Goal: Task Accomplishment & Management: Manage account settings

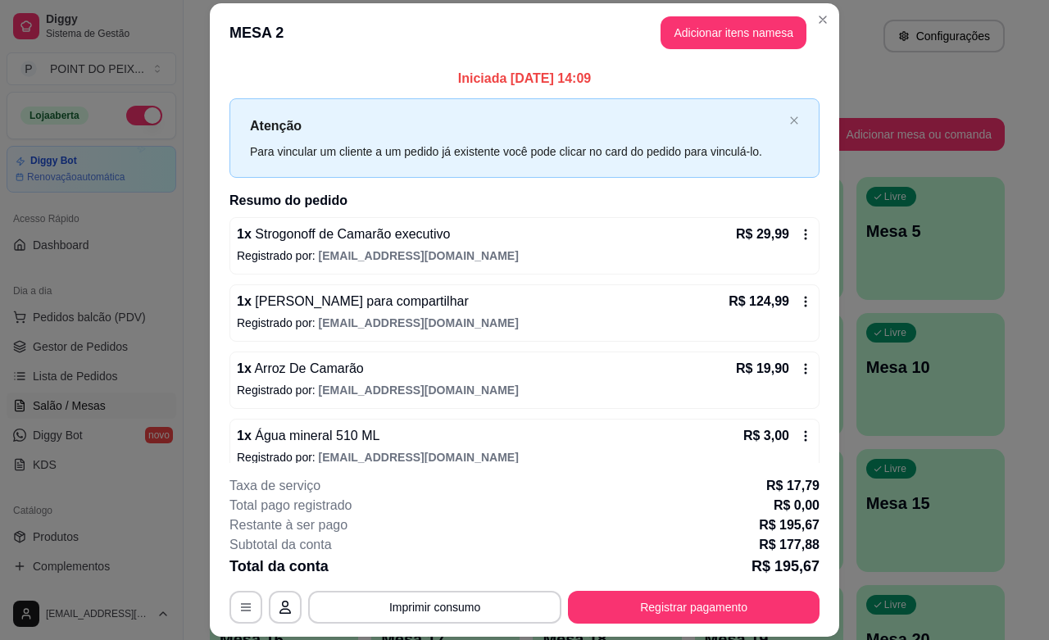
scroll to position [129, 0]
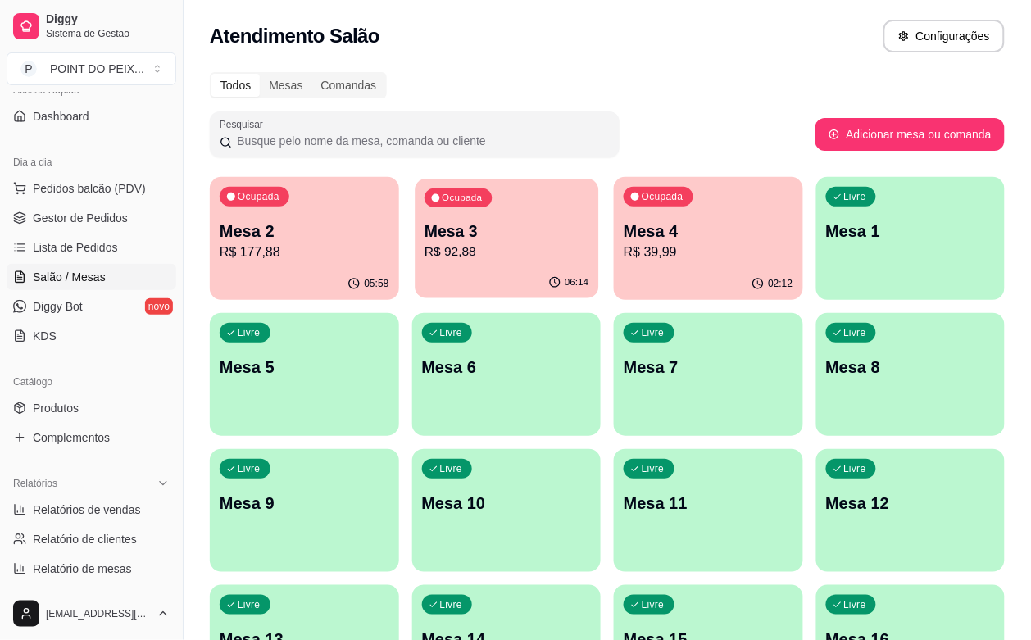
click at [433, 274] on div "06:14" at bounding box center [507, 282] width 184 height 31
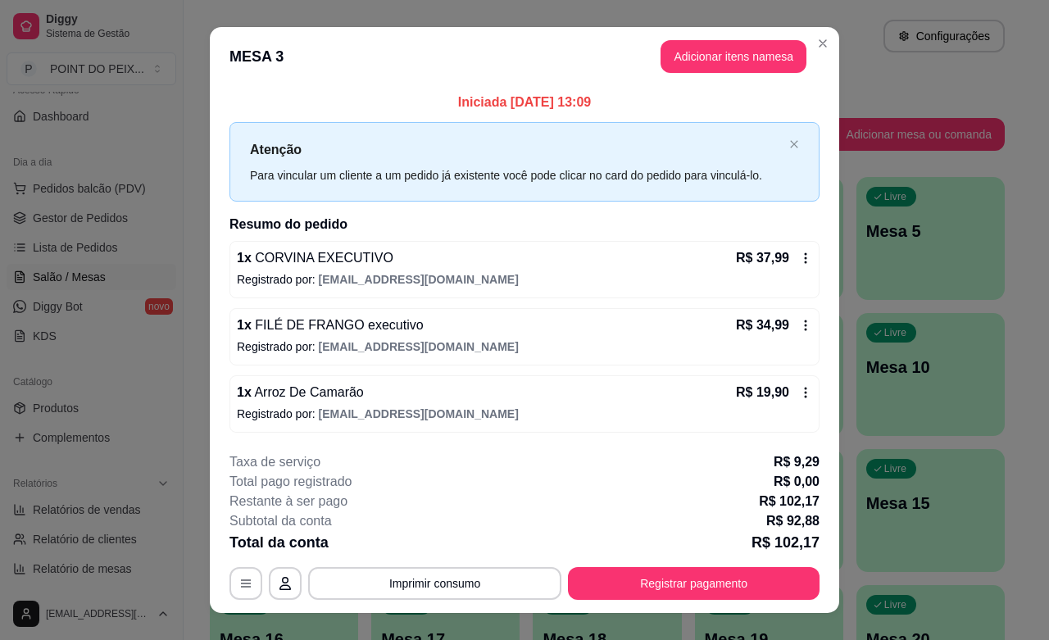
scroll to position [25, 0]
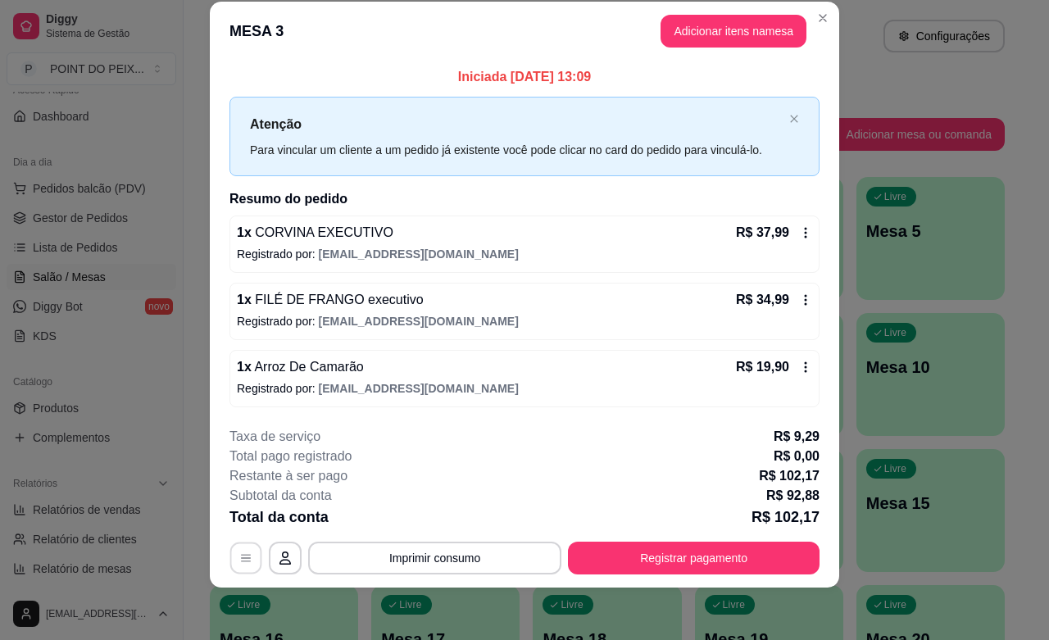
click at [239, 560] on icon "button" at bounding box center [245, 557] width 13 height 13
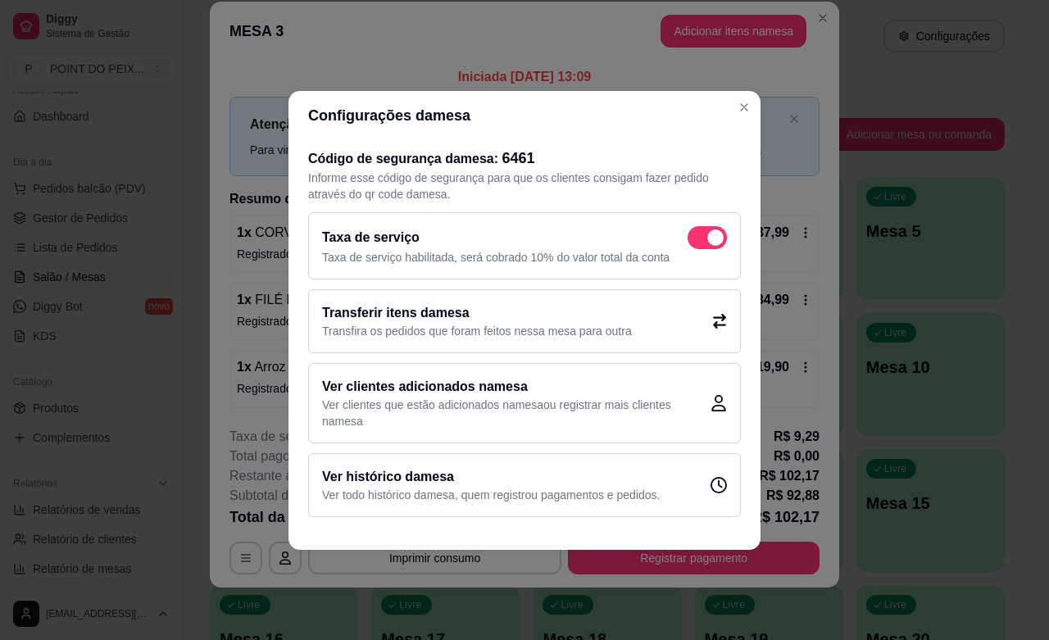
click at [721, 325] on icon at bounding box center [719, 321] width 15 height 15
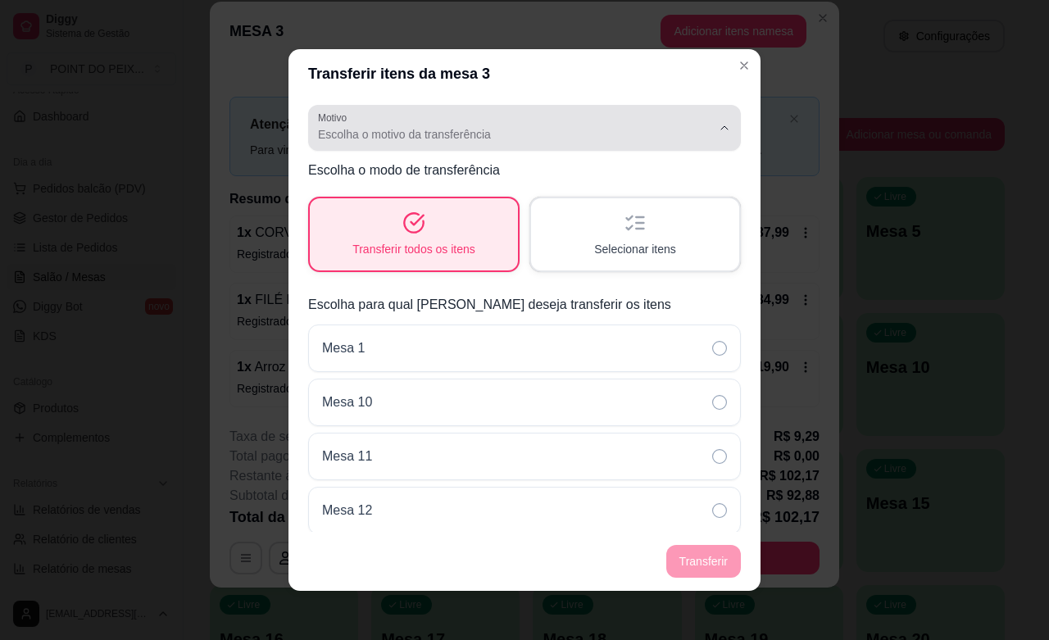
click at [718, 129] on icon "button" at bounding box center [724, 127] width 13 height 13
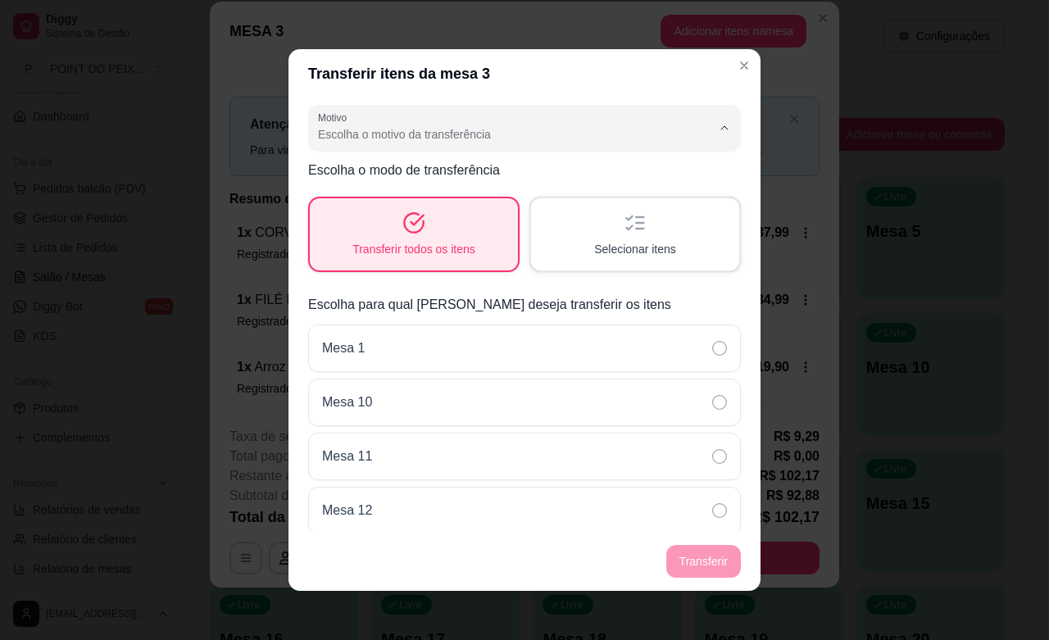
click at [381, 231] on span "Outro" at bounding box center [499, 227] width 358 height 16
type input "OTHER"
select select "OTHER"
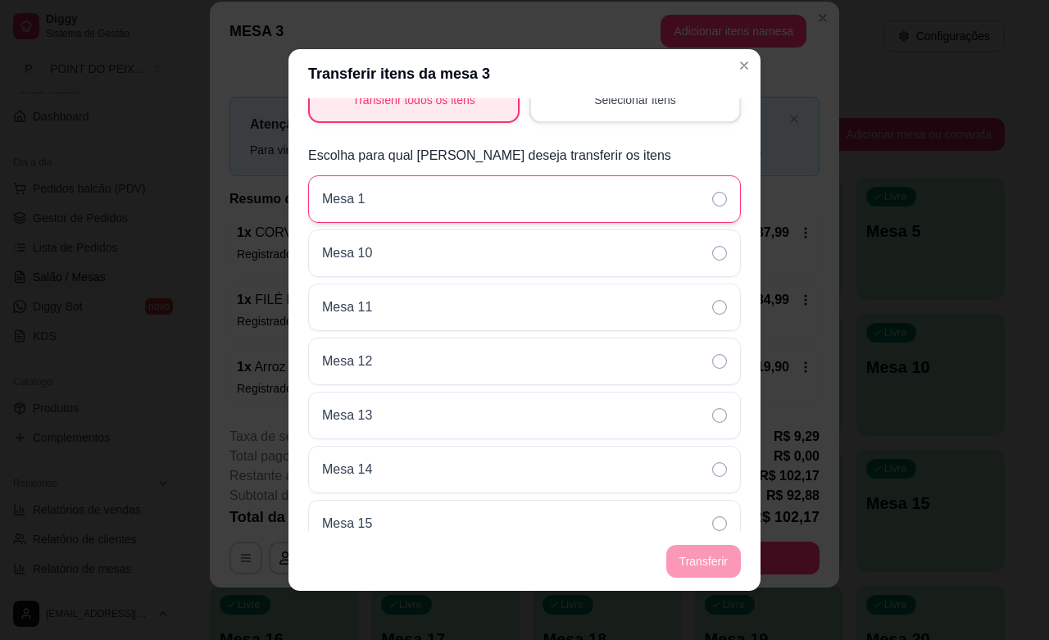
scroll to position [102, 0]
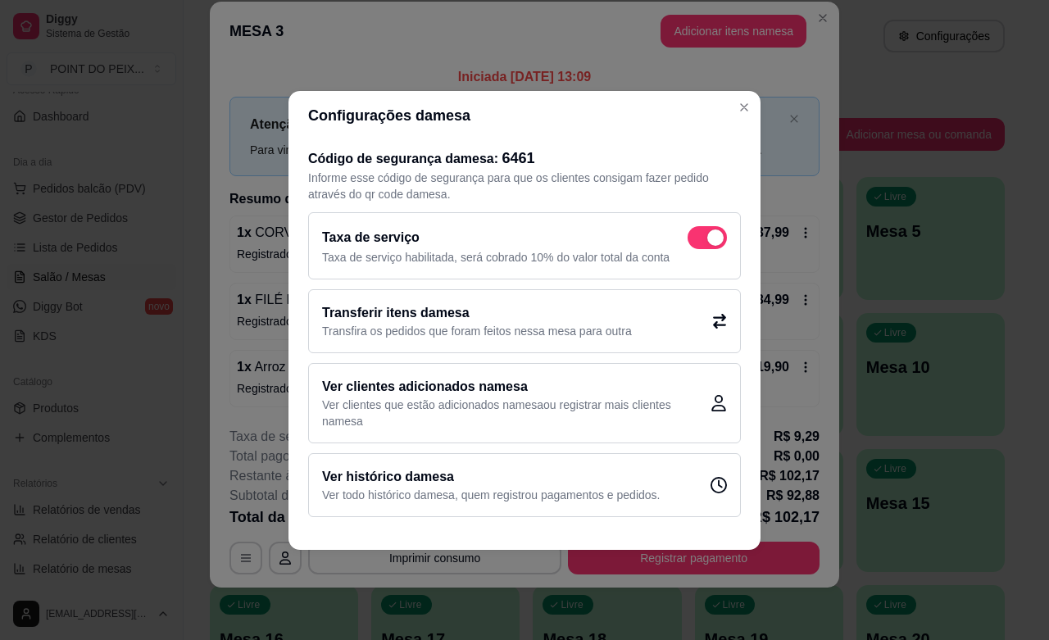
click at [718, 326] on icon at bounding box center [719, 321] width 15 height 15
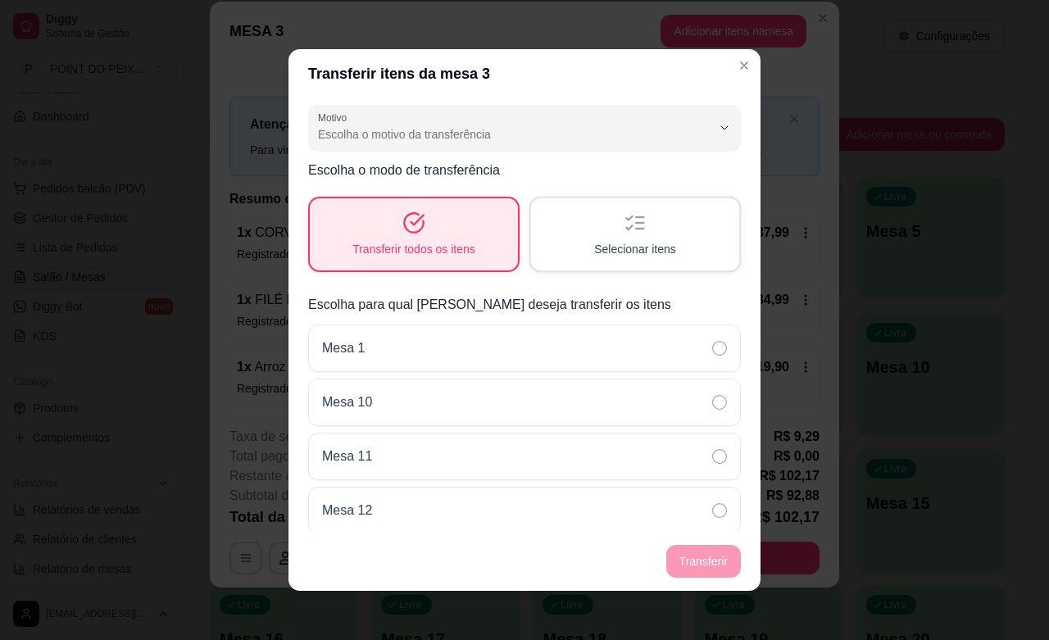
click at [629, 232] on div "Selecionar itens" at bounding box center [635, 234] width 208 height 72
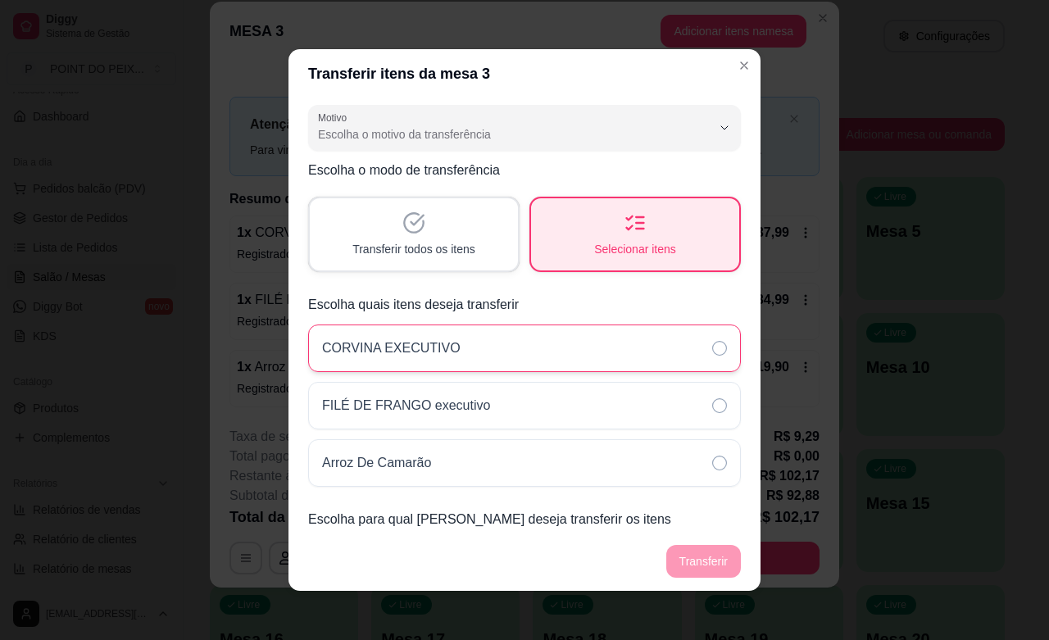
click at [712, 352] on icon at bounding box center [719, 348] width 15 height 15
click at [712, 407] on icon at bounding box center [719, 405] width 15 height 15
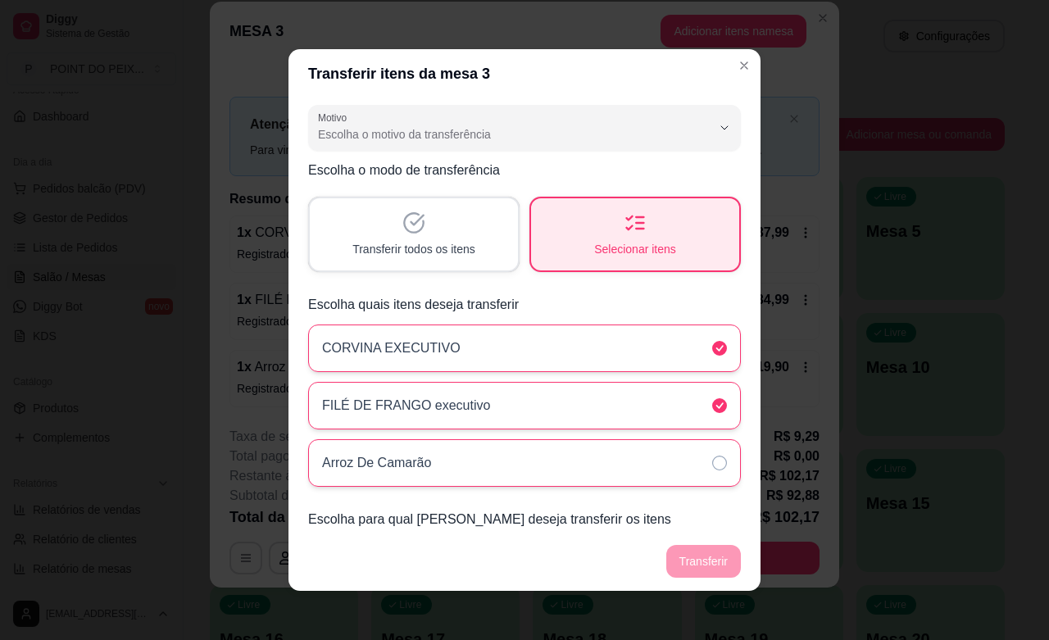
drag, startPoint x: 693, startPoint y: 460, endPoint x: 691, endPoint y: 449, distance: 10.9
click at [712, 460] on icon at bounding box center [719, 463] width 15 height 15
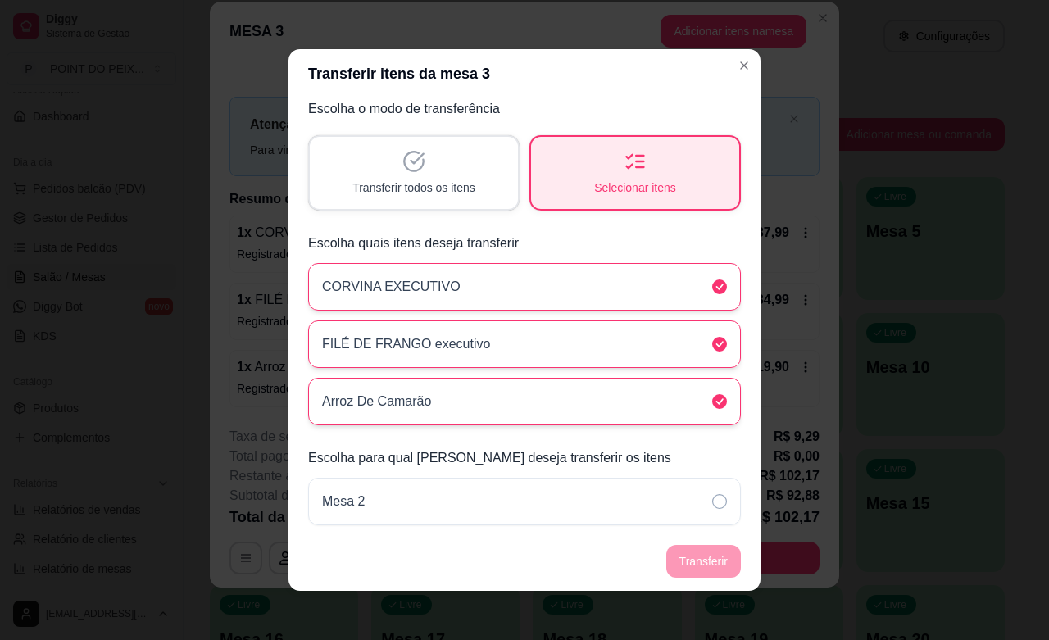
scroll to position [14, 0]
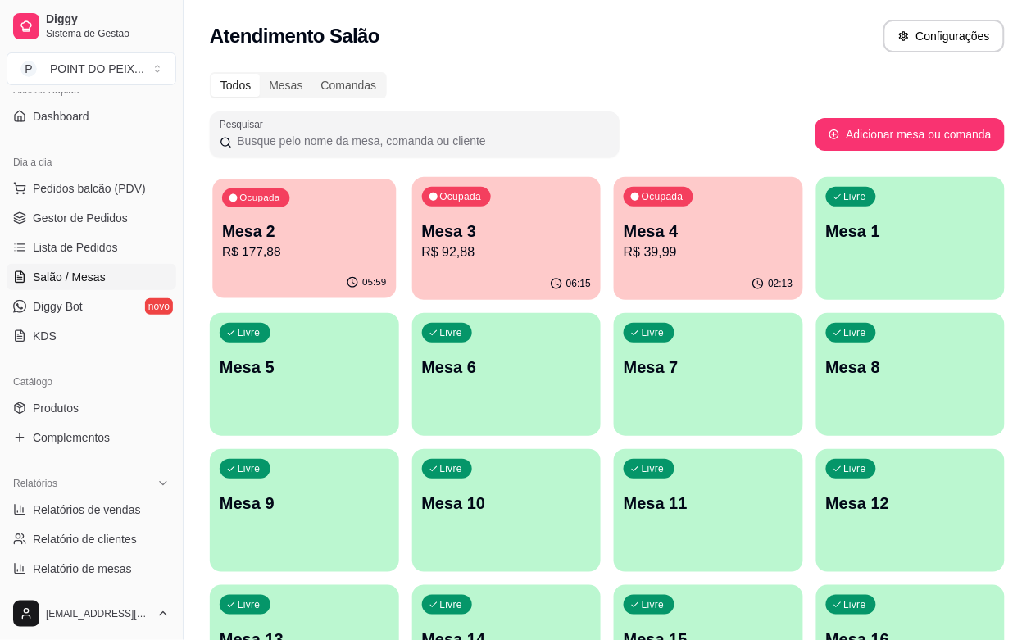
click at [306, 264] on div "Ocupada Mesa 2 R$ 177,88" at bounding box center [304, 223] width 184 height 88
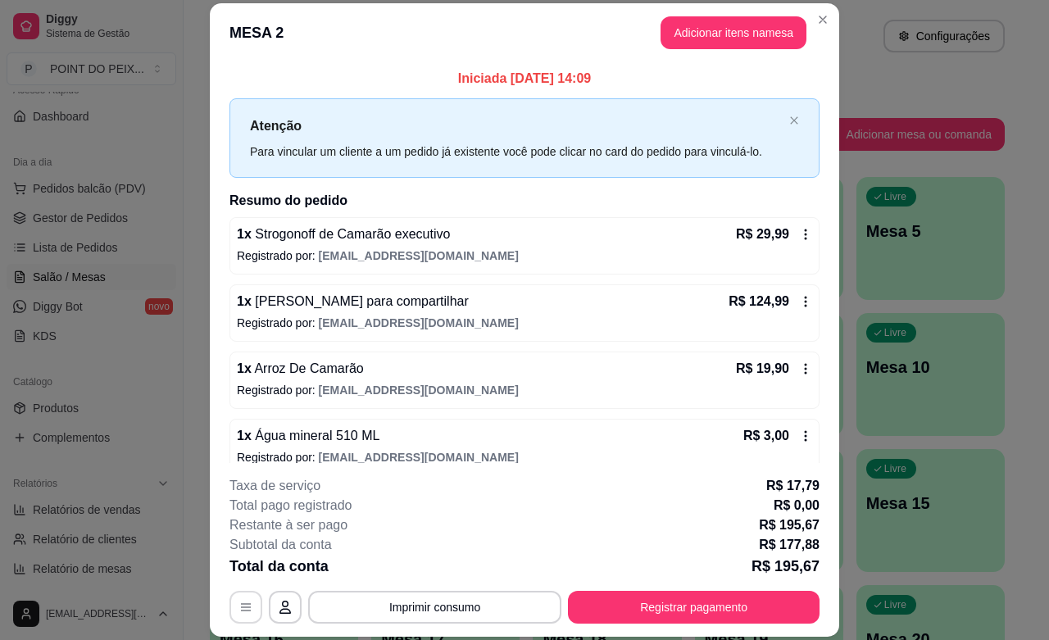
click at [239, 609] on icon "button" at bounding box center [245, 607] width 13 height 13
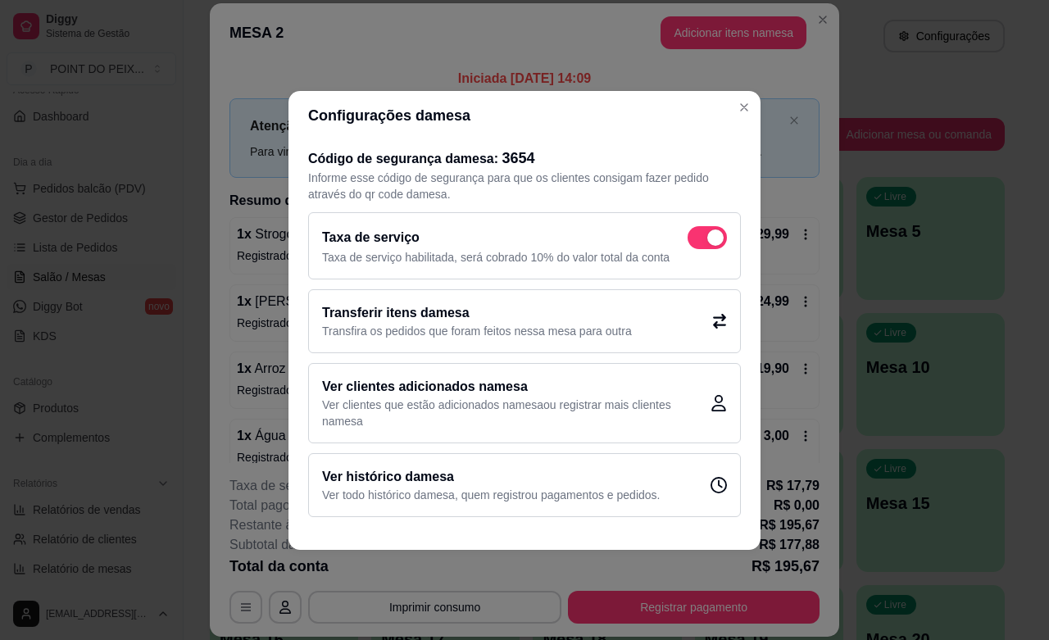
click at [710, 330] on div "Transferir itens da mesa Transfira os pedidos que foram feitos nessa mesa para …" at bounding box center [524, 321] width 433 height 64
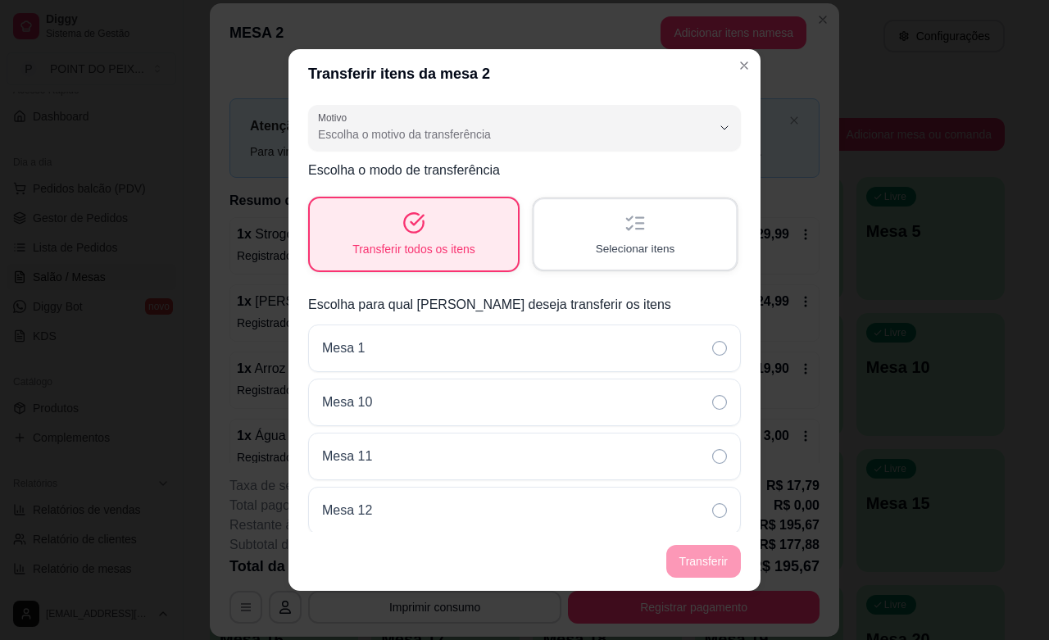
click at [644, 232] on div "Selecionar itens" at bounding box center [635, 234] width 202 height 70
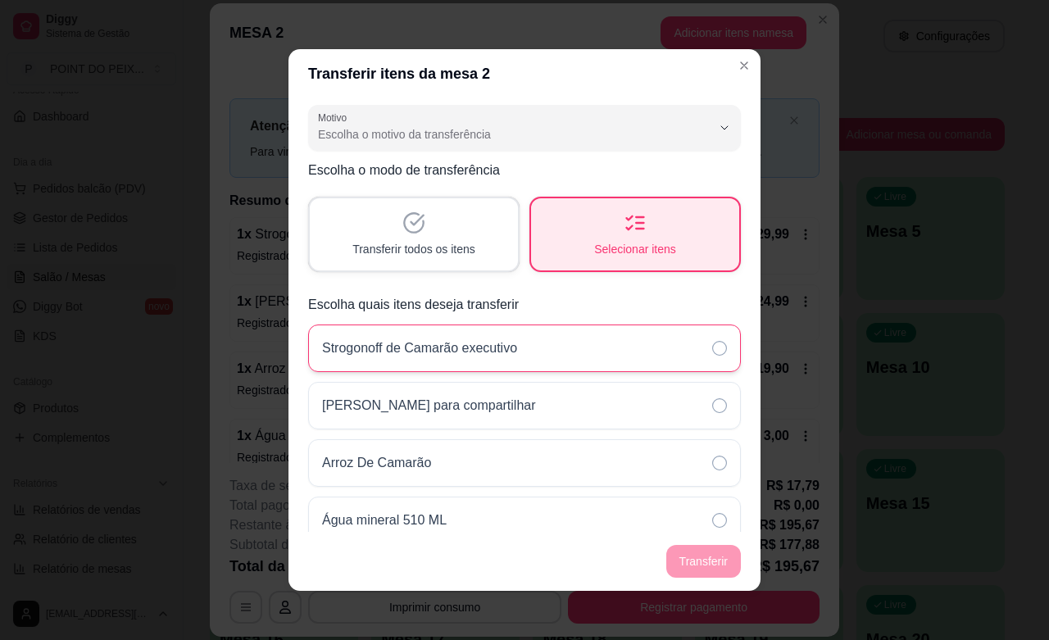
click at [712, 352] on icon at bounding box center [719, 348] width 15 height 15
click at [712, 399] on icon at bounding box center [719, 405] width 15 height 15
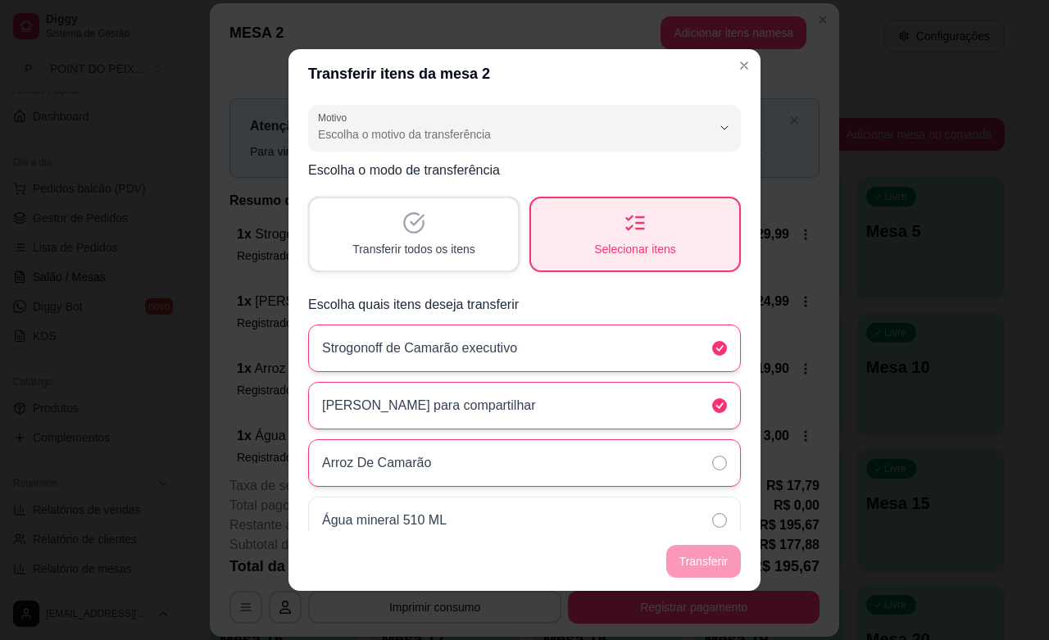
click at [712, 465] on icon at bounding box center [719, 463] width 15 height 15
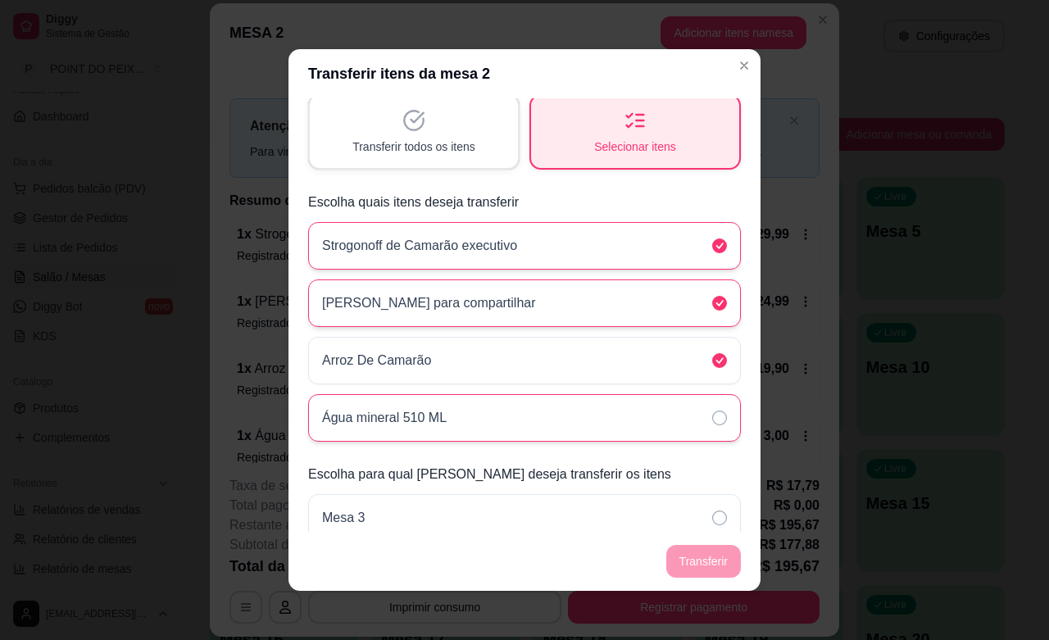
click at [712, 419] on icon at bounding box center [719, 417] width 15 height 15
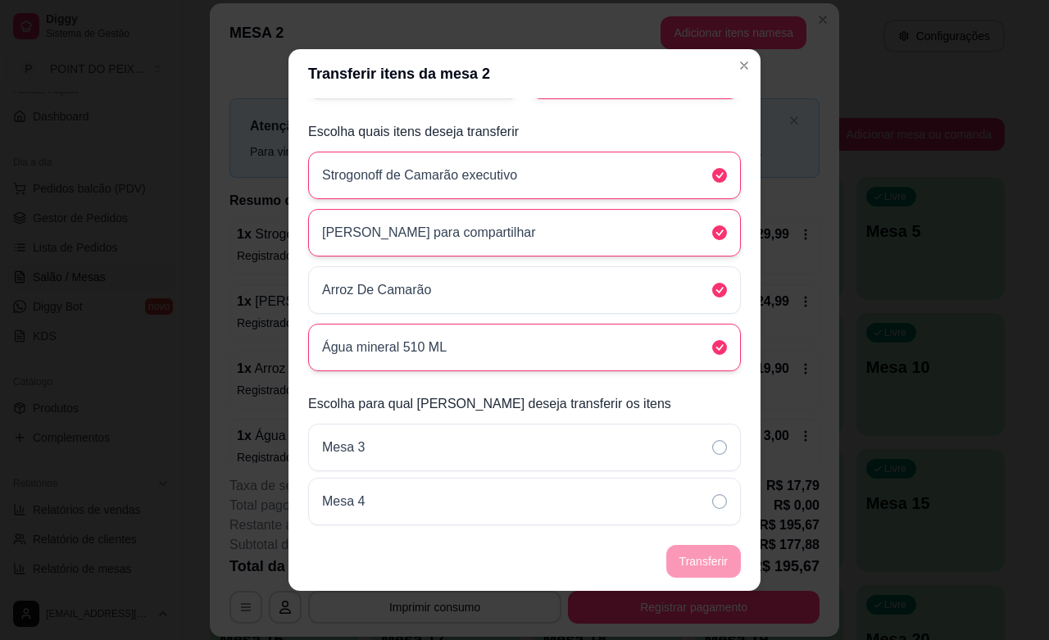
scroll to position [2, 0]
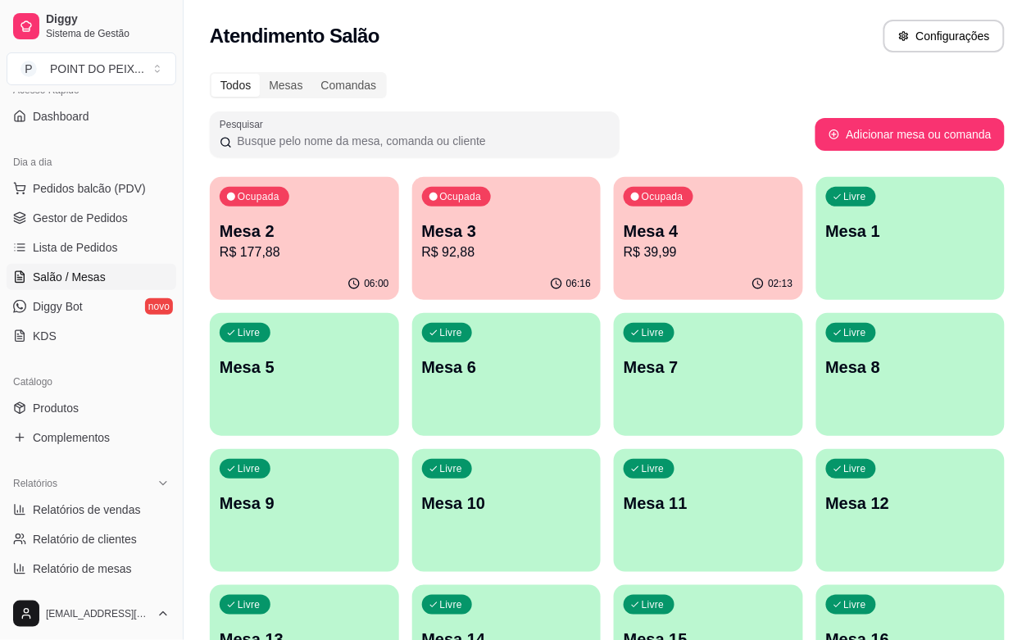
click at [623, 255] on p "R$ 39,99" at bounding box center [708, 253] width 170 height 20
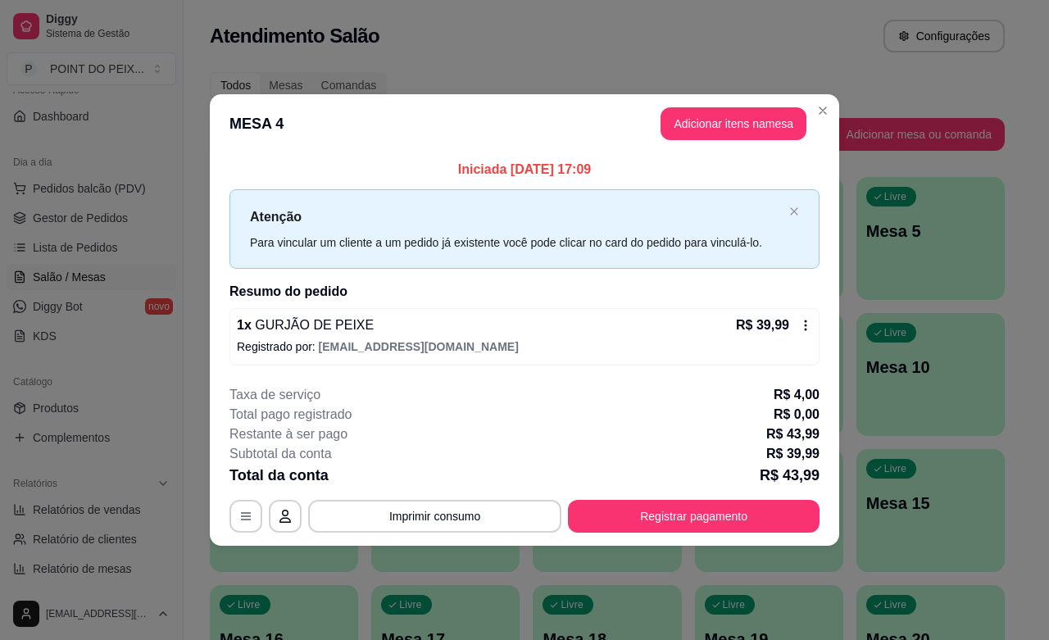
click at [804, 320] on icon at bounding box center [805, 325] width 13 height 13
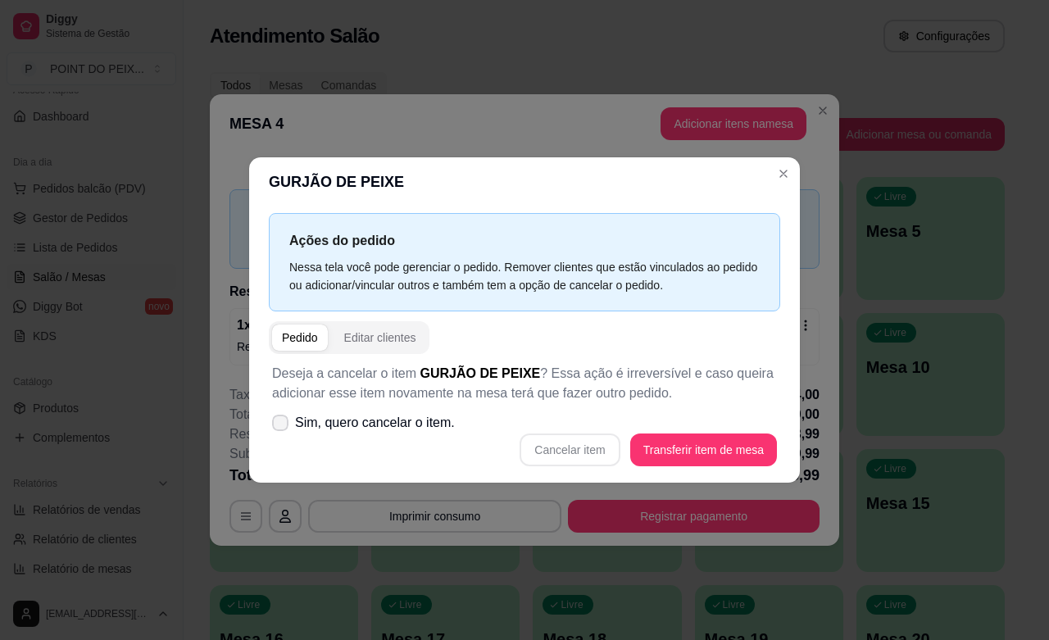
click at [288, 430] on label "Sim, quero cancelar o item." at bounding box center [363, 422] width 196 height 33
click at [282, 430] on input "Sim, quero cancelar o item." at bounding box center [276, 430] width 11 height 11
checkbox input "true"
click at [542, 453] on button "Cancelar item" at bounding box center [569, 449] width 100 height 33
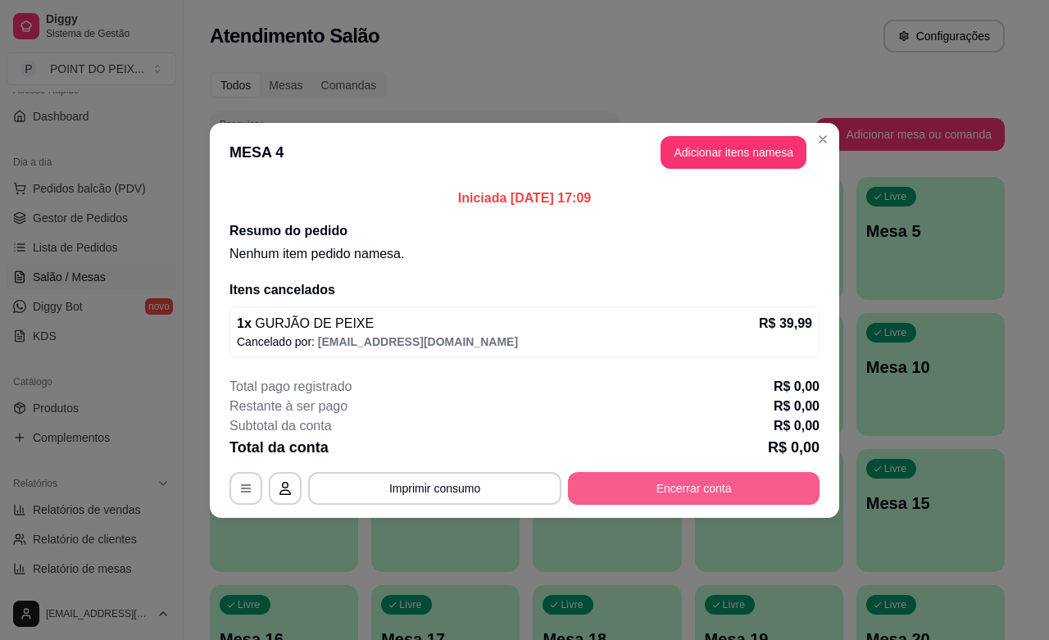
click at [710, 496] on button "Encerrar conta" at bounding box center [694, 488] width 252 height 33
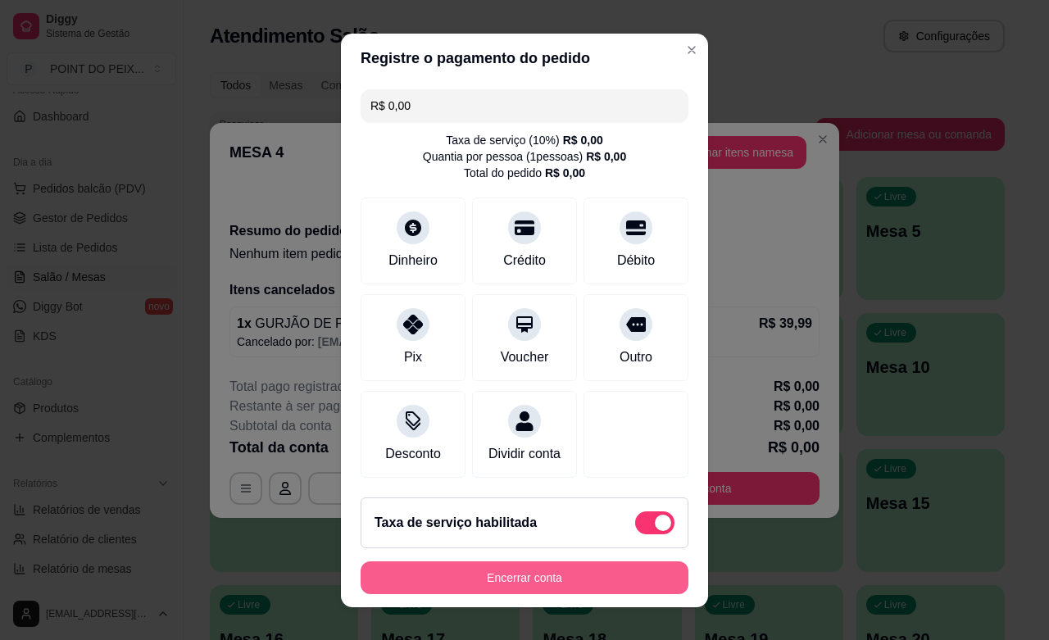
click at [543, 579] on button "Encerrar conta" at bounding box center [524, 577] width 328 height 33
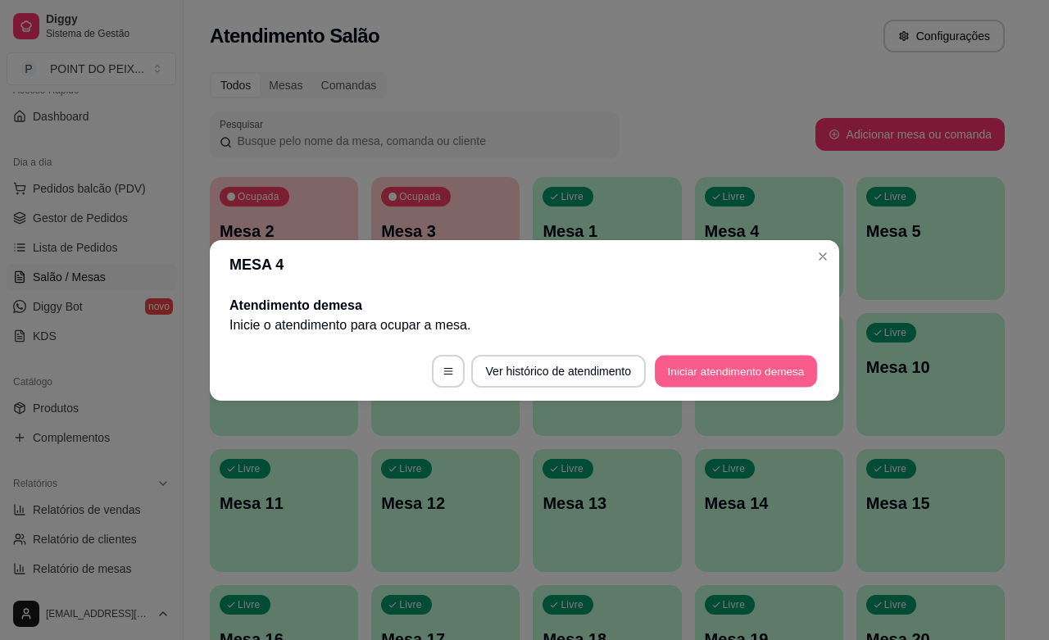
click at [758, 381] on button "Iniciar atendimento de mesa" at bounding box center [736, 371] width 162 height 32
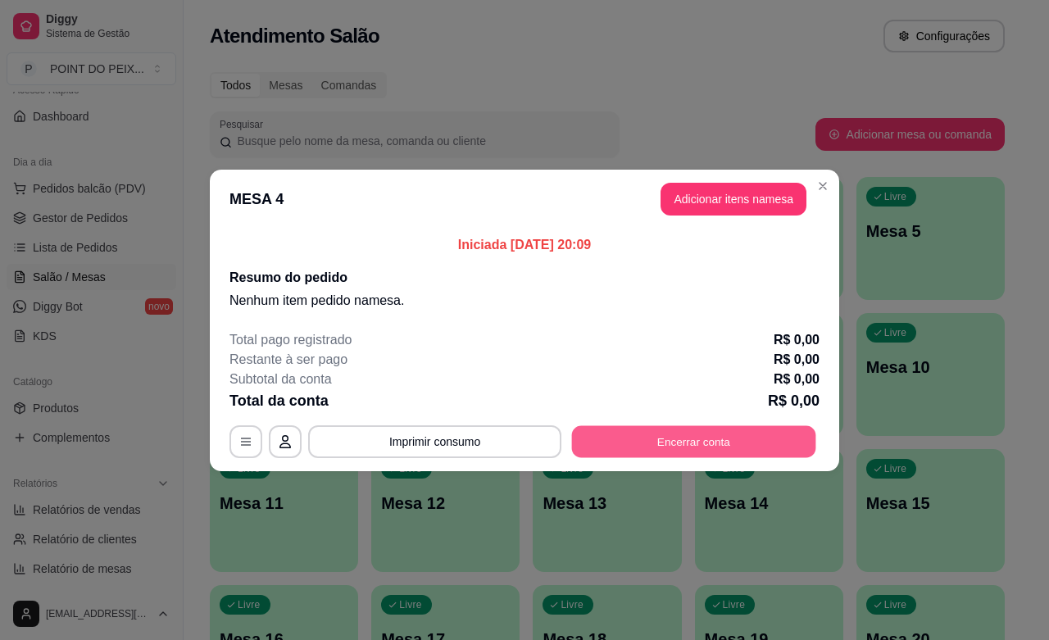
click at [750, 432] on button "Encerrar conta" at bounding box center [694, 441] width 244 height 32
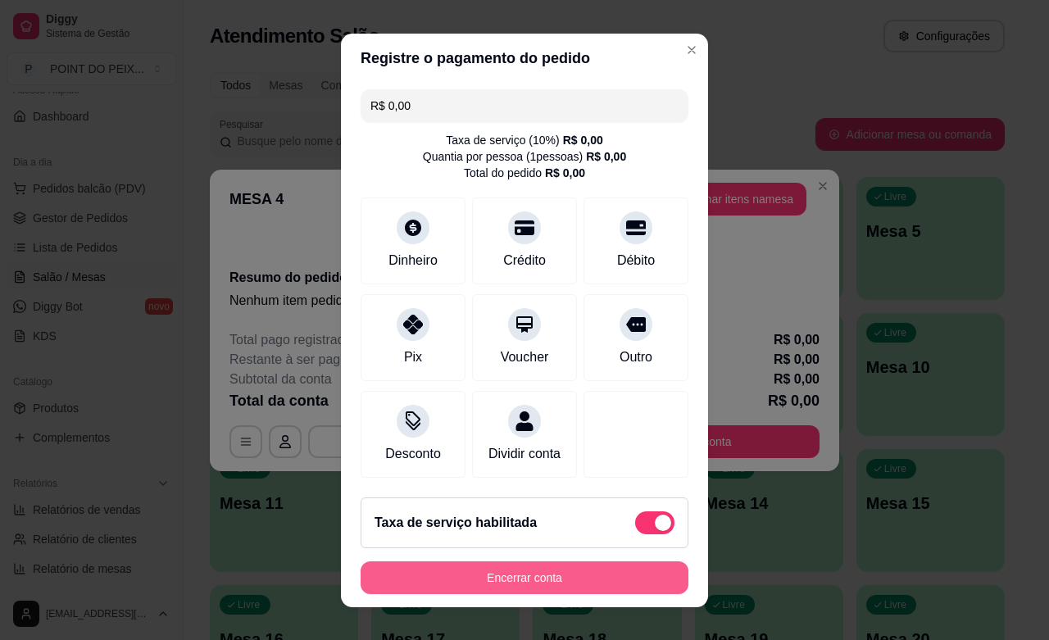
click at [566, 587] on button "Encerrar conta" at bounding box center [524, 577] width 328 height 33
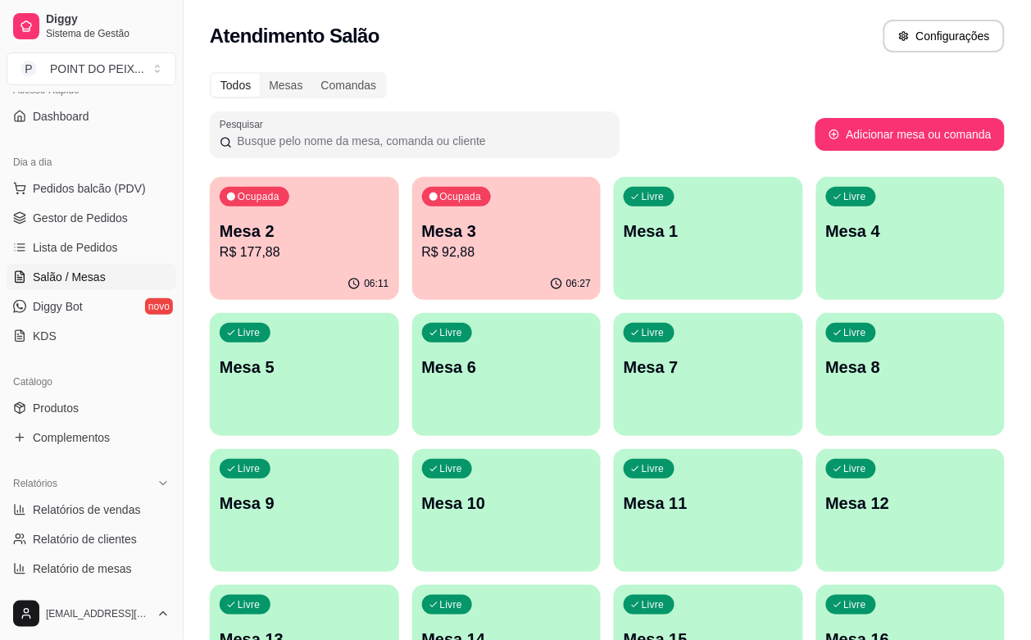
click at [816, 258] on div "Livre Mesa 4" at bounding box center [910, 228] width 189 height 103
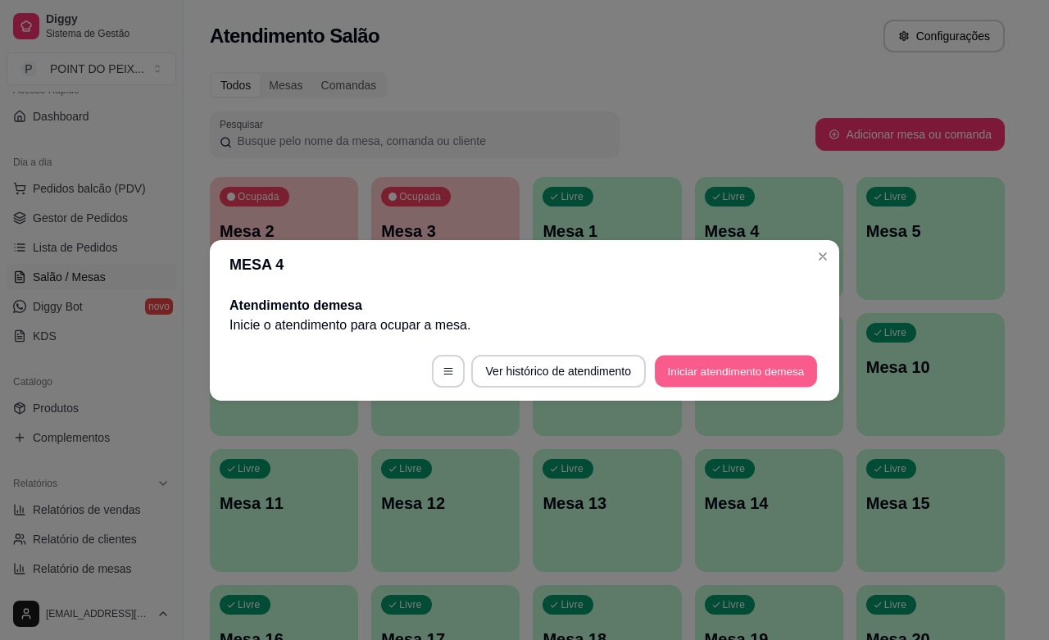
click at [730, 385] on button "Iniciar atendimento de mesa" at bounding box center [736, 371] width 162 height 32
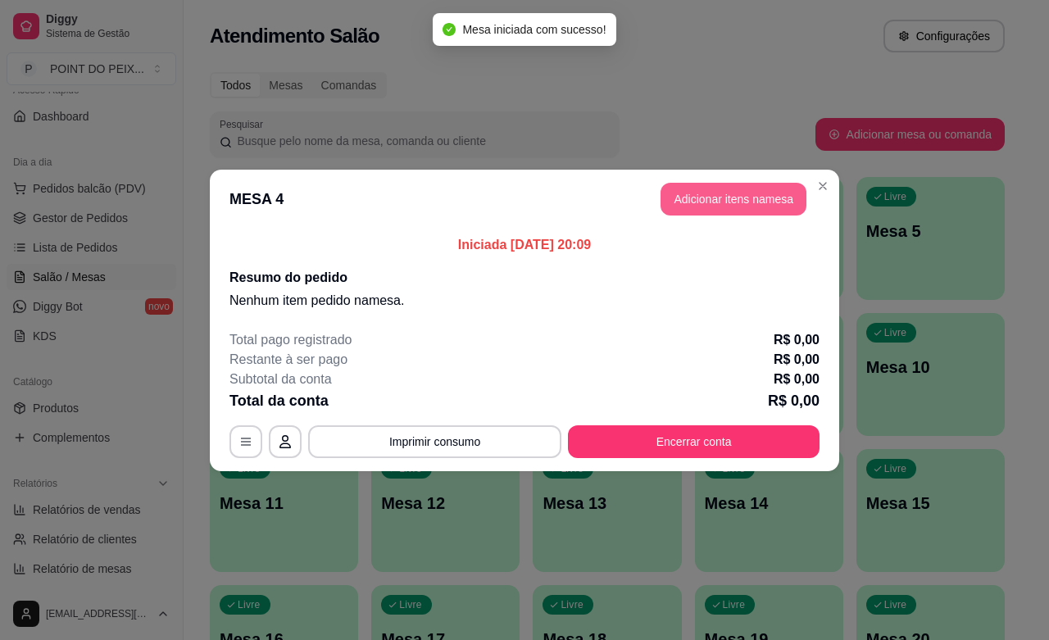
click at [743, 211] on button "Adicionar itens na mesa" at bounding box center [733, 199] width 146 height 33
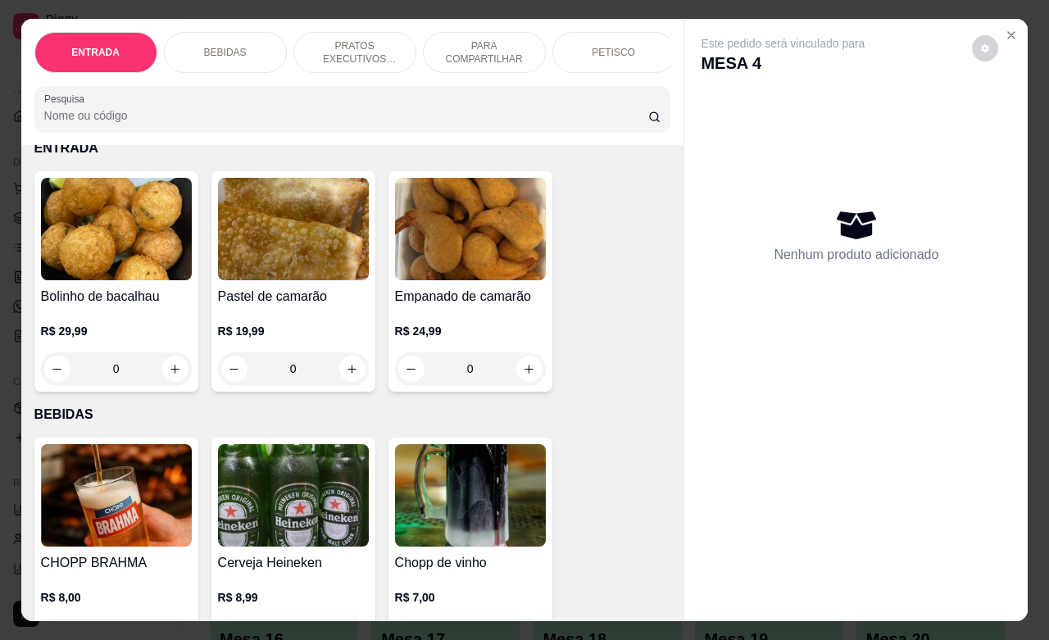
scroll to position [102, 0]
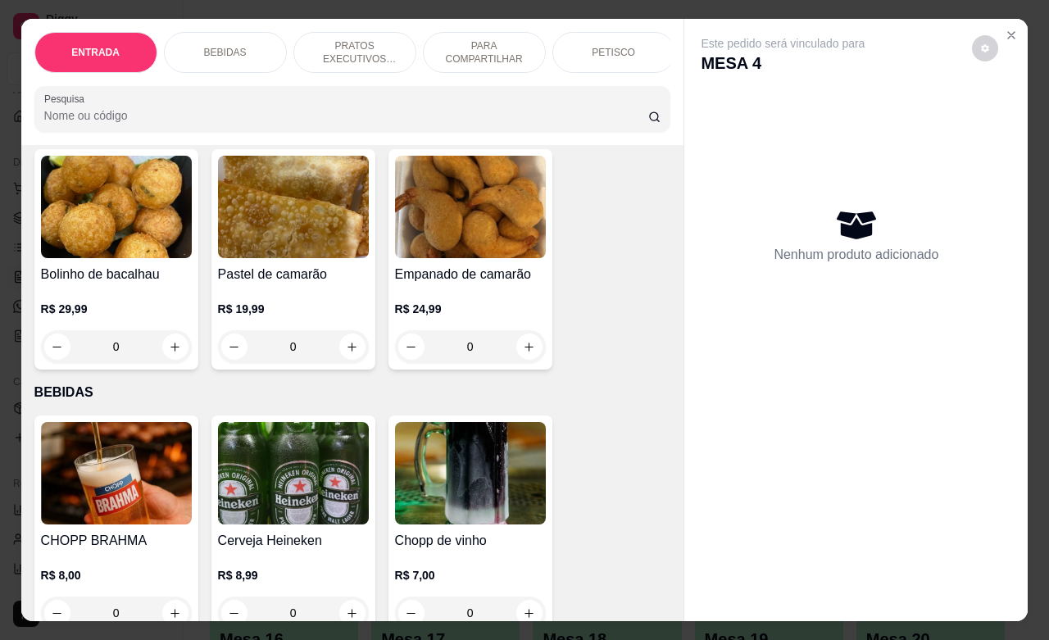
click at [582, 54] on div "PETISCO" at bounding box center [613, 52] width 123 height 41
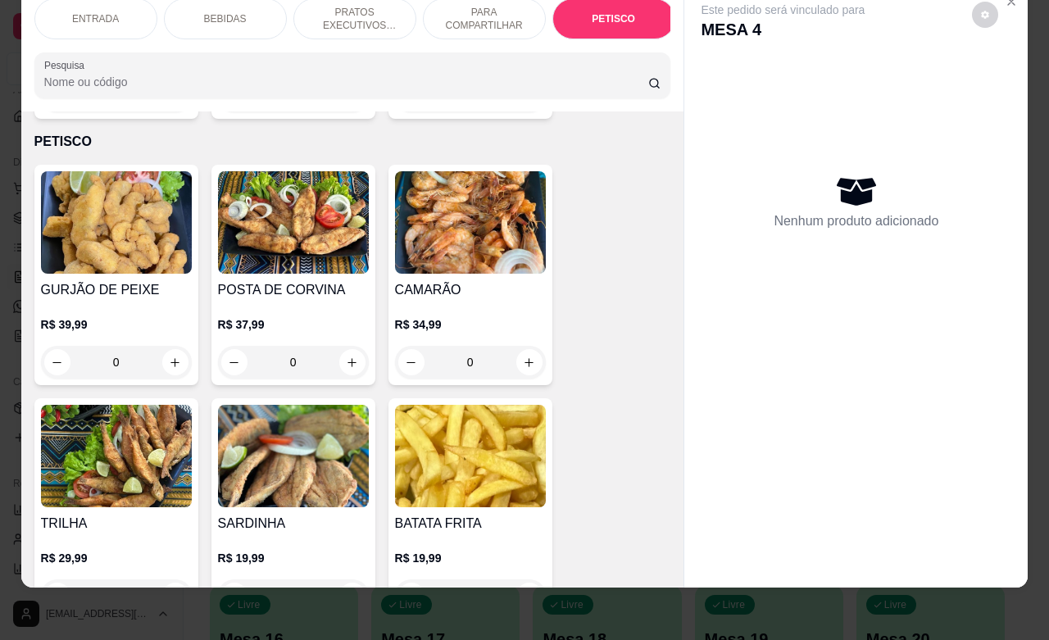
scroll to position [3693, 0]
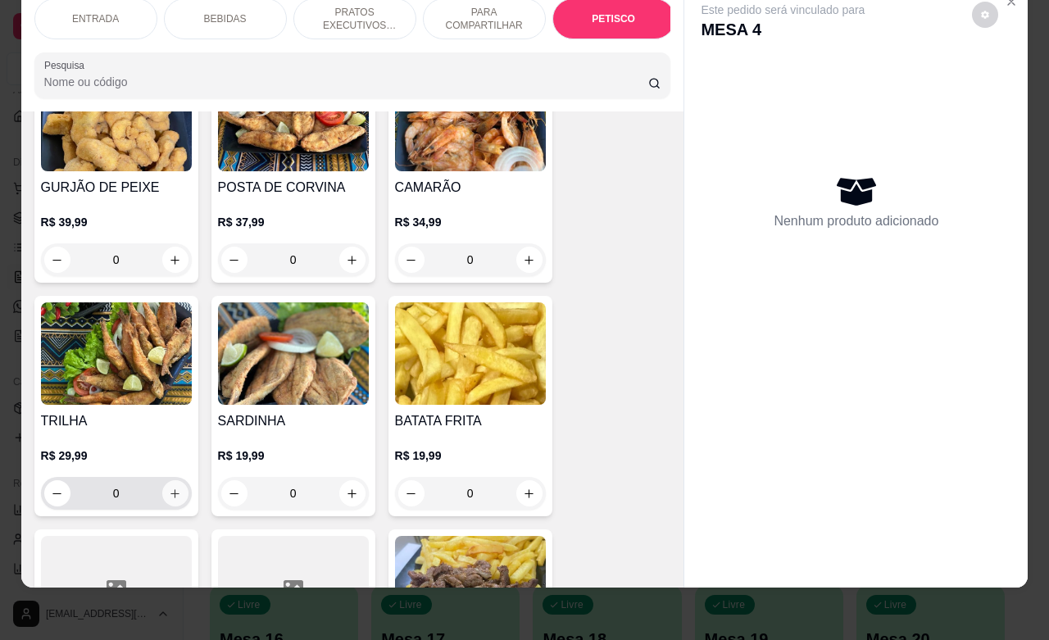
click at [169, 487] on icon "increase-product-quantity" at bounding box center [175, 493] width 12 height 12
type input "1"
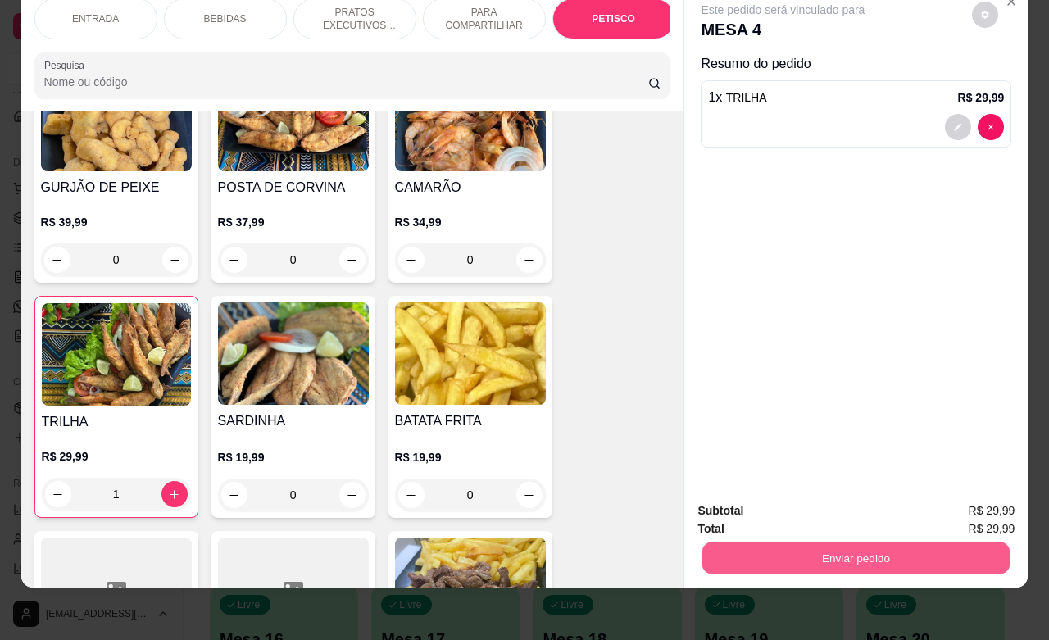
click at [735, 542] on button "Enviar pedido" at bounding box center [855, 558] width 307 height 32
click at [746, 502] on button "Não registrar e enviar pedido" at bounding box center [799, 500] width 170 height 31
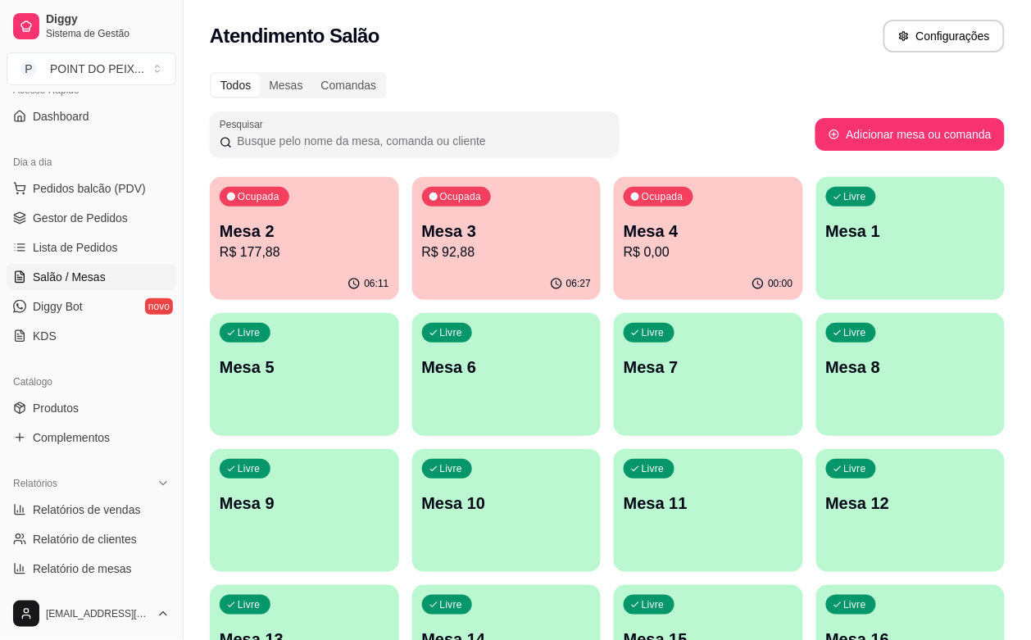
click at [614, 388] on div "Livre Mesa 7" at bounding box center [708, 364] width 189 height 103
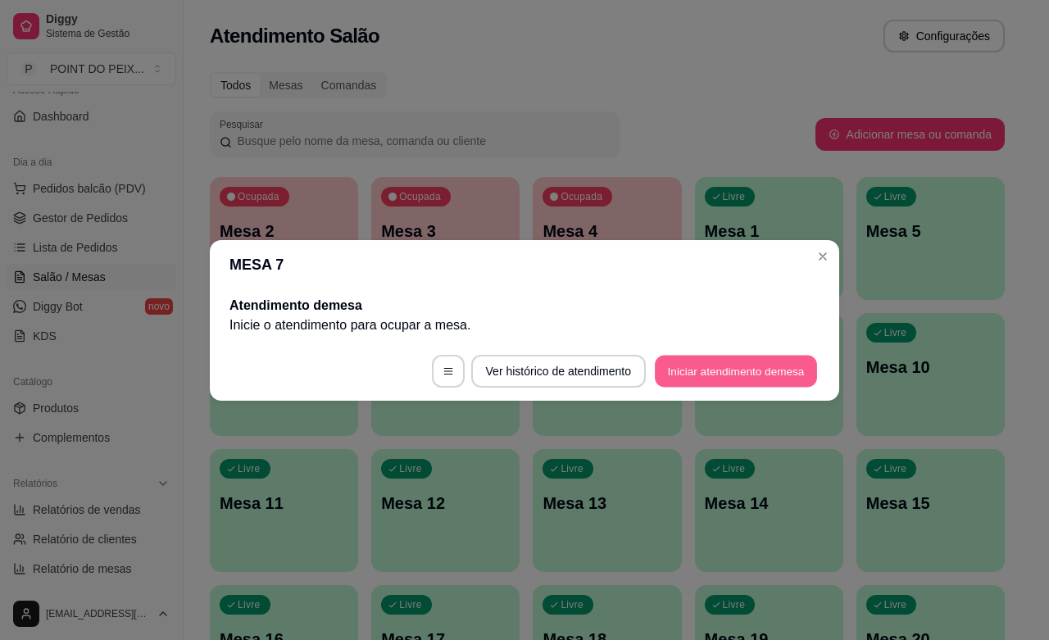
click at [731, 374] on button "Iniciar atendimento de mesa" at bounding box center [736, 371] width 162 height 32
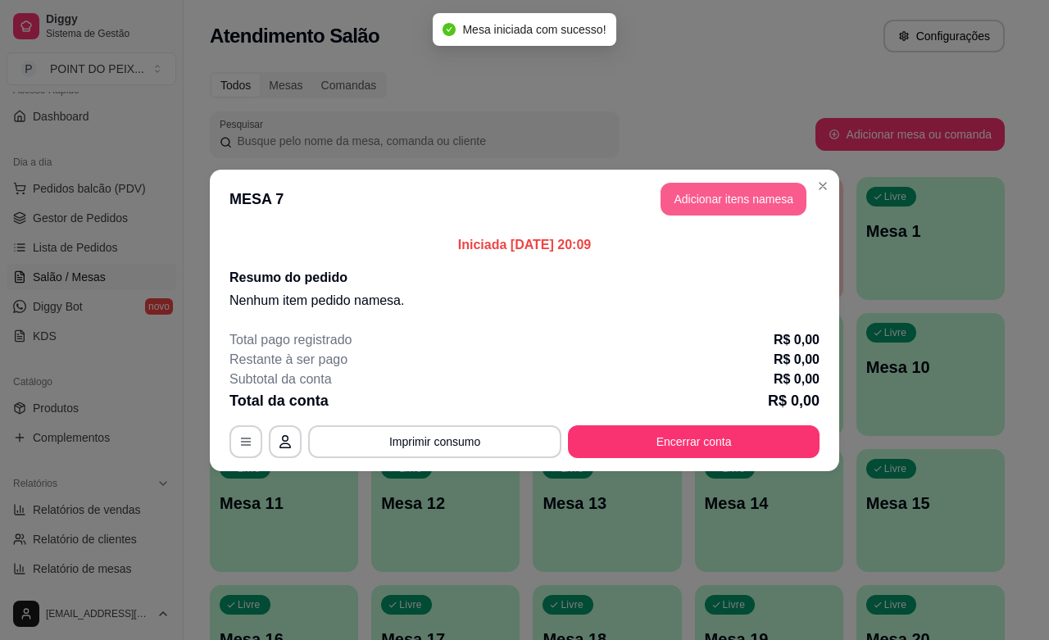
click at [729, 202] on button "Adicionar itens na mesa" at bounding box center [733, 199] width 146 height 33
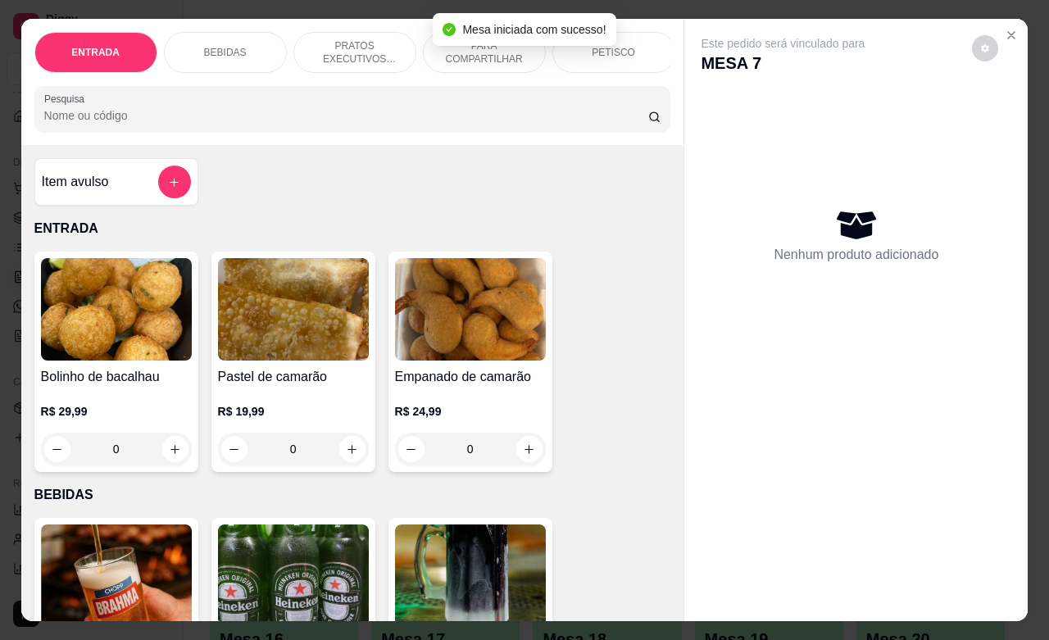
click at [619, 51] on div "PETISCO" at bounding box center [613, 52] width 123 height 41
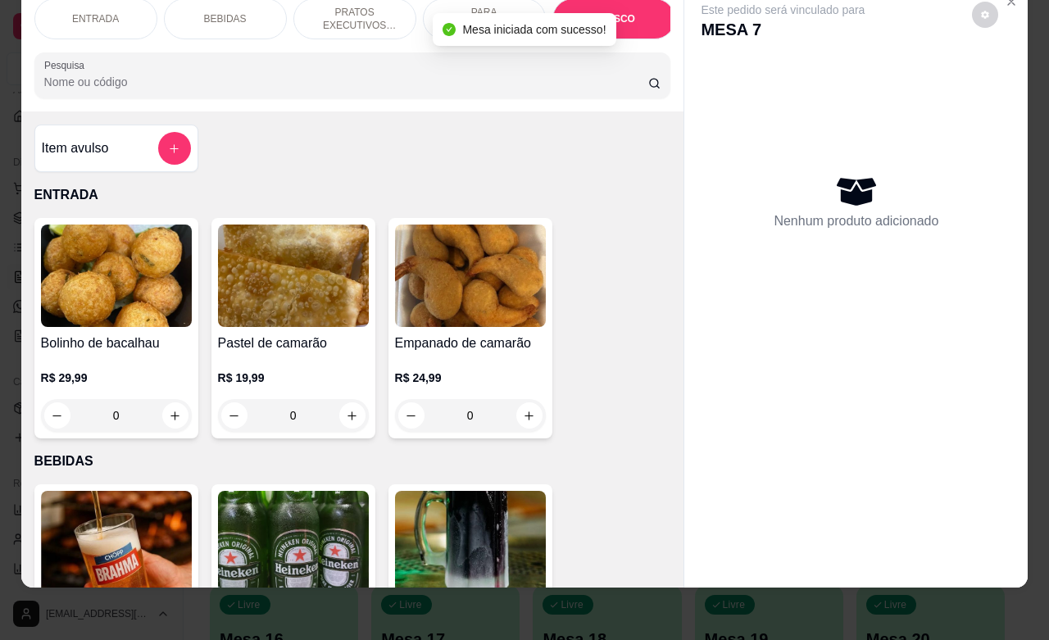
scroll to position [3591, 0]
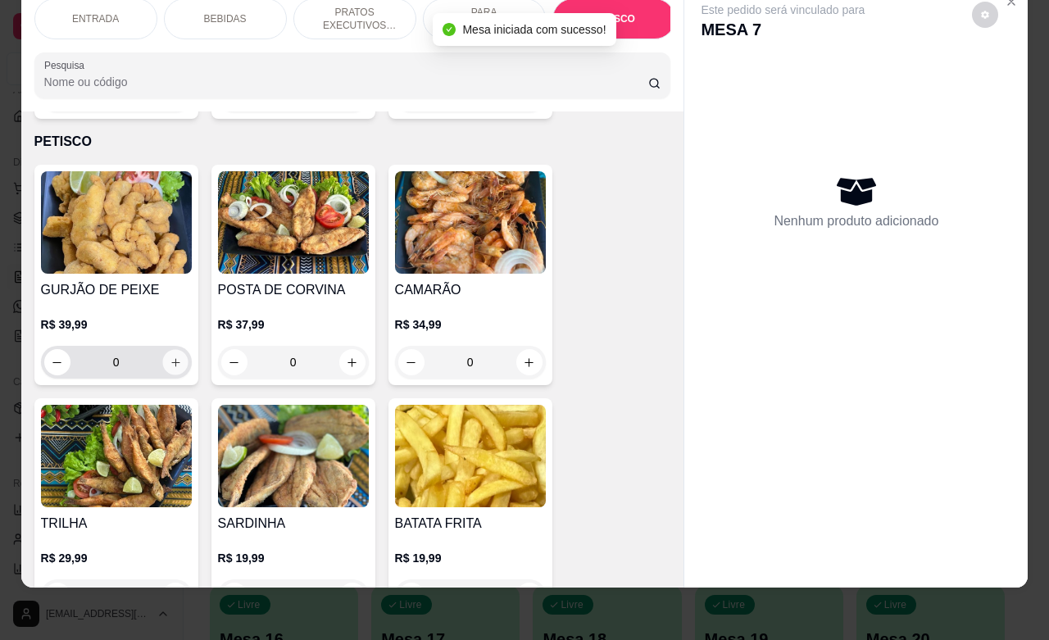
click at [169, 352] on button "increase-product-quantity" at bounding box center [174, 362] width 25 height 25
type input "1"
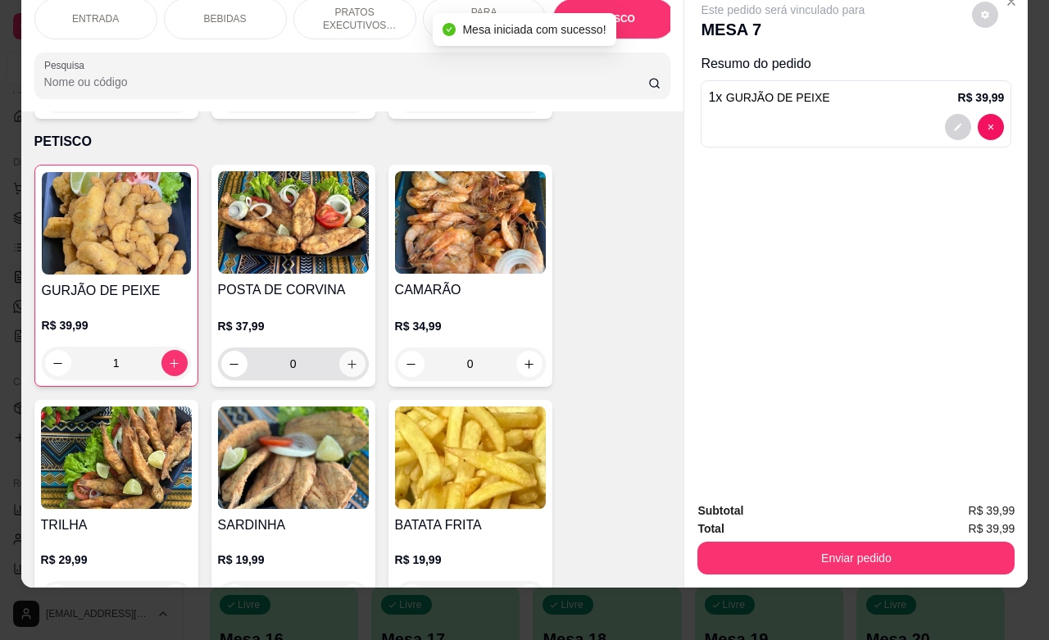
scroll to position [3693, 0]
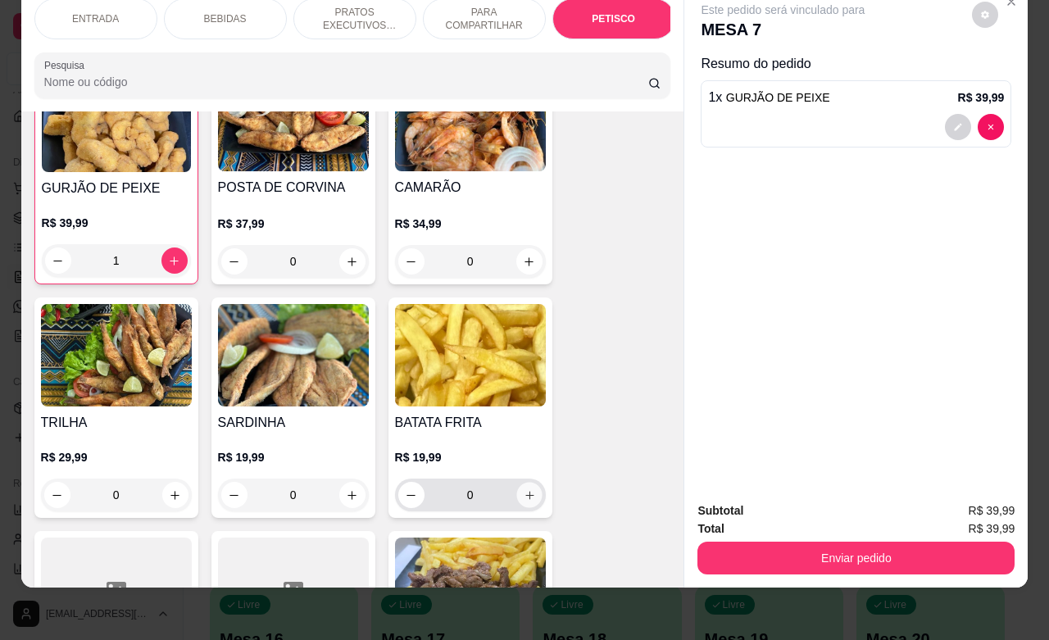
click at [523, 489] on icon "increase-product-quantity" at bounding box center [529, 495] width 12 height 12
type input "1"
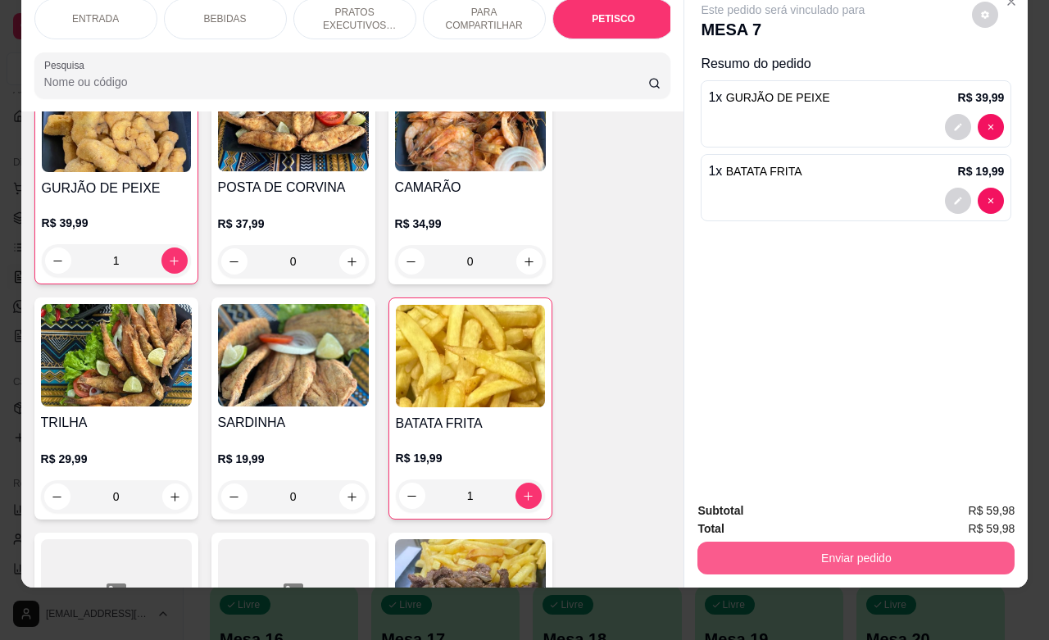
click at [820, 543] on button "Enviar pedido" at bounding box center [855, 558] width 317 height 33
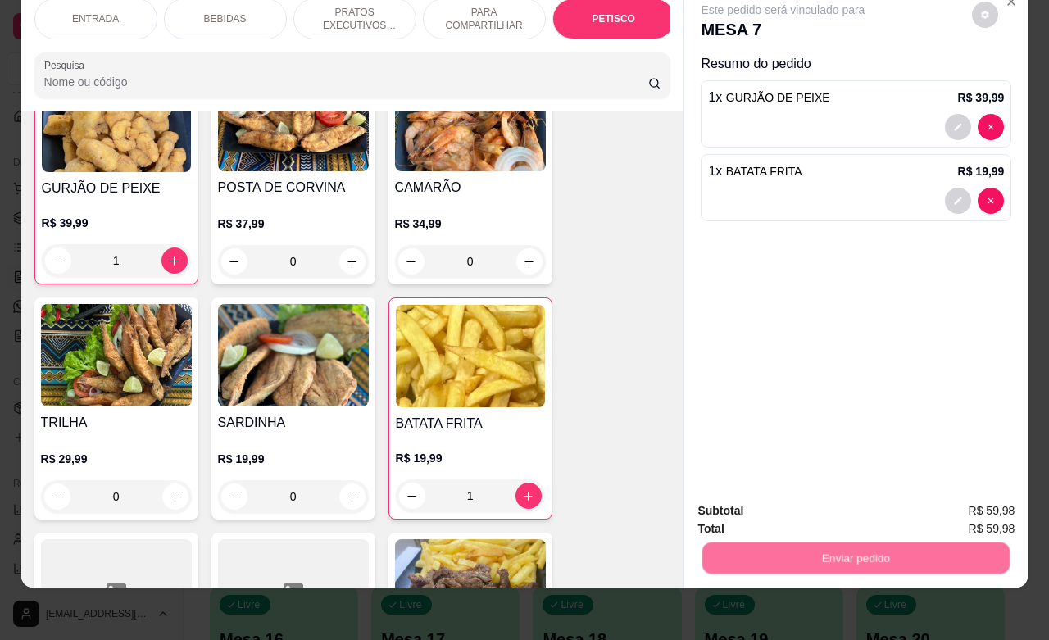
click at [837, 500] on button "Não registrar e enviar pedido" at bounding box center [799, 500] width 170 height 31
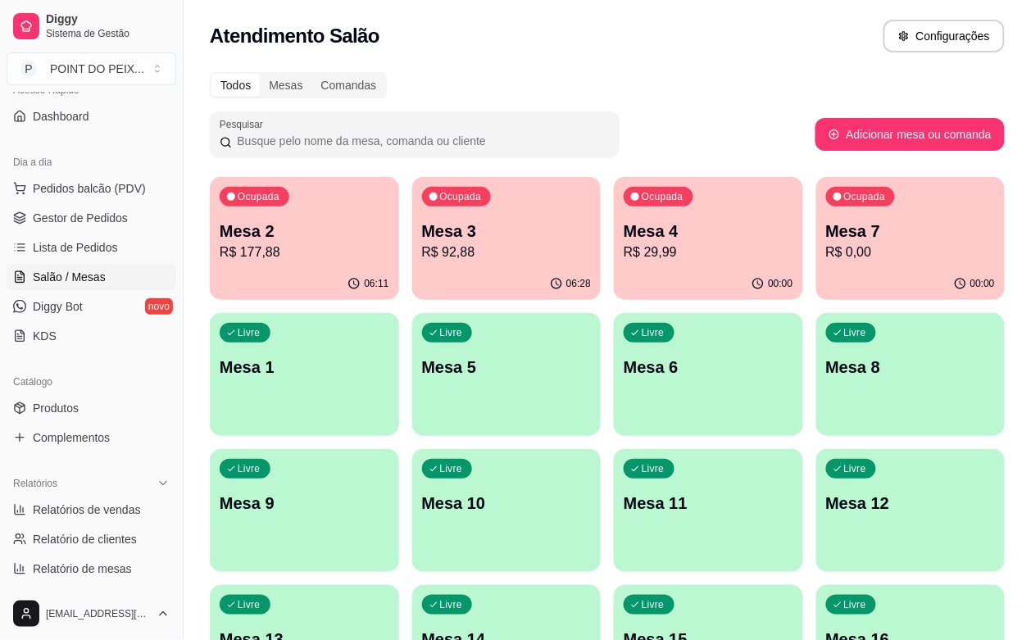
click at [614, 386] on div "Livre Mesa 6" at bounding box center [708, 364] width 189 height 103
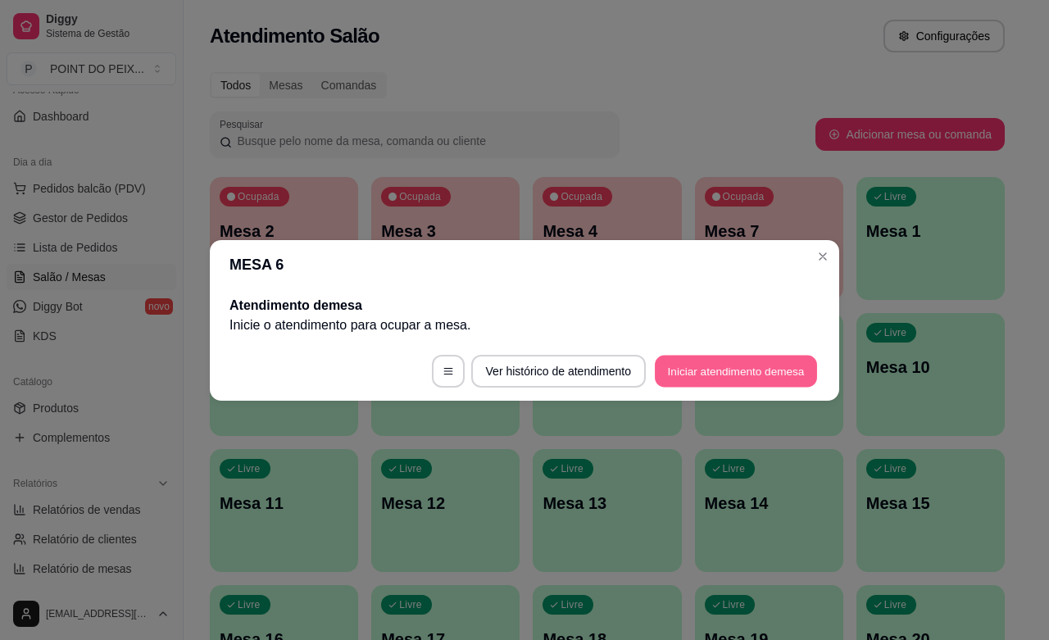
click at [725, 373] on button "Iniciar atendimento de mesa" at bounding box center [736, 371] width 162 height 32
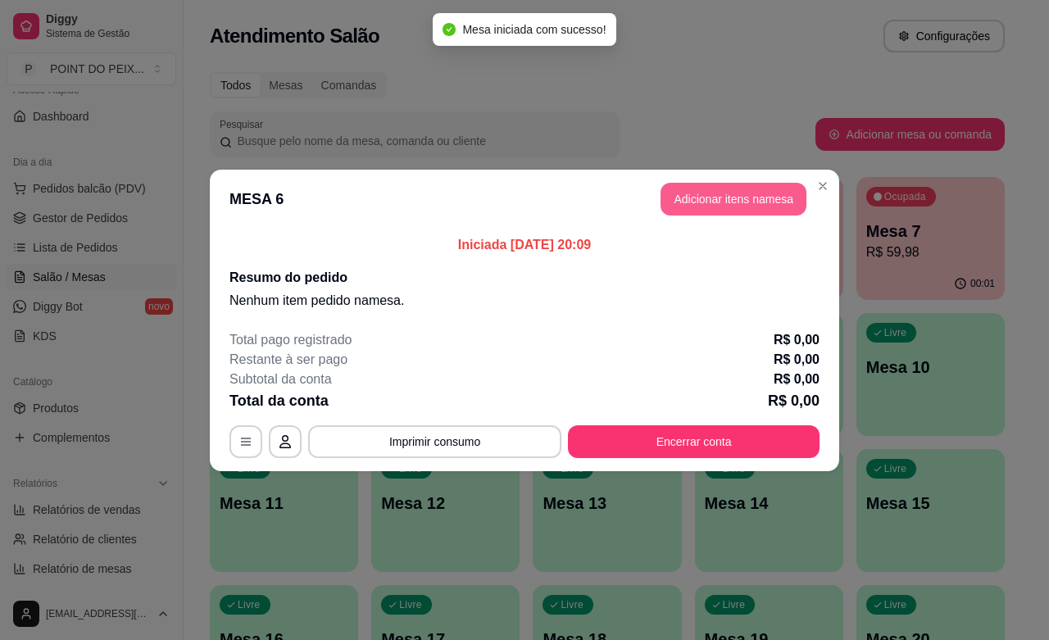
click at [764, 203] on button "Adicionar itens na mesa" at bounding box center [733, 199] width 146 height 33
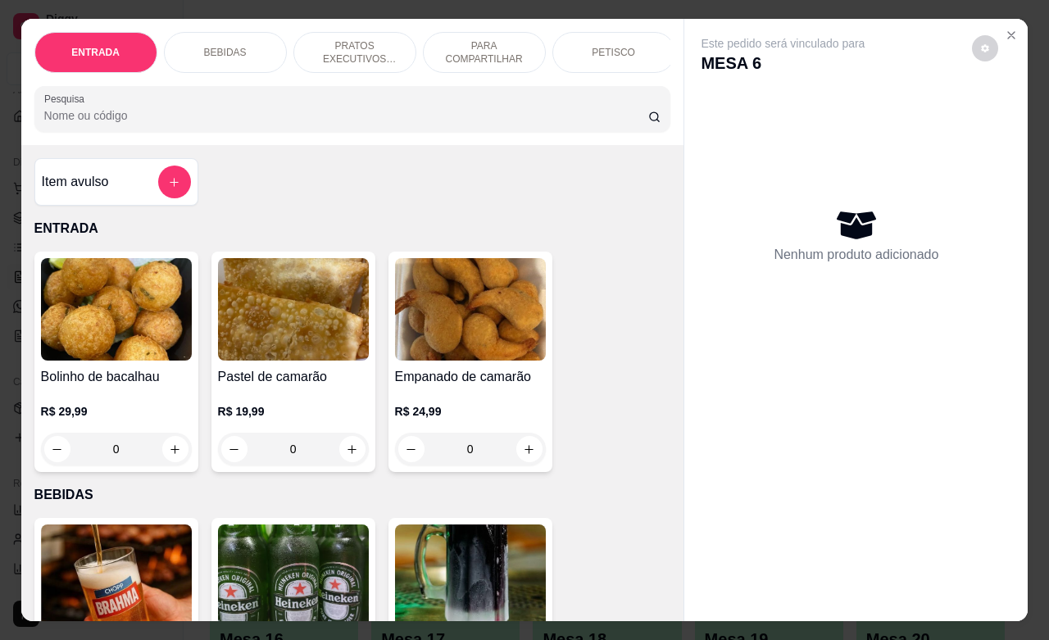
click at [242, 41] on div "BEBIDAS" at bounding box center [225, 52] width 123 height 41
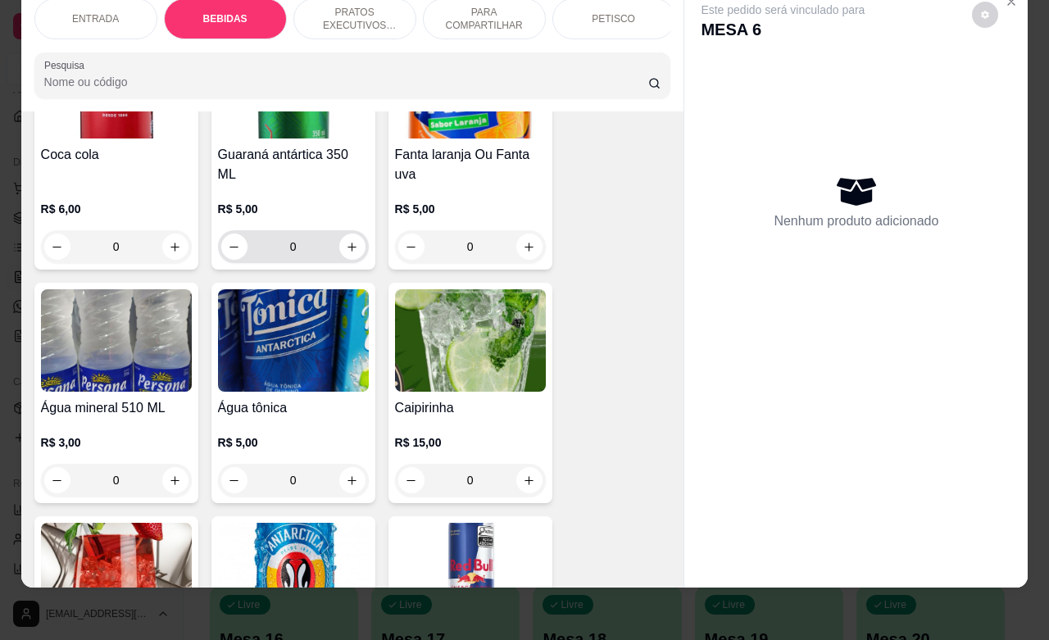
scroll to position [1262, 0]
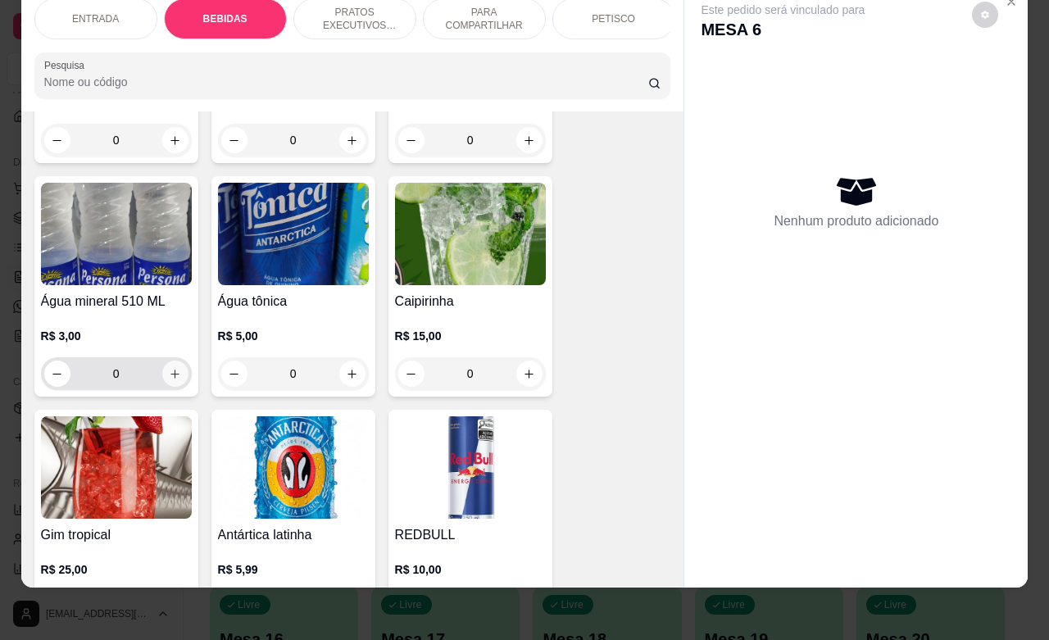
click at [169, 373] on icon "increase-product-quantity" at bounding box center [175, 374] width 12 height 12
type input "1"
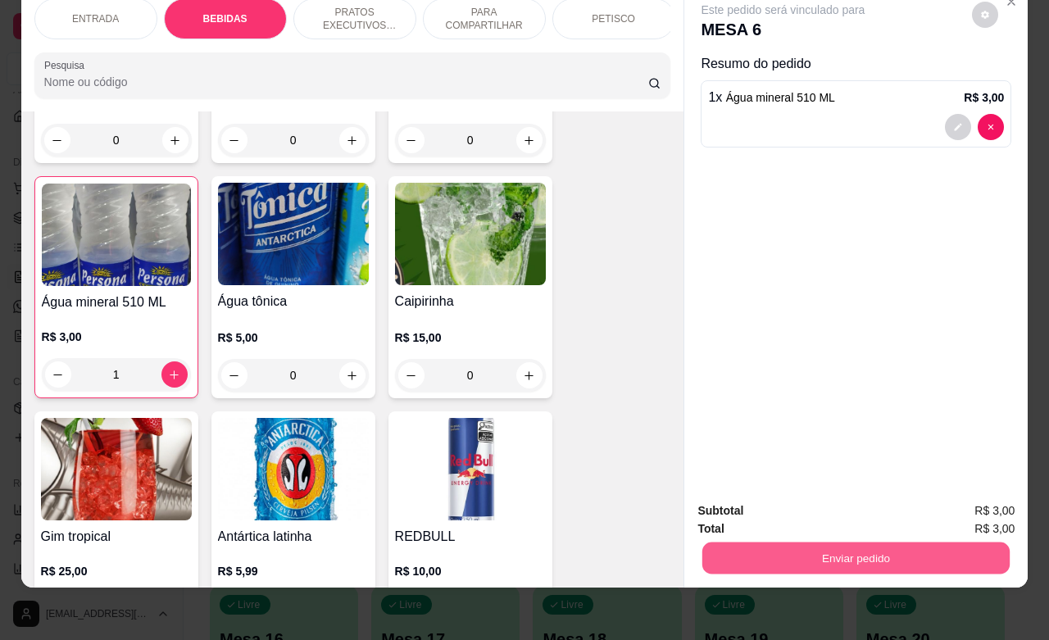
click at [803, 542] on button "Enviar pedido" at bounding box center [855, 558] width 307 height 32
click at [820, 502] on button "Não registrar e enviar pedido" at bounding box center [799, 500] width 170 height 31
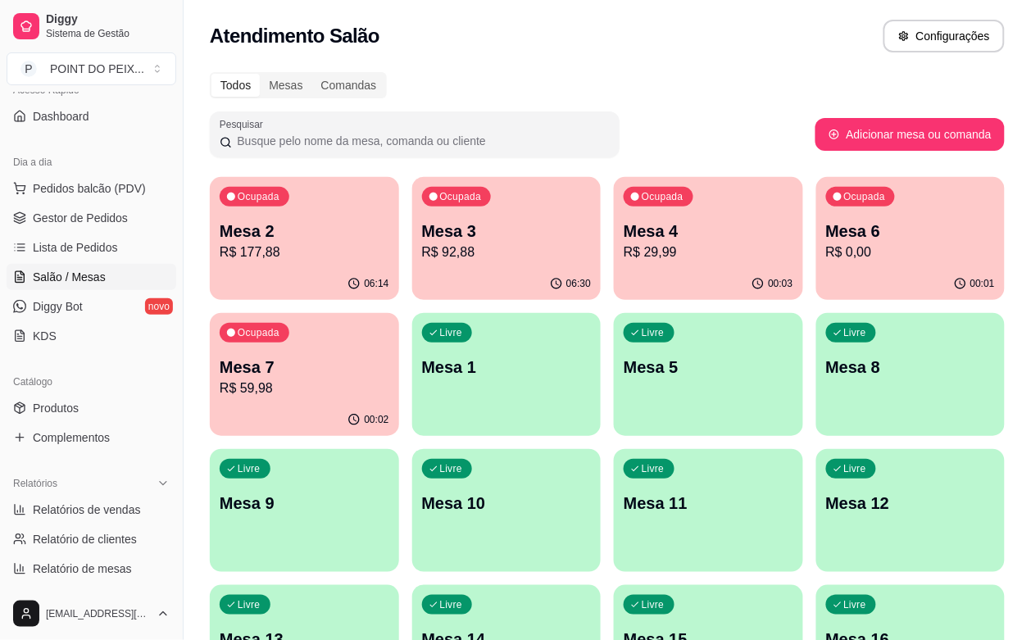
click at [614, 390] on div "Livre Mesa 5" at bounding box center [708, 364] width 189 height 103
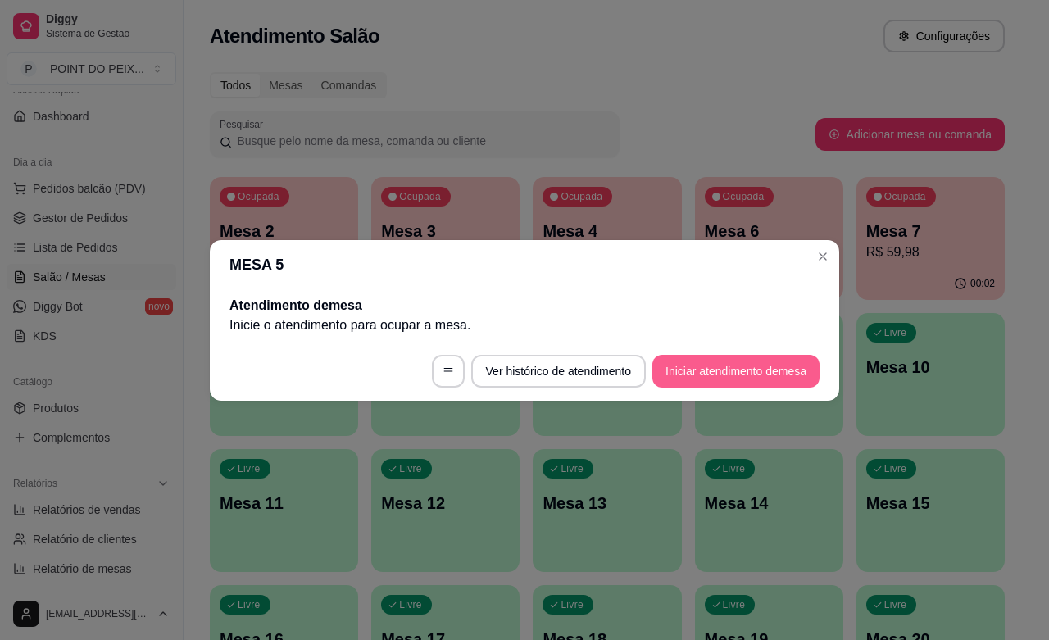
click at [673, 363] on button "Iniciar atendimento de mesa" at bounding box center [735, 371] width 167 height 33
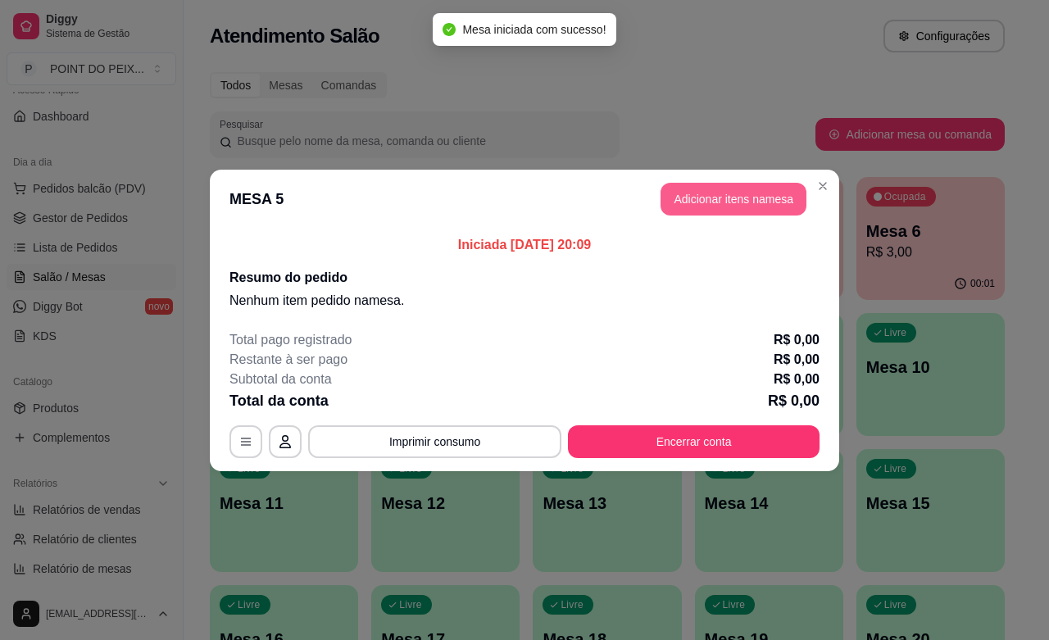
click at [703, 193] on button "Adicionar itens na mesa" at bounding box center [733, 199] width 146 height 33
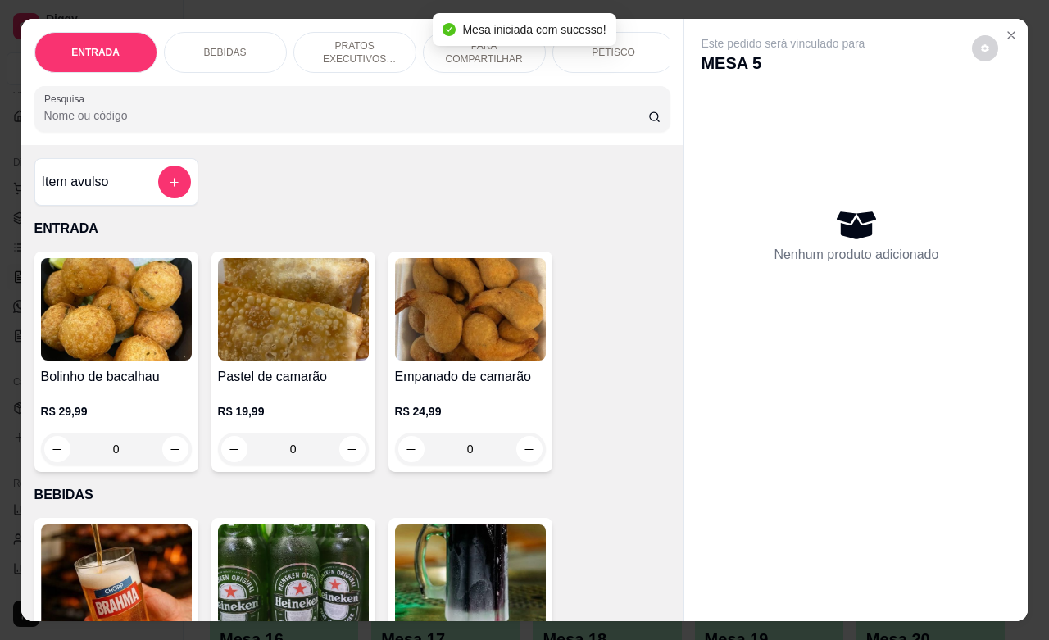
scroll to position [205, 0]
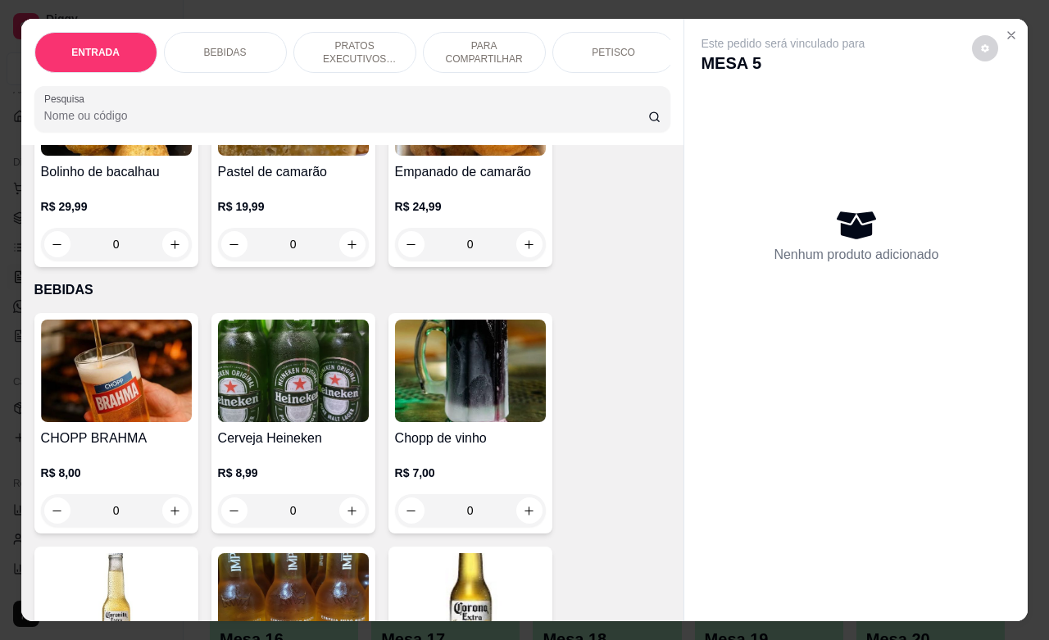
click at [623, 46] on p "PETISCO" at bounding box center [613, 52] width 43 height 13
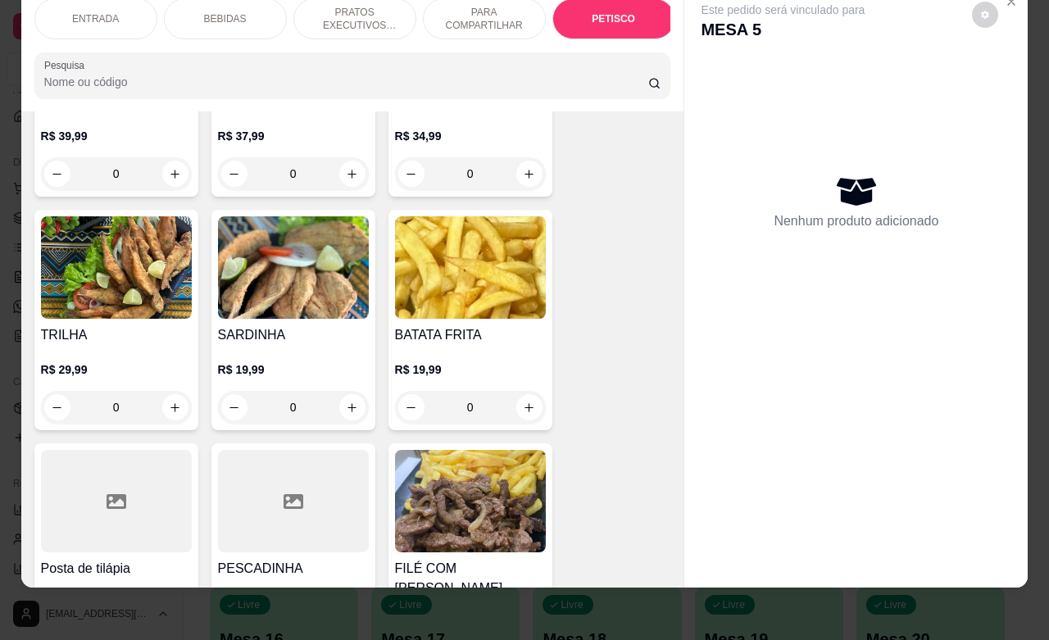
scroll to position [3796, 0]
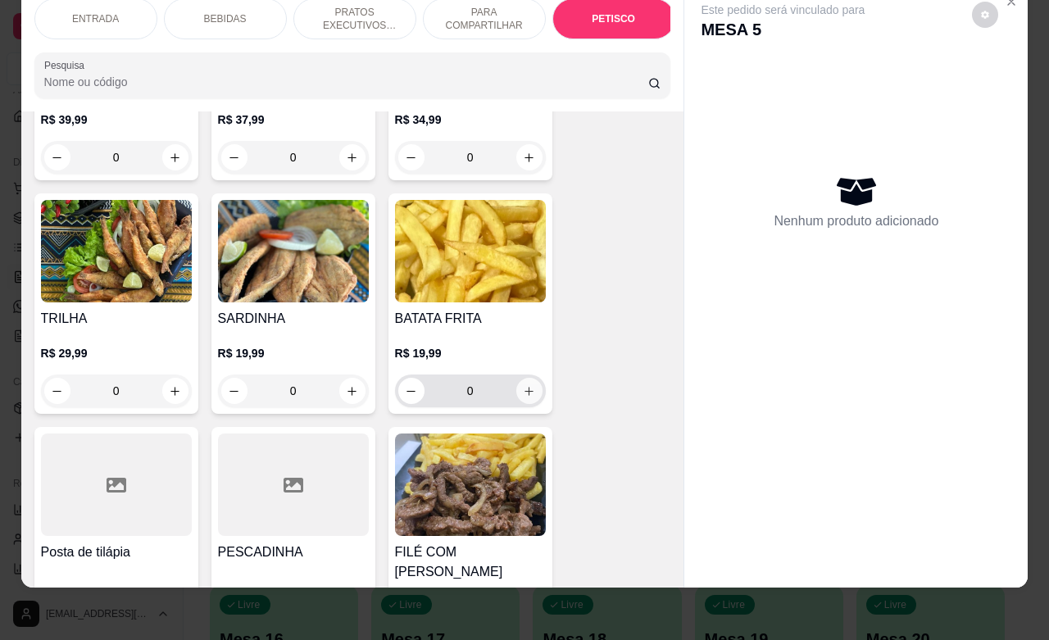
click at [523, 385] on icon "increase-product-quantity" at bounding box center [529, 391] width 12 height 12
type input "1"
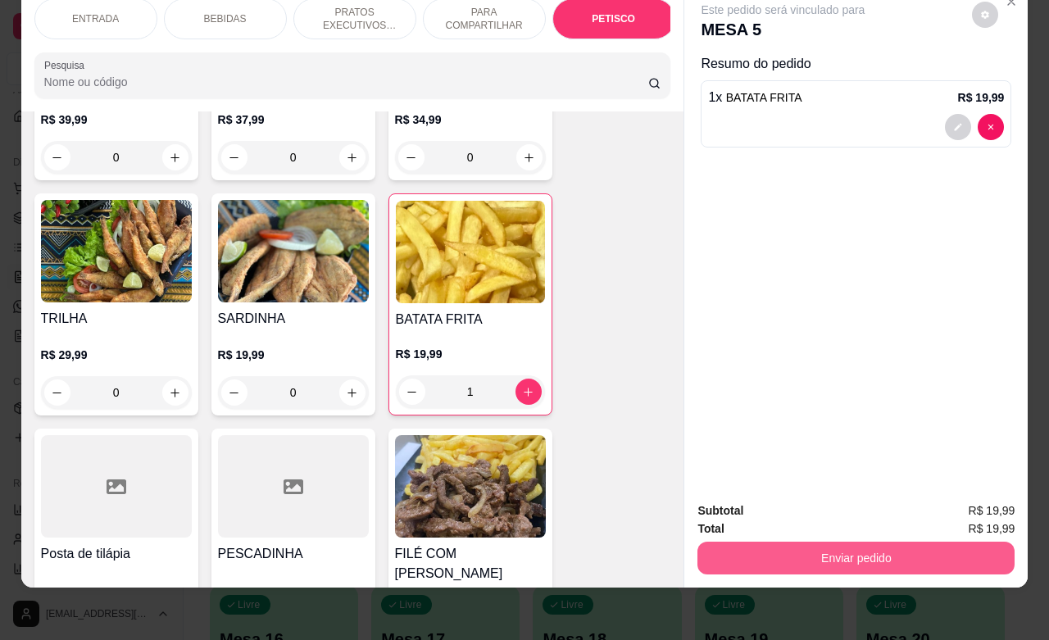
click at [873, 542] on button "Enviar pedido" at bounding box center [855, 558] width 317 height 33
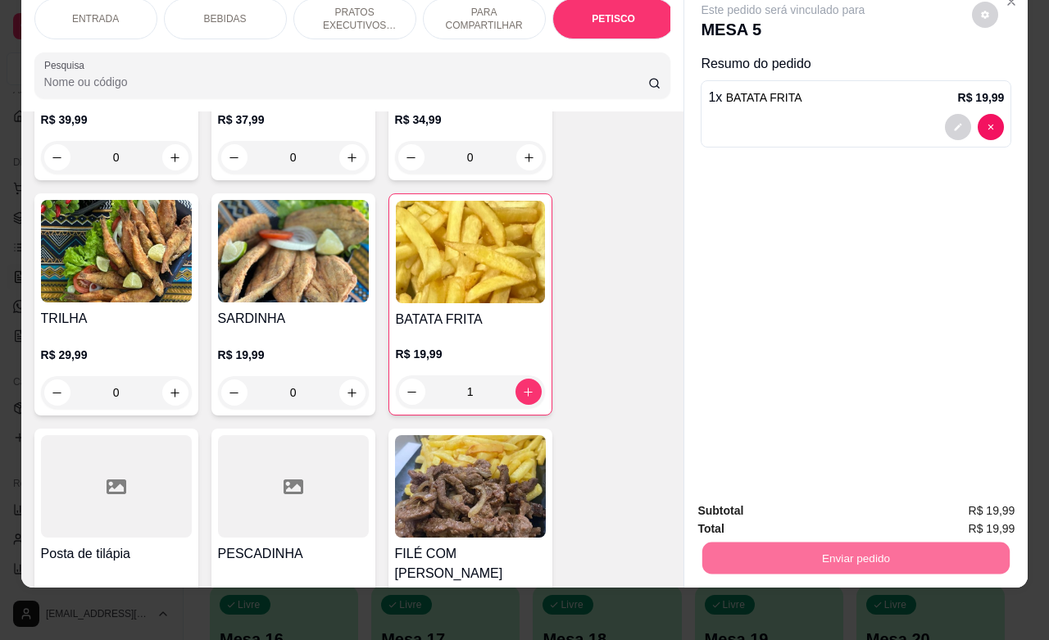
click at [842, 493] on button "Não registrar e enviar pedido" at bounding box center [799, 500] width 170 height 31
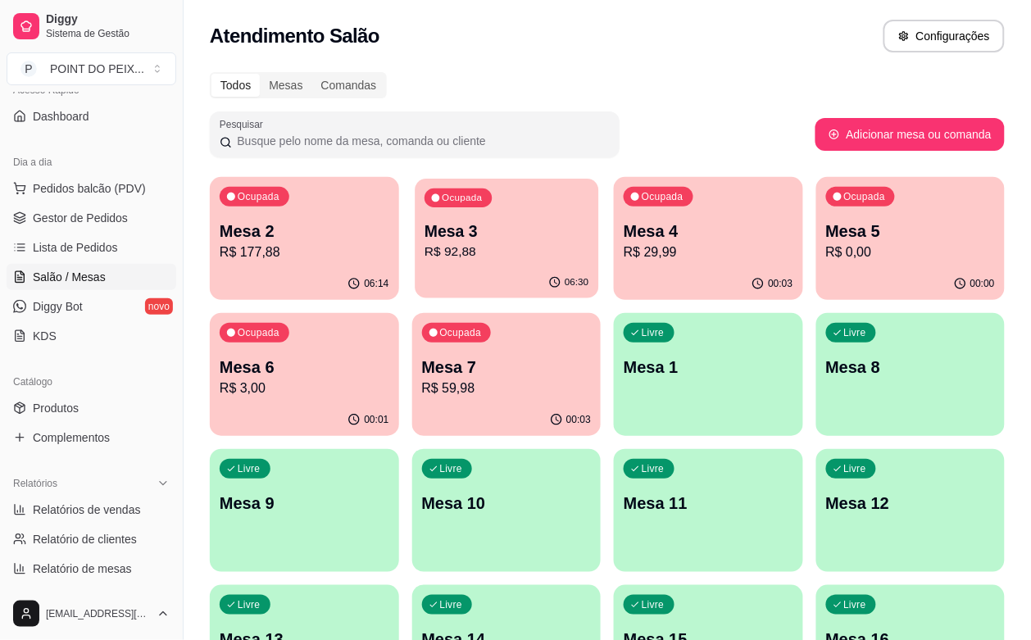
click at [455, 261] on p "R$ 92,88" at bounding box center [506, 252] width 164 height 19
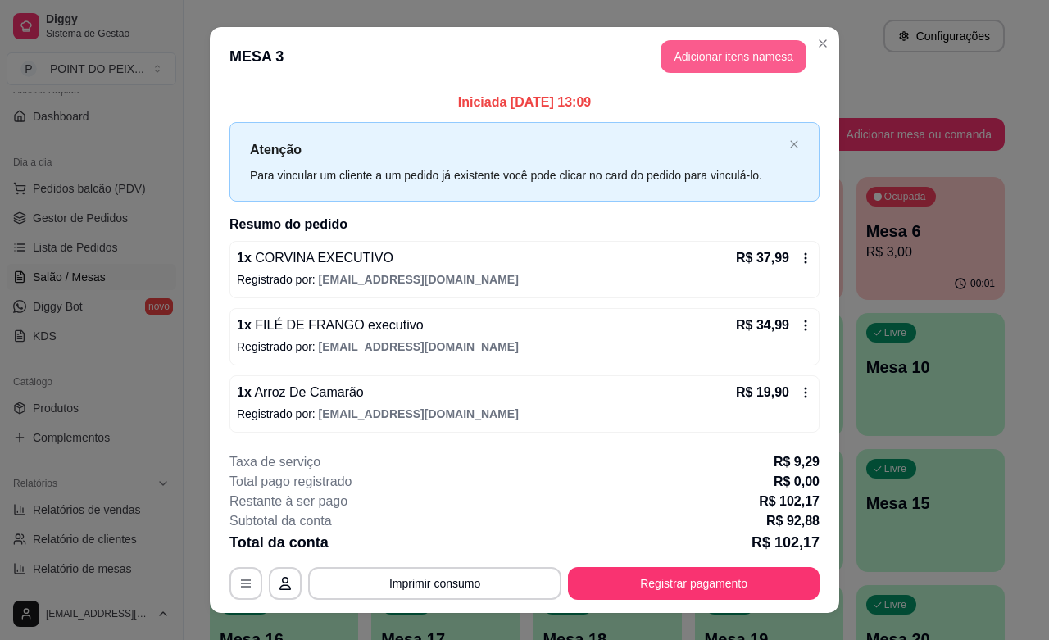
click at [725, 60] on button "Adicionar itens na mesa" at bounding box center [733, 56] width 146 height 33
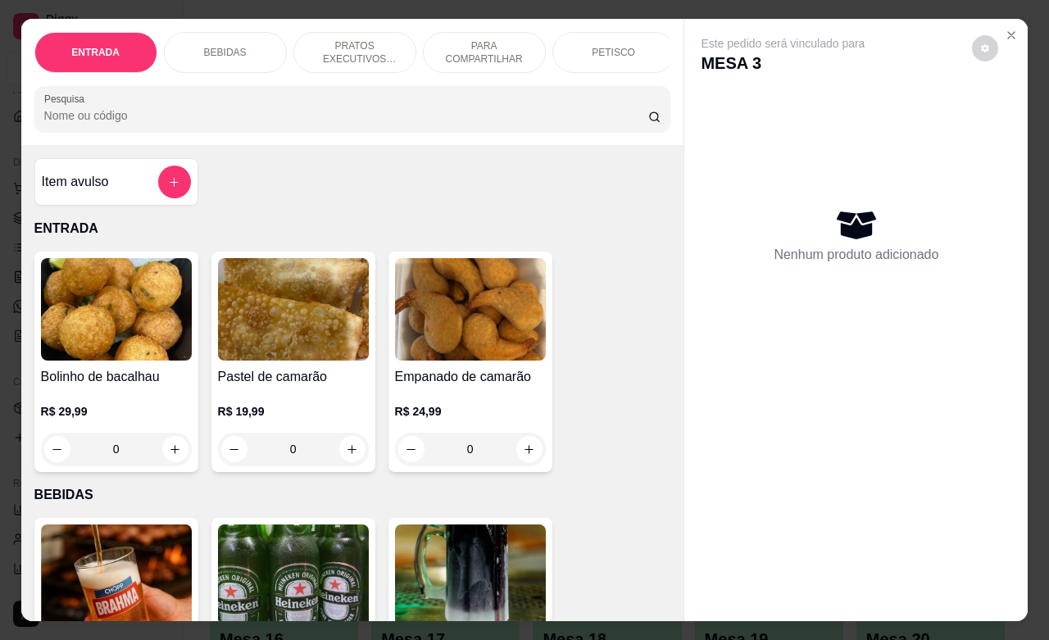
click at [244, 48] on div "BEBIDAS" at bounding box center [225, 52] width 123 height 41
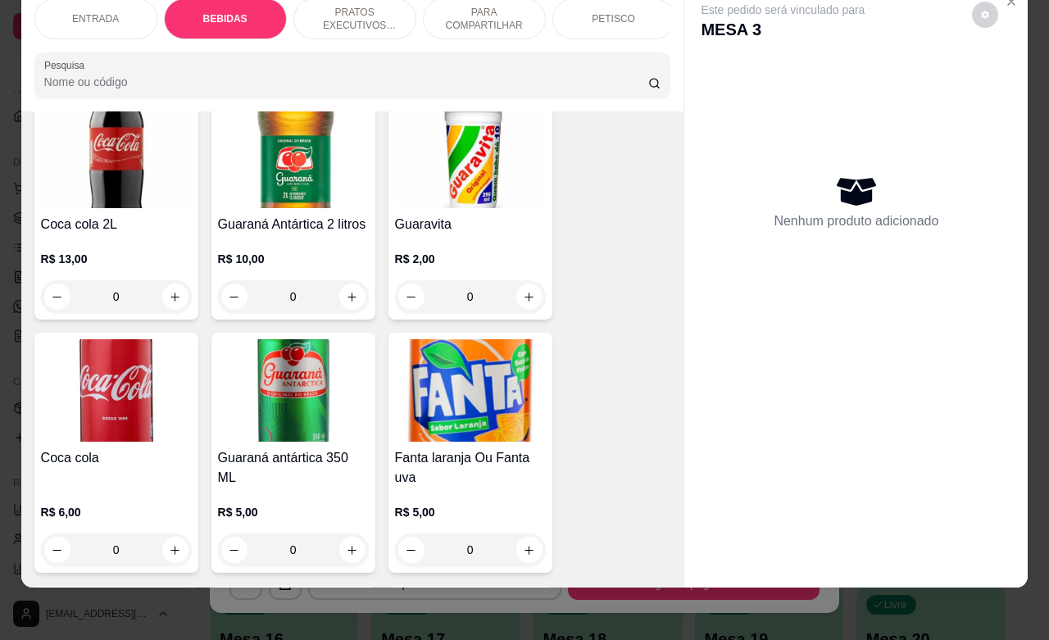
scroll to position [954, 0]
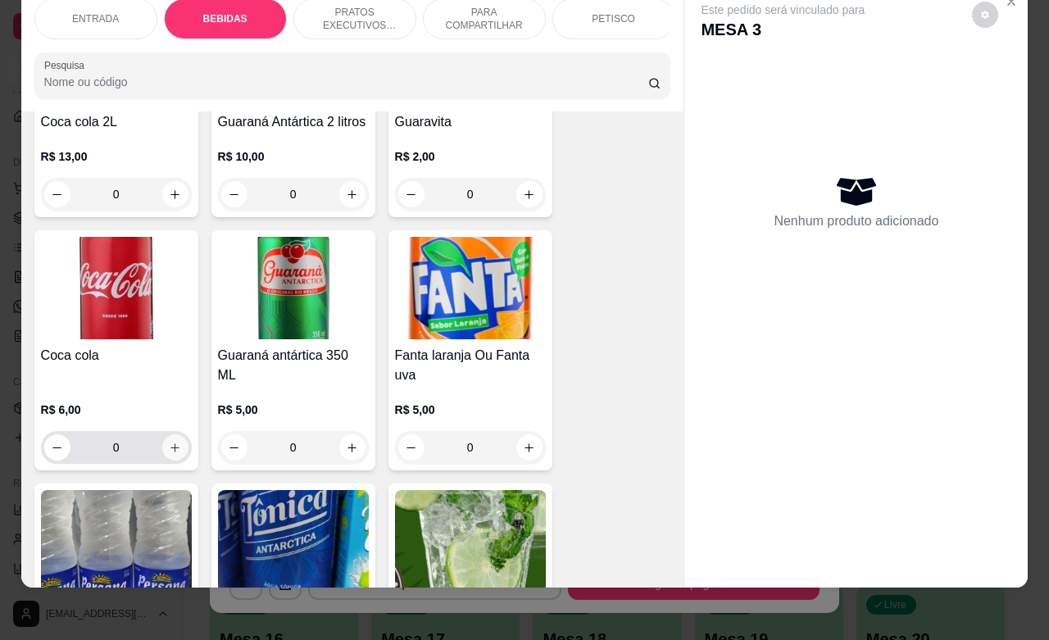
click at [169, 447] on icon "increase-product-quantity" at bounding box center [175, 448] width 12 height 12
type input "1"
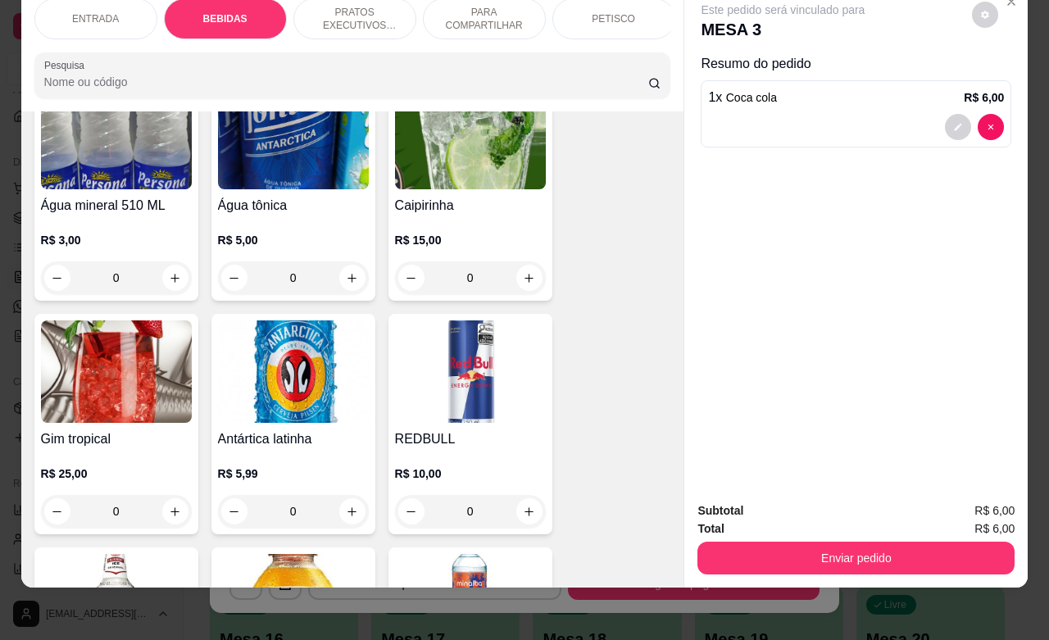
scroll to position [1364, 0]
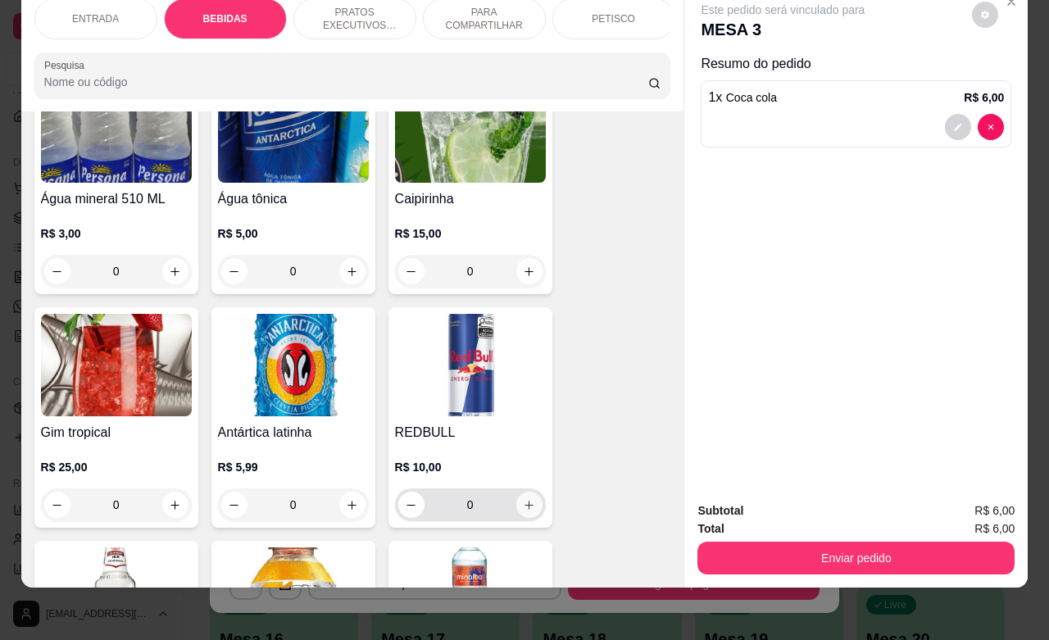
click at [523, 502] on icon "increase-product-quantity" at bounding box center [529, 505] width 12 height 12
type input "1"
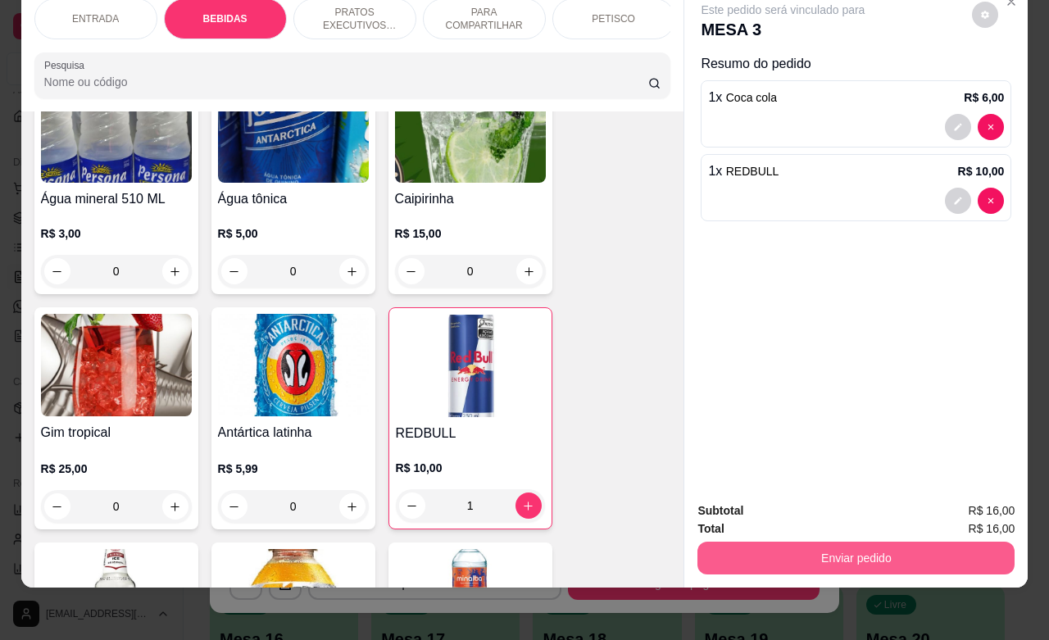
click at [869, 546] on button "Enviar pedido" at bounding box center [855, 558] width 317 height 33
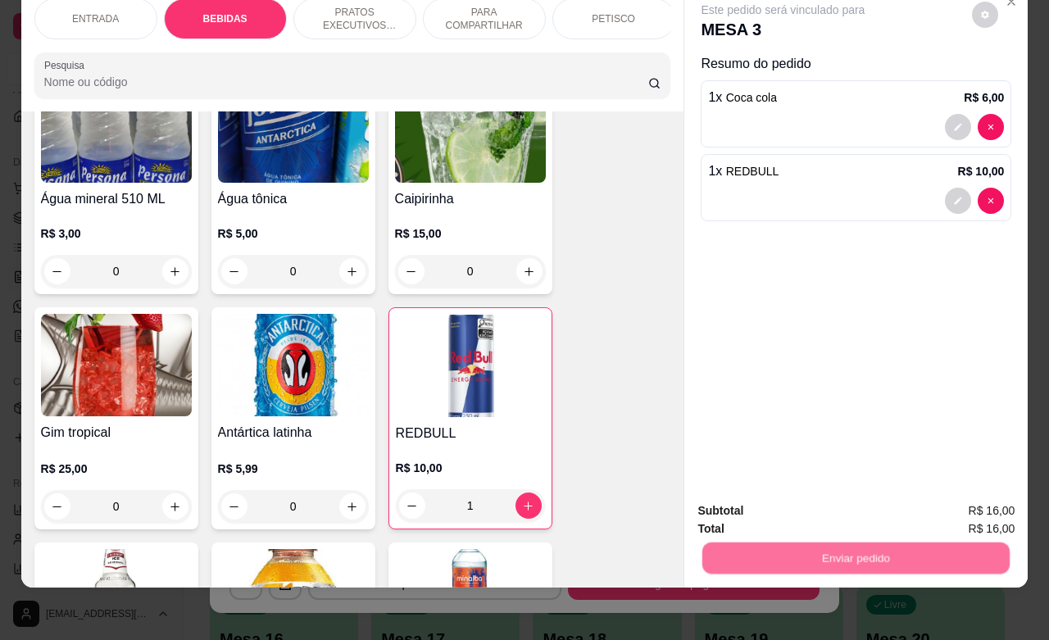
click at [833, 506] on button "Não registrar e enviar pedido" at bounding box center [799, 500] width 170 height 31
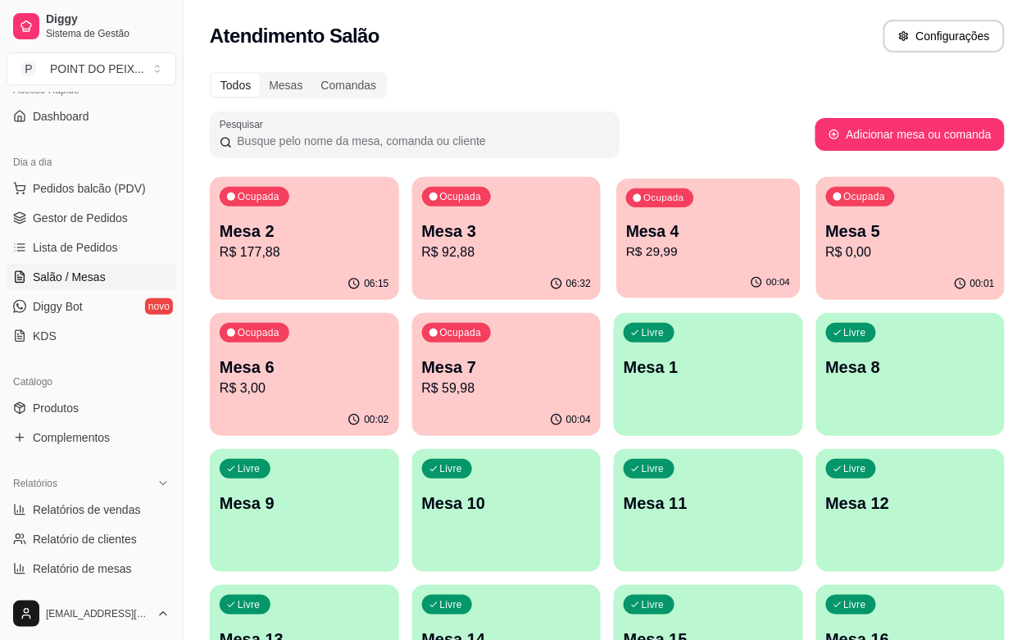
click at [619, 275] on div "00:04" at bounding box center [708, 282] width 184 height 31
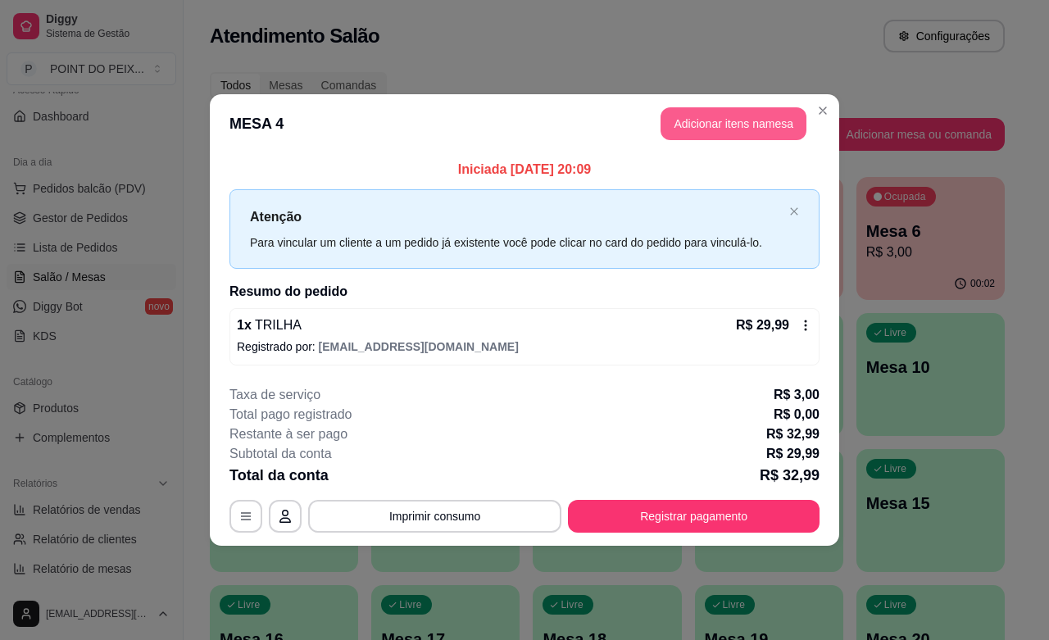
click at [747, 125] on button "Adicionar itens na mesa" at bounding box center [733, 123] width 146 height 33
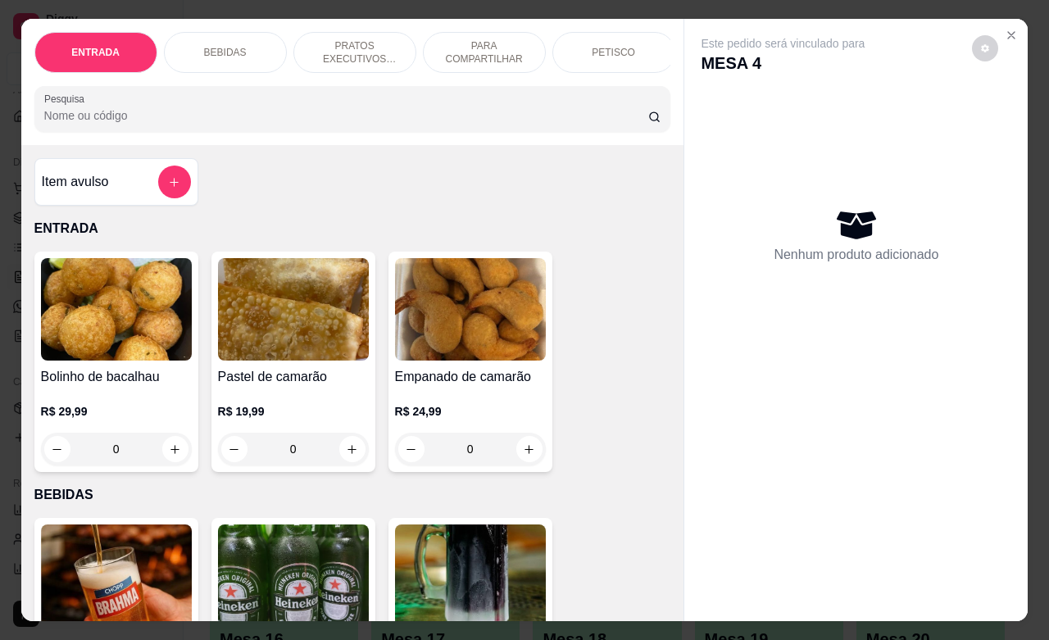
click at [606, 48] on p "PETISCO" at bounding box center [613, 52] width 43 height 13
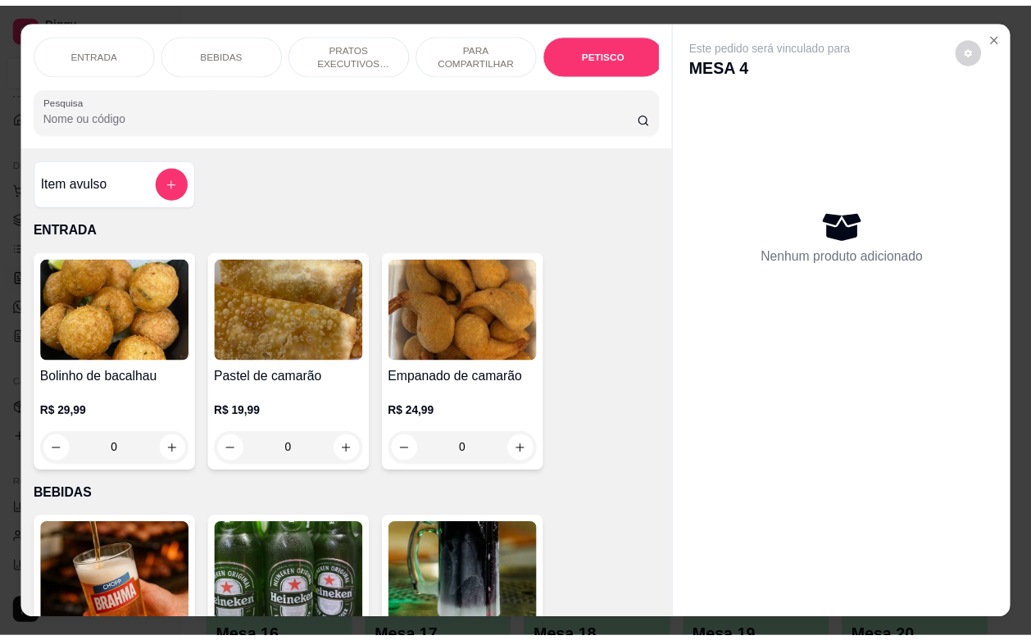
scroll to position [3591, 0]
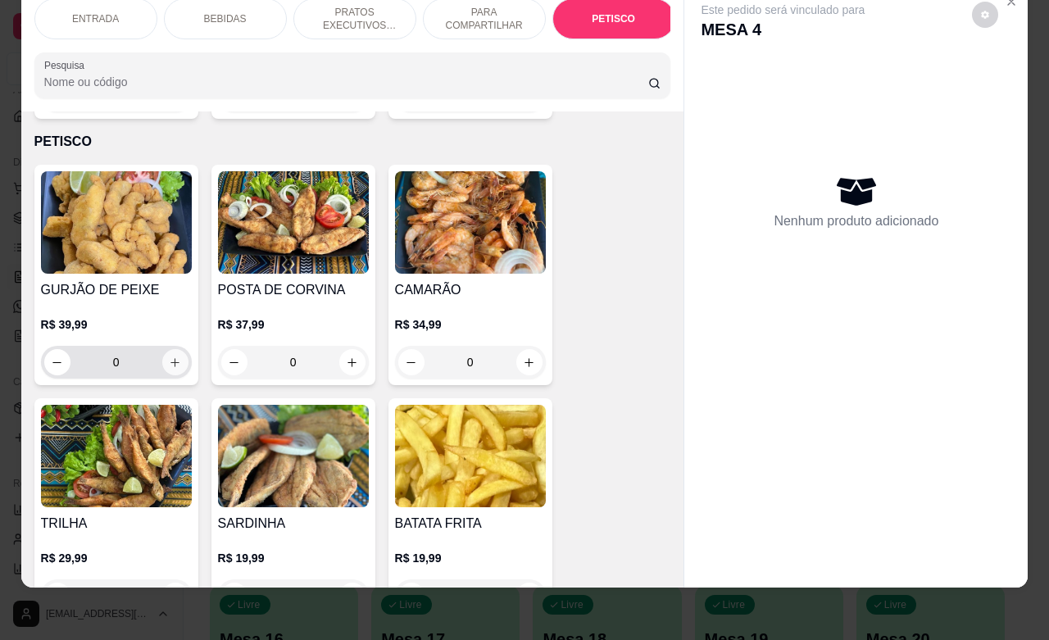
click at [169, 356] on icon "increase-product-quantity" at bounding box center [175, 362] width 12 height 12
type input "1"
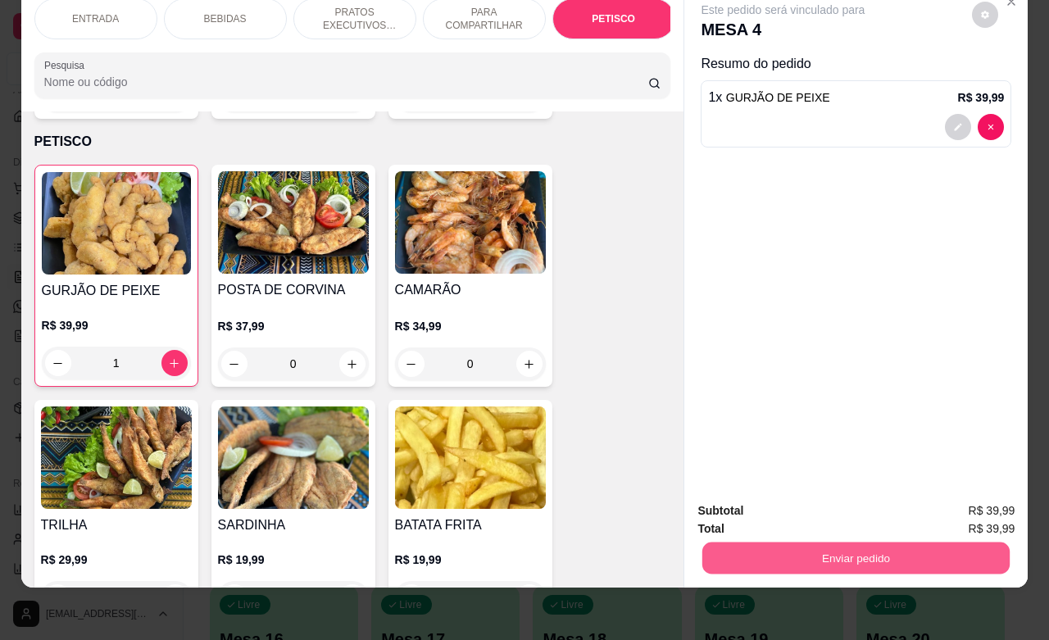
click at [796, 542] on button "Enviar pedido" at bounding box center [855, 558] width 307 height 32
click at [785, 496] on button "Não registrar e enviar pedido" at bounding box center [799, 500] width 170 height 31
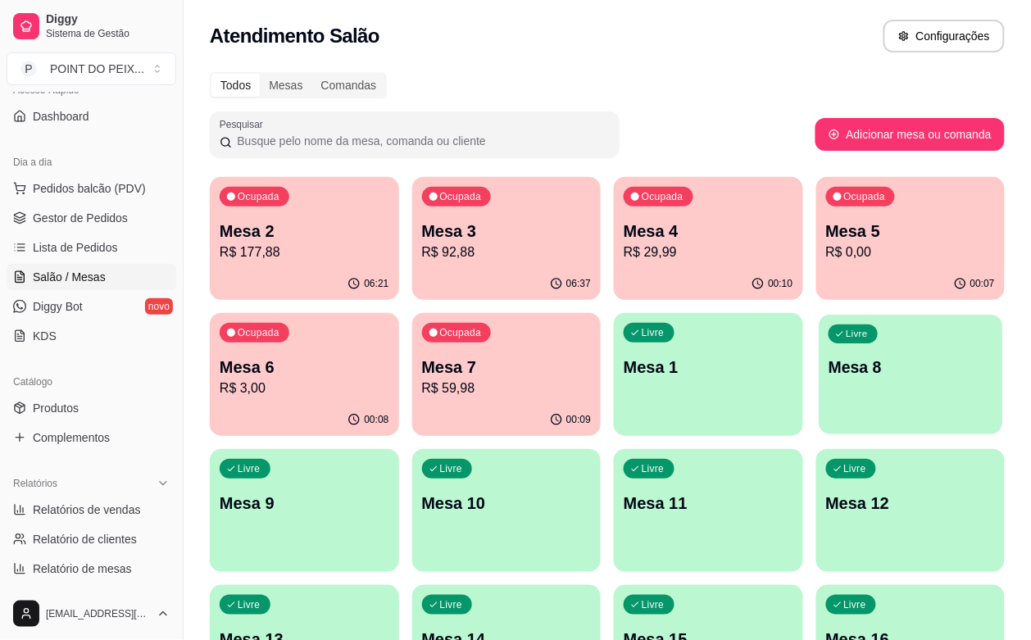
click at [818, 379] on div "Livre Mesa 8" at bounding box center [910, 365] width 184 height 100
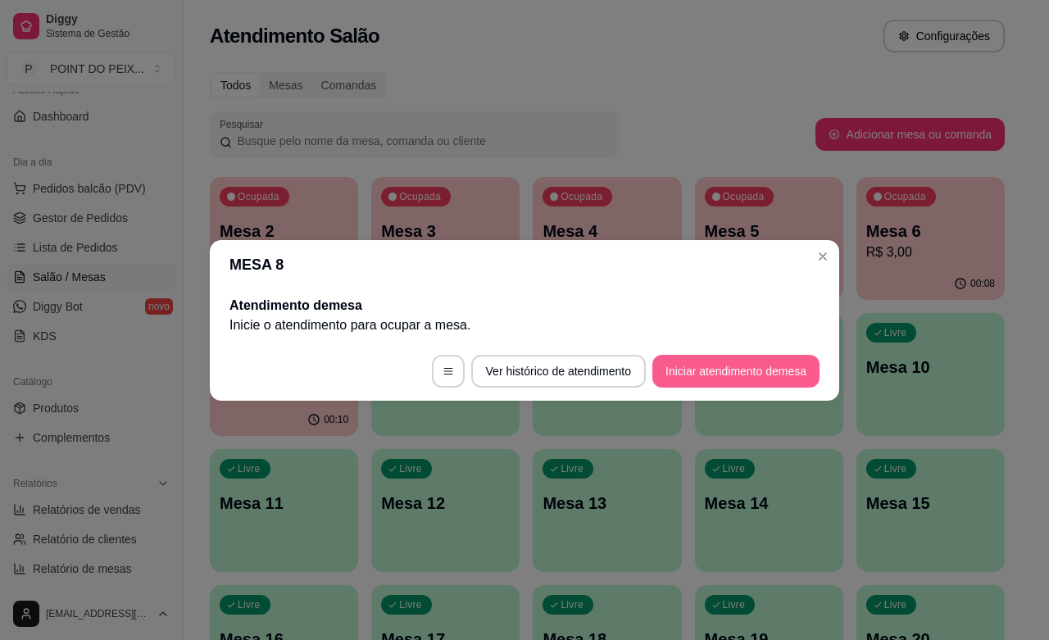
click at [717, 373] on button "Iniciar atendimento de mesa" at bounding box center [735, 371] width 167 height 33
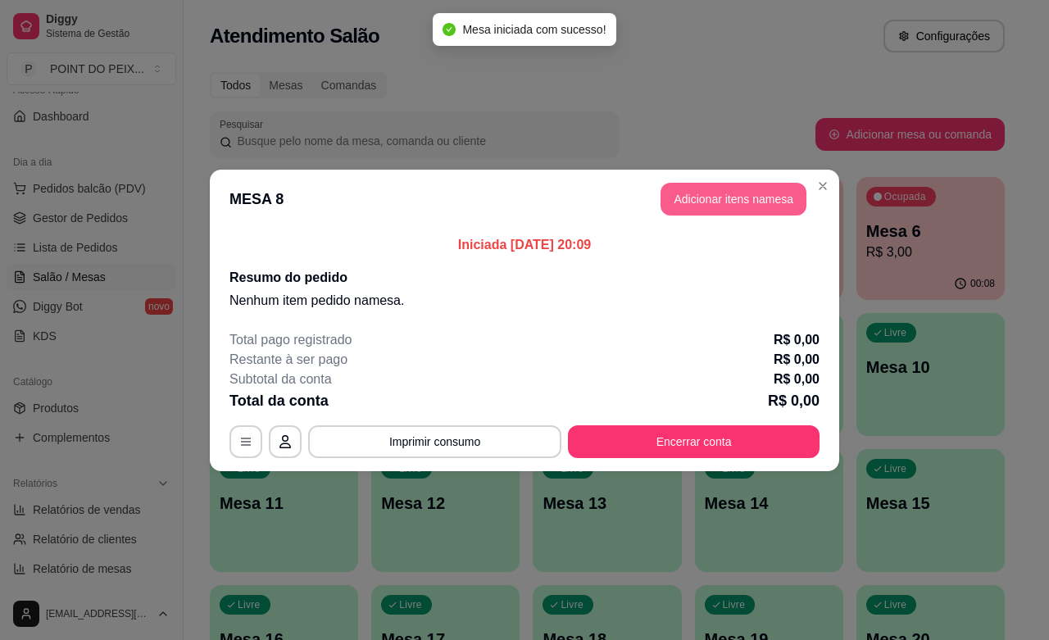
click at [736, 197] on button "Adicionar itens na mesa" at bounding box center [733, 199] width 146 height 33
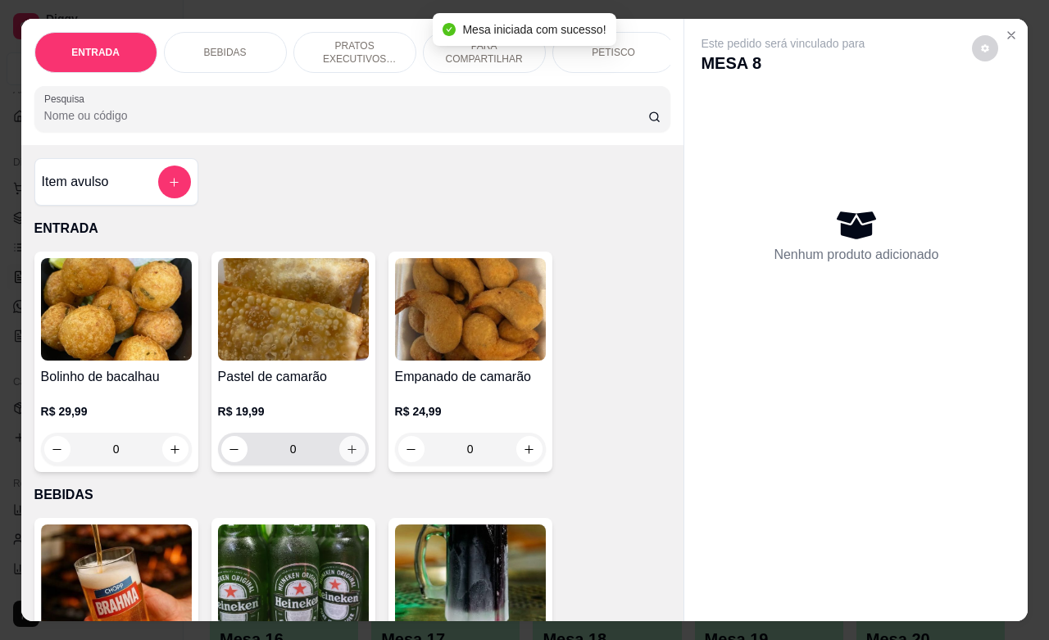
click at [348, 456] on icon "increase-product-quantity" at bounding box center [352, 449] width 12 height 12
type input "1"
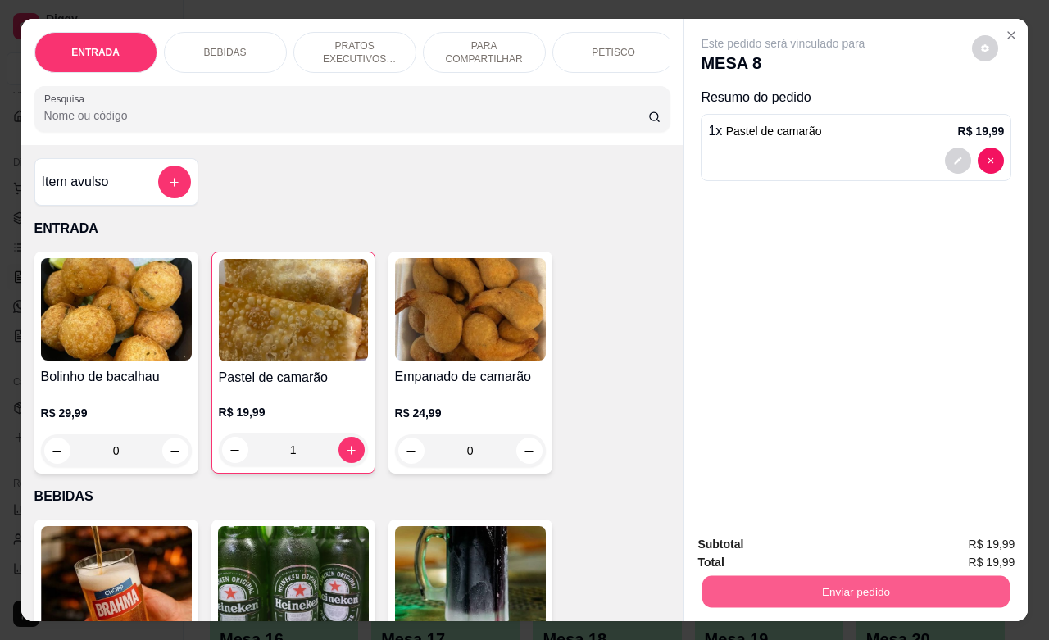
click at [762, 584] on button "Enviar pedido" at bounding box center [855, 591] width 307 height 32
click at [778, 547] on button "Não registrar e enviar pedido" at bounding box center [800, 542] width 166 height 30
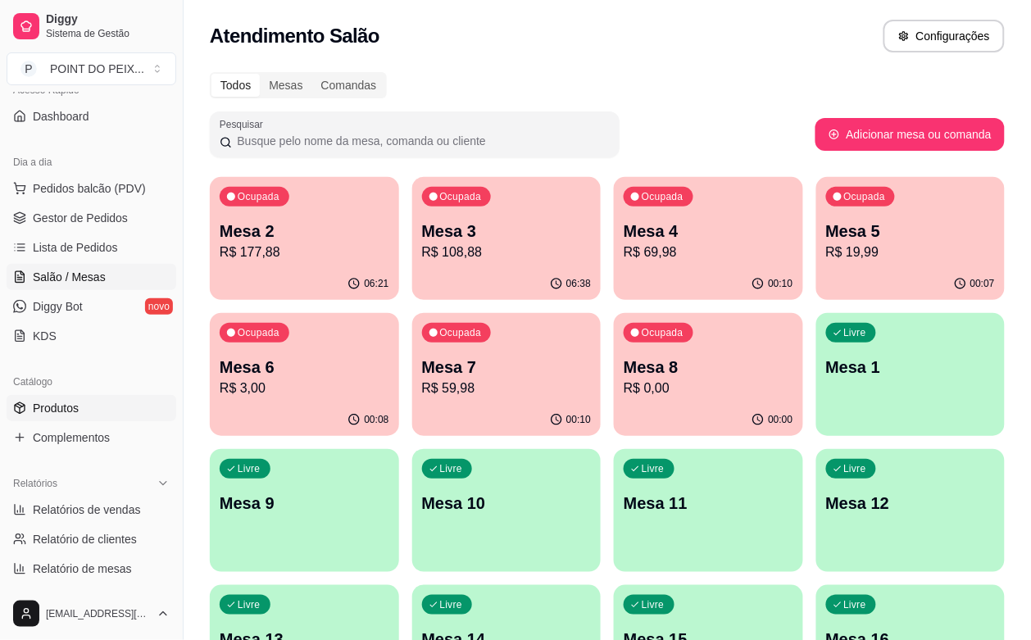
scroll to position [231, 0]
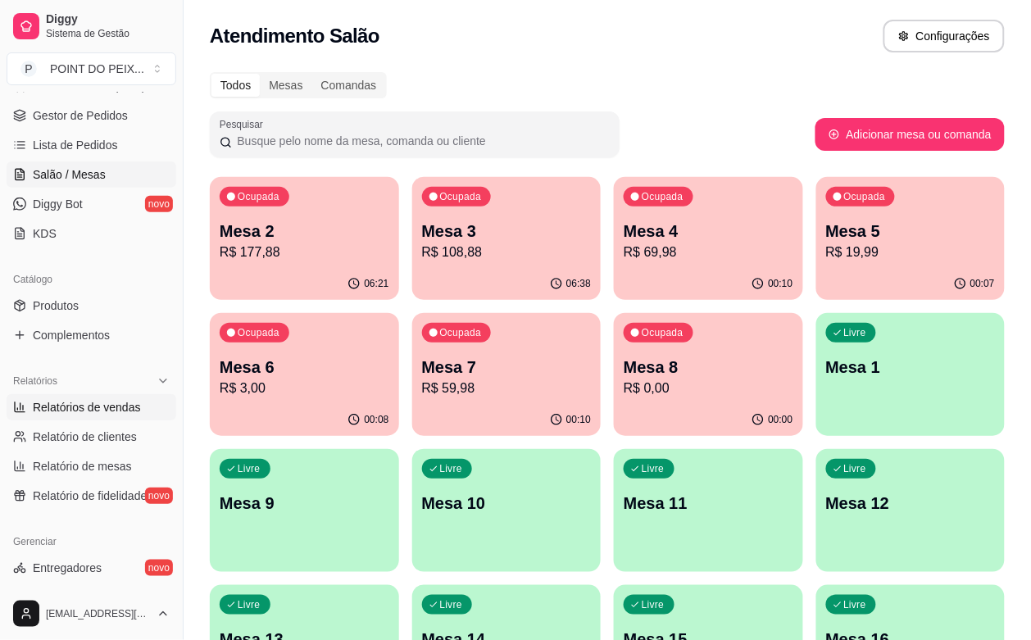
click at [125, 408] on span "Relatórios de vendas" at bounding box center [87, 407] width 108 height 16
select select "ALL"
select select "0"
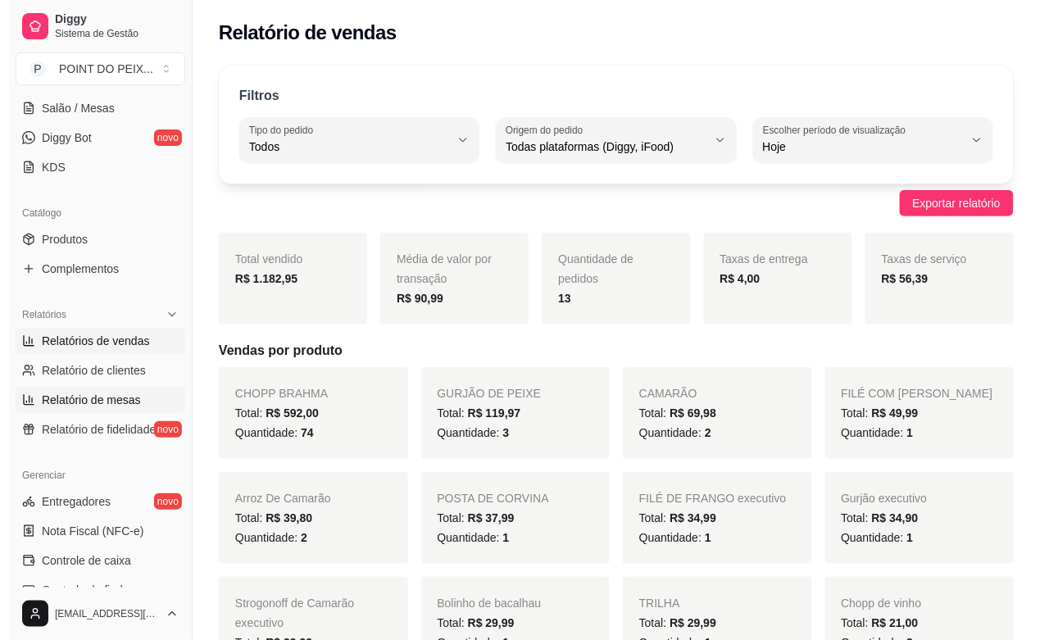
scroll to position [333, 0]
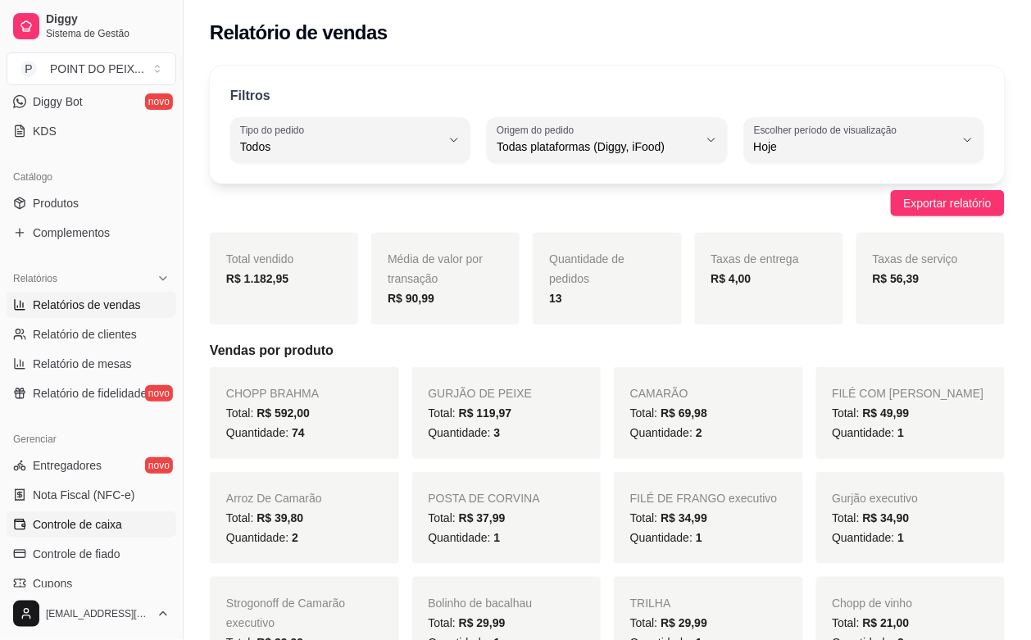
click at [98, 523] on span "Controle de caixa" at bounding box center [77, 524] width 89 height 16
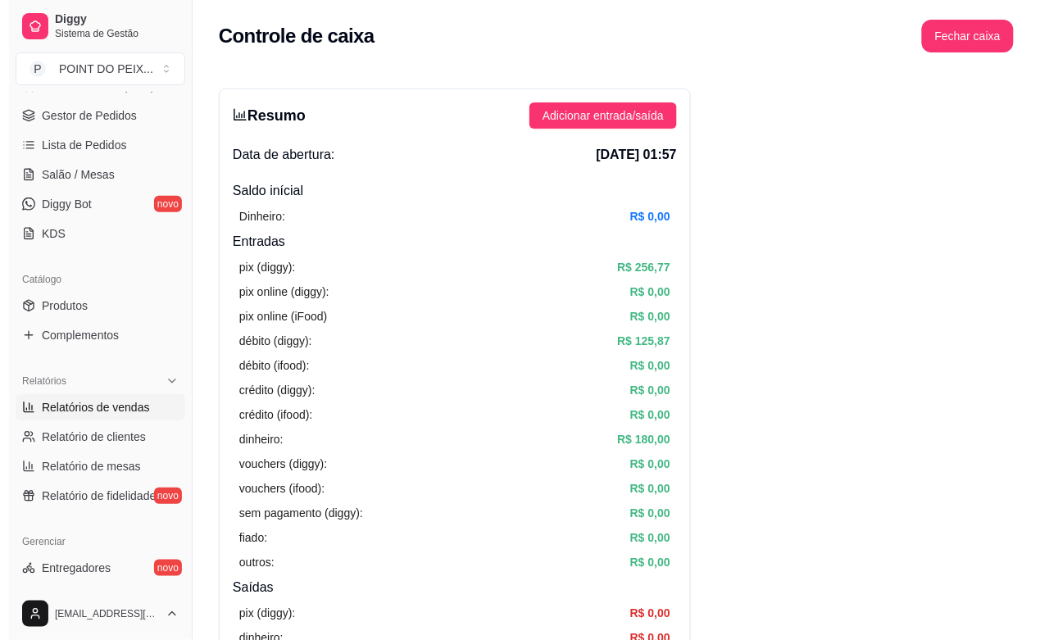
scroll to position [129, 0]
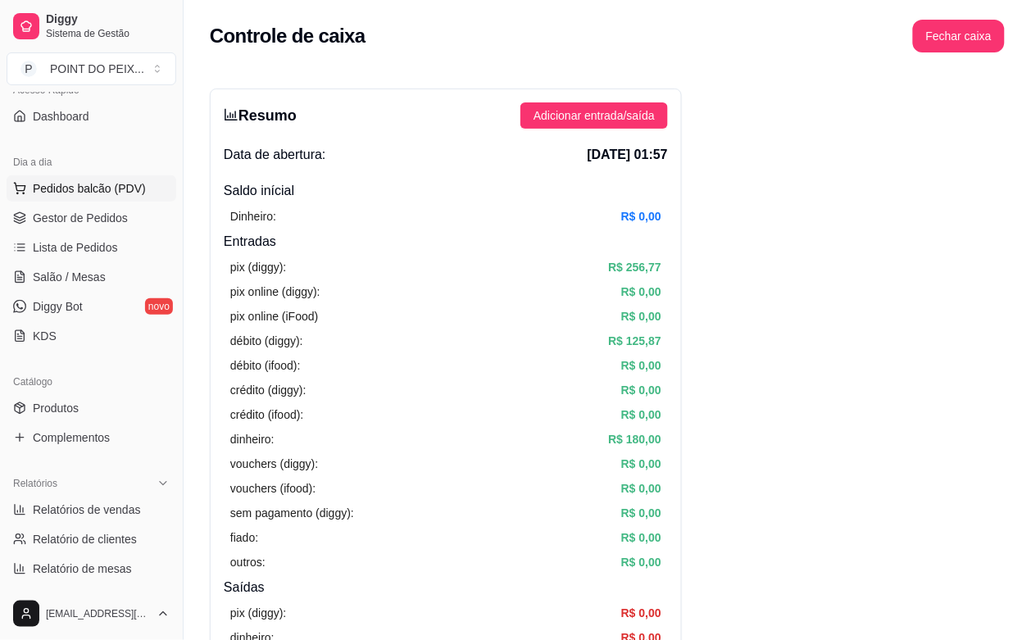
click at [117, 193] on span "Pedidos balcão (PDV)" at bounding box center [89, 188] width 113 height 16
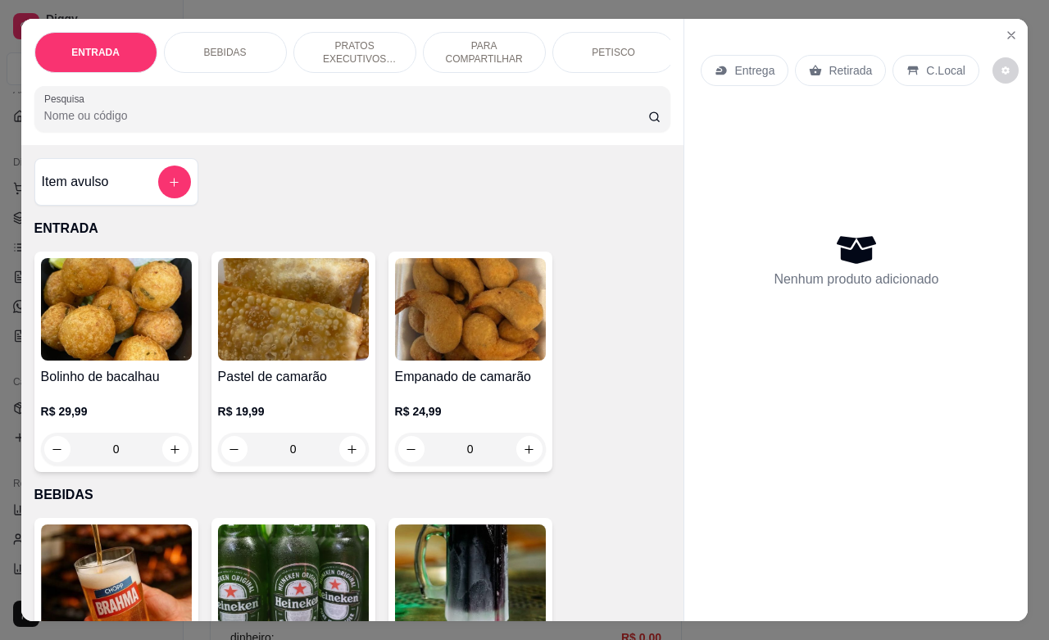
click at [930, 67] on p "C.Local" at bounding box center [945, 70] width 39 height 16
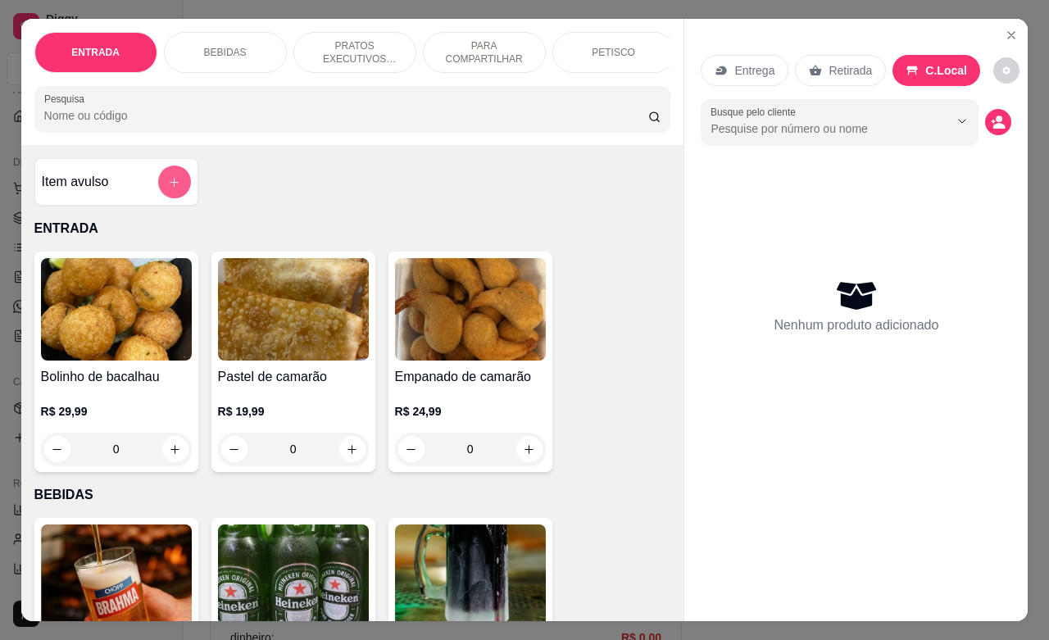
click at [158, 193] on button "add-separate-item" at bounding box center [174, 182] width 33 height 33
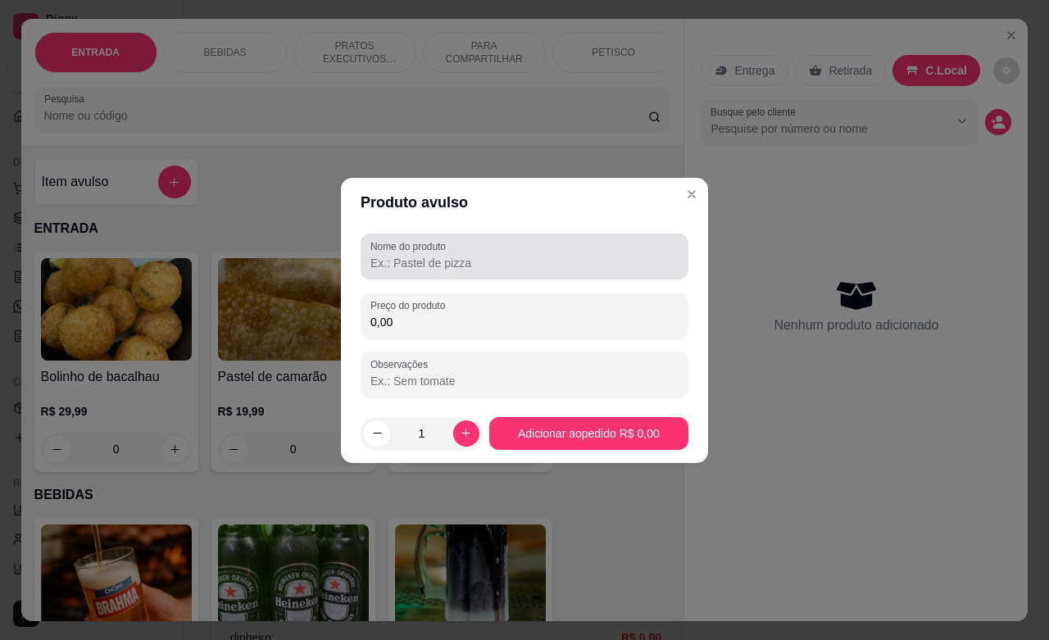
click at [463, 256] on input "Nome do produto" at bounding box center [524, 263] width 308 height 16
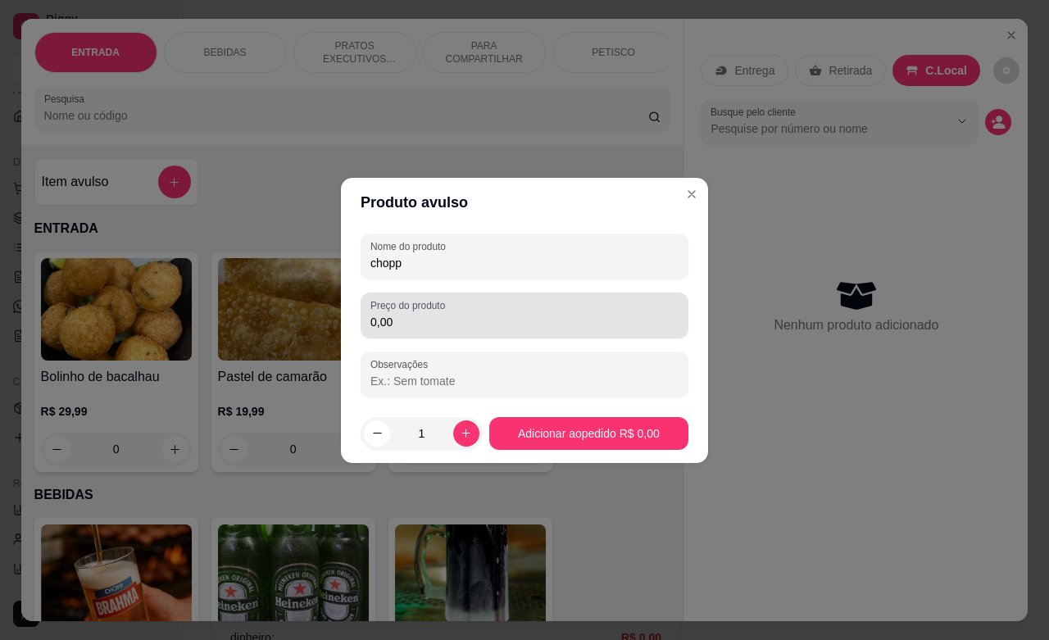
type input "chopp"
click at [428, 320] on input "0,00" at bounding box center [524, 322] width 308 height 16
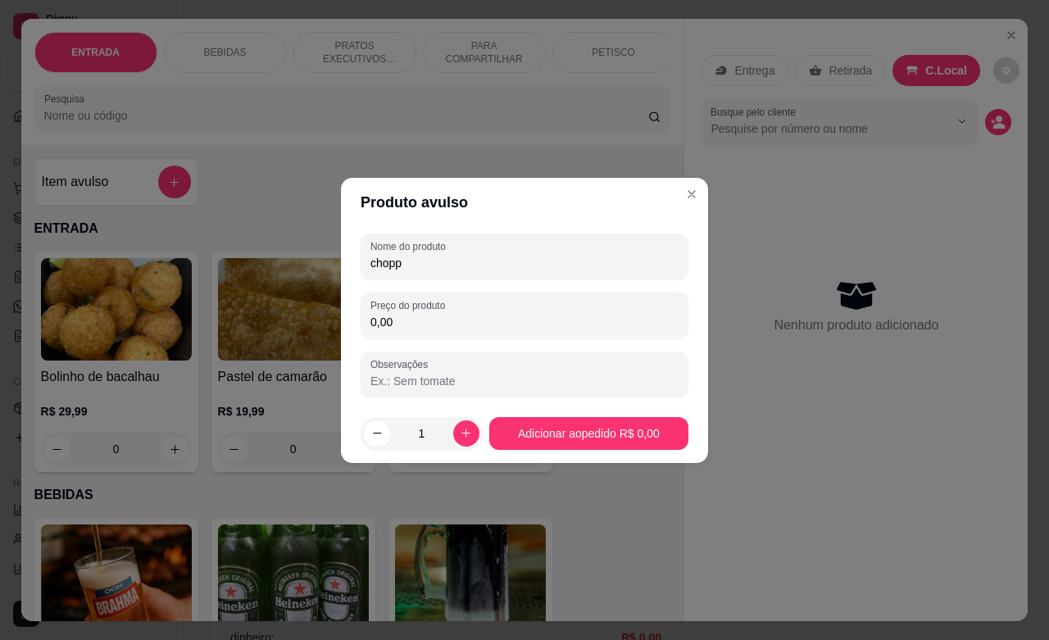
click at [428, 320] on input "0,00" at bounding box center [524, 322] width 308 height 16
type input "40,00"
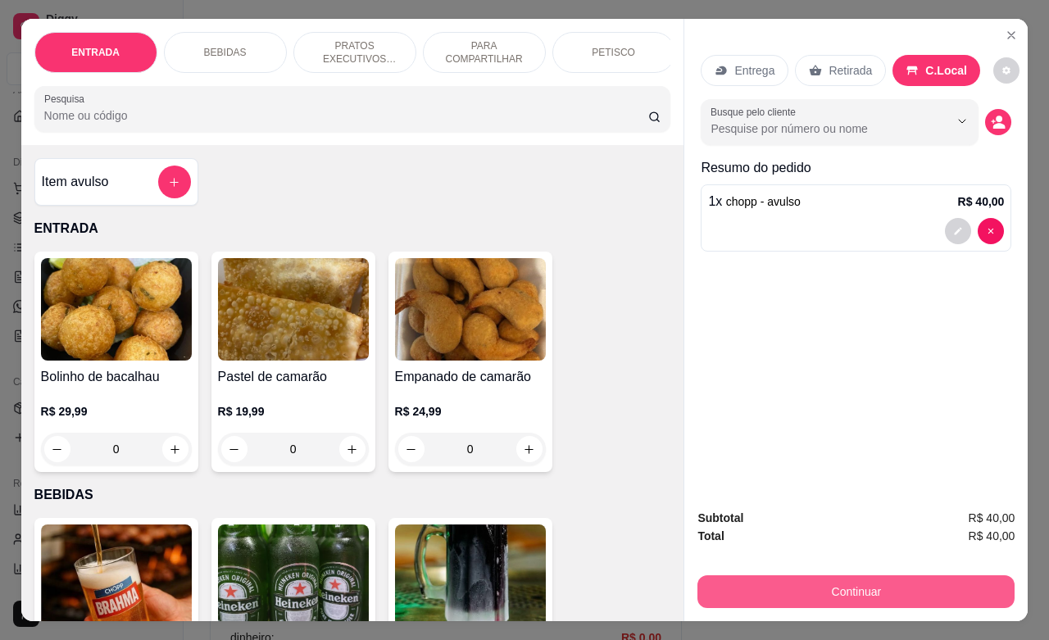
click at [818, 578] on button "Continuar" at bounding box center [855, 591] width 317 height 33
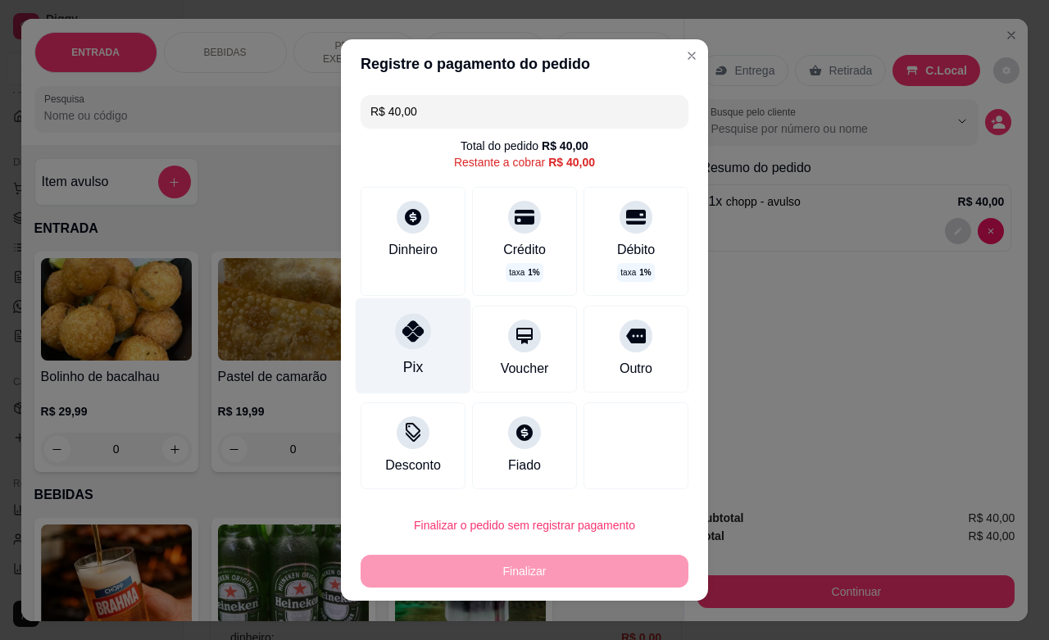
click at [415, 346] on div "Pix" at bounding box center [414, 346] width 116 height 96
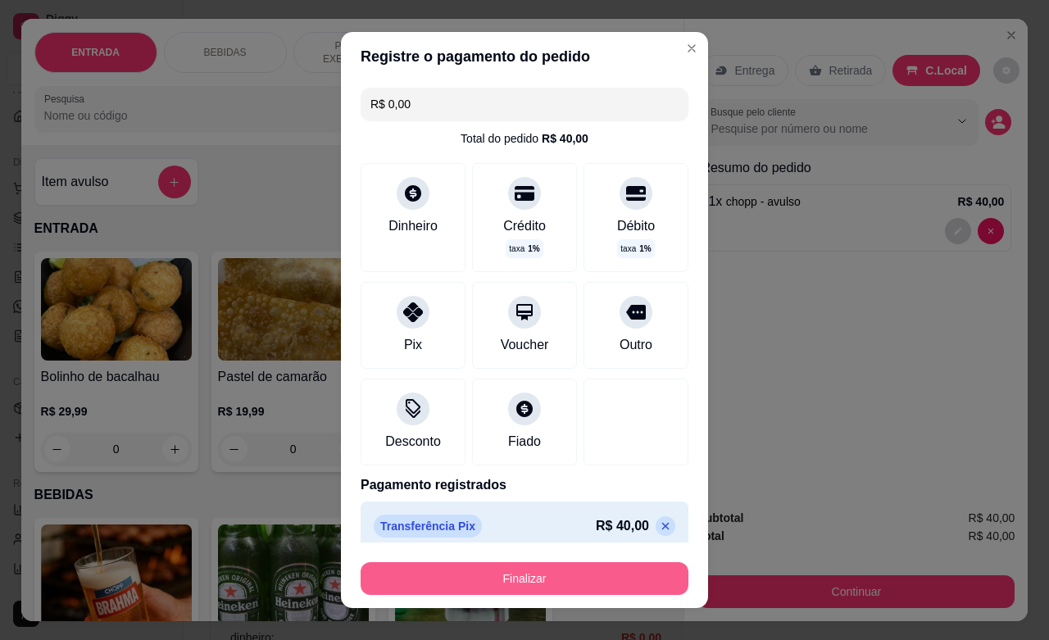
click at [579, 583] on button "Finalizar" at bounding box center [524, 578] width 328 height 33
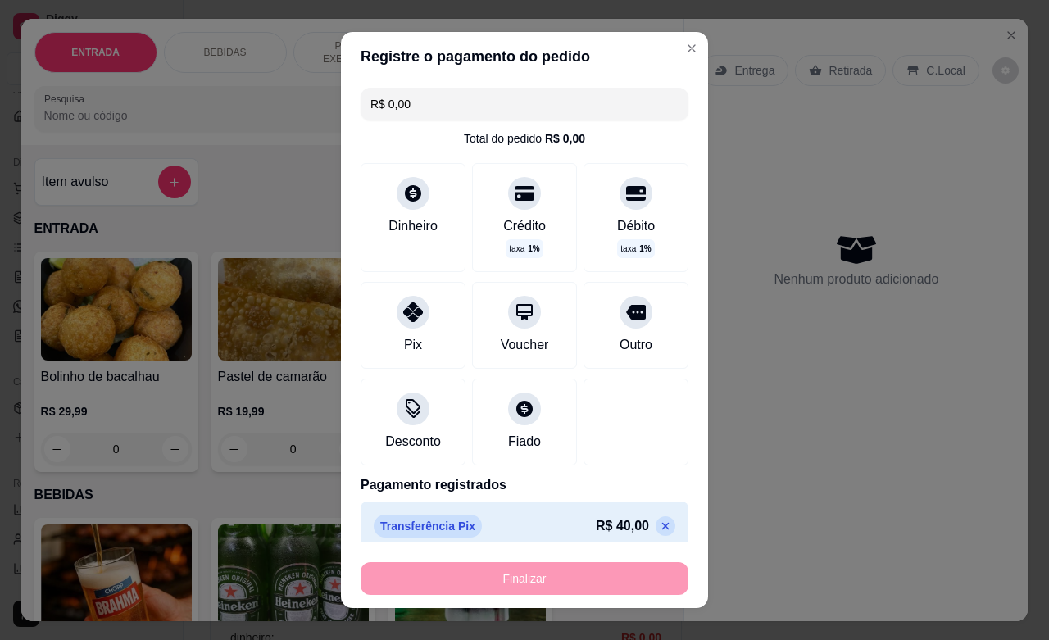
type input "-R$ 40,00"
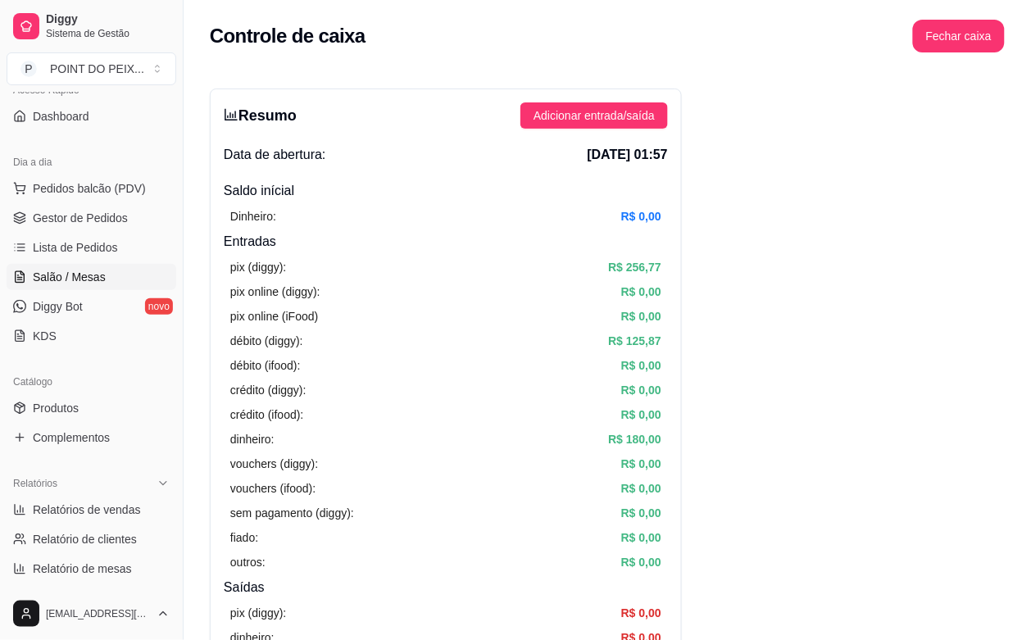
click at [87, 288] on link "Salão / Mesas" at bounding box center [92, 277] width 170 height 26
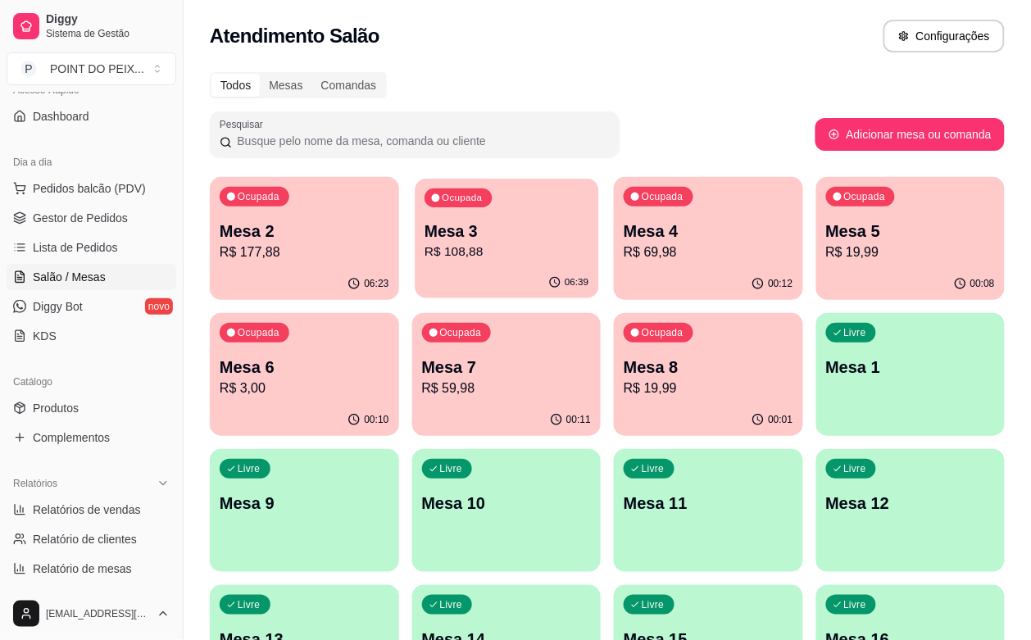
click at [428, 280] on div "06:39" at bounding box center [507, 282] width 184 height 31
click at [321, 232] on p "Mesa 2" at bounding box center [305, 231] width 170 height 23
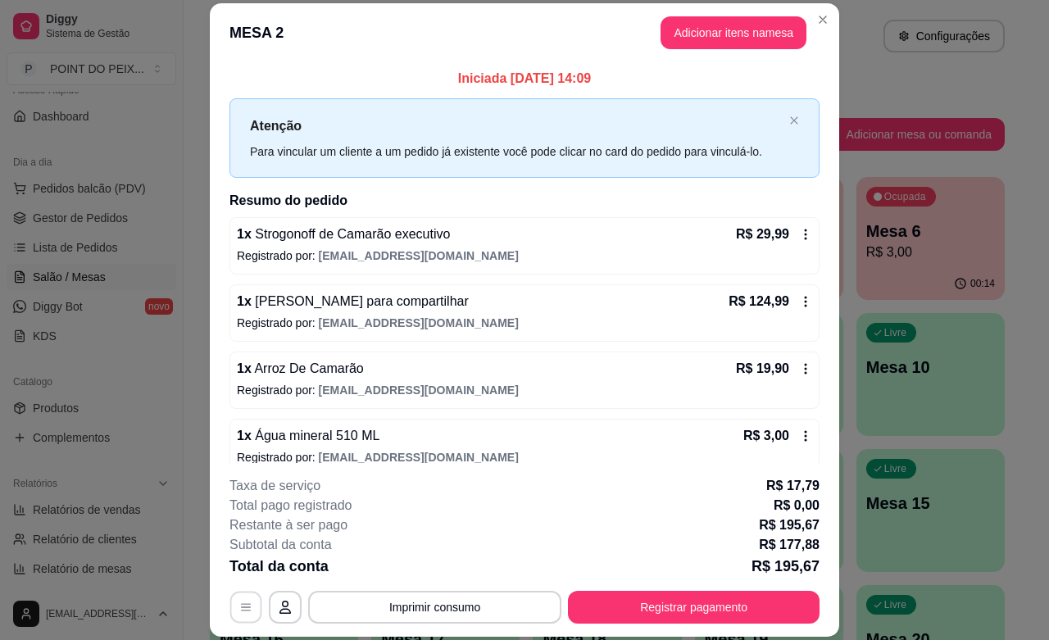
click at [241, 610] on icon "button" at bounding box center [246, 607] width 10 height 7
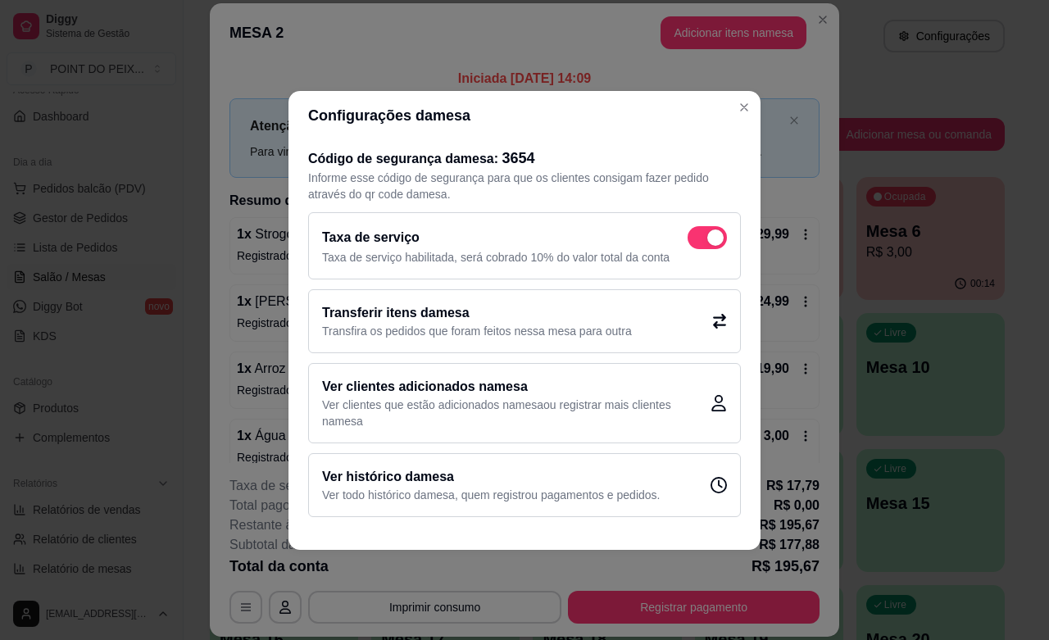
click at [714, 324] on icon at bounding box center [719, 320] width 13 height 15
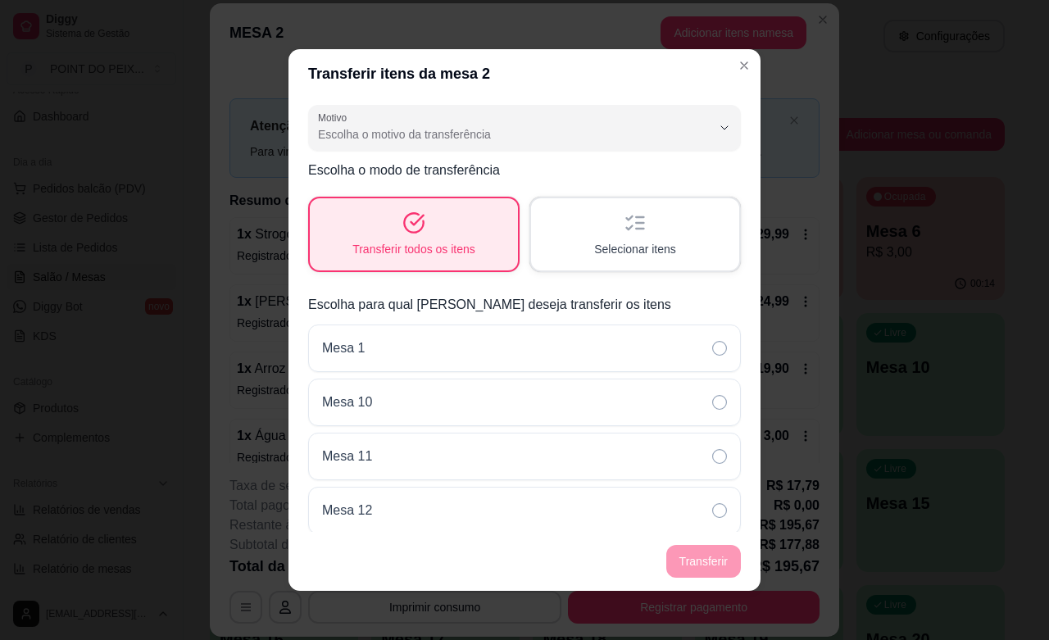
click at [614, 238] on div "Selecionar itens" at bounding box center [635, 234] width 208 height 72
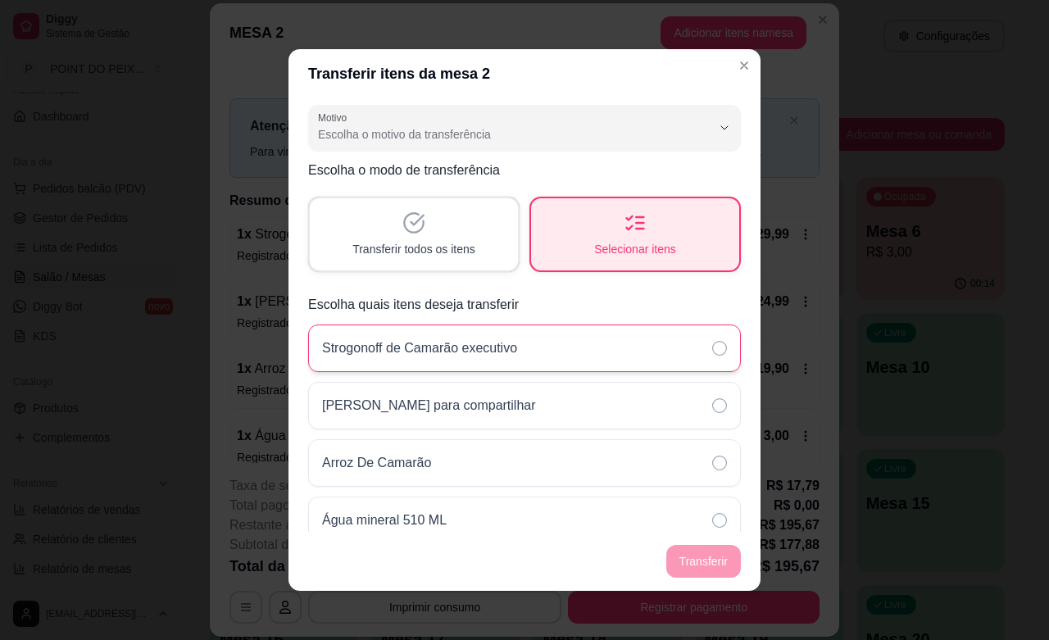
click at [701, 345] on div "Strogonoff de Camarão executivo" at bounding box center [524, 348] width 433 height 48
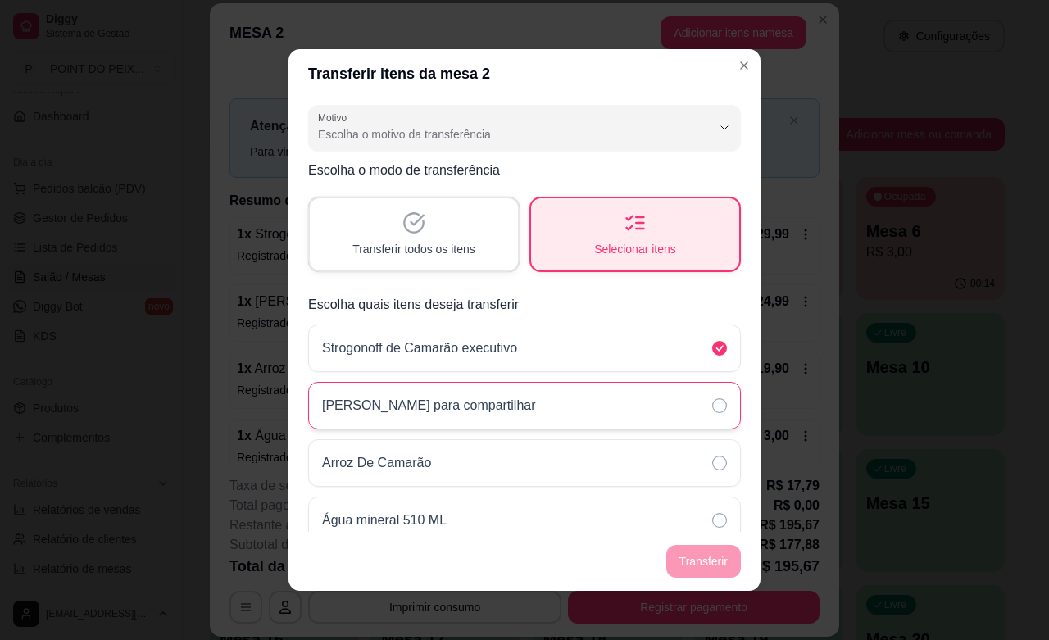
click at [712, 400] on icon at bounding box center [719, 405] width 15 height 15
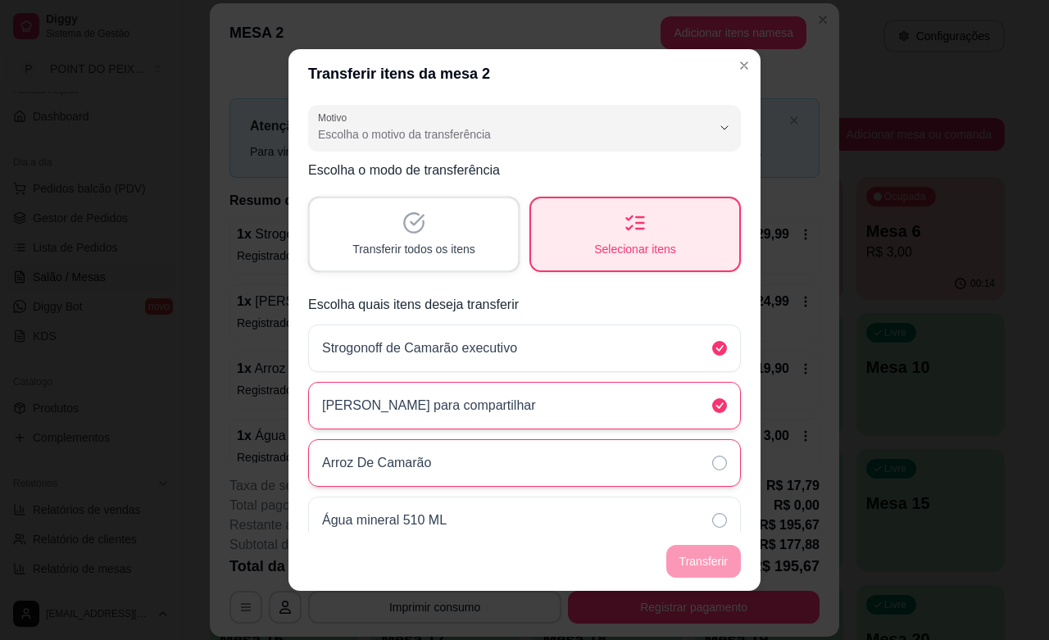
click at [712, 461] on icon at bounding box center [719, 463] width 15 height 15
click at [712, 521] on icon at bounding box center [719, 520] width 15 height 15
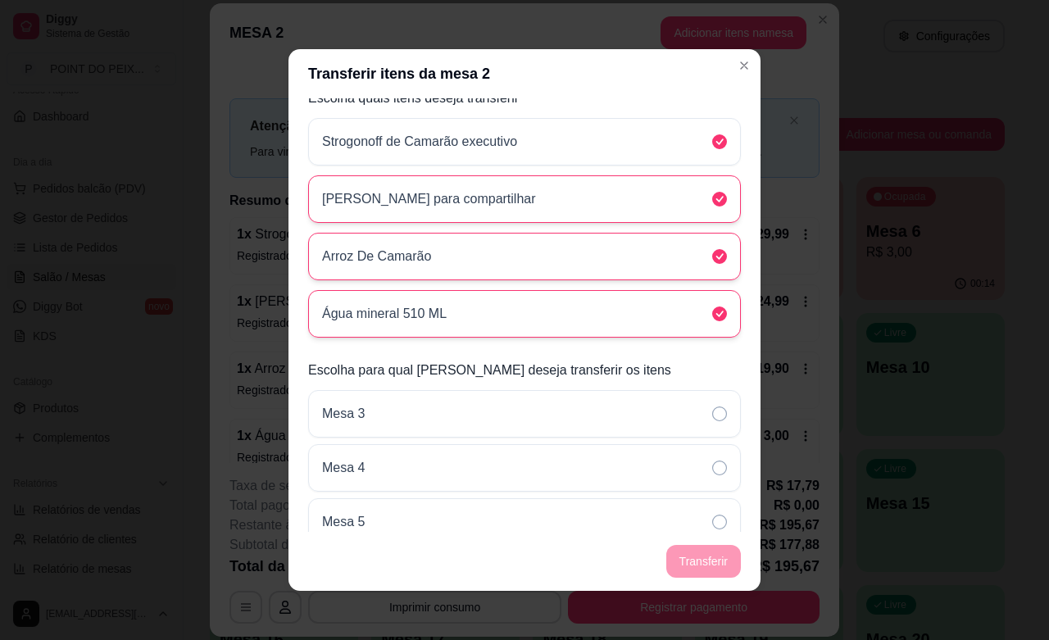
scroll to position [307, 0]
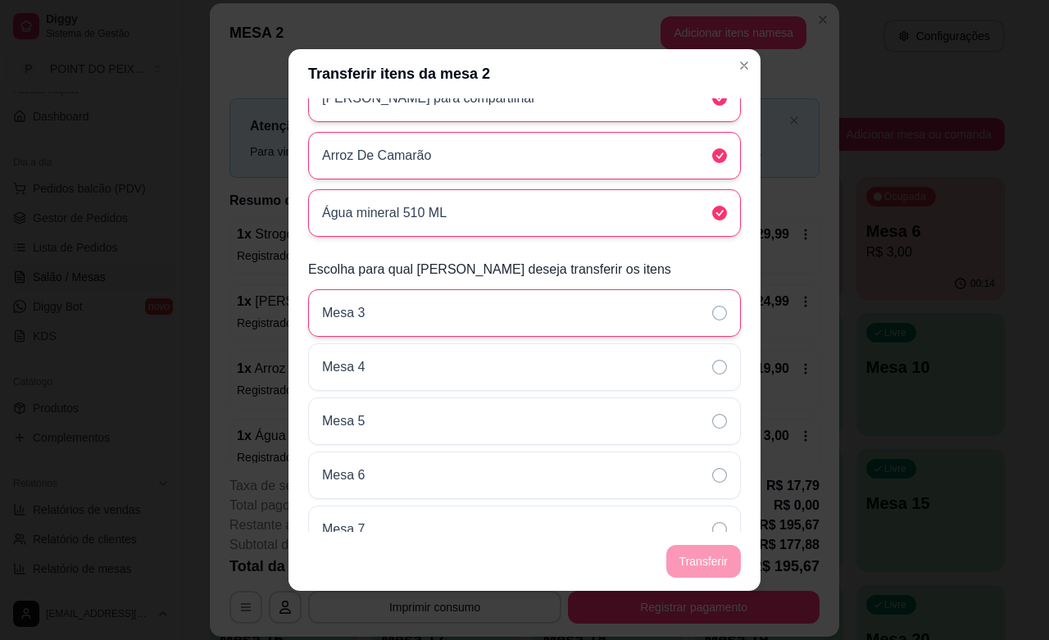
click at [712, 317] on icon at bounding box center [719, 313] width 15 height 15
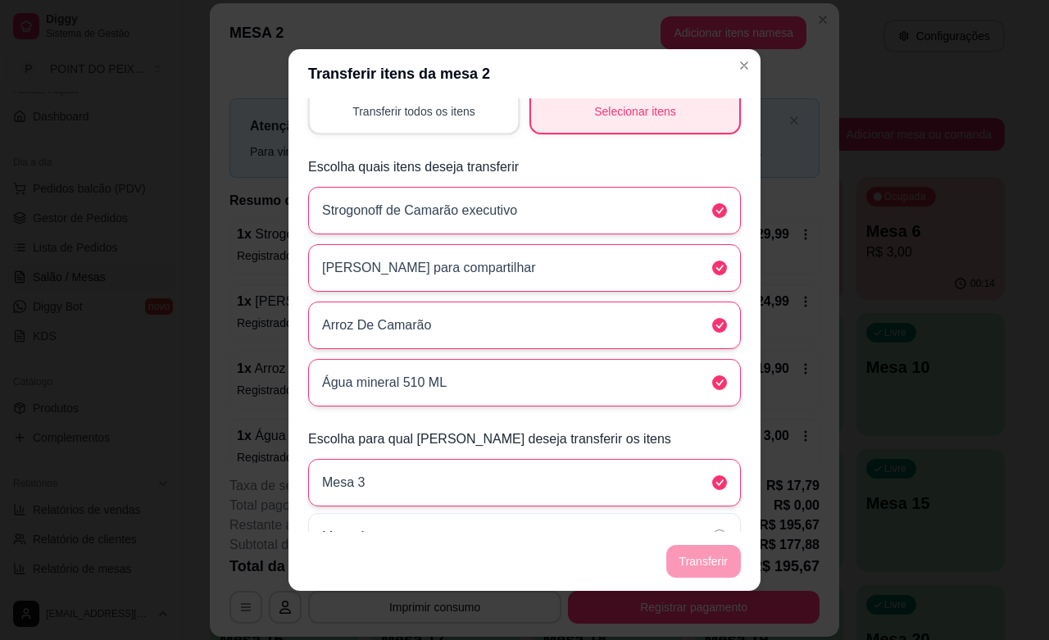
scroll to position [0, 0]
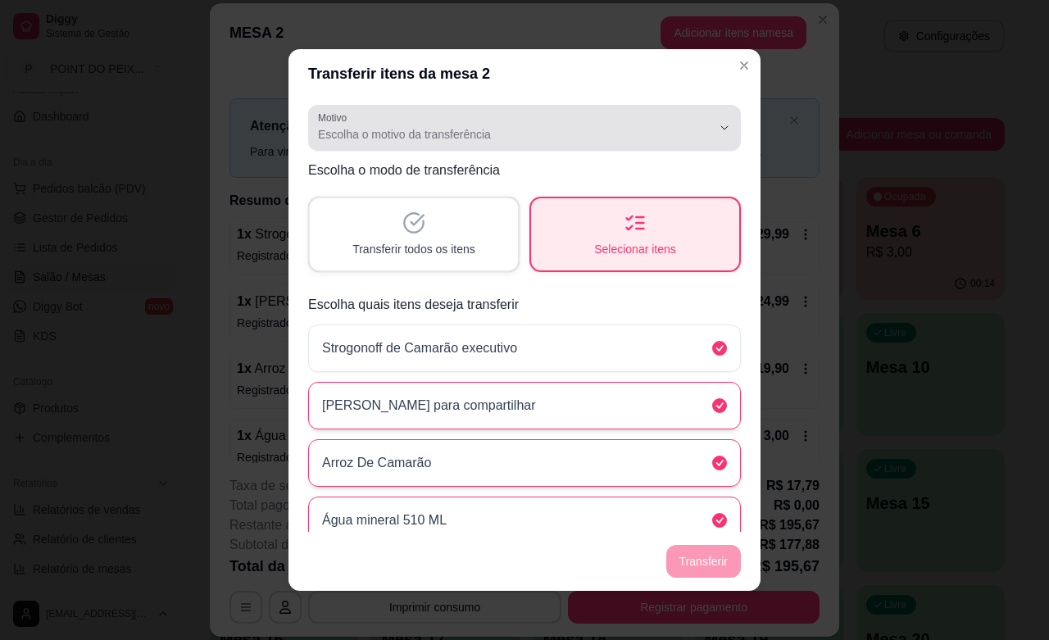
click at [477, 141] on span "Escolha o motivo da transferência" at bounding box center [514, 134] width 393 height 16
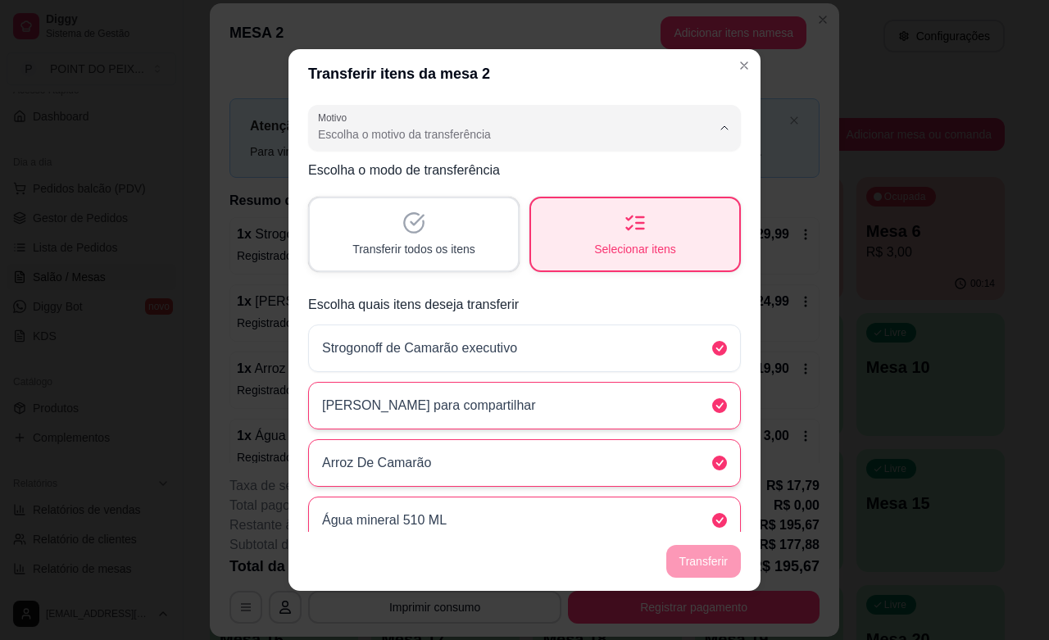
click at [404, 202] on span "Mudança de mesa" at bounding box center [499, 200] width 358 height 16
type input "TABLE_TRANSFER"
select select "TABLE_TRANSFER"
click at [691, 567] on button "Transferir" at bounding box center [703, 562] width 73 height 32
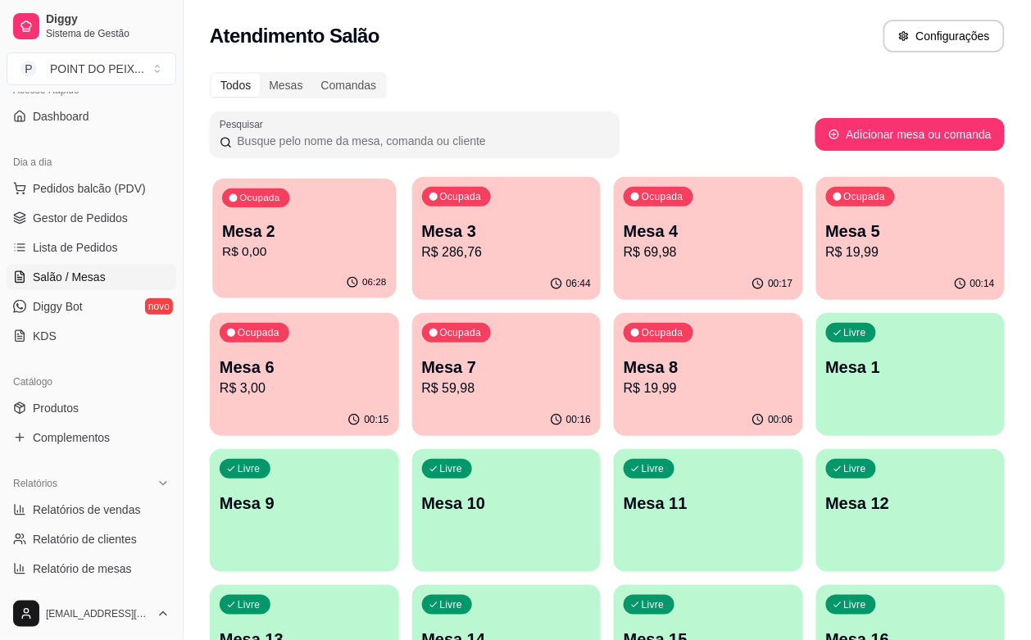
click at [296, 272] on div "06:28" at bounding box center [304, 282] width 184 height 31
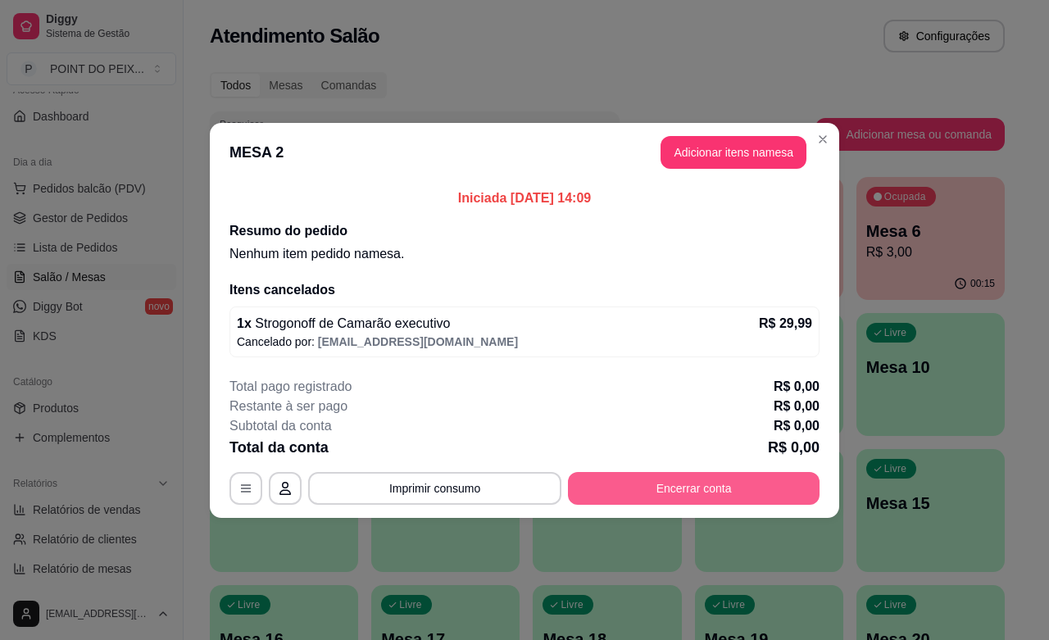
click at [742, 486] on button "Encerrar conta" at bounding box center [694, 488] width 252 height 33
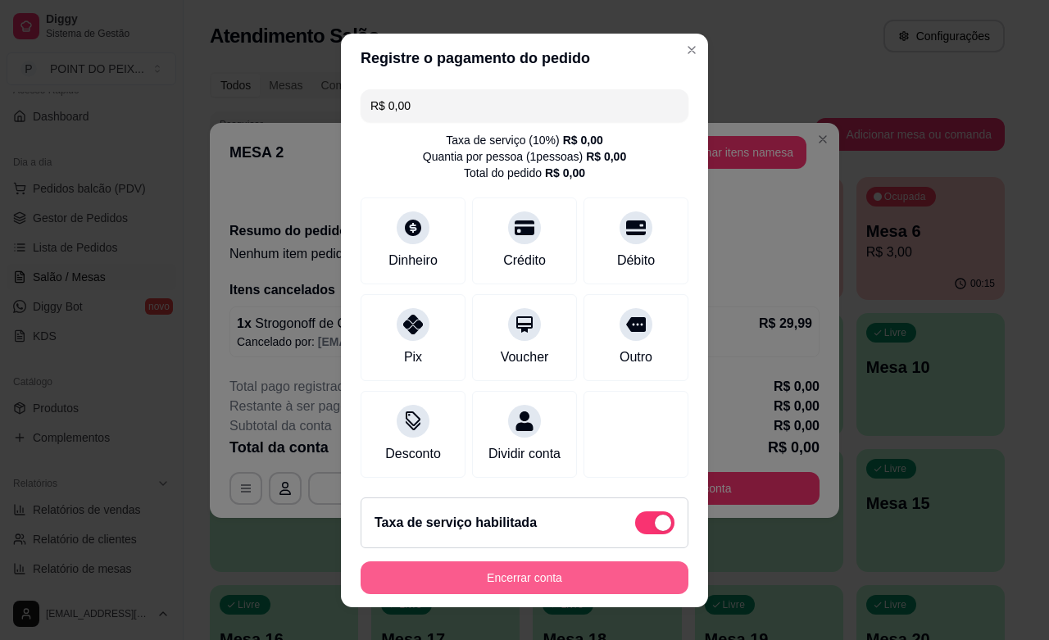
click at [576, 571] on button "Encerrar conta" at bounding box center [524, 577] width 328 height 33
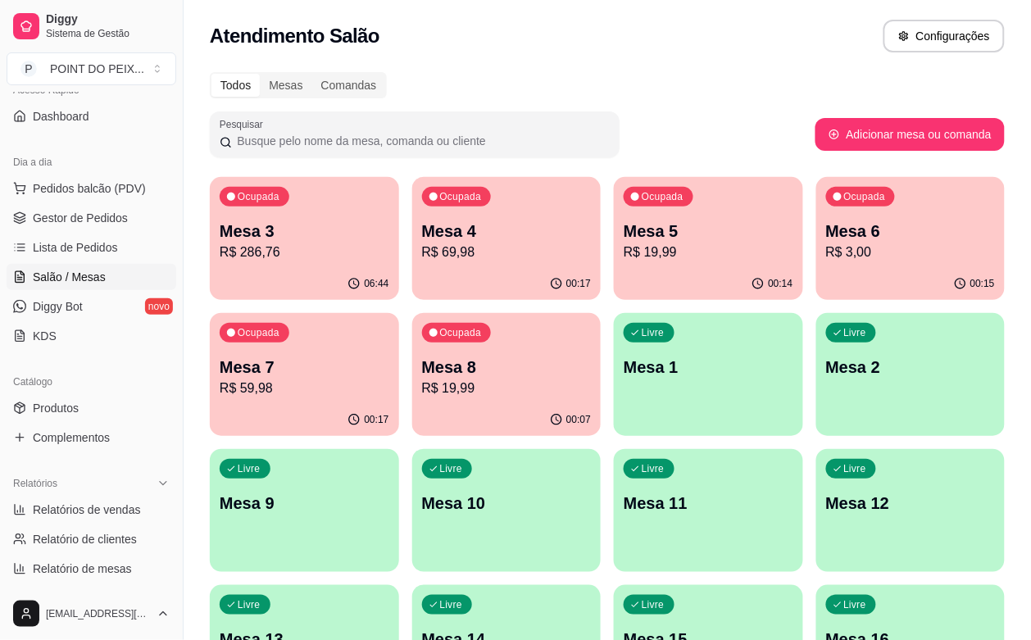
click at [295, 252] on p "R$ 286,76" at bounding box center [305, 253] width 170 height 20
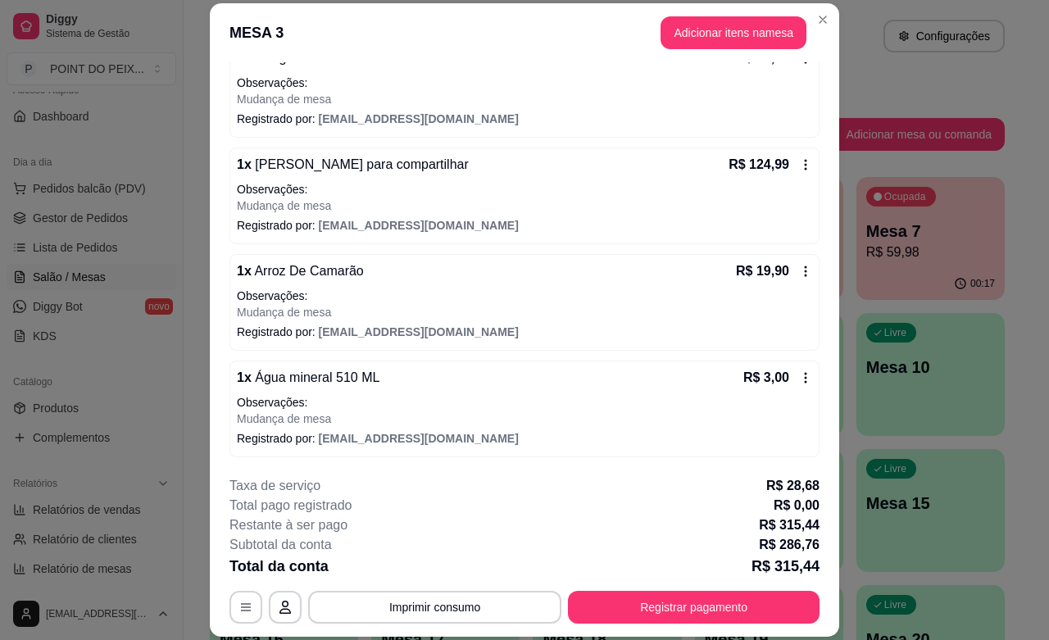
scroll to position [516, 0]
click at [737, 39] on button "Adicionar itens na mesa" at bounding box center [733, 33] width 141 height 32
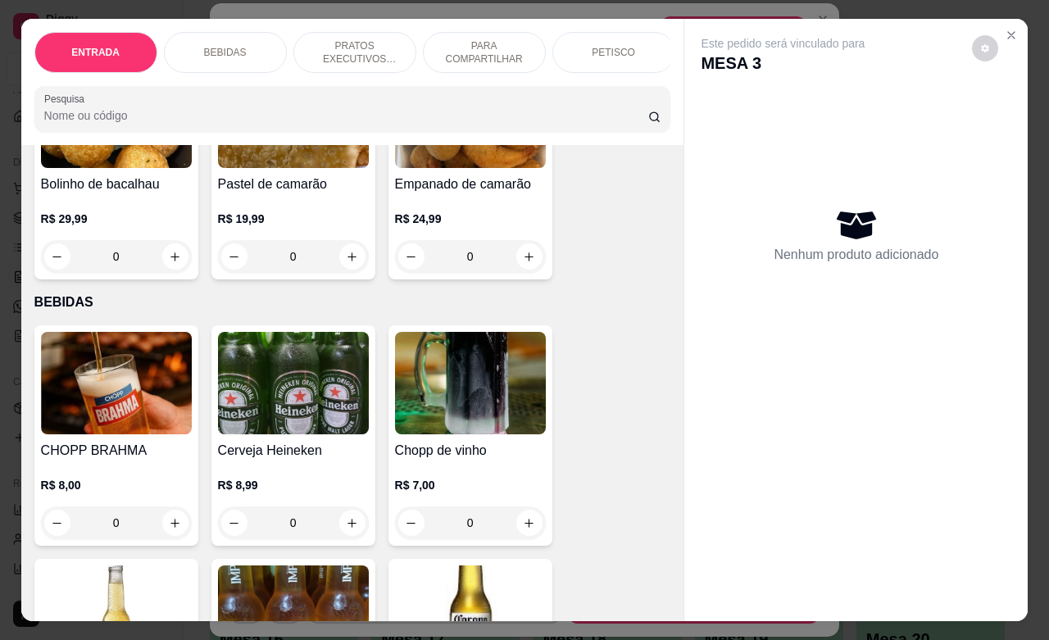
scroll to position [205, 0]
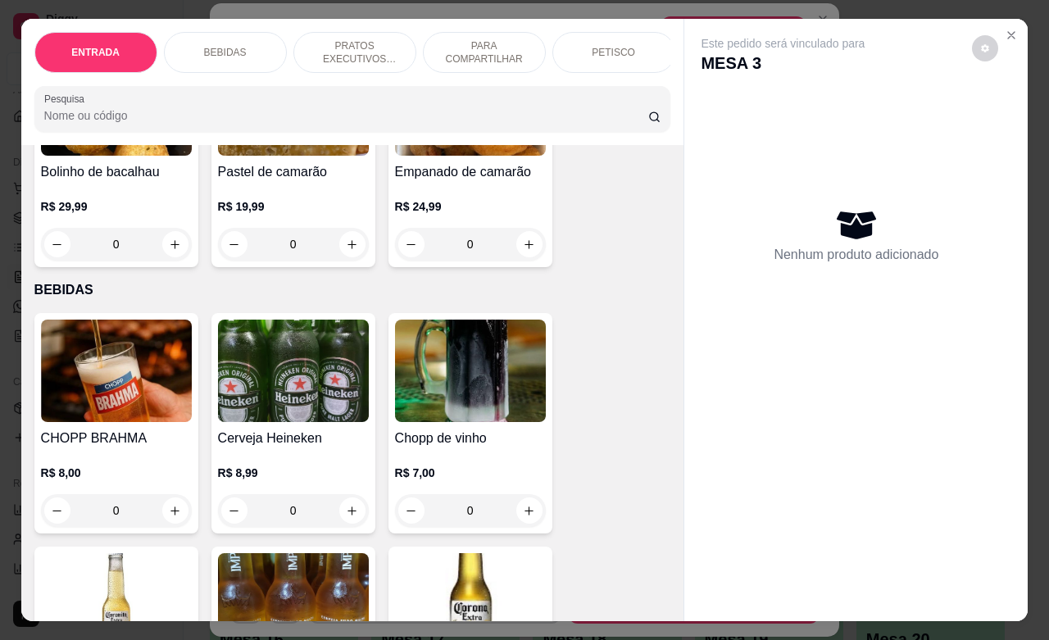
drag, startPoint x: 99, startPoint y: 506, endPoint x: 125, endPoint y: 521, distance: 29.4
click at [125, 521] on input "0" at bounding box center [116, 510] width 92 height 33
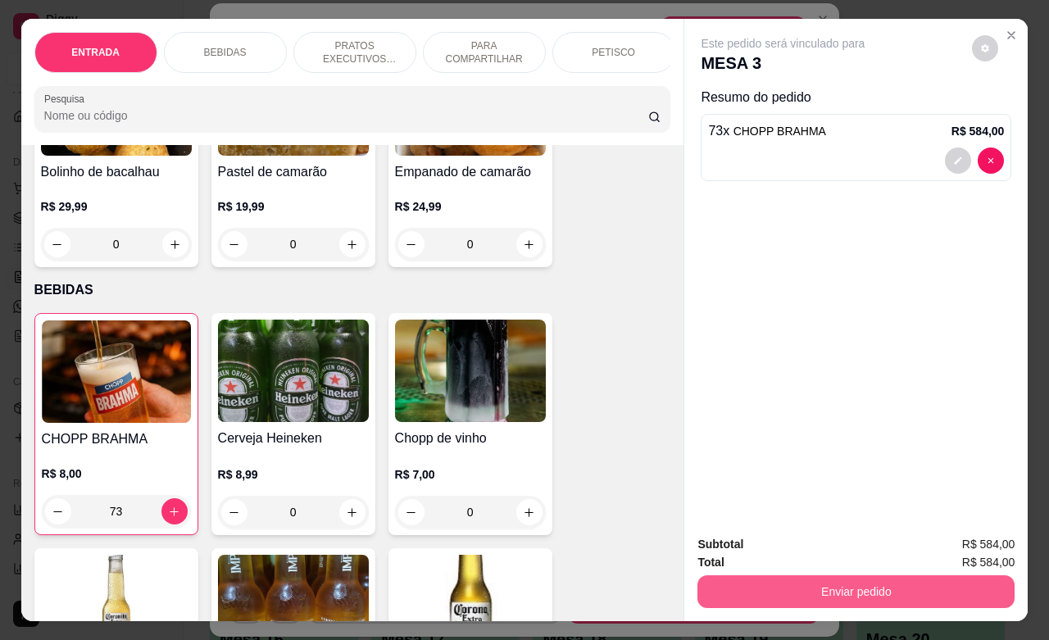
type input "73"
click at [822, 583] on button "Enviar pedido" at bounding box center [855, 591] width 307 height 32
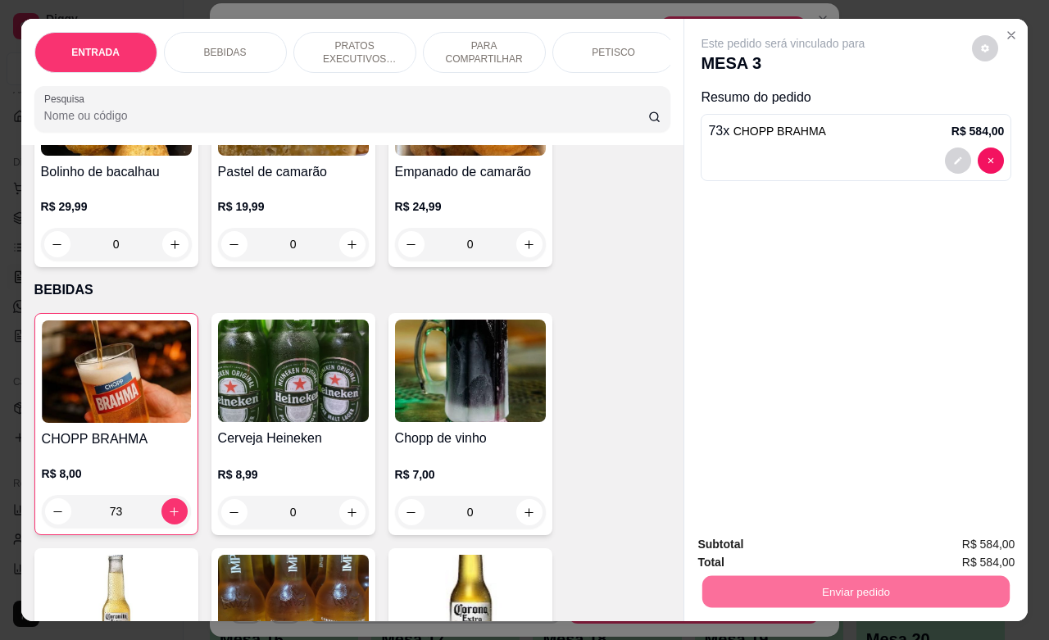
click at [818, 542] on button "Não registrar e enviar pedido" at bounding box center [800, 542] width 166 height 30
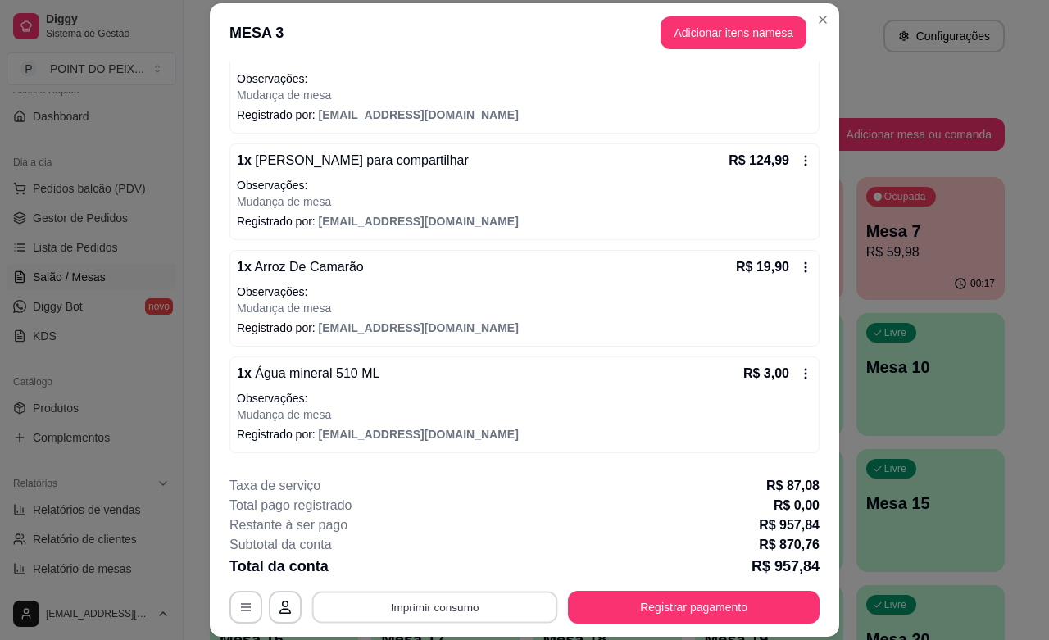
click at [455, 601] on button "Imprimir consumo" at bounding box center [435, 608] width 246 height 32
click at [457, 575] on button "IMPRESSORA" at bounding box center [431, 569] width 119 height 26
click at [457, 575] on div "Total da conta R$ 957,84" at bounding box center [524, 566] width 590 height 23
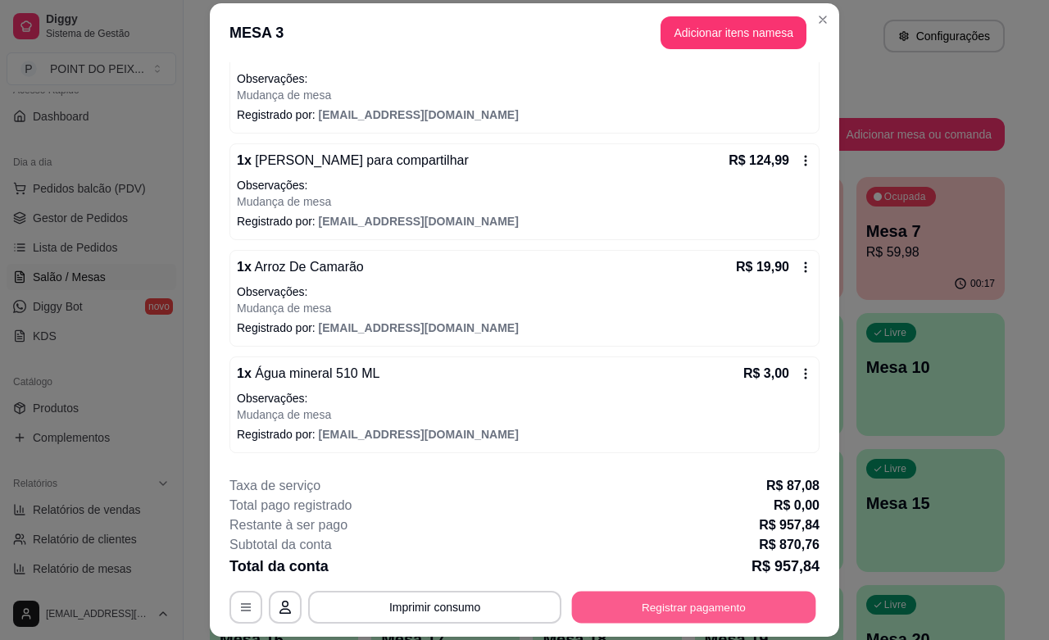
click at [693, 596] on button "Registrar pagamento" at bounding box center [694, 608] width 244 height 32
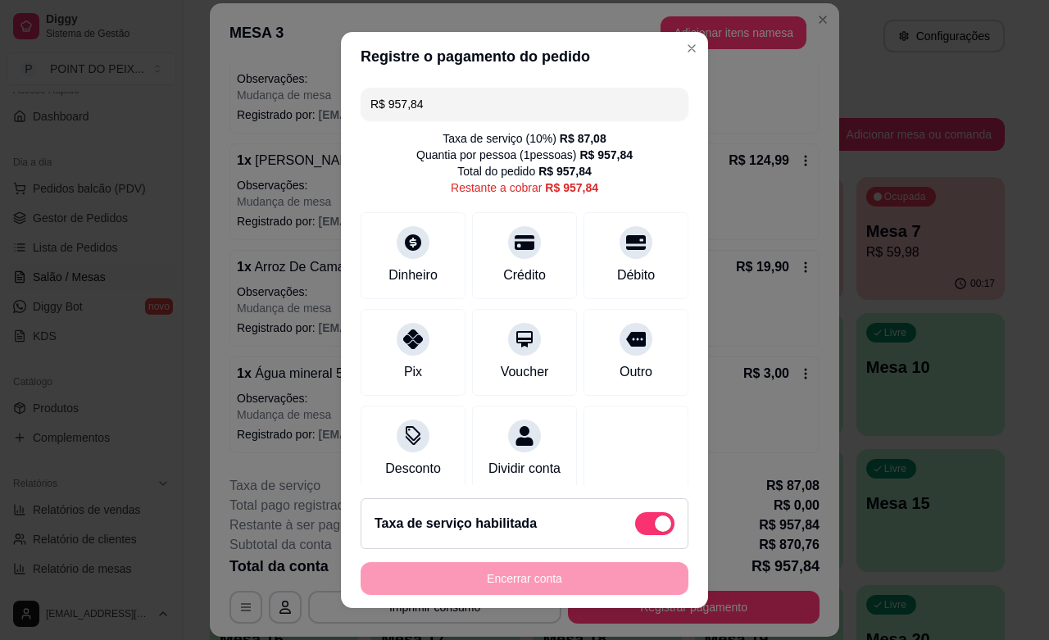
click at [635, 513] on span at bounding box center [654, 523] width 39 height 23
click at [634, 526] on input "checkbox" at bounding box center [639, 531] width 11 height 11
checkbox input "true"
type input "R$ 870,76"
checkbox input "false"
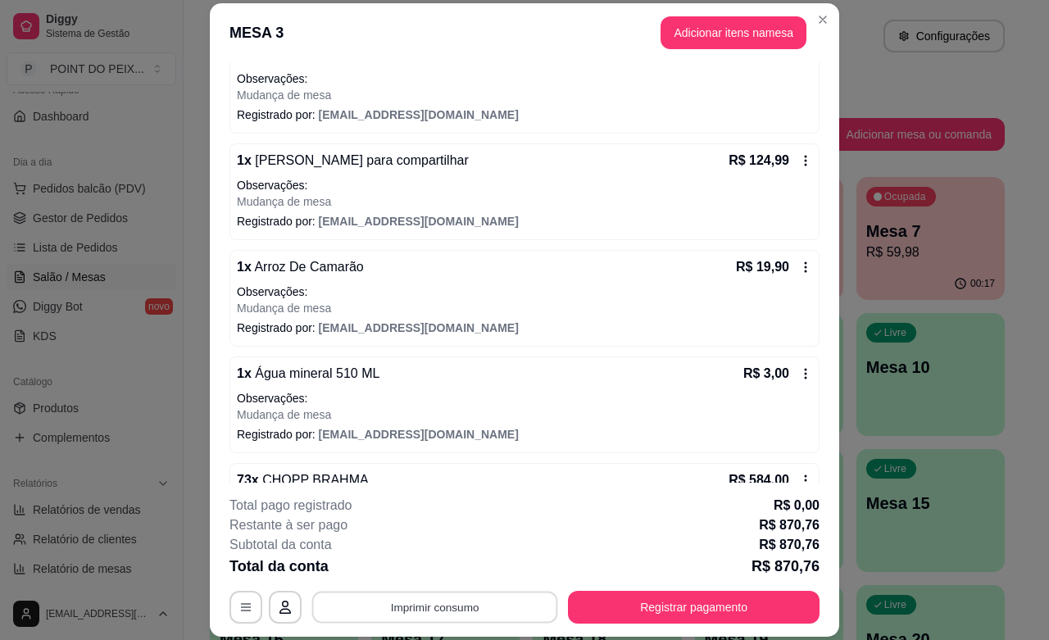
click at [464, 598] on button "Imprimir consumo" at bounding box center [435, 608] width 246 height 32
click at [443, 560] on button "IMPRESSORA" at bounding box center [431, 569] width 119 height 26
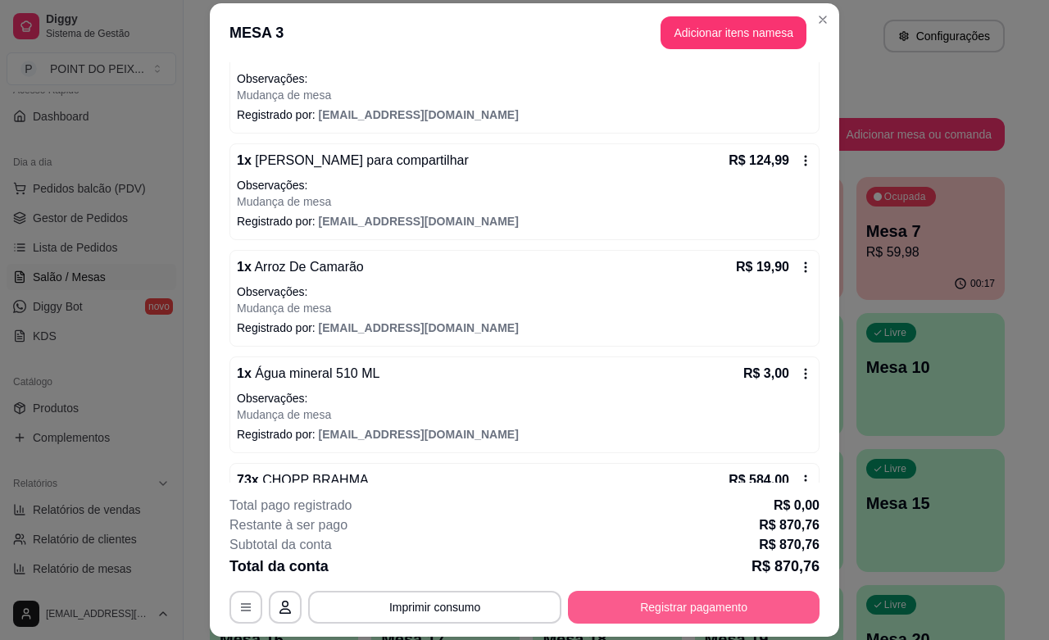
click at [689, 611] on button "Registrar pagamento" at bounding box center [694, 607] width 252 height 33
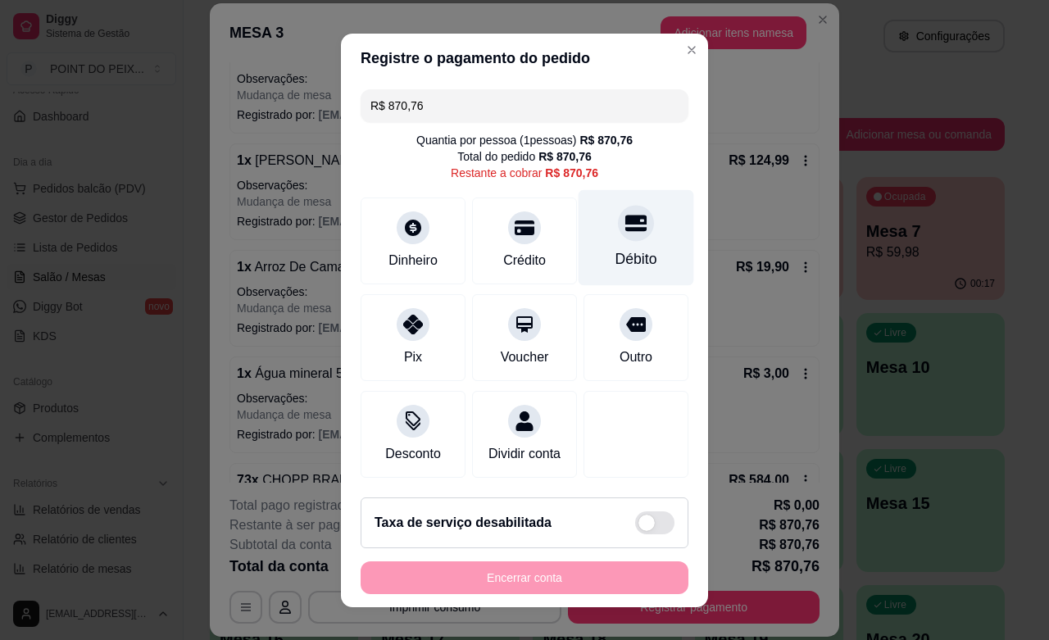
click at [586, 240] on div "Débito" at bounding box center [636, 237] width 116 height 96
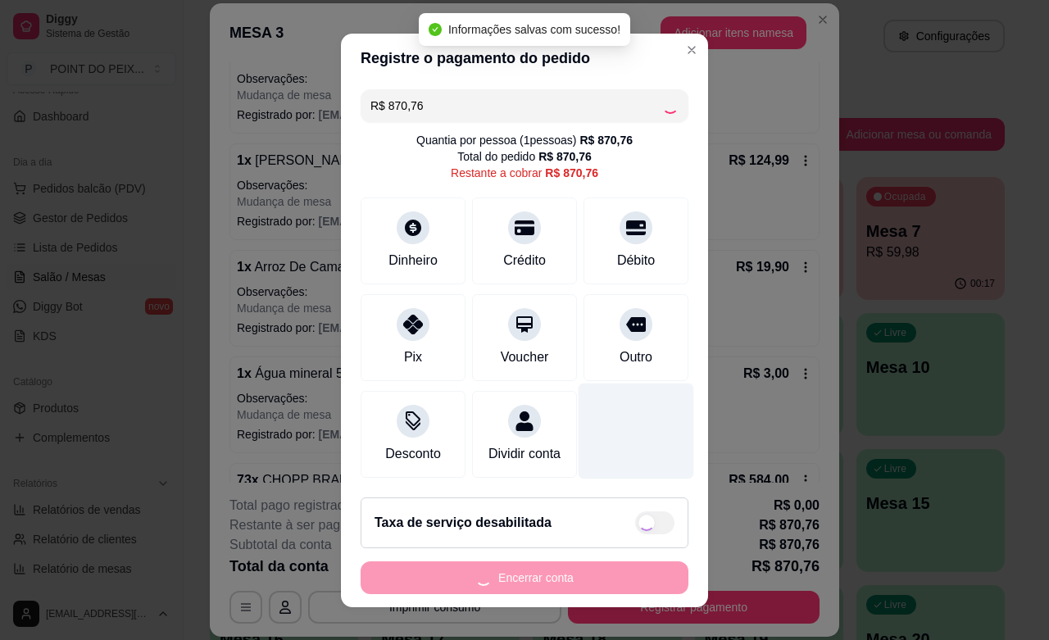
type input "R$ 0,00"
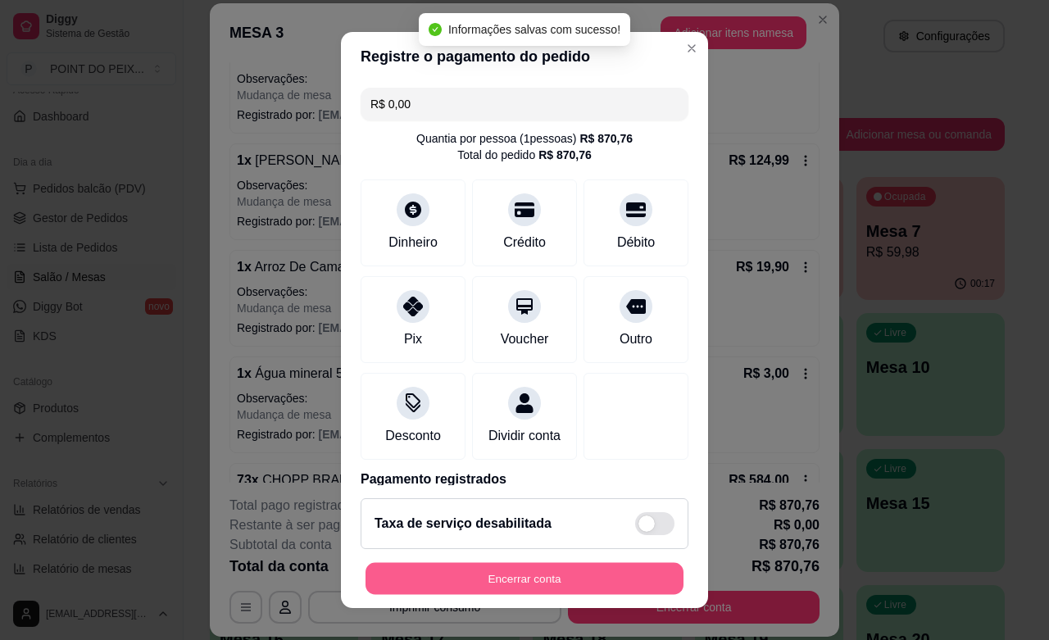
click at [533, 576] on button "Encerrar conta" at bounding box center [524, 579] width 318 height 32
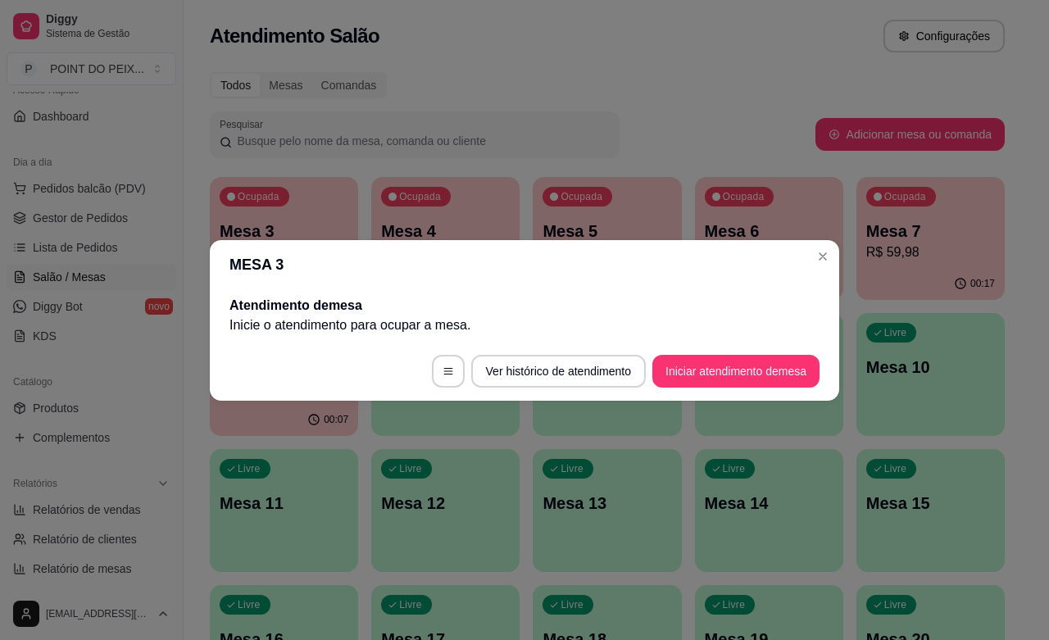
scroll to position [0, 0]
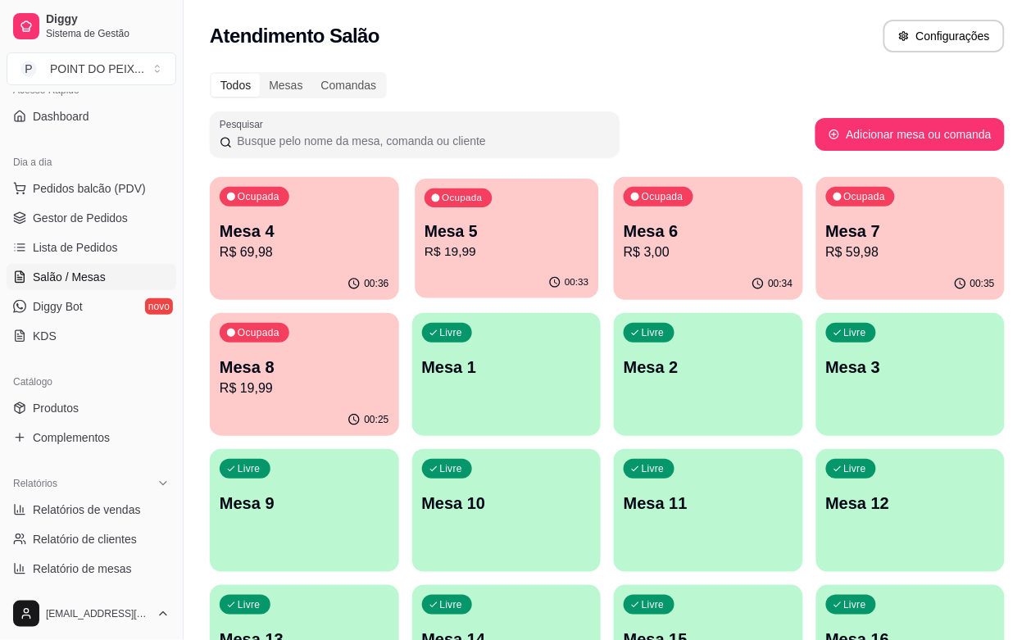
click at [456, 295] on div "00:33" at bounding box center [507, 282] width 184 height 31
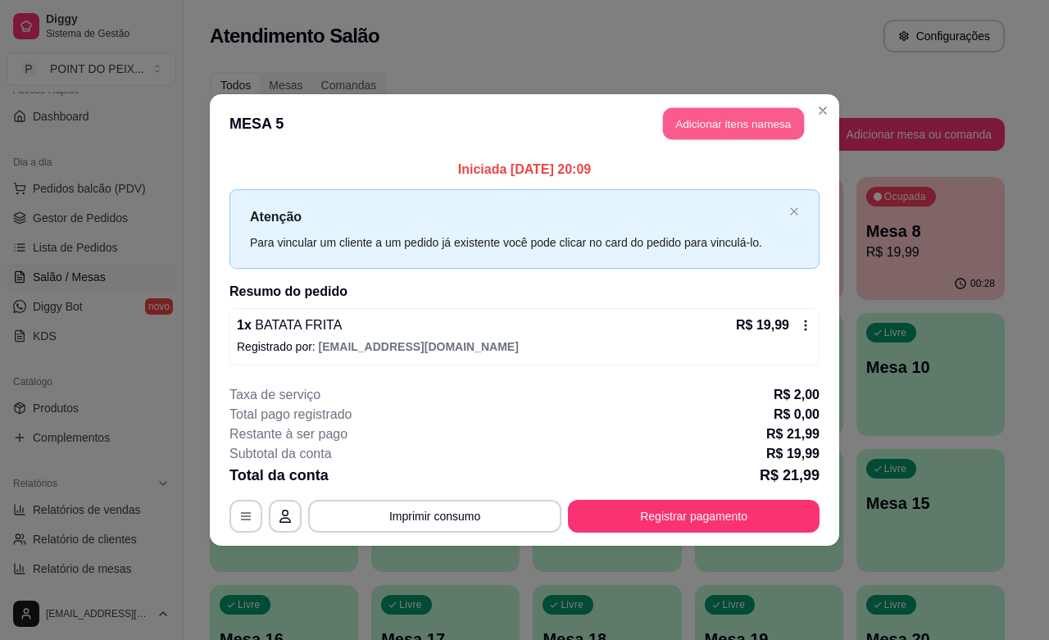
click at [762, 131] on button "Adicionar itens na mesa" at bounding box center [733, 124] width 141 height 32
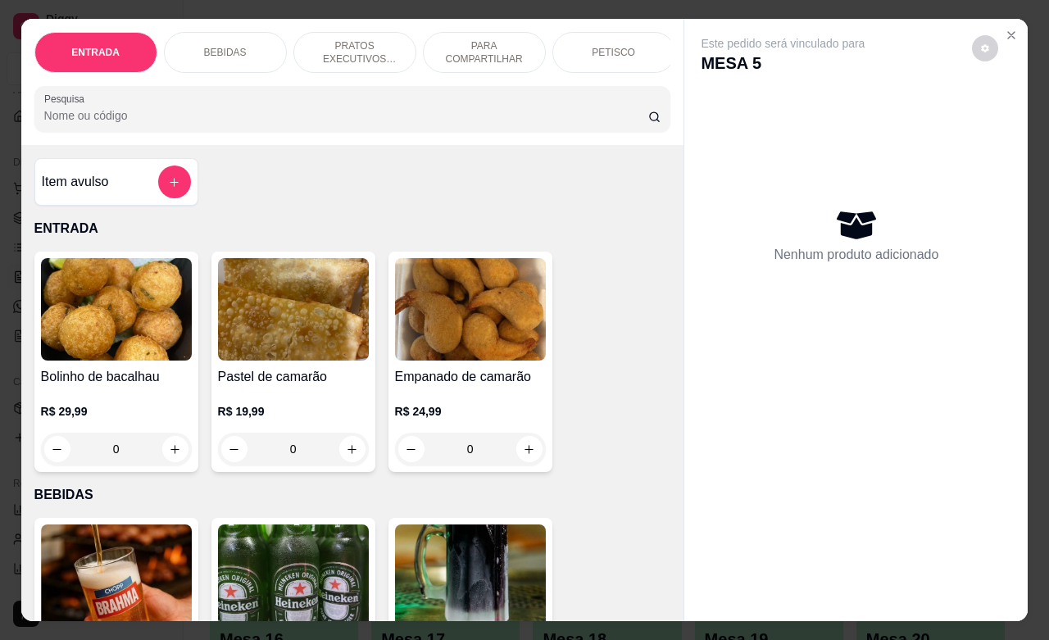
click at [223, 34] on div "BEBIDAS" at bounding box center [225, 52] width 123 height 41
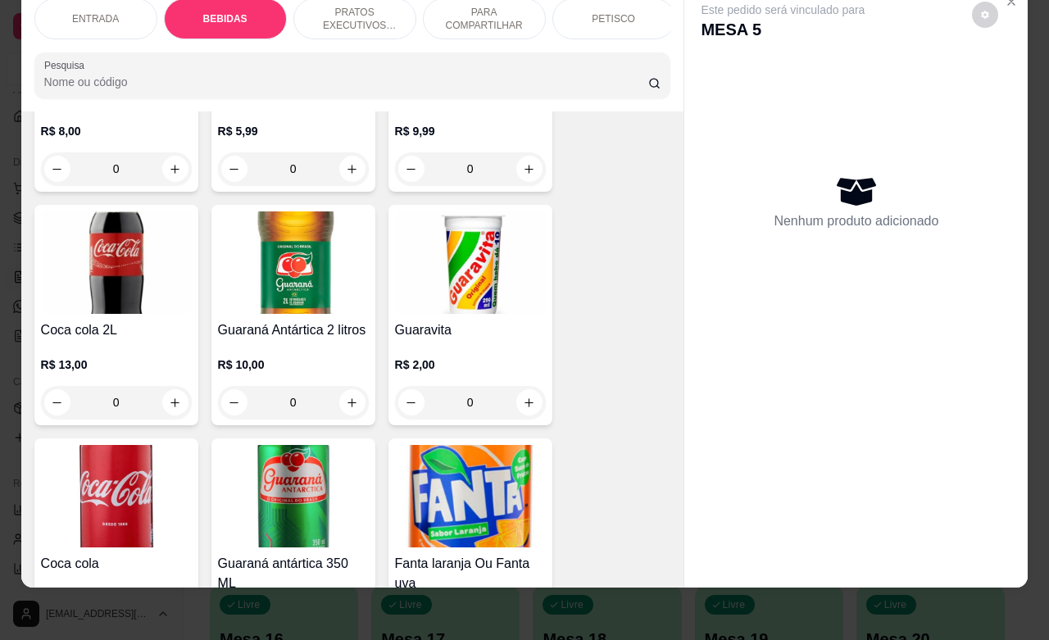
scroll to position [954, 0]
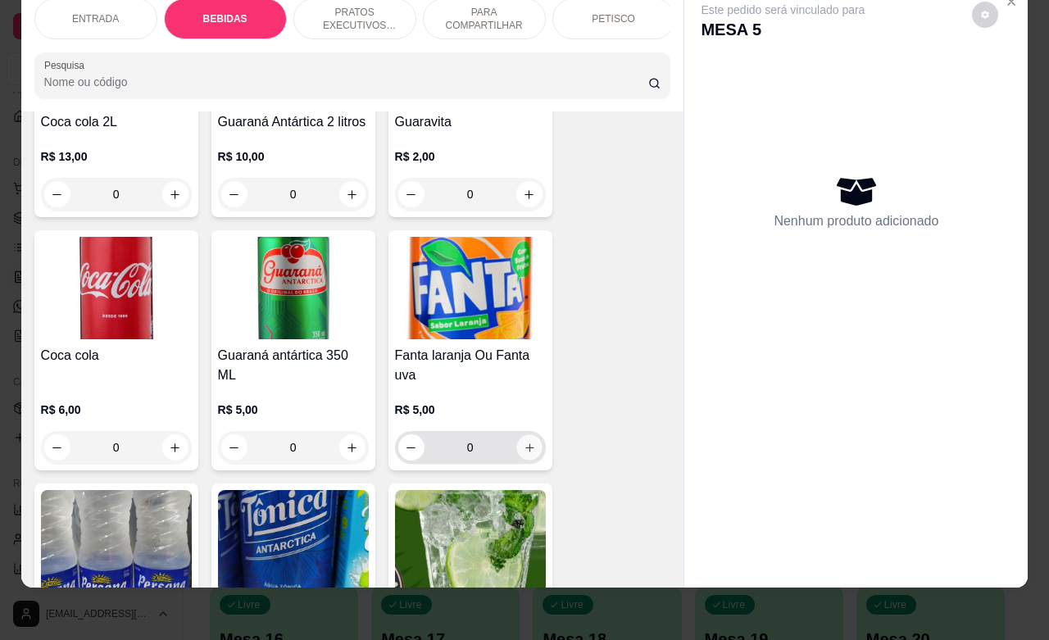
click at [520, 456] on button "increase-product-quantity" at bounding box center [528, 447] width 25 height 25
type input "1"
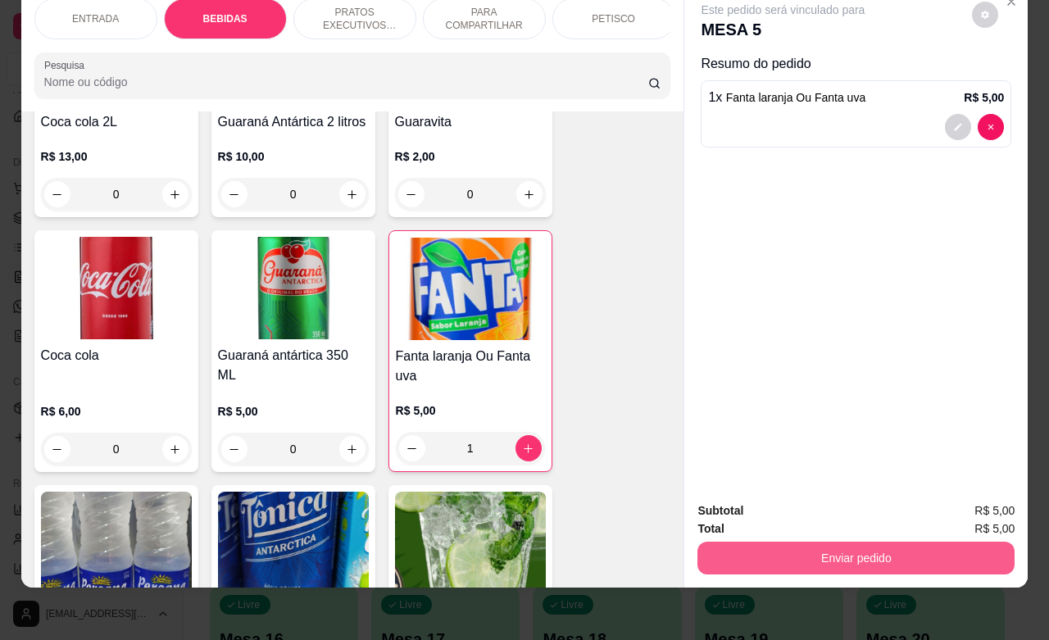
click at [846, 542] on button "Enviar pedido" at bounding box center [855, 558] width 317 height 33
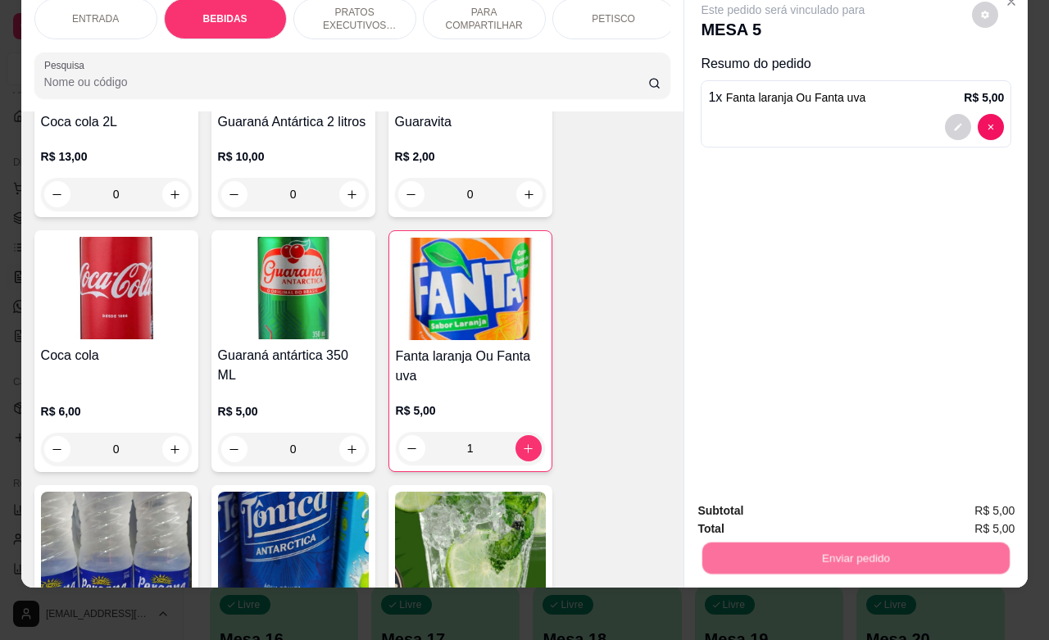
click at [840, 497] on button "Não registrar e enviar pedido" at bounding box center [800, 500] width 166 height 30
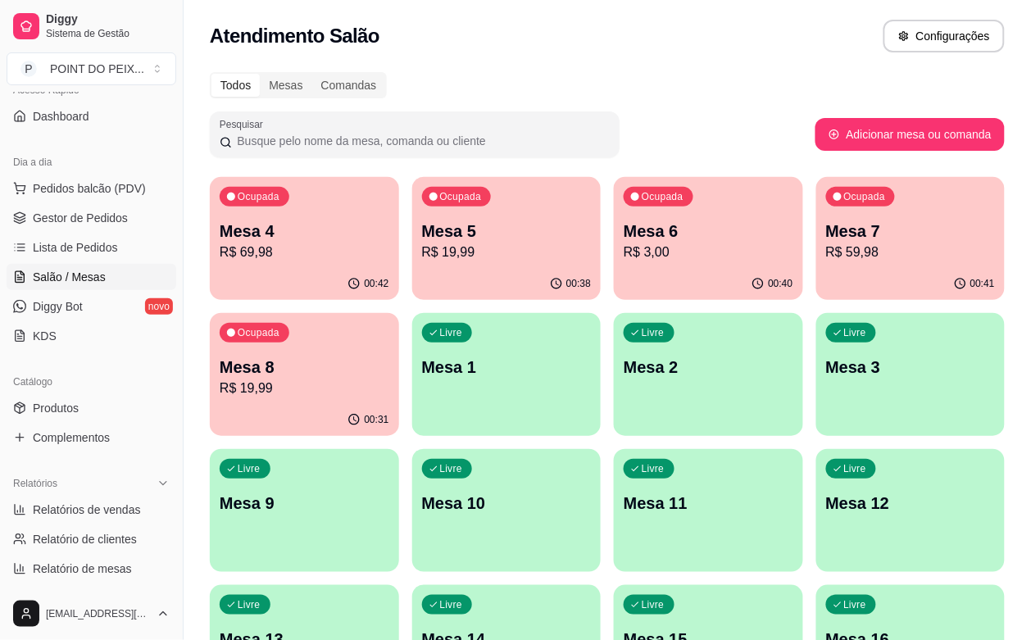
click at [315, 256] on p "R$ 69,98" at bounding box center [305, 253] width 170 height 20
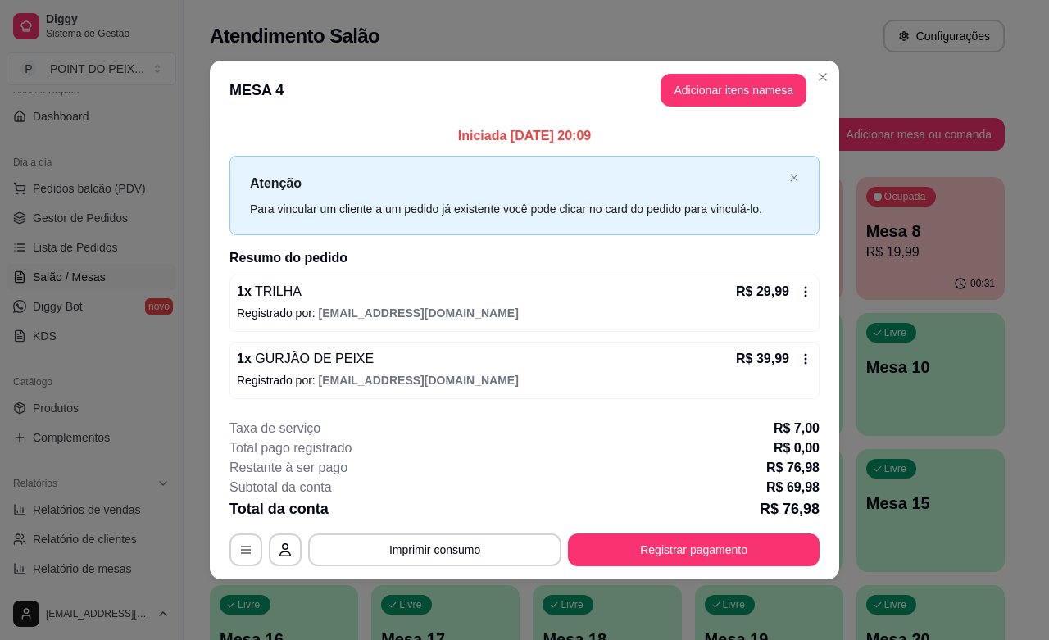
click at [805, 365] on icon at bounding box center [805, 358] width 13 height 13
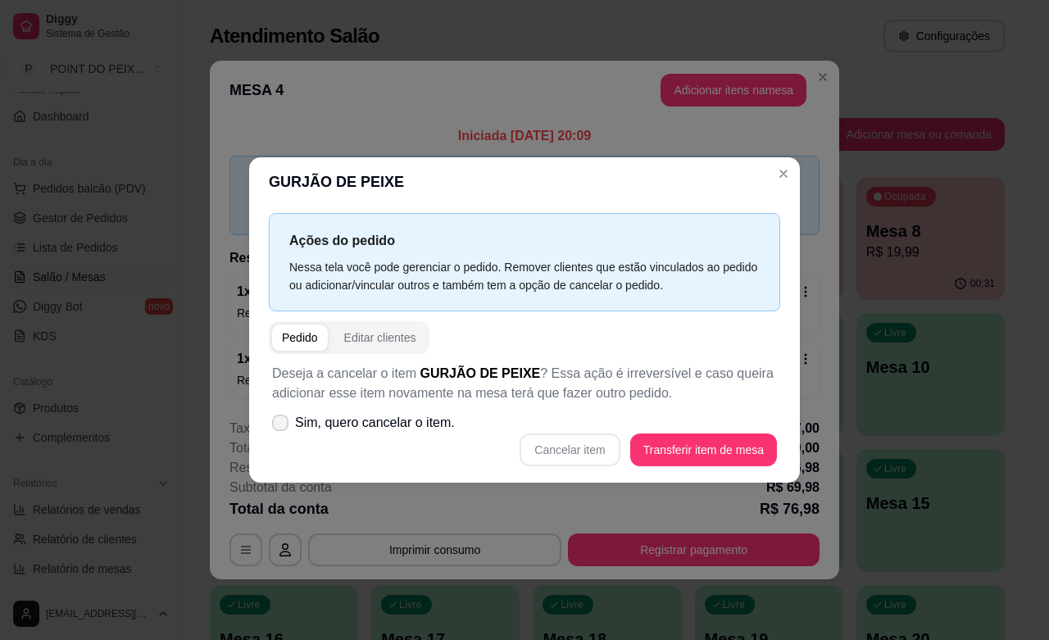
click at [277, 424] on icon at bounding box center [280, 423] width 13 height 10
click at [277, 425] on input "Sim, quero cancelar o item." at bounding box center [276, 430] width 11 height 11
checkbox input "true"
click at [559, 451] on button "Cancelar item" at bounding box center [569, 449] width 97 height 32
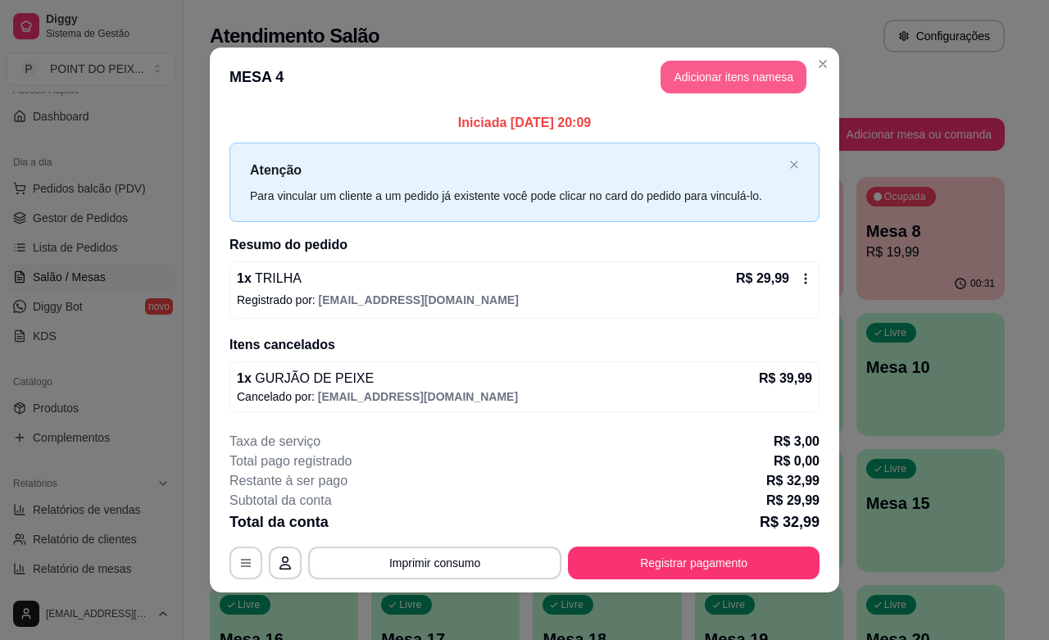
click at [751, 83] on button "Adicionar itens na mesa" at bounding box center [733, 77] width 146 height 33
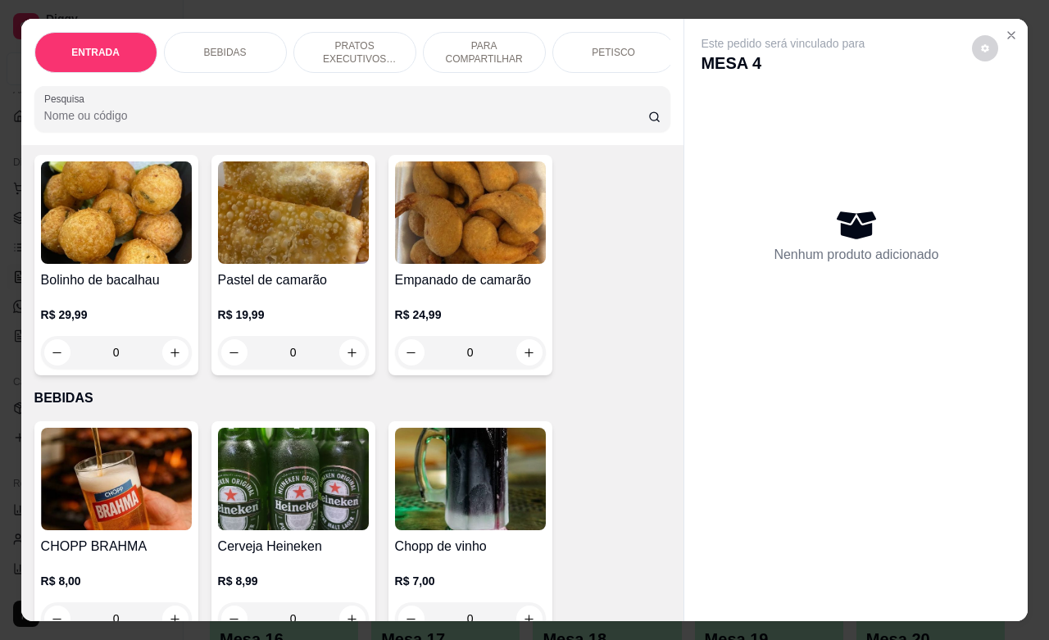
scroll to position [205, 0]
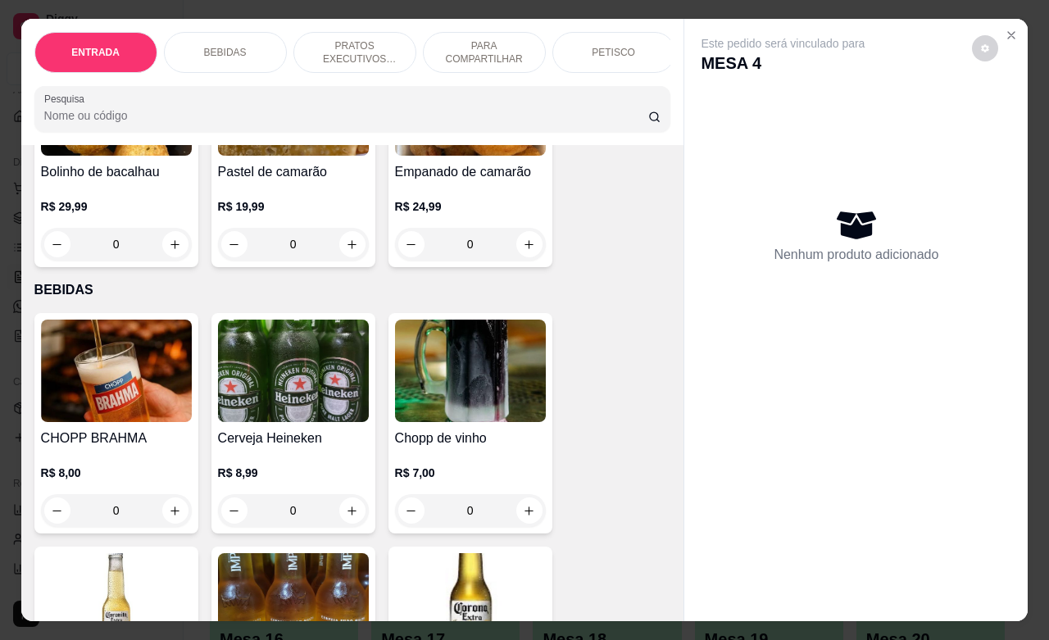
drag, startPoint x: 111, startPoint y: 521, endPoint x: 100, endPoint y: 525, distance: 11.4
click at [100, 525] on input "0" at bounding box center [116, 510] width 92 height 33
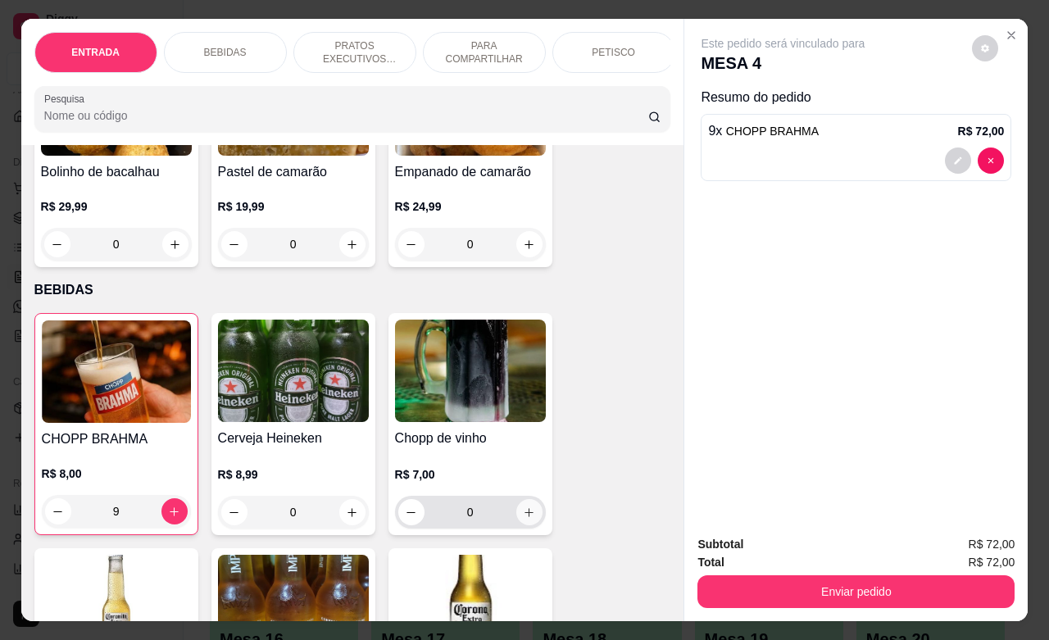
type input "9"
click at [523, 517] on icon "increase-product-quantity" at bounding box center [529, 512] width 12 height 12
type input "1"
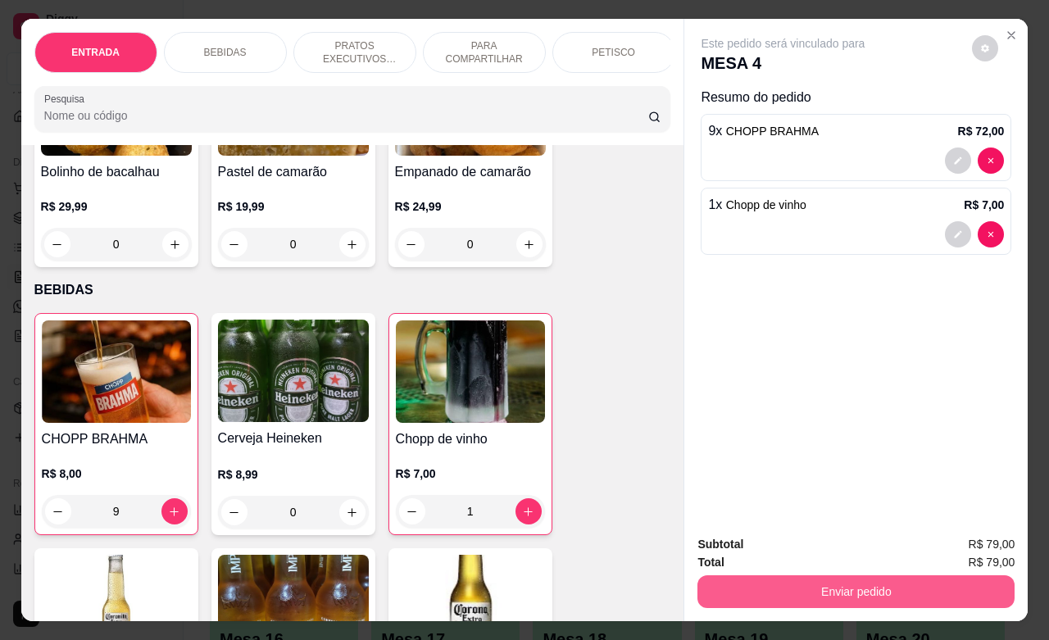
click at [750, 576] on button "Enviar pedido" at bounding box center [855, 591] width 317 height 33
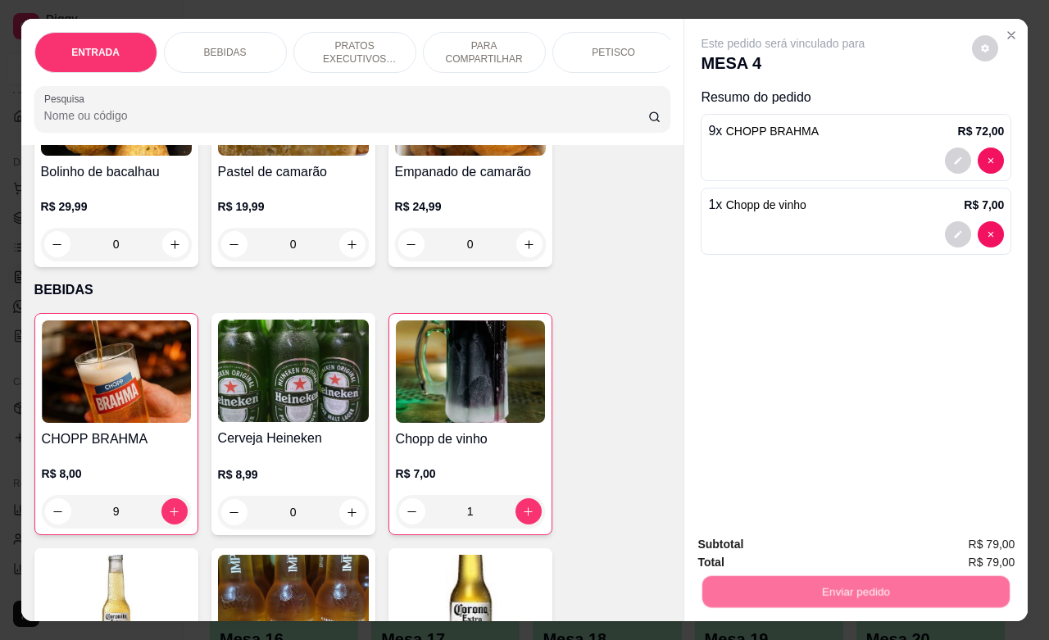
click at [783, 542] on button "Não registrar e enviar pedido" at bounding box center [799, 542] width 170 height 31
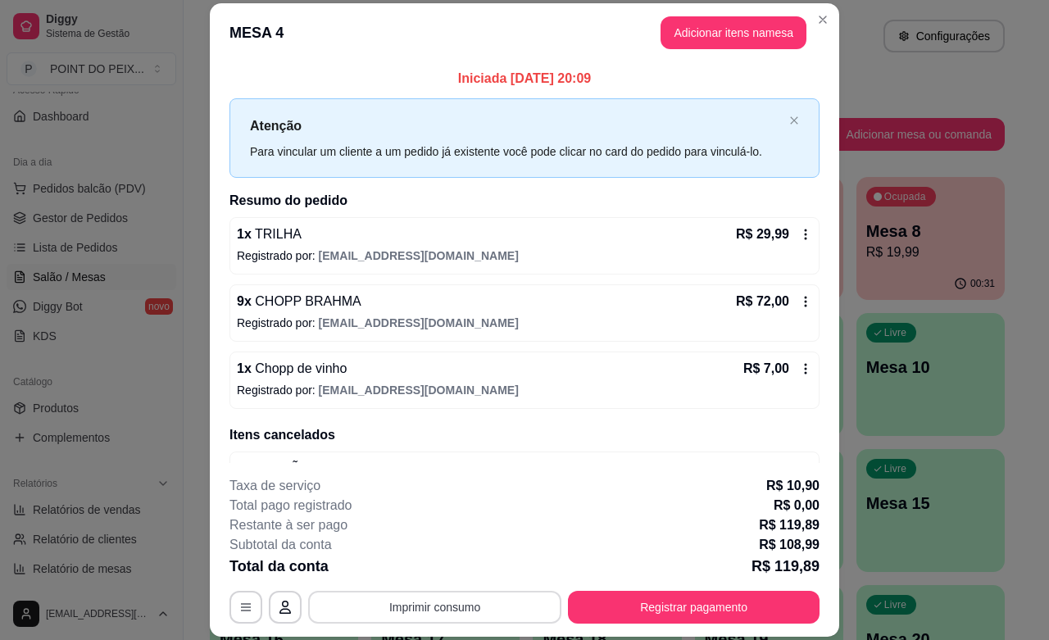
click at [461, 604] on button "Imprimir consumo" at bounding box center [434, 607] width 253 height 33
click at [434, 566] on button "IMPRESSORA" at bounding box center [431, 569] width 119 height 26
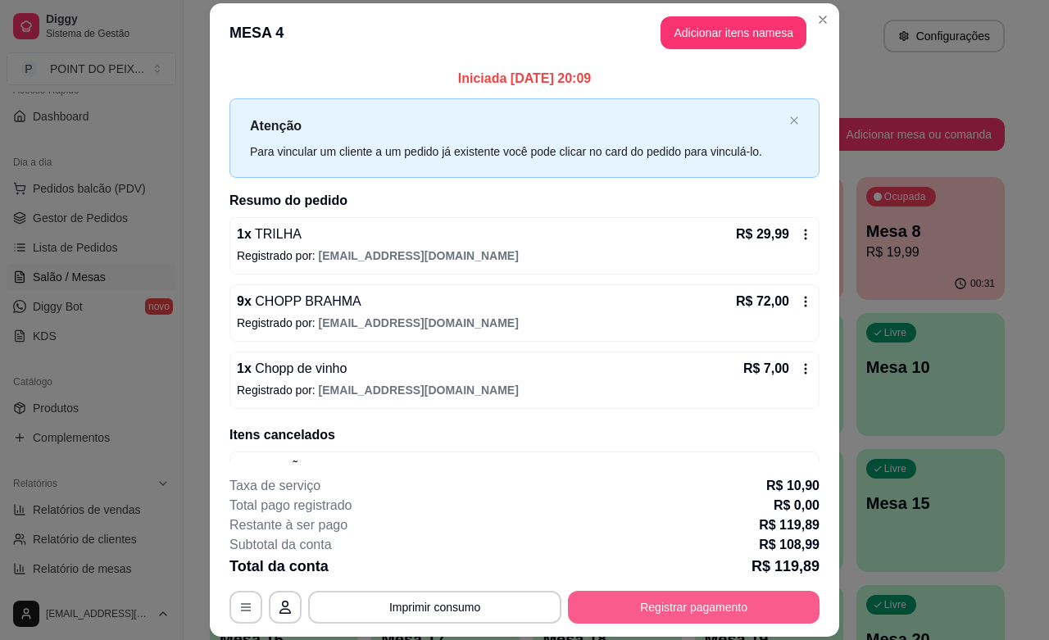
click at [637, 614] on button "Registrar pagamento" at bounding box center [694, 607] width 252 height 33
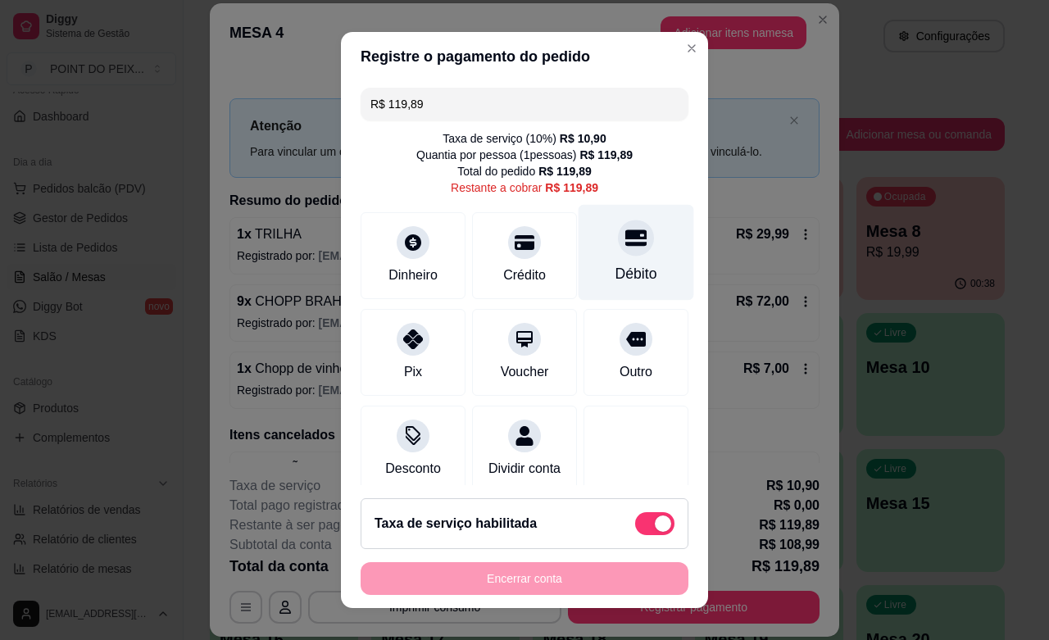
click at [615, 263] on div "Débito" at bounding box center [636, 273] width 42 height 21
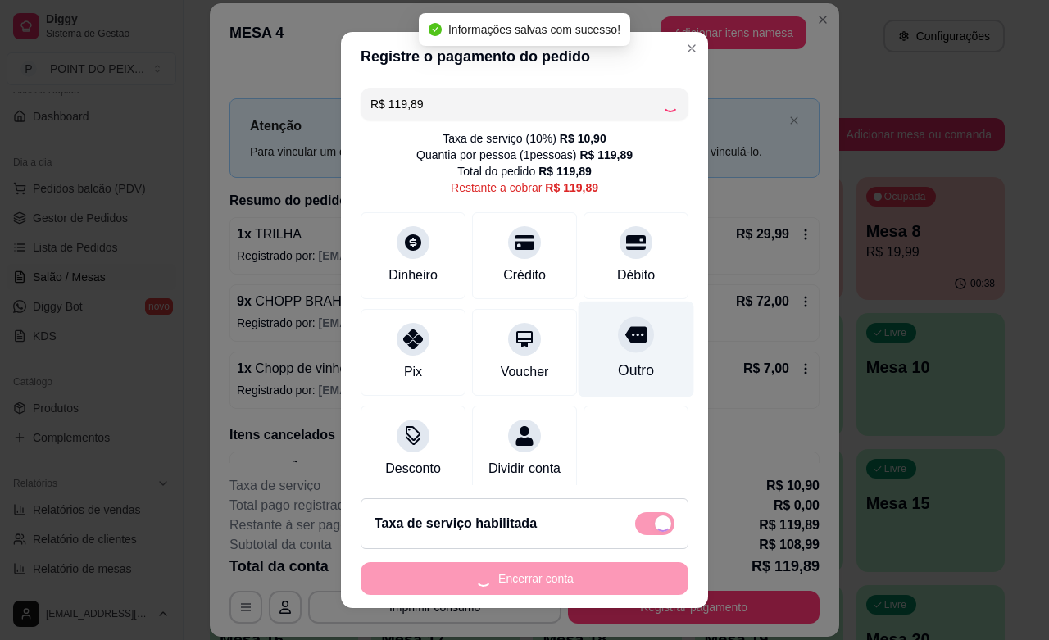
type input "R$ 0,00"
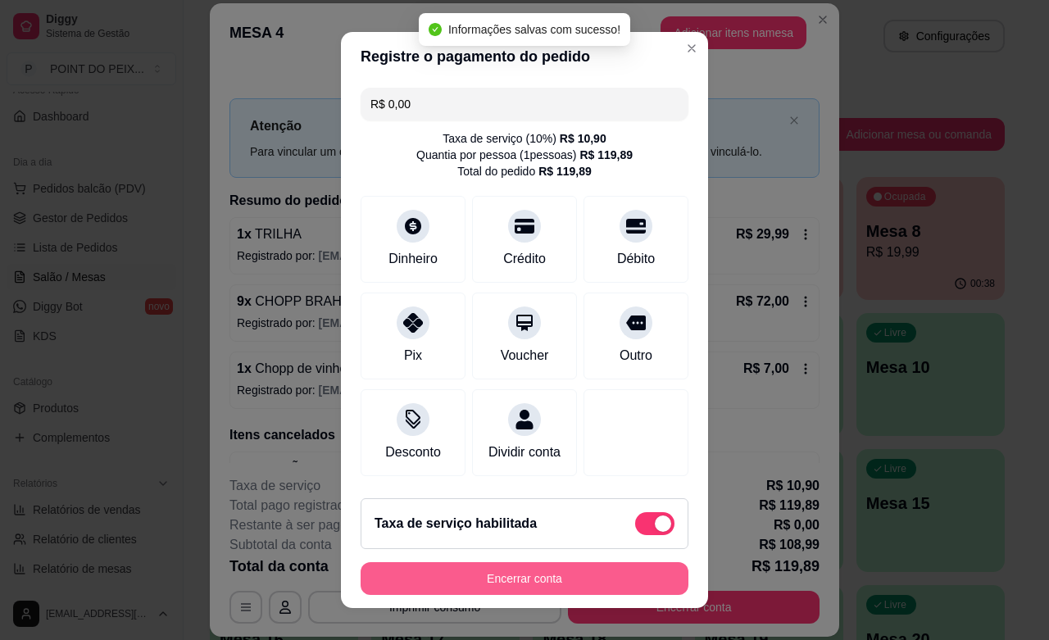
click at [574, 584] on button "Encerrar conta" at bounding box center [524, 578] width 328 height 33
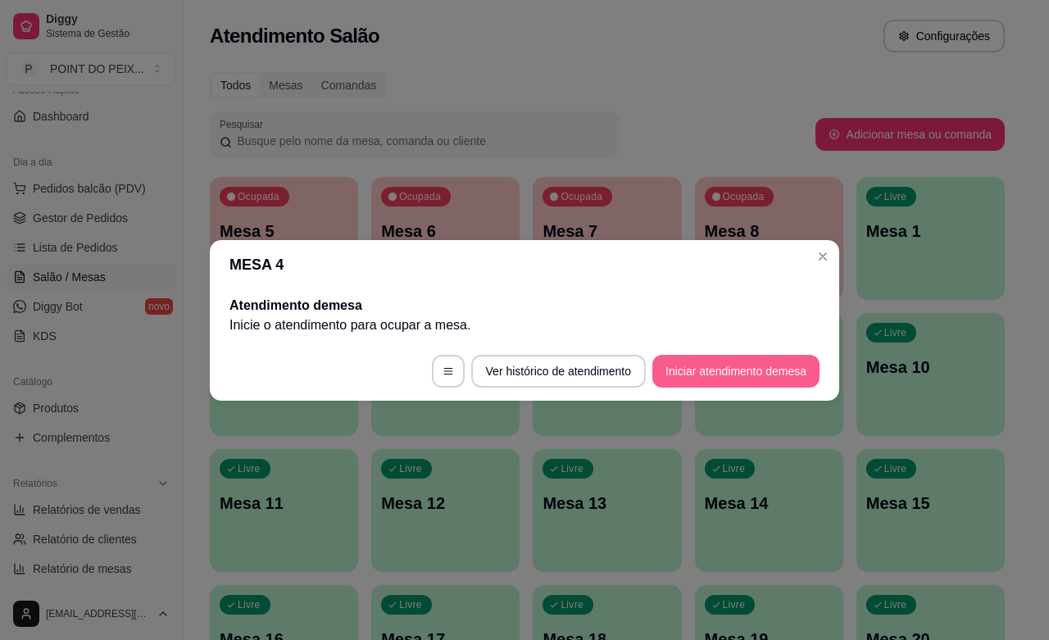
click at [764, 370] on button "Iniciar atendimento de mesa" at bounding box center [735, 371] width 167 height 33
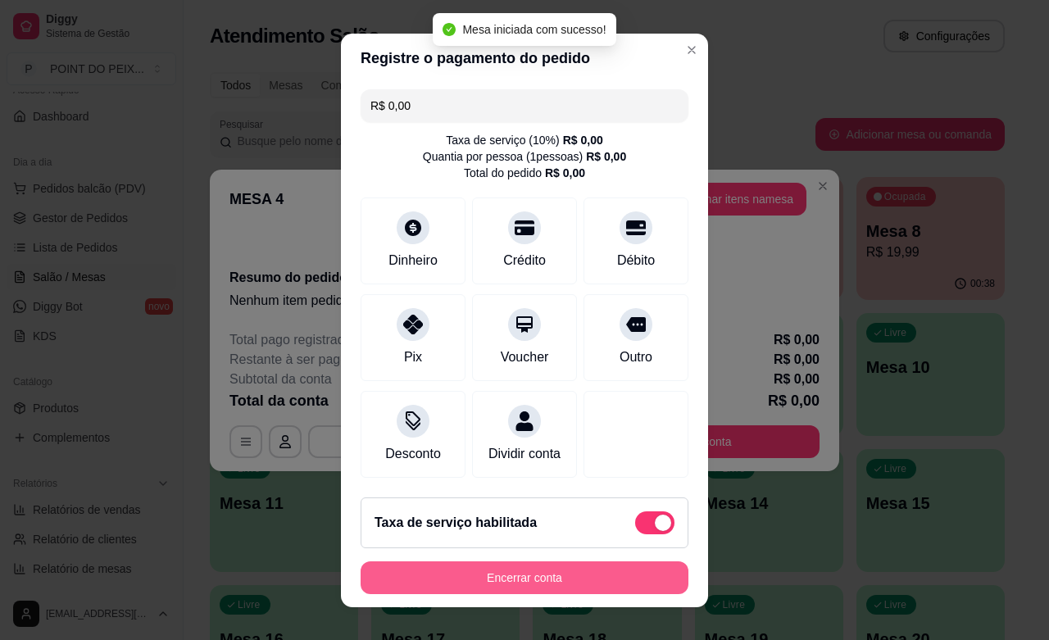
click at [487, 578] on button "Encerrar conta" at bounding box center [524, 577] width 328 height 33
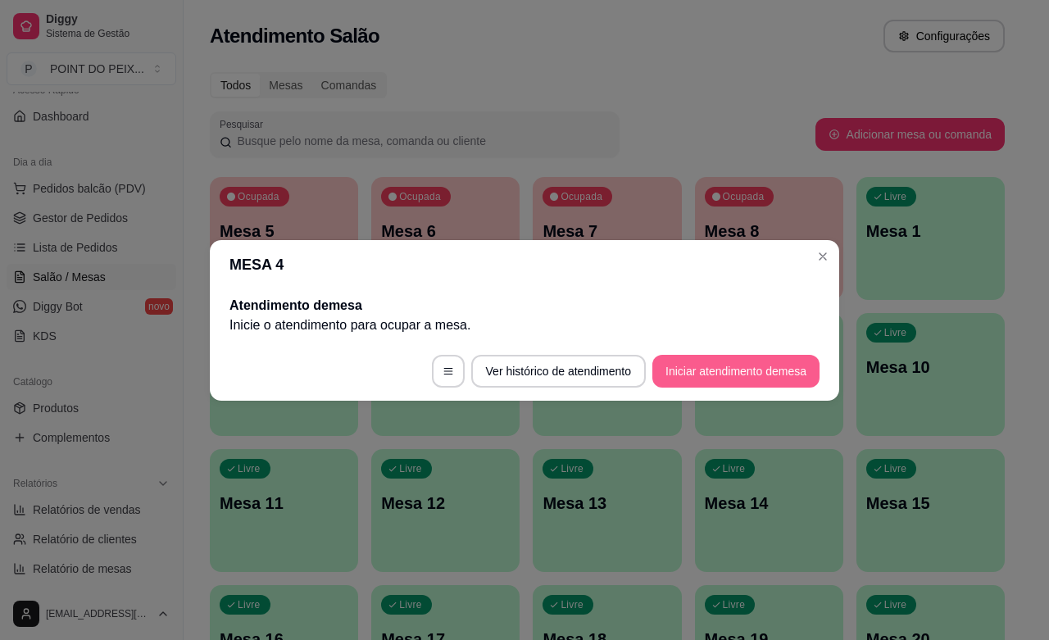
click at [714, 365] on button "Iniciar atendimento de mesa" at bounding box center [735, 371] width 167 height 33
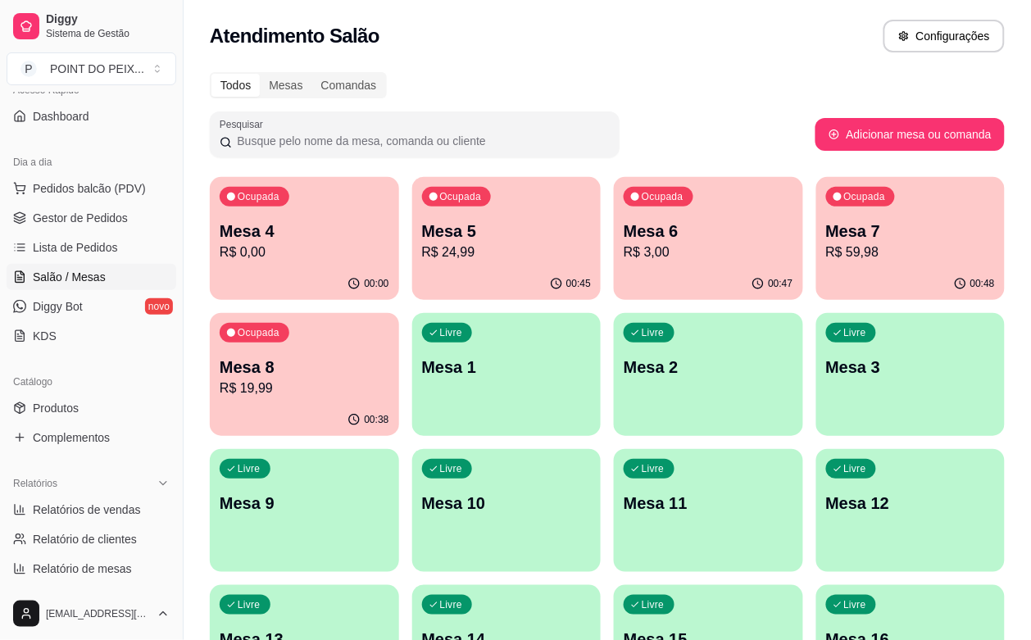
click at [289, 273] on div "00:00" at bounding box center [304, 284] width 189 height 32
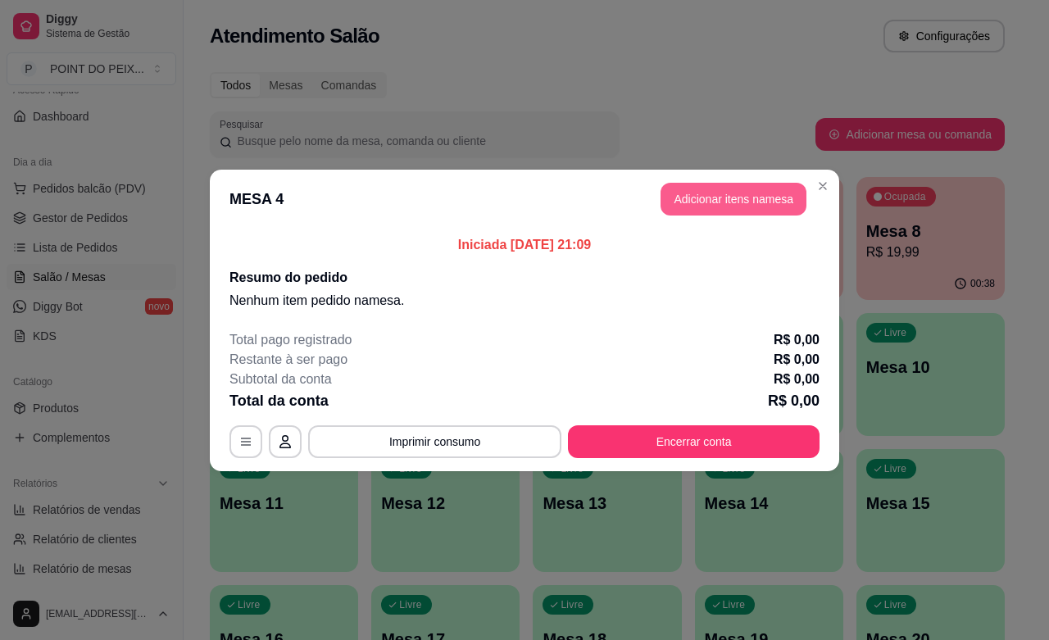
click at [756, 206] on button "Adicionar itens na mesa" at bounding box center [733, 199] width 146 height 33
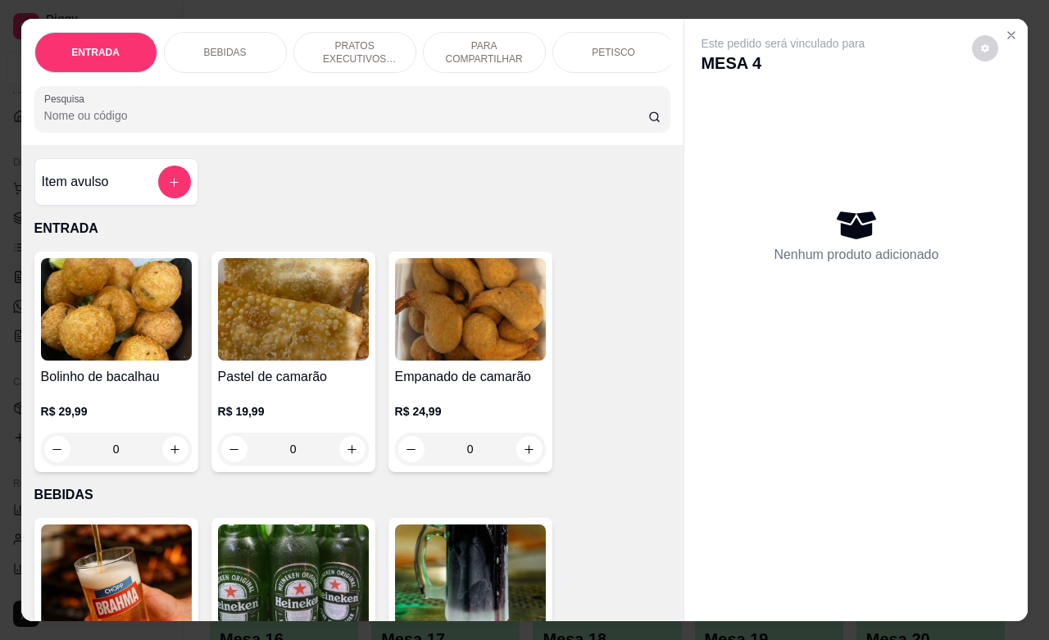
click at [583, 53] on div "PETISCO" at bounding box center [613, 52] width 123 height 41
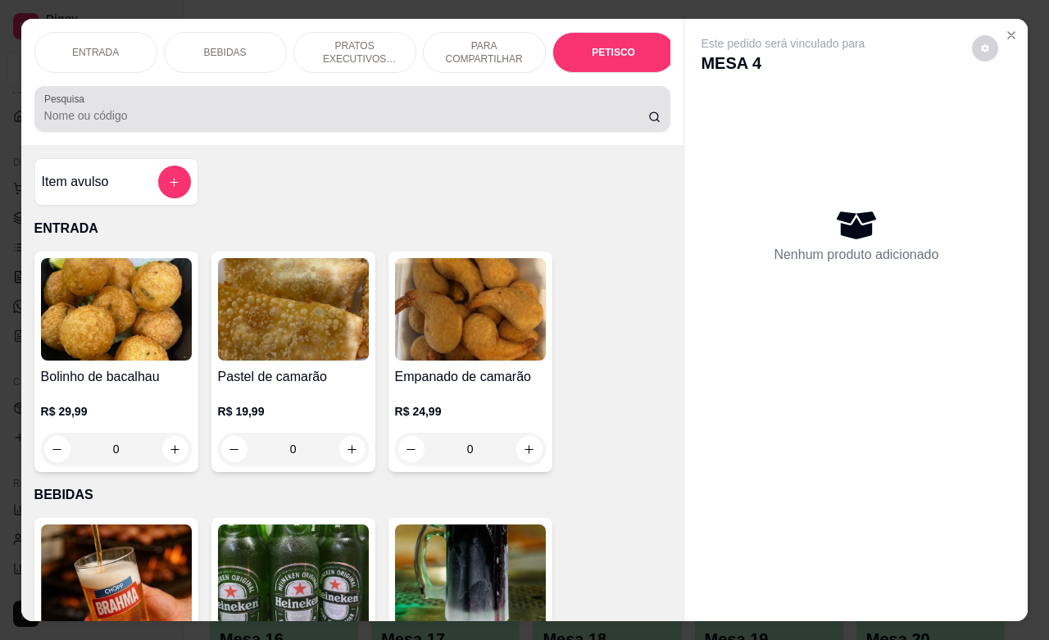
scroll to position [3591, 0]
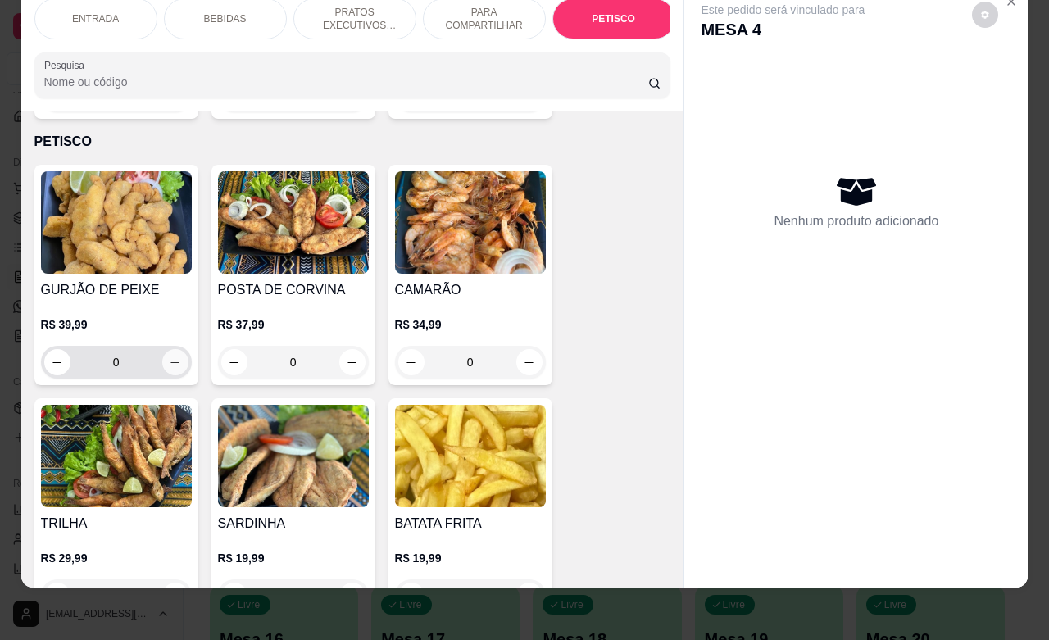
click at [169, 356] on icon "increase-product-quantity" at bounding box center [175, 362] width 12 height 12
type input "1"
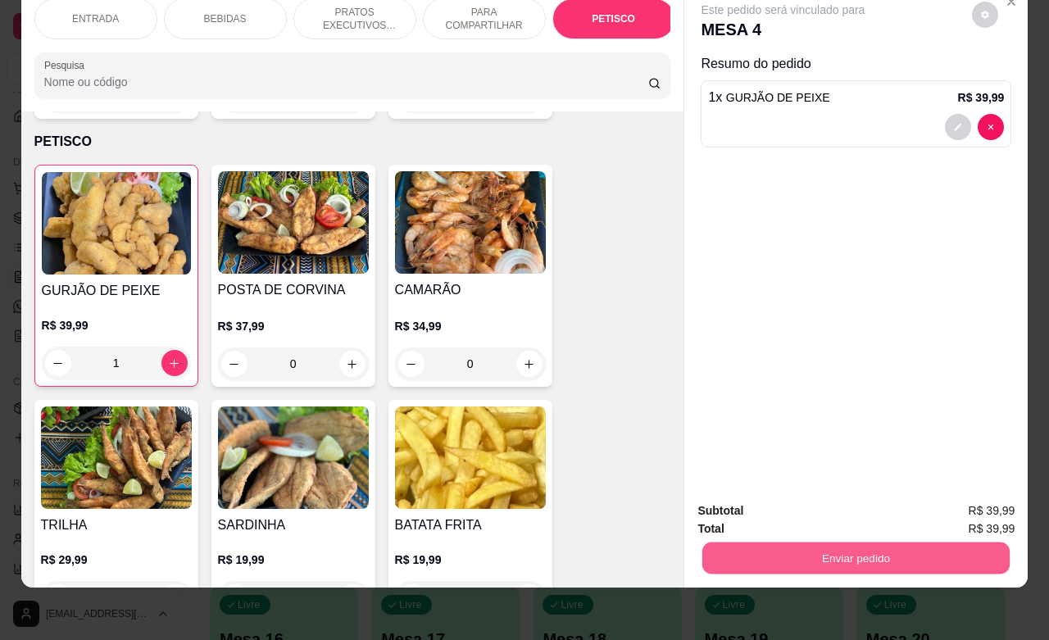
click at [776, 542] on button "Enviar pedido" at bounding box center [855, 558] width 307 height 32
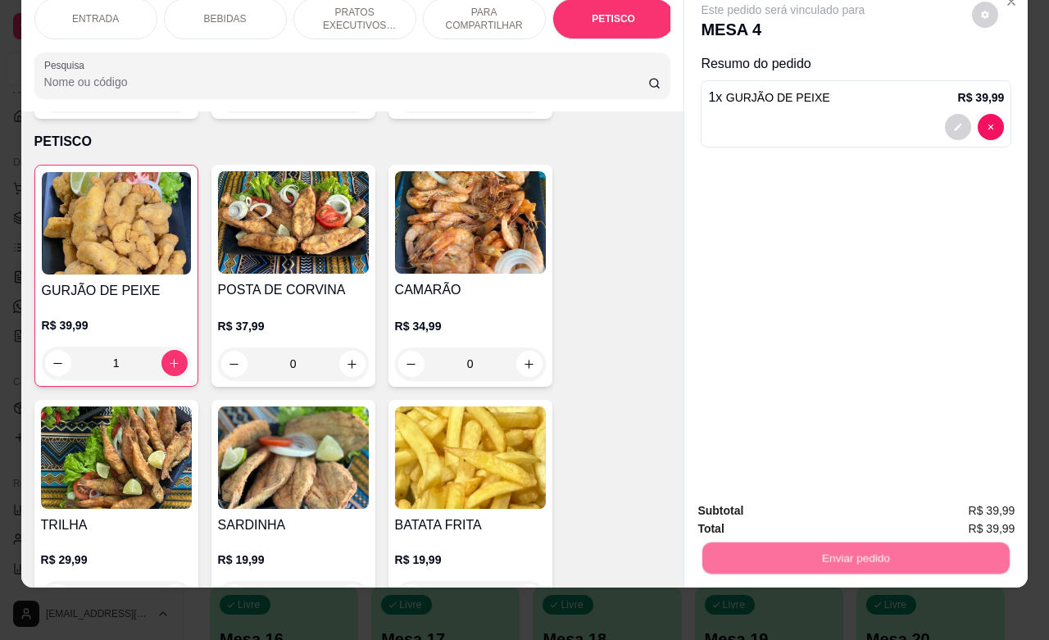
click at [793, 501] on button "Não registrar e enviar pedido" at bounding box center [799, 500] width 170 height 31
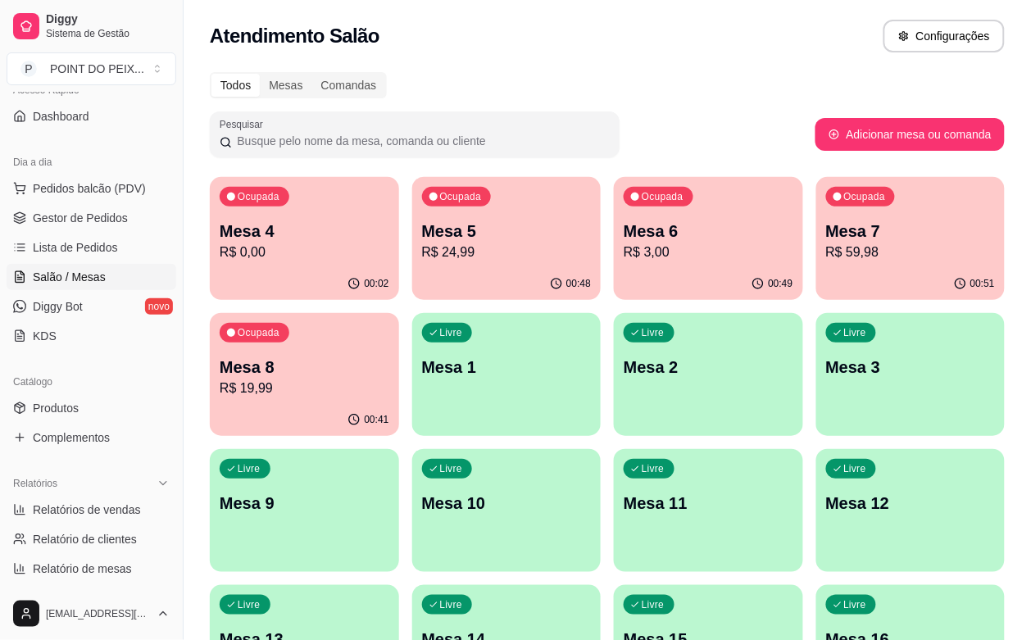
click at [295, 240] on p "Mesa 4" at bounding box center [305, 231] width 170 height 23
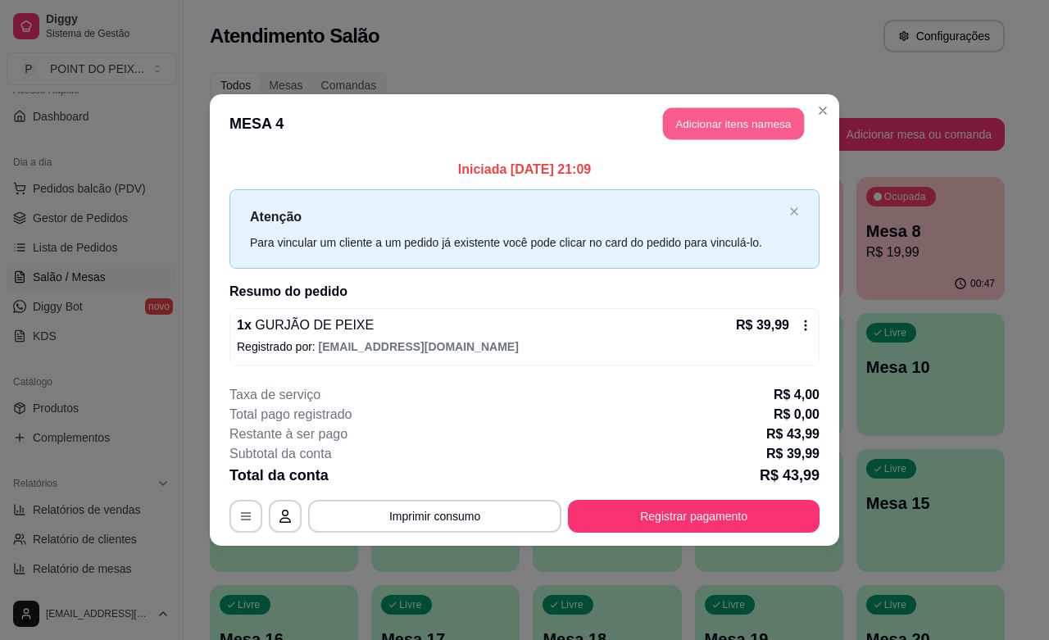
click at [769, 123] on button "Adicionar itens na mesa" at bounding box center [733, 124] width 141 height 32
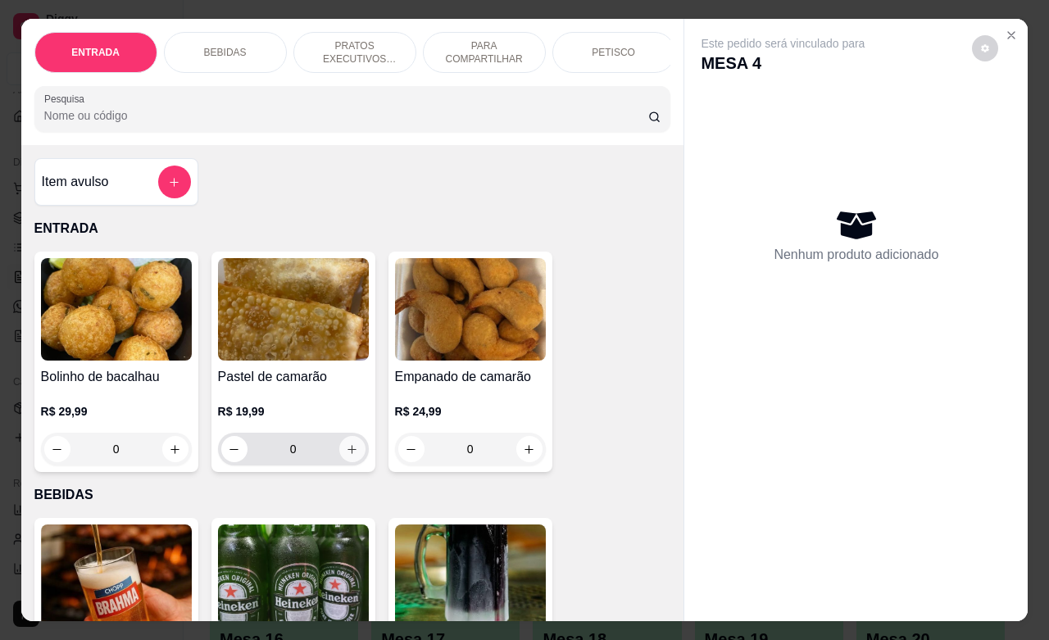
click at [346, 456] on icon "increase-product-quantity" at bounding box center [352, 449] width 12 height 12
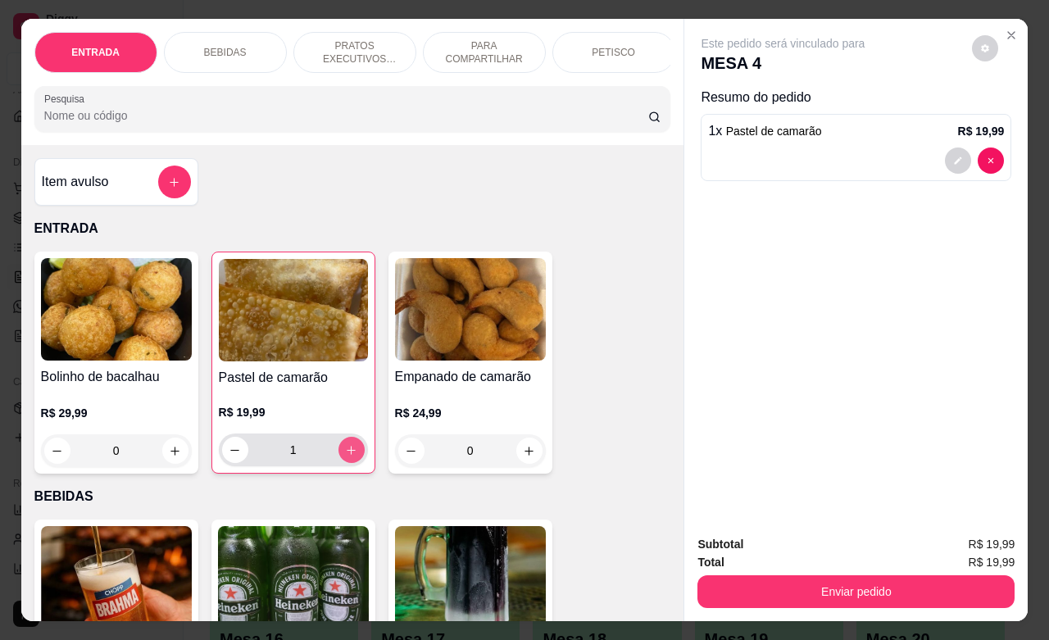
type input "1"
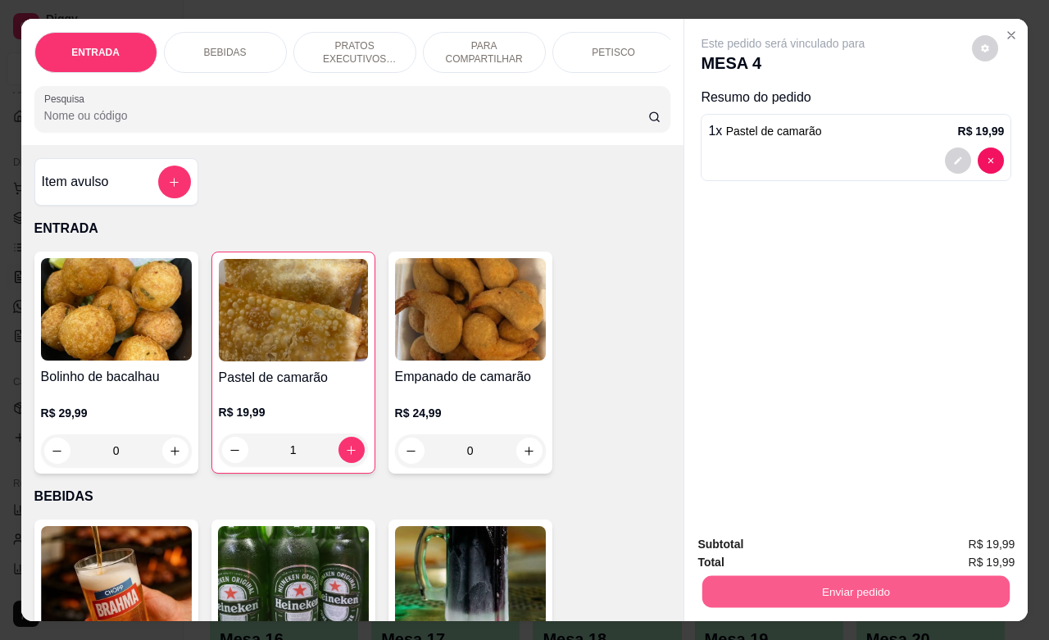
click at [824, 586] on button "Enviar pedido" at bounding box center [855, 591] width 307 height 32
click at [787, 542] on button "Não registrar e enviar pedido" at bounding box center [799, 542] width 170 height 31
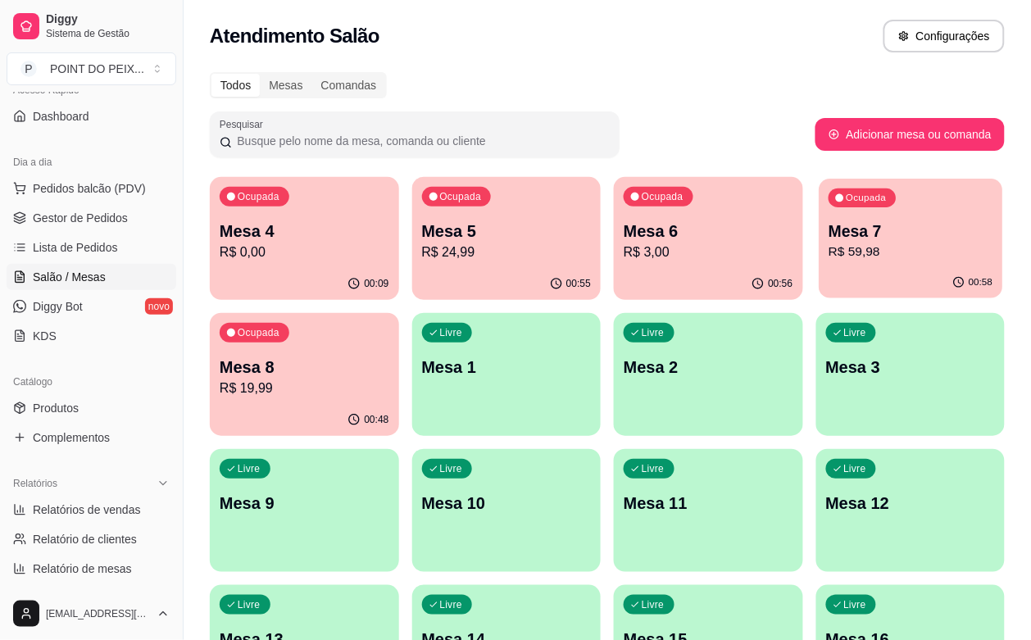
click at [818, 266] on div "Ocupada Mesa 7 R$ 59,98" at bounding box center [910, 223] width 184 height 88
click at [396, 315] on div "Ocupada Mesa 8 R$ 19,99" at bounding box center [304, 359] width 184 height 88
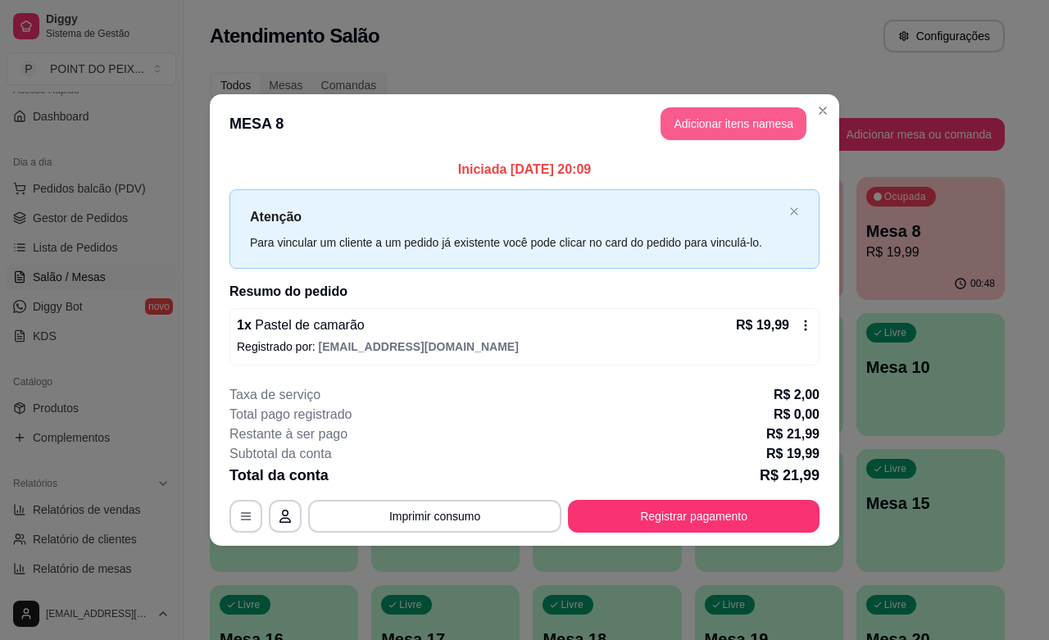
click at [776, 132] on button "Adicionar itens na mesa" at bounding box center [733, 123] width 146 height 33
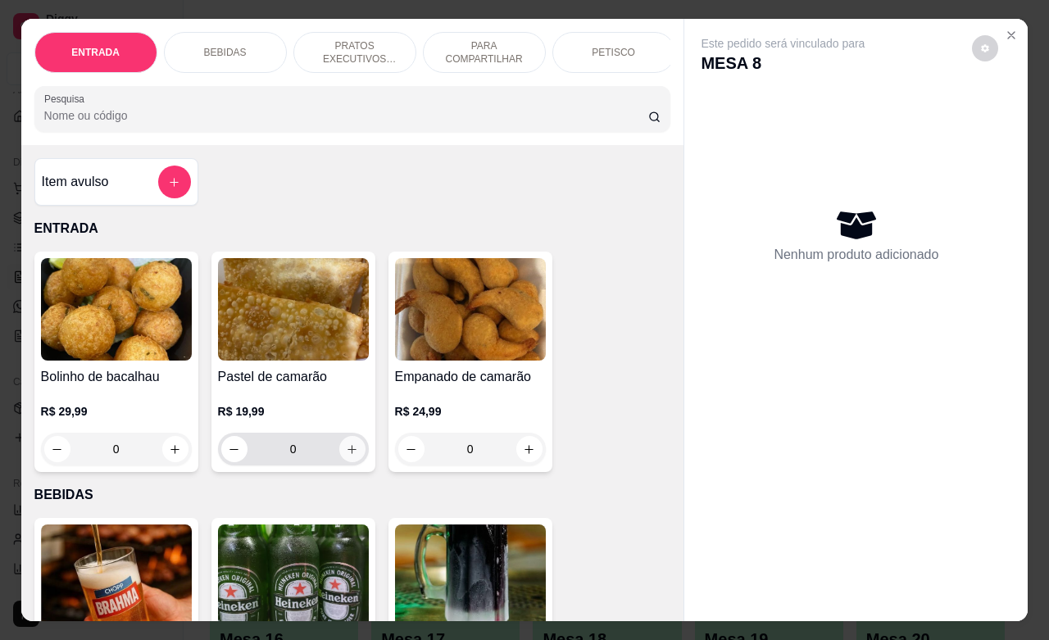
click at [350, 460] on button "increase-product-quantity" at bounding box center [352, 449] width 26 height 26
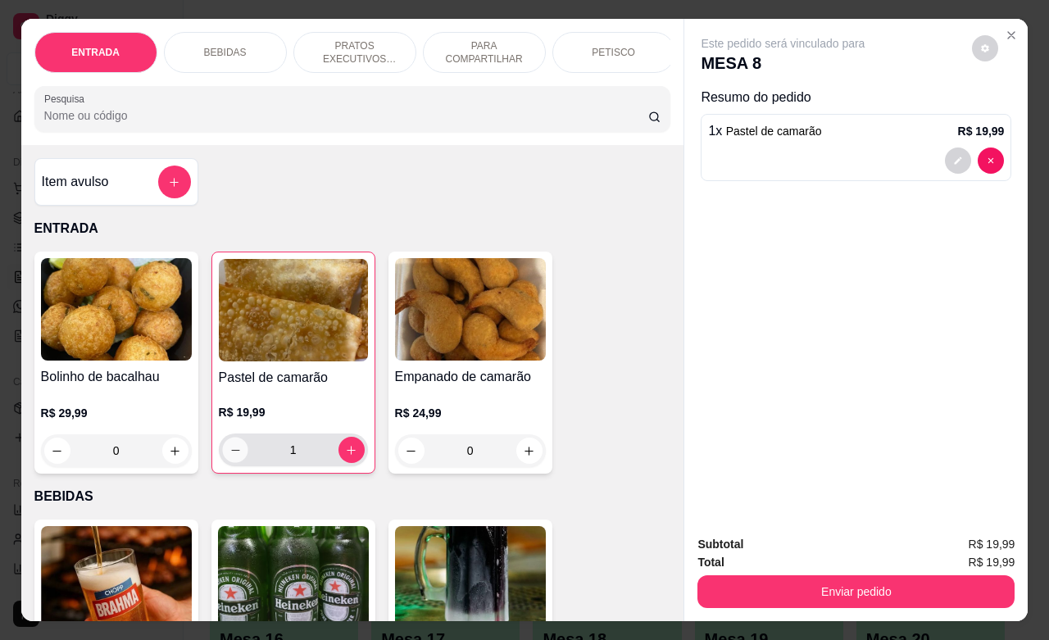
click at [229, 456] on icon "decrease-product-quantity" at bounding box center [235, 450] width 12 height 12
type input "0"
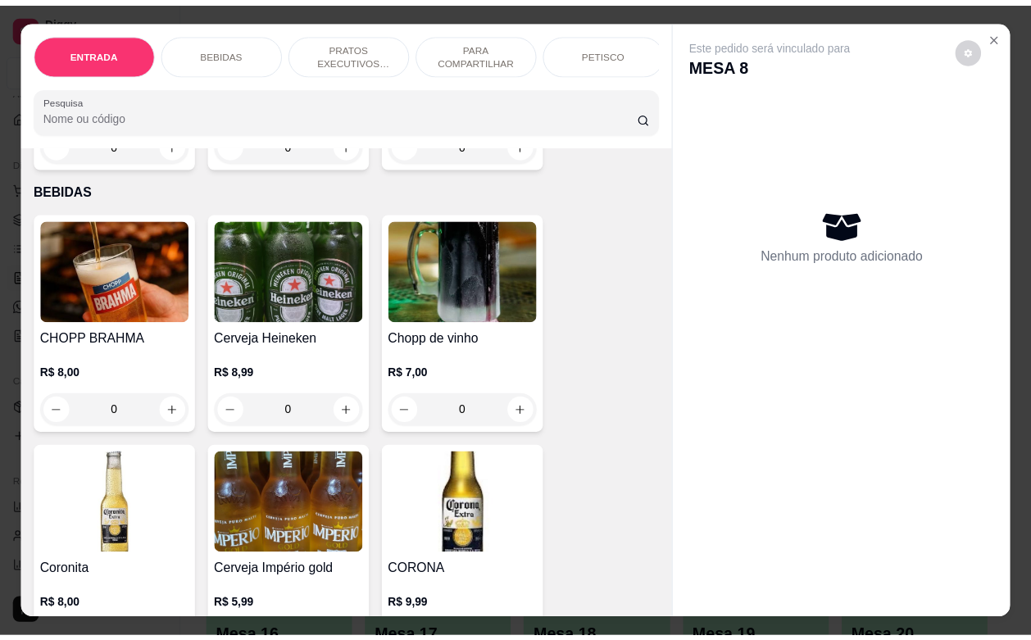
scroll to position [307, 0]
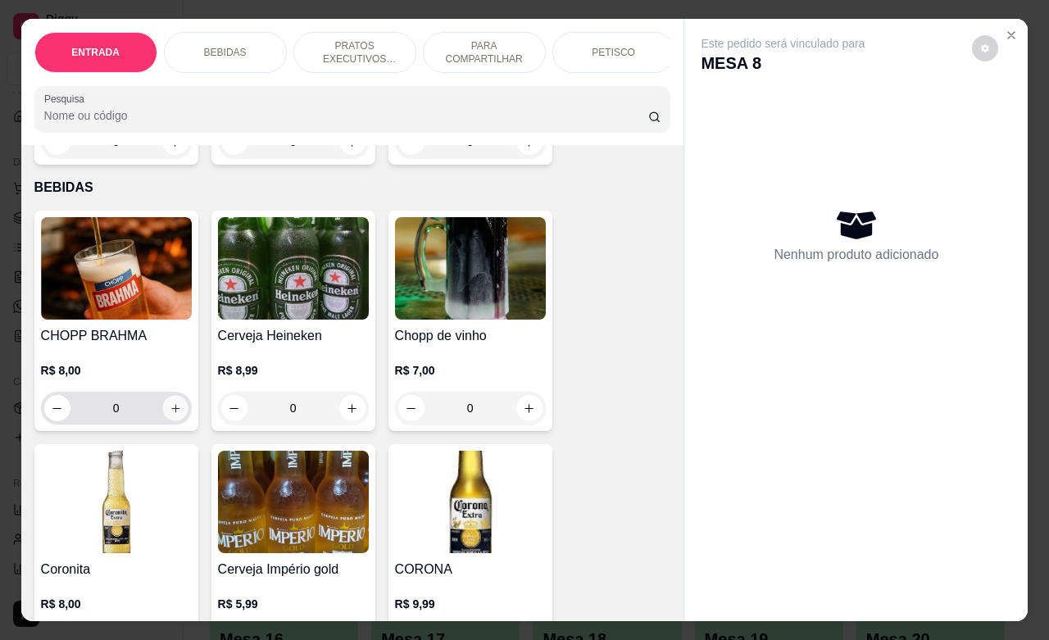
click at [169, 415] on icon "increase-product-quantity" at bounding box center [175, 408] width 12 height 12
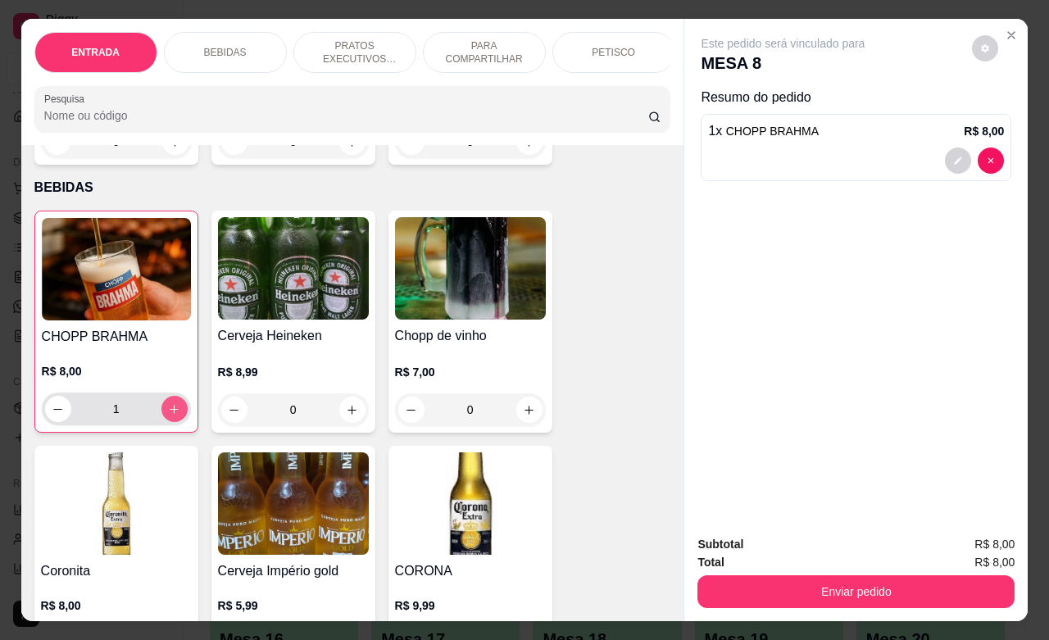
click at [168, 415] on icon "increase-product-quantity" at bounding box center [174, 409] width 12 height 12
type input "2"
click at [983, 43] on button "decrease-product-quantity" at bounding box center [985, 48] width 26 height 26
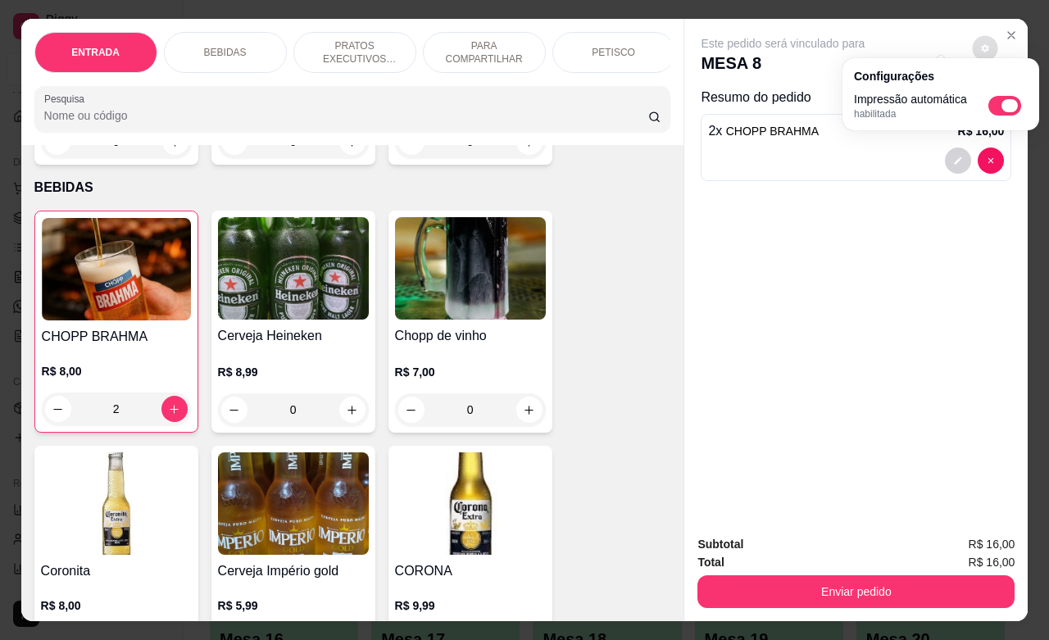
click at [1004, 107] on span "Automatic updates" at bounding box center [1009, 105] width 16 height 13
click at [998, 107] on input "Automatic updates" at bounding box center [992, 111] width 11 height 11
checkbox input "false"
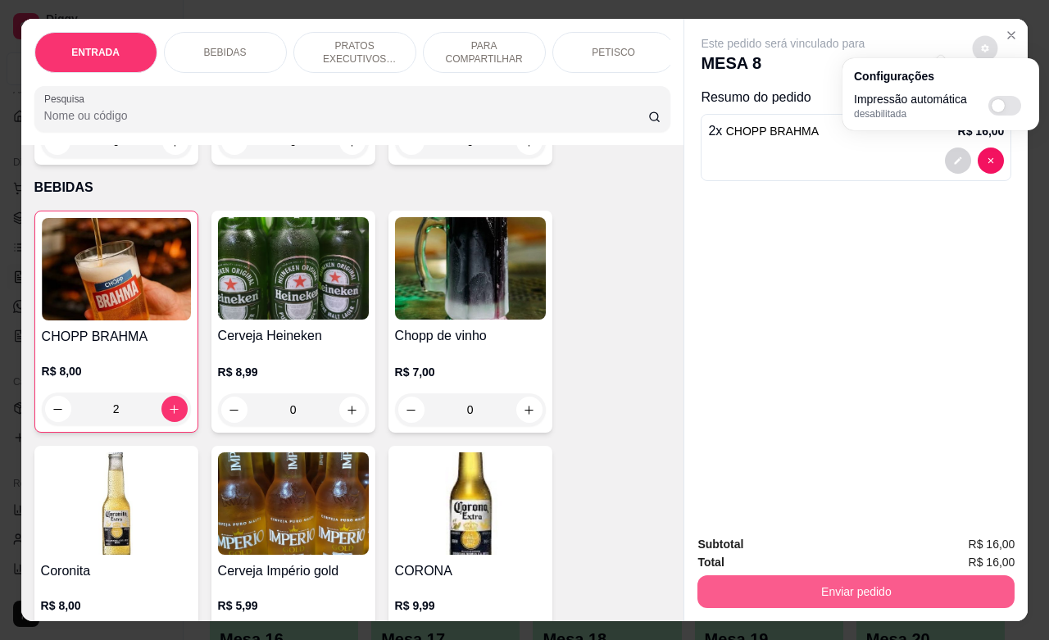
click at [811, 575] on button "Enviar pedido" at bounding box center [855, 591] width 317 height 33
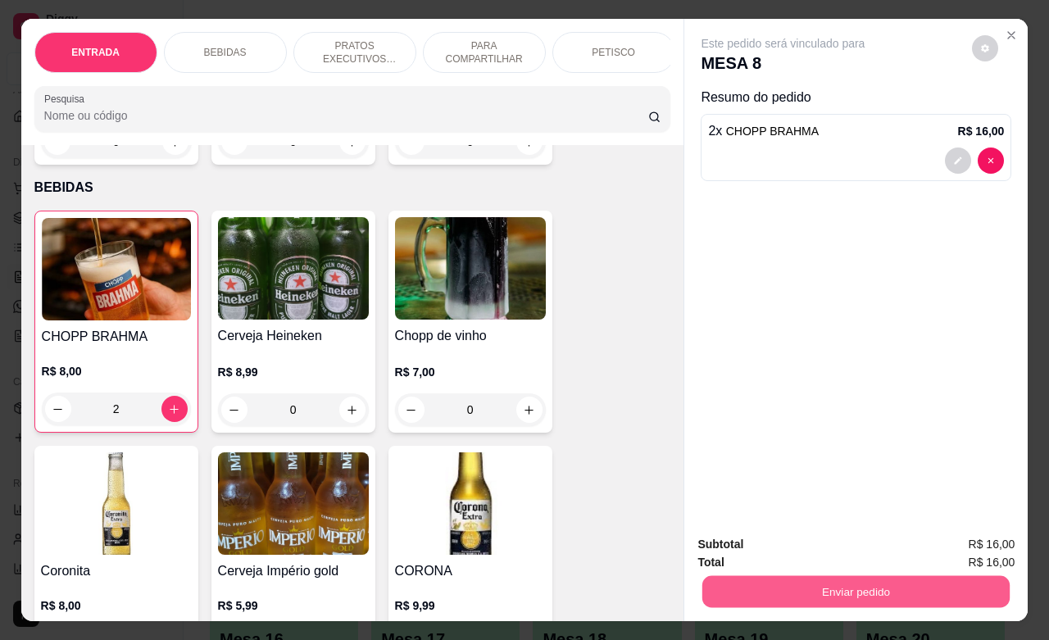
click at [825, 579] on button "Enviar pedido" at bounding box center [855, 591] width 307 height 32
click at [817, 547] on button "Não registrar e enviar pedido" at bounding box center [800, 542] width 166 height 30
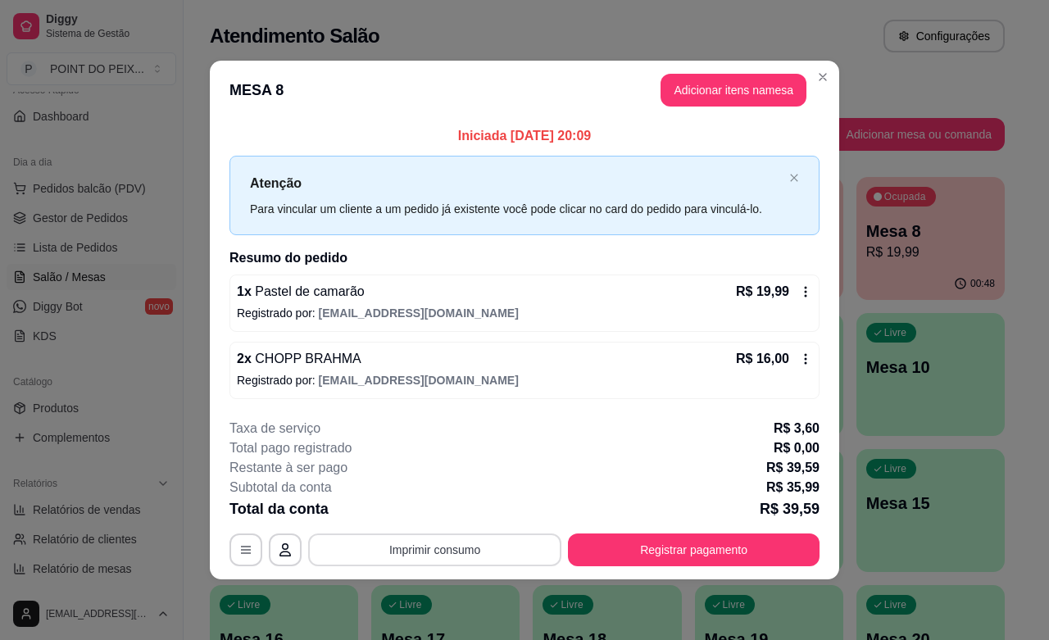
click at [475, 555] on button "Imprimir consumo" at bounding box center [434, 549] width 253 height 33
click at [436, 509] on button "IMPRESSORA" at bounding box center [439, 513] width 119 height 26
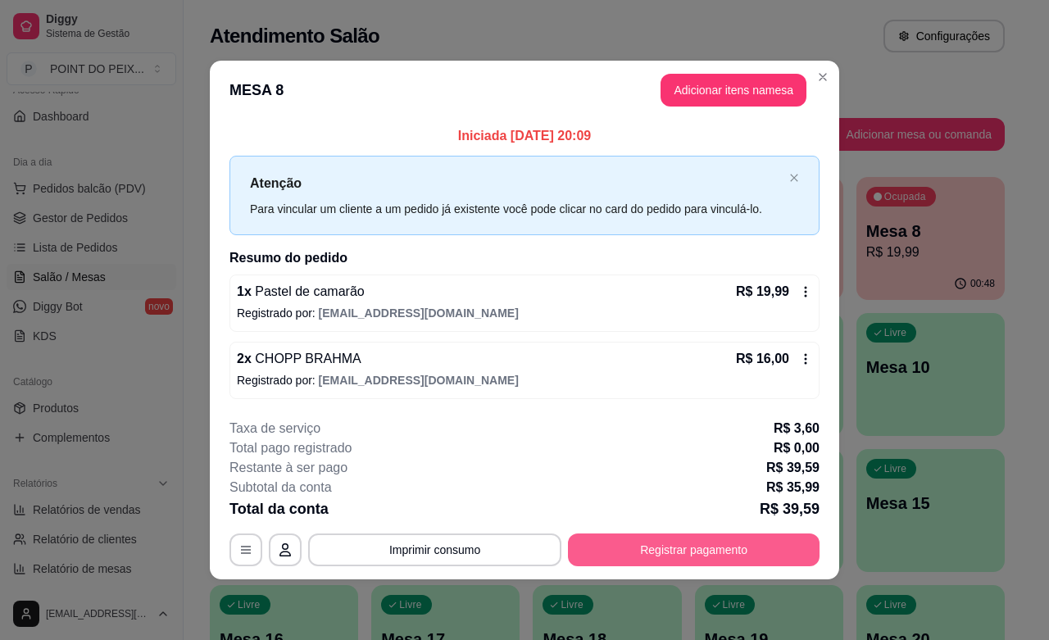
click at [653, 551] on button "Registrar pagamento" at bounding box center [694, 549] width 252 height 33
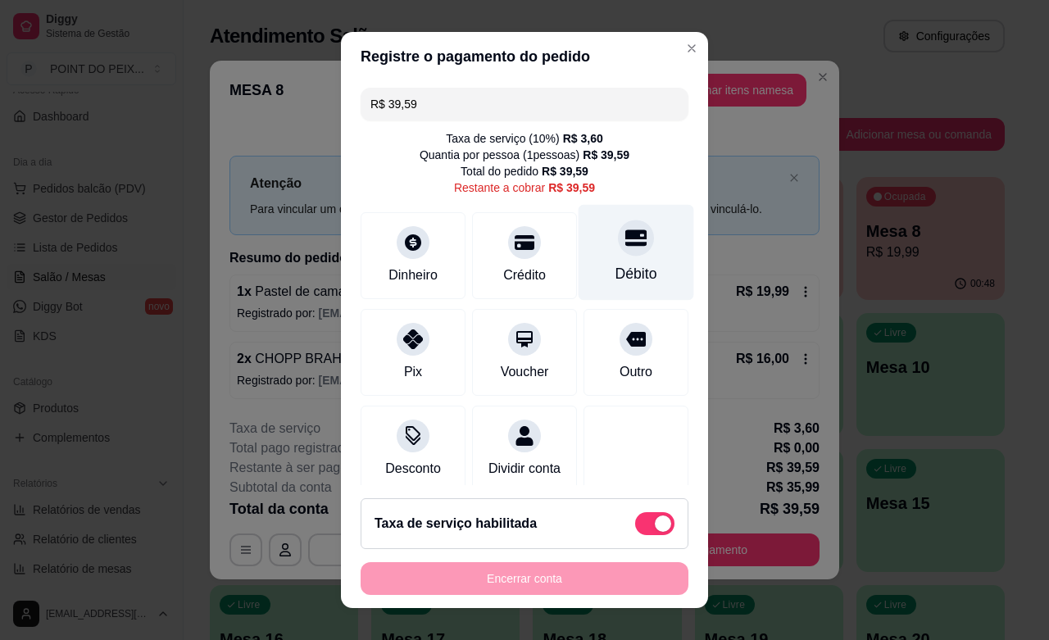
click at [615, 263] on div "Débito" at bounding box center [636, 273] width 42 height 21
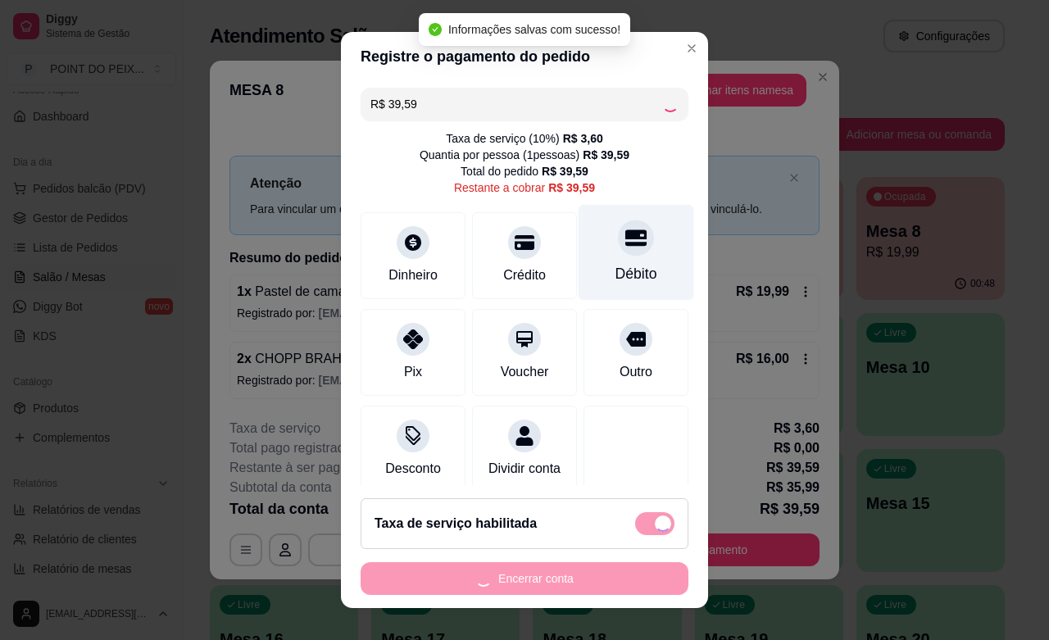
type input "R$ 0,00"
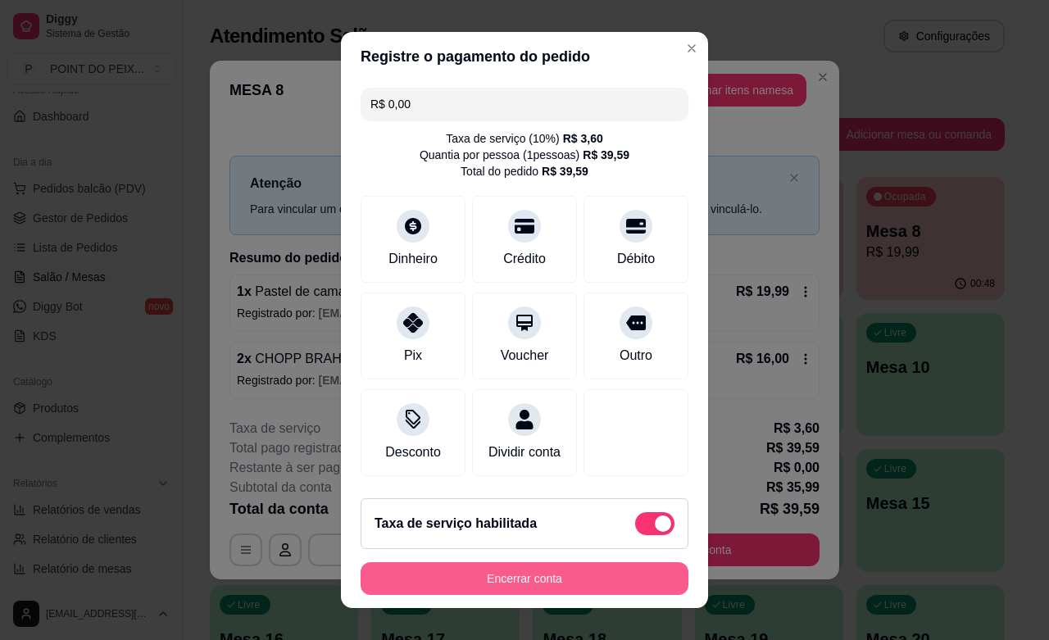
click at [572, 574] on button "Encerrar conta" at bounding box center [524, 578] width 328 height 33
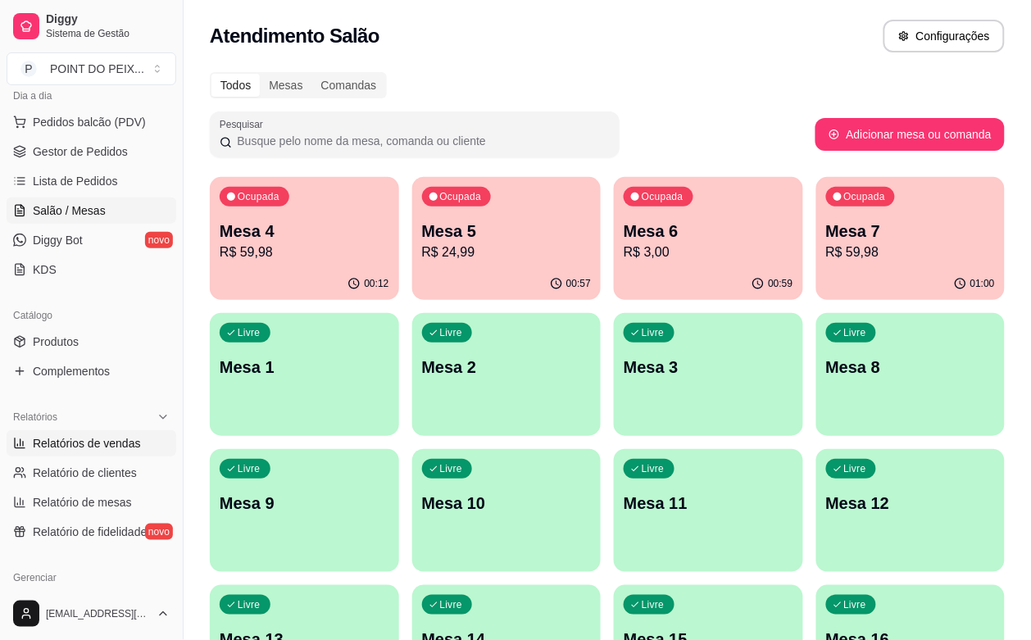
scroll to position [231, 0]
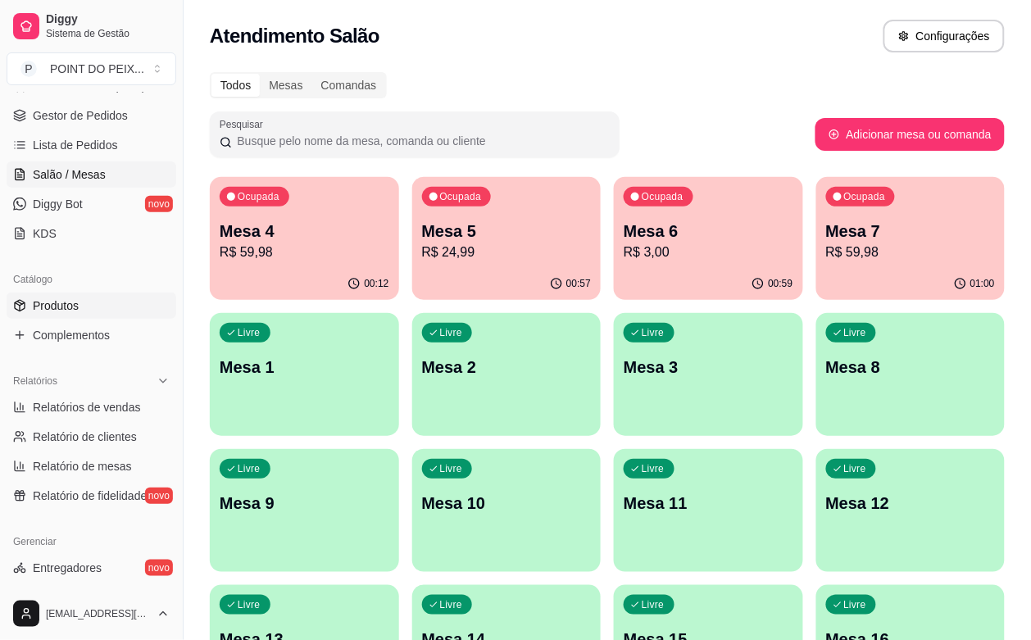
click at [67, 307] on span "Produtos" at bounding box center [56, 305] width 46 height 16
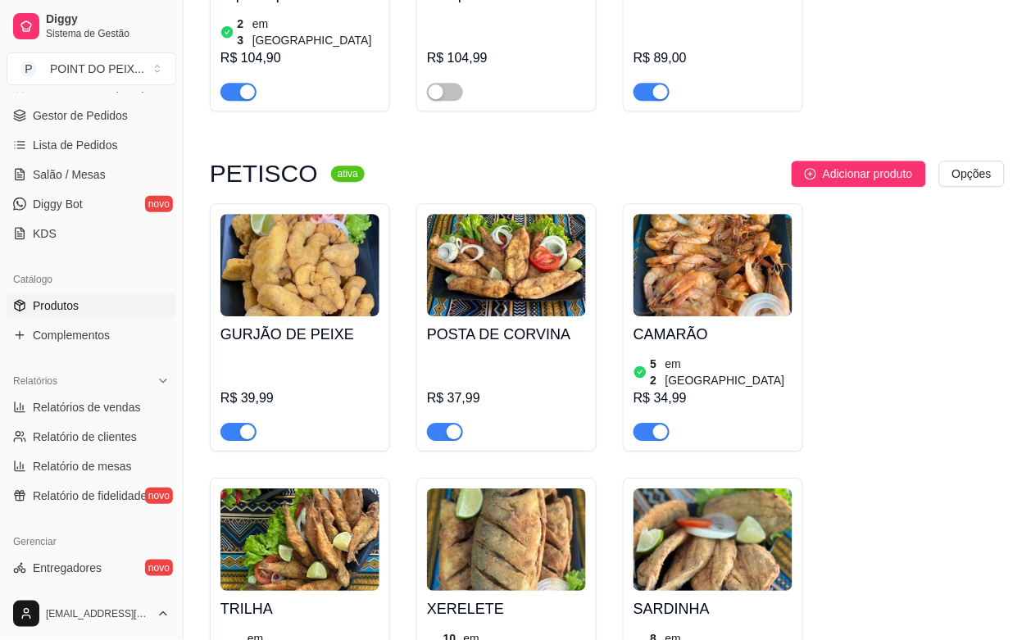
scroll to position [5121, 0]
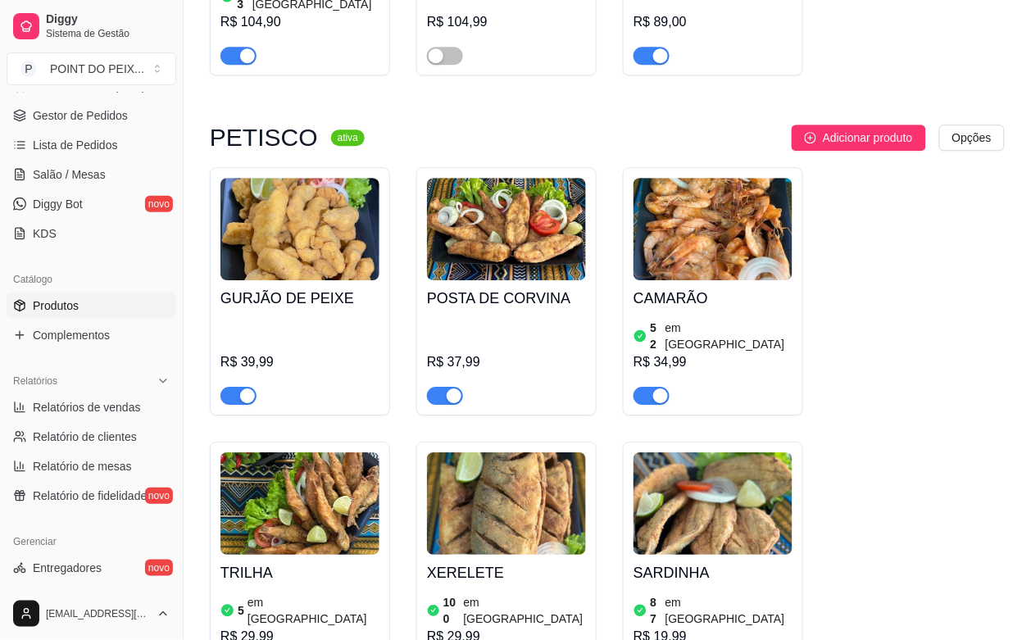
click at [75, 178] on span "Salão / Mesas" at bounding box center [69, 174] width 73 height 16
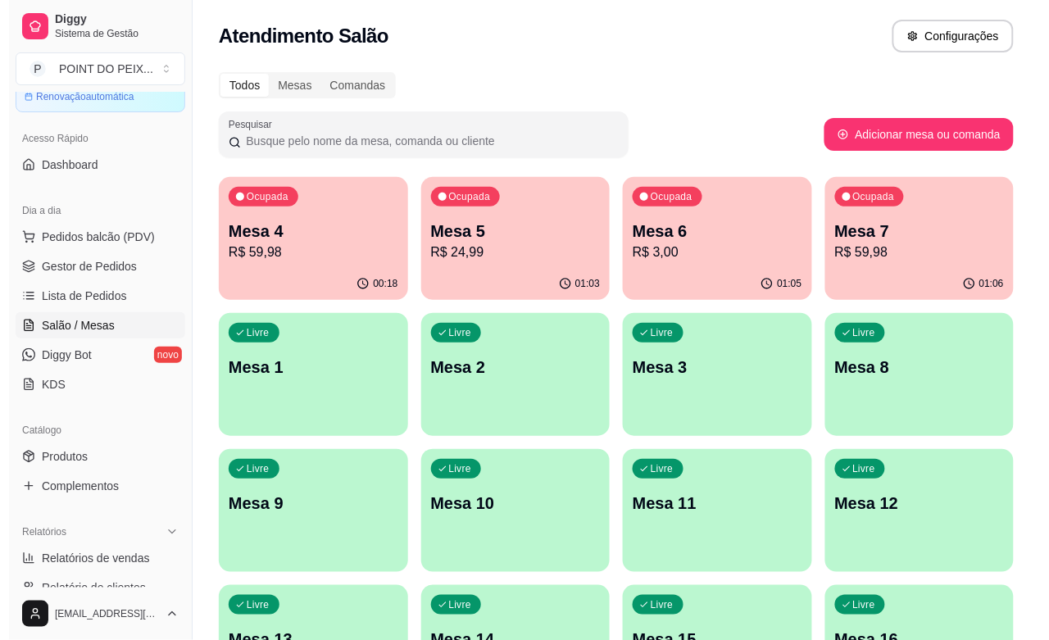
scroll to position [26, 0]
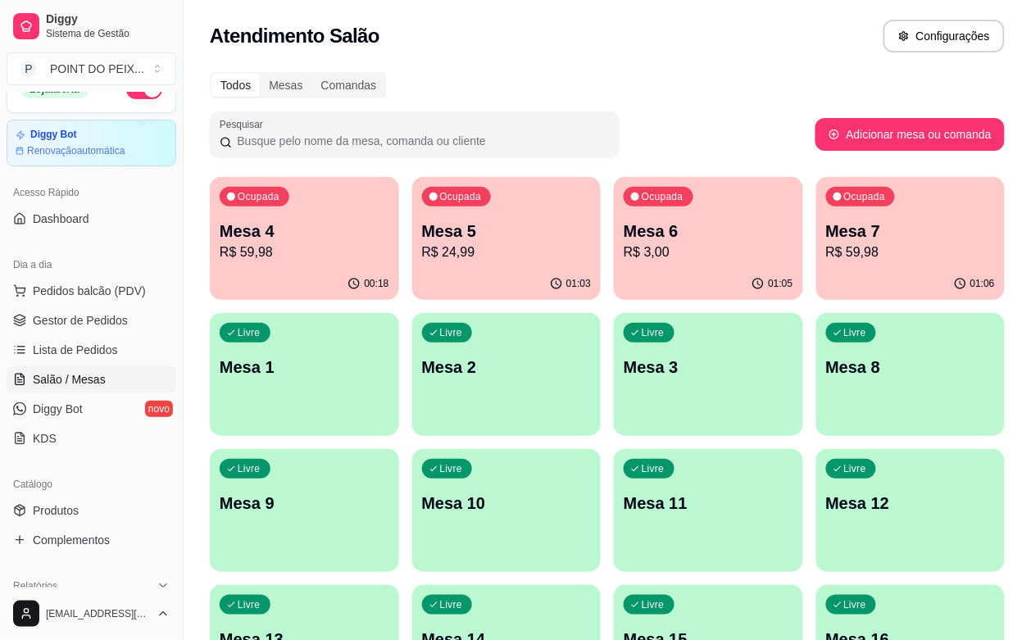
click at [614, 414] on div "Livre Mesa 3" at bounding box center [708, 364] width 189 height 103
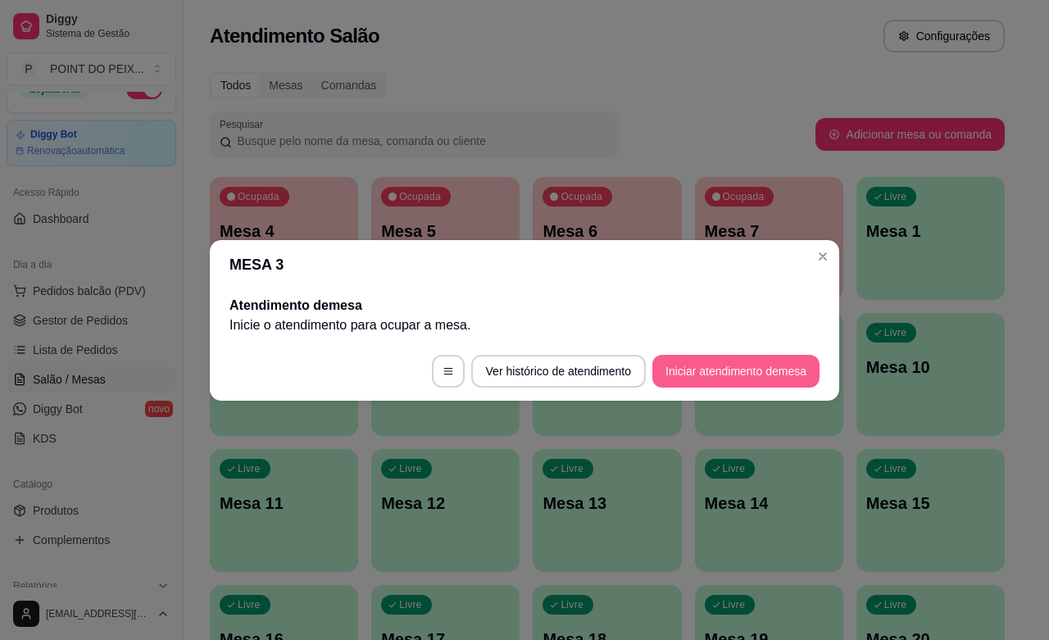
click at [691, 367] on button "Iniciar atendimento de mesa" at bounding box center [735, 371] width 167 height 33
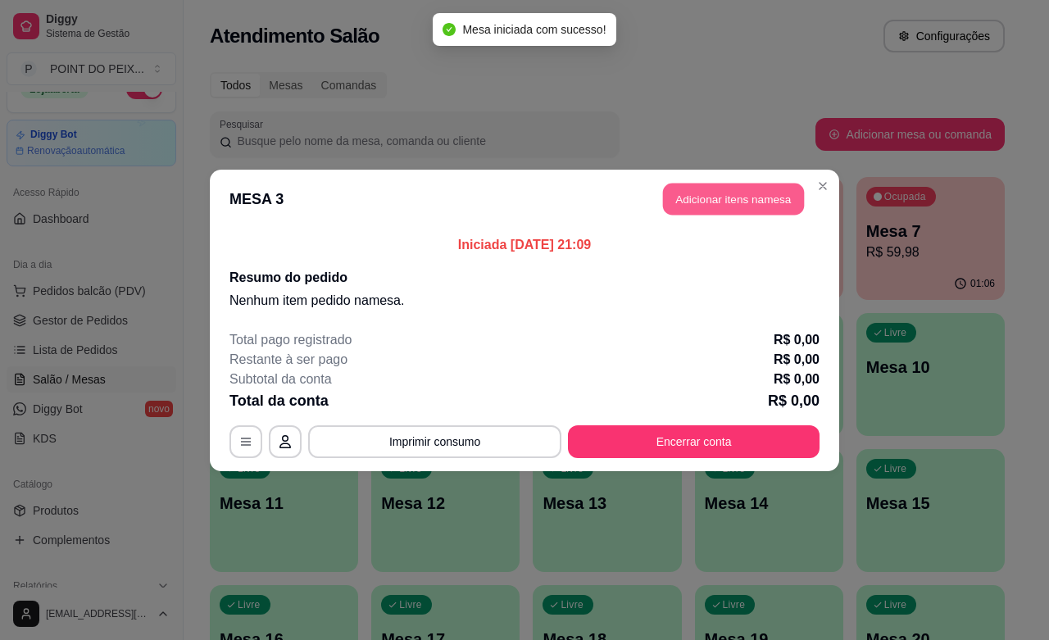
click at [748, 202] on button "Adicionar itens na mesa" at bounding box center [733, 199] width 141 height 32
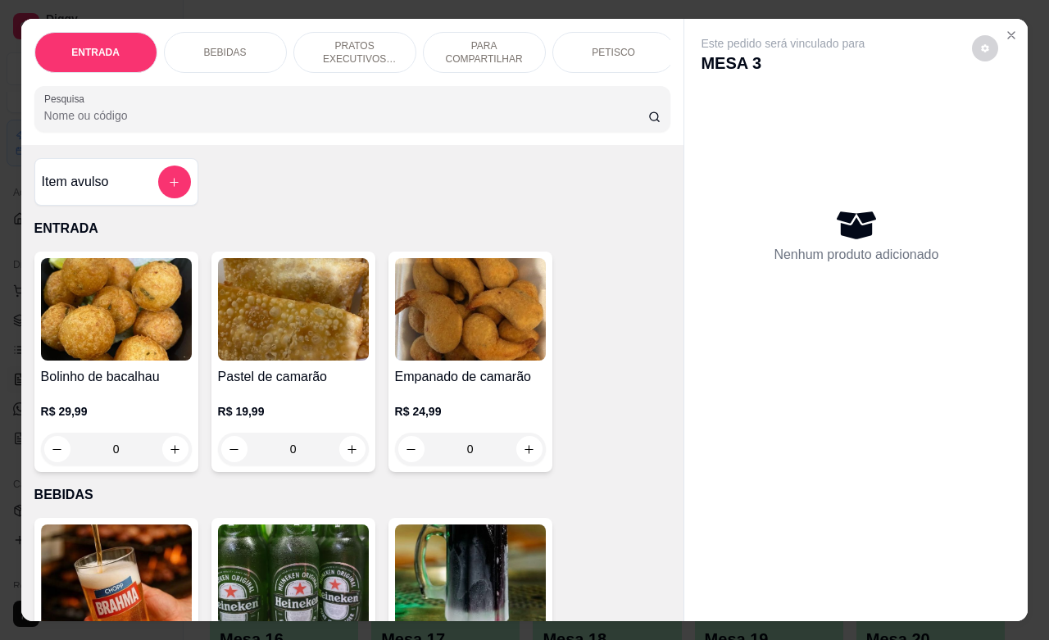
click at [356, 39] on p "PRATOS EXECUTIVOS (INDIVIDUAIS)" at bounding box center [354, 52] width 95 height 26
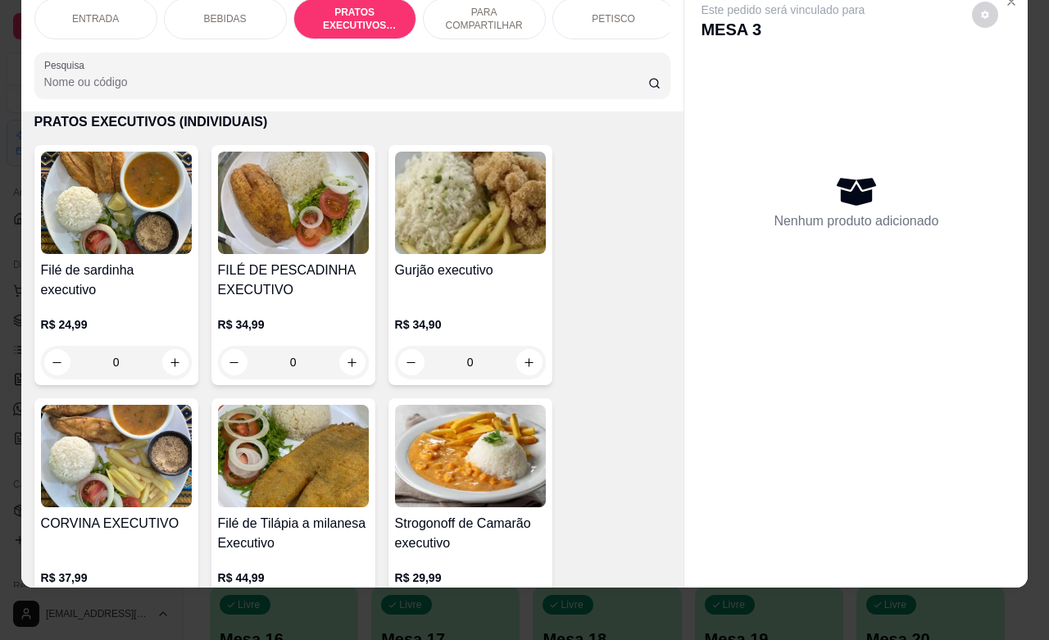
scroll to position [2231, 0]
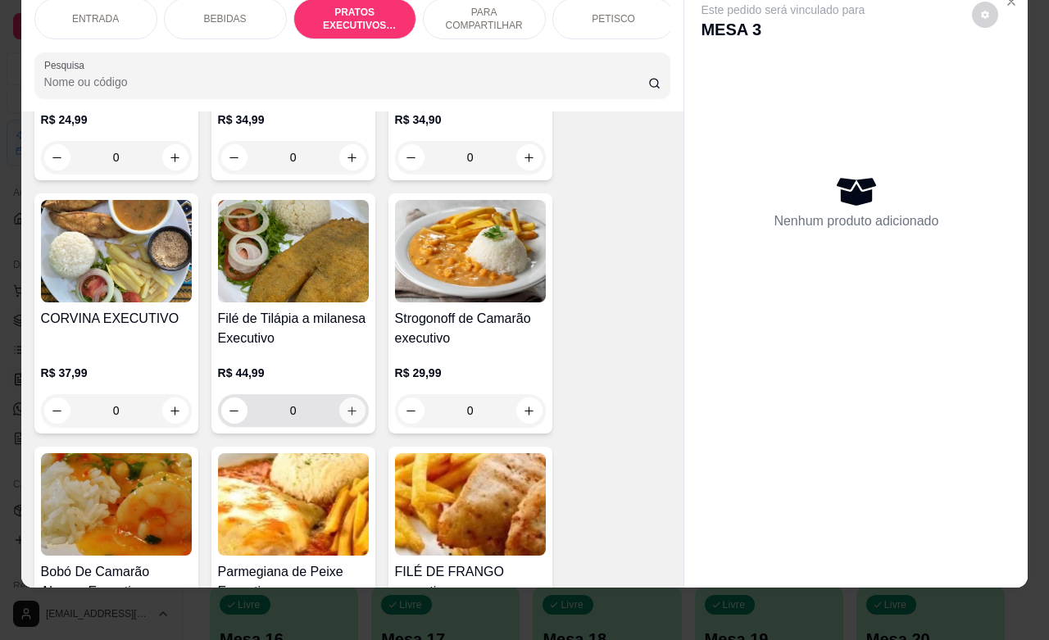
click at [346, 408] on icon "increase-product-quantity" at bounding box center [352, 411] width 12 height 12
type input "1"
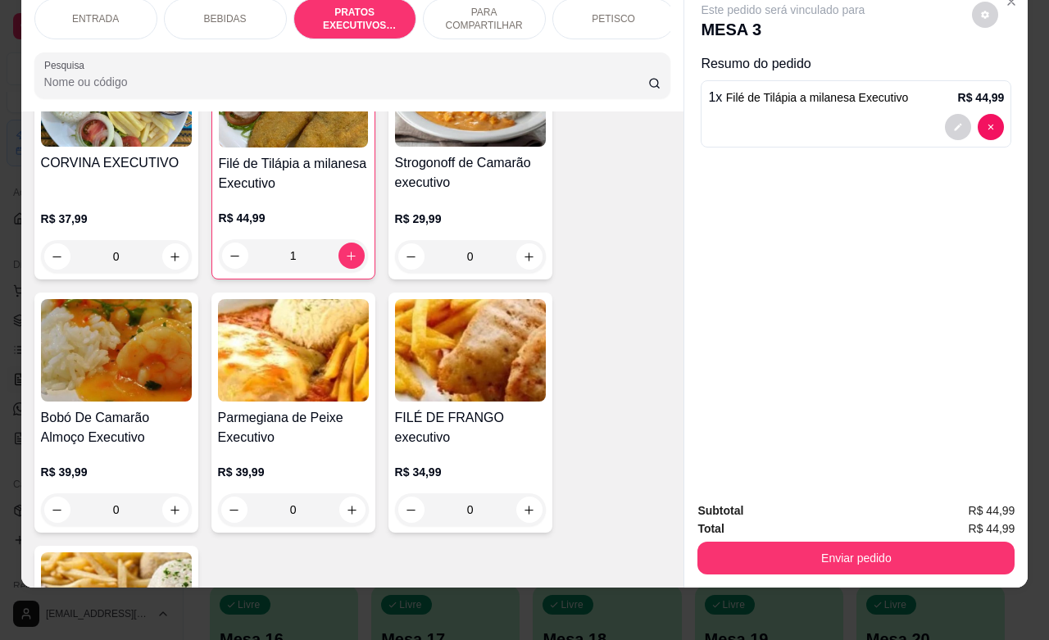
scroll to position [2436, 0]
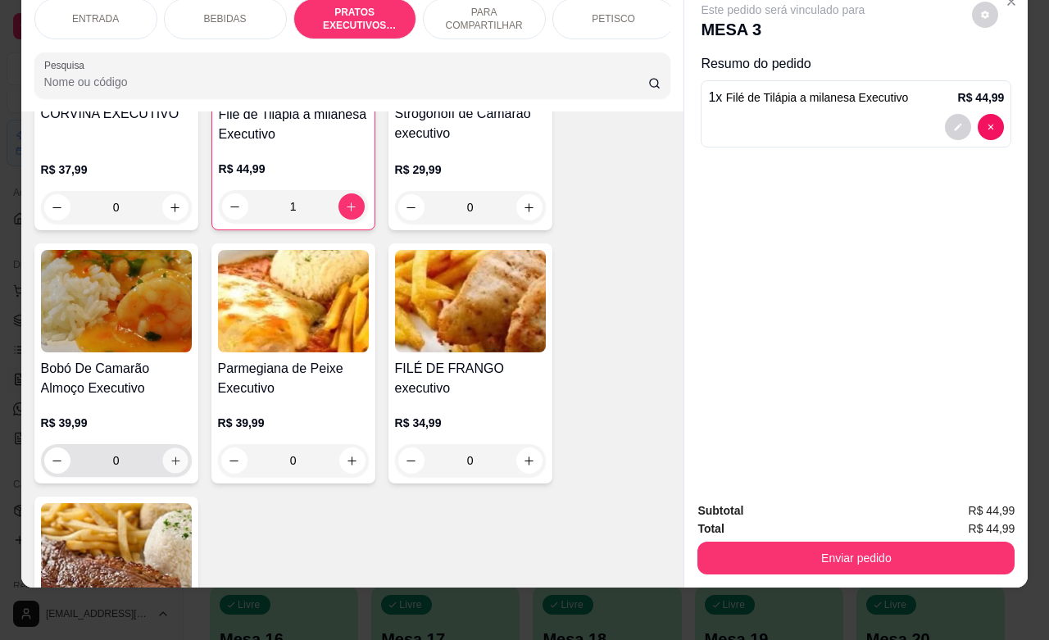
click at [169, 457] on icon "increase-product-quantity" at bounding box center [175, 461] width 12 height 12
type input "1"
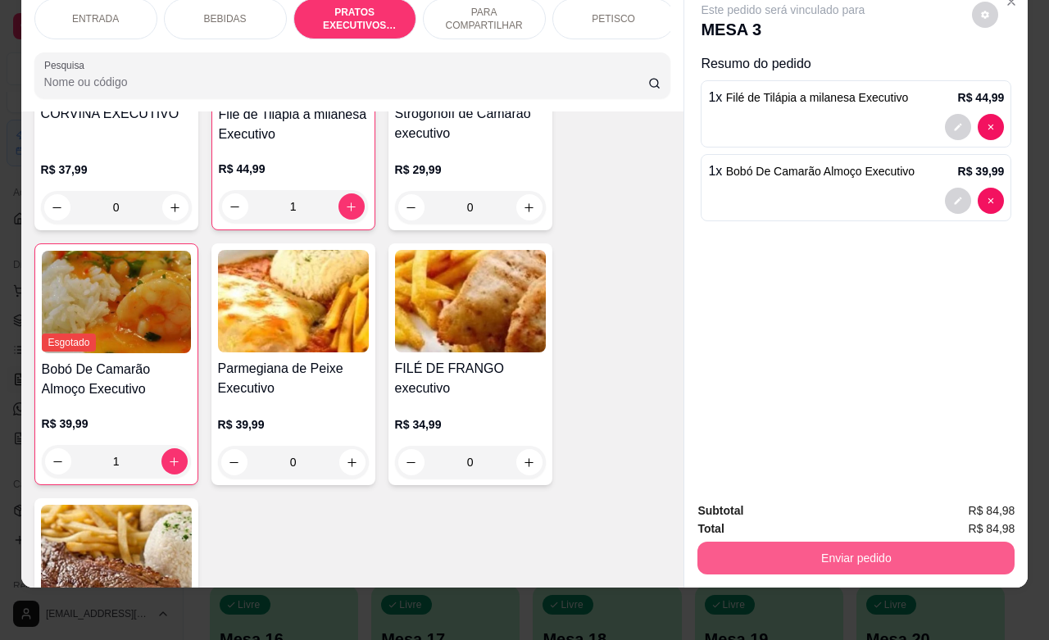
click at [846, 543] on button "Enviar pedido" at bounding box center [855, 558] width 317 height 33
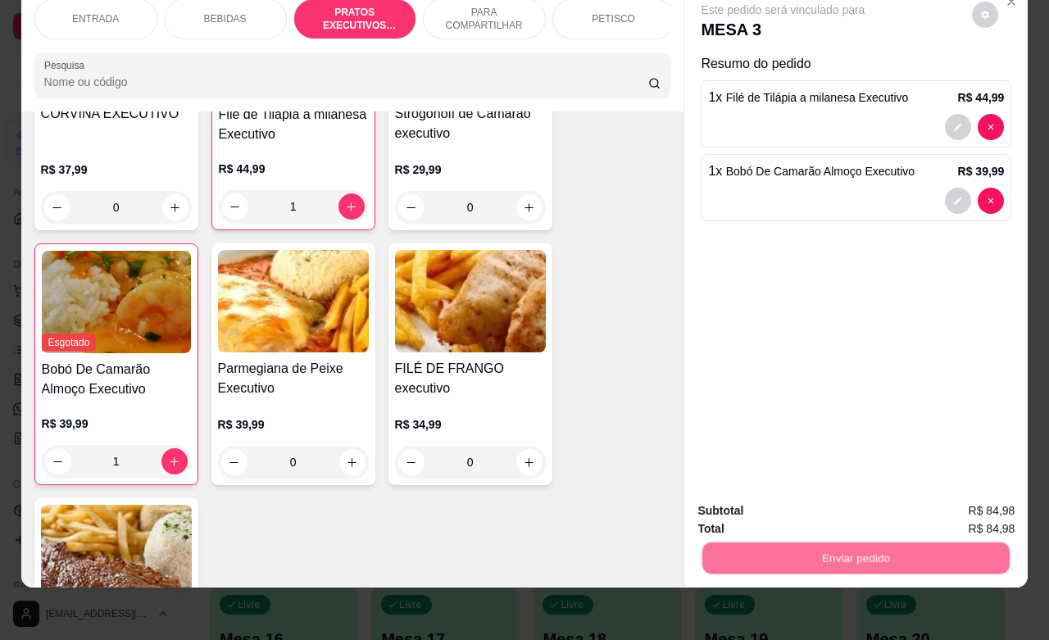
click at [808, 492] on button "Não registrar e enviar pedido" at bounding box center [799, 500] width 170 height 31
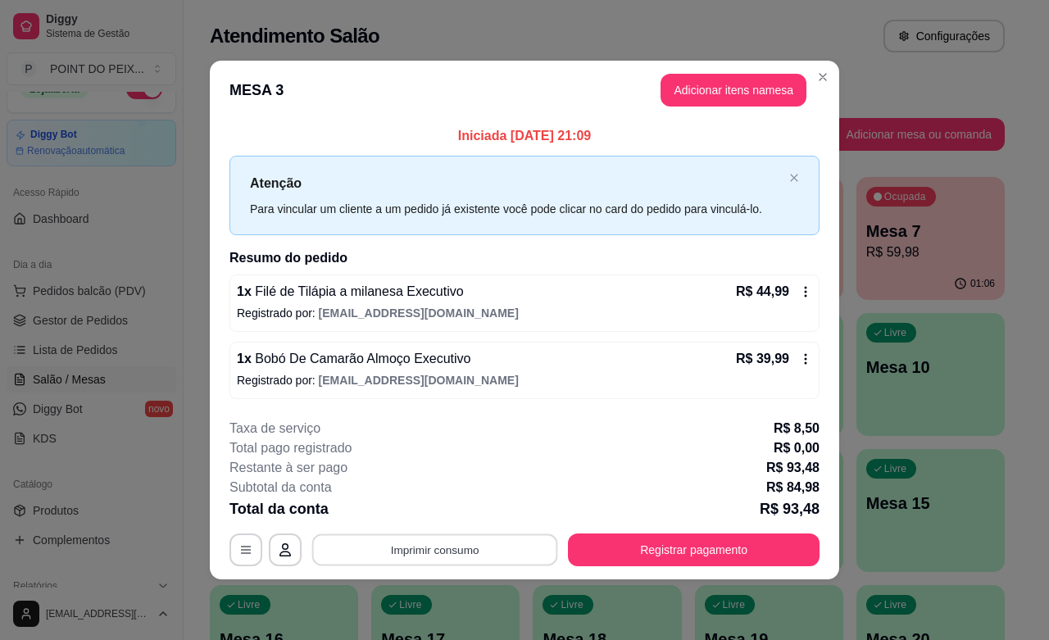
click at [488, 550] on button "Imprimir consumo" at bounding box center [435, 550] width 246 height 32
click at [460, 517] on button "IMPRESSORA" at bounding box center [439, 513] width 119 height 26
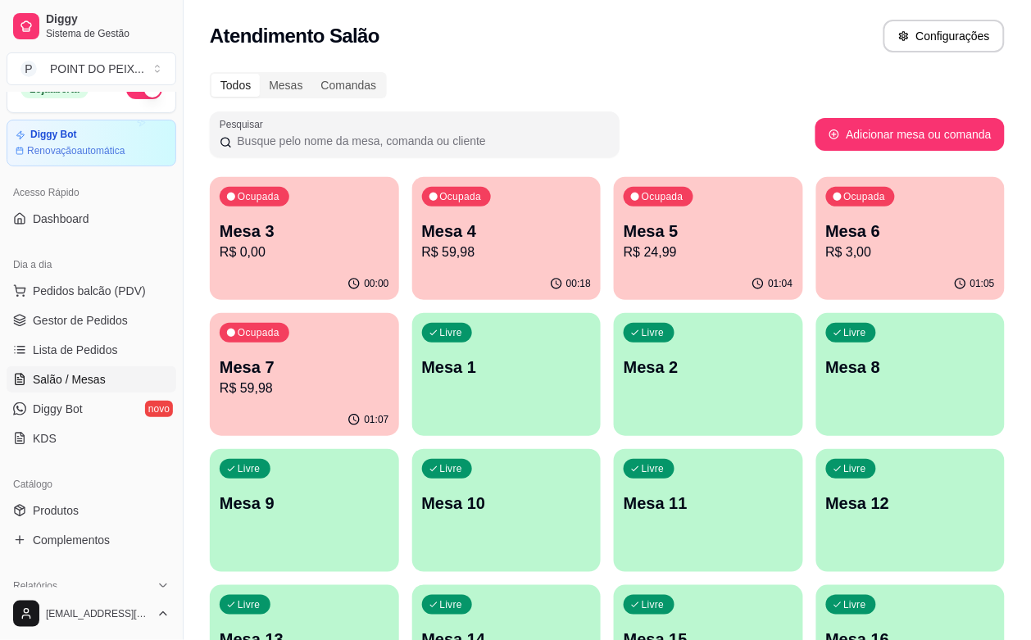
click at [452, 272] on div "00:18" at bounding box center [506, 284] width 189 height 32
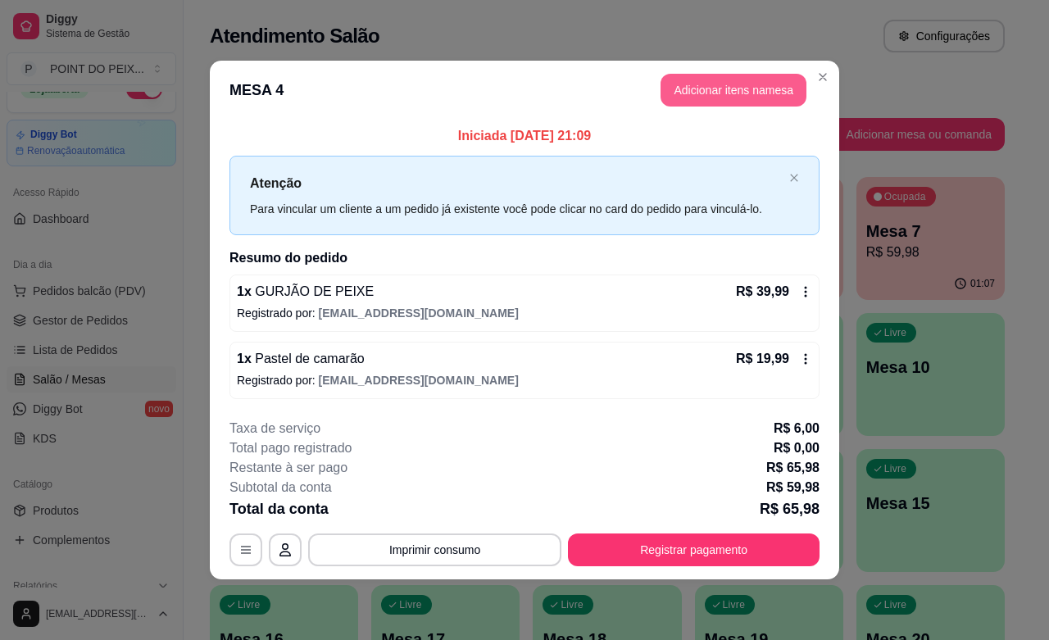
click at [746, 96] on button "Adicionar itens na mesa" at bounding box center [733, 90] width 146 height 33
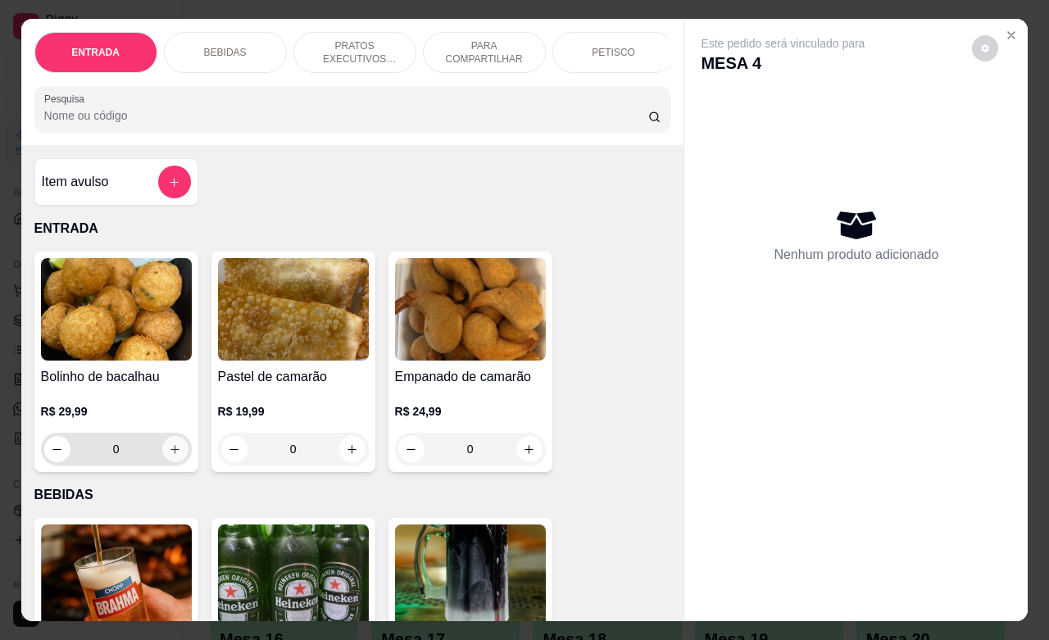
click at [169, 456] on icon "increase-product-quantity" at bounding box center [175, 449] width 12 height 12
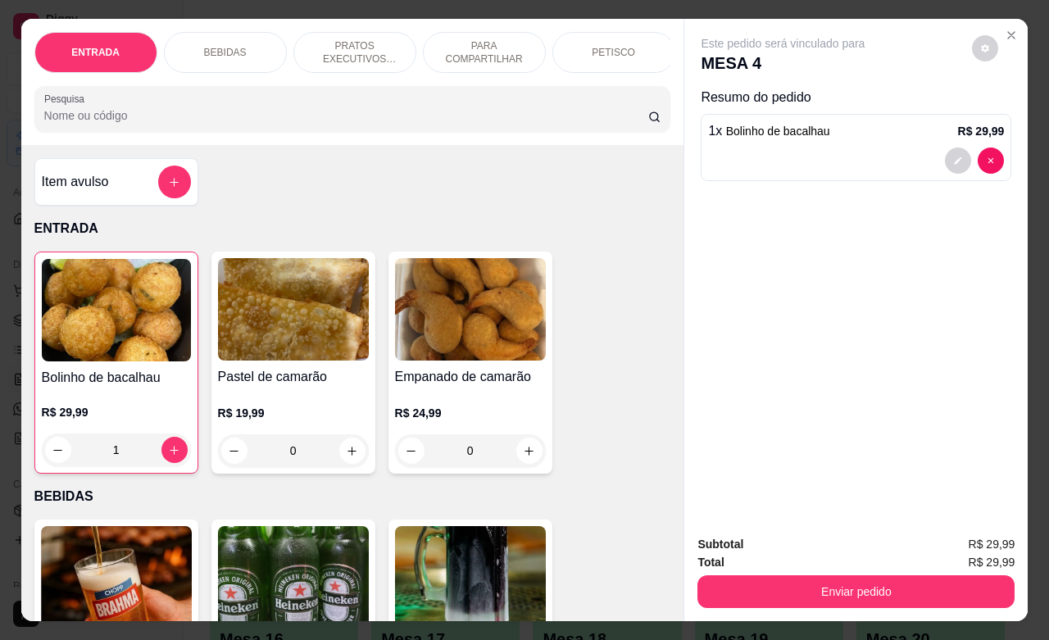
type input "1"
click at [973, 48] on button "decrease-product-quantity" at bounding box center [985, 48] width 25 height 25
click at [1000, 111] on span "Automatic updates" at bounding box center [997, 105] width 13 height 13
click at [998, 111] on input "Automatic updates" at bounding box center [992, 111] width 11 height 11
checkbox input "true"
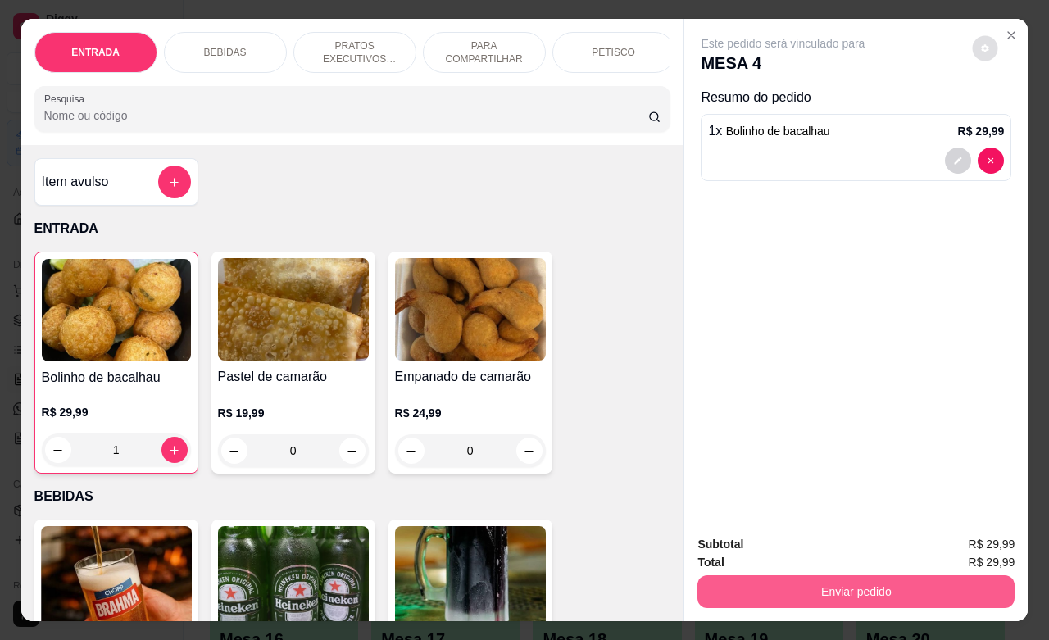
click at [873, 575] on button "Enviar pedido" at bounding box center [855, 591] width 317 height 33
click at [837, 575] on button "Enviar pedido" at bounding box center [855, 591] width 307 height 32
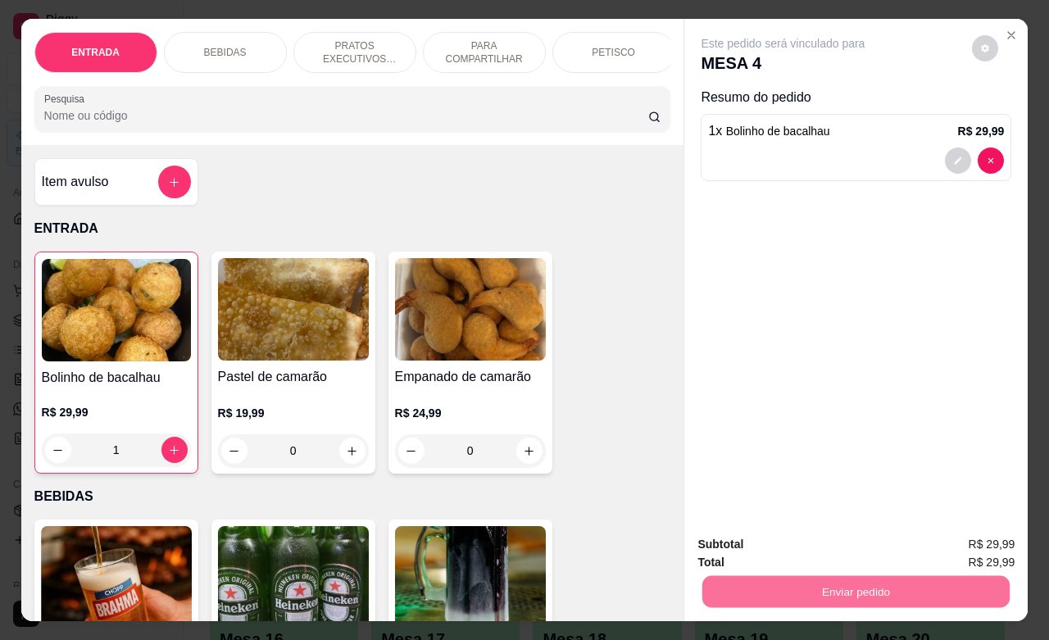
click at [828, 551] on button "Não registrar e enviar pedido" at bounding box center [799, 542] width 170 height 31
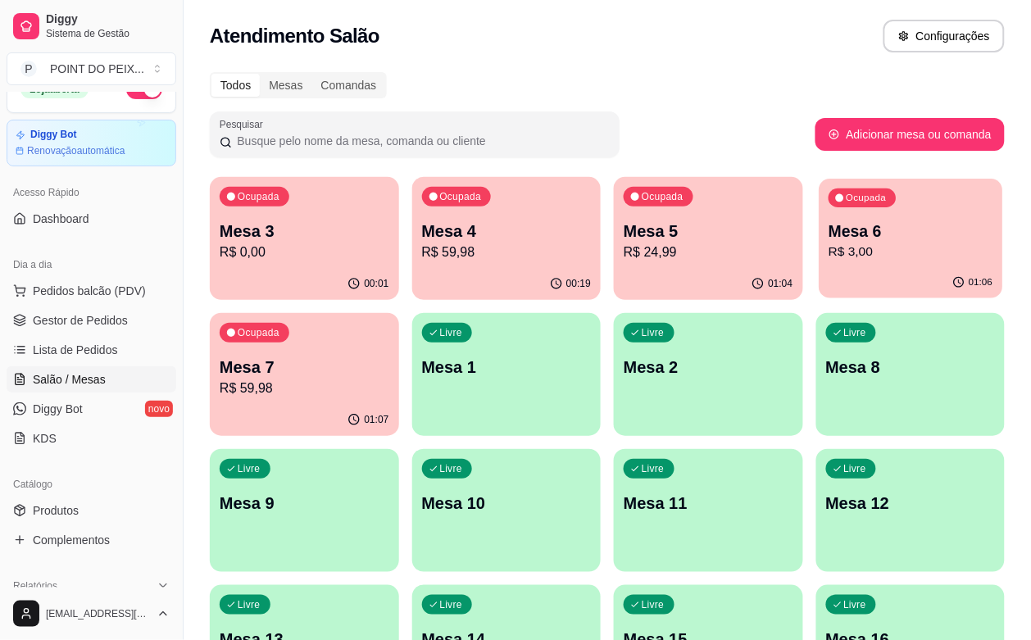
click at [818, 272] on div "01:06" at bounding box center [910, 282] width 184 height 31
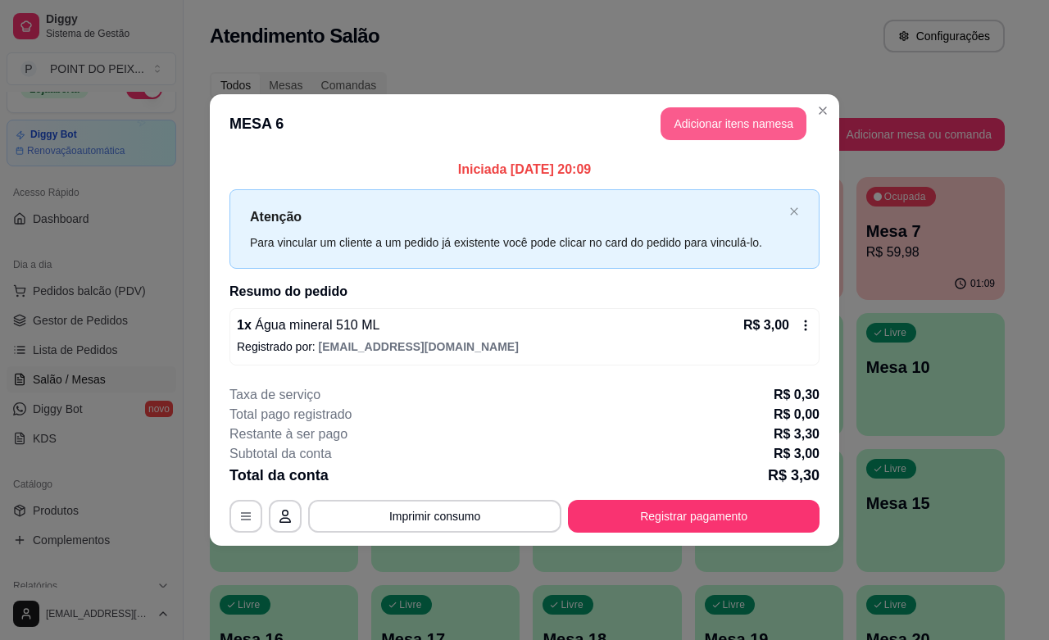
click at [739, 116] on button "Adicionar itens na mesa" at bounding box center [733, 123] width 146 height 33
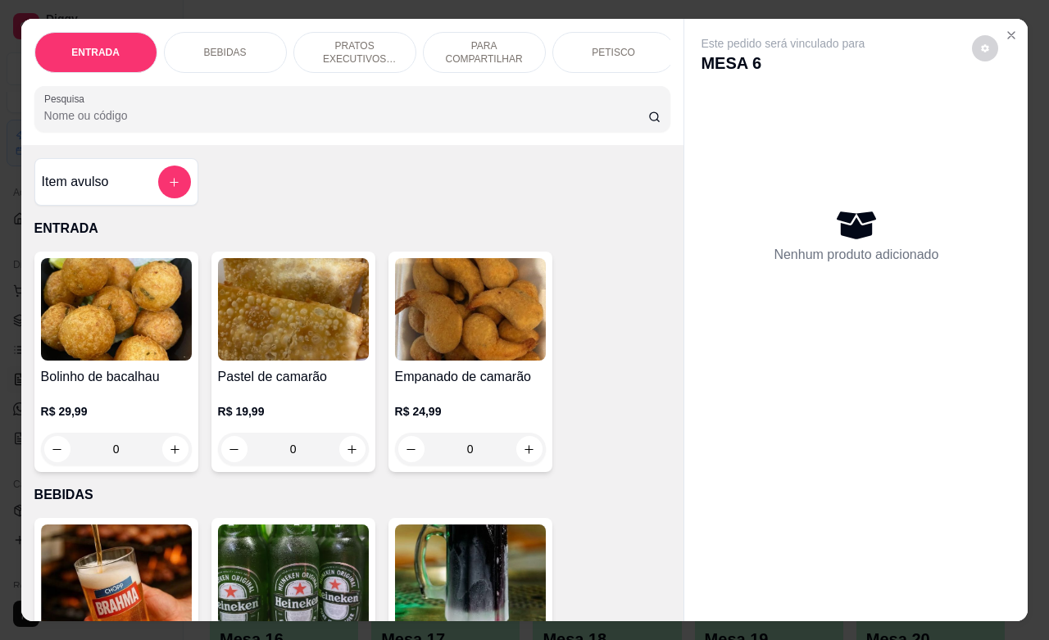
click at [158, 188] on button "add-separate-item" at bounding box center [174, 182] width 33 height 33
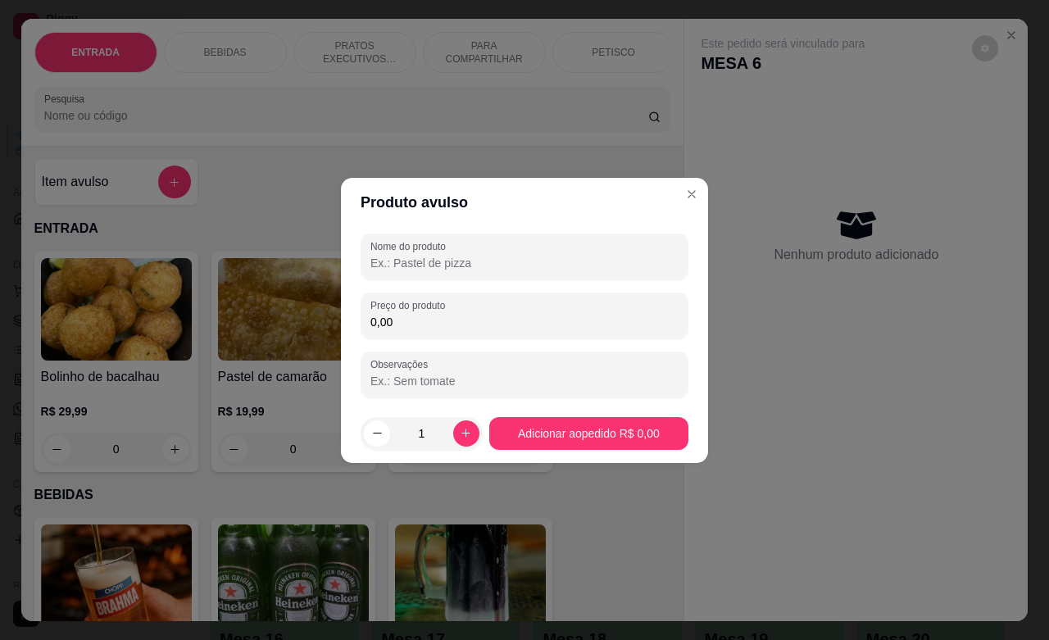
click at [444, 264] on input "Nome do produto" at bounding box center [524, 263] width 308 height 16
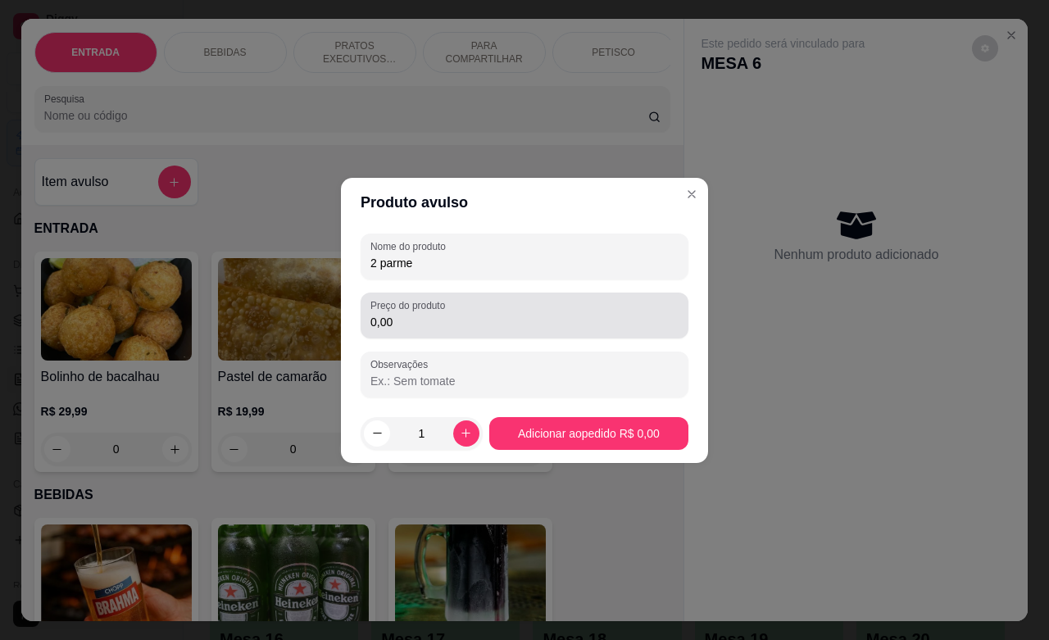
type input "2 parme"
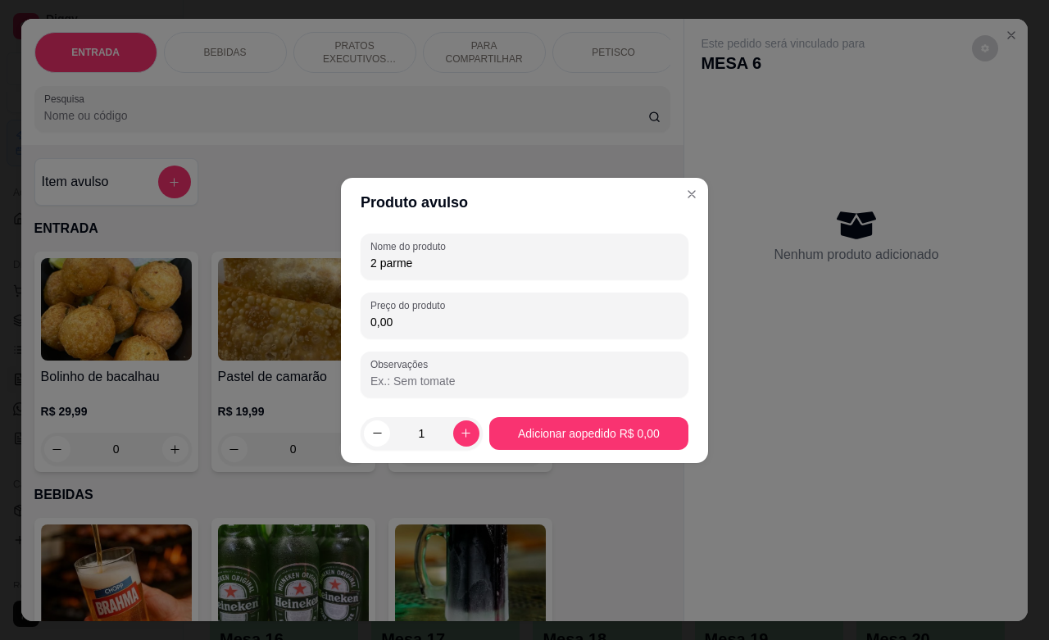
drag, startPoint x: 398, startPoint y: 328, endPoint x: 352, endPoint y: 341, distance: 47.7
click at [352, 341] on div "Nome do produto 2 parme Preço do produto 0,00 Observações" at bounding box center [524, 315] width 367 height 177
type input "18,00"
click at [453, 432] on button "increase-product-quantity" at bounding box center [466, 433] width 26 height 26
type input "2"
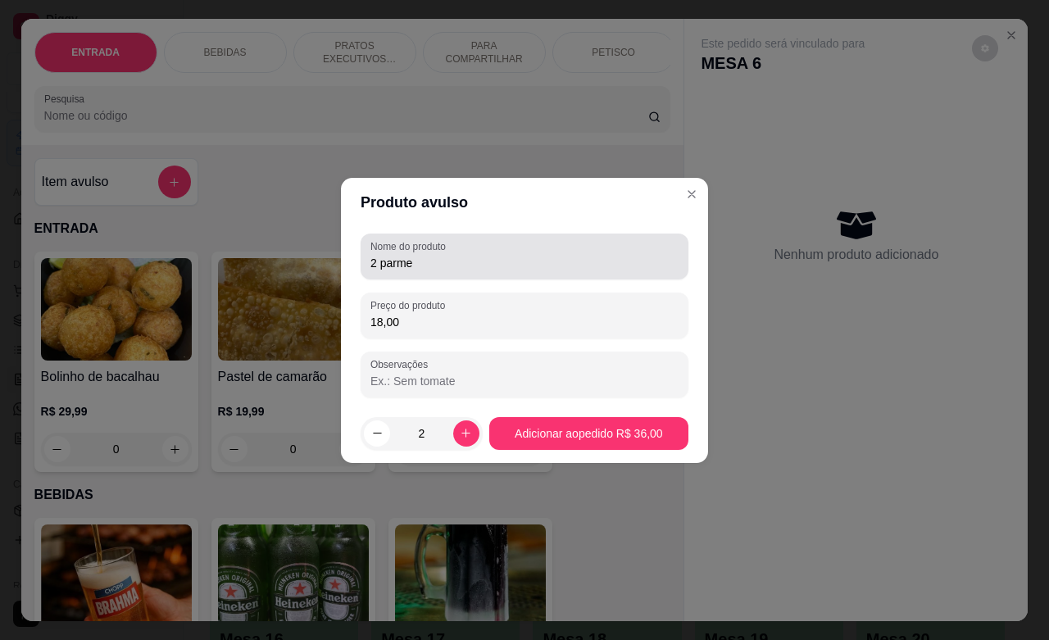
click at [460, 272] on div "2 parme" at bounding box center [524, 256] width 308 height 33
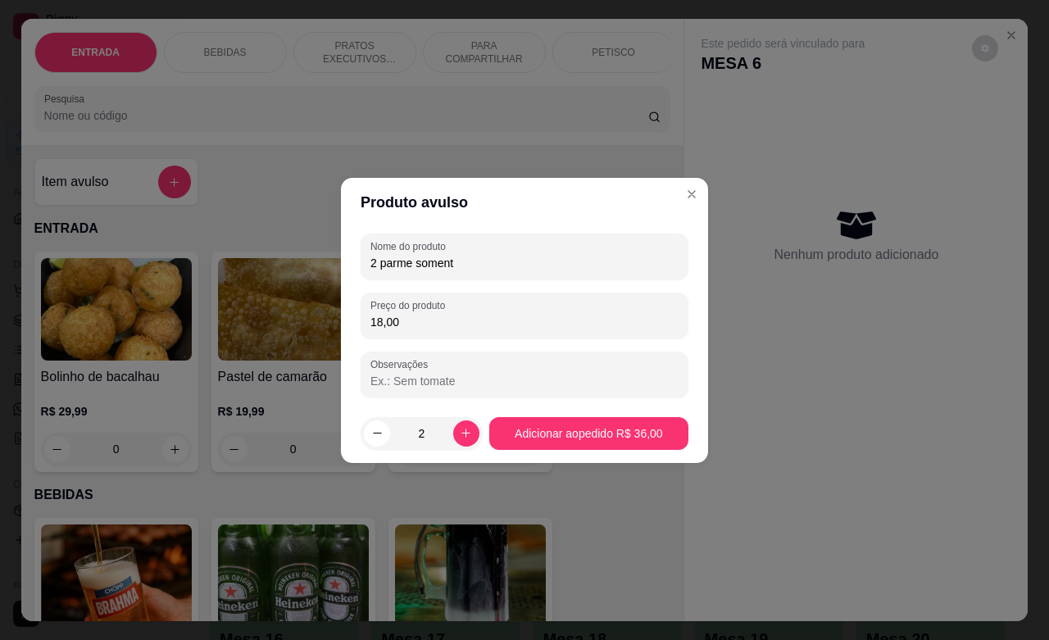
type input "2 parme somente"
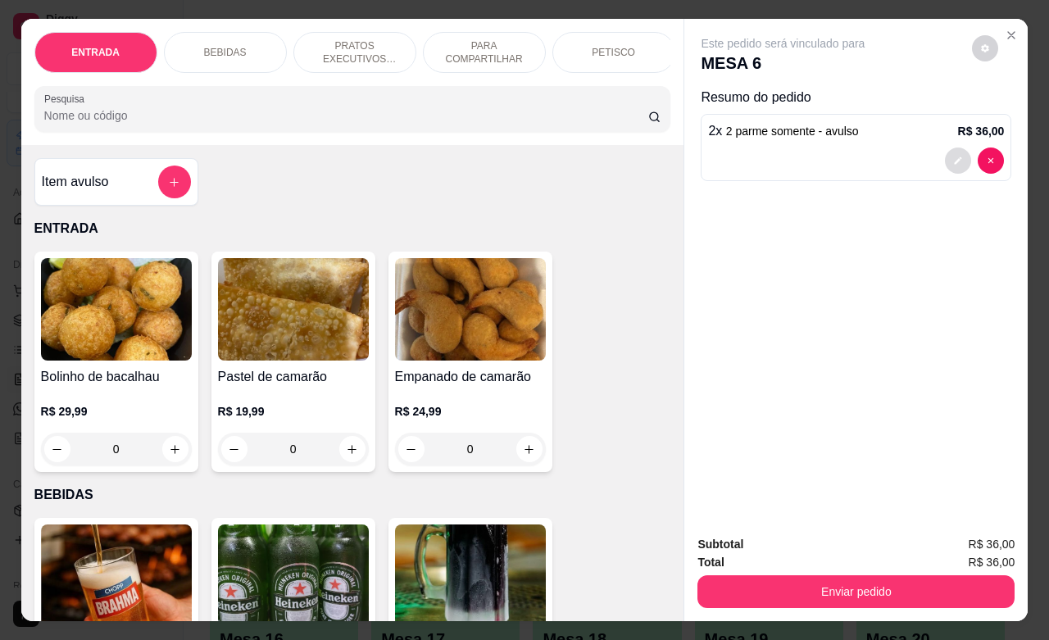
click at [945, 147] on button "decrease-product-quantity" at bounding box center [958, 160] width 26 height 26
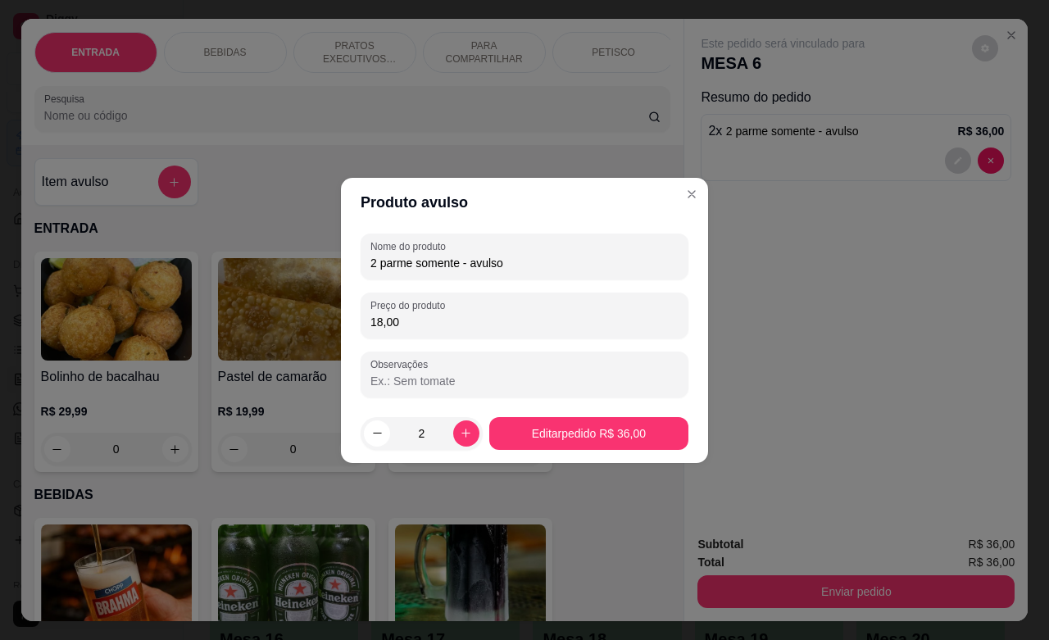
click at [497, 373] on input "Observações" at bounding box center [524, 381] width 308 height 16
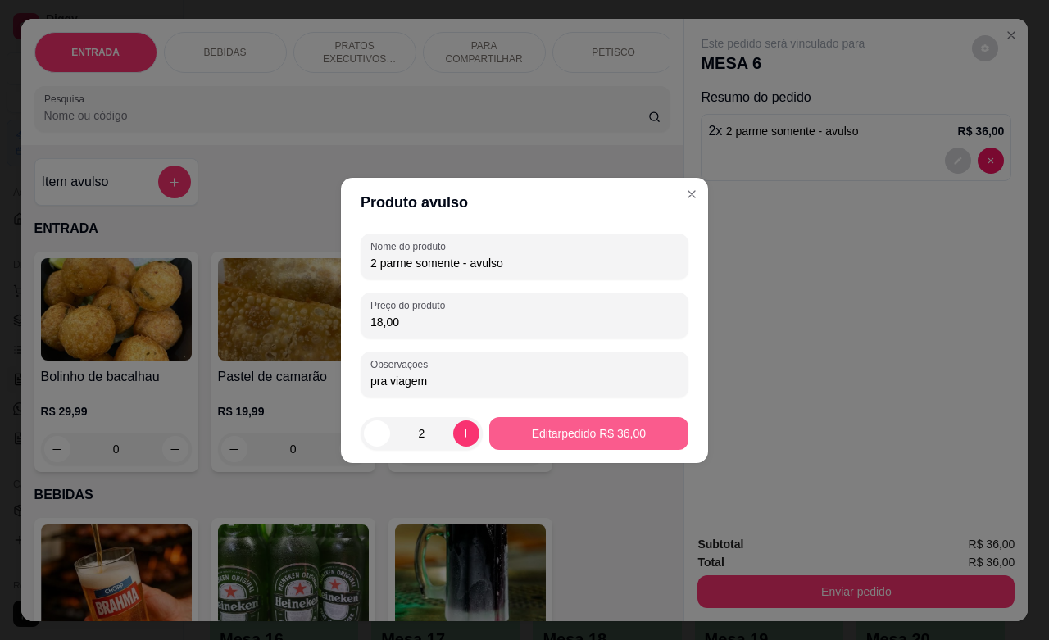
type input "pra viagem"
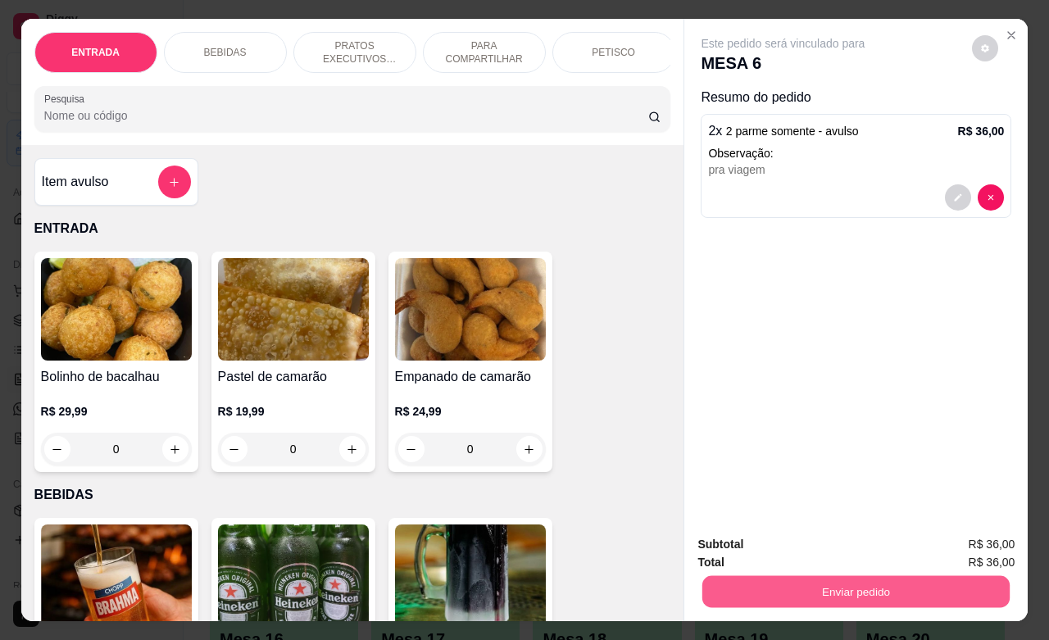
click at [819, 586] on button "Enviar pedido" at bounding box center [855, 591] width 307 height 32
click at [789, 543] on button "Não registrar e enviar pedido" at bounding box center [800, 542] width 166 height 30
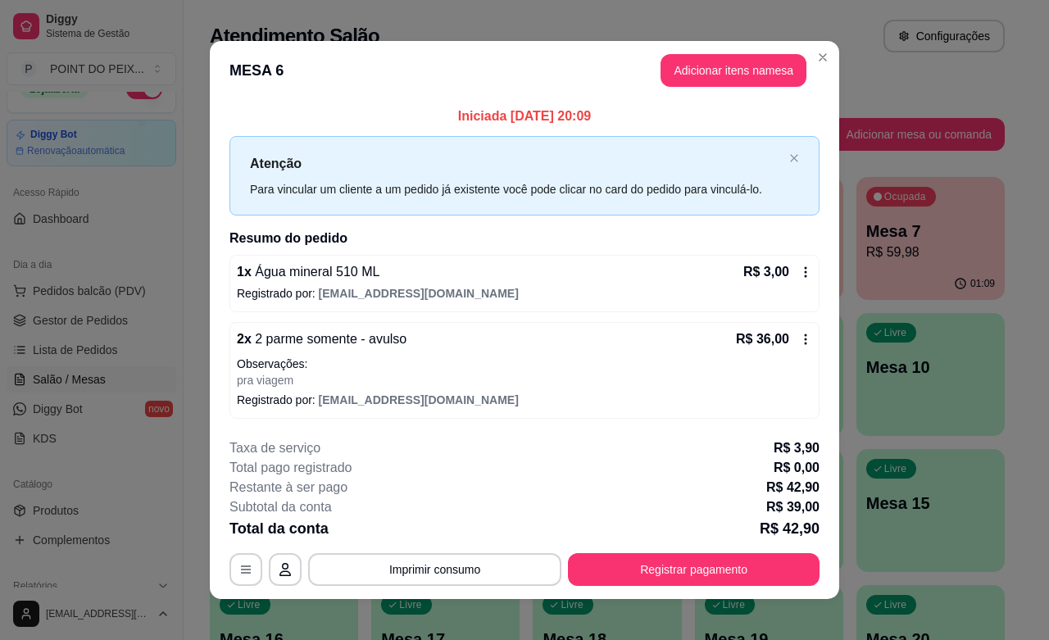
click at [805, 334] on icon at bounding box center [806, 339] width 2 height 11
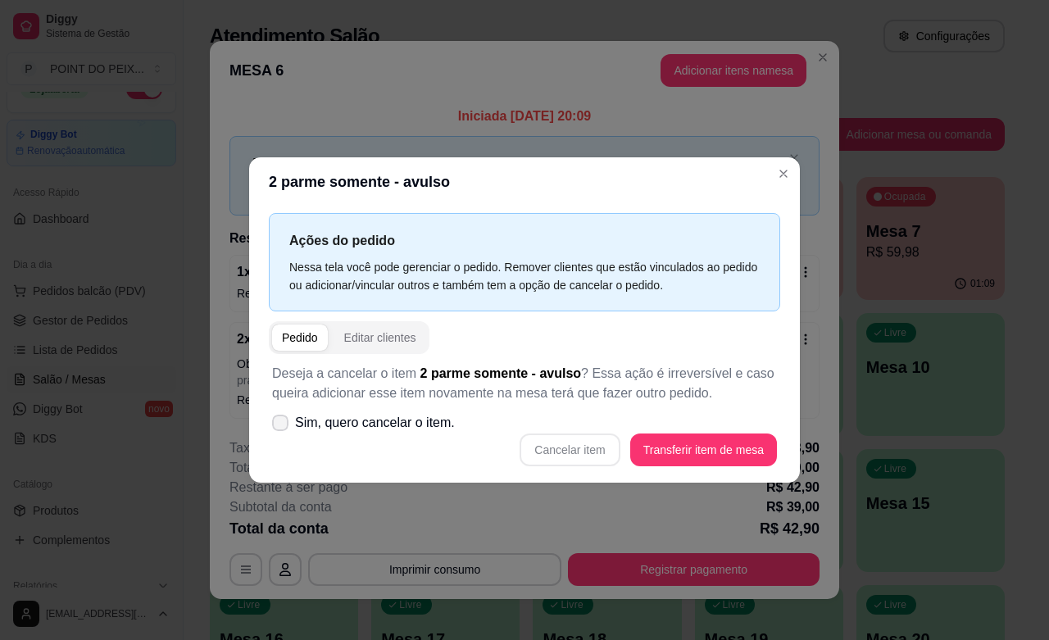
click at [279, 423] on icon at bounding box center [280, 423] width 13 height 10
click at [279, 425] on input "Sim, quero cancelar o item." at bounding box center [276, 430] width 11 height 11
checkbox input "true"
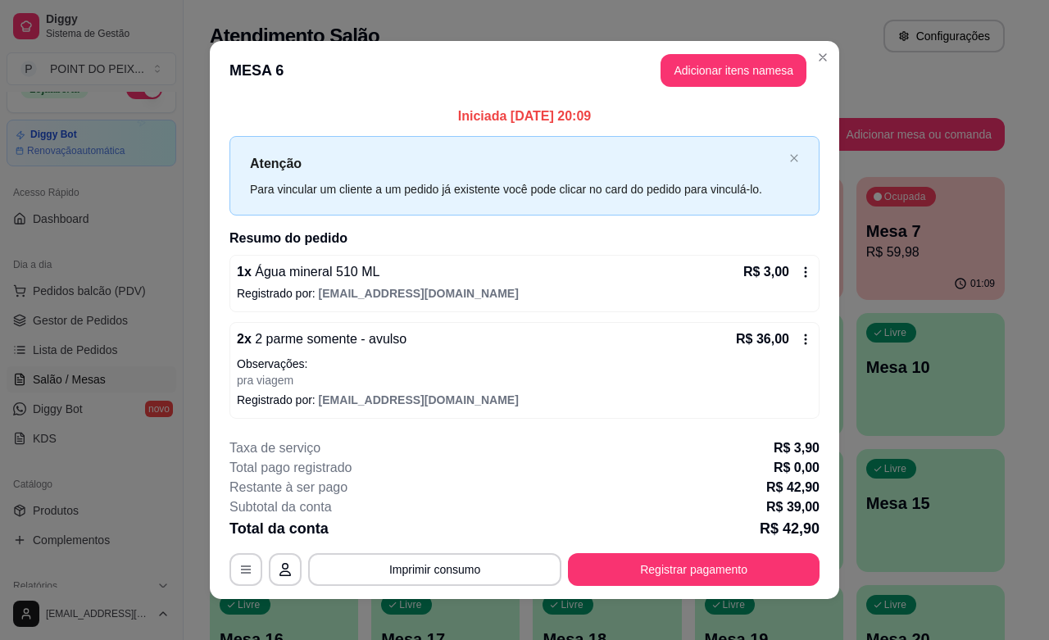
click at [799, 338] on icon at bounding box center [805, 339] width 13 height 13
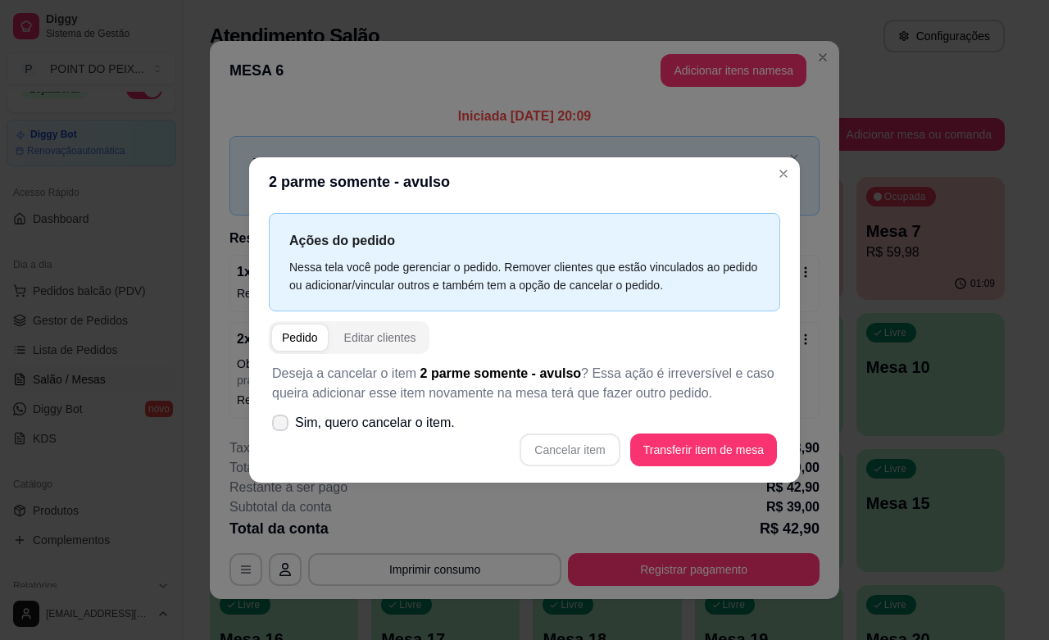
click at [276, 415] on span at bounding box center [280, 423] width 16 height 16
click at [276, 425] on input "Sim, quero cancelar o item." at bounding box center [276, 430] width 11 height 11
checkbox input "true"
click at [606, 442] on button "Cancelar item" at bounding box center [569, 449] width 97 height 32
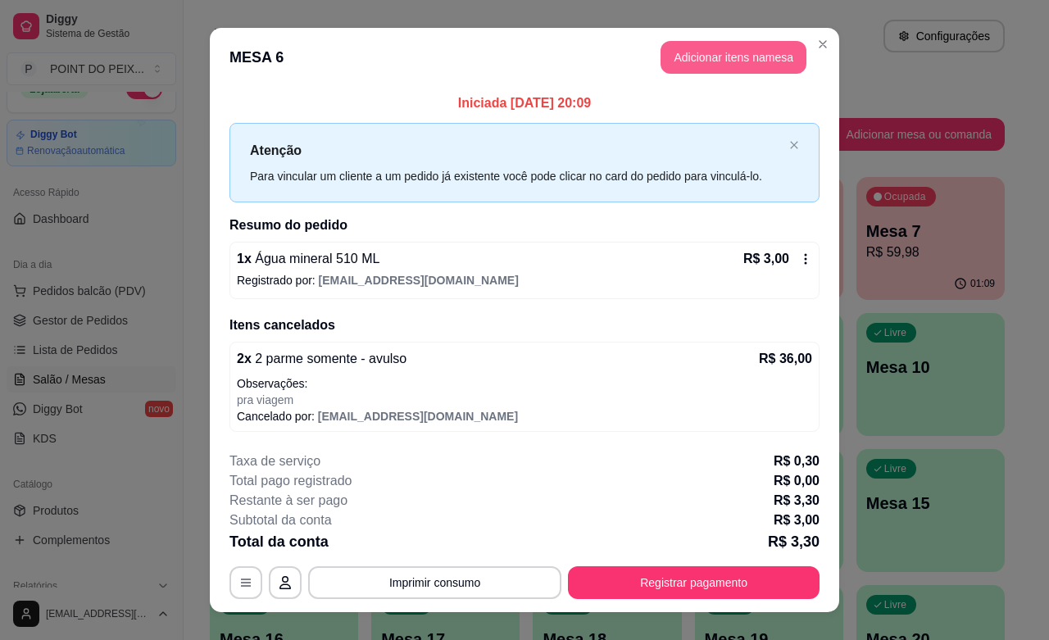
click at [697, 48] on button "Adicionar itens na mesa" at bounding box center [733, 57] width 146 height 33
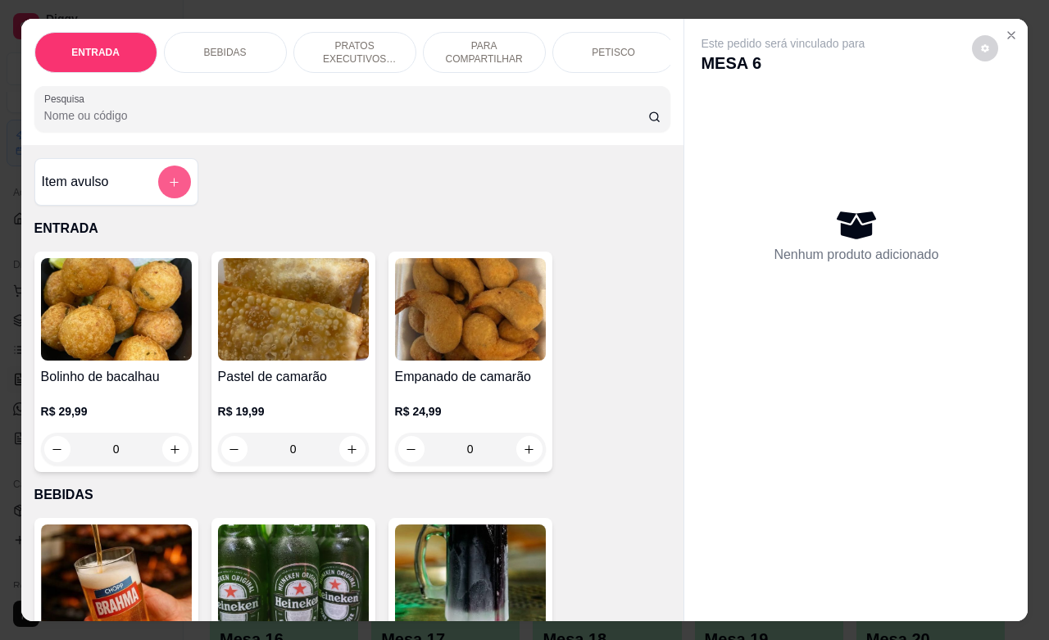
click at [168, 188] on icon "add-separate-item" at bounding box center [174, 182] width 12 height 12
click at [170, 186] on icon "add-separate-item" at bounding box center [174, 182] width 12 height 12
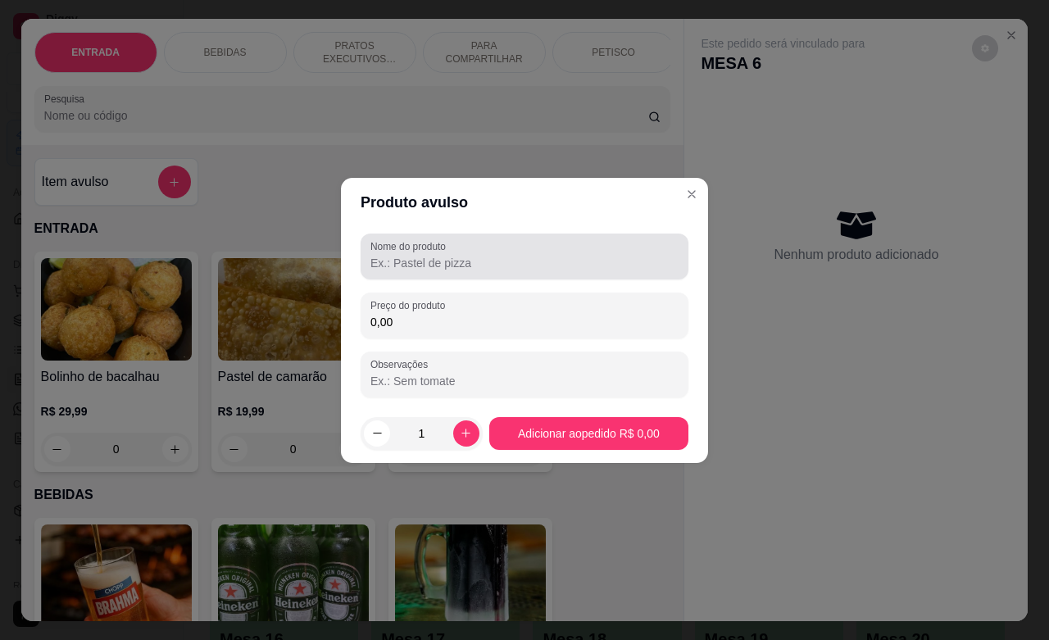
click at [457, 266] on input "Nome do produto" at bounding box center [524, 263] width 308 height 16
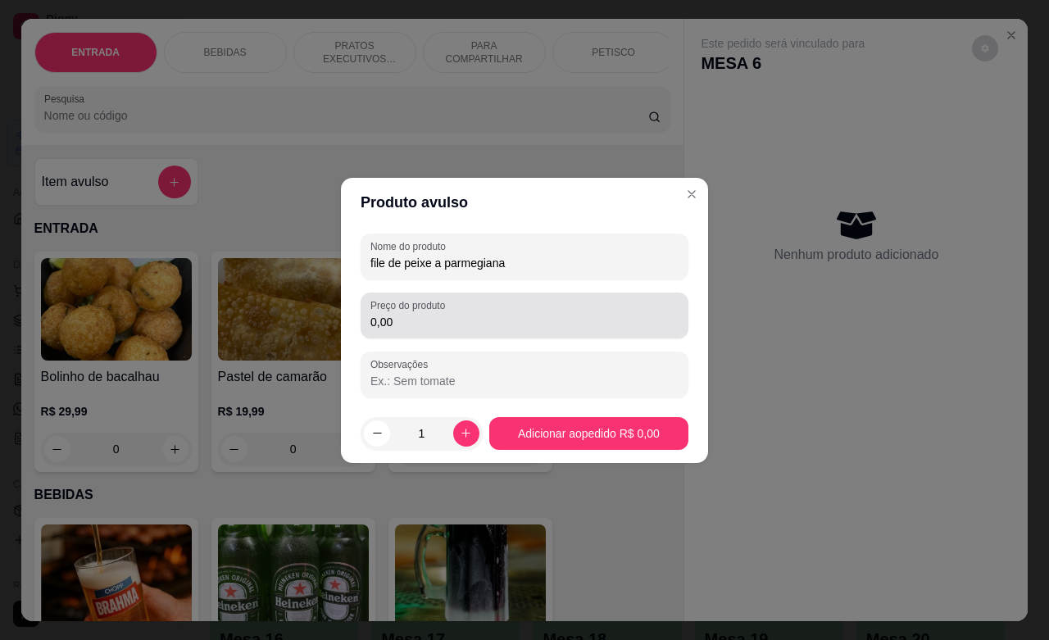
type input "file de peixe a parmegiana"
click at [423, 314] on input "0,00" at bounding box center [524, 322] width 308 height 16
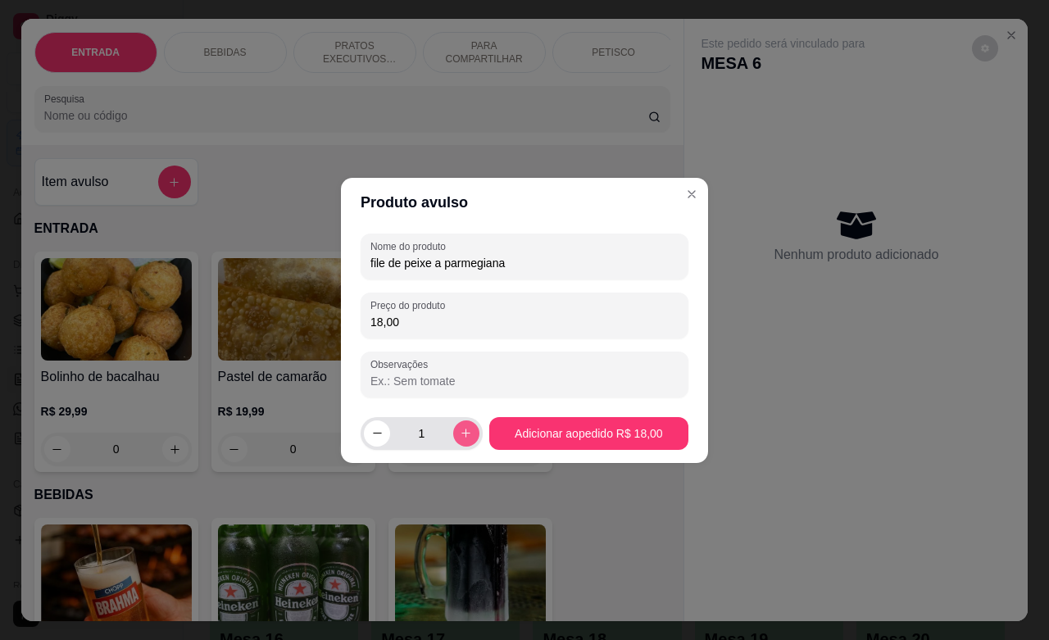
type input "18,00"
click at [453, 427] on button "increase-product-quantity" at bounding box center [466, 433] width 26 height 26
type input "2"
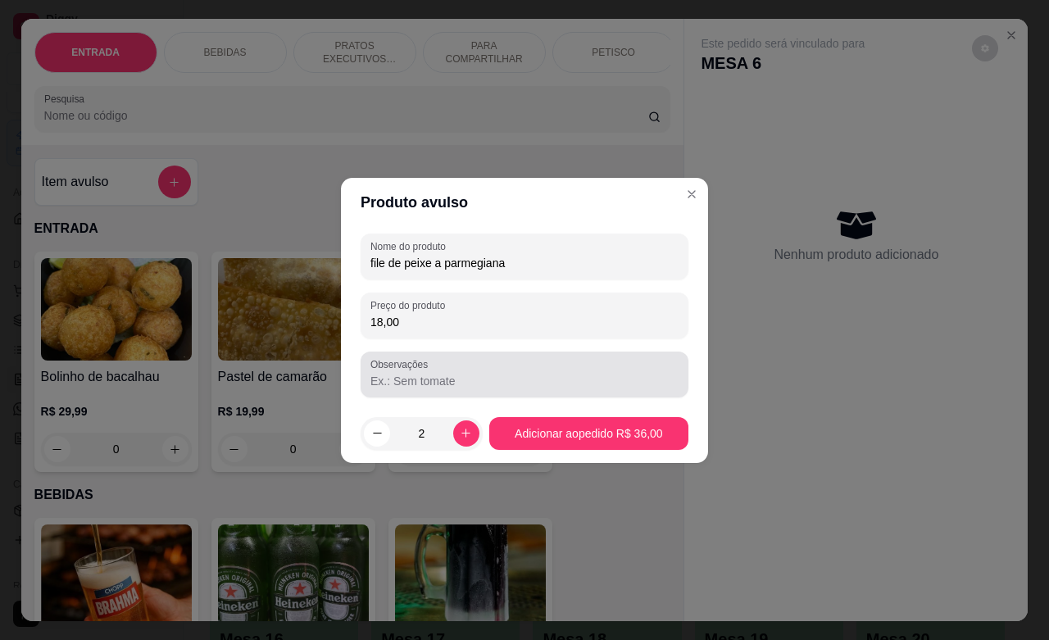
click at [419, 373] on input "Observações" at bounding box center [524, 381] width 308 height 16
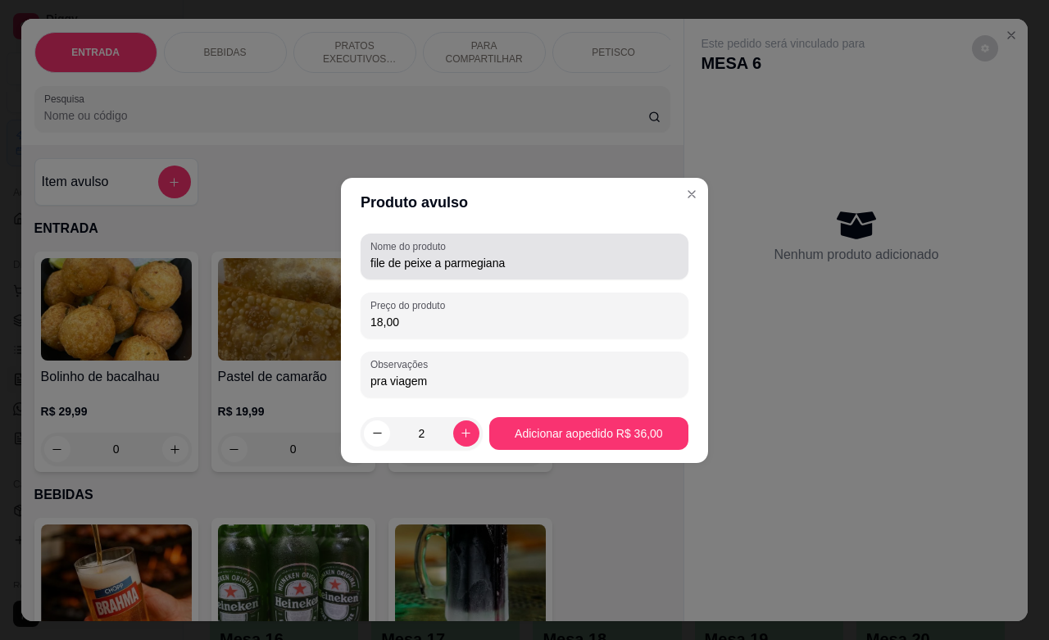
type input "pra viagem"
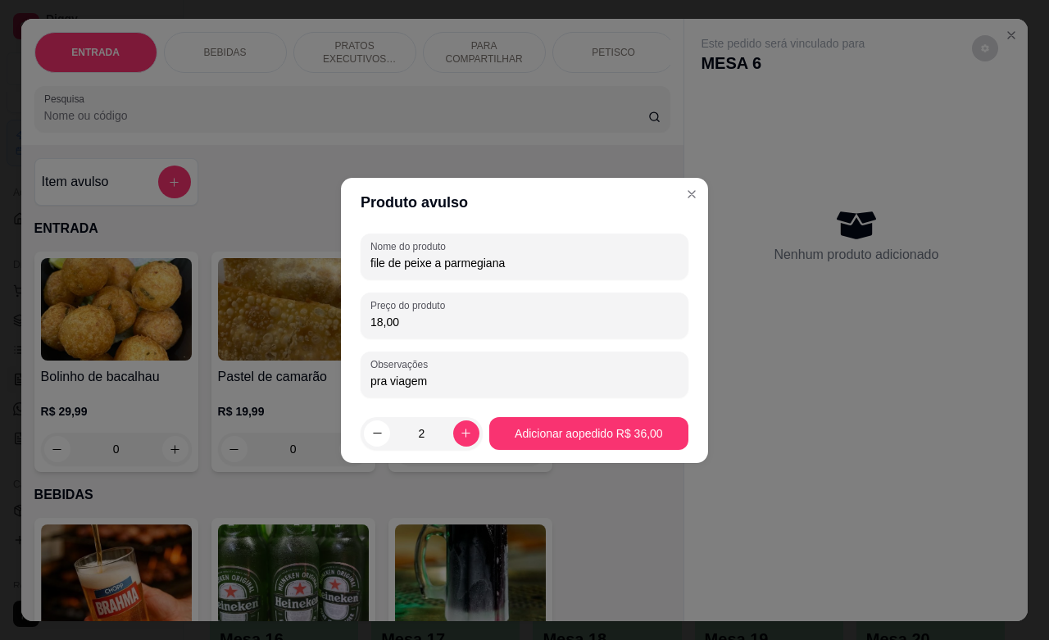
click at [528, 269] on input "file de peixe a parmegiana" at bounding box center [524, 263] width 308 height 16
type input "file de peixe a parmegiana sem acompanhamento"
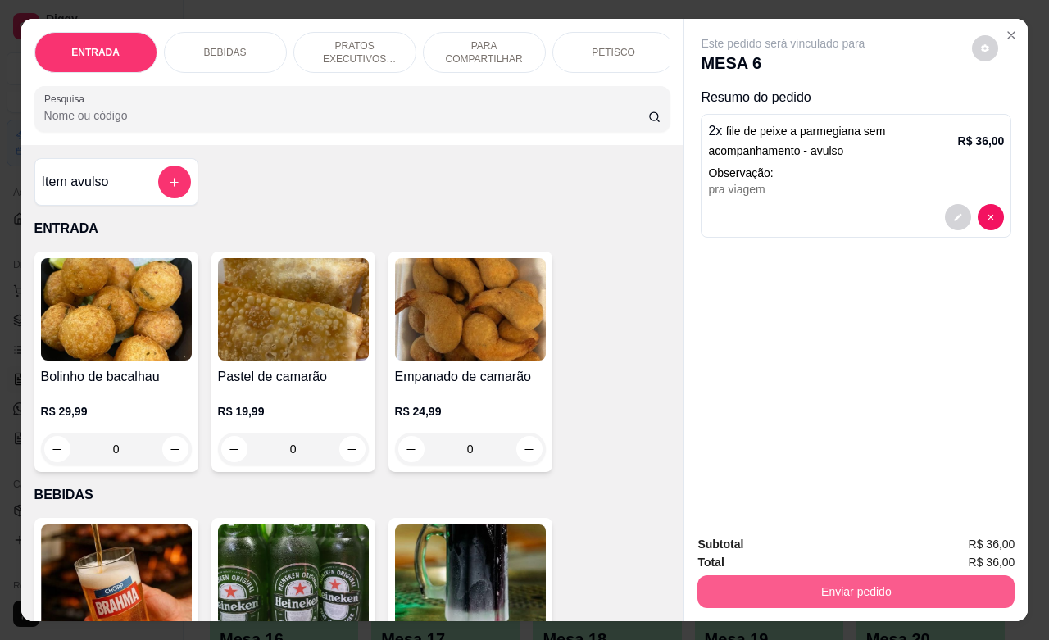
click at [775, 591] on button "Enviar pedido" at bounding box center [855, 591] width 317 height 33
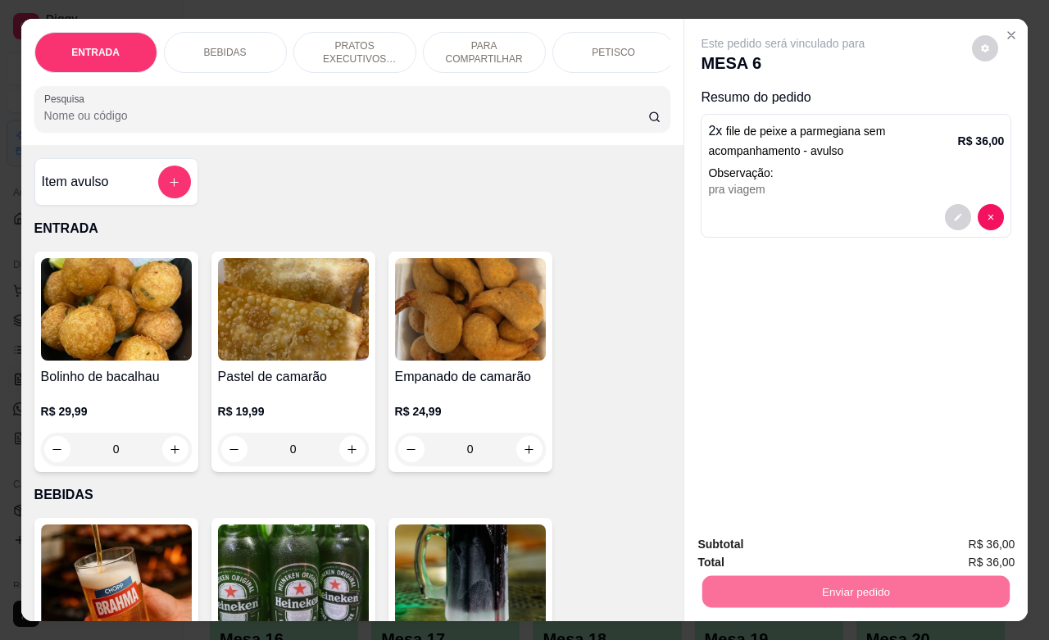
click at [791, 550] on button "Não registrar e enviar pedido" at bounding box center [800, 542] width 166 height 30
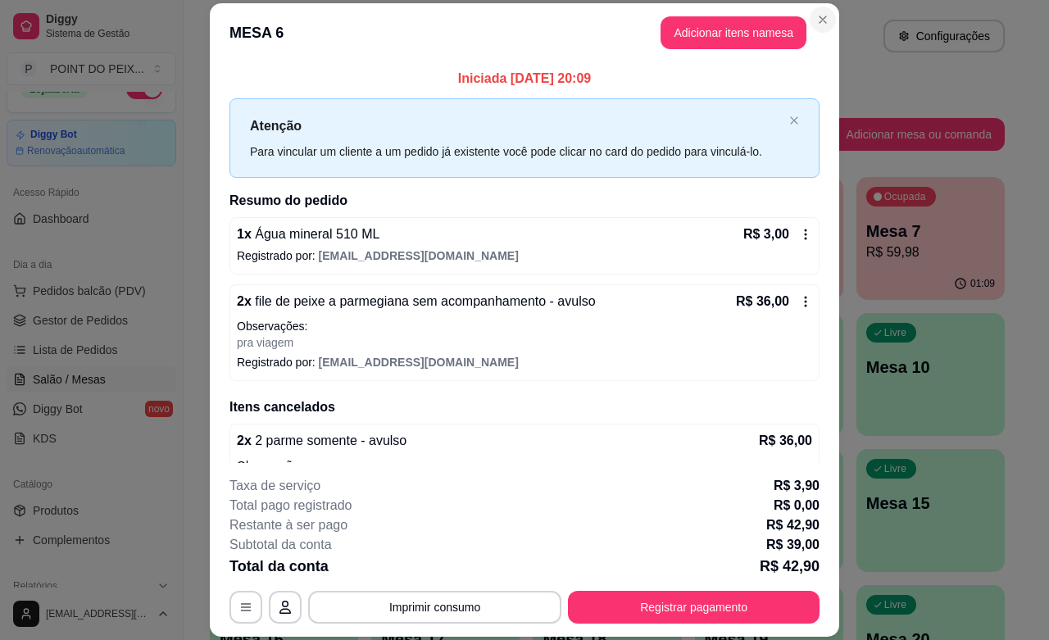
click at [809, 19] on button "Close" at bounding box center [822, 20] width 26 height 26
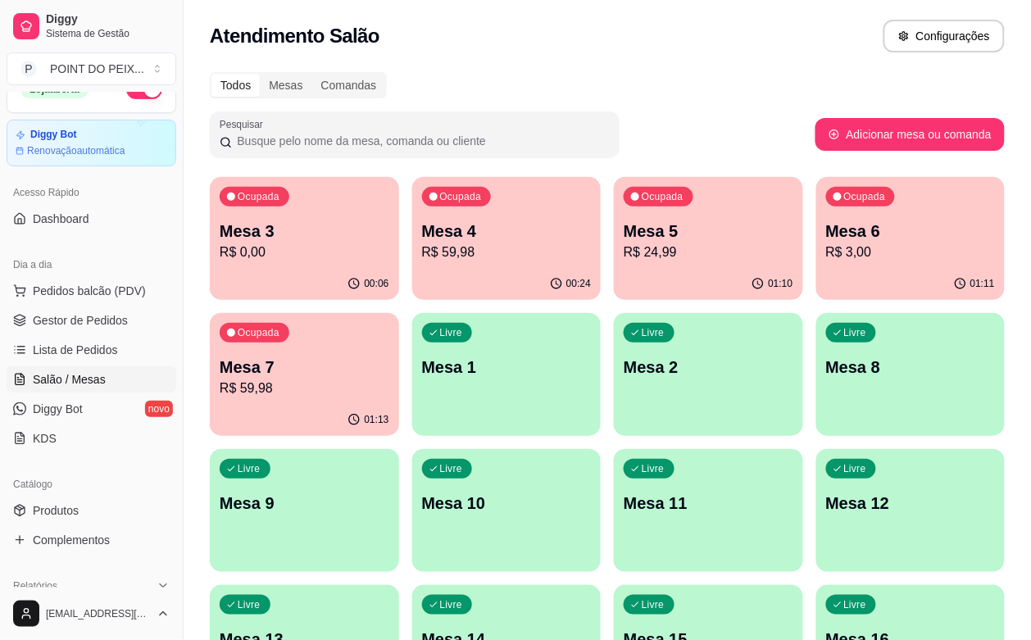
click at [472, 274] on div "00:24" at bounding box center [506, 284] width 189 height 32
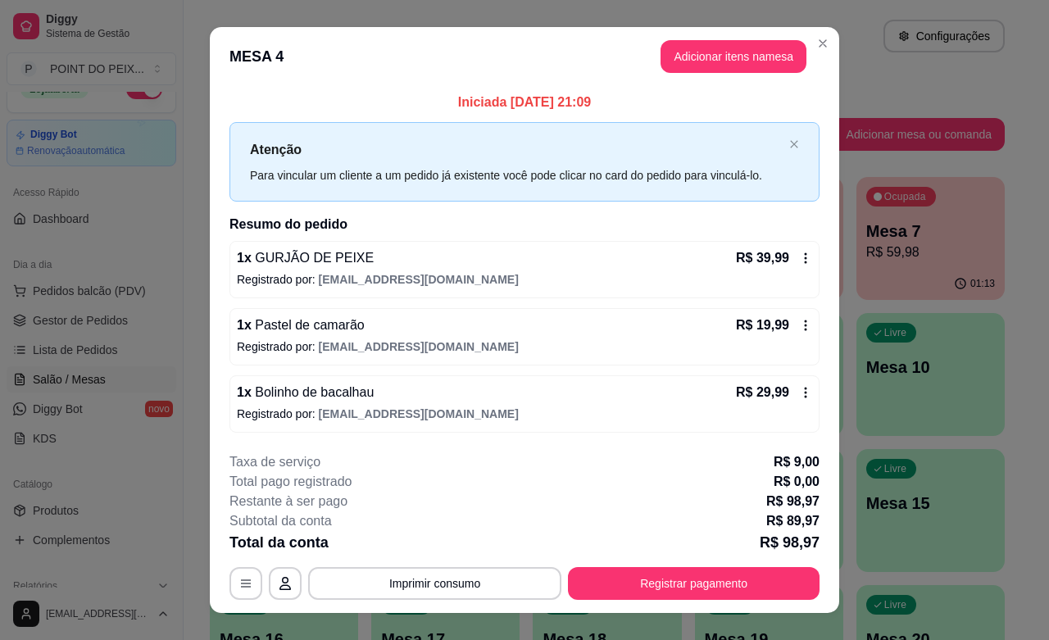
click at [799, 332] on icon at bounding box center [805, 325] width 13 height 13
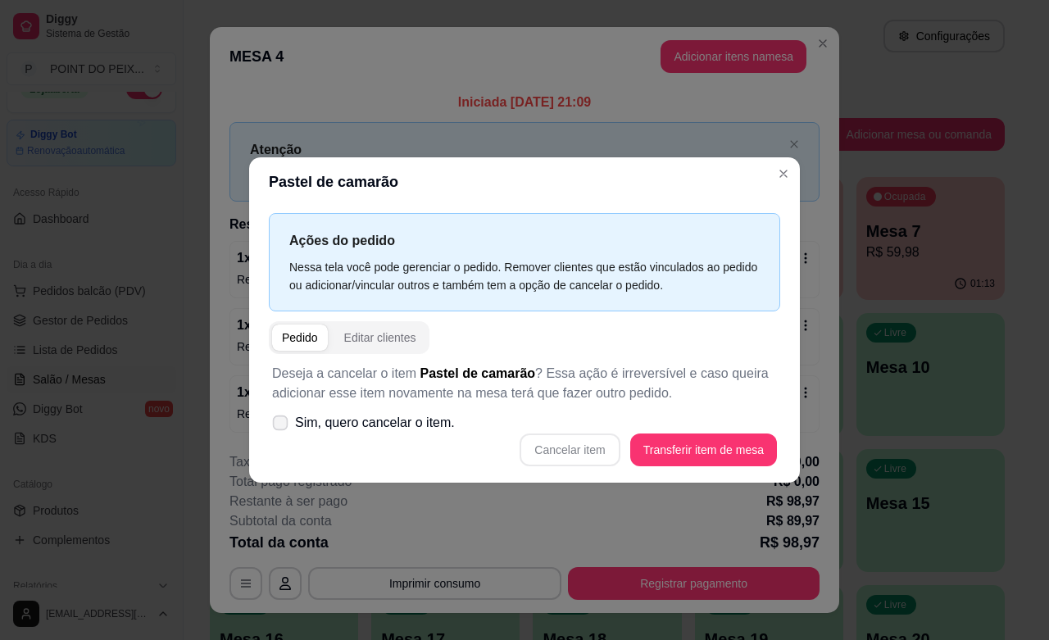
click at [284, 431] on label "Sim, quero cancelar o item." at bounding box center [363, 422] width 196 height 33
click at [282, 431] on input "Sim, quero cancelar o item." at bounding box center [276, 430] width 11 height 11
checkbox input "true"
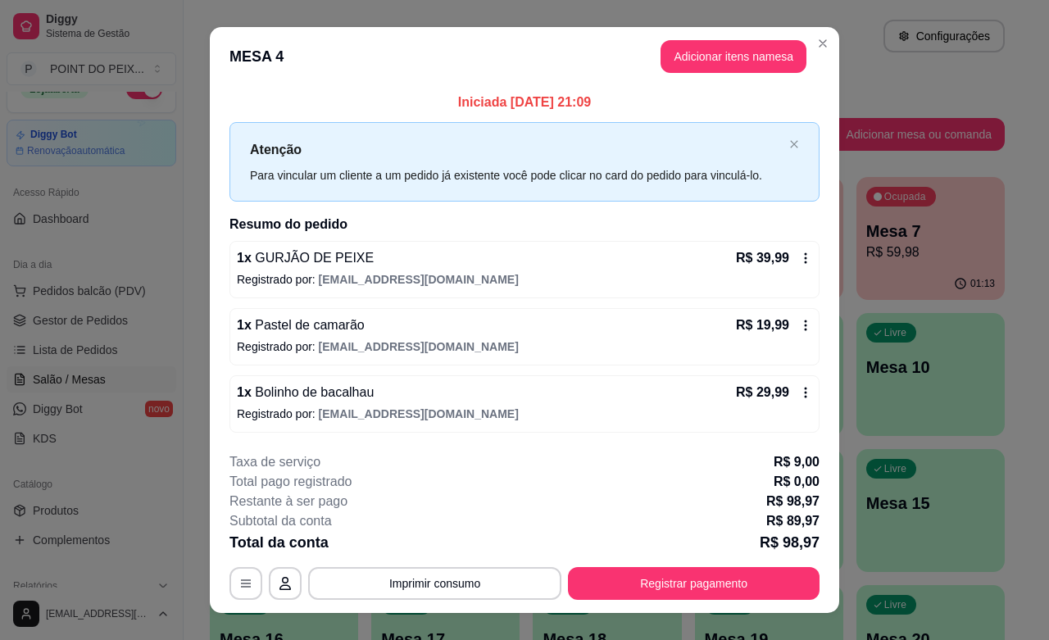
click at [799, 326] on icon at bounding box center [805, 325] width 13 height 13
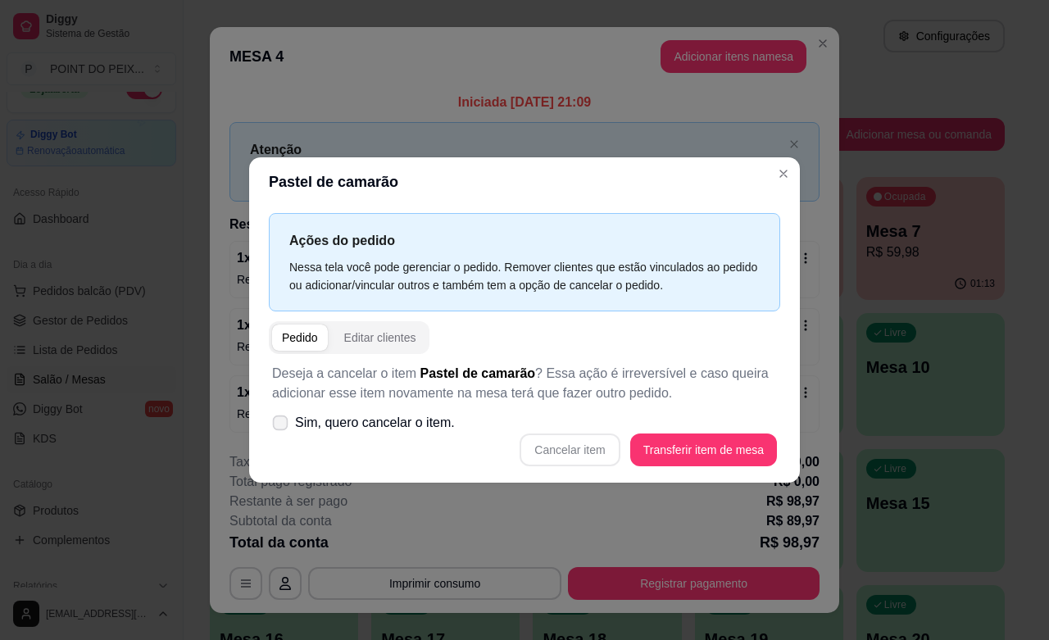
click at [279, 428] on span at bounding box center [281, 423] width 16 height 16
click at [279, 428] on input "Sim, quero cancelar o item." at bounding box center [276, 430] width 11 height 11
checkbox input "true"
click at [574, 448] on button "Cancelar item" at bounding box center [569, 449] width 100 height 33
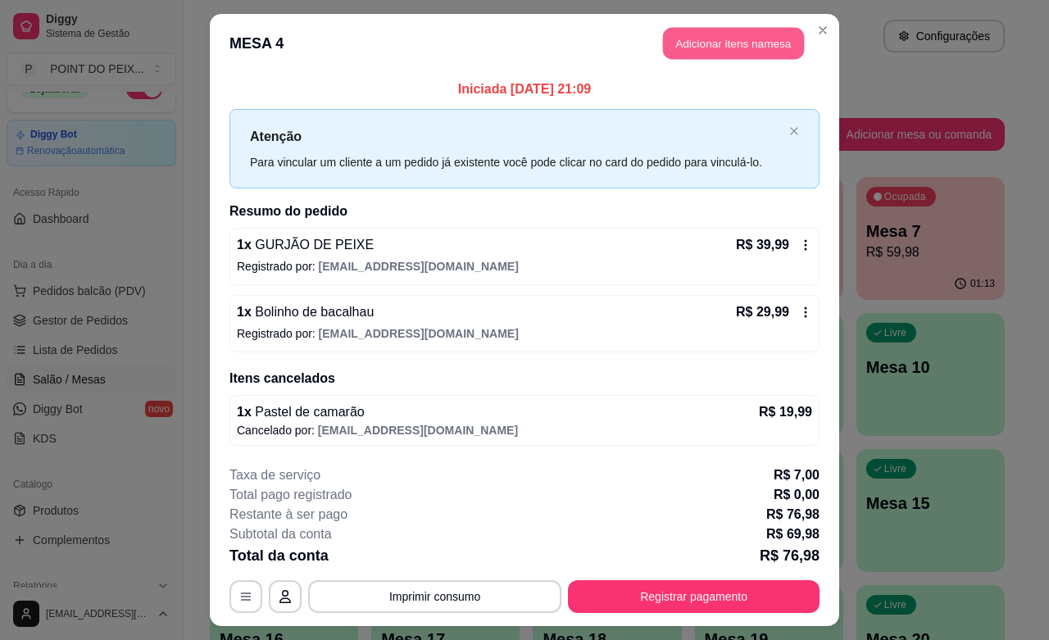
click at [690, 53] on button "Adicionar itens na mesa" at bounding box center [733, 44] width 141 height 32
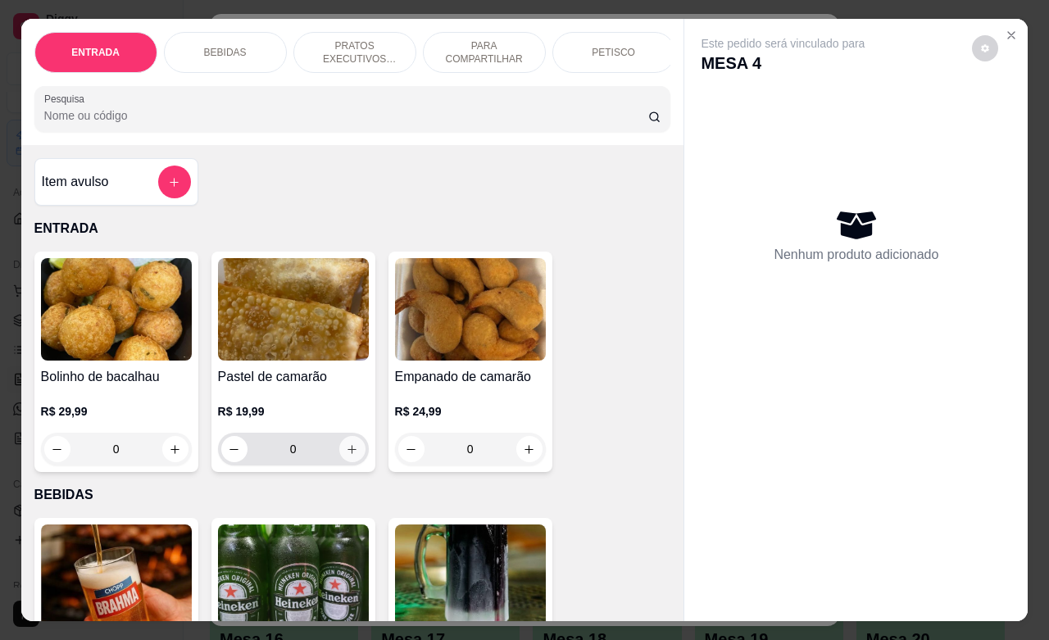
click at [346, 456] on icon "increase-product-quantity" at bounding box center [352, 449] width 12 height 12
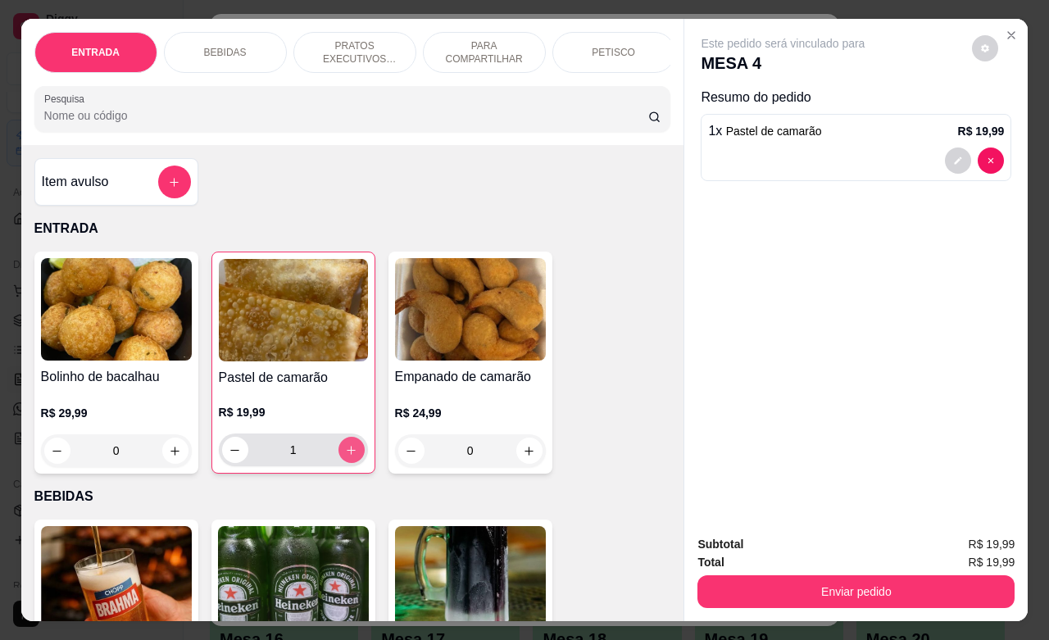
type input "1"
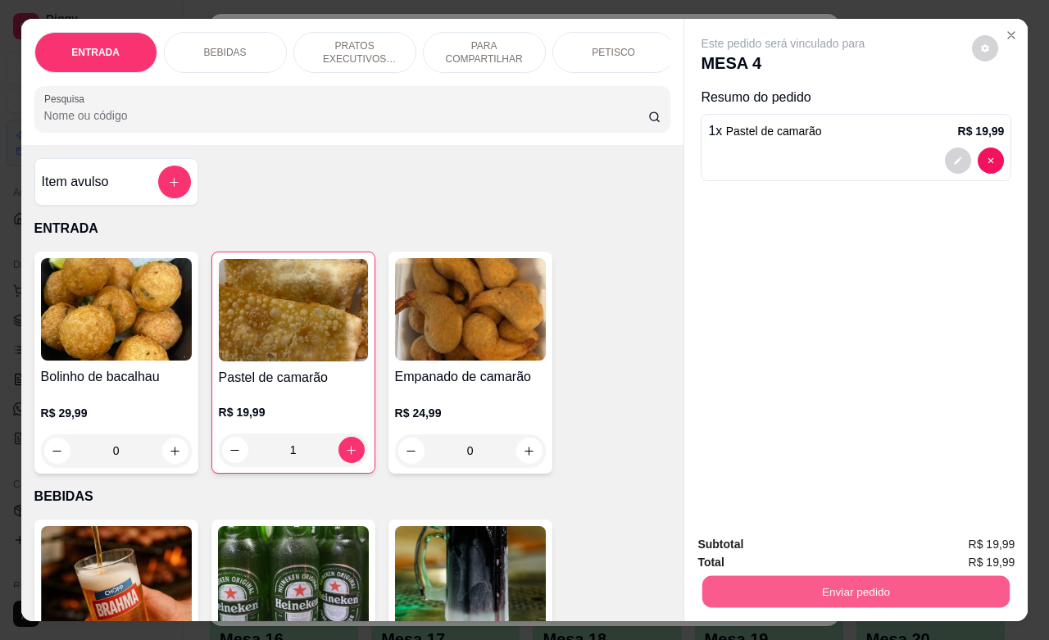
click at [744, 583] on button "Enviar pedido" at bounding box center [855, 591] width 307 height 32
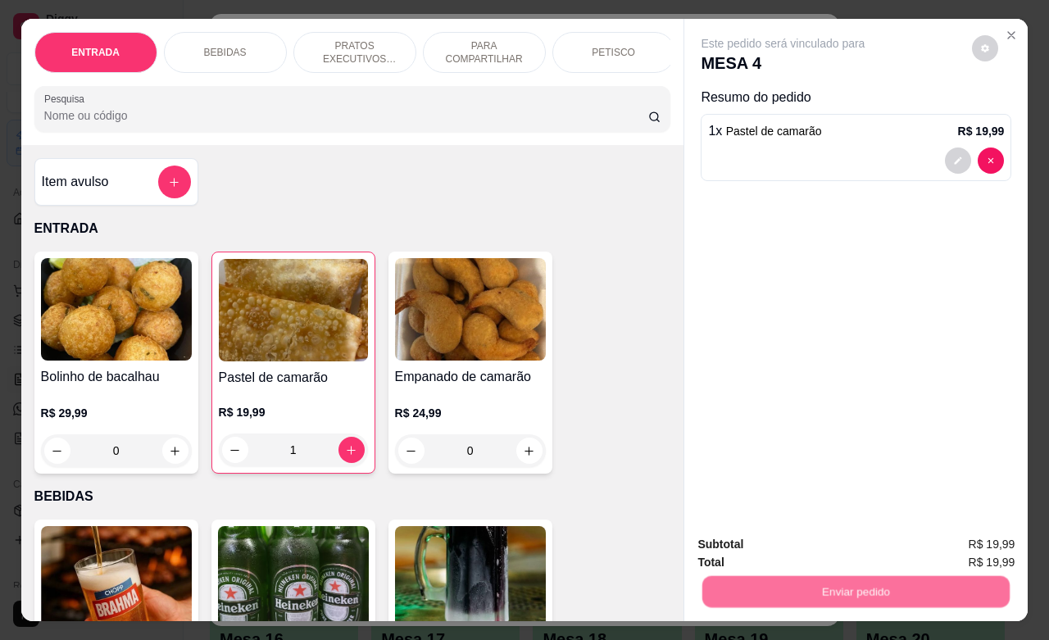
click at [750, 549] on button "Não registrar e enviar pedido" at bounding box center [799, 542] width 170 height 31
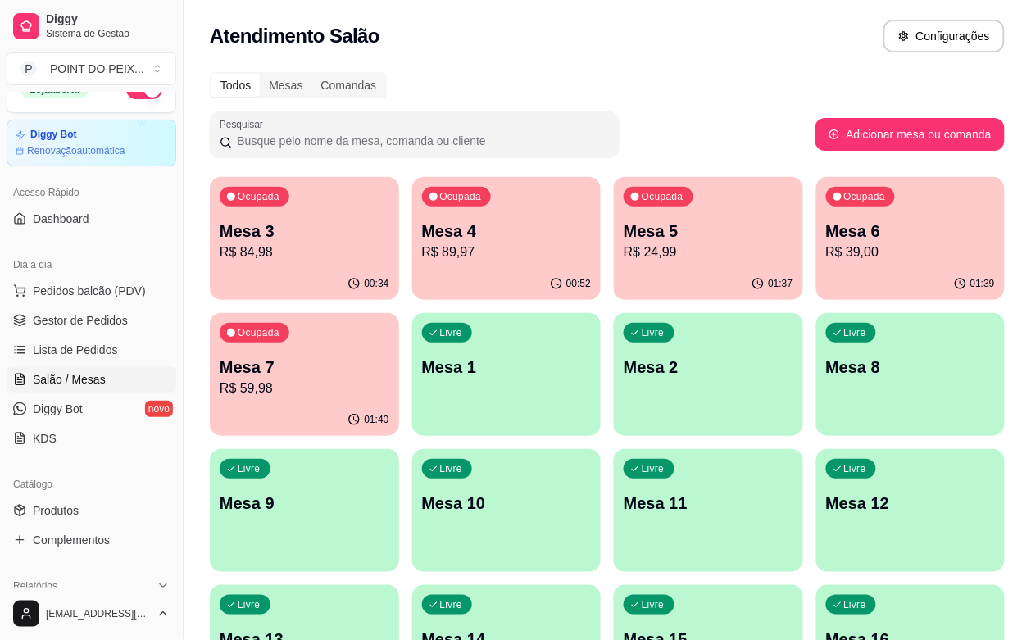
click at [816, 276] on div "01:39" at bounding box center [910, 284] width 189 height 32
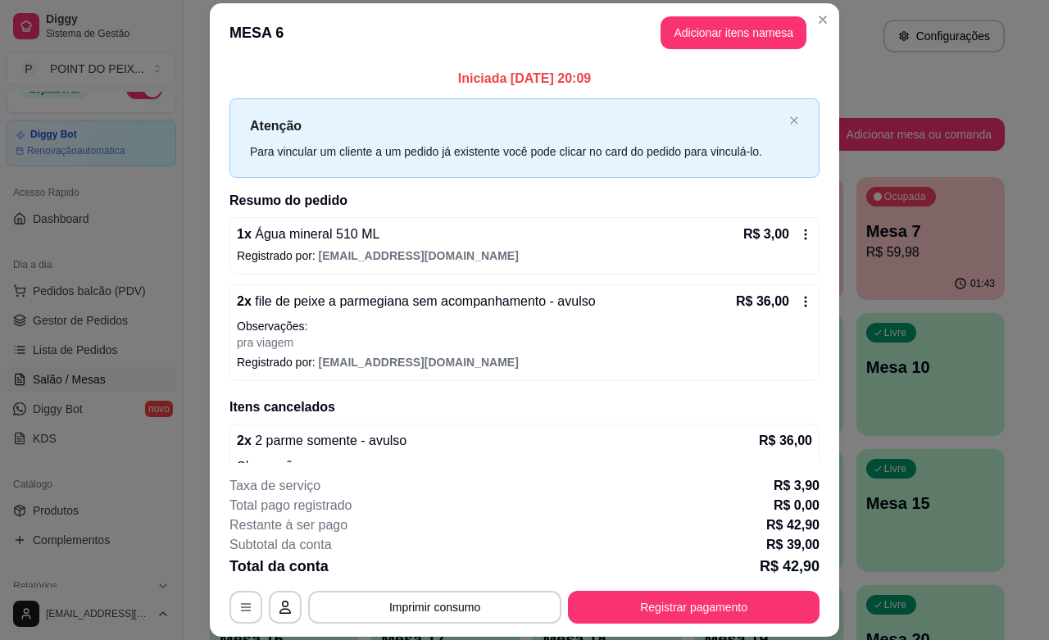
scroll to position [58, 0]
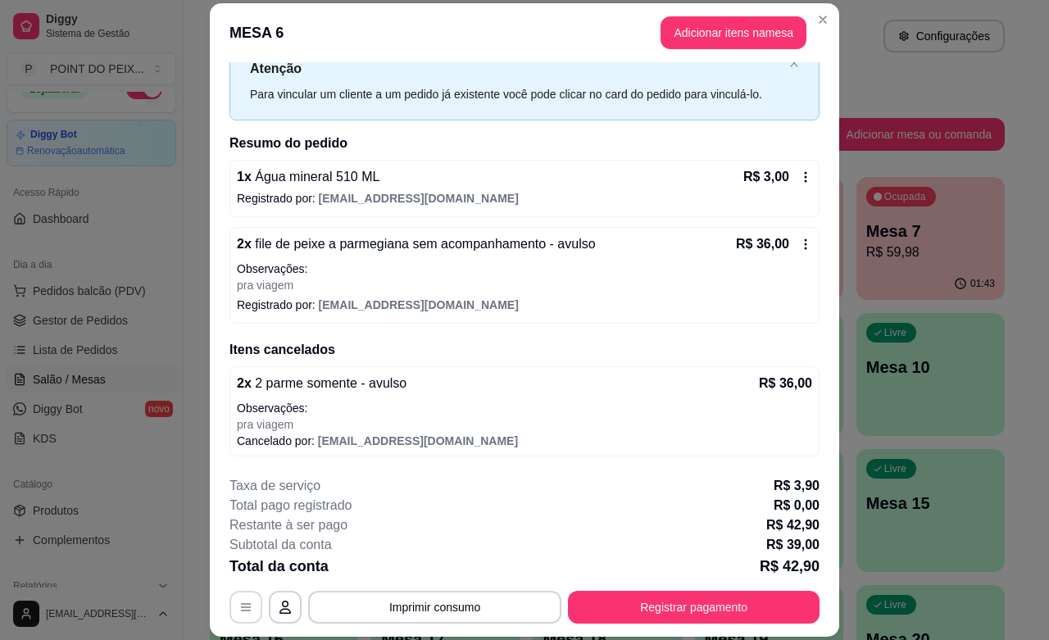
click at [246, 606] on button "button" at bounding box center [245, 607] width 33 height 33
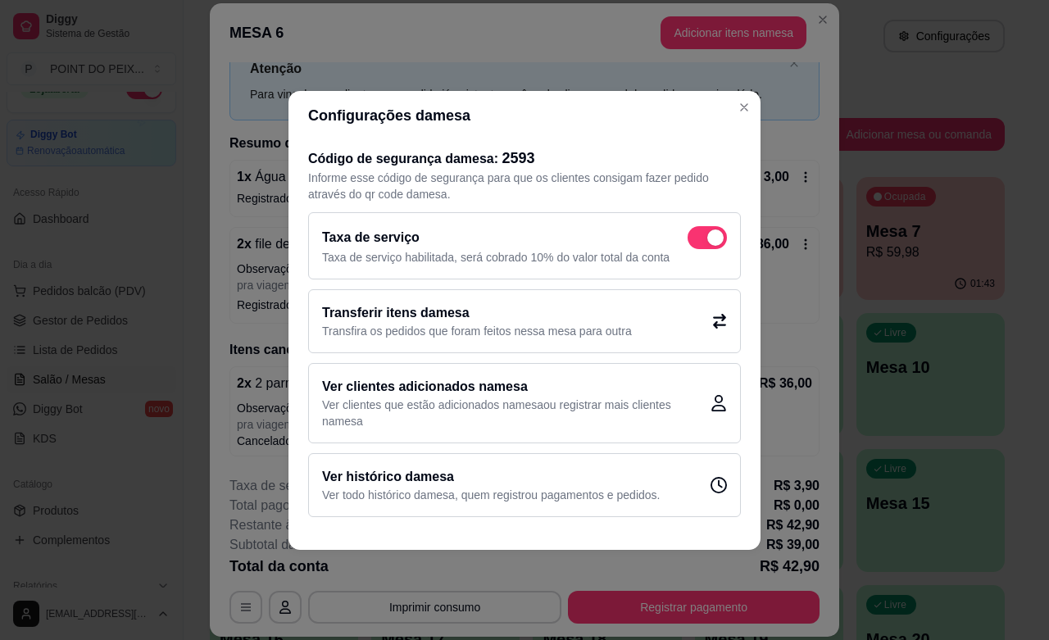
click at [726, 325] on icon at bounding box center [719, 321] width 15 height 15
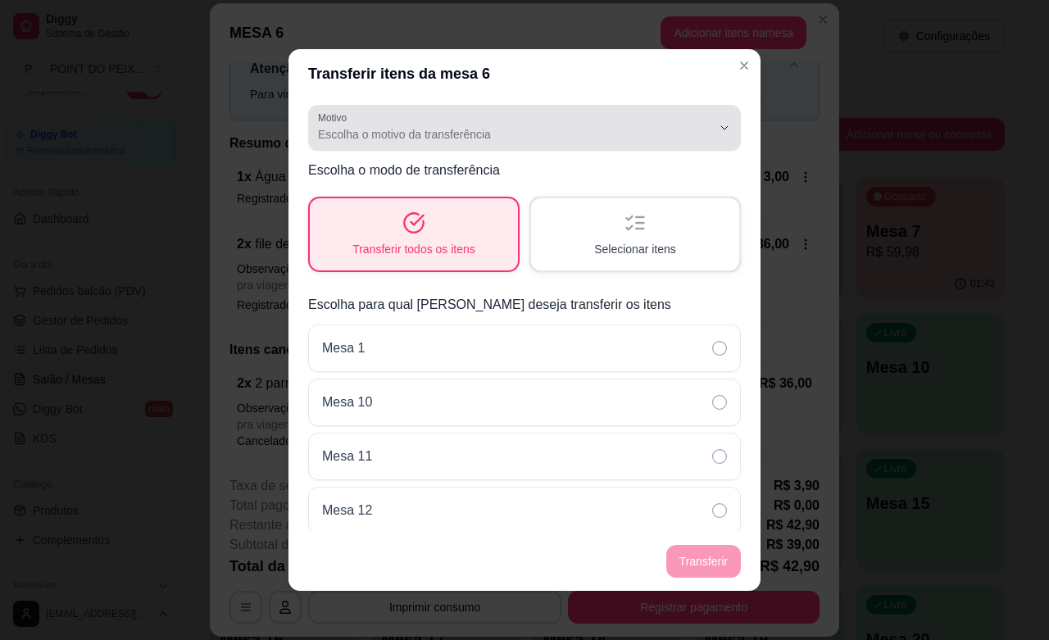
click at [718, 129] on icon "button" at bounding box center [724, 127] width 13 height 13
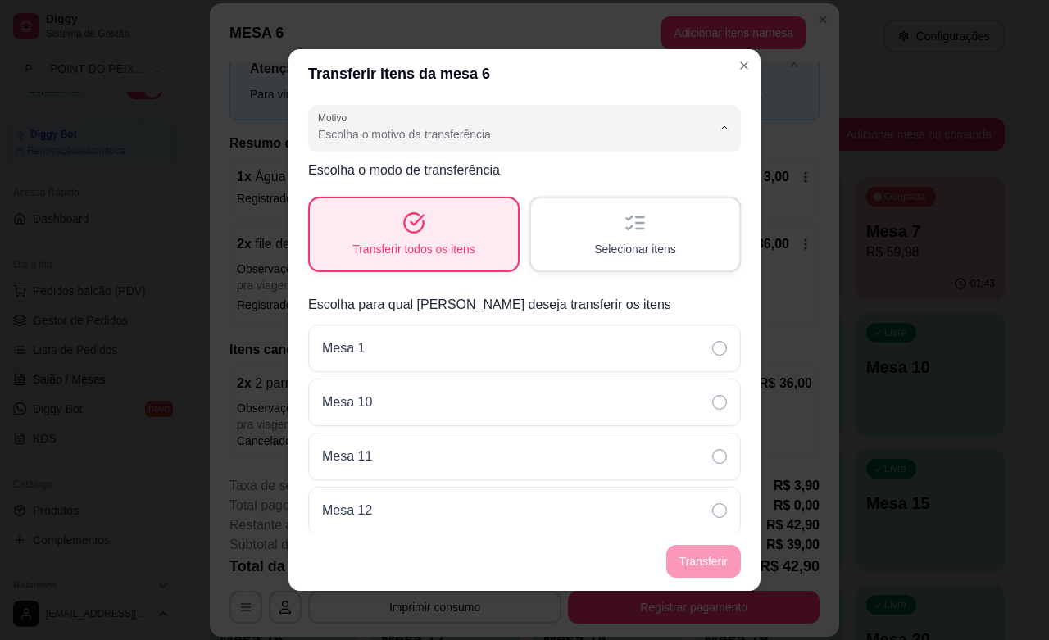
click at [438, 206] on span "Mudança de mesa" at bounding box center [499, 200] width 358 height 16
type input "TABLE_TRANSFER"
select select "TABLE_TRANSFER"
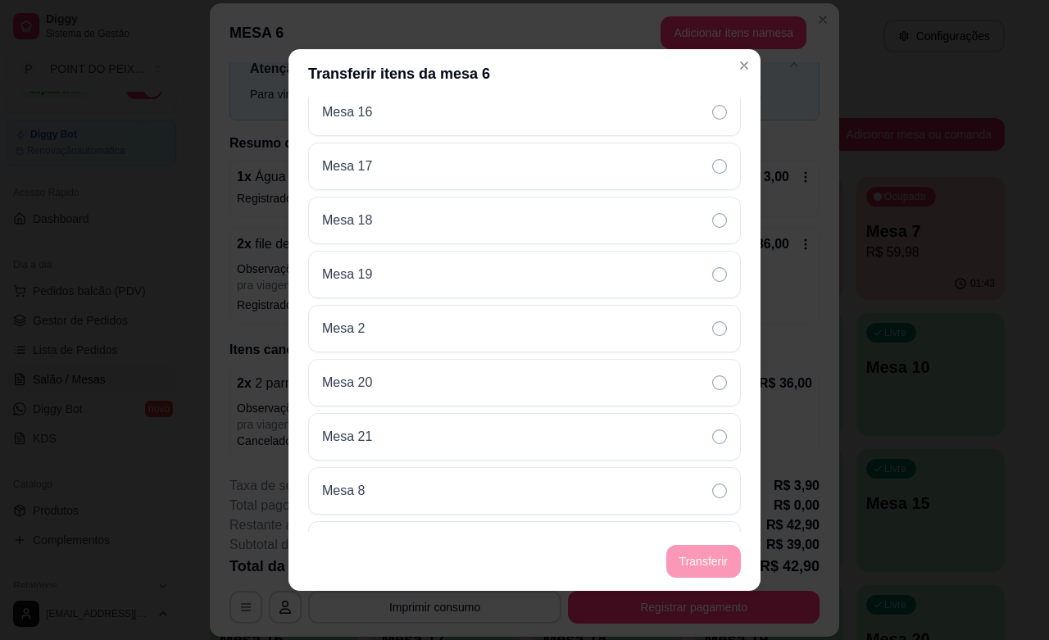
scroll to position [662, 0]
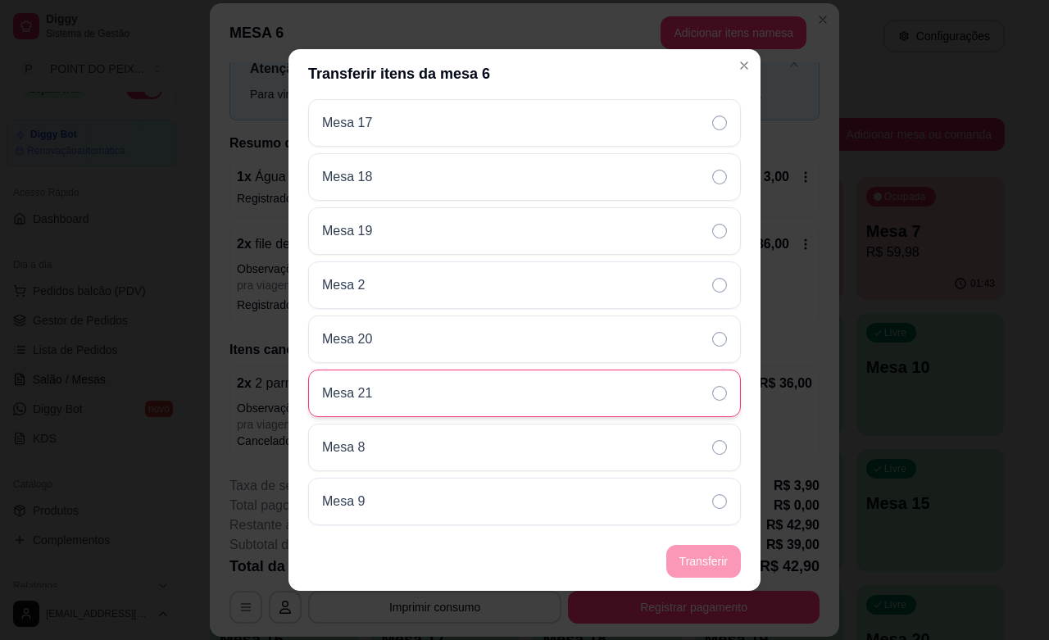
click at [373, 395] on div "Mesa 21" at bounding box center [524, 394] width 433 height 48
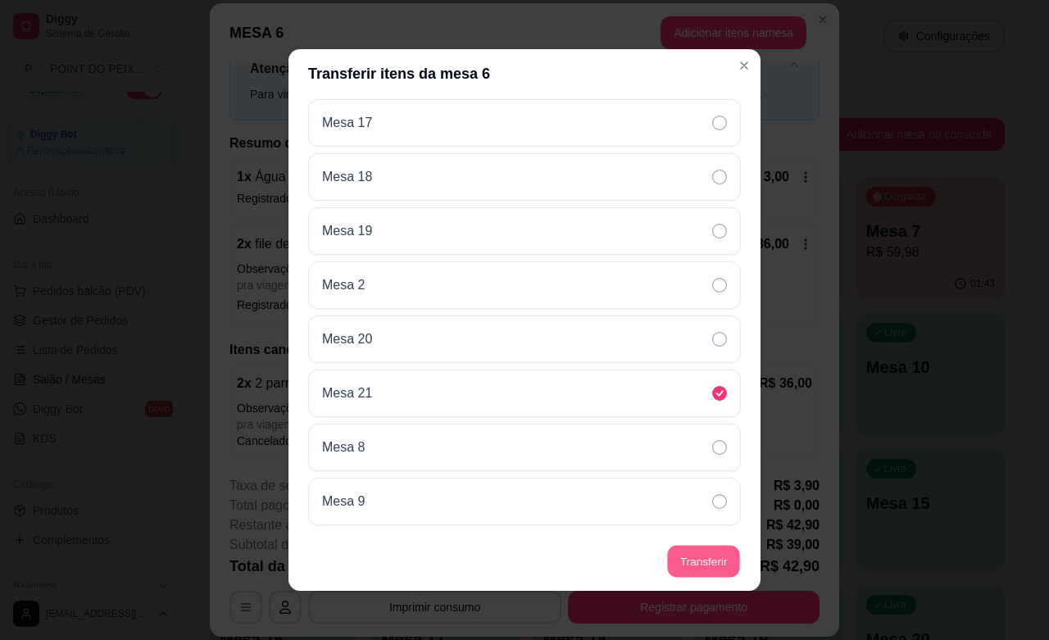
click at [696, 553] on button "Transferir" at bounding box center [703, 562] width 73 height 32
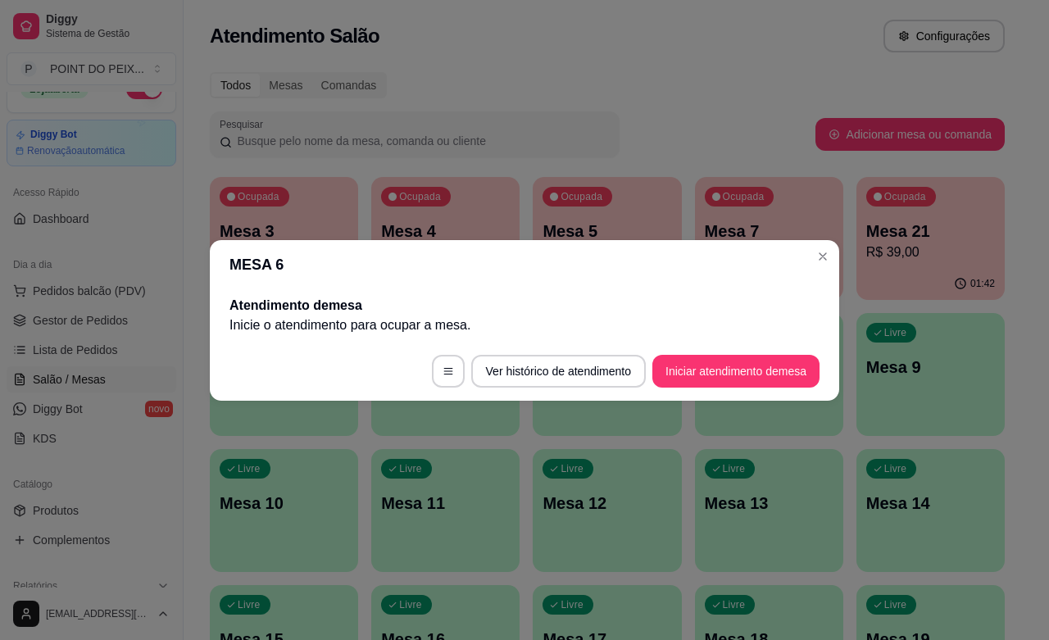
scroll to position [0, 0]
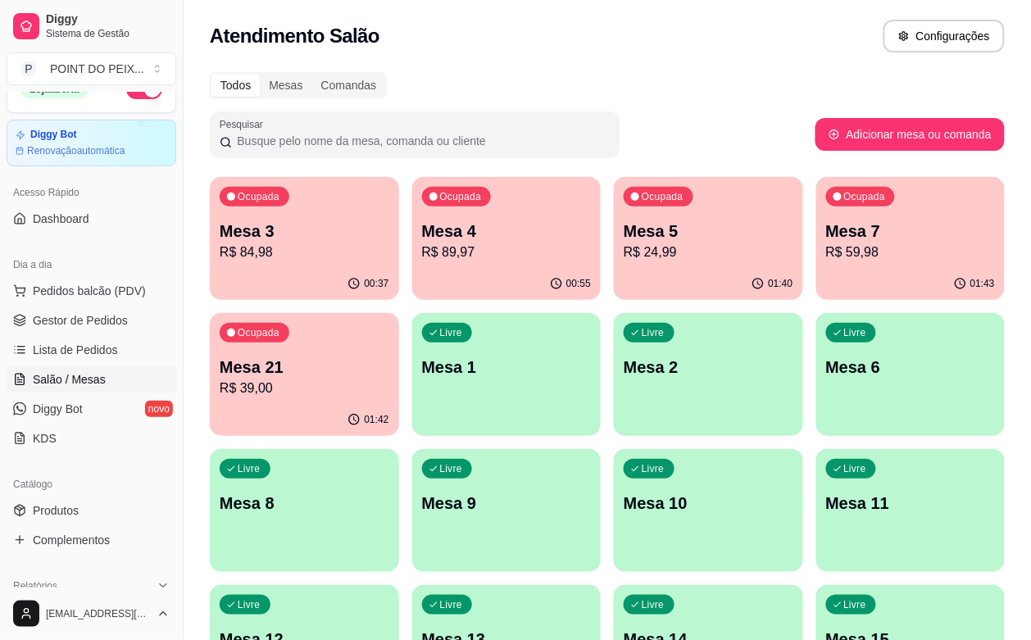
click at [816, 389] on div "Livre Mesa 6" at bounding box center [910, 364] width 189 height 103
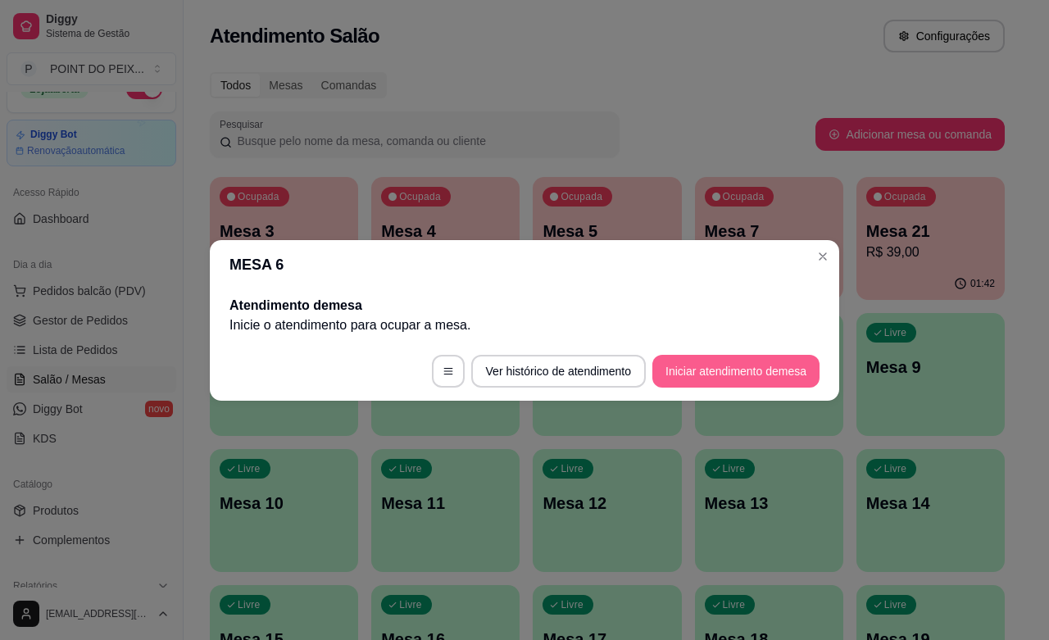
click at [722, 377] on button "Iniciar atendimento de mesa" at bounding box center [735, 371] width 167 height 33
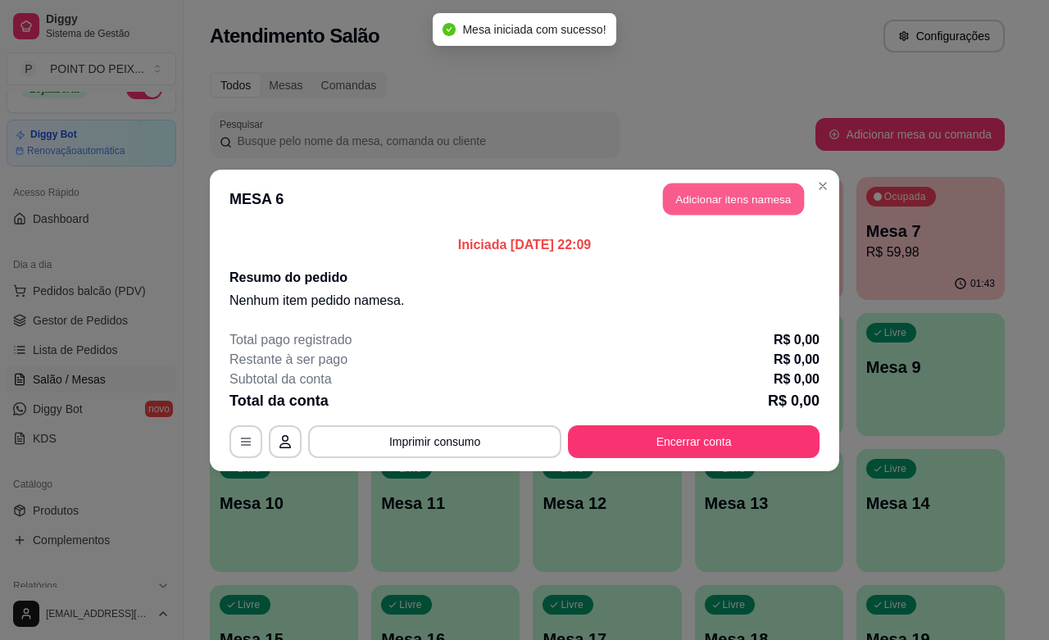
click at [777, 202] on button "Adicionar itens na mesa" at bounding box center [733, 199] width 141 height 32
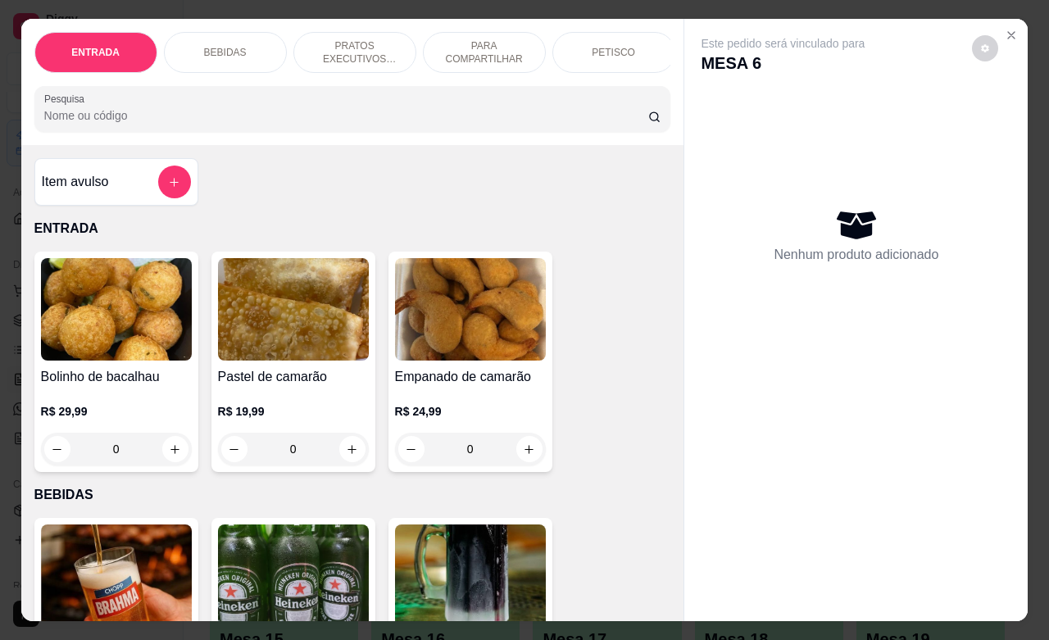
click at [607, 47] on p "PETISCO" at bounding box center [613, 52] width 43 height 13
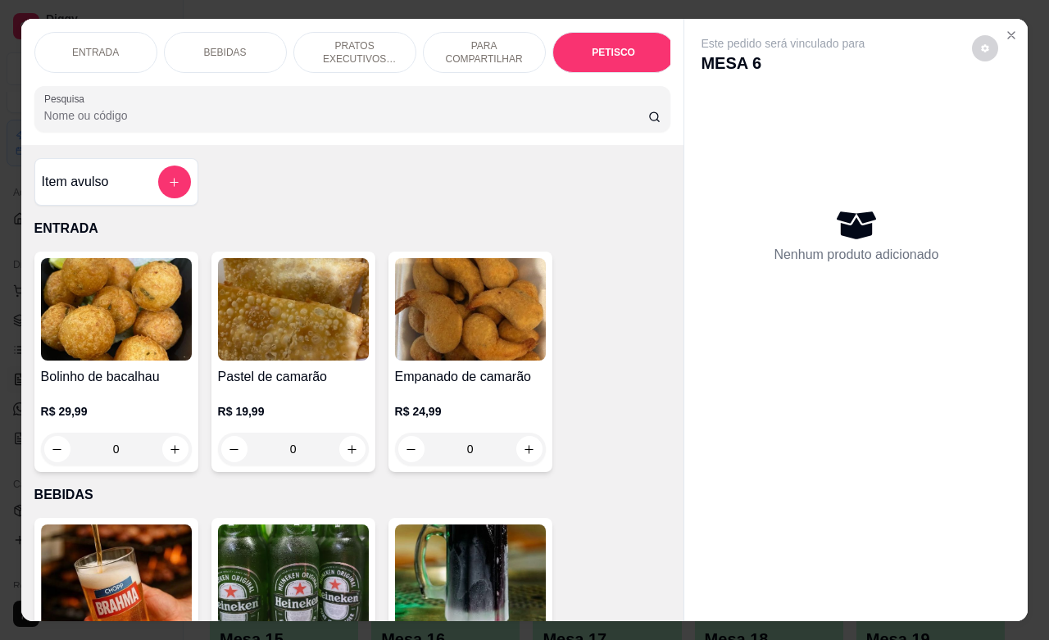
scroll to position [3591, 0]
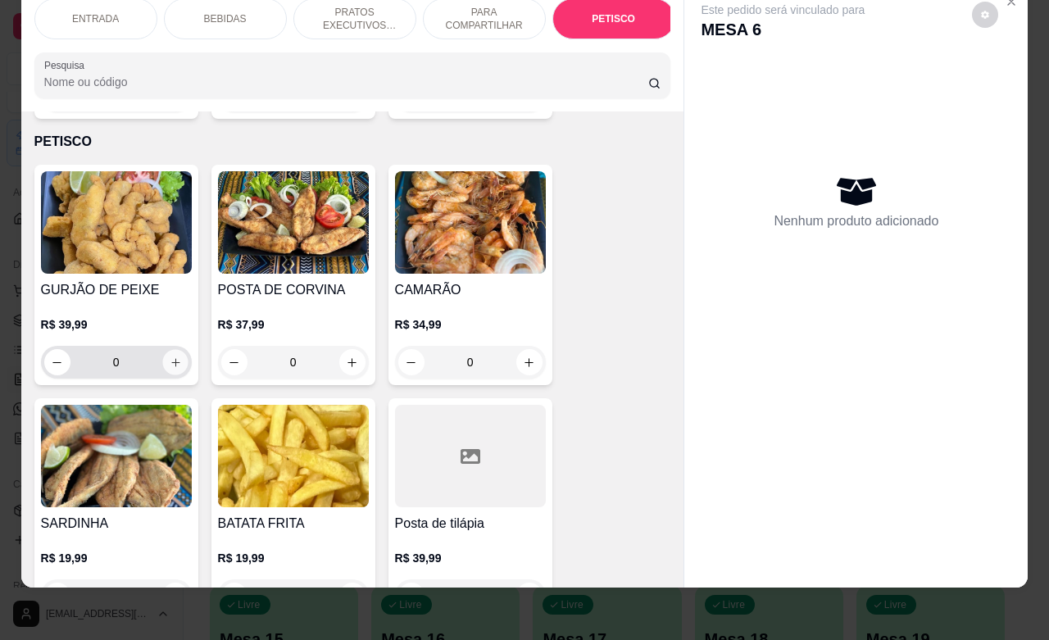
click at [170, 356] on icon "increase-product-quantity" at bounding box center [175, 362] width 12 height 12
type input "1"
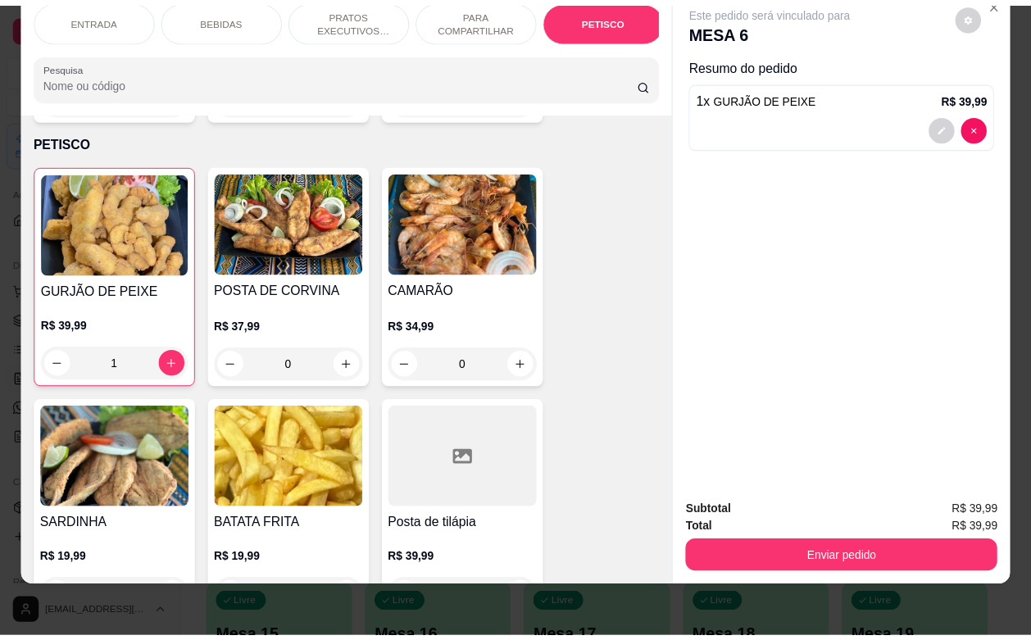
scroll to position [3693, 0]
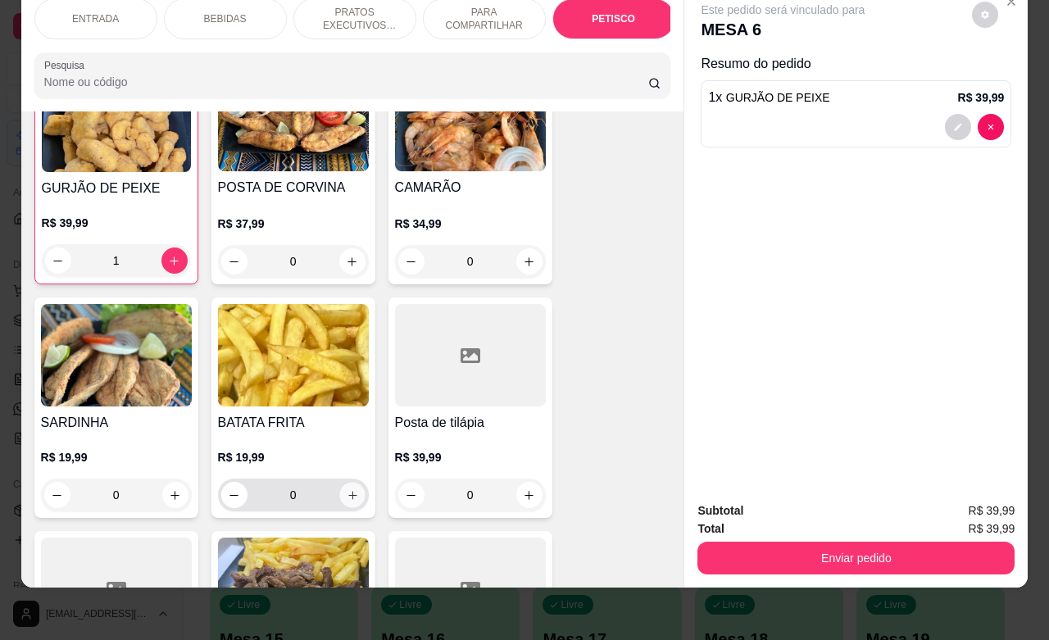
click at [346, 489] on icon "increase-product-quantity" at bounding box center [352, 495] width 12 height 12
type input "1"
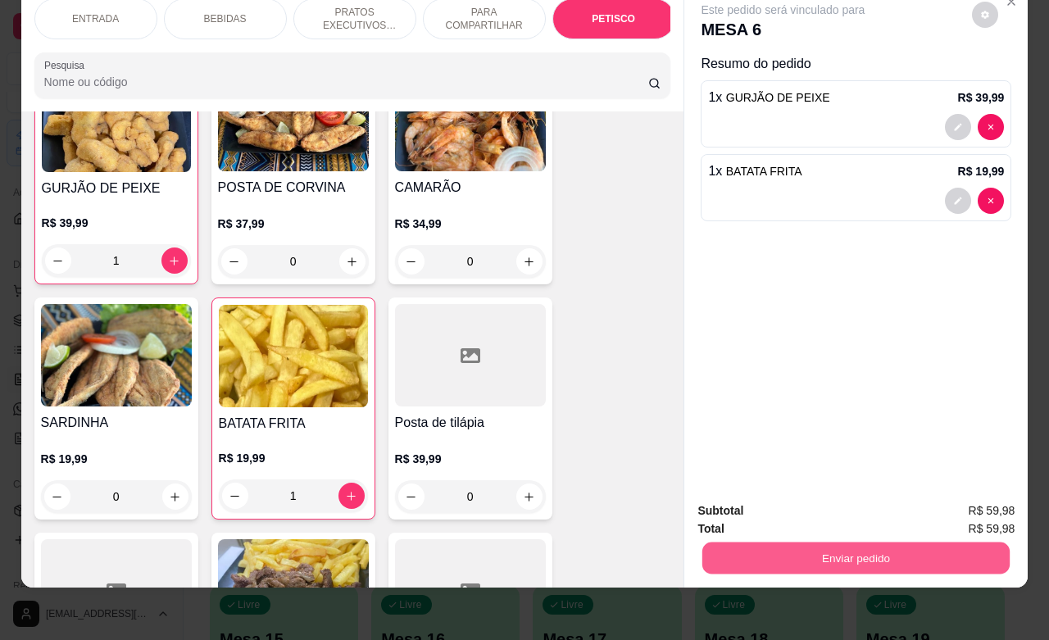
click at [777, 542] on button "Enviar pedido" at bounding box center [855, 558] width 307 height 32
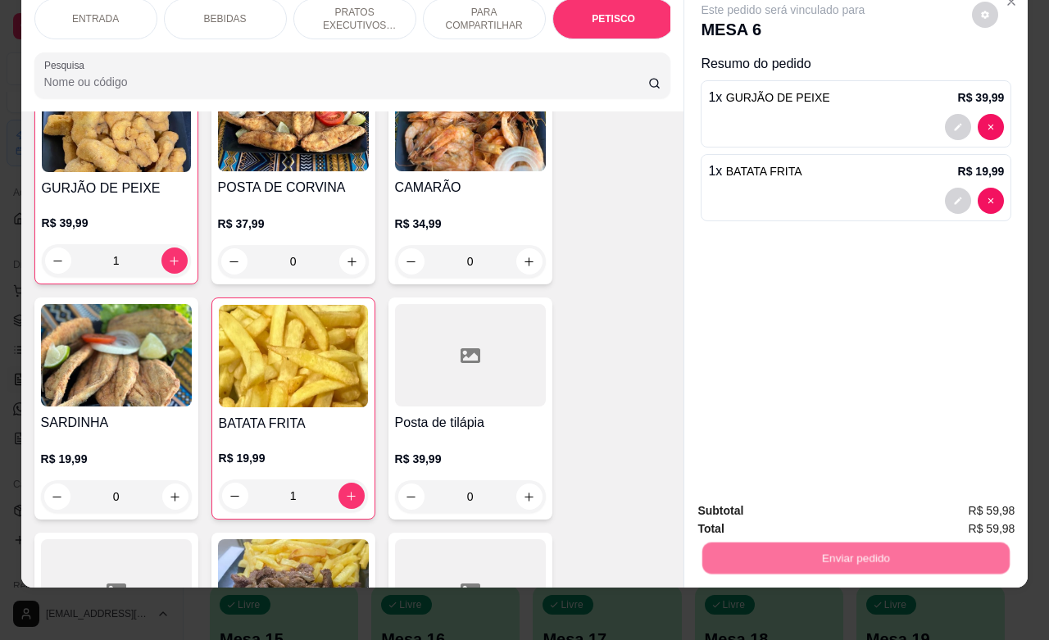
click at [767, 506] on button "Não registrar e enviar pedido" at bounding box center [799, 500] width 170 height 31
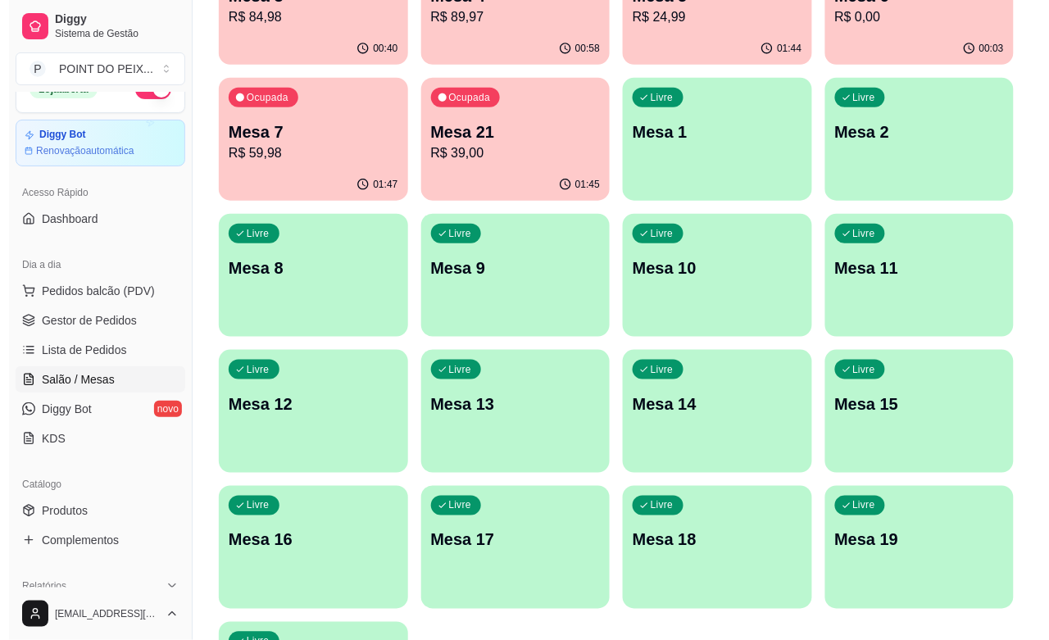
scroll to position [270, 0]
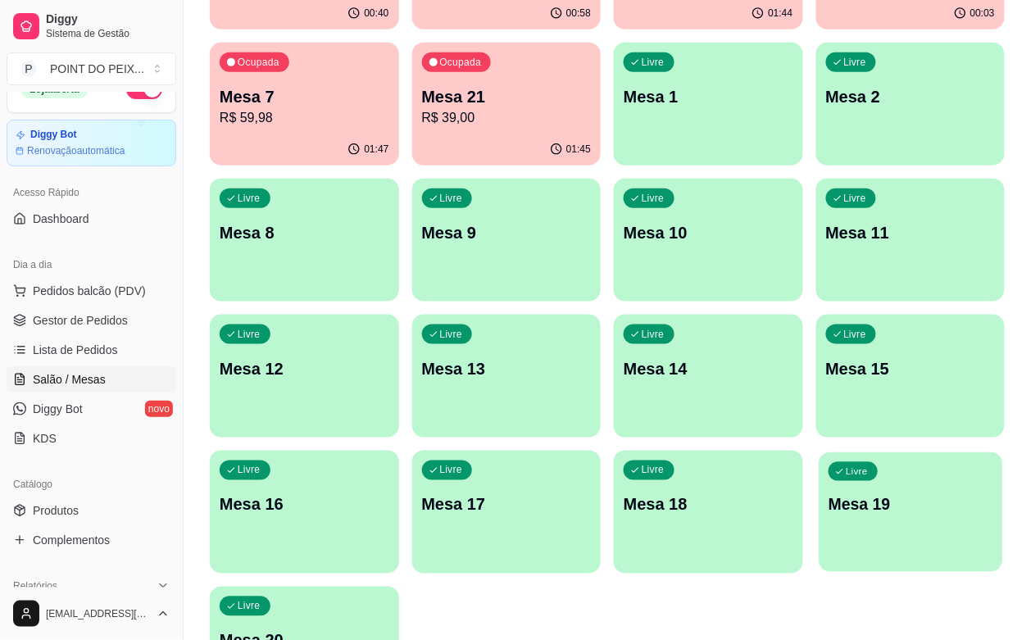
click at [935, 452] on div "Livre Mesa 19" at bounding box center [910, 502] width 184 height 100
click at [309, 629] on p "Mesa 20" at bounding box center [305, 640] width 170 height 23
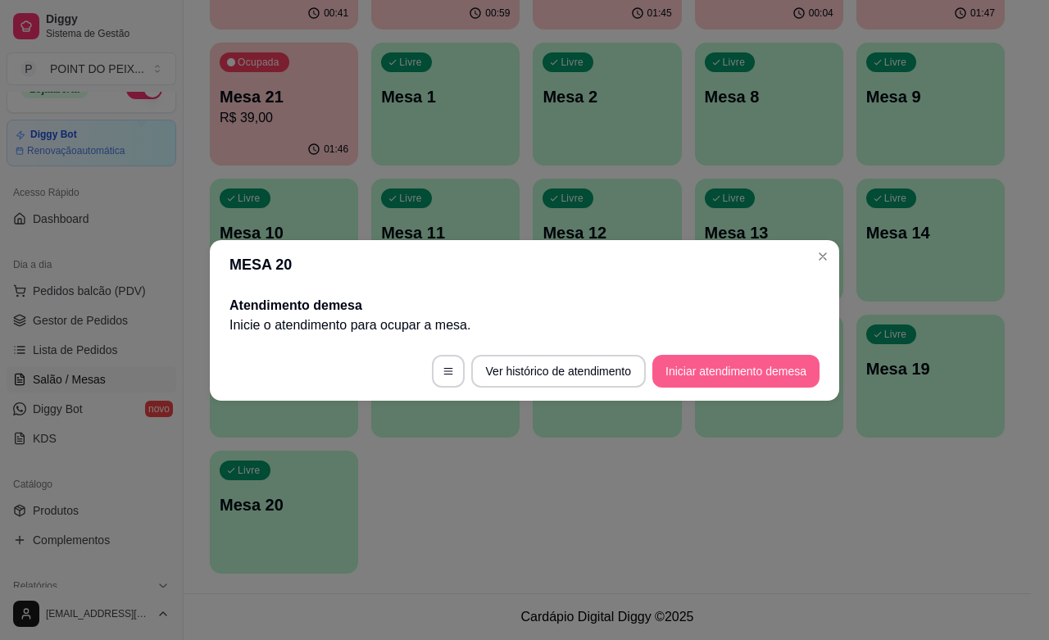
click at [707, 371] on button "Iniciar atendimento de mesa" at bounding box center [735, 371] width 167 height 33
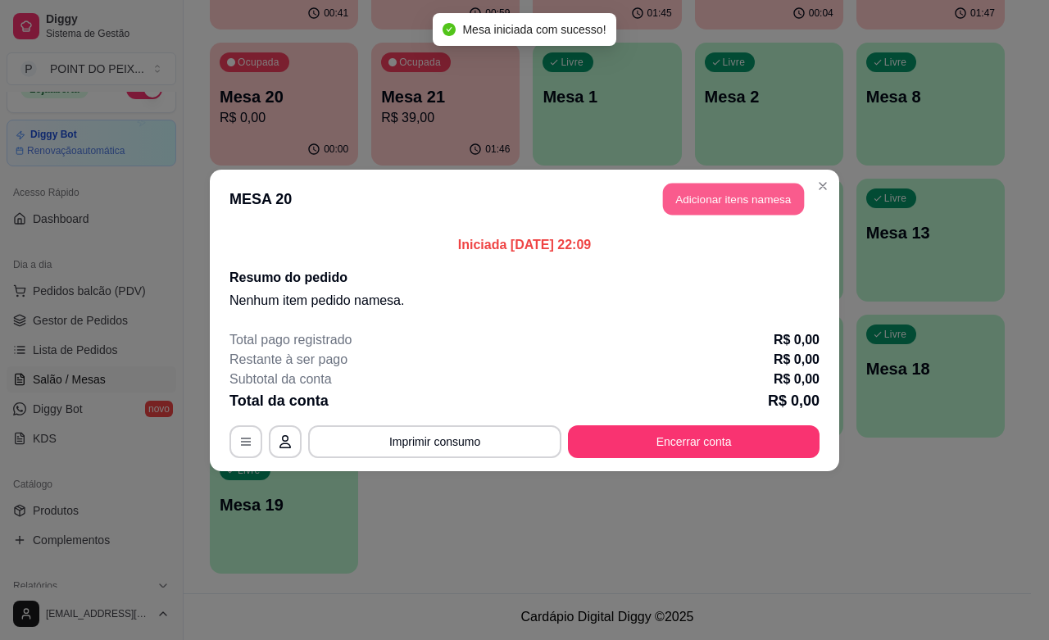
click at [751, 202] on button "Adicionar itens na mesa" at bounding box center [733, 199] width 141 height 32
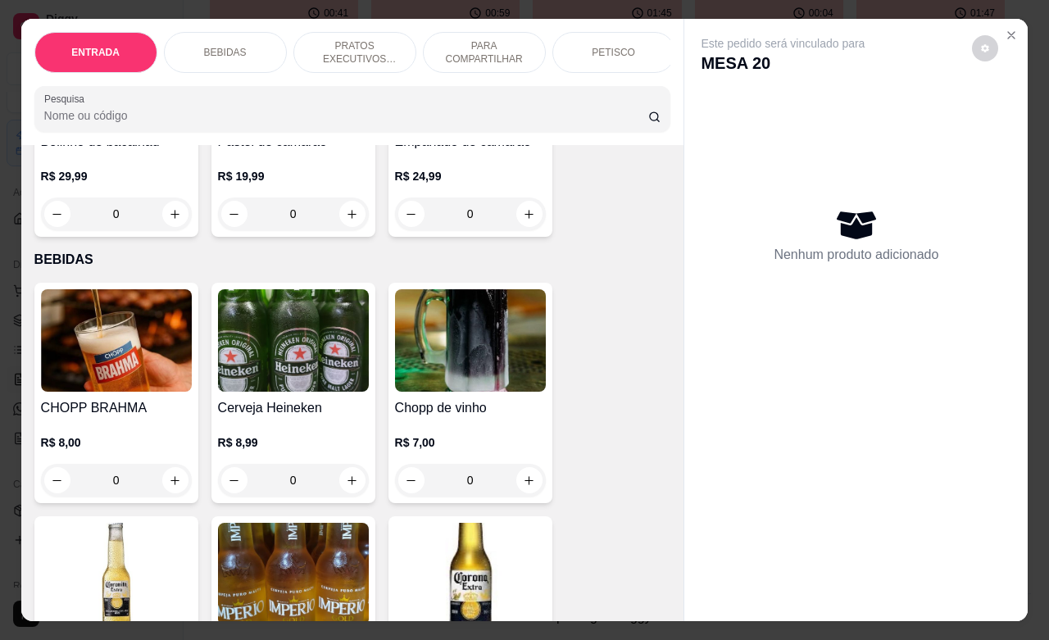
scroll to position [307, 0]
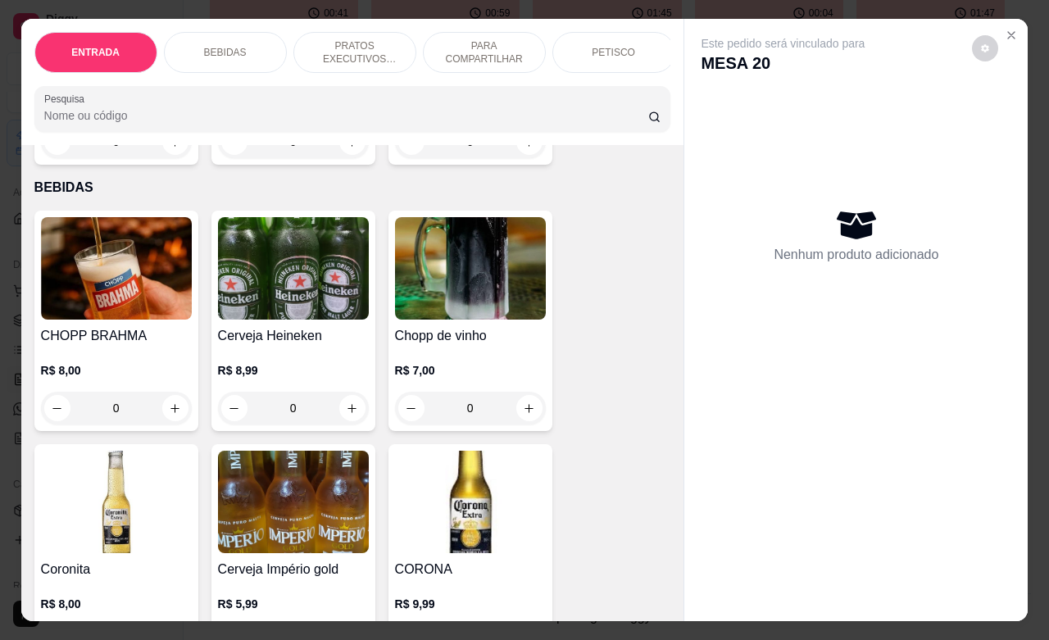
click at [603, 46] on p "PETISCO" at bounding box center [613, 52] width 43 height 13
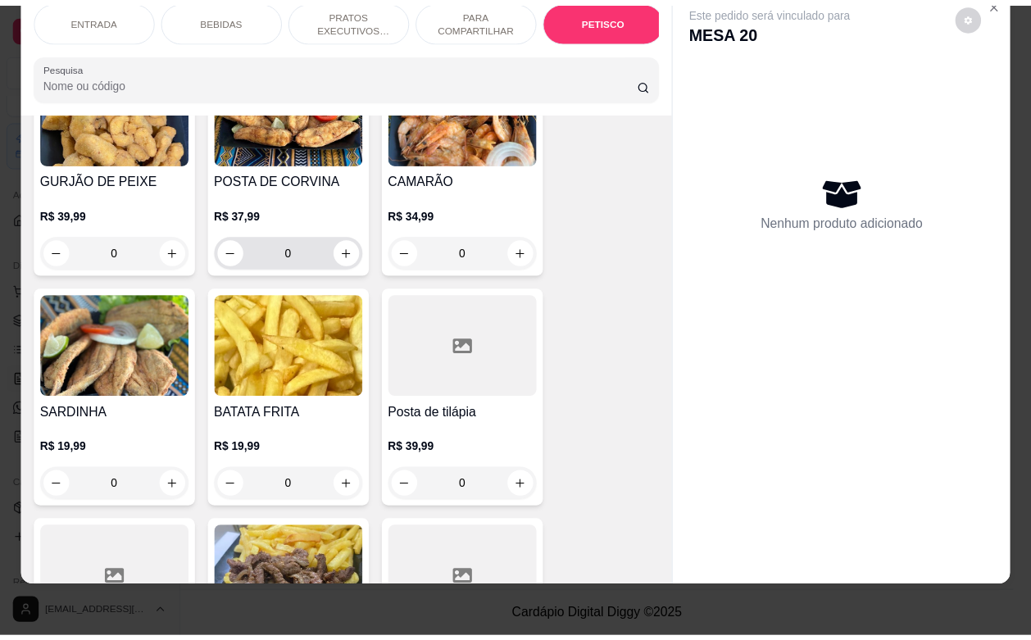
scroll to position [3796, 0]
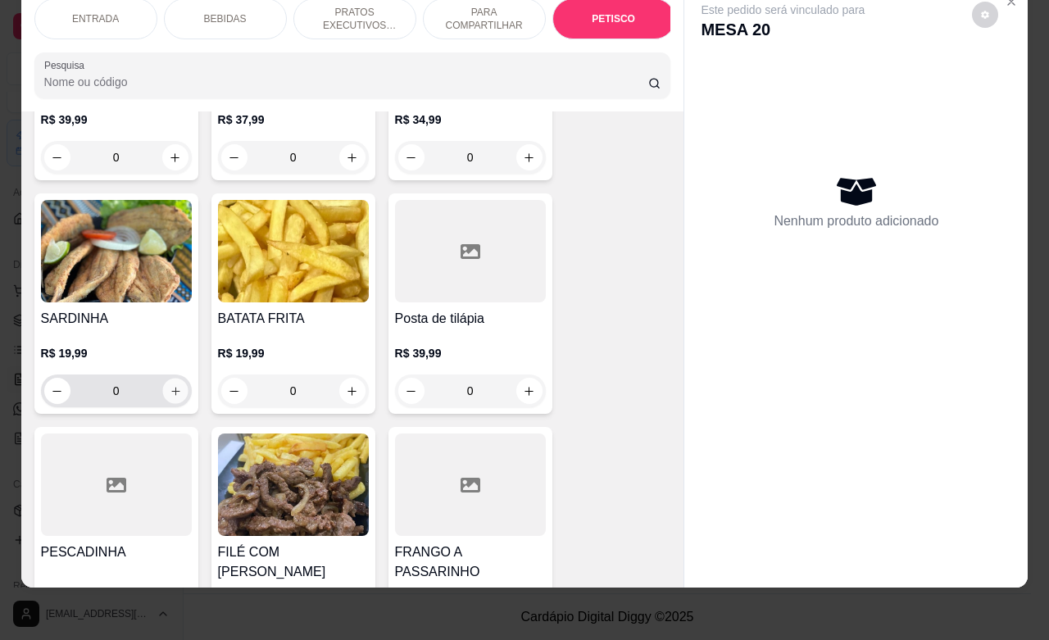
click at [169, 385] on icon "increase-product-quantity" at bounding box center [175, 391] width 12 height 12
type input "1"
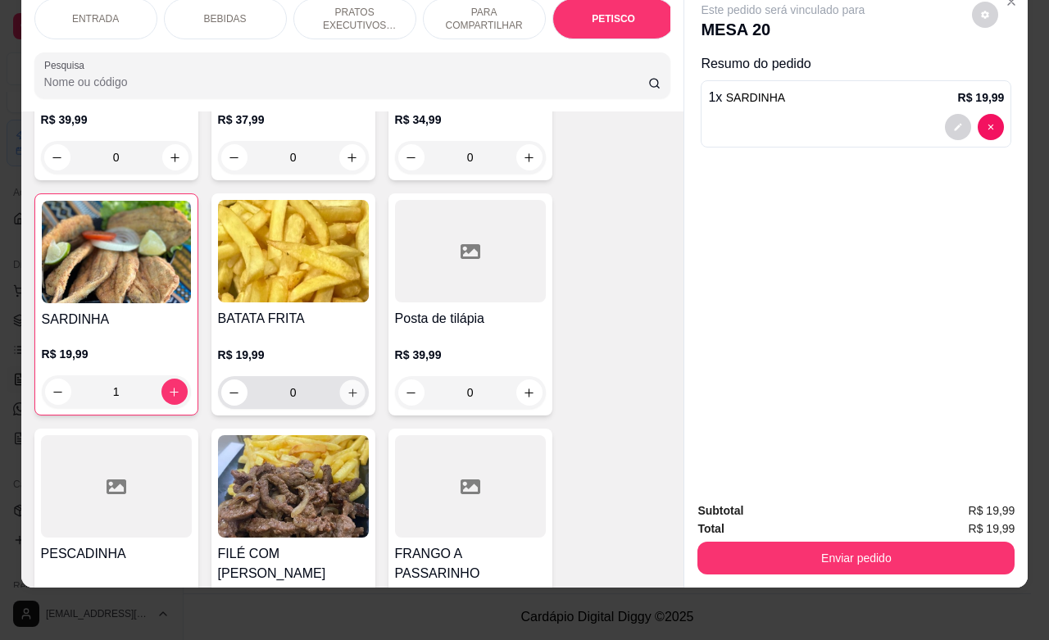
click at [346, 387] on icon "increase-product-quantity" at bounding box center [352, 393] width 12 height 12
type input "1"
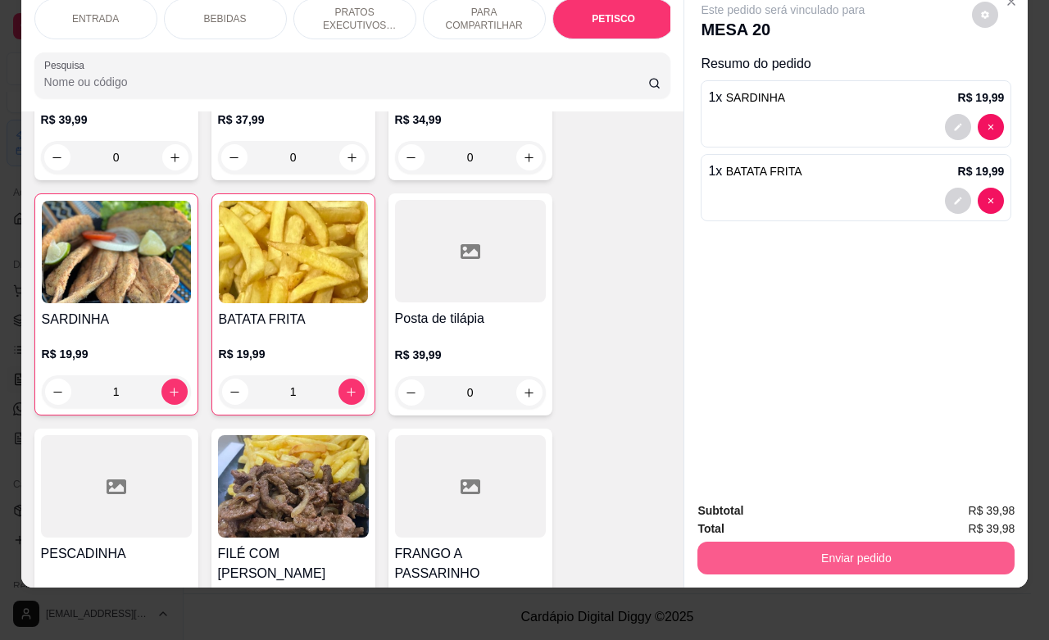
click at [823, 542] on button "Enviar pedido" at bounding box center [855, 558] width 317 height 33
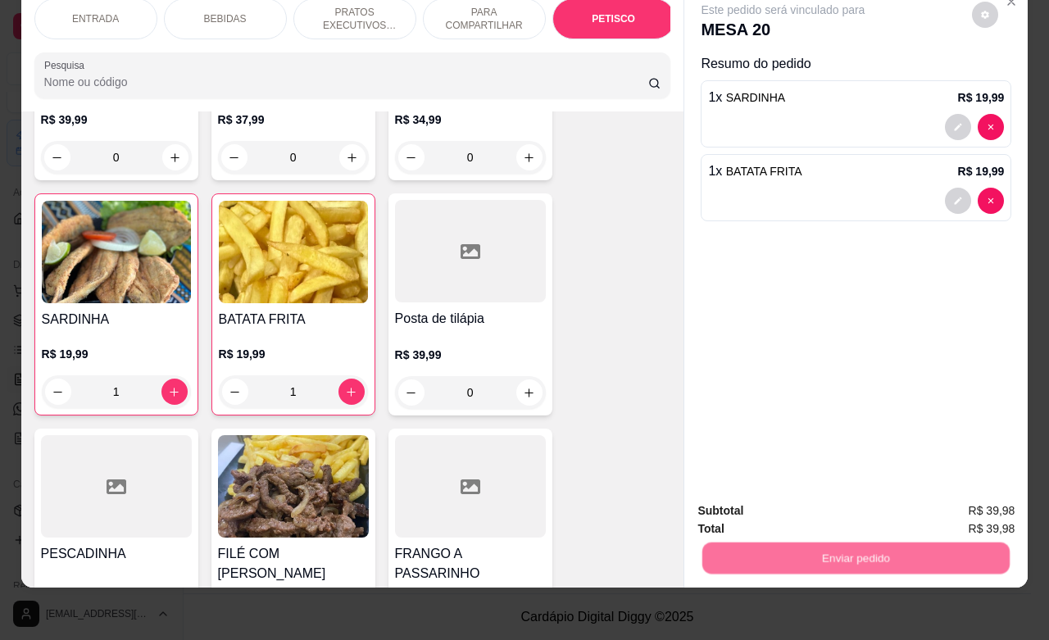
click at [817, 493] on button "Não registrar e enviar pedido" at bounding box center [800, 500] width 166 height 30
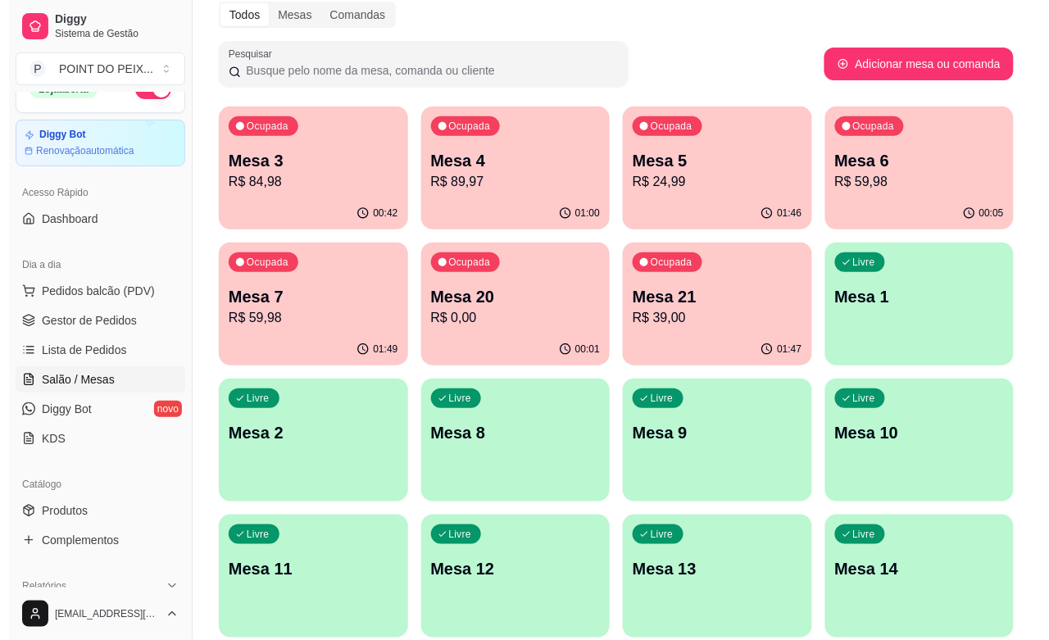
scroll to position [66, 0]
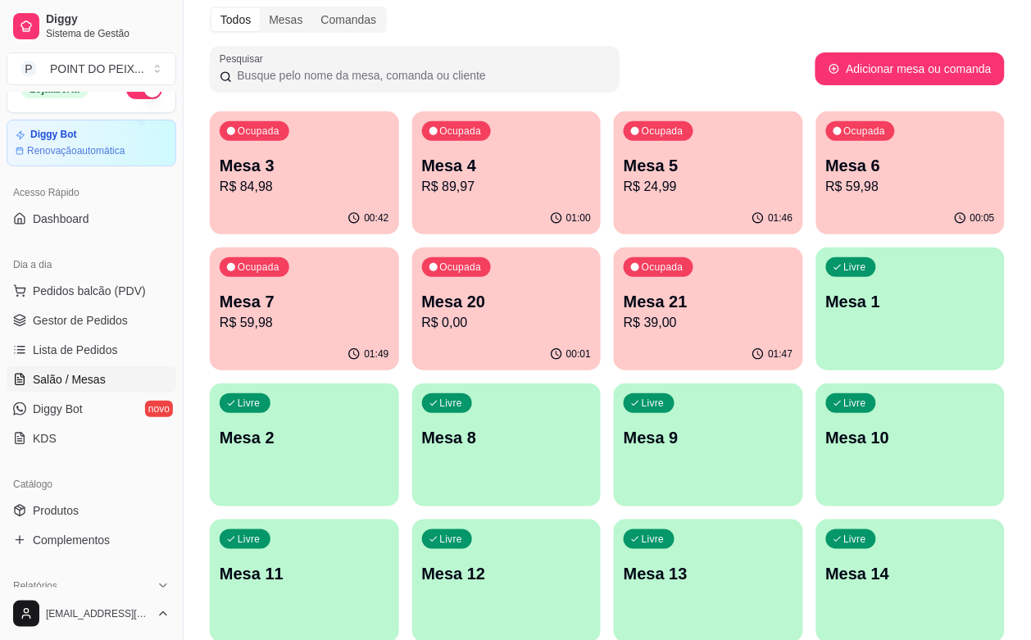
click at [623, 190] on p "R$ 24,99" at bounding box center [708, 187] width 170 height 20
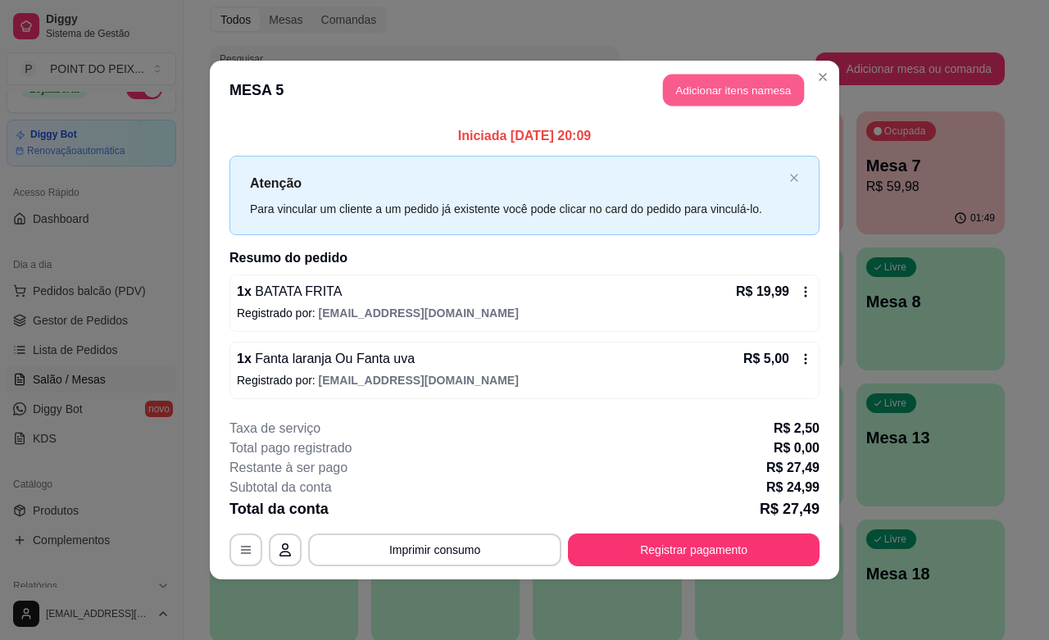
click at [732, 80] on button "Adicionar itens na mesa" at bounding box center [733, 91] width 141 height 32
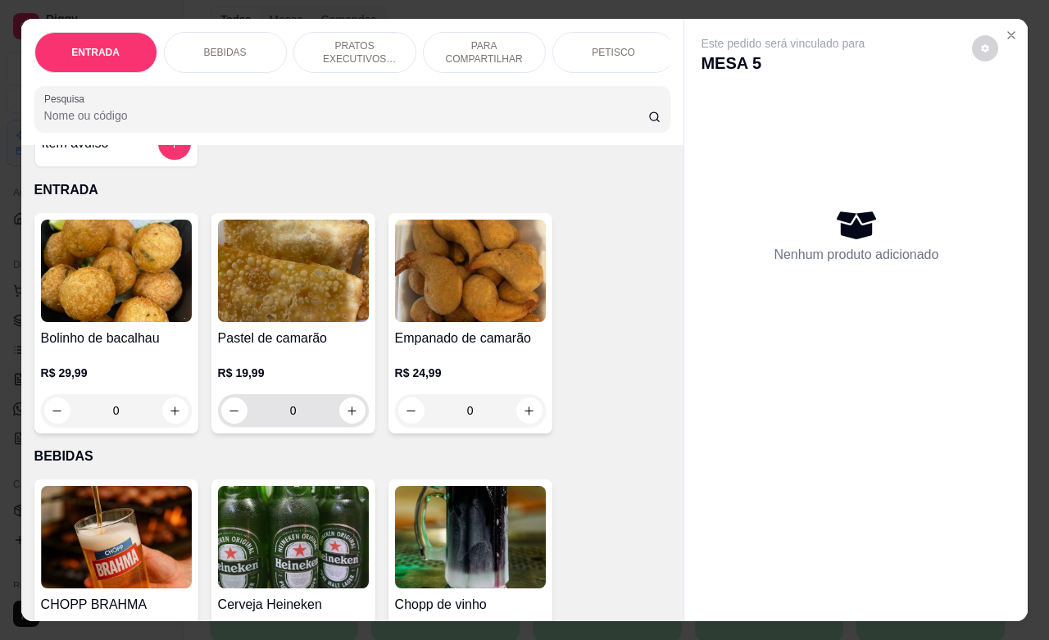
scroll to position [205, 0]
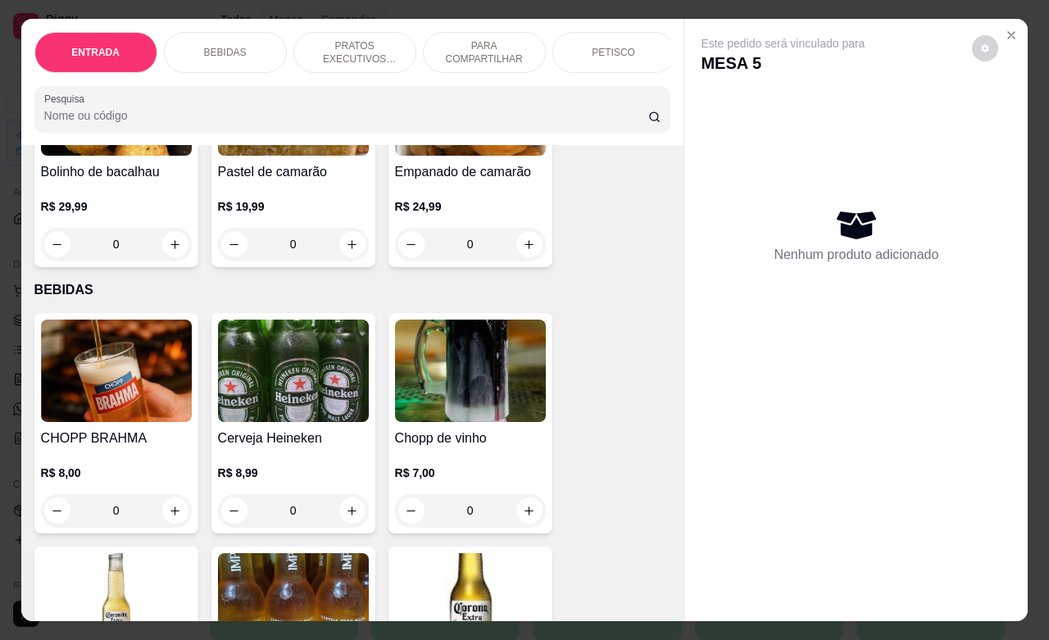
drag, startPoint x: 109, startPoint y: 517, endPoint x: 93, endPoint y: 524, distance: 18.0
click at [93, 524] on input "0" at bounding box center [116, 510] width 92 height 33
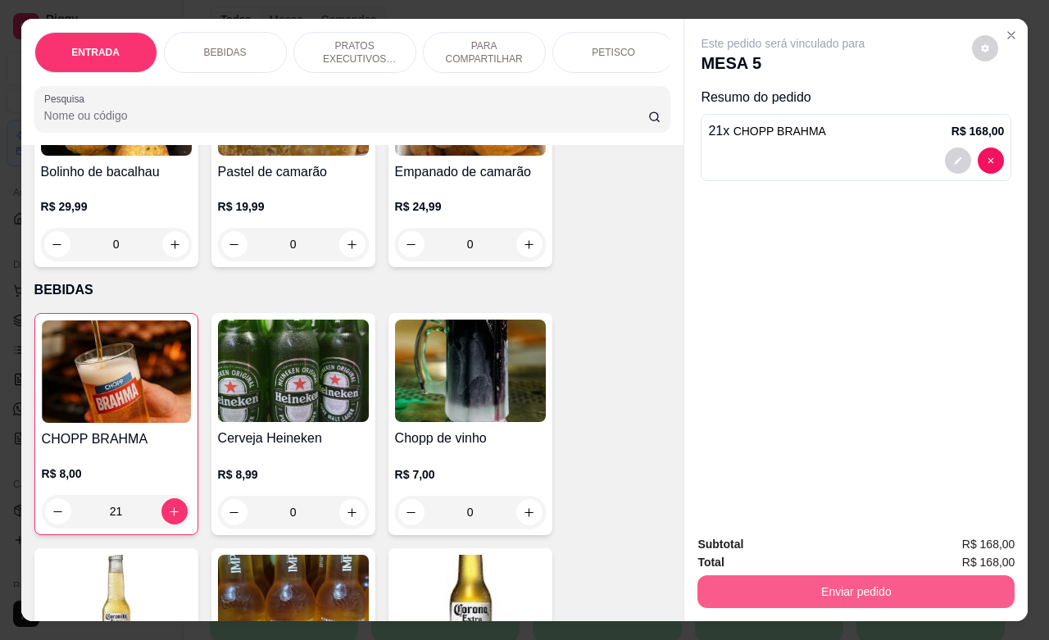
type input "21"
click at [815, 587] on button "Enviar pedido" at bounding box center [855, 591] width 317 height 33
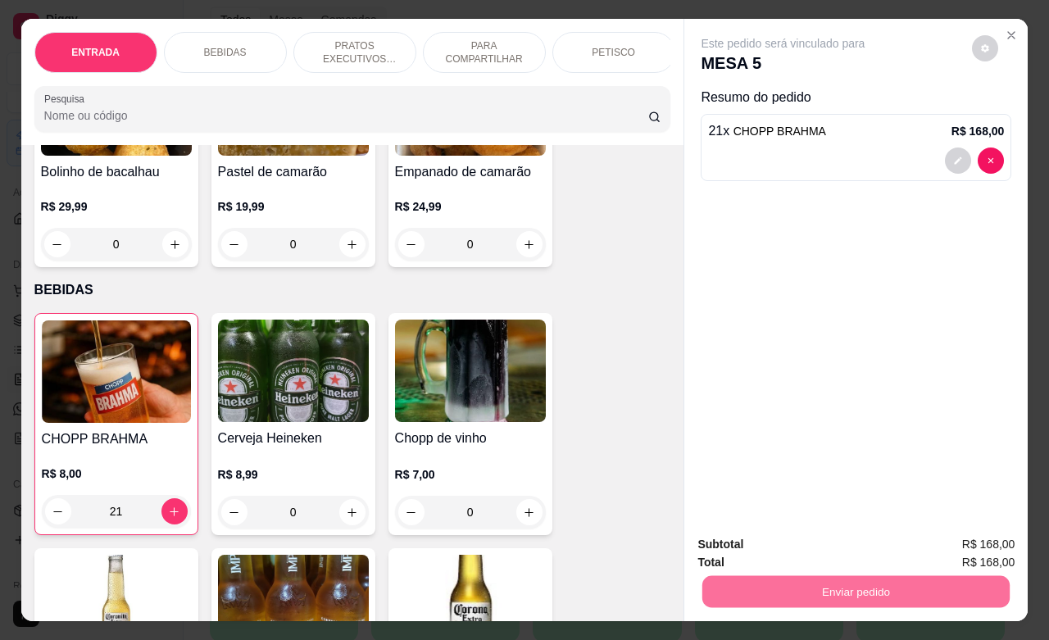
click at [808, 545] on button "Não registrar e enviar pedido" at bounding box center [799, 542] width 170 height 31
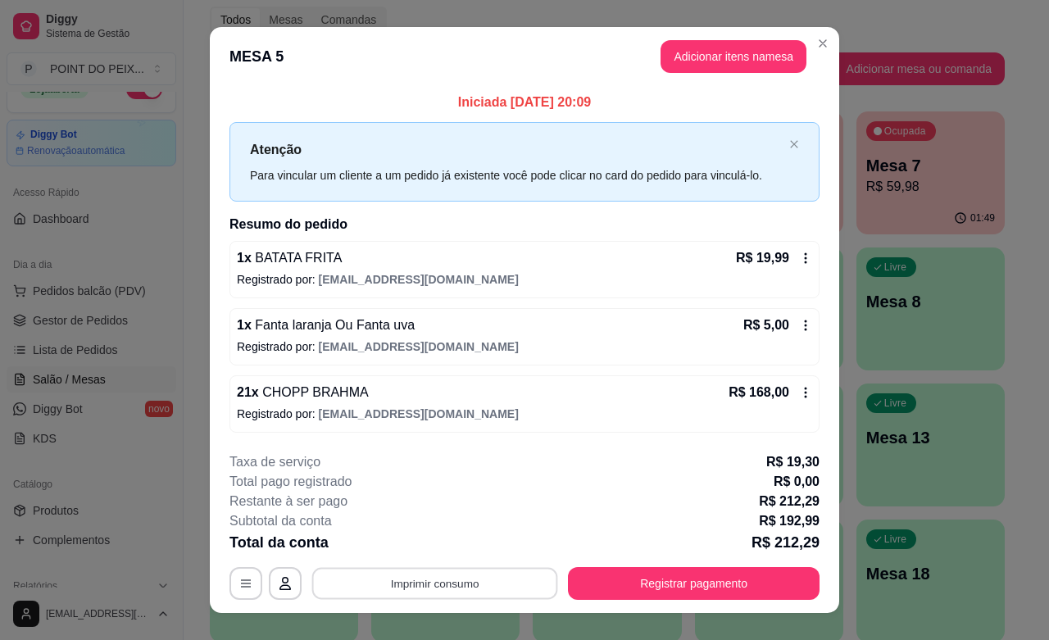
click at [486, 582] on button "Imprimir consumo" at bounding box center [435, 584] width 246 height 32
click at [431, 541] on button "IMPRESSORA" at bounding box center [431, 545] width 115 height 25
click at [412, 583] on button "Imprimir consumo" at bounding box center [434, 583] width 253 height 33
click at [755, 51] on button "Adicionar itens na mesa" at bounding box center [733, 56] width 146 height 33
click at [739, 58] on button "Adicionar itens na mesa" at bounding box center [733, 57] width 141 height 32
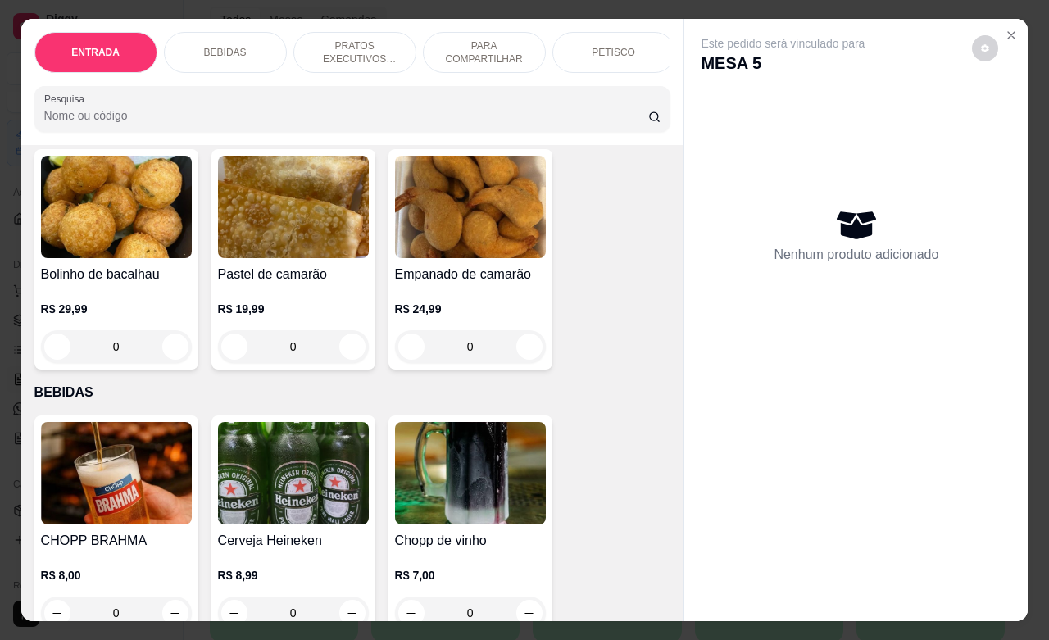
scroll to position [307, 0]
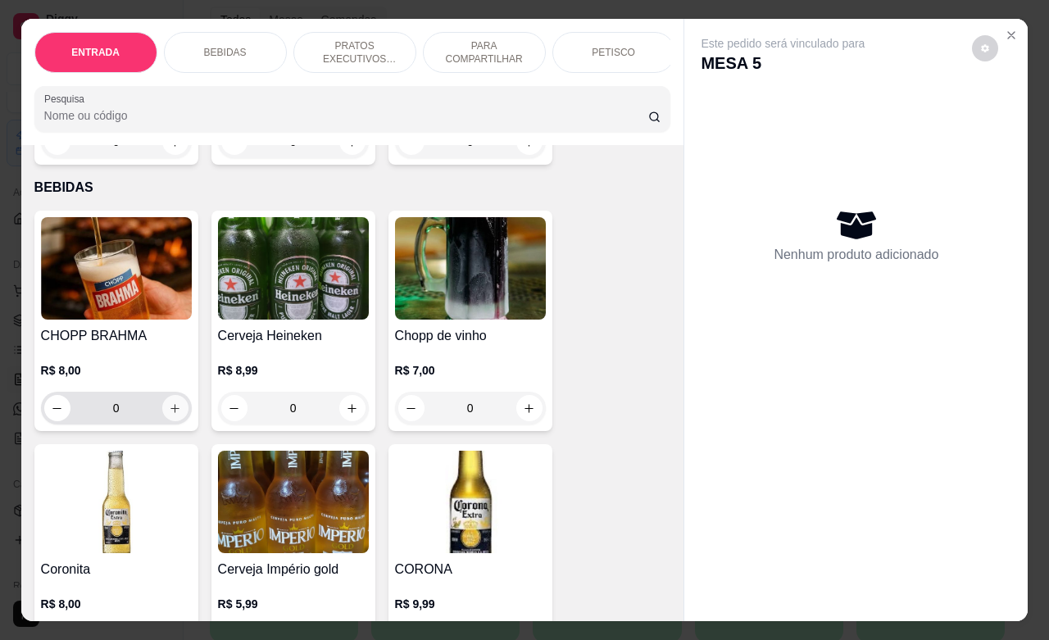
click at [169, 415] on icon "increase-product-quantity" at bounding box center [175, 408] width 12 height 12
type input "1"
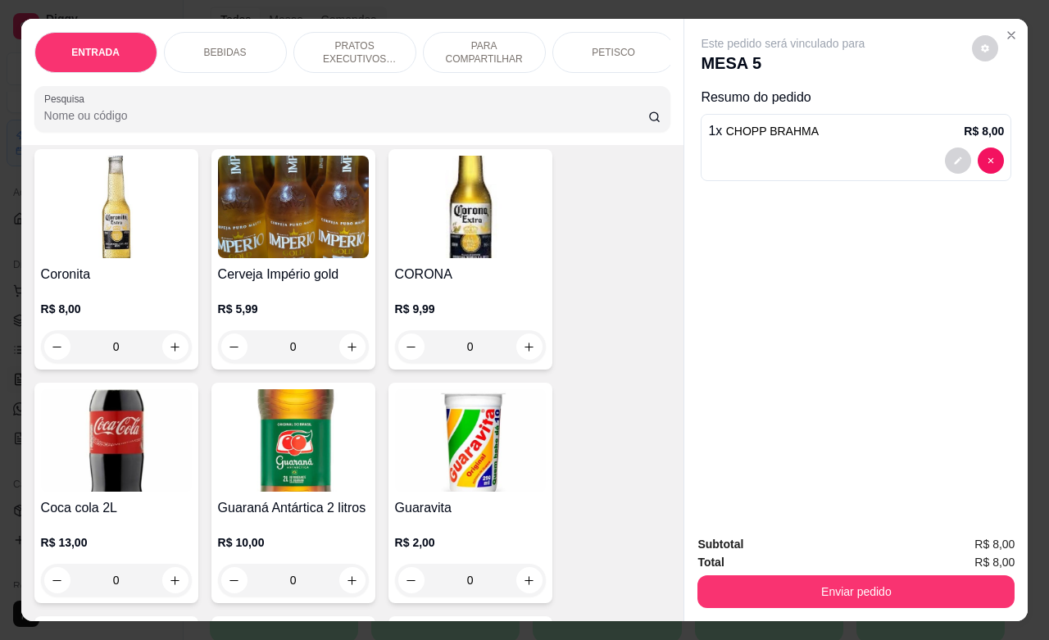
scroll to position [614, 0]
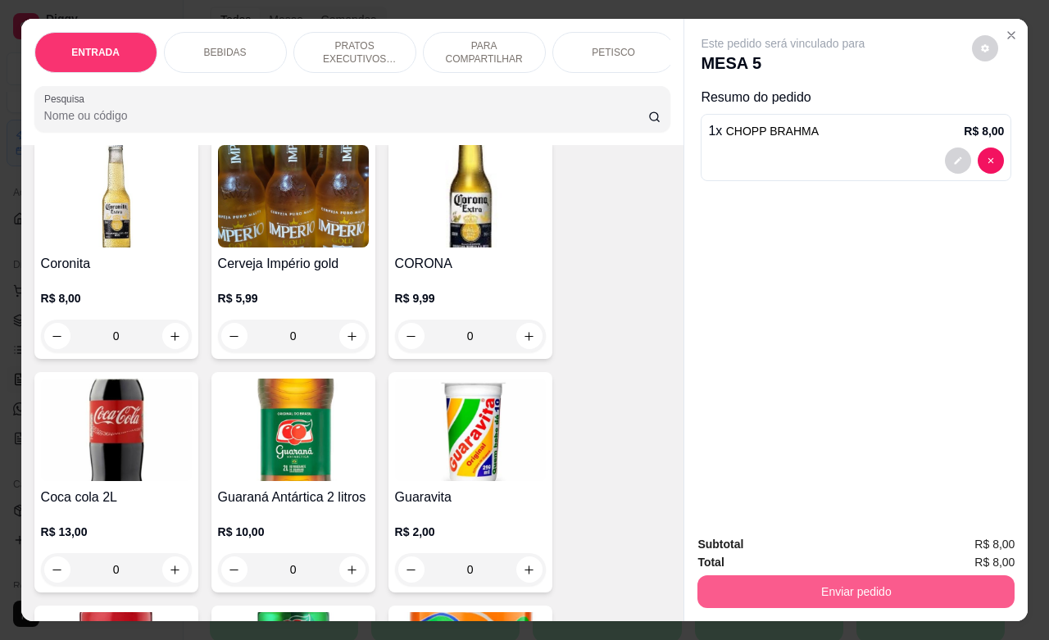
click at [830, 590] on button "Enviar pedido" at bounding box center [855, 591] width 317 height 33
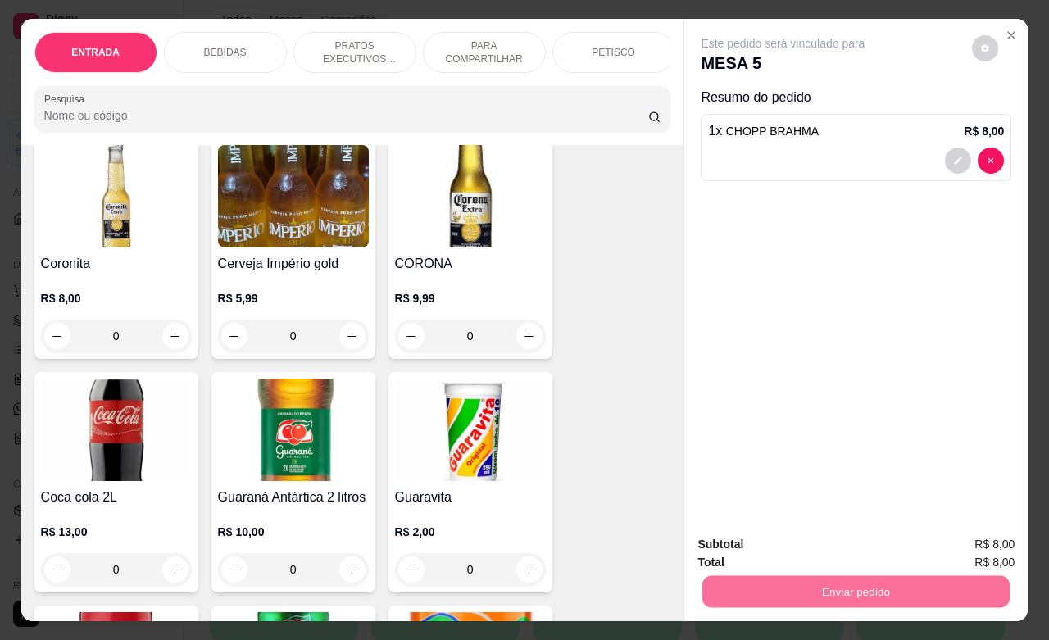
click at [819, 542] on button "Não registrar e enviar pedido" at bounding box center [799, 542] width 170 height 31
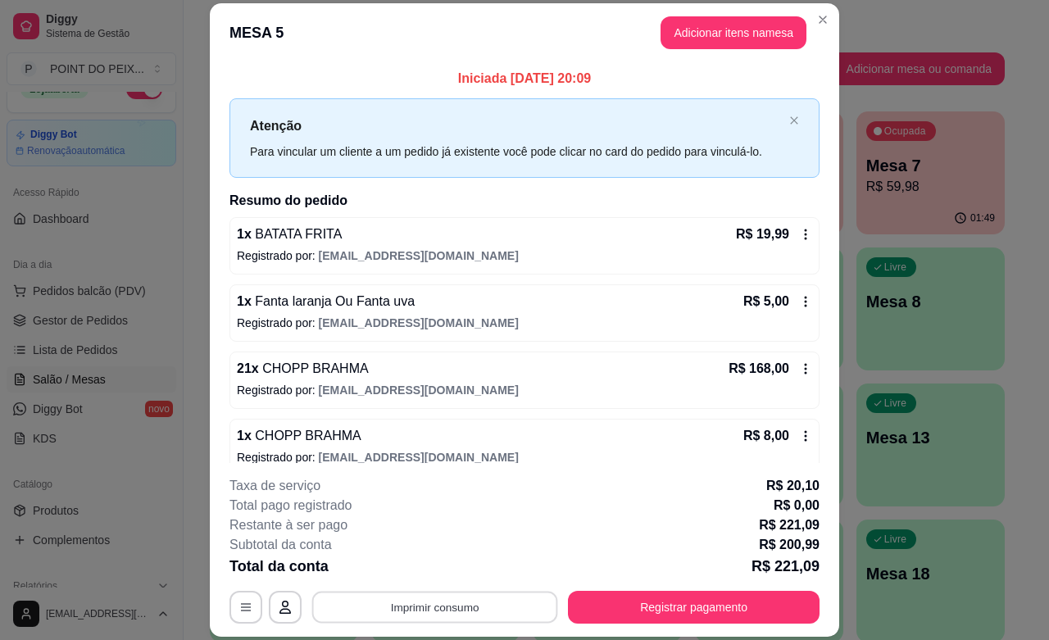
click at [483, 604] on button "Imprimir consumo" at bounding box center [435, 608] width 246 height 32
click at [453, 570] on button "IMPRESSORA" at bounding box center [431, 569] width 119 height 26
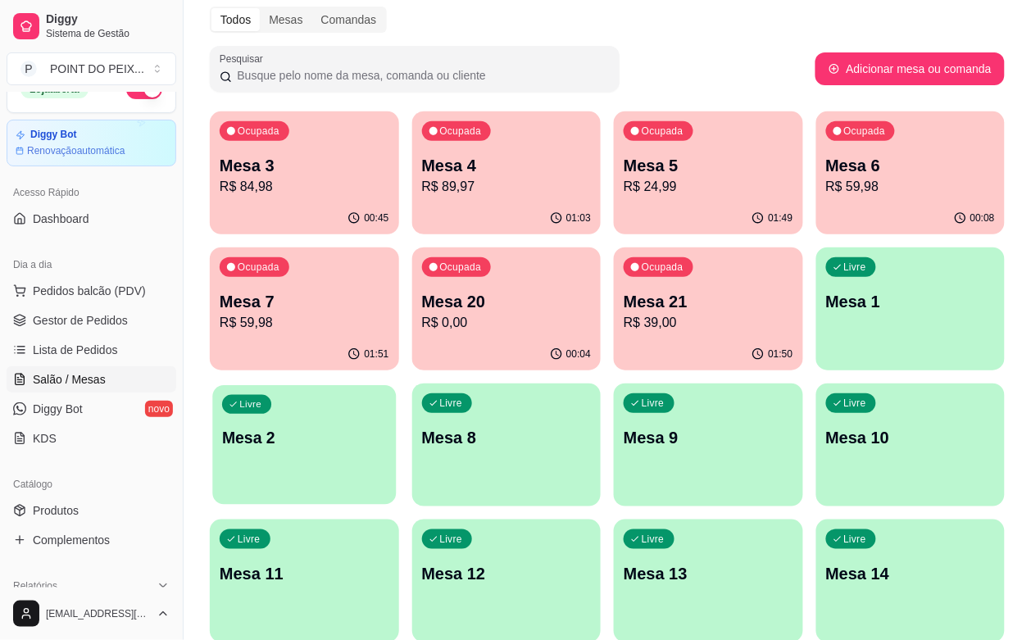
click at [396, 385] on div "Livre Mesa 2" at bounding box center [304, 435] width 184 height 100
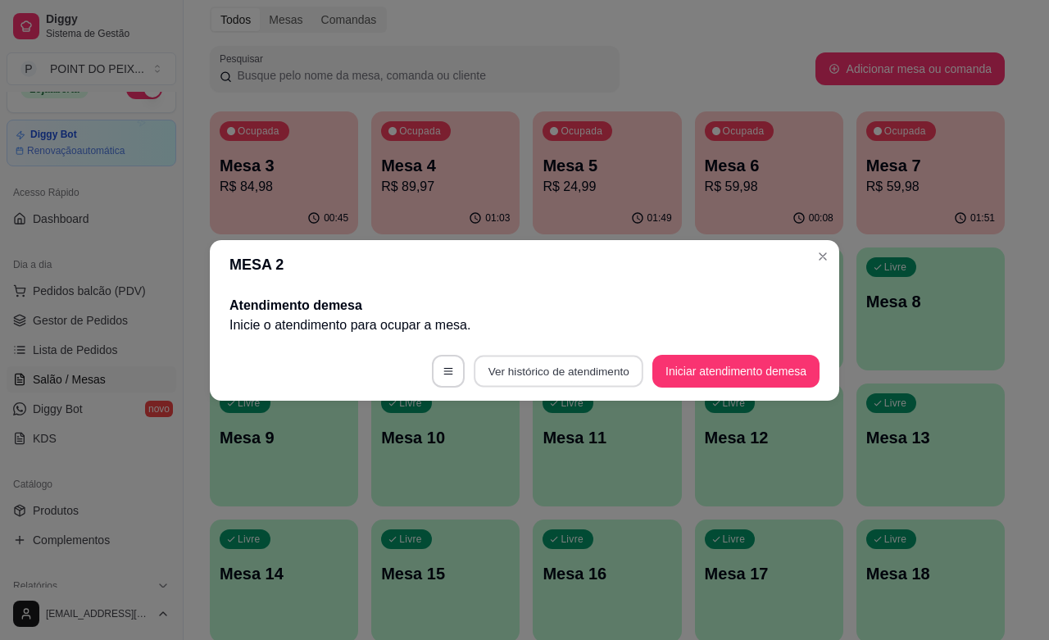
click at [529, 374] on button "Ver histórico de atendimento" at bounding box center [559, 371] width 170 height 32
click at [725, 370] on button "Iniciar atendimento de mesa" at bounding box center [736, 371] width 162 height 32
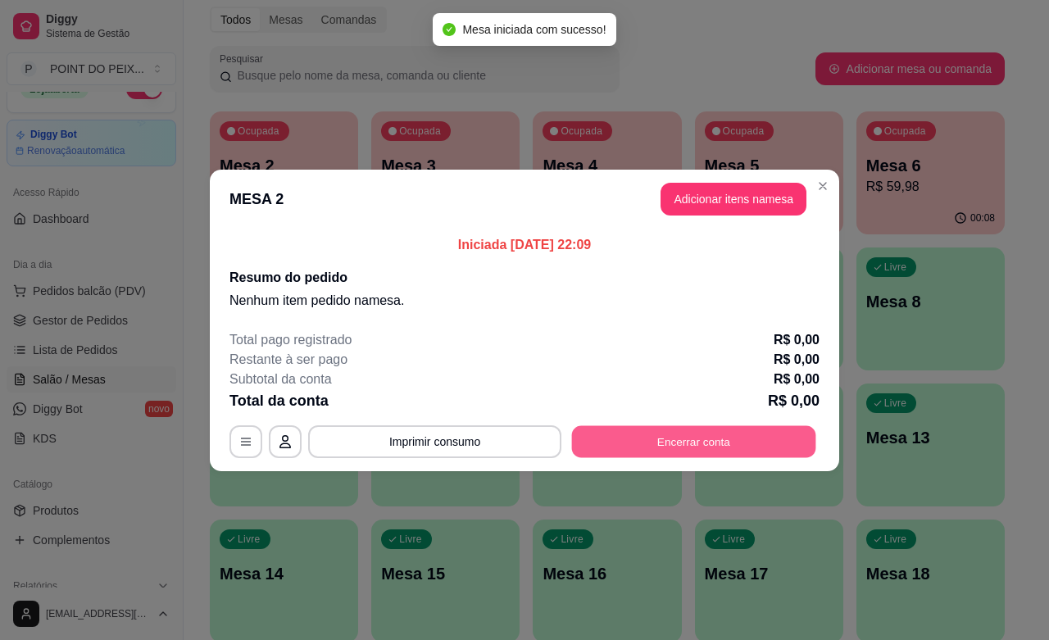
click at [676, 443] on button "Encerrar conta" at bounding box center [694, 441] width 244 height 32
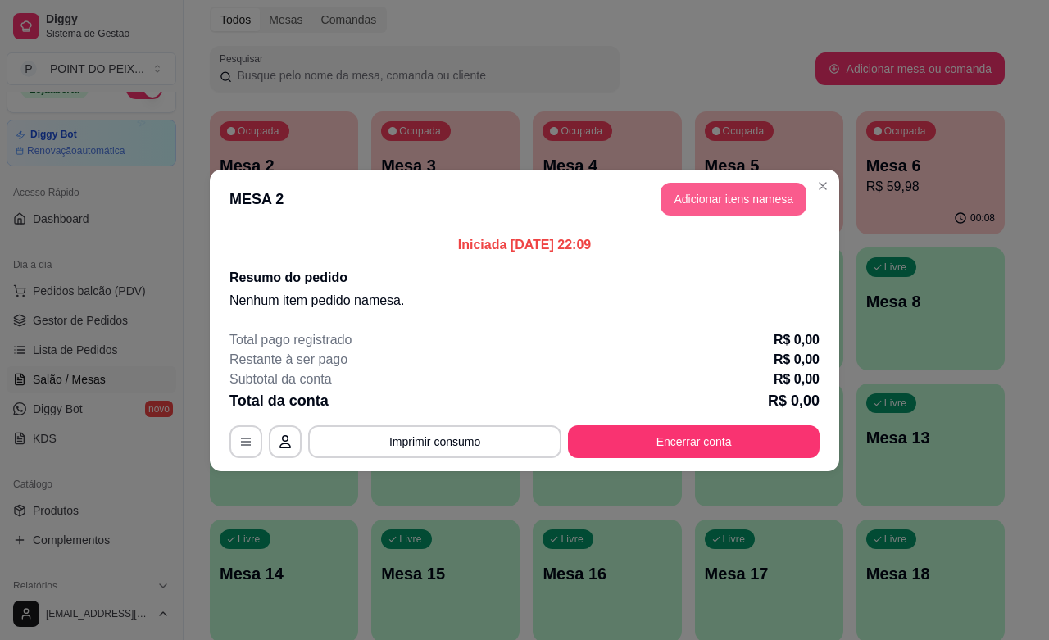
click at [705, 199] on button "Adicionar itens na mesa" at bounding box center [733, 199] width 146 height 33
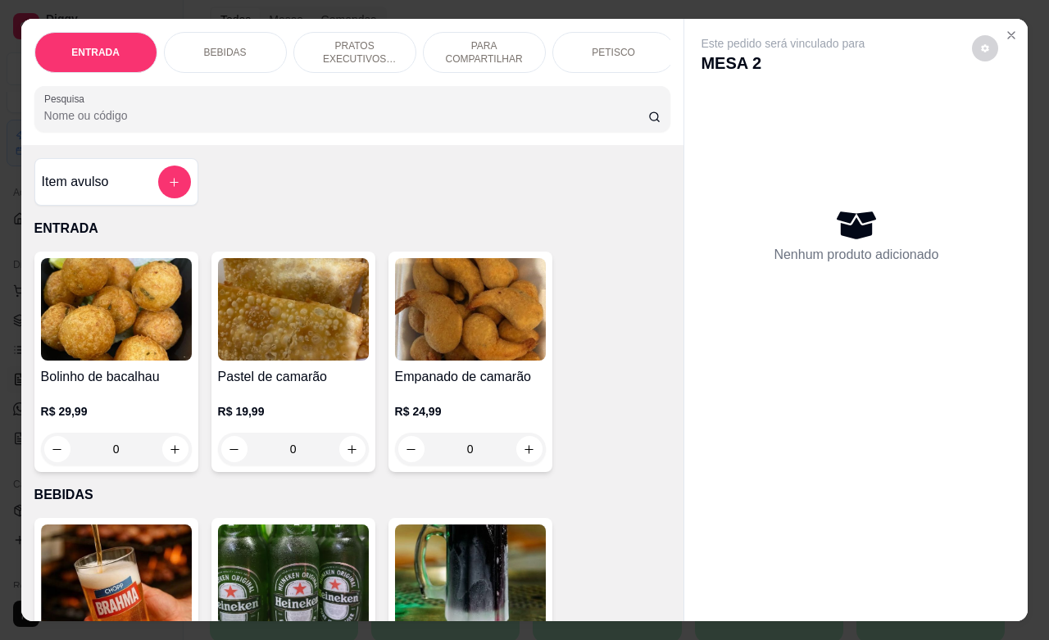
click at [596, 33] on div "PETISCO" at bounding box center [613, 52] width 123 height 41
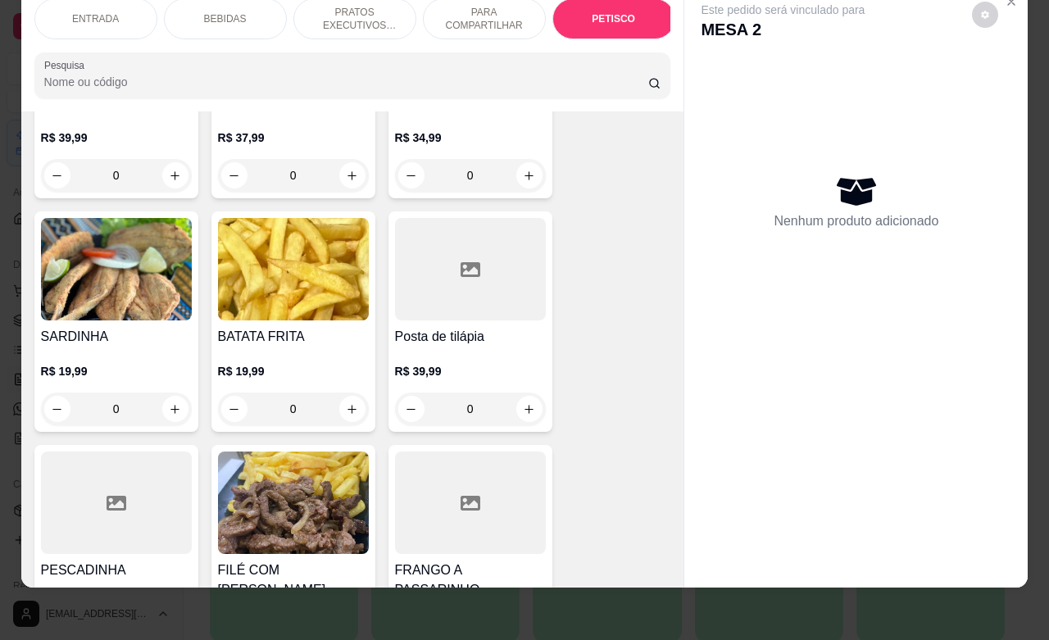
scroll to position [3796, 0]
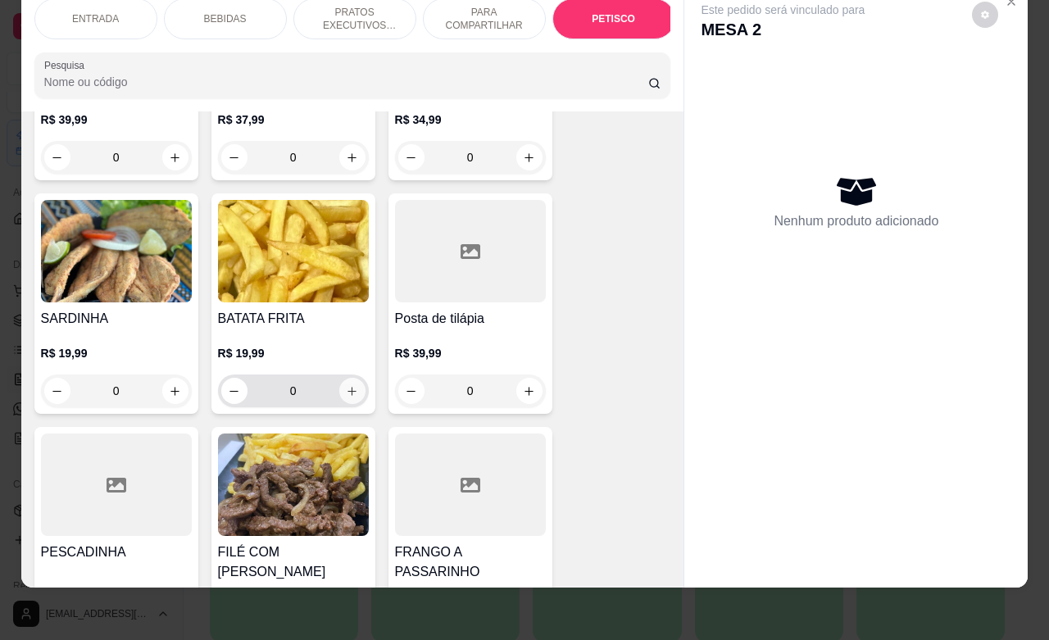
click at [350, 381] on button "increase-product-quantity" at bounding box center [352, 391] width 26 height 26
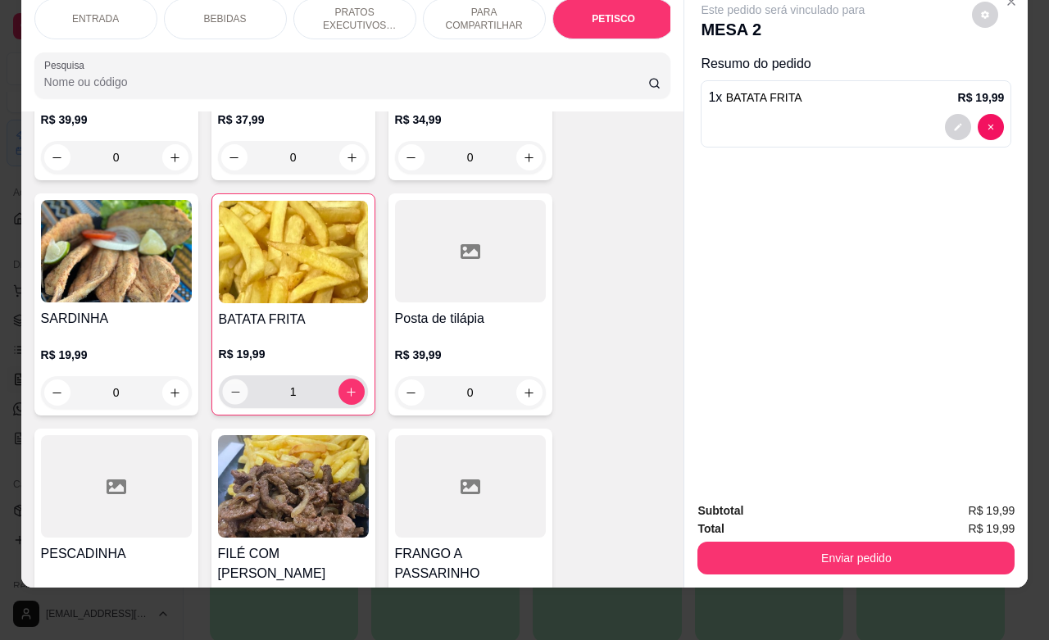
click at [229, 386] on icon "decrease-product-quantity" at bounding box center [235, 392] width 12 height 12
type input "0"
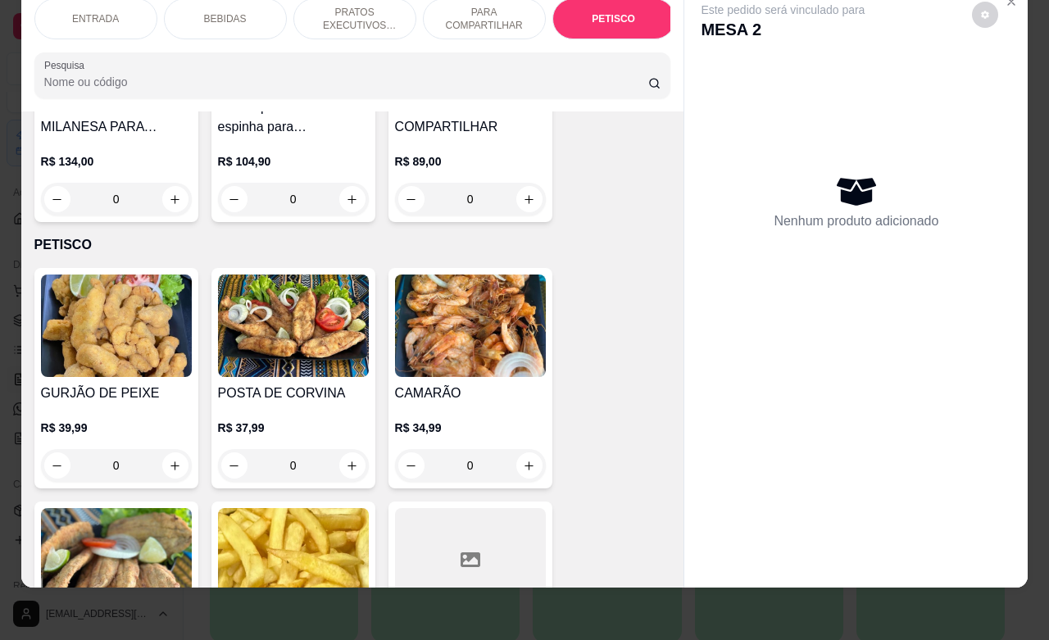
scroll to position [3489, 0]
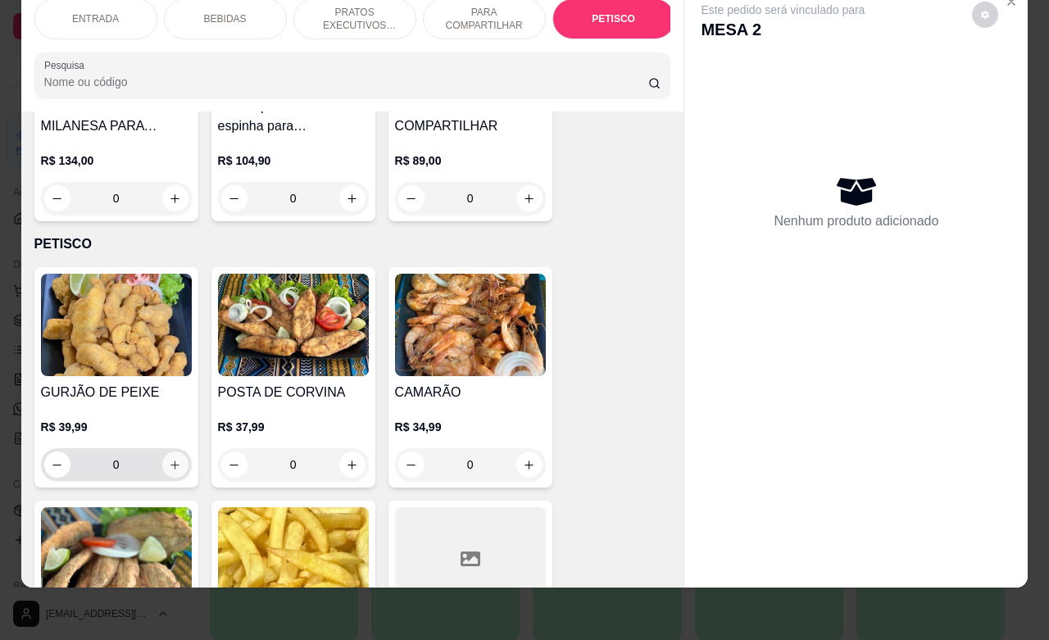
click at [169, 459] on icon "increase-product-quantity" at bounding box center [175, 465] width 12 height 12
type input "1"
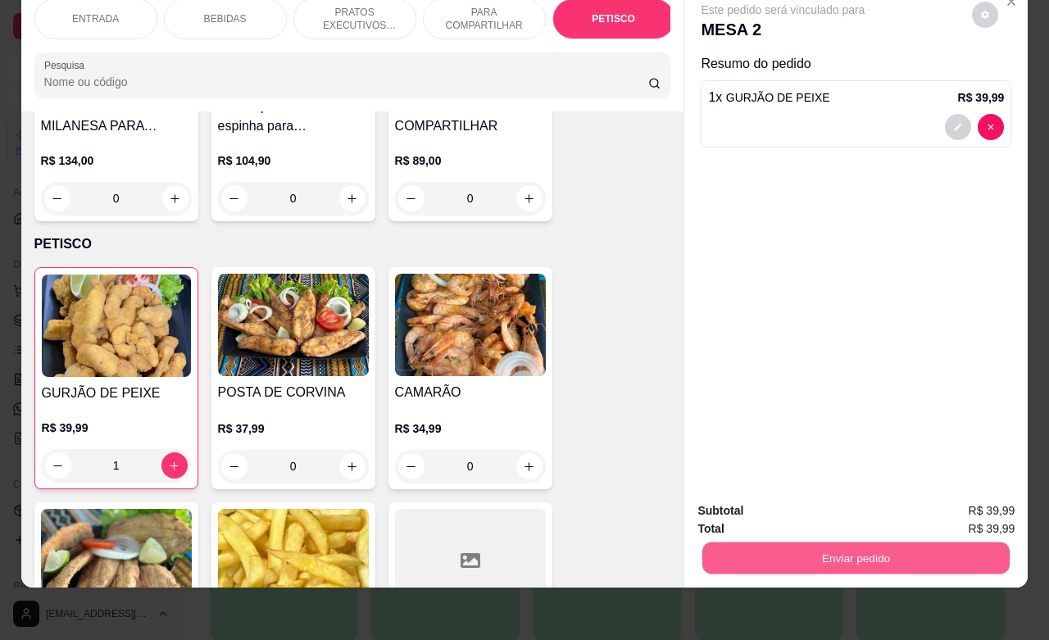
click at [766, 542] on button "Enviar pedido" at bounding box center [855, 558] width 307 height 32
click at [750, 500] on button "Não registrar e enviar pedido" at bounding box center [799, 500] width 170 height 31
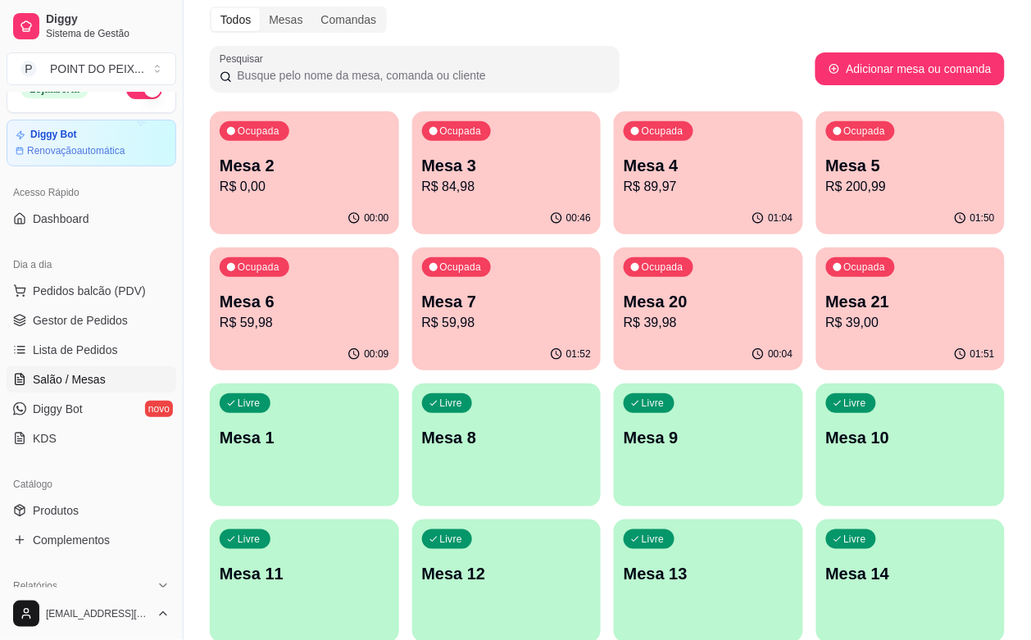
click at [826, 191] on p "R$ 200,99" at bounding box center [911, 187] width 170 height 20
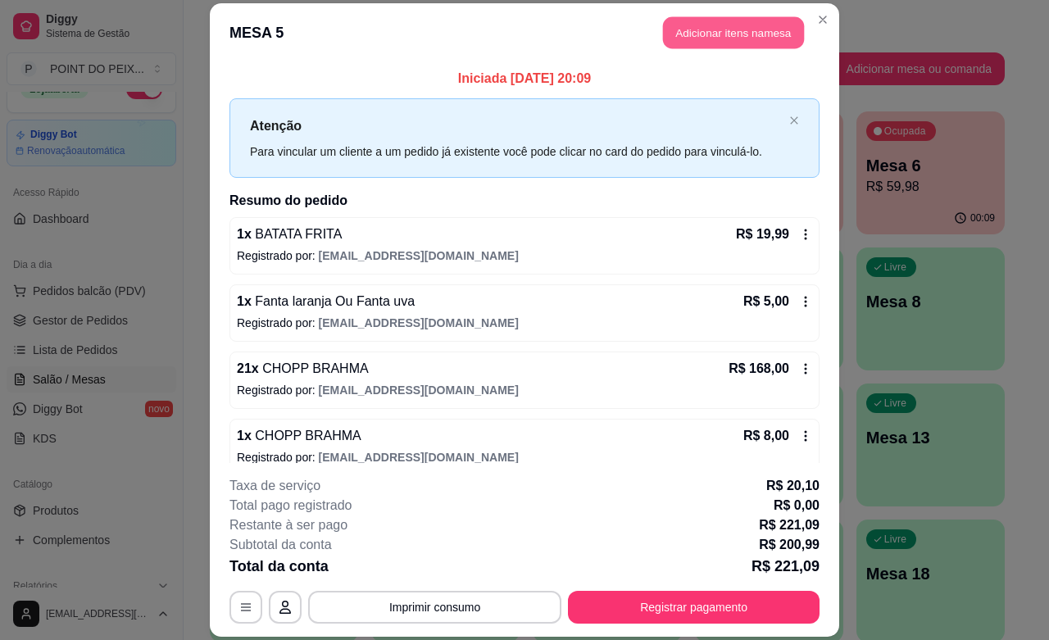
click at [746, 37] on button "Adicionar itens na mesa" at bounding box center [733, 33] width 141 height 32
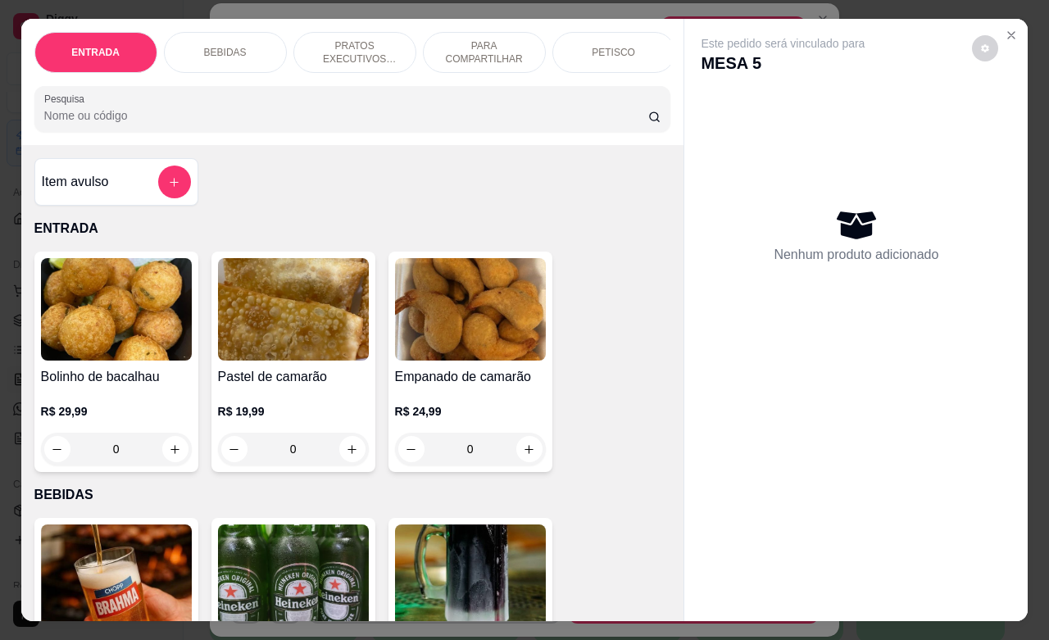
click at [232, 46] on p "BEBIDAS" at bounding box center [225, 52] width 43 height 13
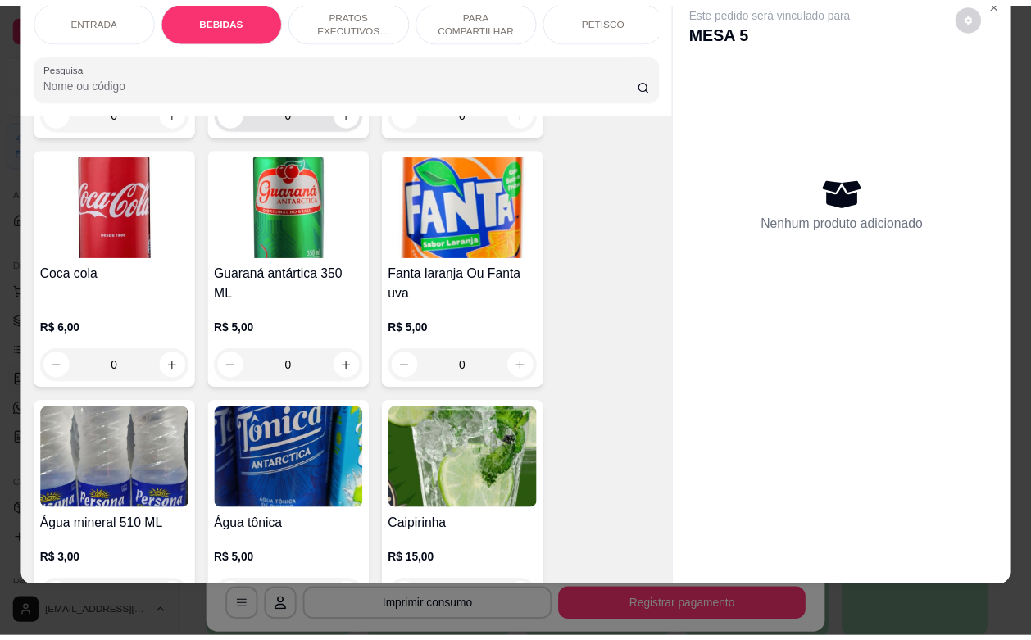
scroll to position [1262, 0]
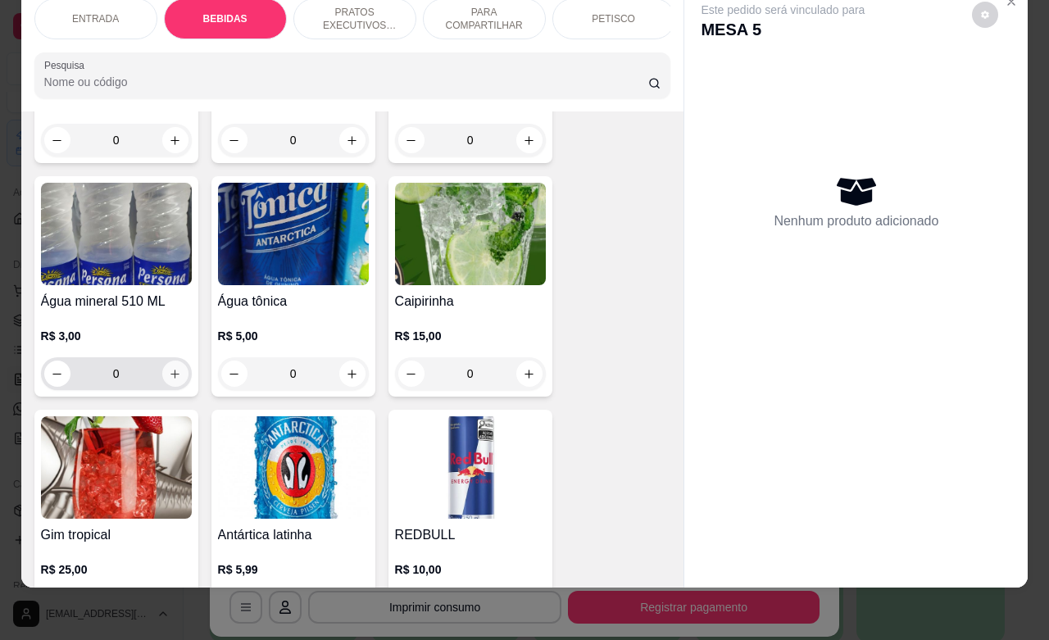
click at [169, 368] on icon "increase-product-quantity" at bounding box center [175, 374] width 12 height 12
type input "1"
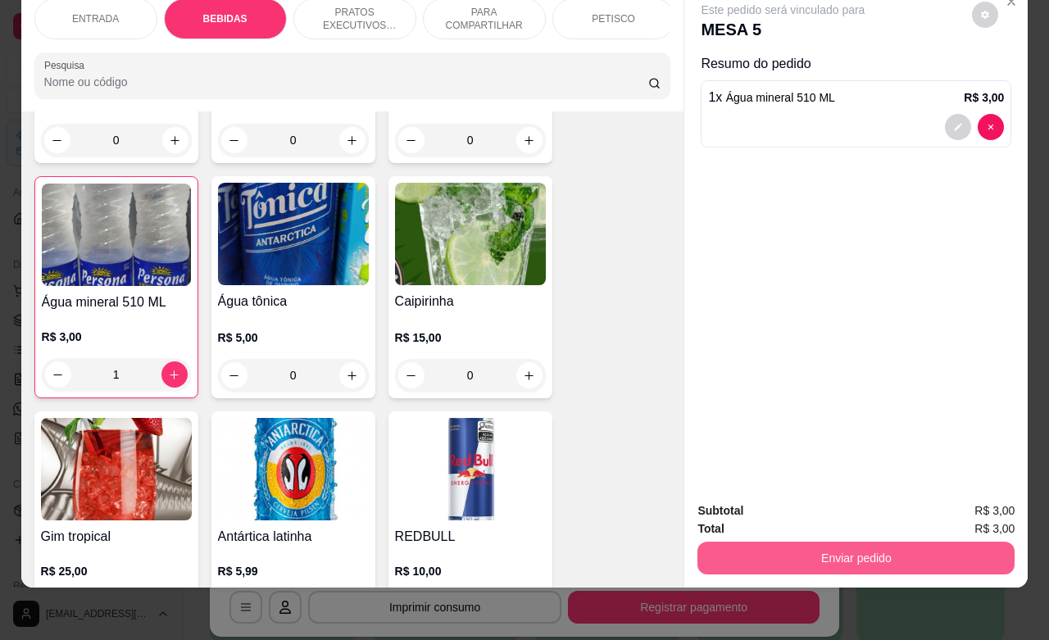
click at [791, 542] on button "Enviar pedido" at bounding box center [855, 558] width 317 height 33
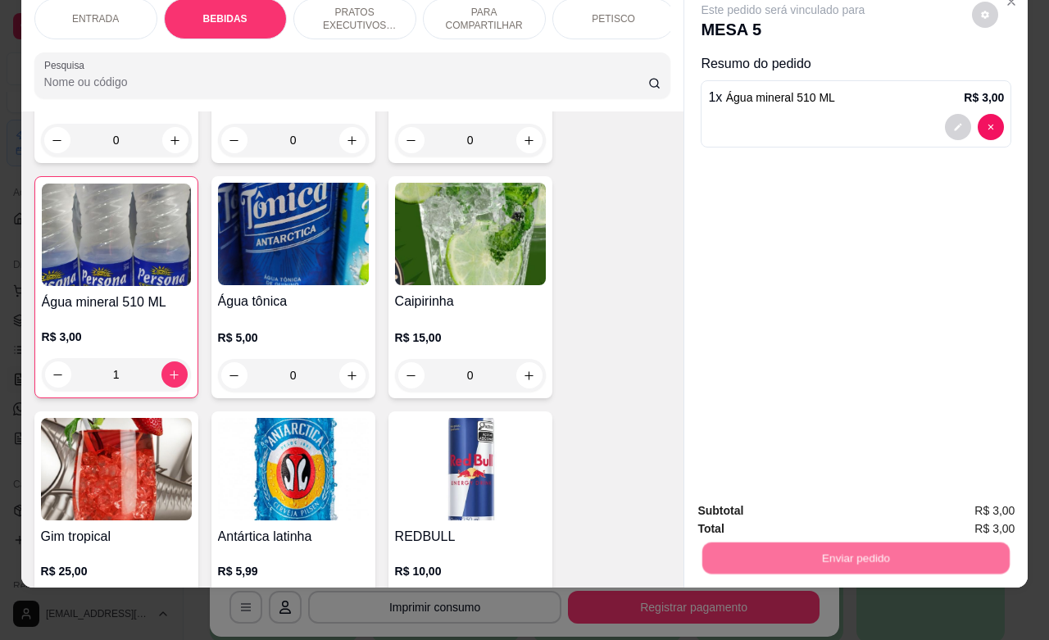
click at [760, 501] on button "Não registrar e enviar pedido" at bounding box center [800, 500] width 166 height 30
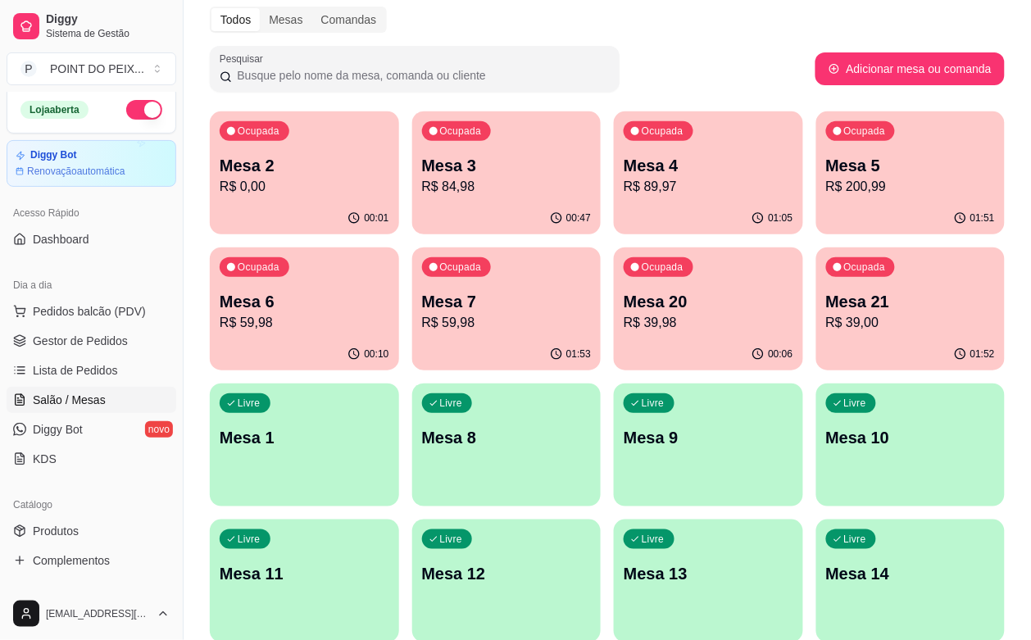
scroll to position [0, 0]
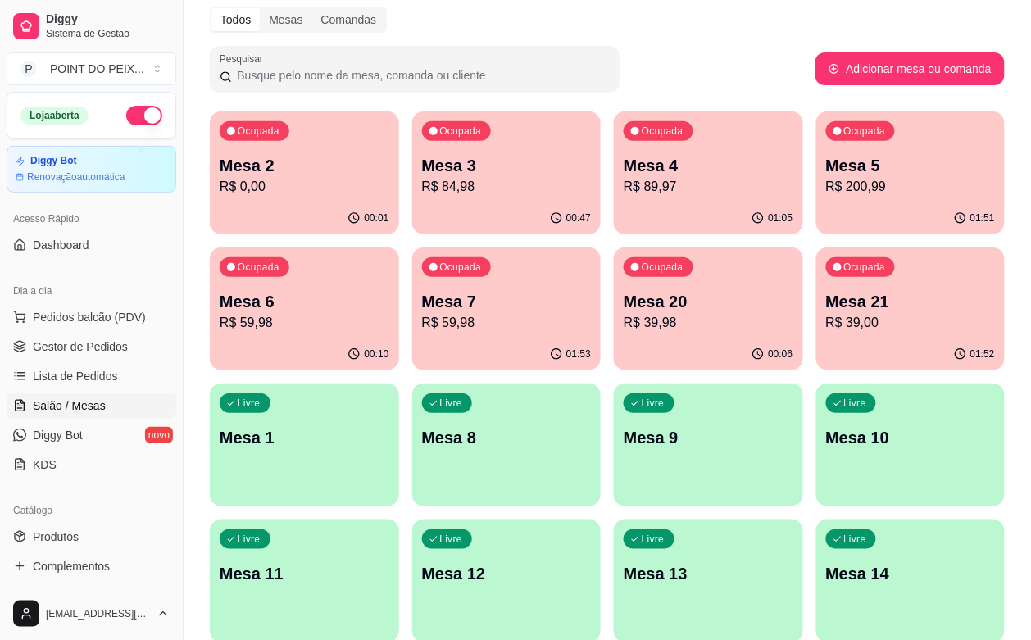
click at [135, 113] on button "button" at bounding box center [144, 116] width 36 height 20
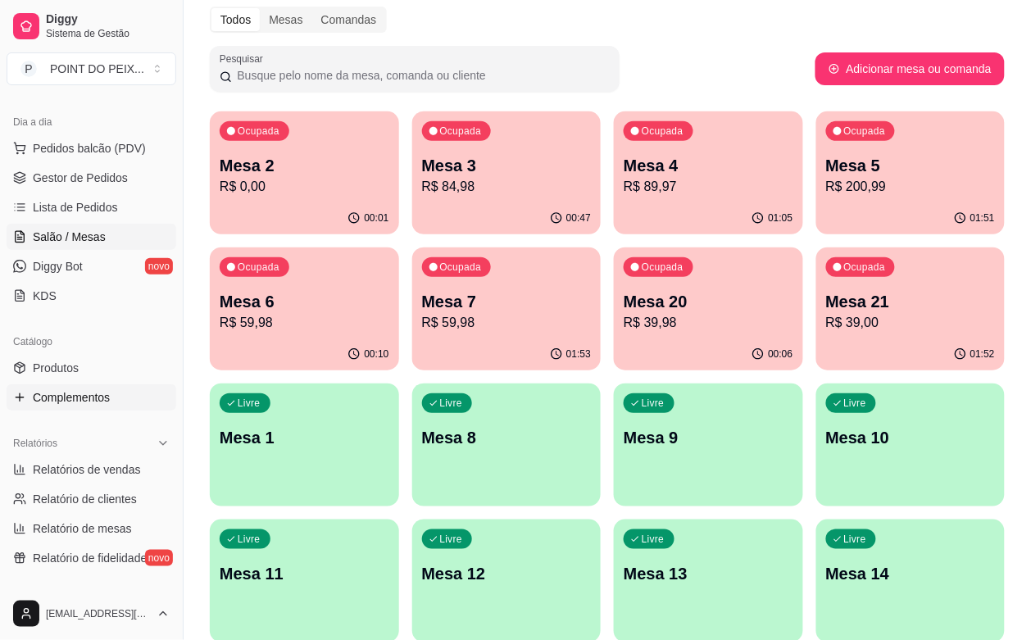
scroll to position [205, 0]
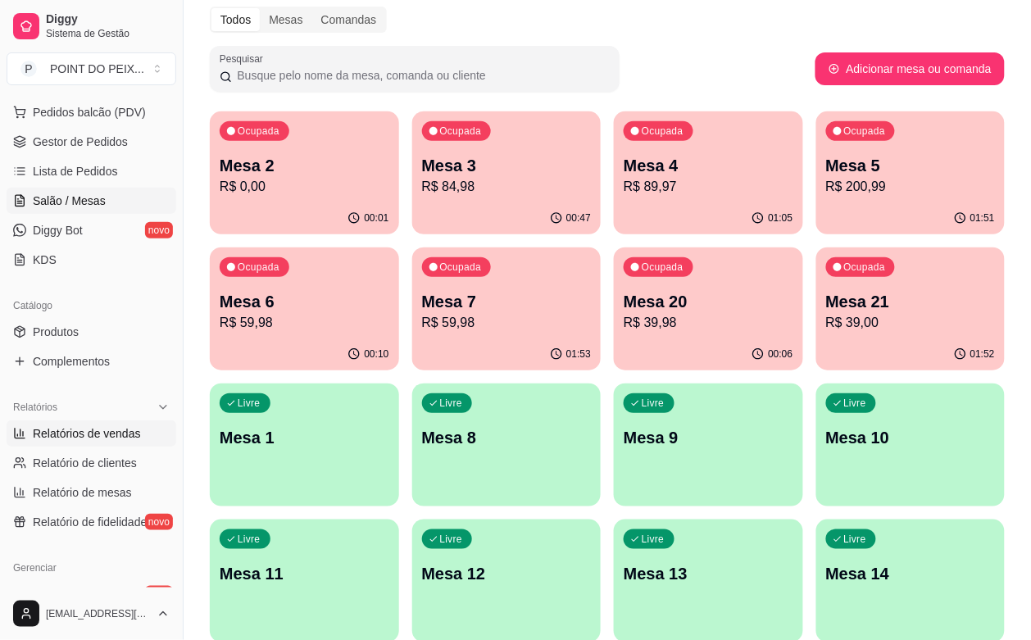
click at [115, 435] on span "Relatórios de vendas" at bounding box center [87, 433] width 108 height 16
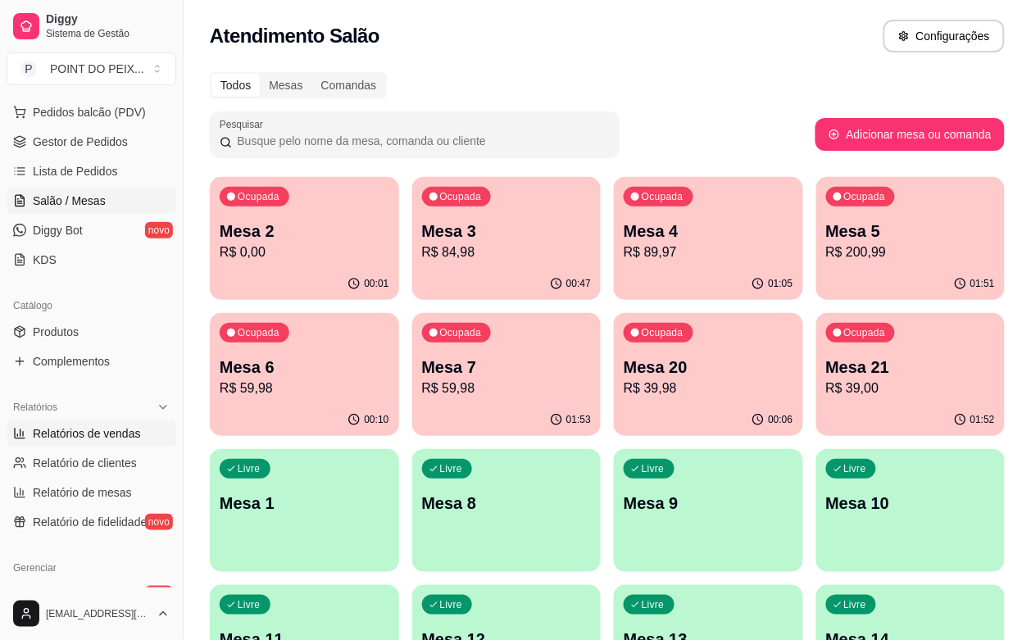
select select "ALL"
select select "0"
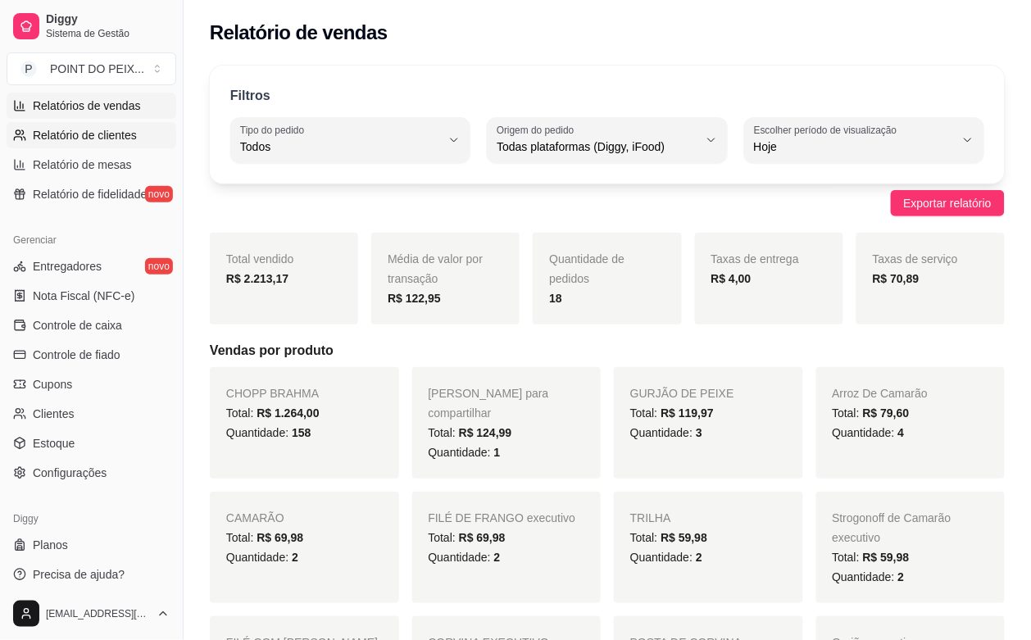
scroll to position [538, 0]
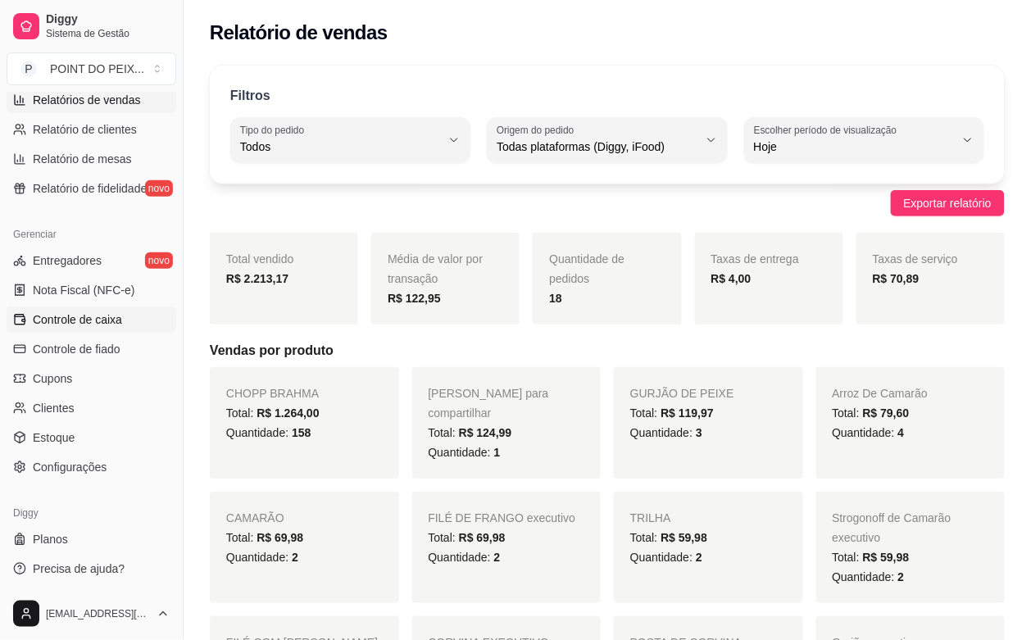
click at [98, 325] on span "Controle de caixa" at bounding box center [77, 319] width 89 height 16
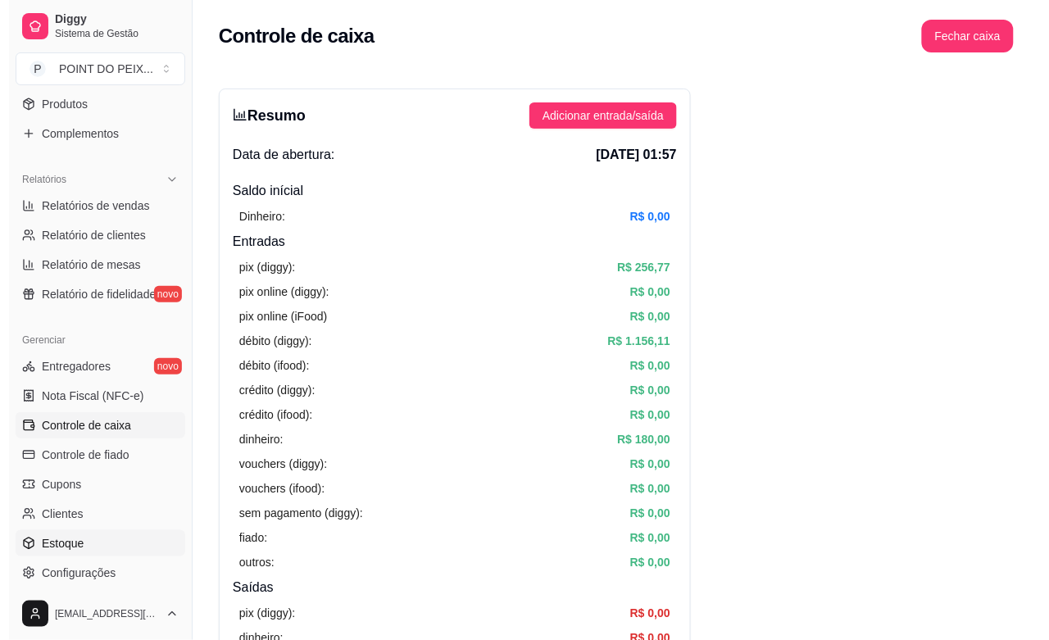
scroll to position [231, 0]
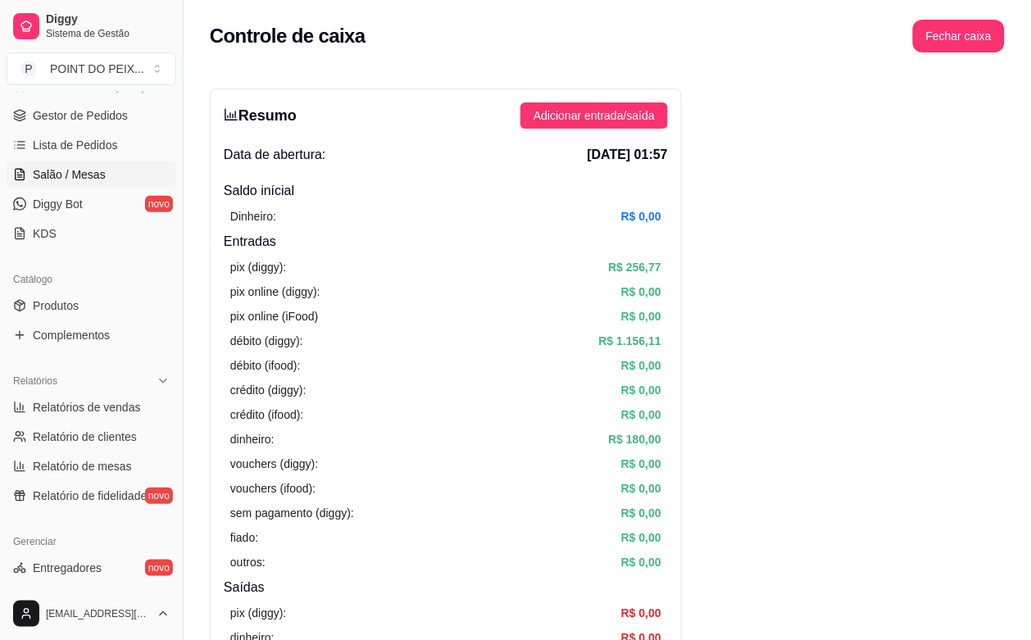
click at [88, 177] on span "Salão / Mesas" at bounding box center [69, 174] width 73 height 16
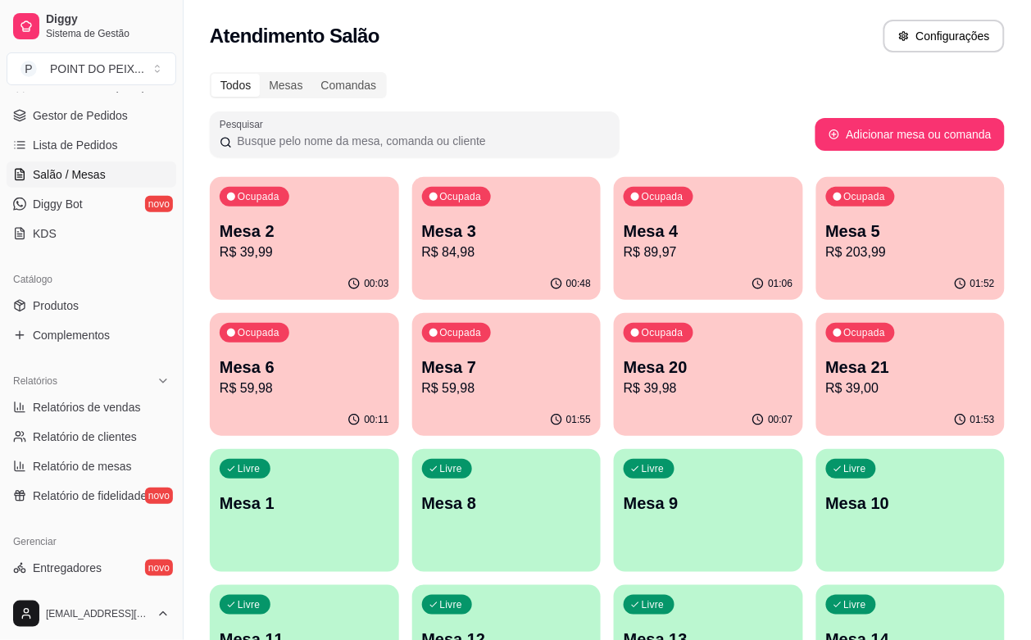
click at [601, 449] on div "Livre Mesa 8" at bounding box center [506, 500] width 189 height 103
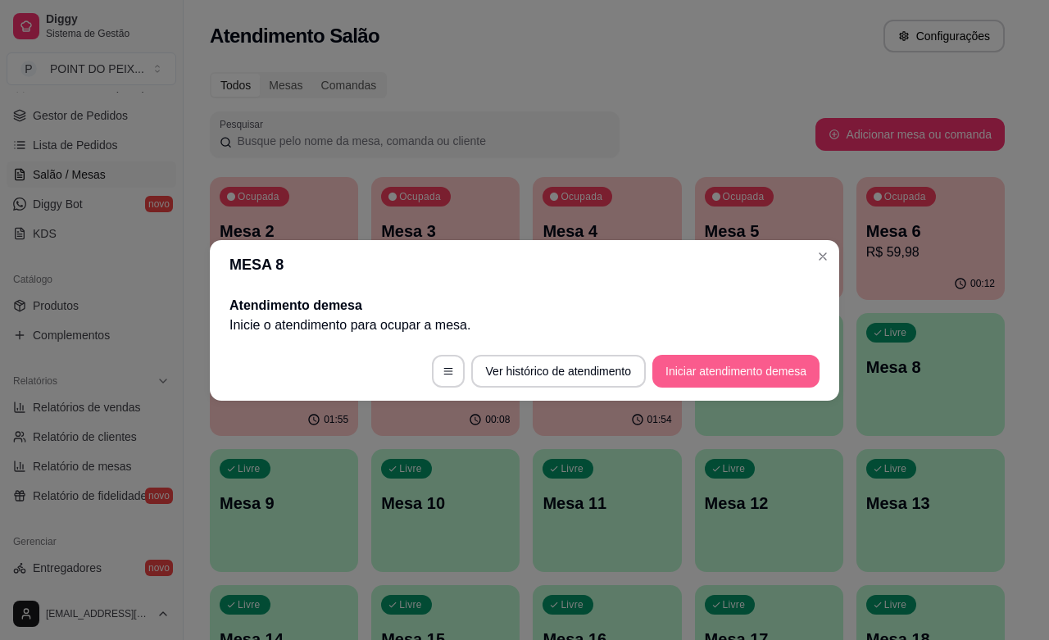
click at [702, 365] on button "Iniciar atendimento de mesa" at bounding box center [735, 371] width 167 height 33
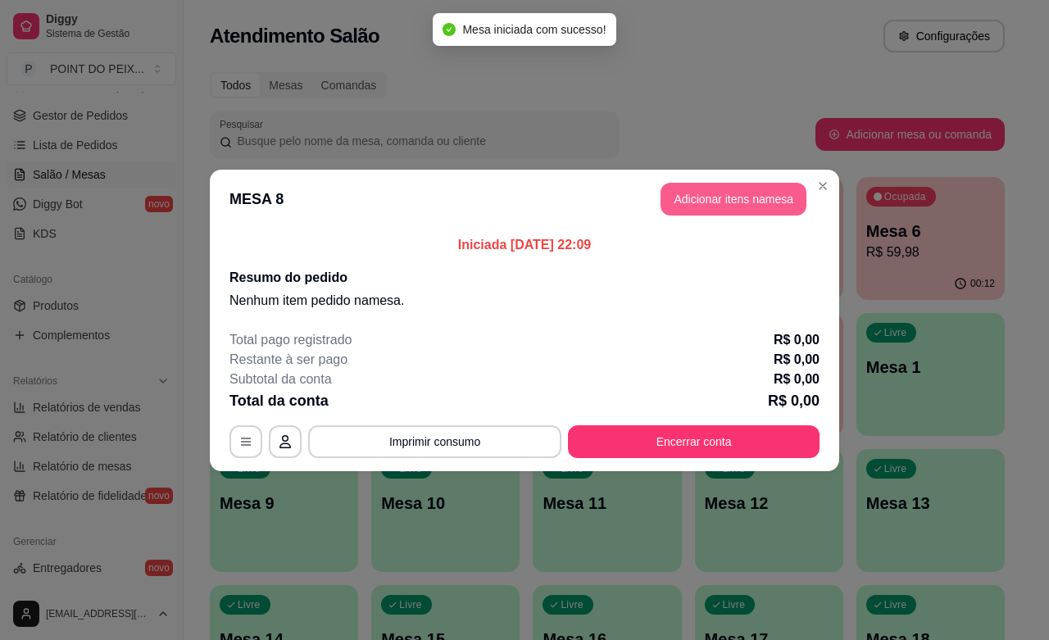
click at [741, 210] on button "Adicionar itens na mesa" at bounding box center [733, 199] width 146 height 33
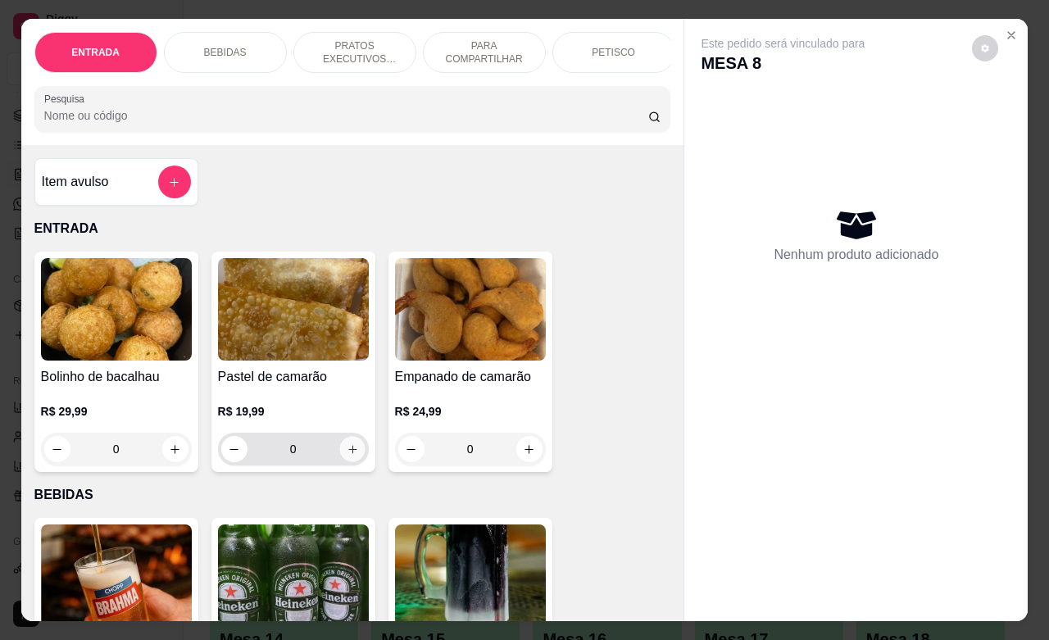
click at [344, 462] on button "increase-product-quantity" at bounding box center [351, 449] width 25 height 25
type input "1"
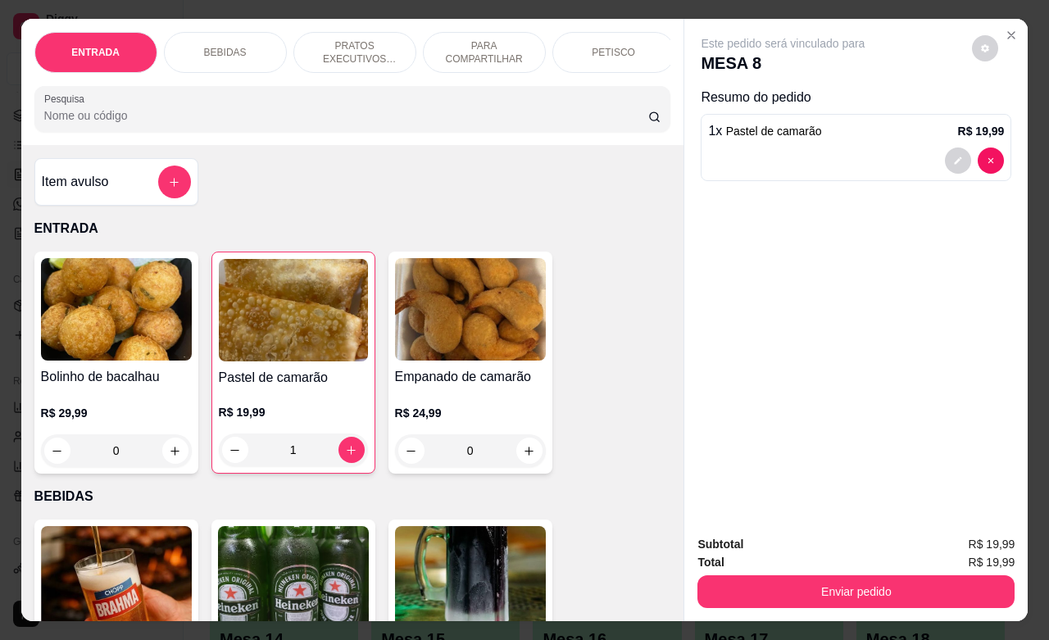
click at [584, 43] on div "PETISCO" at bounding box center [613, 52] width 123 height 41
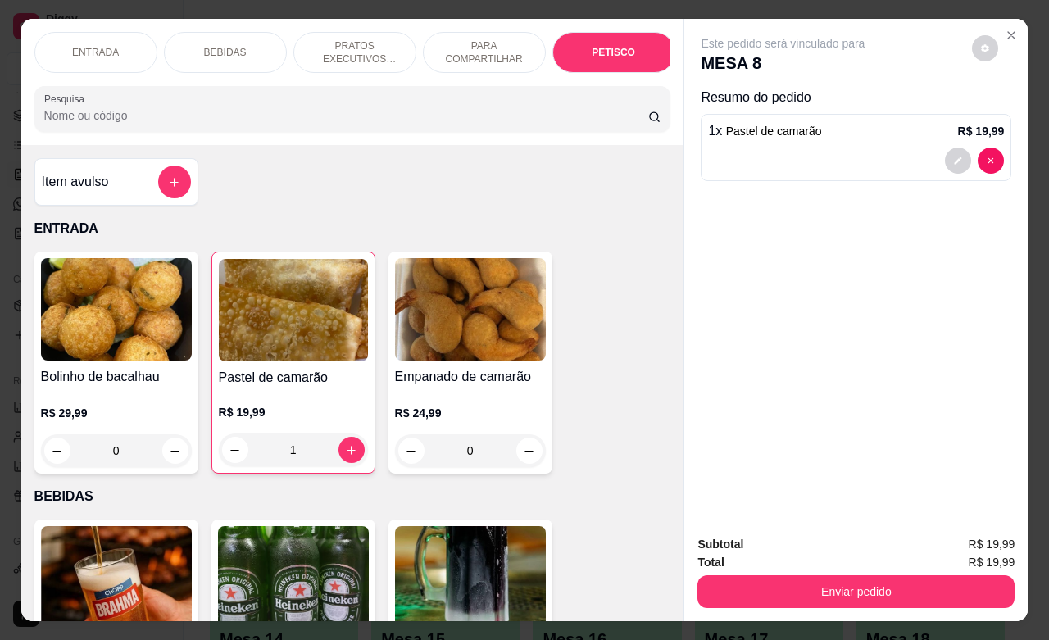
scroll to position [3593, 0]
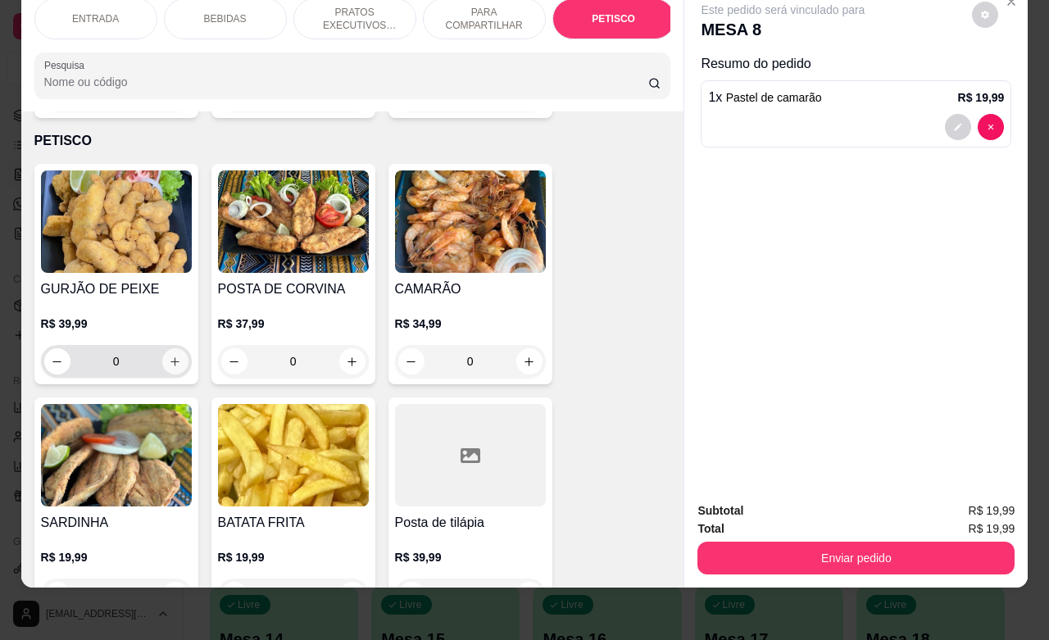
click at [169, 356] on icon "increase-product-quantity" at bounding box center [175, 362] width 12 height 12
type input "1"
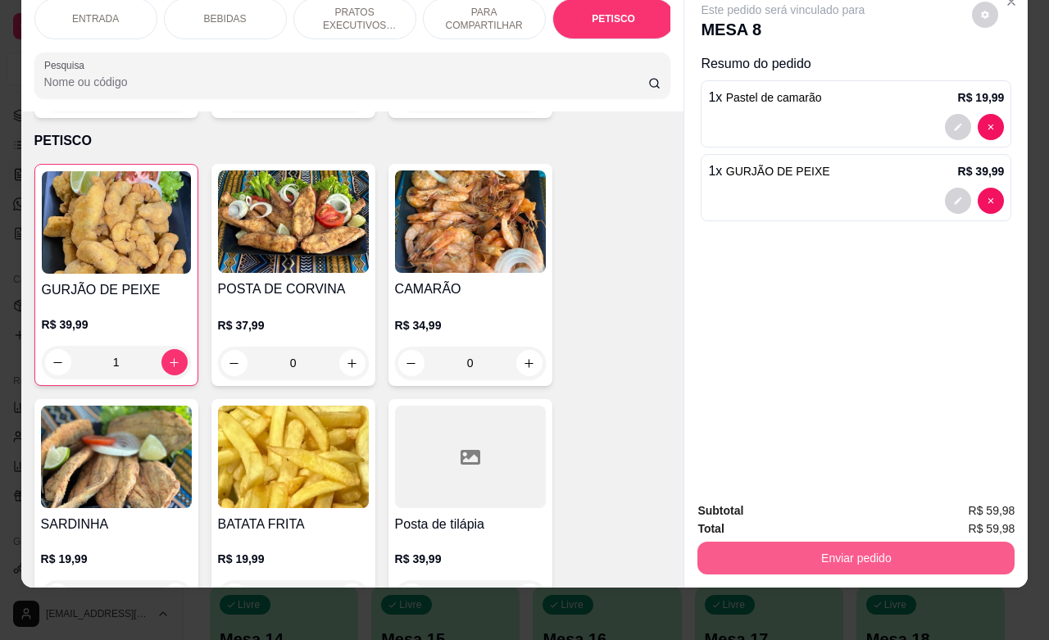
click at [865, 543] on button "Enviar pedido" at bounding box center [855, 558] width 317 height 33
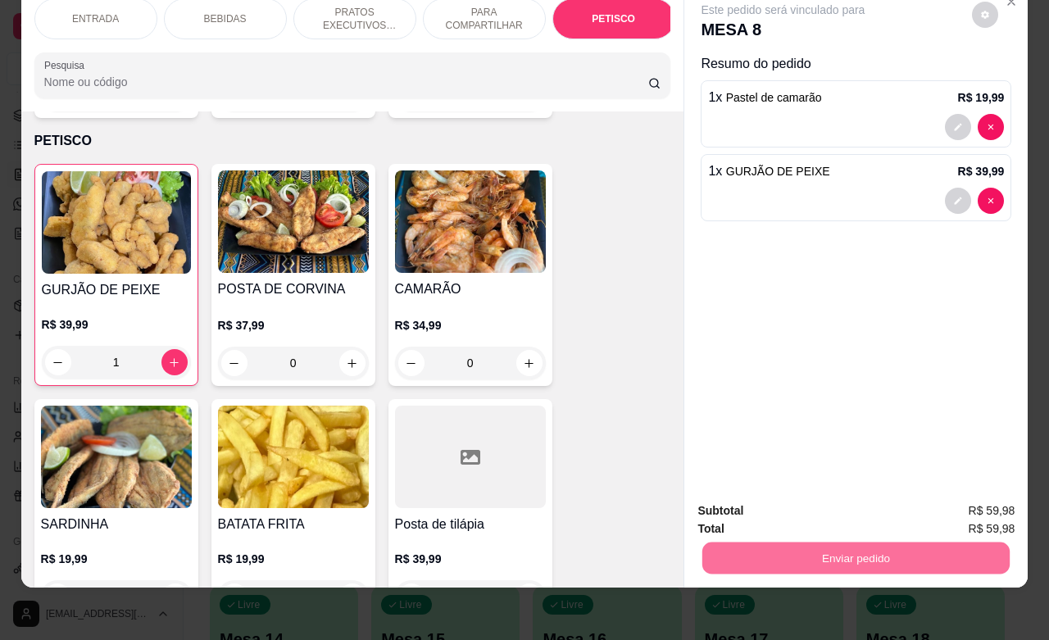
click at [837, 492] on button "Não registrar e enviar pedido" at bounding box center [799, 500] width 170 height 31
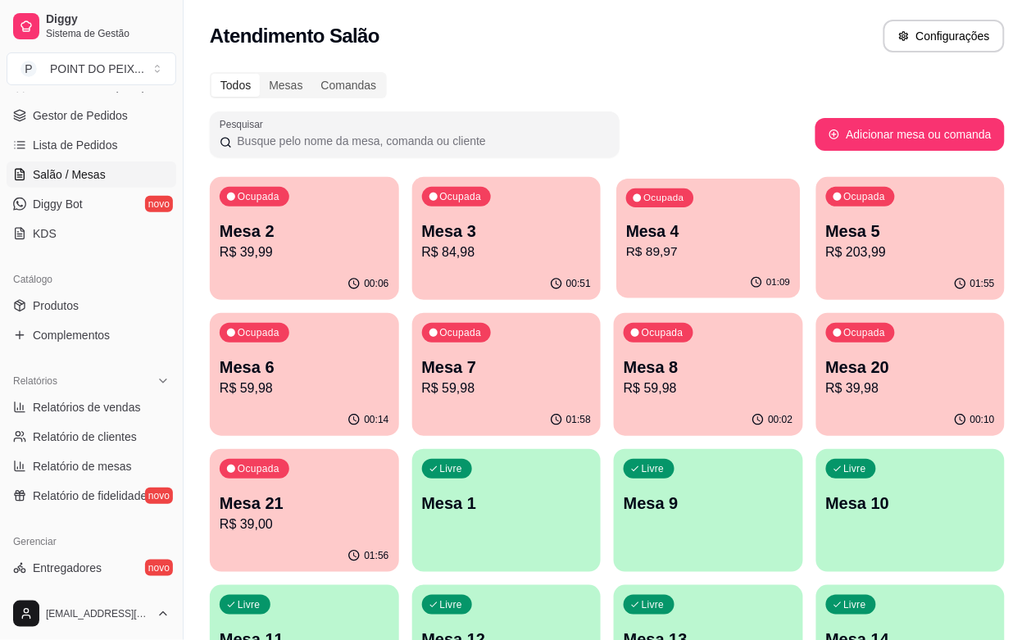
click at [616, 266] on div "Ocupada Mesa 4 R$ 89,97" at bounding box center [708, 223] width 184 height 88
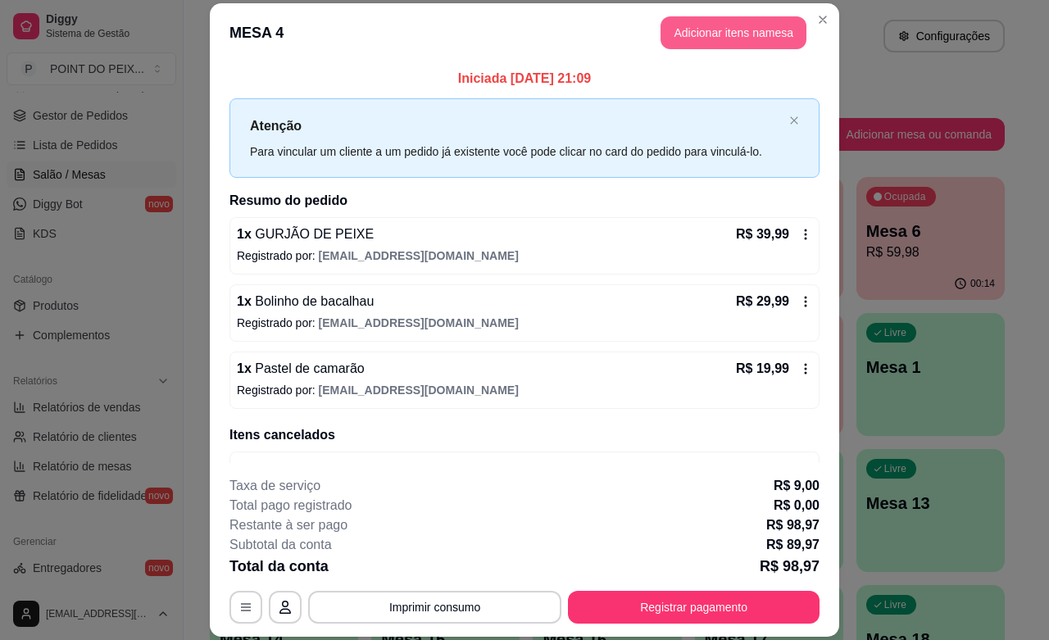
click at [678, 34] on button "Adicionar itens na mesa" at bounding box center [733, 32] width 146 height 33
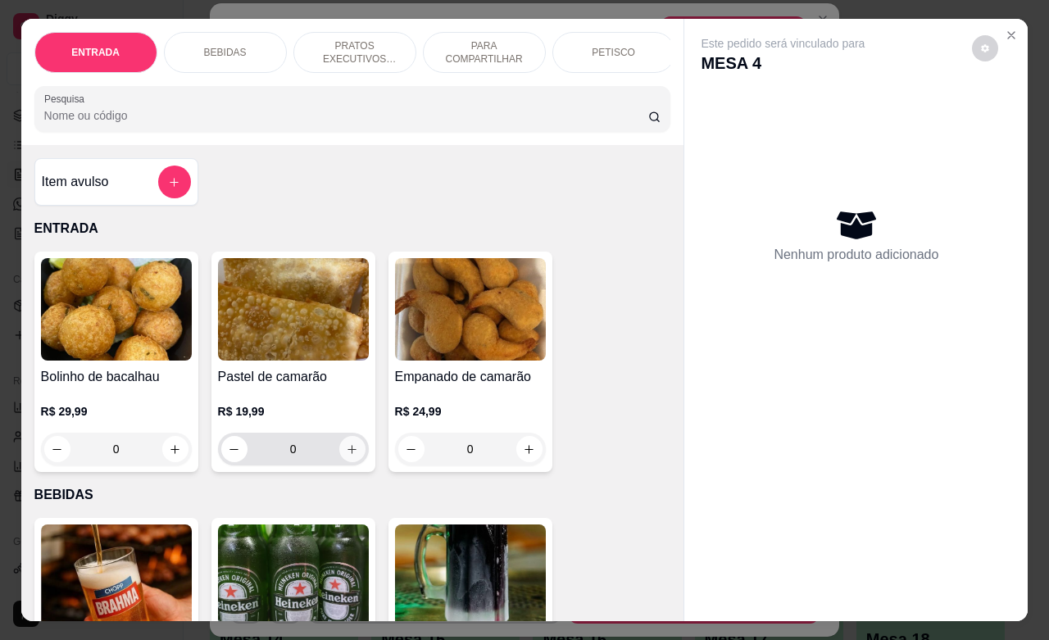
click at [348, 452] on icon "increase-product-quantity" at bounding box center [352, 449] width 12 height 12
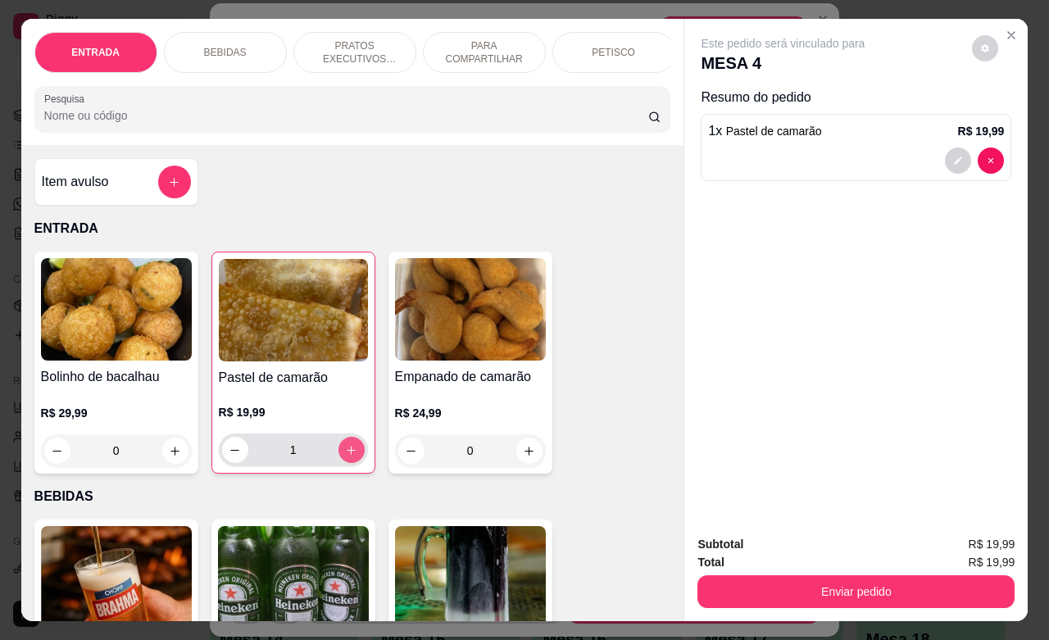
type input "1"
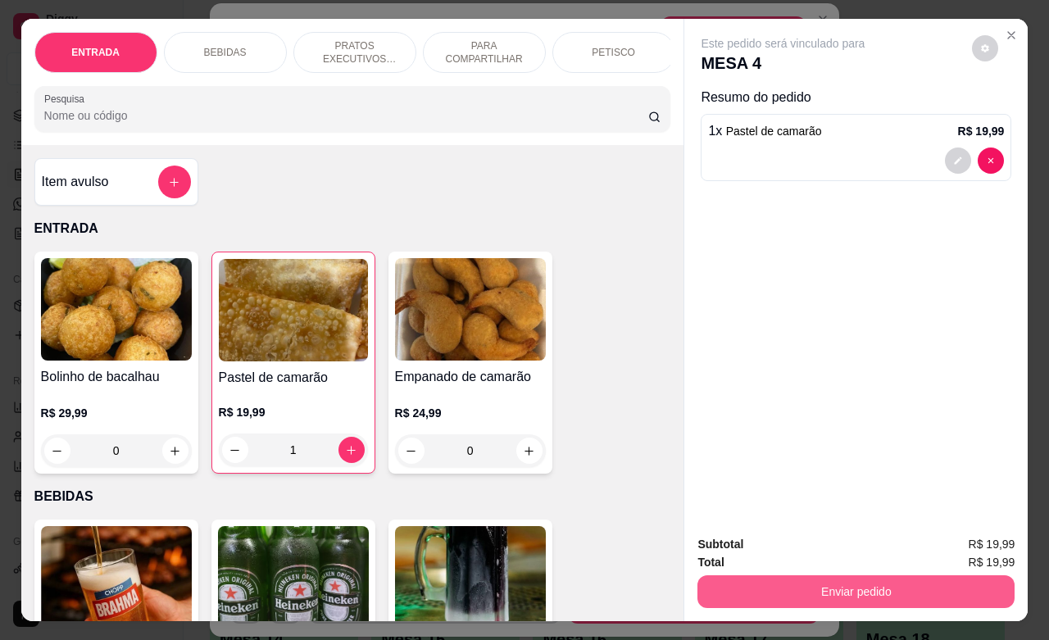
click at [816, 587] on button "Enviar pedido" at bounding box center [855, 591] width 317 height 33
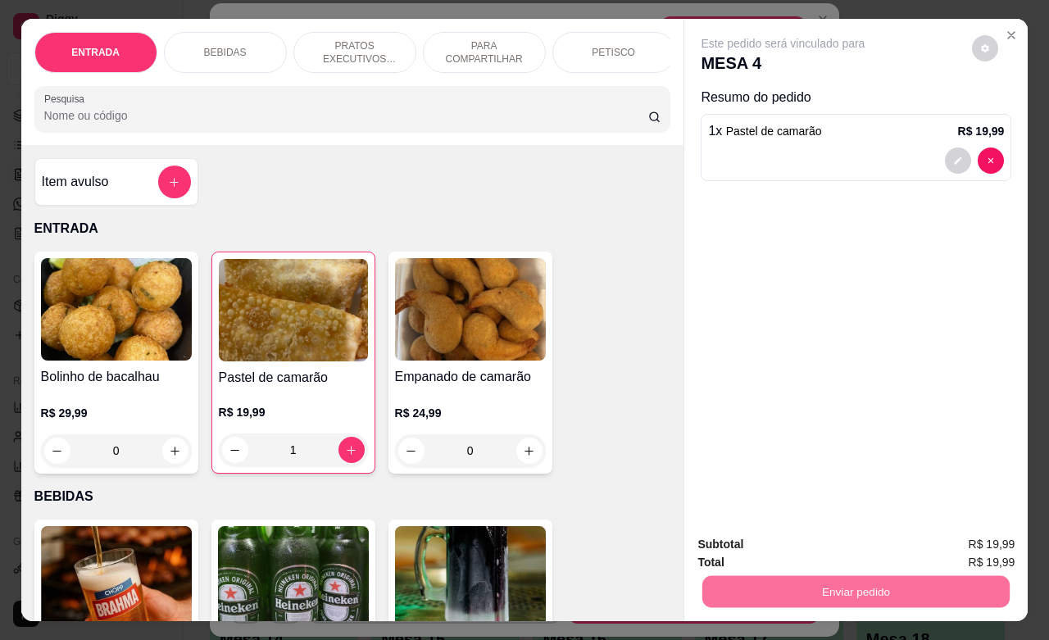
click at [828, 547] on button "Não registrar e enviar pedido" at bounding box center [800, 542] width 166 height 30
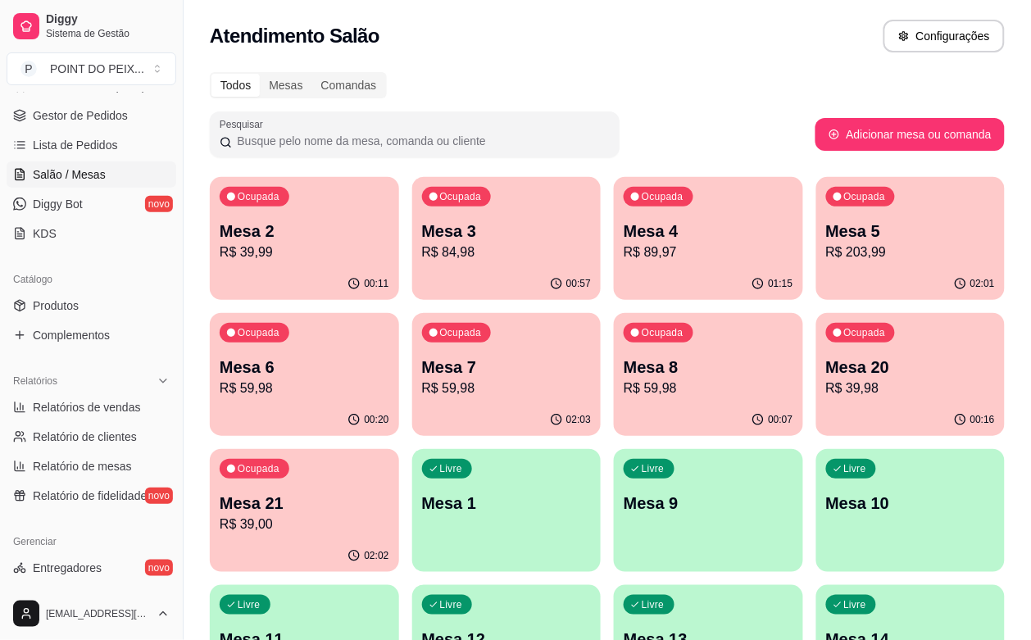
click at [481, 239] on p "Mesa 3" at bounding box center [507, 231] width 170 height 23
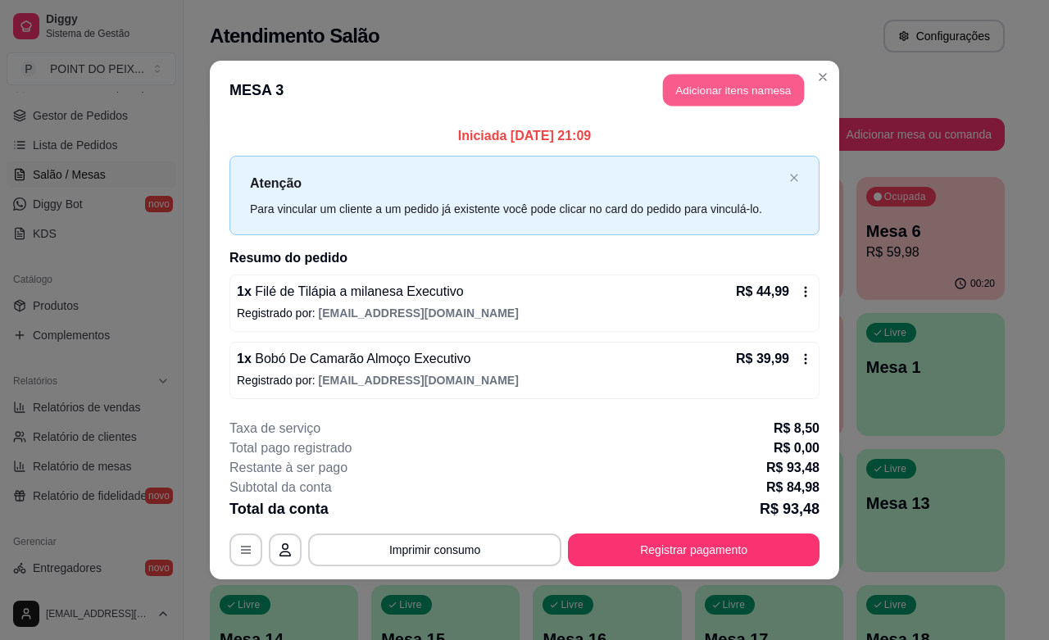
click at [755, 82] on button "Adicionar itens na mesa" at bounding box center [733, 91] width 141 height 32
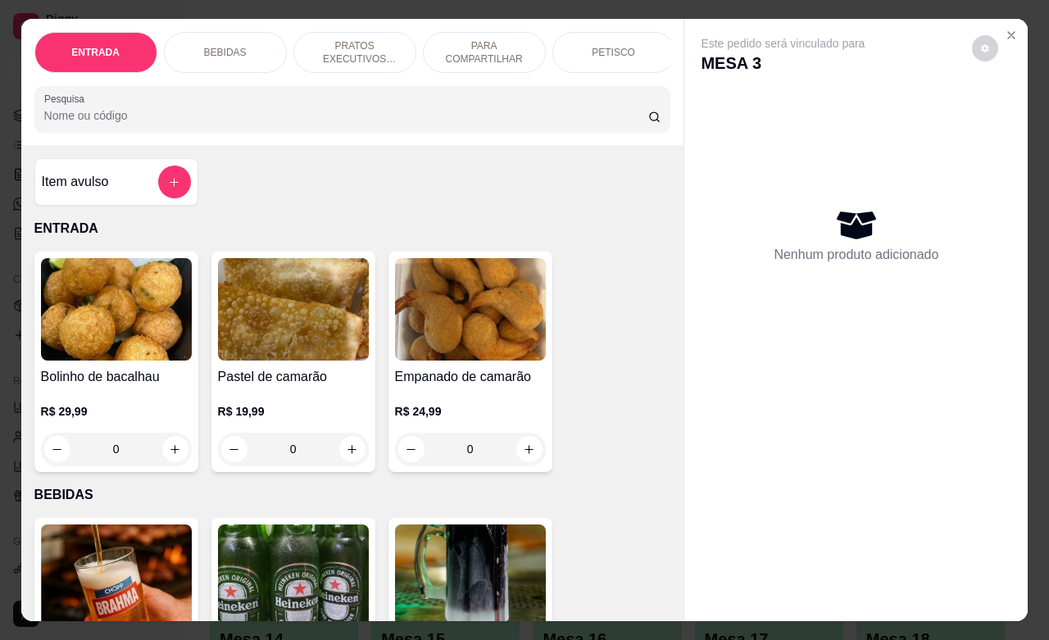
click at [197, 34] on div "BEBIDAS" at bounding box center [225, 52] width 123 height 41
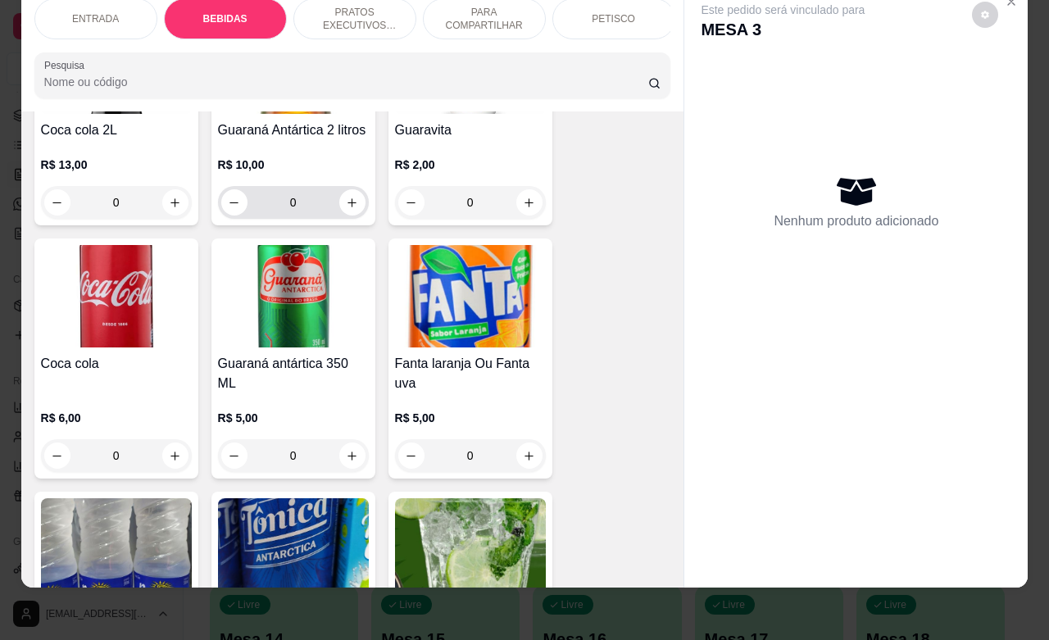
scroll to position [954, 0]
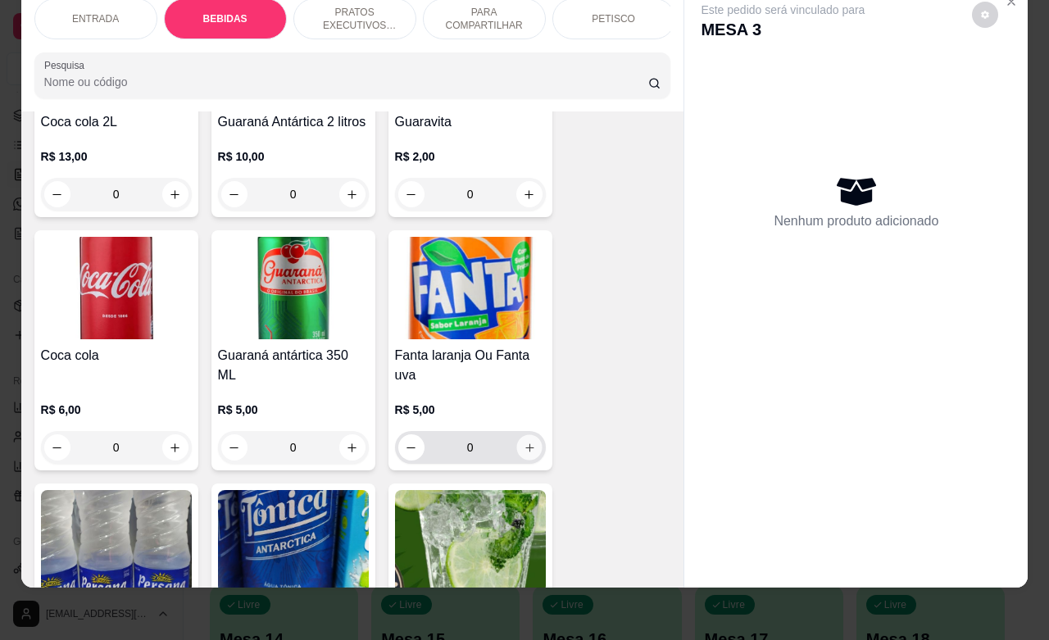
click at [516, 451] on button "increase-product-quantity" at bounding box center [528, 447] width 25 height 25
type input "1"
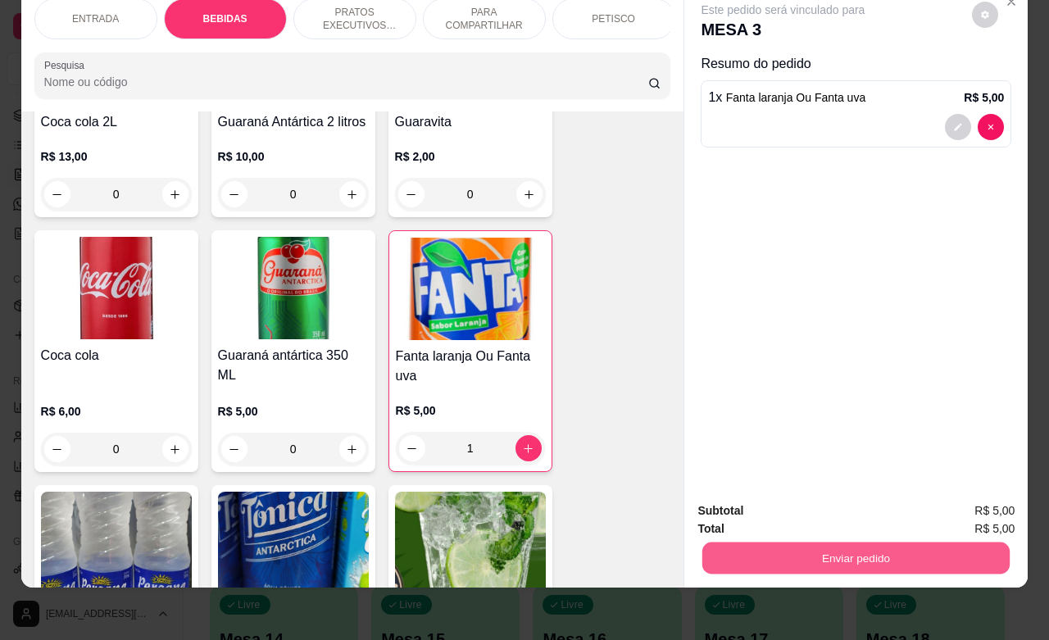
click at [808, 542] on button "Enviar pedido" at bounding box center [855, 558] width 307 height 32
click at [789, 497] on button "Não registrar e enviar pedido" at bounding box center [799, 500] width 170 height 31
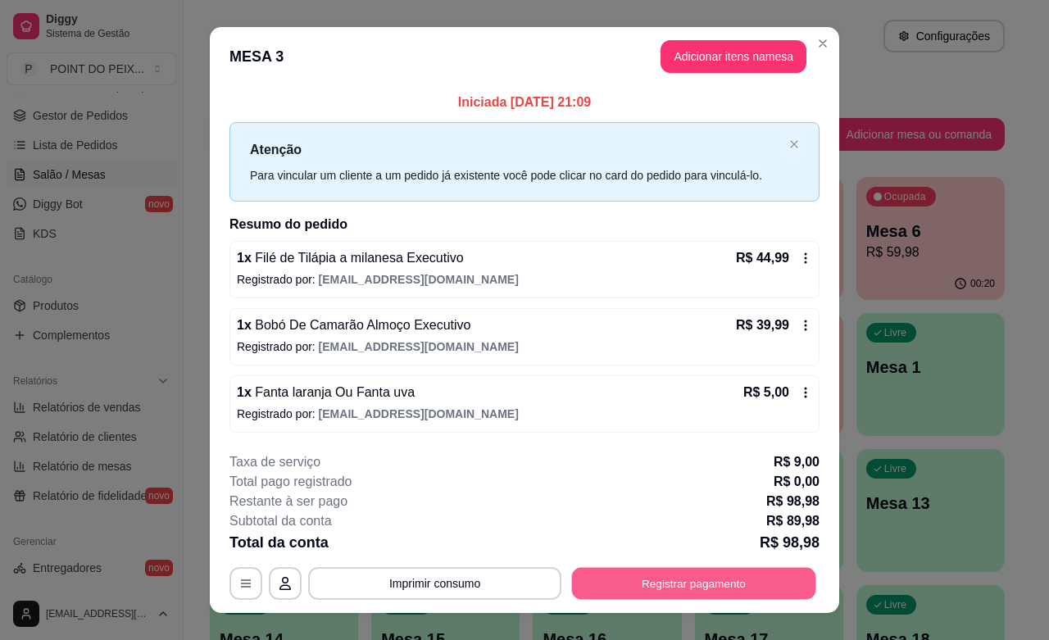
click at [640, 587] on button "Registrar pagamento" at bounding box center [694, 584] width 244 height 32
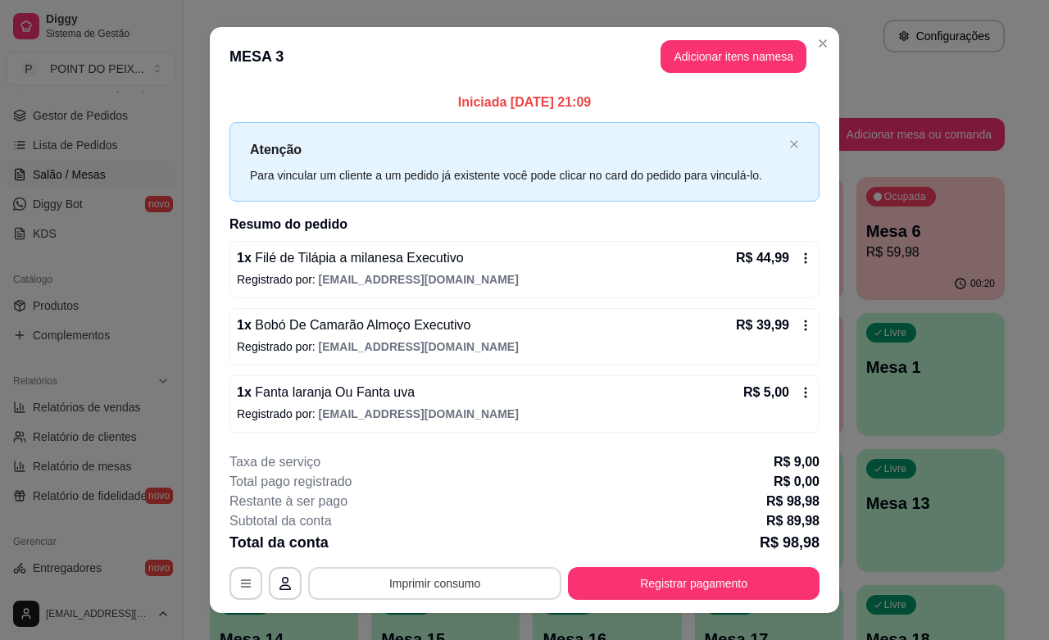
click at [444, 586] on button "Imprimir consumo" at bounding box center [434, 583] width 253 height 33
click at [781, 50] on button "Adicionar itens na mesa" at bounding box center [733, 56] width 146 height 33
click at [772, 63] on button "Adicionar itens na mesa" at bounding box center [733, 56] width 146 height 33
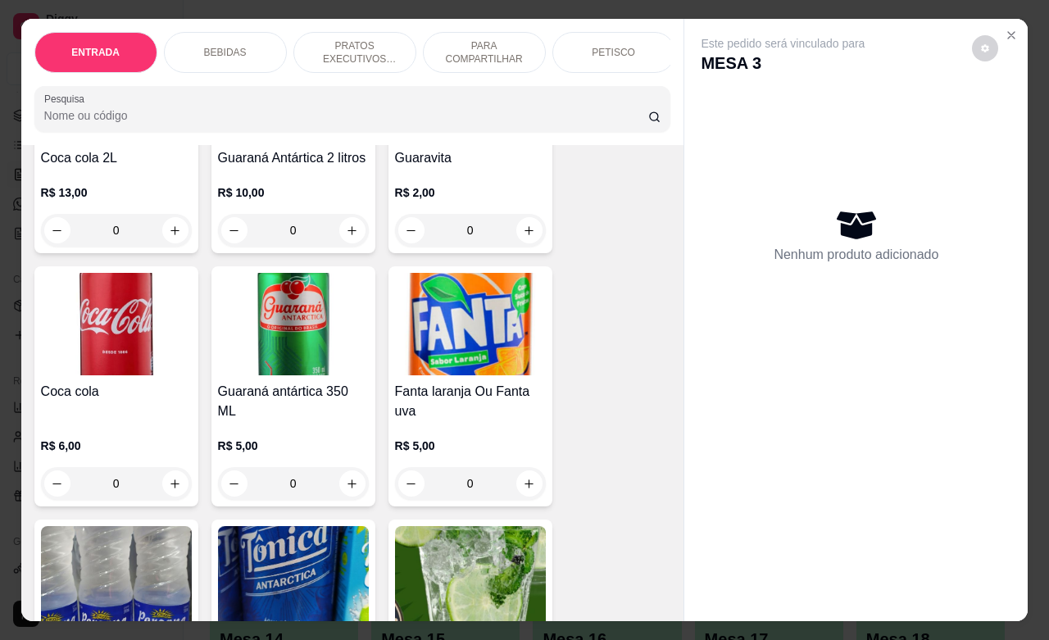
scroll to position [1024, 0]
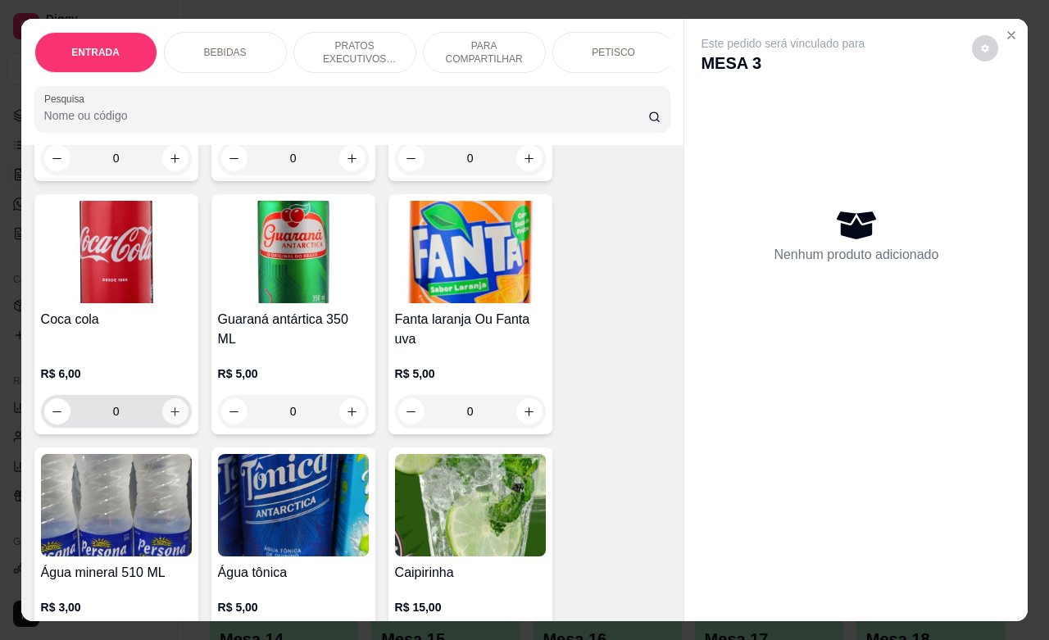
click at [175, 419] on button "increase-product-quantity" at bounding box center [175, 411] width 26 height 26
type input "1"
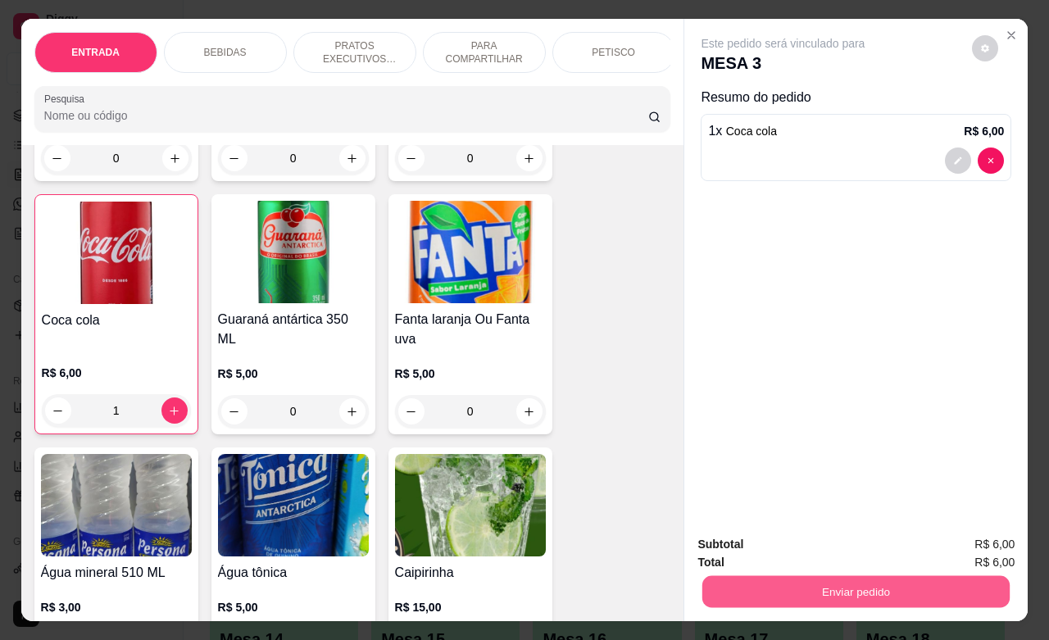
click at [828, 576] on button "Enviar pedido" at bounding box center [855, 591] width 307 height 32
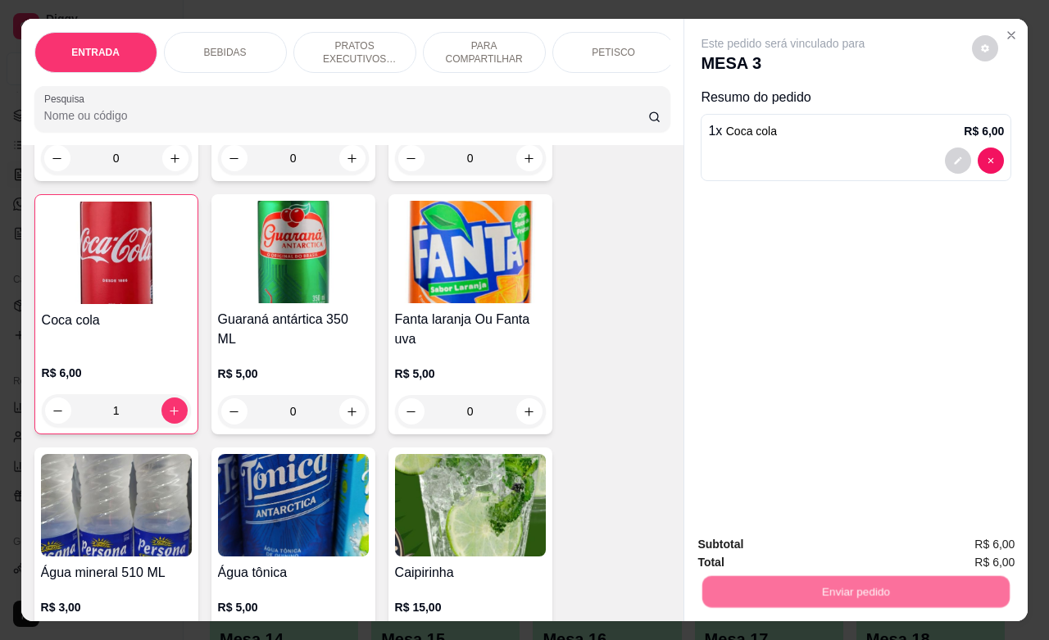
click at [841, 541] on button "Não registrar e enviar pedido" at bounding box center [799, 542] width 170 height 31
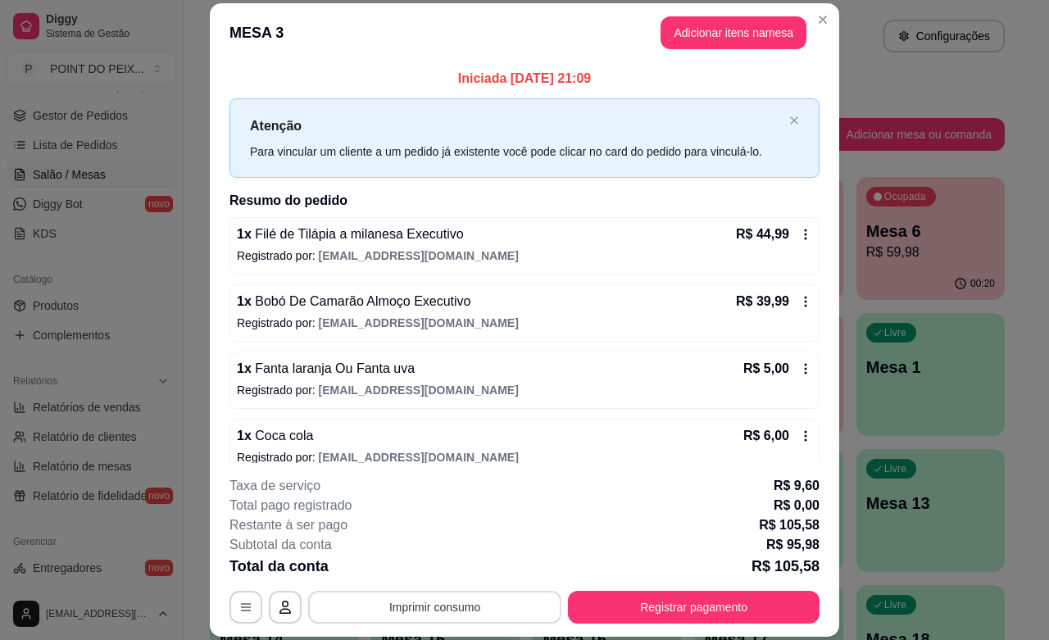
click at [449, 606] on button "Imprimir consumo" at bounding box center [434, 607] width 253 height 33
click at [448, 574] on button "IMPRESSORA" at bounding box center [431, 568] width 115 height 25
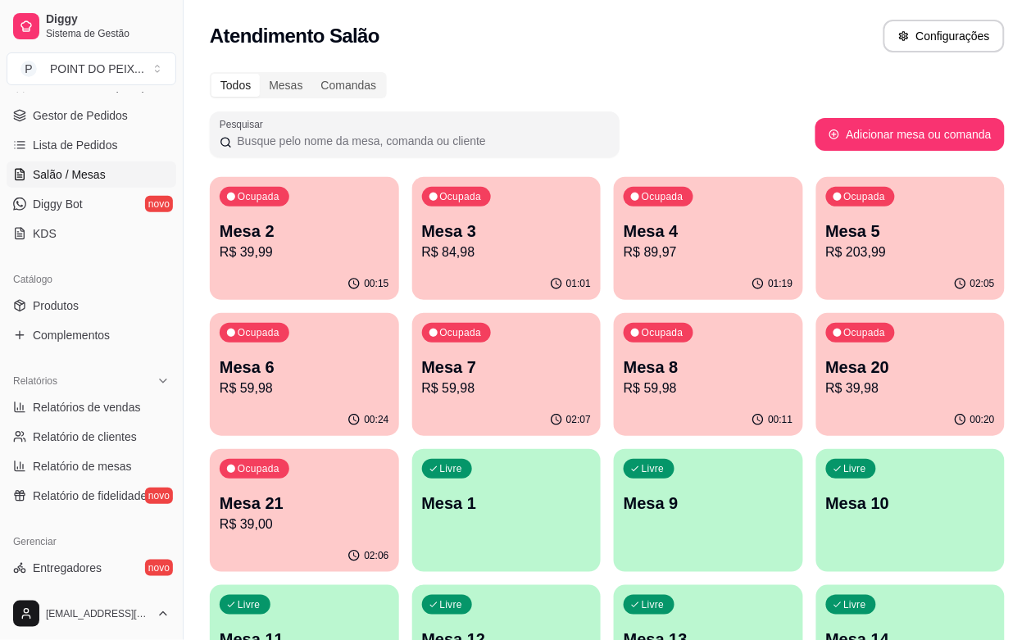
click at [614, 351] on div "Ocupada Mesa 8 R$ 59,98" at bounding box center [708, 358] width 189 height 91
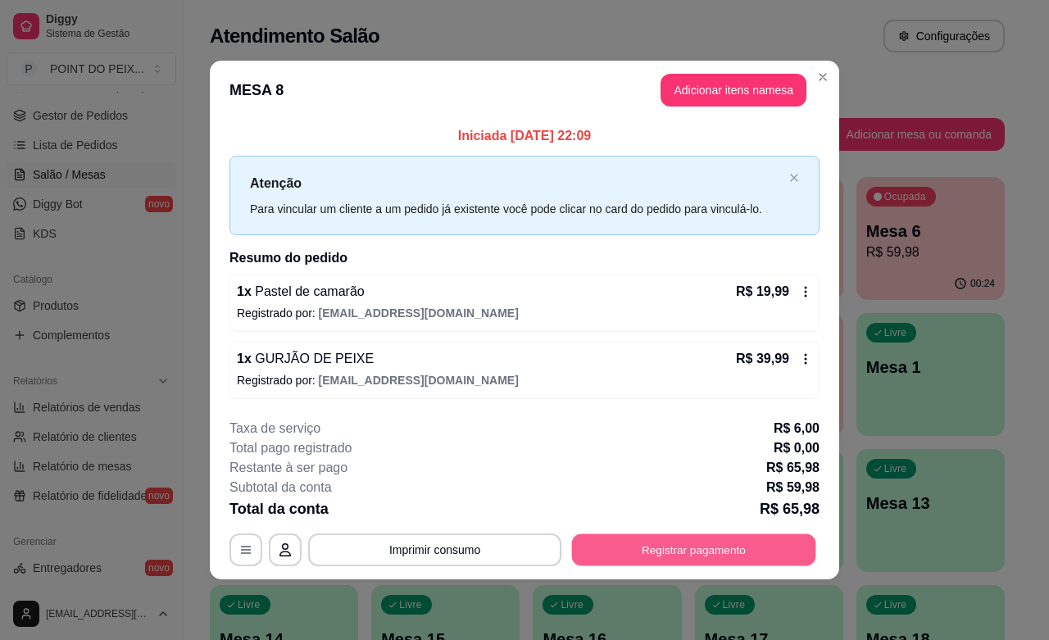
click at [688, 553] on button "Registrar pagamento" at bounding box center [694, 550] width 244 height 32
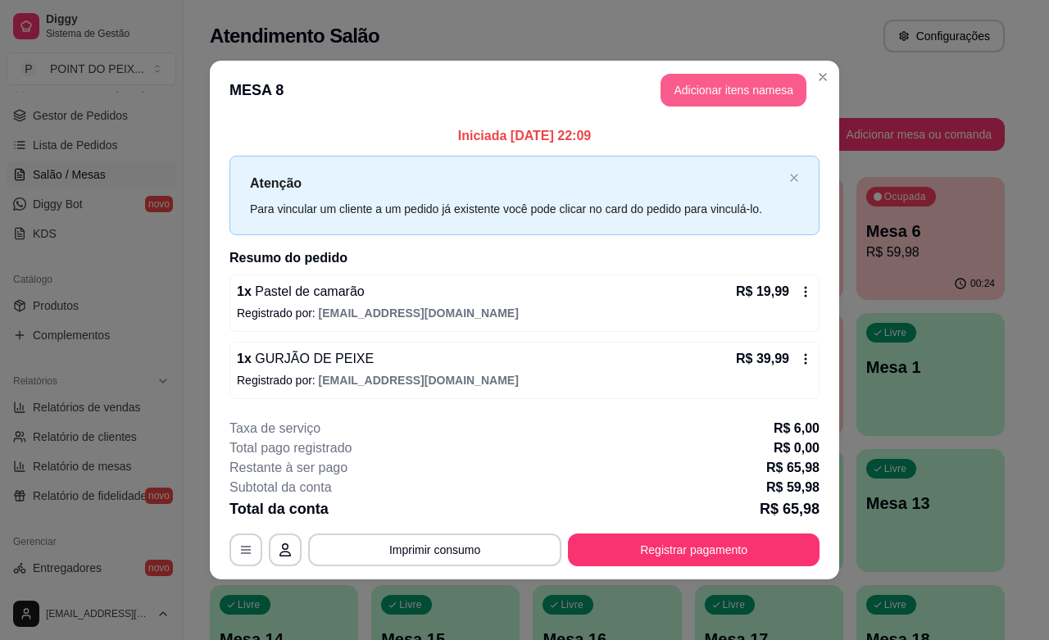
click at [711, 91] on button "Adicionar itens na mesa" at bounding box center [733, 90] width 146 height 33
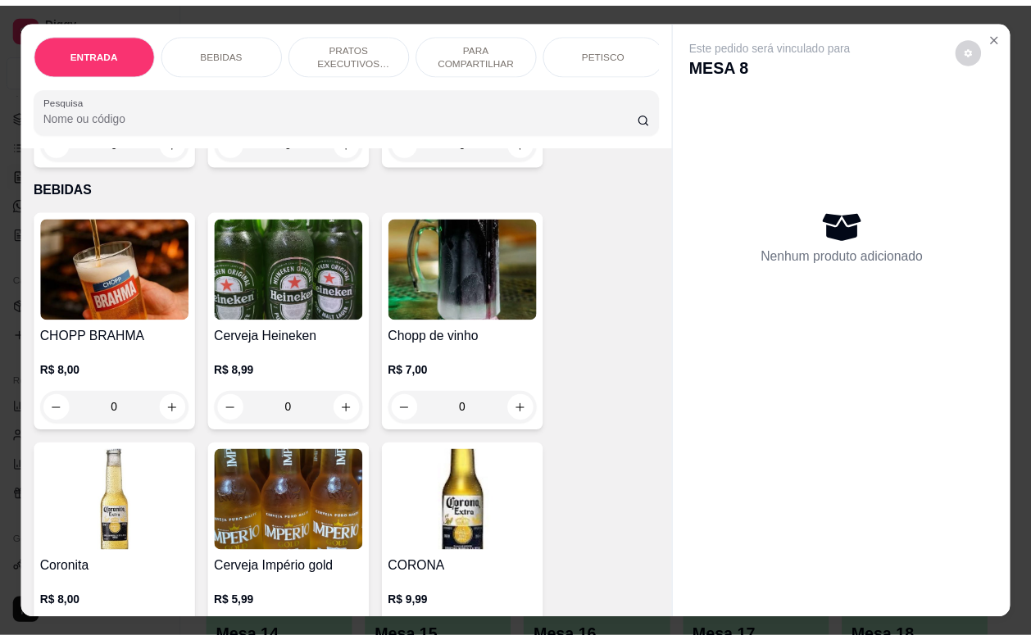
scroll to position [0, 0]
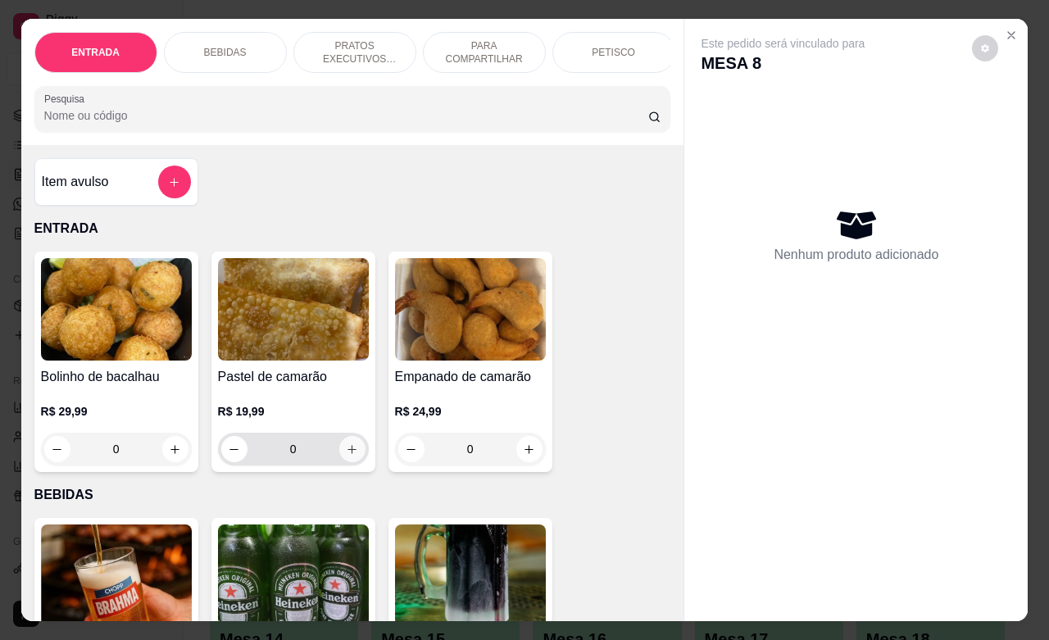
click at [346, 456] on icon "increase-product-quantity" at bounding box center [352, 449] width 12 height 12
type input "1"
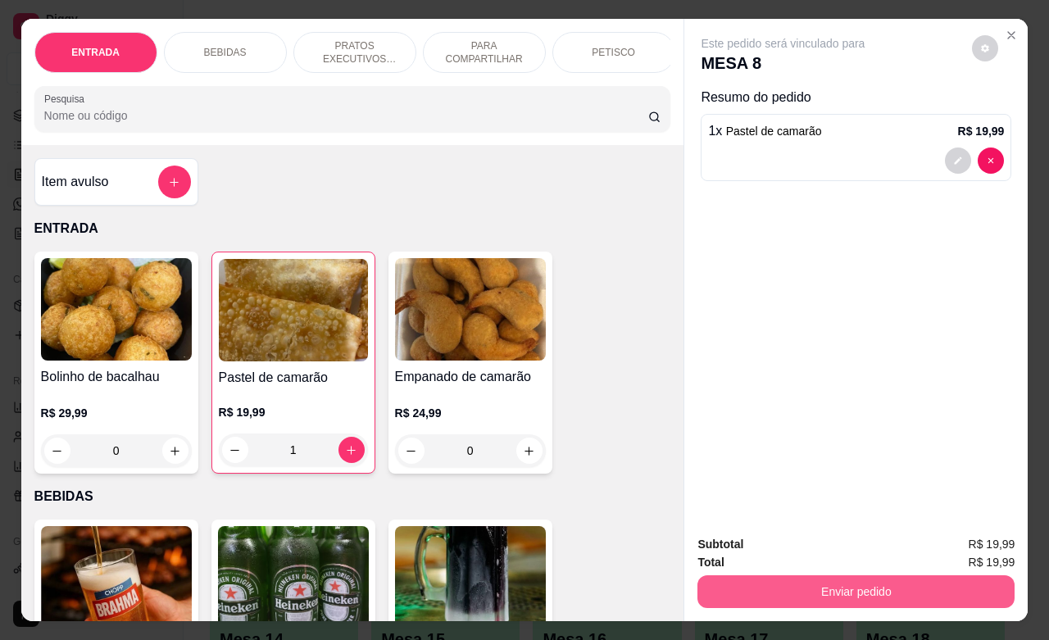
click at [770, 576] on button "Enviar pedido" at bounding box center [855, 591] width 317 height 33
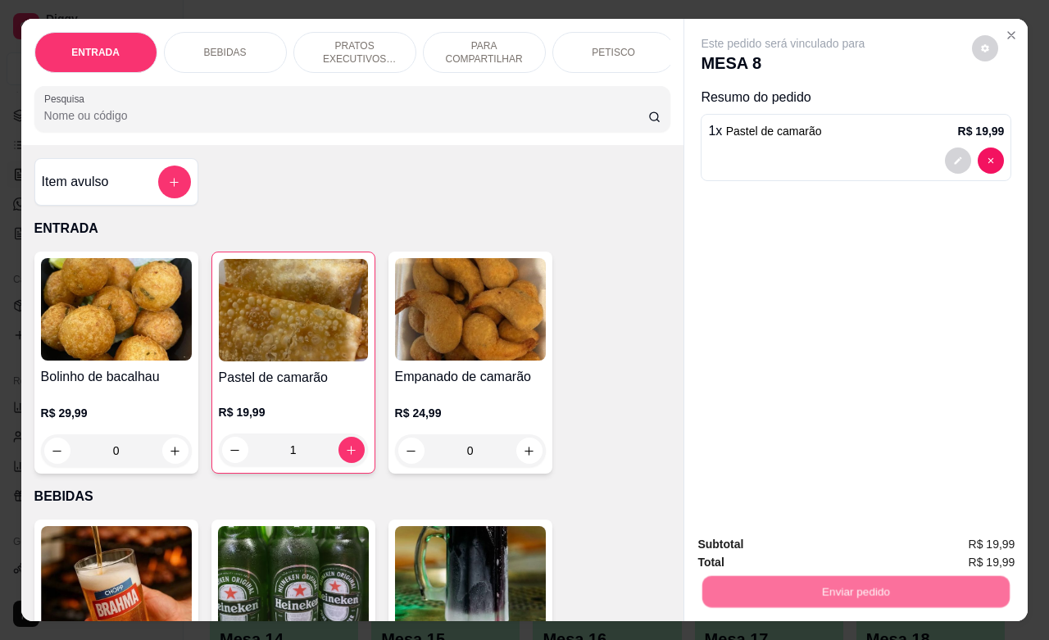
click at [771, 542] on button "Não registrar e enviar pedido" at bounding box center [799, 542] width 170 height 31
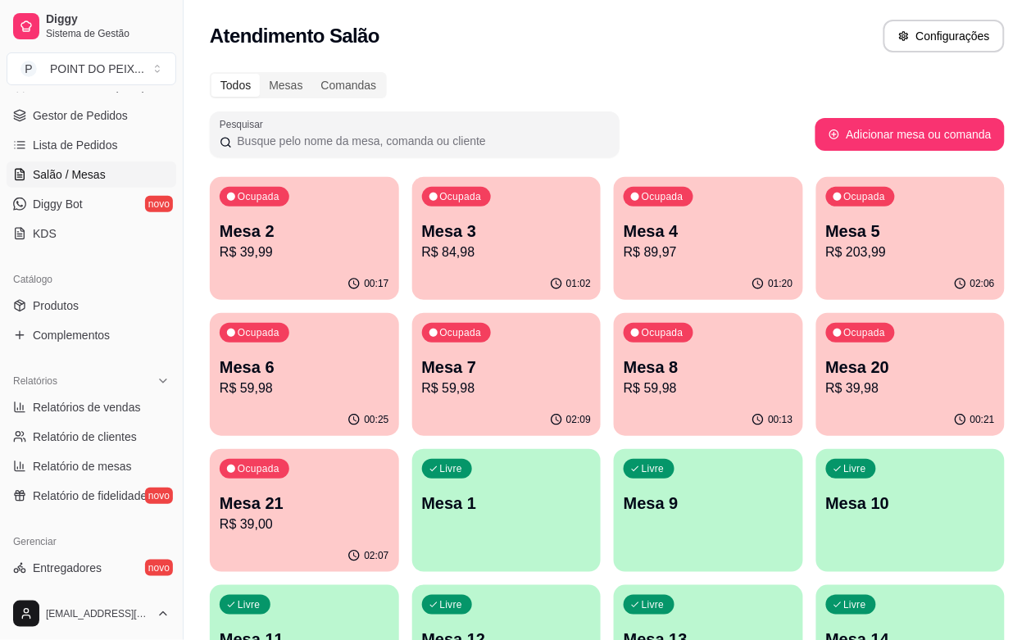
click at [452, 255] on p "R$ 84,98" at bounding box center [507, 253] width 170 height 20
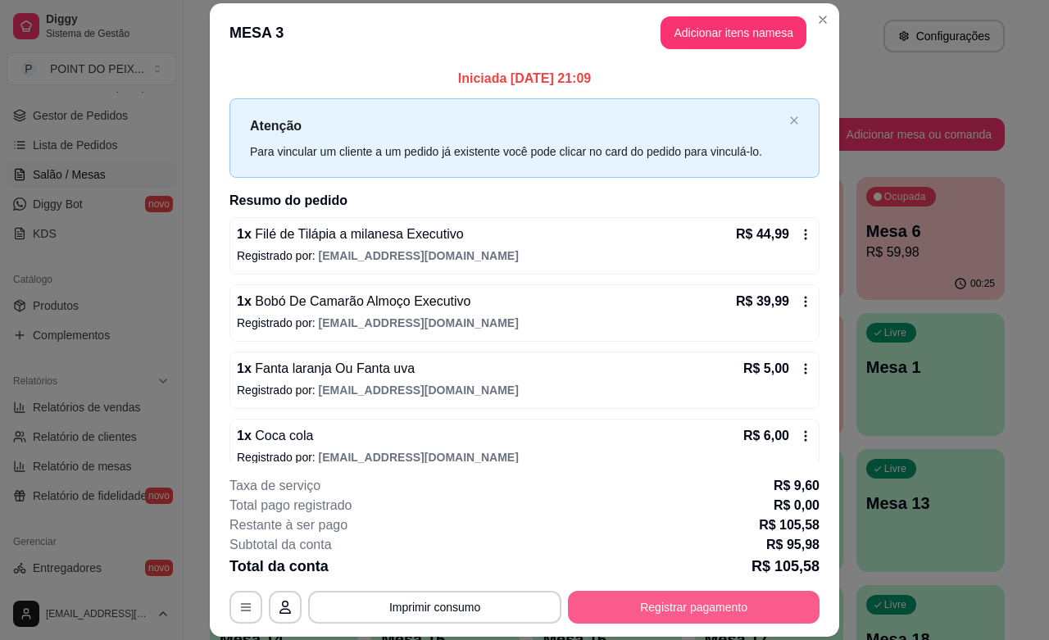
click at [703, 606] on button "Registrar pagamento" at bounding box center [694, 607] width 252 height 33
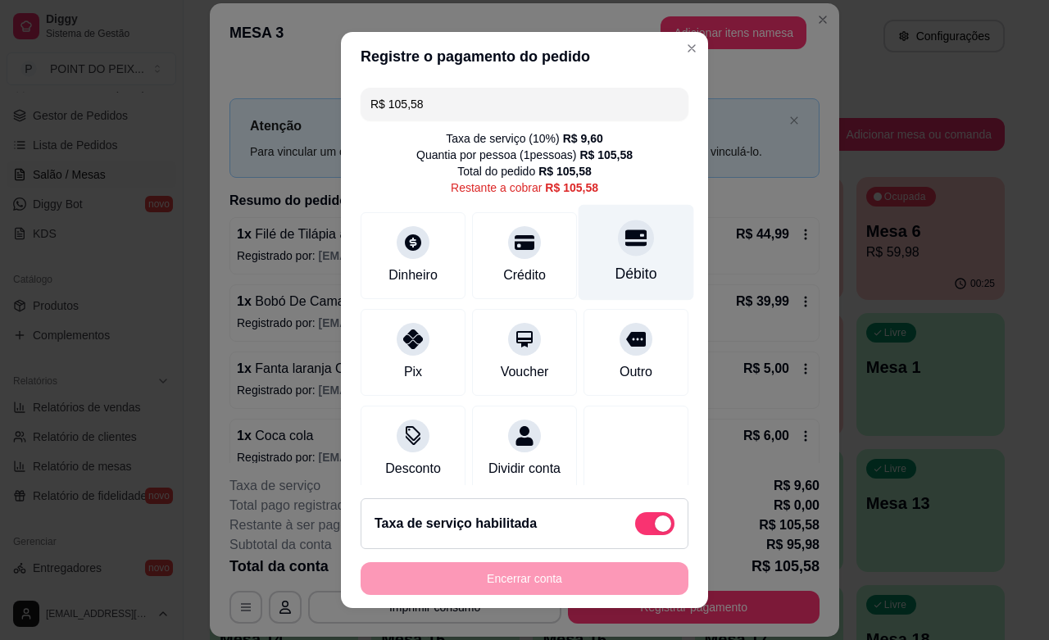
click at [615, 266] on div "Débito" at bounding box center [636, 273] width 42 height 21
type input "R$ 0,00"
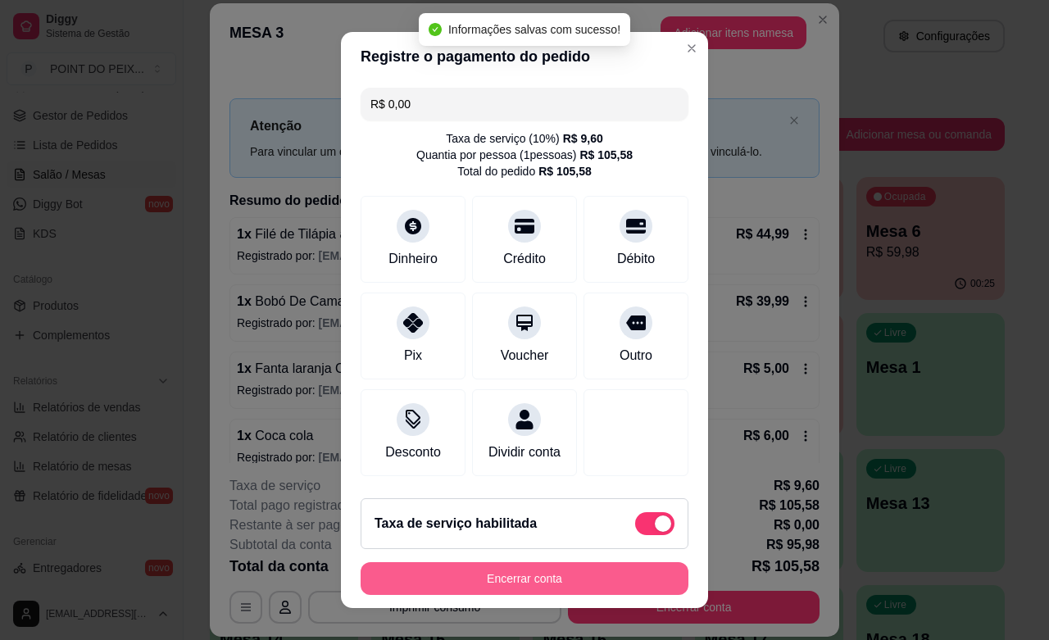
click at [611, 578] on button "Encerrar conta" at bounding box center [524, 578] width 328 height 33
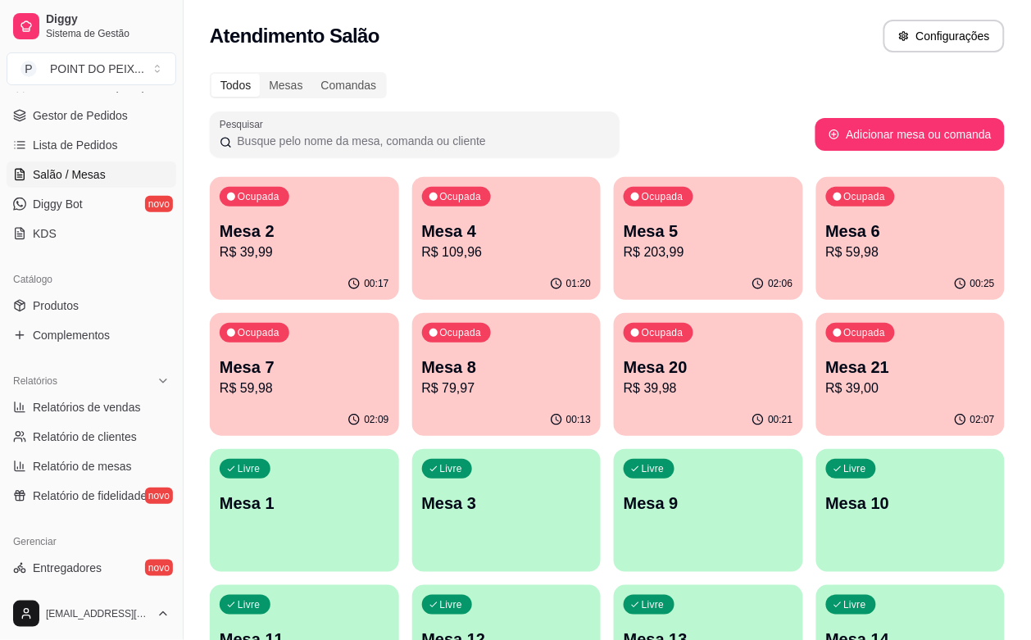
click at [637, 268] on div "02:06" at bounding box center [708, 284] width 189 height 32
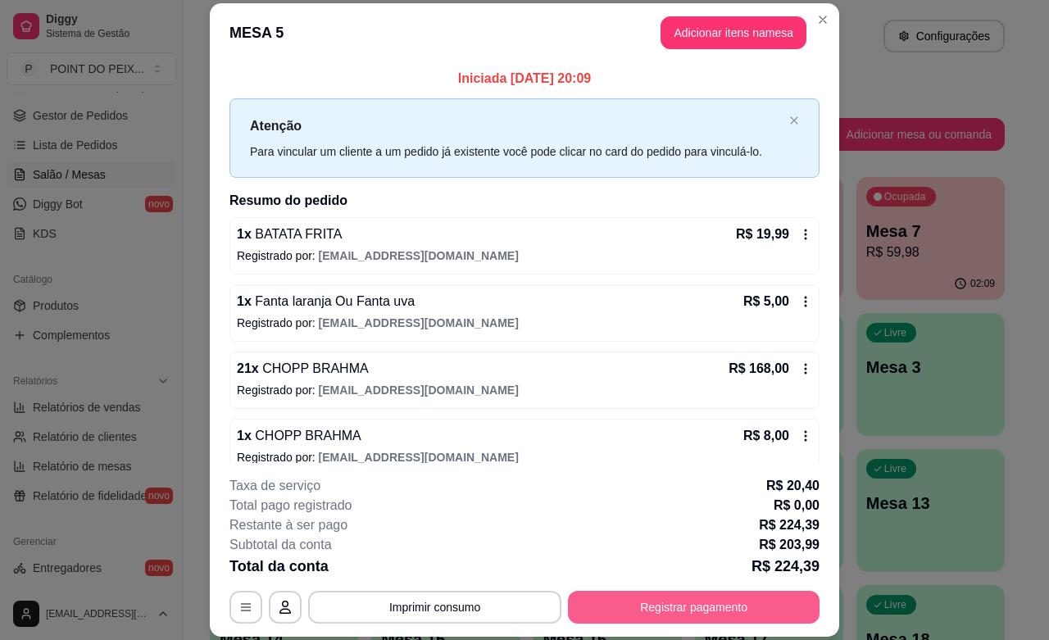
click at [698, 609] on button "Registrar pagamento" at bounding box center [694, 607] width 252 height 33
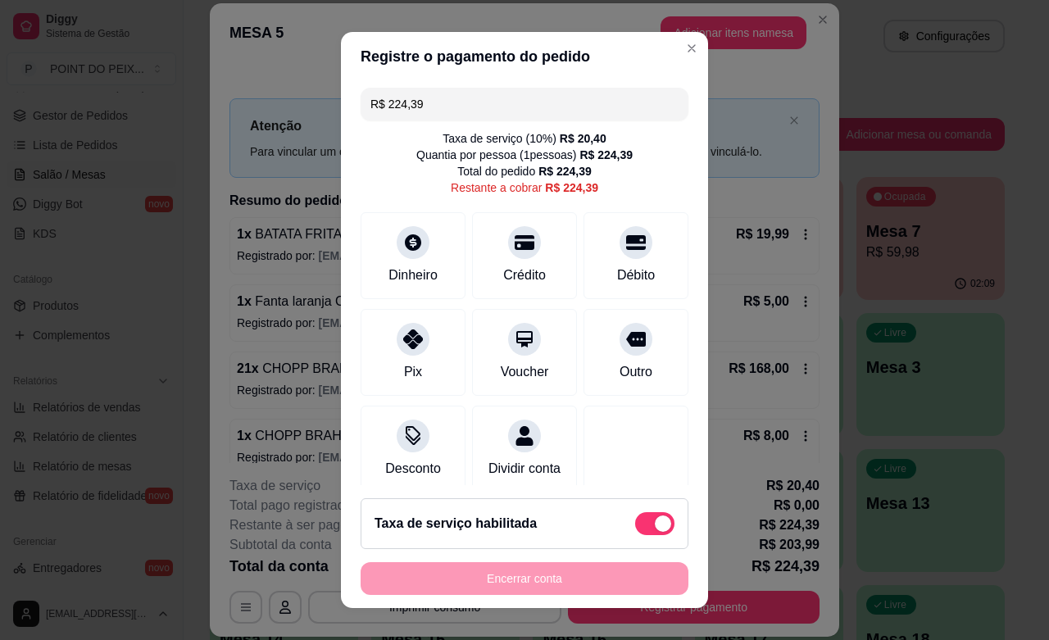
click at [655, 524] on span at bounding box center [663, 523] width 16 height 16
click at [634, 526] on input "checkbox" at bounding box center [639, 531] width 11 height 11
checkbox input "true"
type input "R$ 203,99"
checkbox input "false"
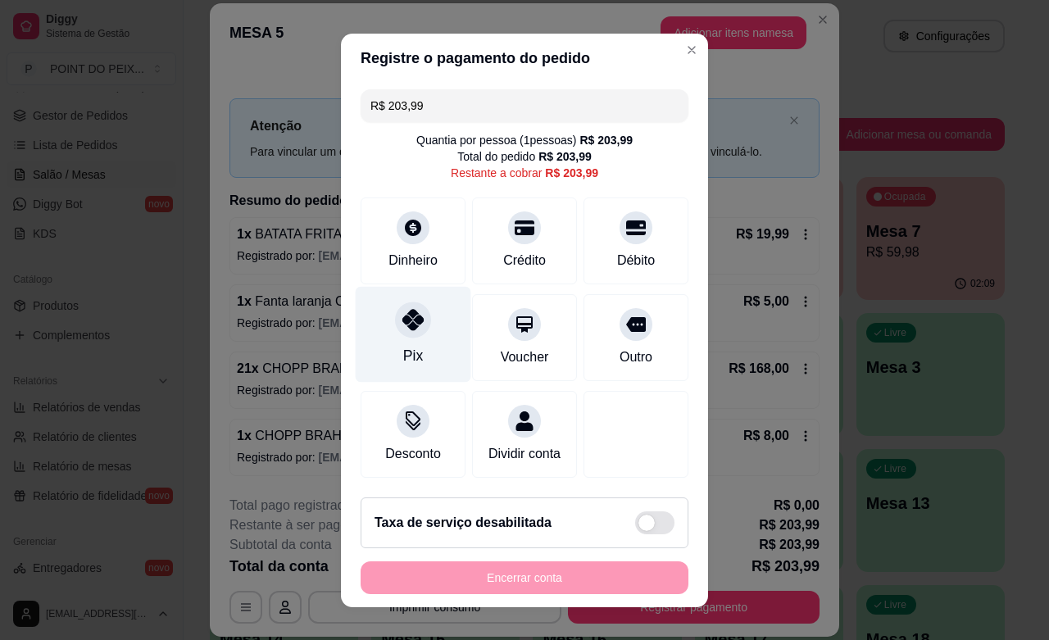
click at [414, 350] on div "Pix" at bounding box center [414, 334] width 116 height 96
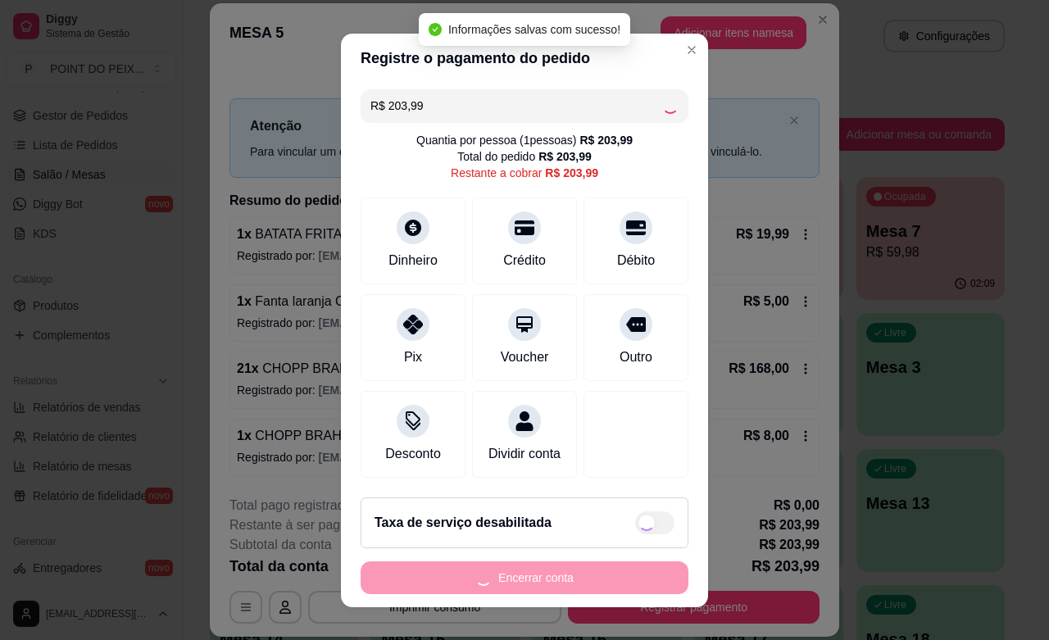
type input "R$ 0,00"
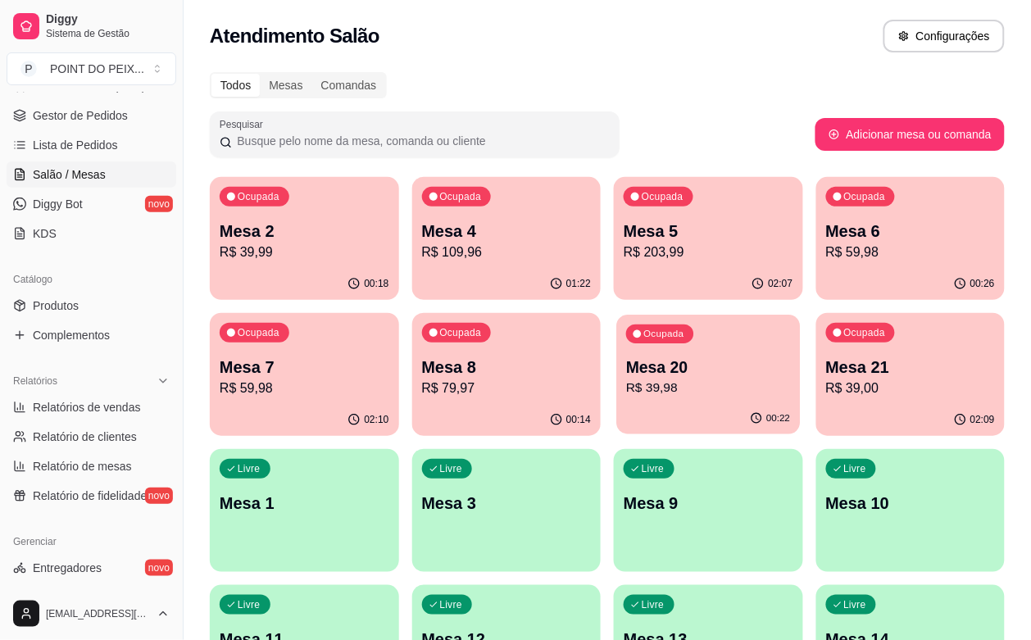
click at [616, 400] on div "Ocupada Mesa 20 R$ 39,98" at bounding box center [708, 359] width 184 height 88
click at [614, 399] on div "Ocupada Mesa 20 R$ 39,98" at bounding box center [708, 358] width 189 height 91
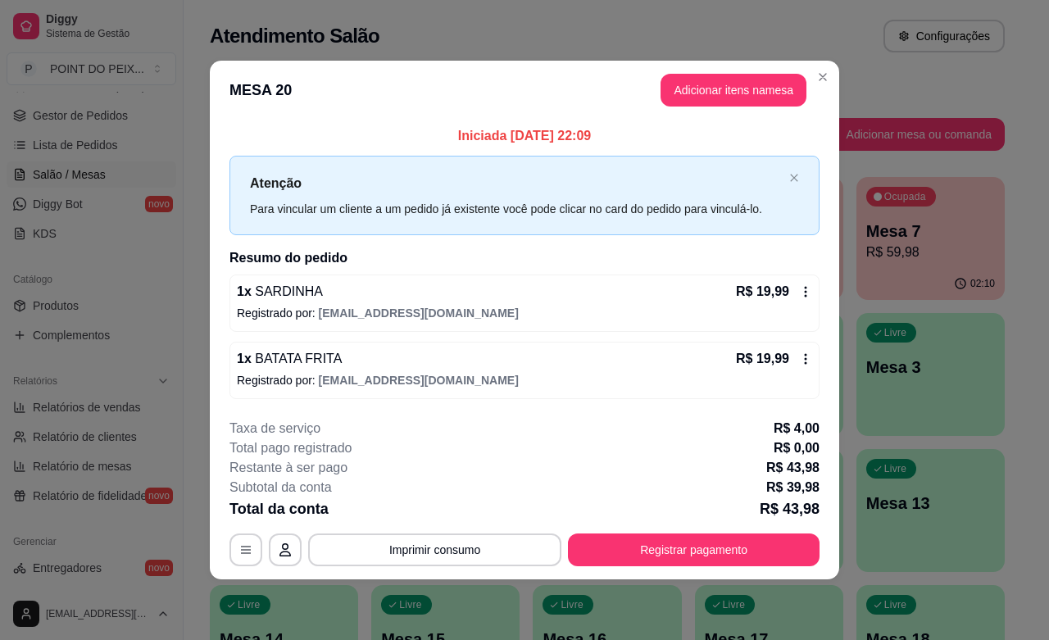
click at [809, 291] on icon at bounding box center [805, 291] width 13 height 13
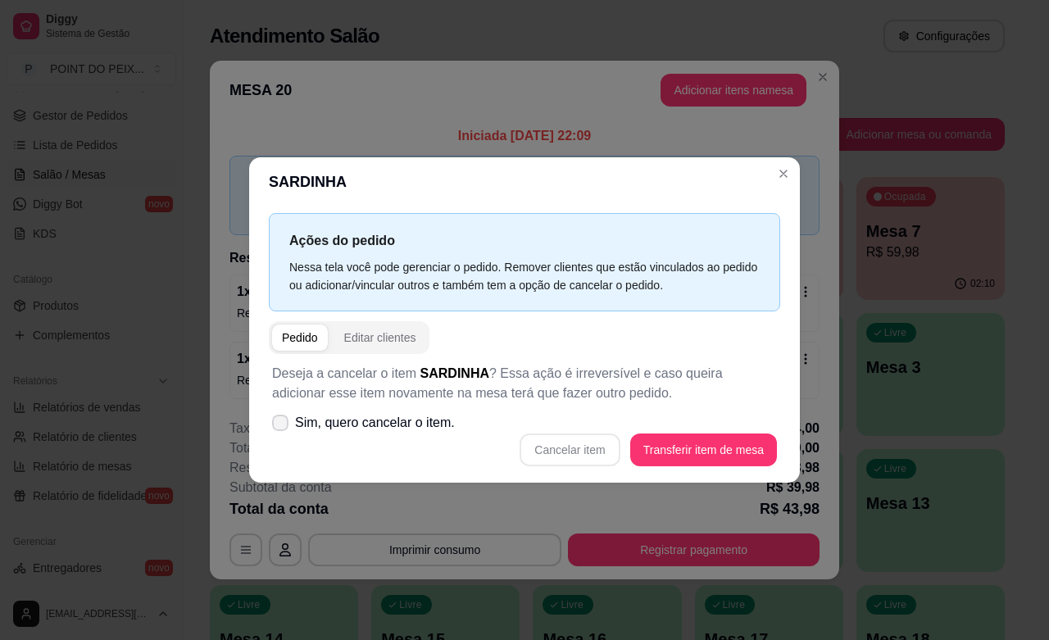
click at [277, 420] on icon at bounding box center [280, 423] width 13 height 10
click at [277, 425] on input "Sim, quero cancelar o item." at bounding box center [276, 430] width 11 height 11
checkbox input "true"
click at [596, 456] on button "Cancelar item" at bounding box center [569, 449] width 100 height 33
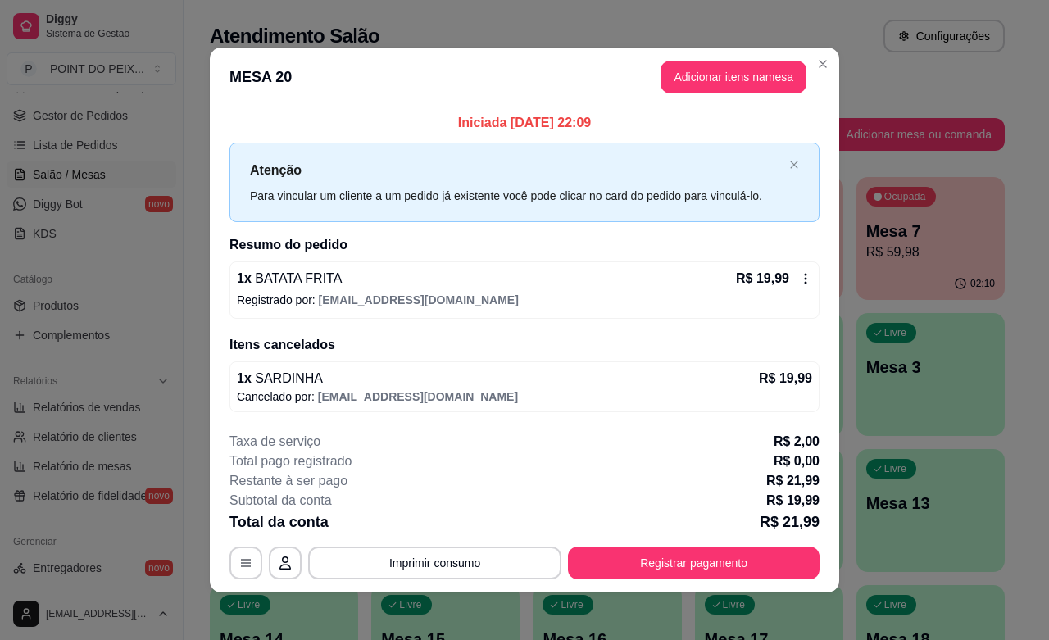
click at [788, 288] on div "R$ 19,99" at bounding box center [774, 279] width 76 height 20
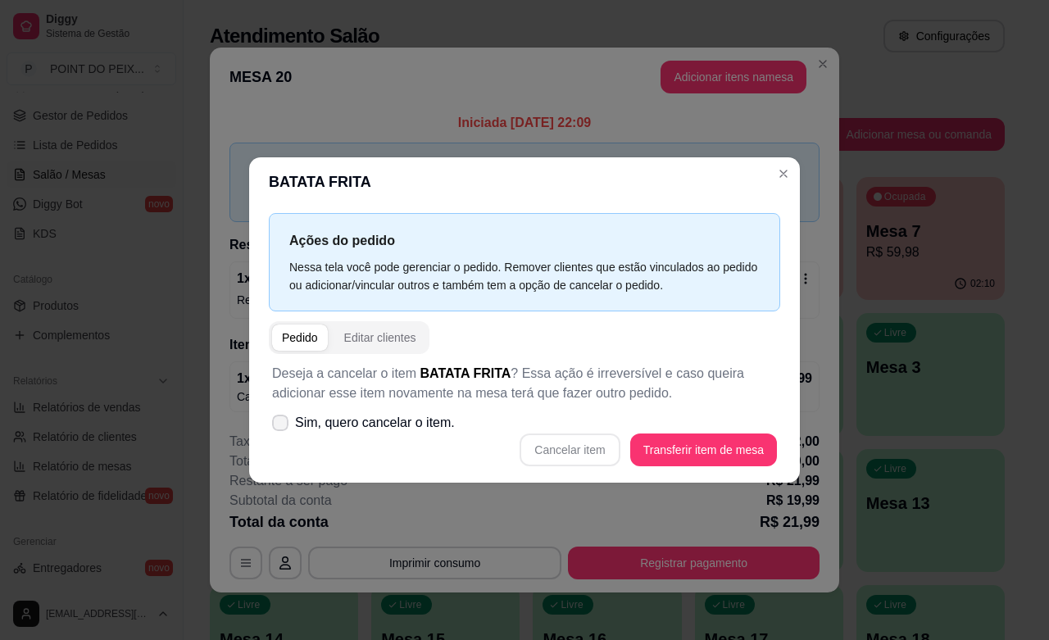
click at [281, 423] on icon at bounding box center [280, 423] width 13 height 10
click at [281, 425] on input "Sim, quero cancelar o item." at bounding box center [276, 430] width 11 height 11
checkbox input "true"
click at [542, 452] on button "Cancelar item" at bounding box center [569, 449] width 100 height 33
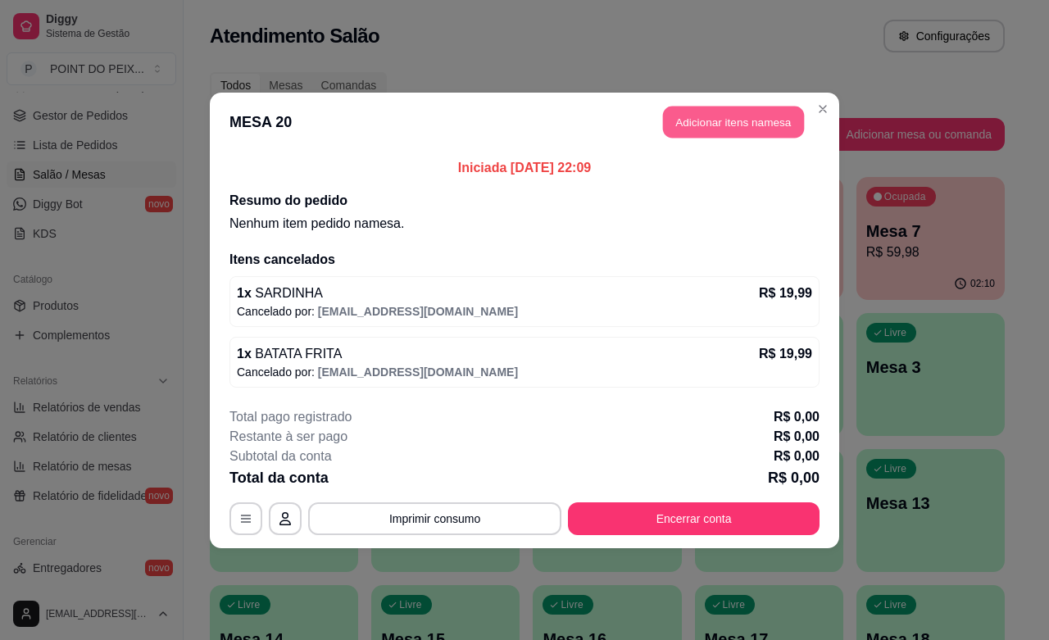
click at [727, 116] on button "Adicionar itens na mesa" at bounding box center [733, 122] width 141 height 32
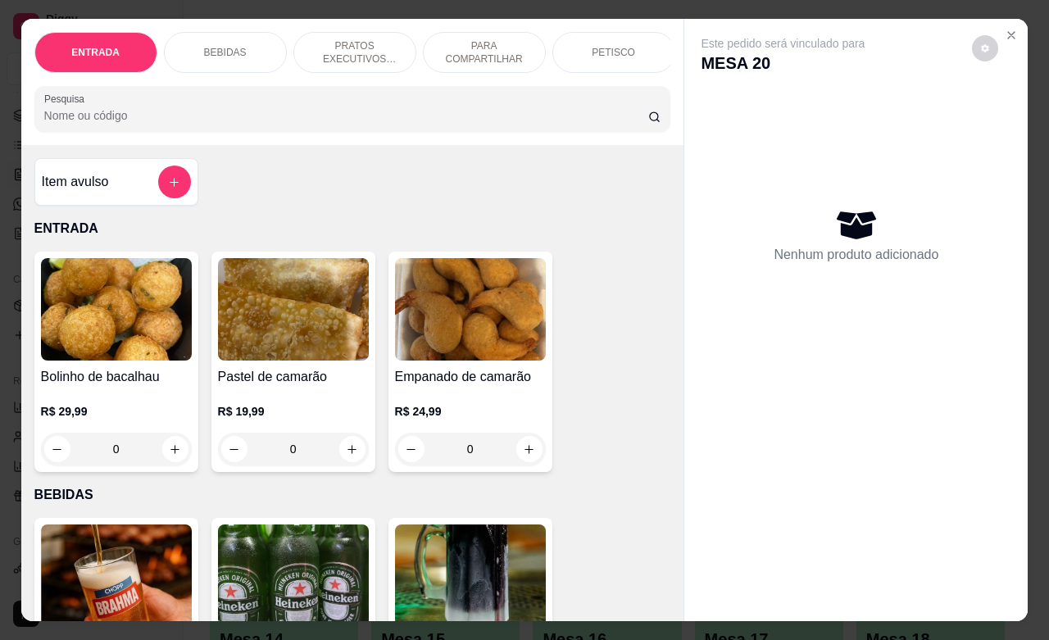
click at [590, 50] on div "PETISCO" at bounding box center [613, 52] width 123 height 41
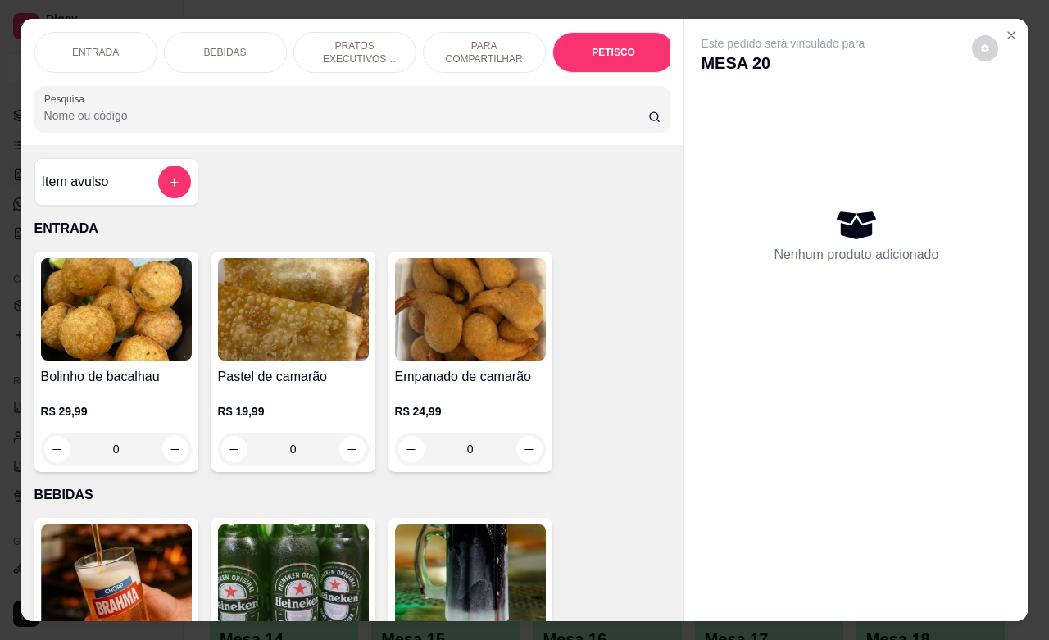
scroll to position [3591, 0]
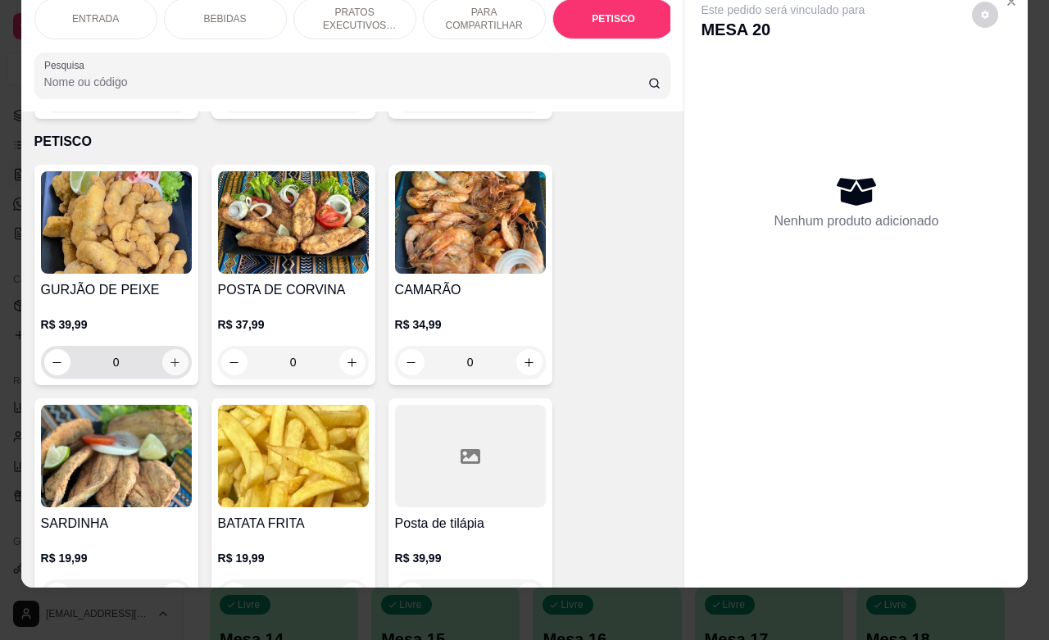
click at [169, 351] on button "increase-product-quantity" at bounding box center [175, 362] width 26 height 26
type input "1"
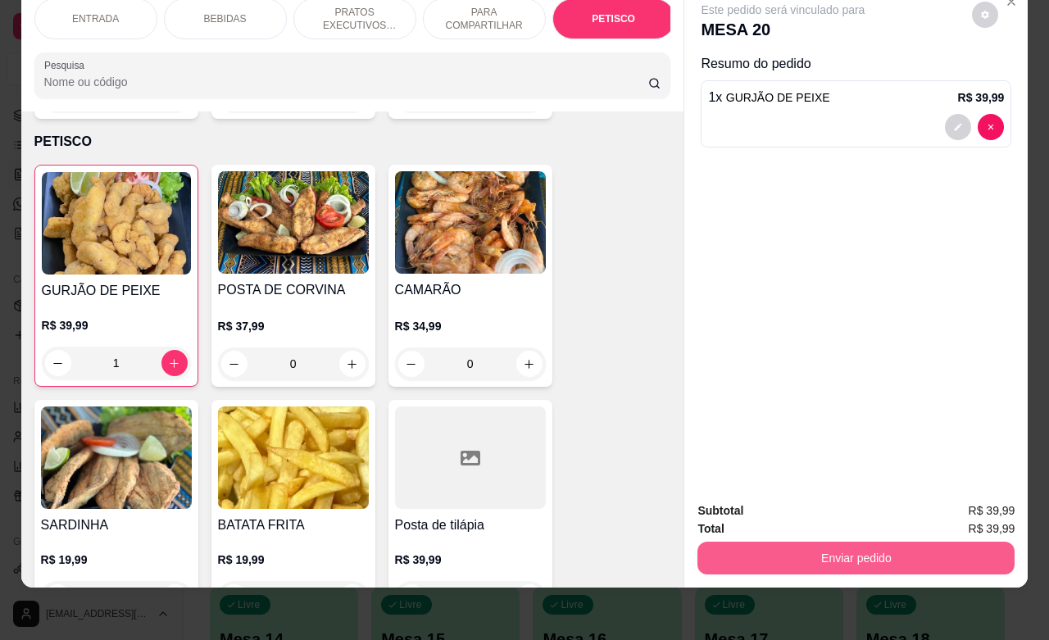
click at [789, 543] on button "Enviar pedido" at bounding box center [855, 558] width 317 height 33
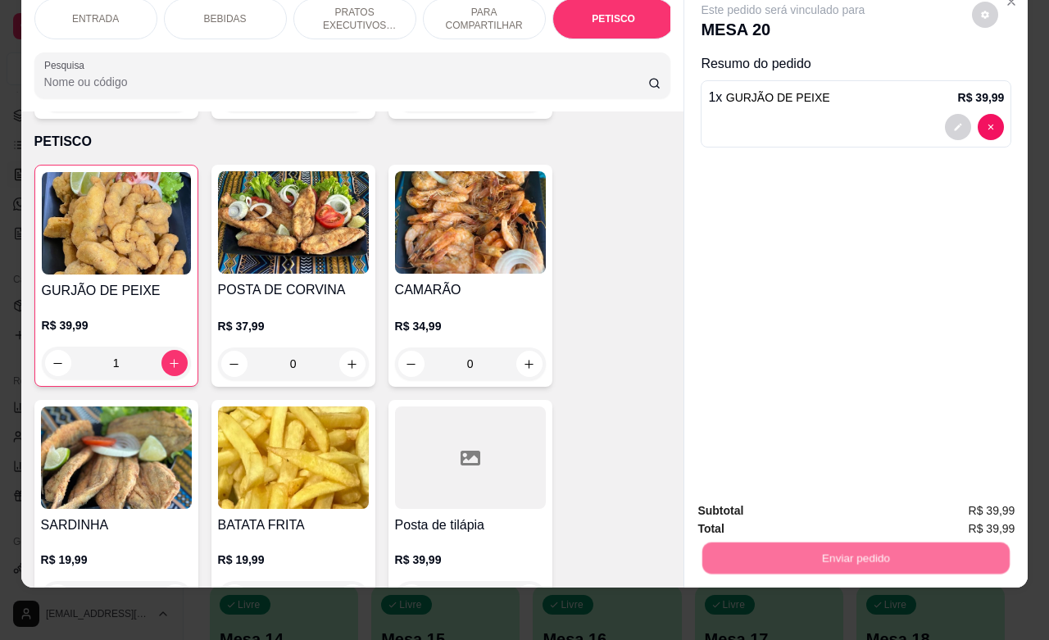
click at [787, 505] on button "Não registrar e enviar pedido" at bounding box center [800, 500] width 166 height 30
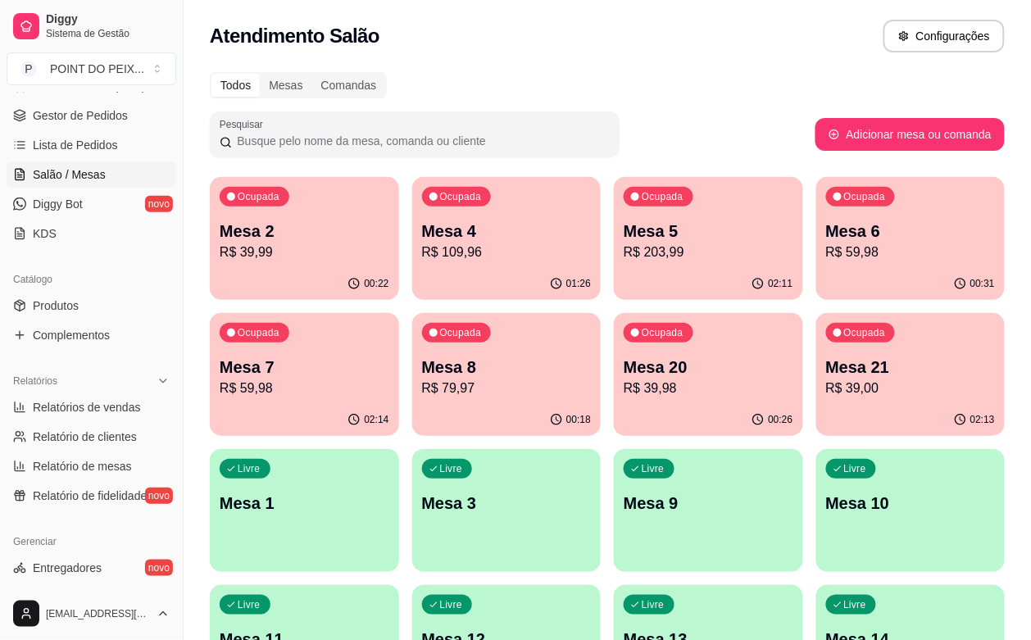
click at [826, 235] on p "Mesa 6" at bounding box center [911, 231] width 170 height 23
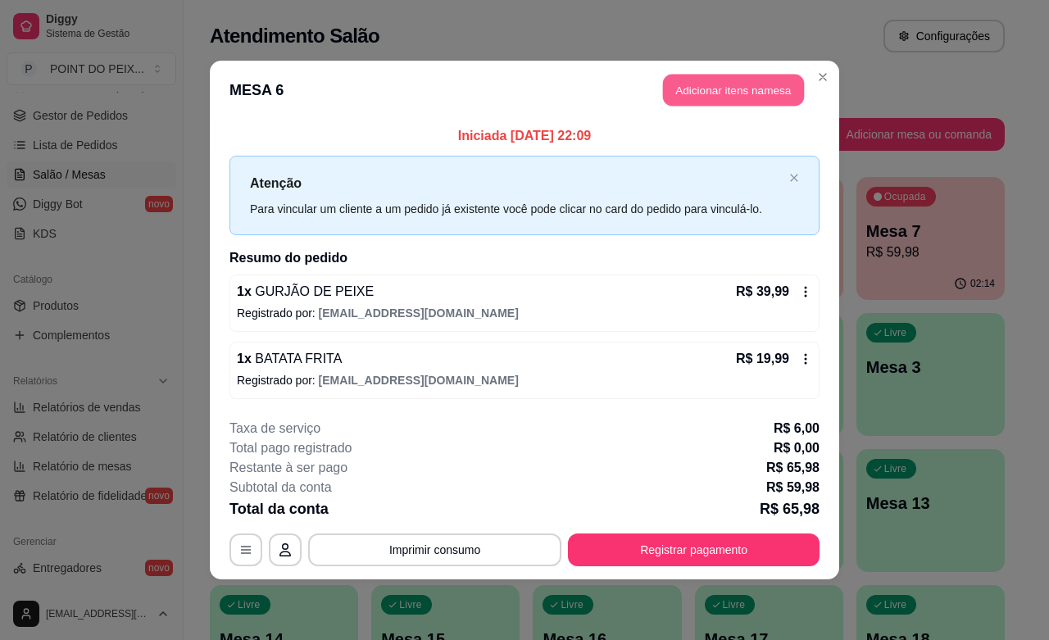
click at [751, 97] on button "Adicionar itens na mesa" at bounding box center [733, 91] width 141 height 32
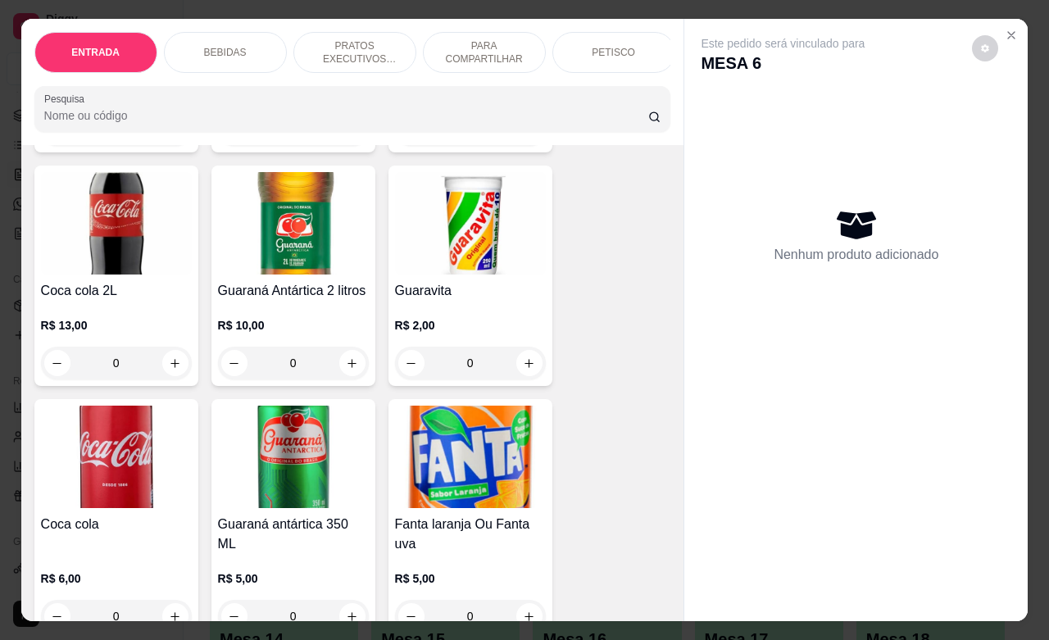
scroll to position [922, 0]
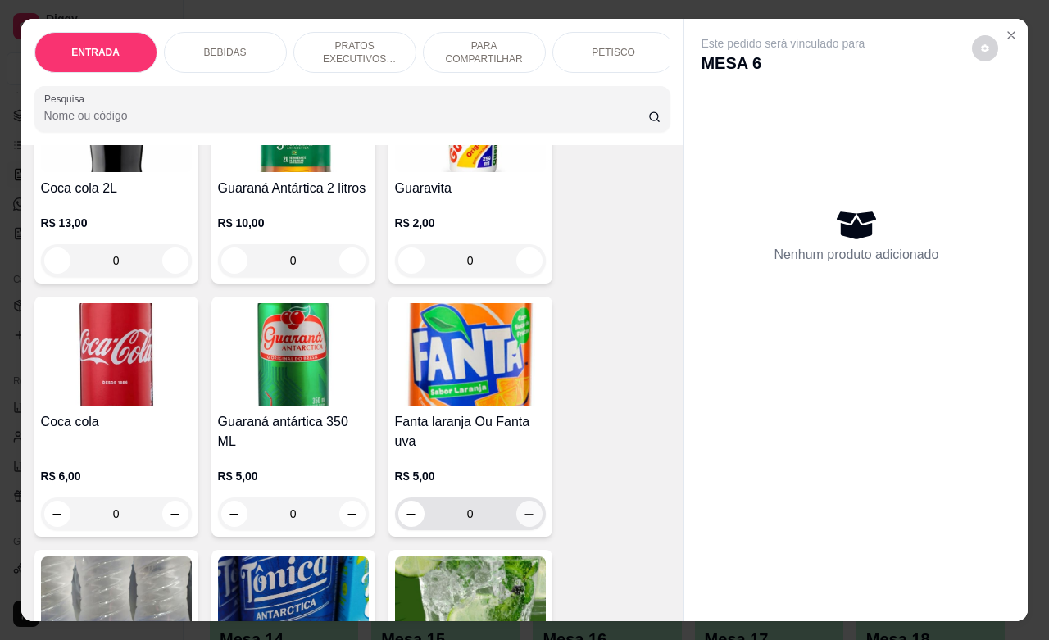
click at [524, 520] on icon "increase-product-quantity" at bounding box center [529, 514] width 12 height 12
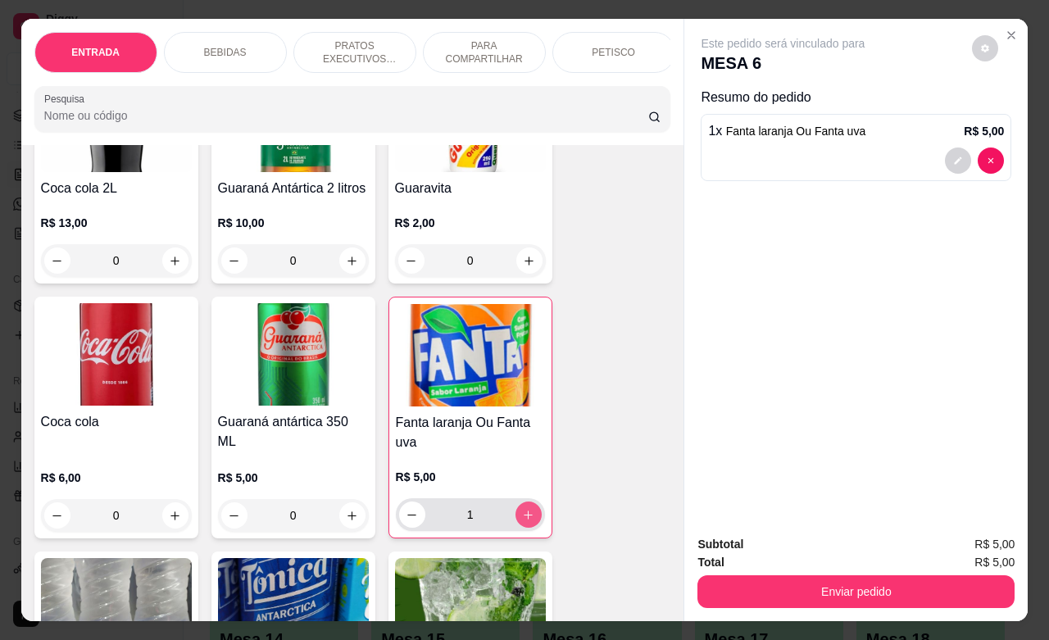
type input "1"
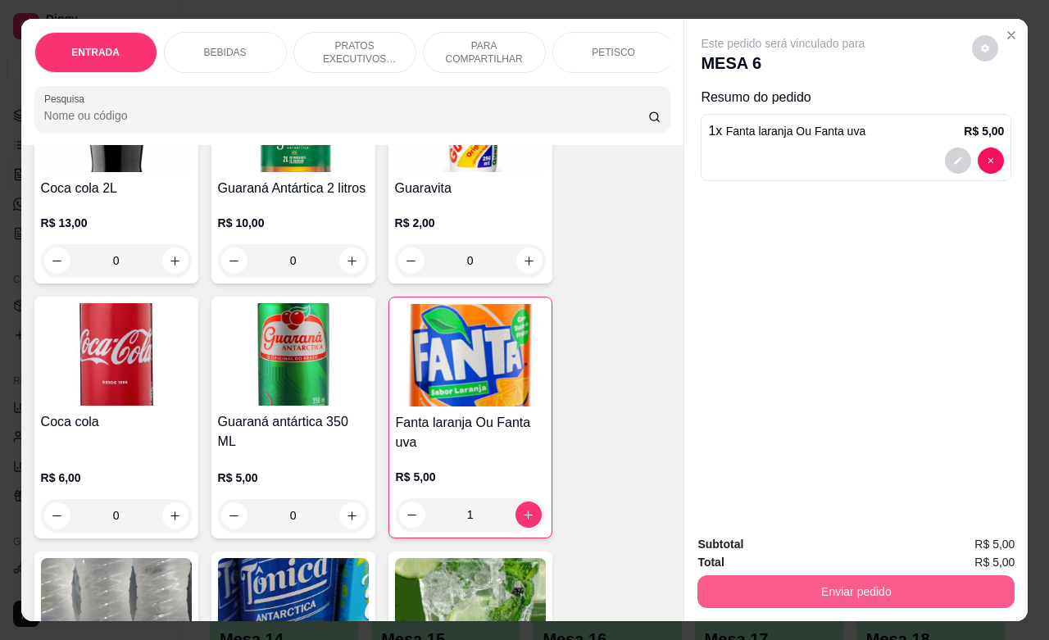
click at [779, 575] on button "Enviar pedido" at bounding box center [855, 591] width 317 height 33
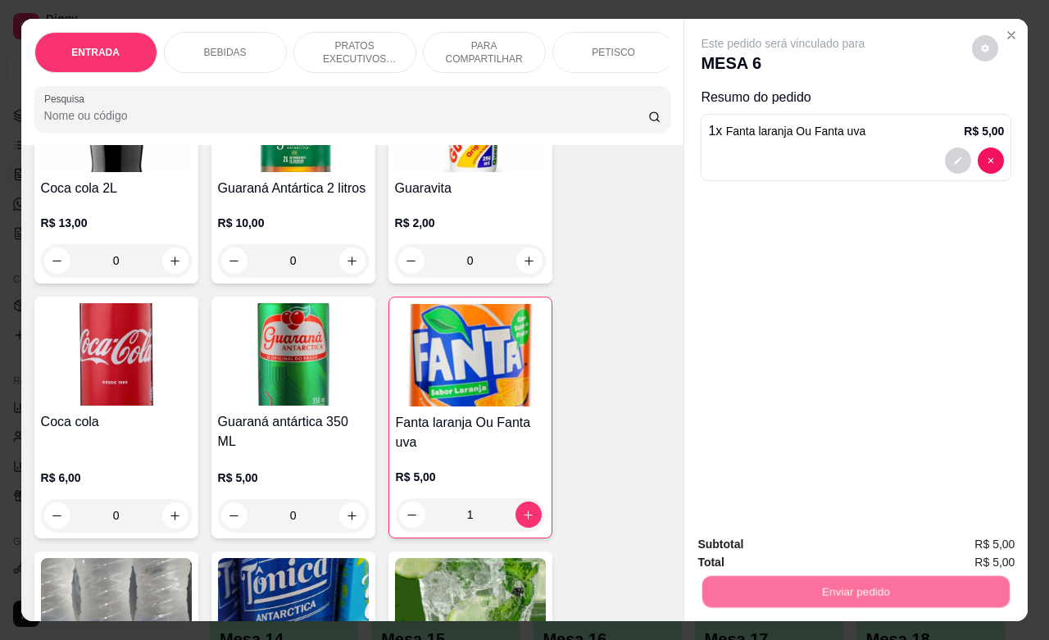
click at [771, 543] on button "Não registrar e enviar pedido" at bounding box center [799, 542] width 170 height 31
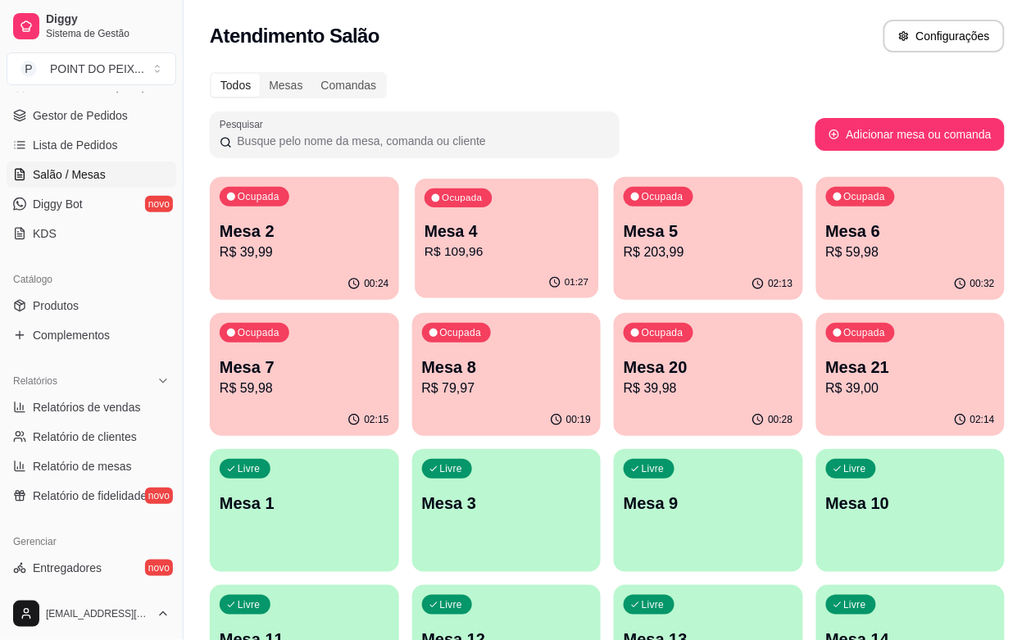
click at [488, 260] on p "R$ 109,96" at bounding box center [506, 252] width 164 height 19
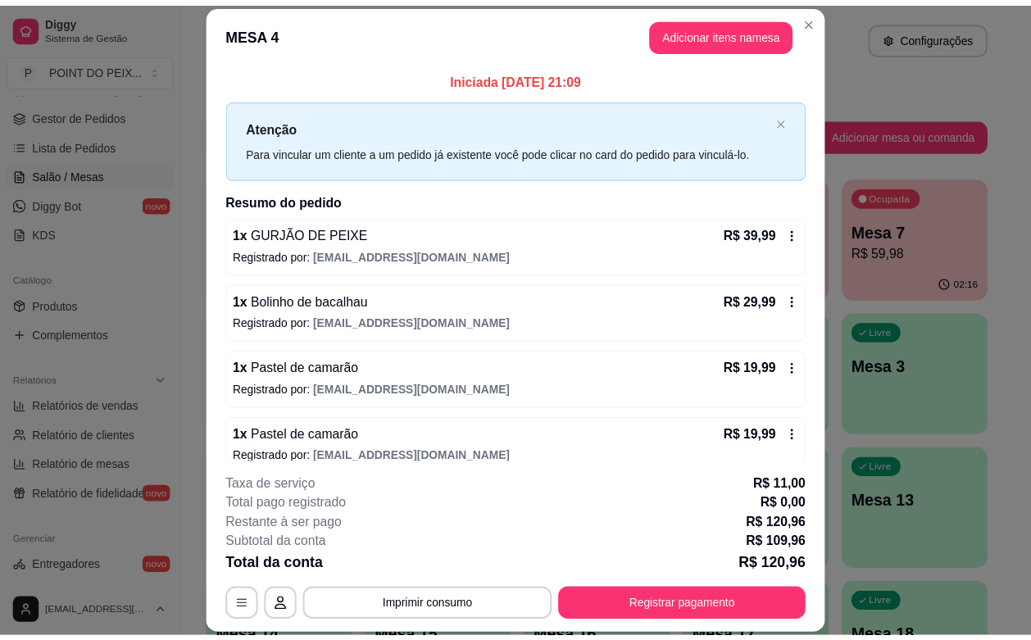
scroll to position [102, 0]
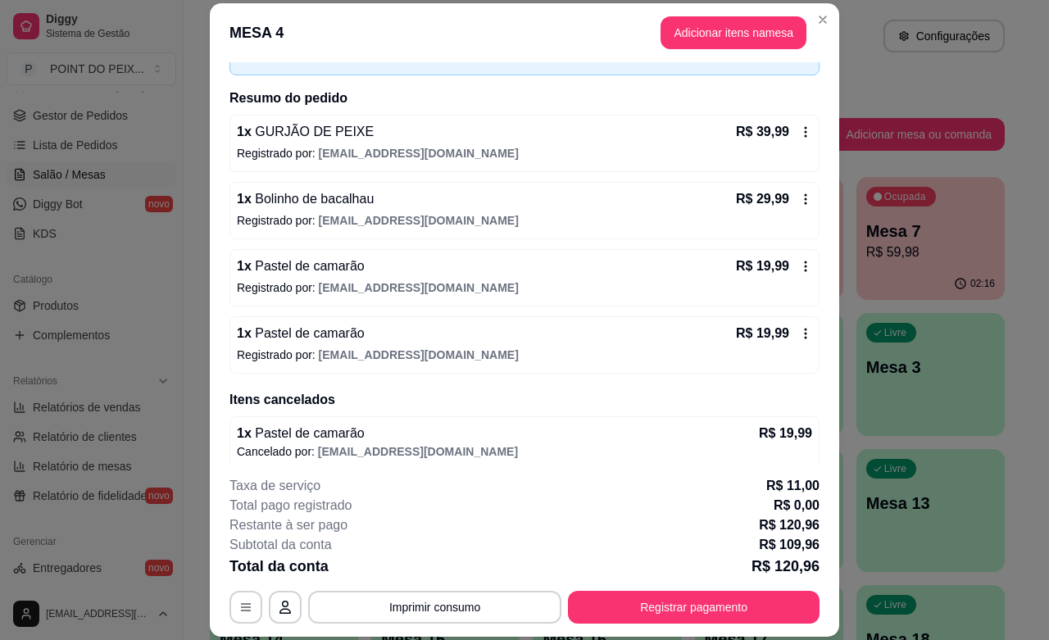
click at [799, 336] on icon at bounding box center [805, 333] width 13 height 13
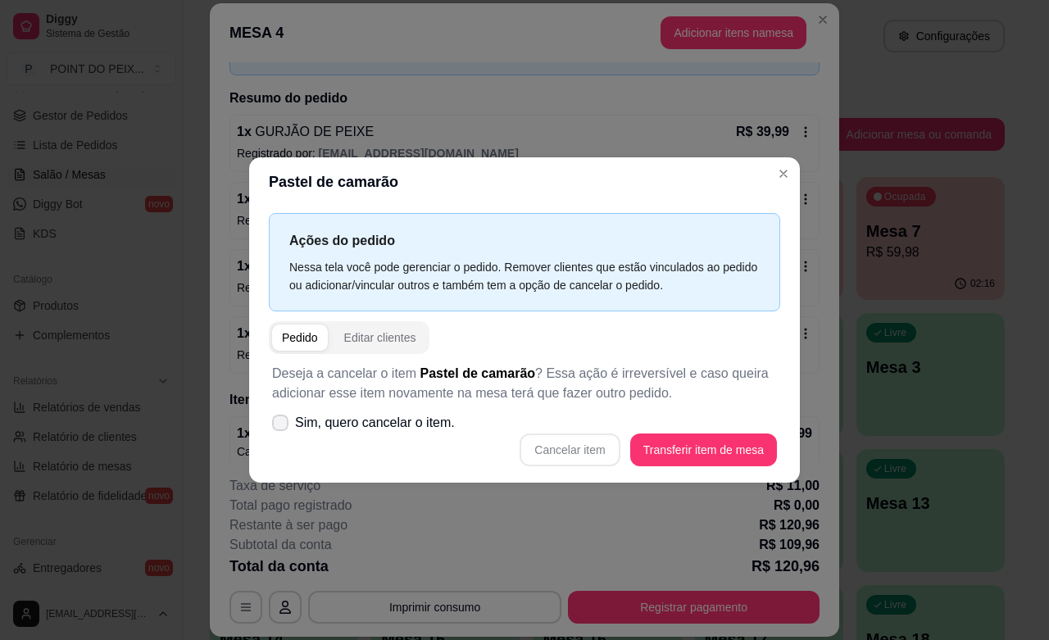
click at [277, 422] on icon at bounding box center [280, 423] width 13 height 10
click at [277, 425] on input "Sim, quero cancelar o item." at bounding box center [276, 430] width 11 height 11
checkbox input "true"
click at [568, 448] on button "Cancelar item" at bounding box center [569, 449] width 100 height 33
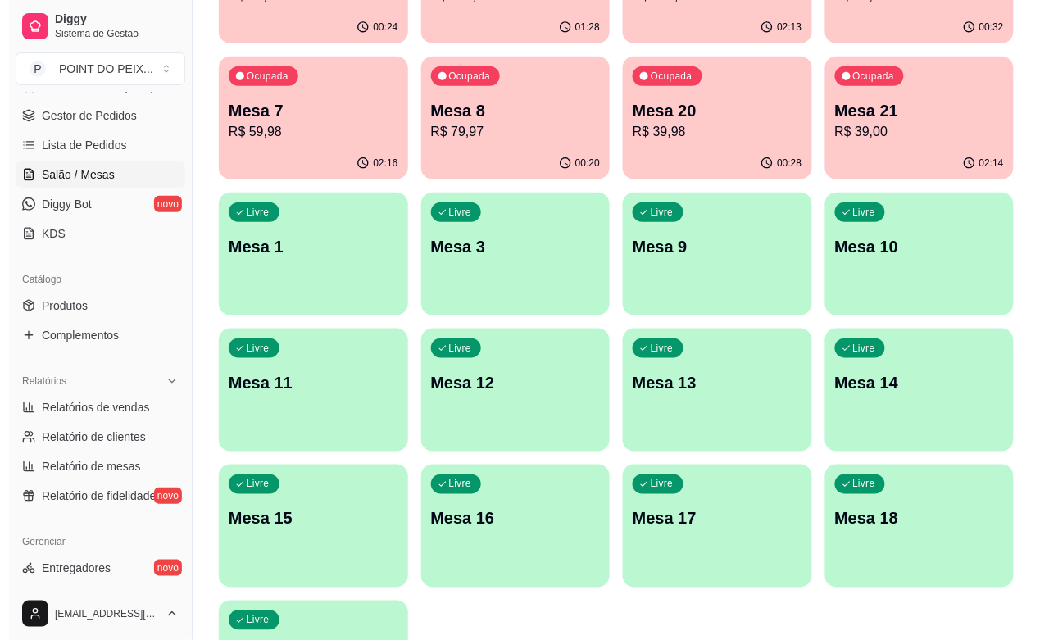
scroll to position [270, 0]
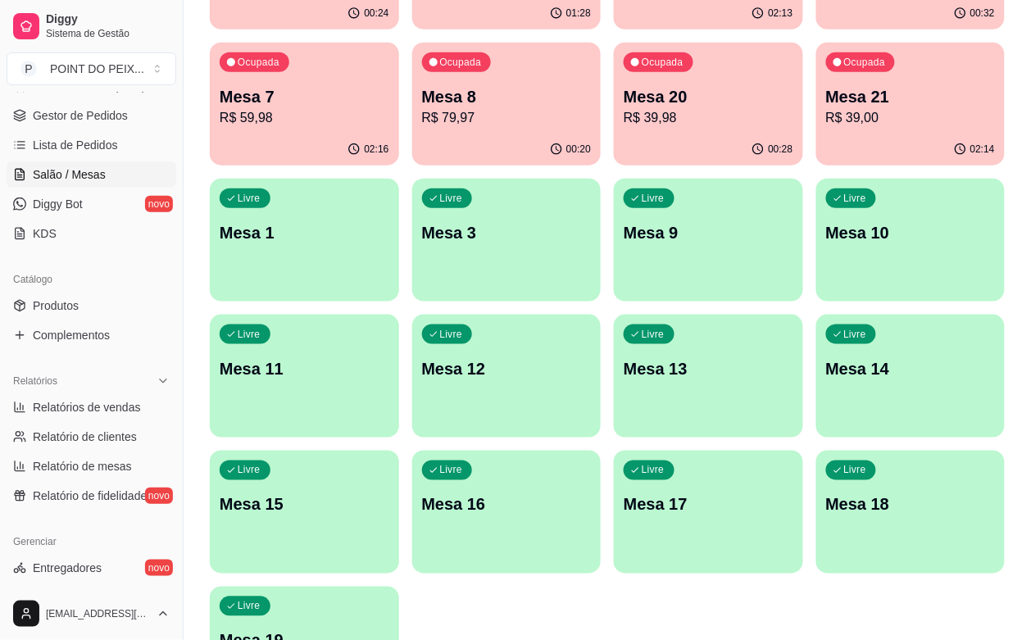
click at [915, 451] on div "Livre Mesa 18" at bounding box center [910, 502] width 189 height 103
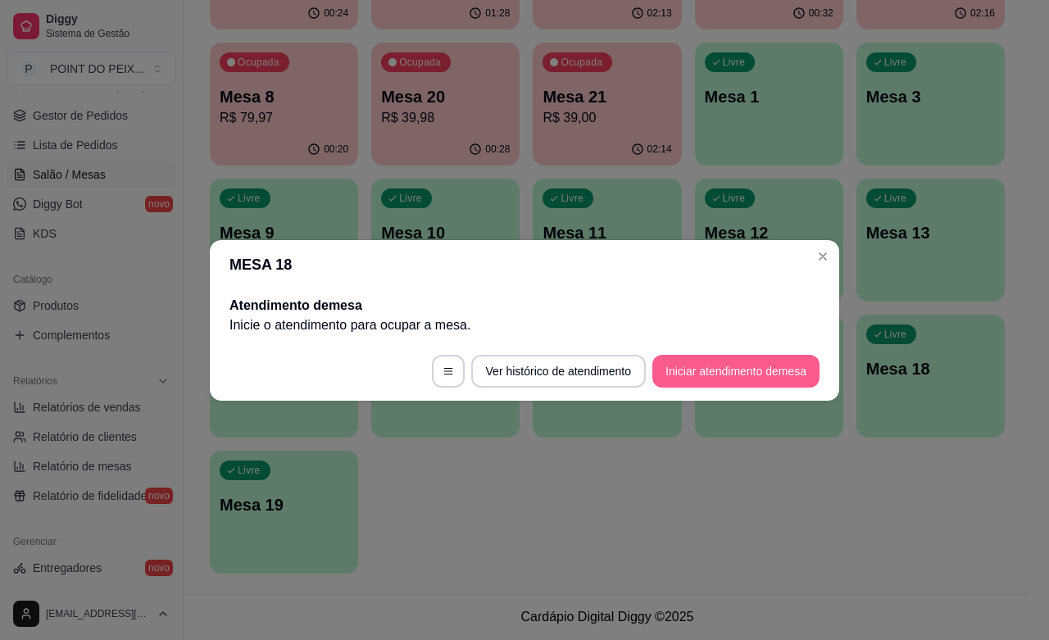
click at [740, 360] on button "Iniciar atendimento de mesa" at bounding box center [735, 371] width 167 height 33
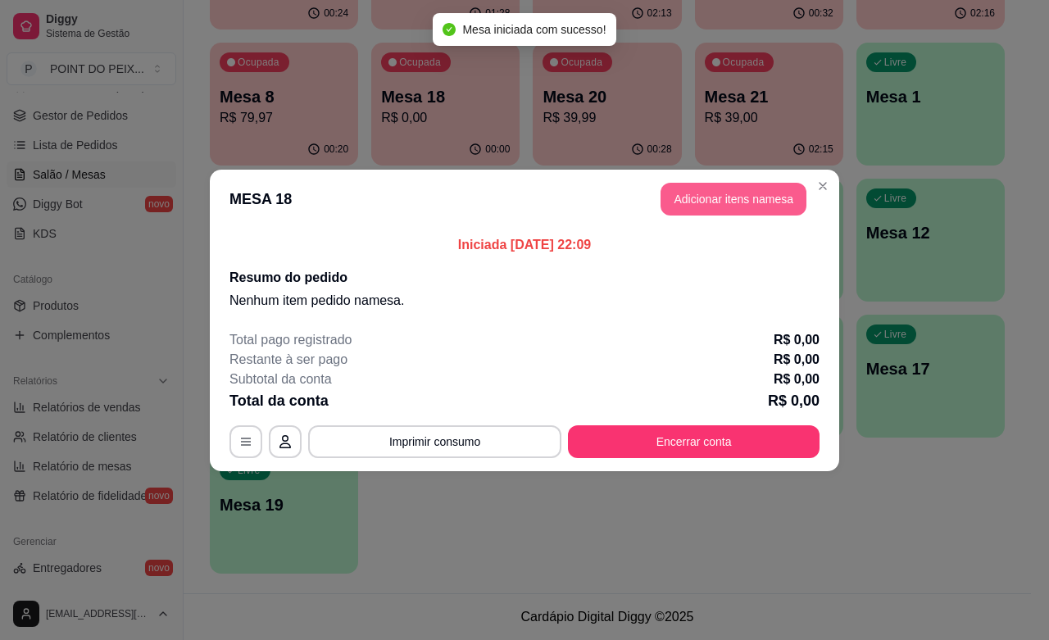
click at [741, 193] on button "Adicionar itens na mesa" at bounding box center [733, 199] width 146 height 33
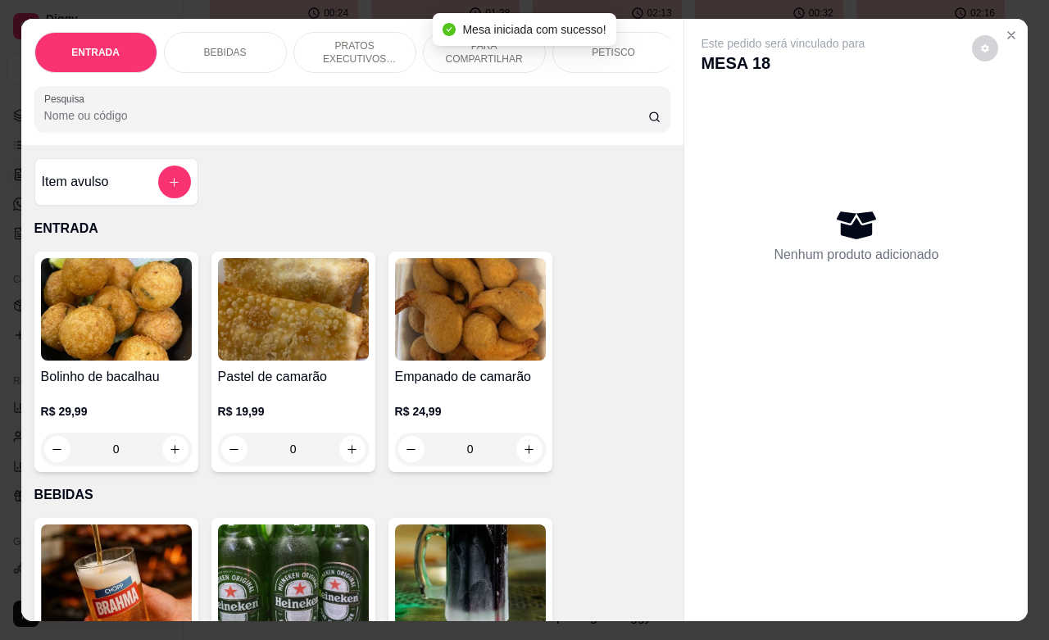
click at [346, 456] on icon "increase-product-quantity" at bounding box center [352, 449] width 12 height 12
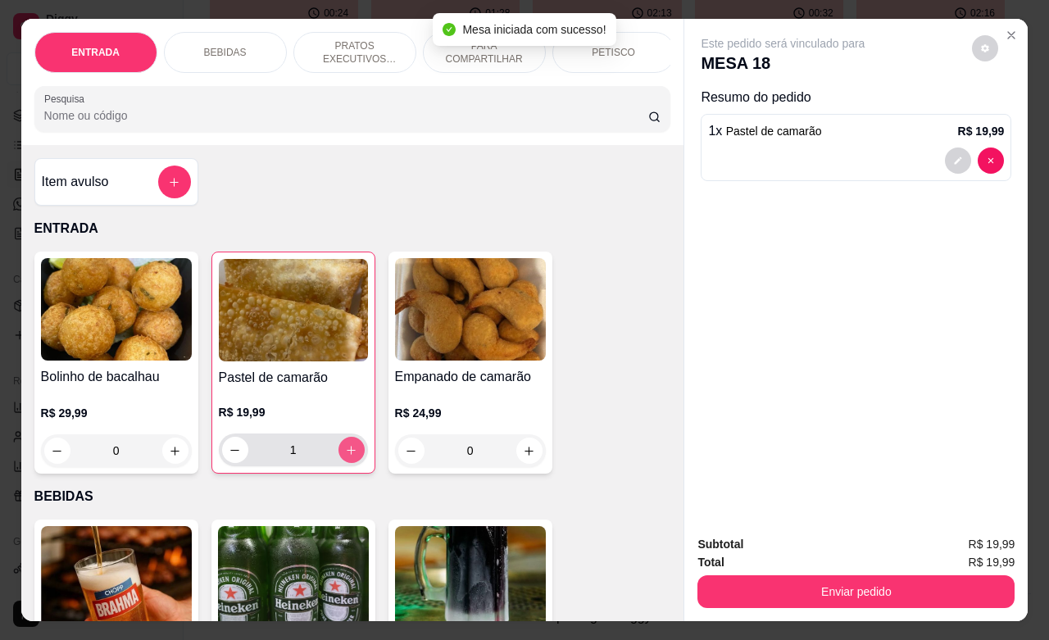
type input "1"
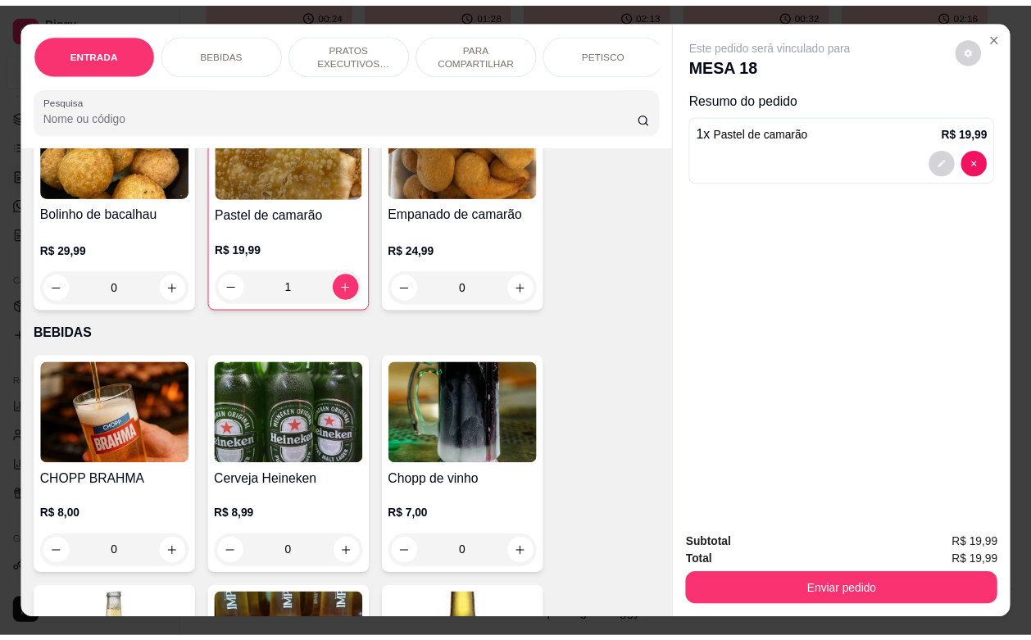
scroll to position [205, 0]
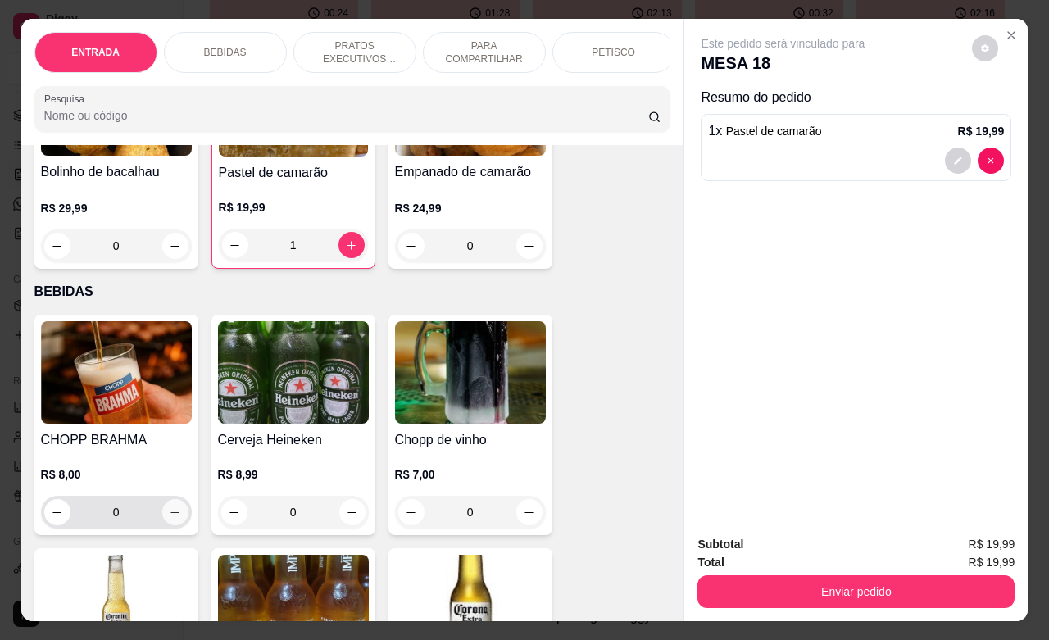
click at [169, 519] on icon "increase-product-quantity" at bounding box center [175, 512] width 12 height 12
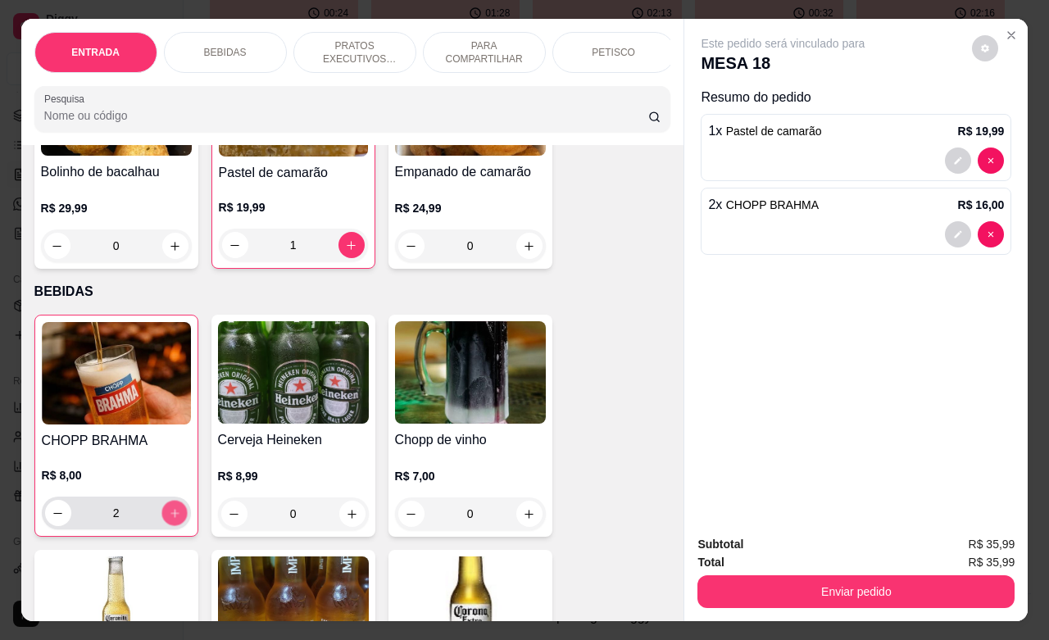
click at [168, 519] on icon "increase-product-quantity" at bounding box center [174, 513] width 12 height 12
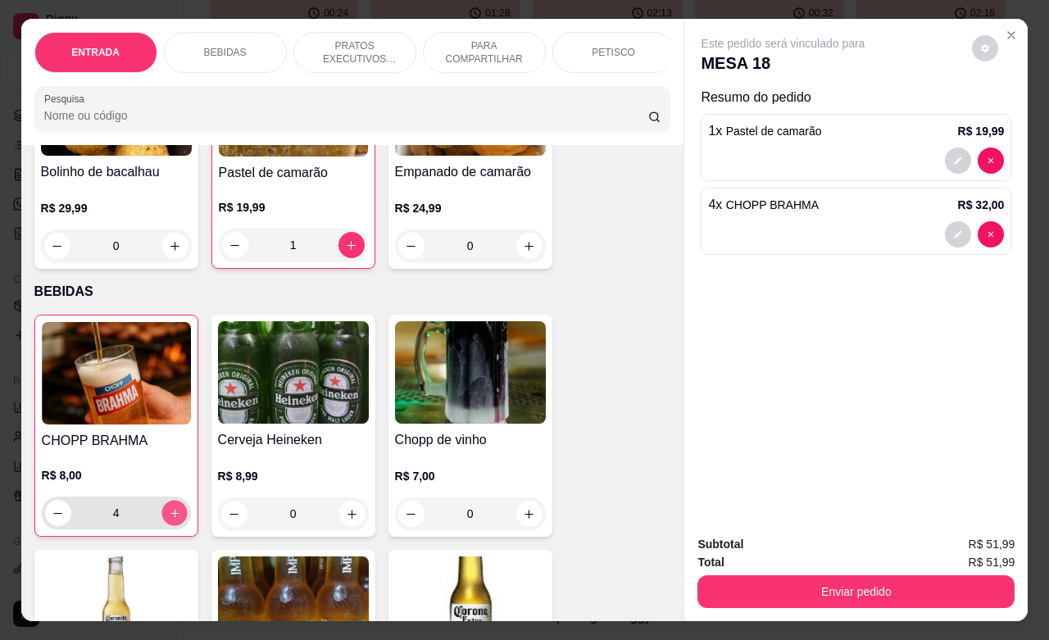
type input "7"
click at [976, 36] on button "decrease-product-quantity" at bounding box center [985, 48] width 25 height 25
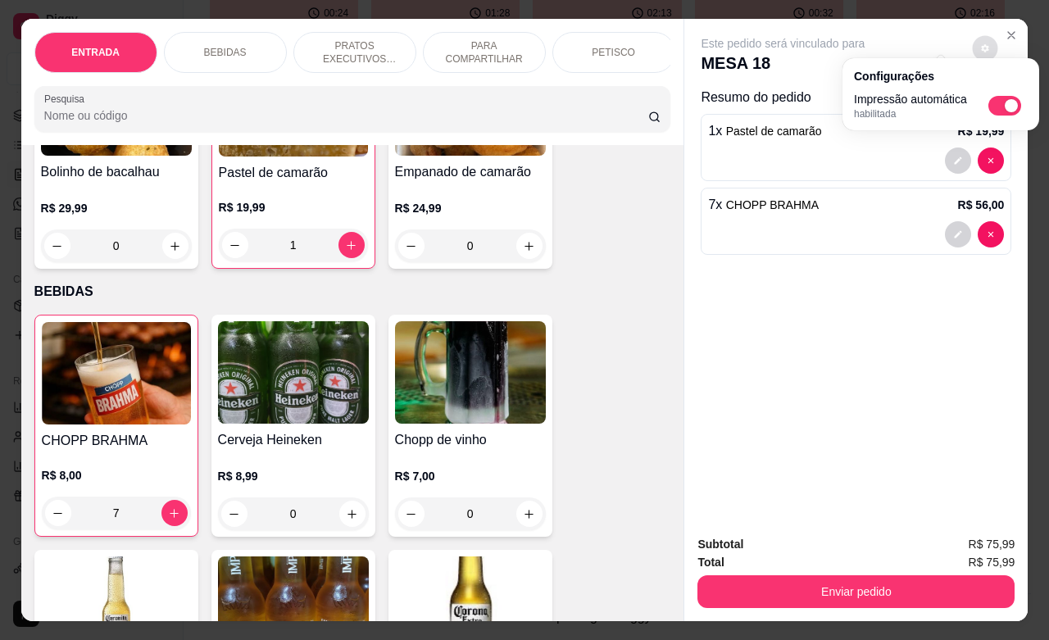
click at [1000, 117] on div "Impressão automática habilitada" at bounding box center [941, 105] width 174 height 29
click at [1001, 108] on span "Automatic updates" at bounding box center [1004, 106] width 33 height 20
click at [998, 108] on input "Automatic updates" at bounding box center [992, 111] width 11 height 11
checkbox input "false"
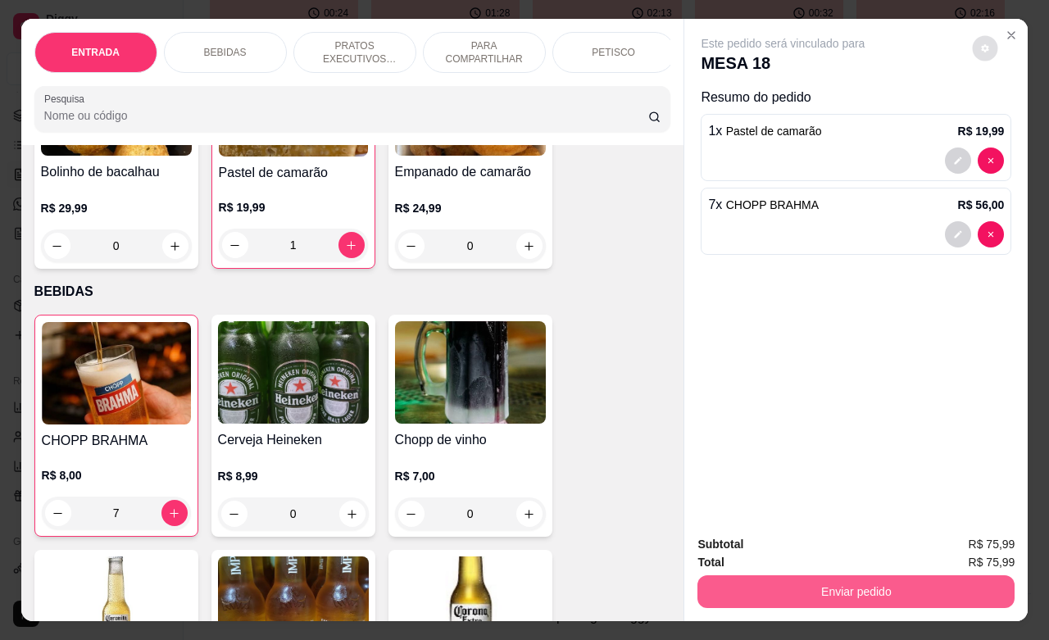
click at [855, 587] on button "Enviar pedido" at bounding box center [855, 591] width 317 height 33
click at [837, 575] on button "Enviar pedido" at bounding box center [855, 591] width 317 height 33
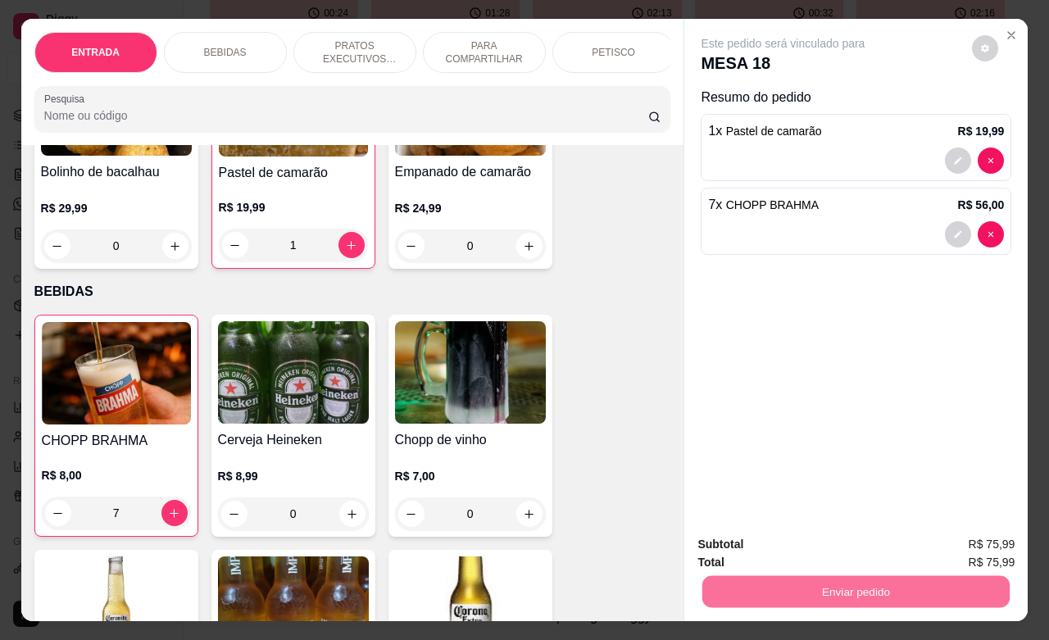
click at [841, 545] on button "Não registrar e enviar pedido" at bounding box center [800, 542] width 166 height 30
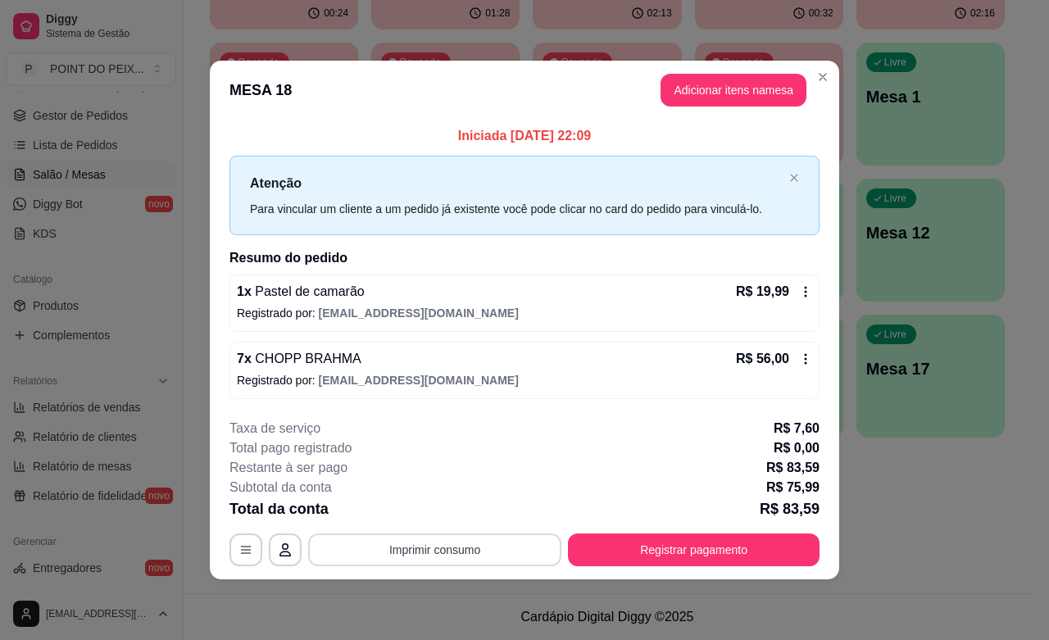
click at [485, 546] on button "Imprimir consumo" at bounding box center [434, 549] width 253 height 33
click at [456, 517] on button "IMPRESSORA" at bounding box center [439, 513] width 119 height 26
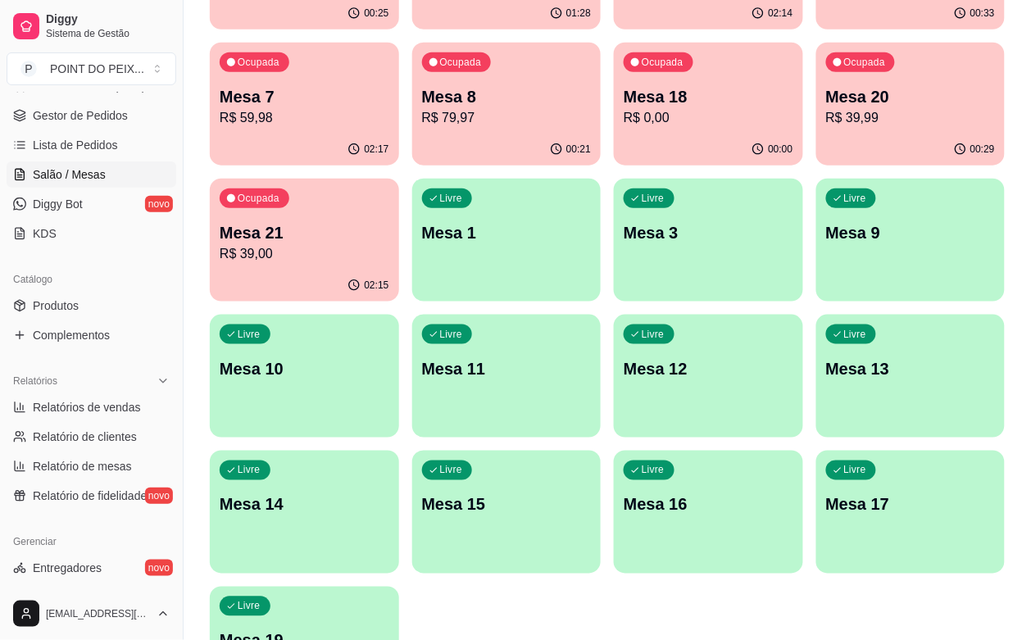
click at [920, 493] on p "Mesa 17" at bounding box center [911, 504] width 170 height 23
click at [623, 125] on p "R$ 0,00" at bounding box center [708, 118] width 170 height 20
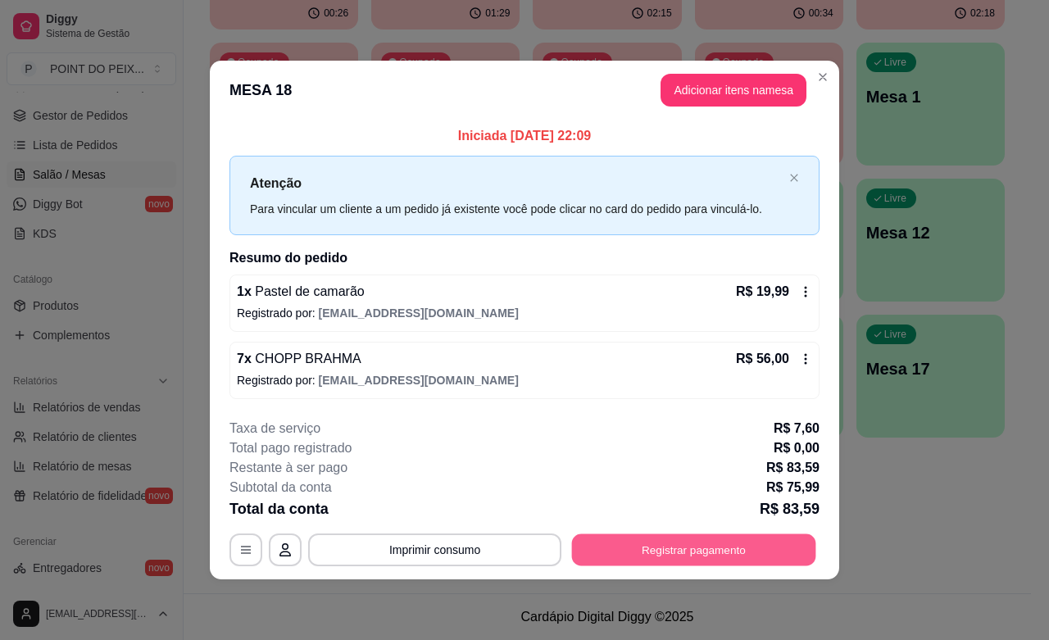
click at [628, 546] on button "Registrar pagamento" at bounding box center [694, 550] width 244 height 32
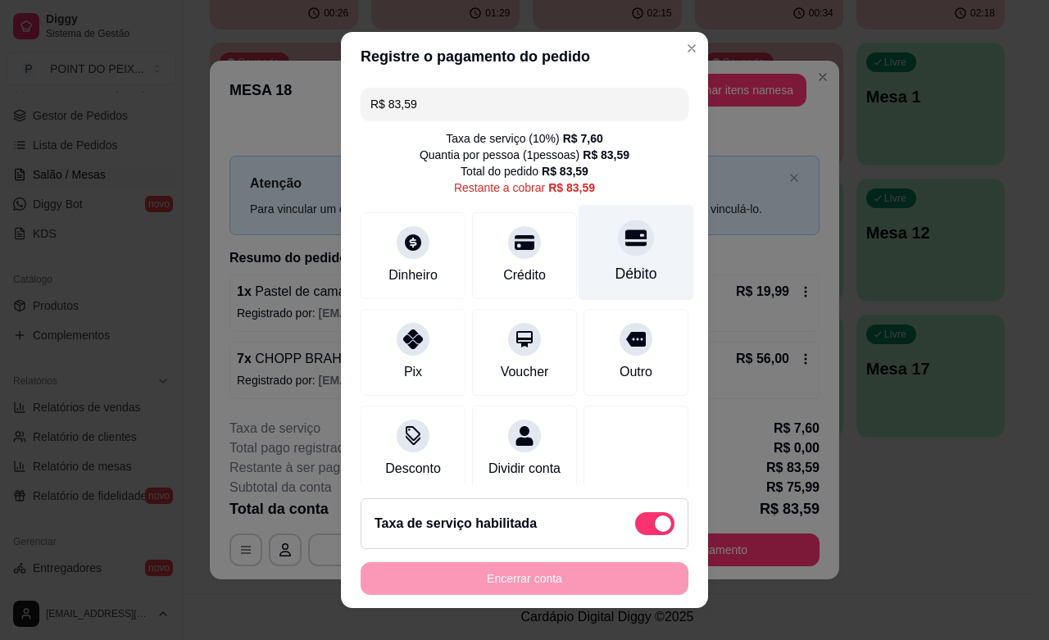
click at [619, 268] on div "Débito" at bounding box center [636, 253] width 116 height 96
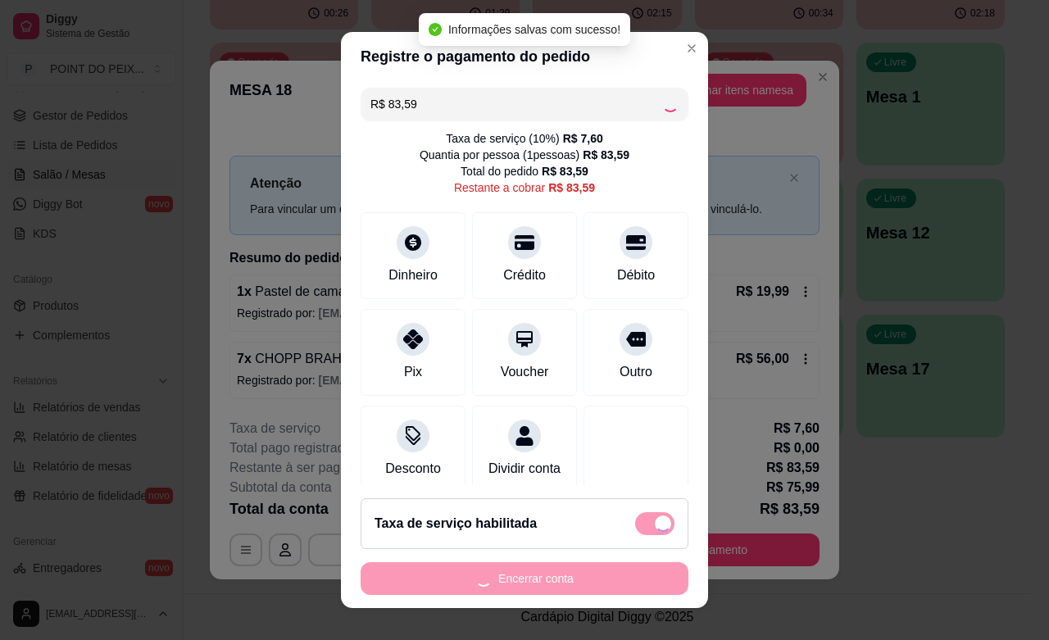
type input "R$ 0,00"
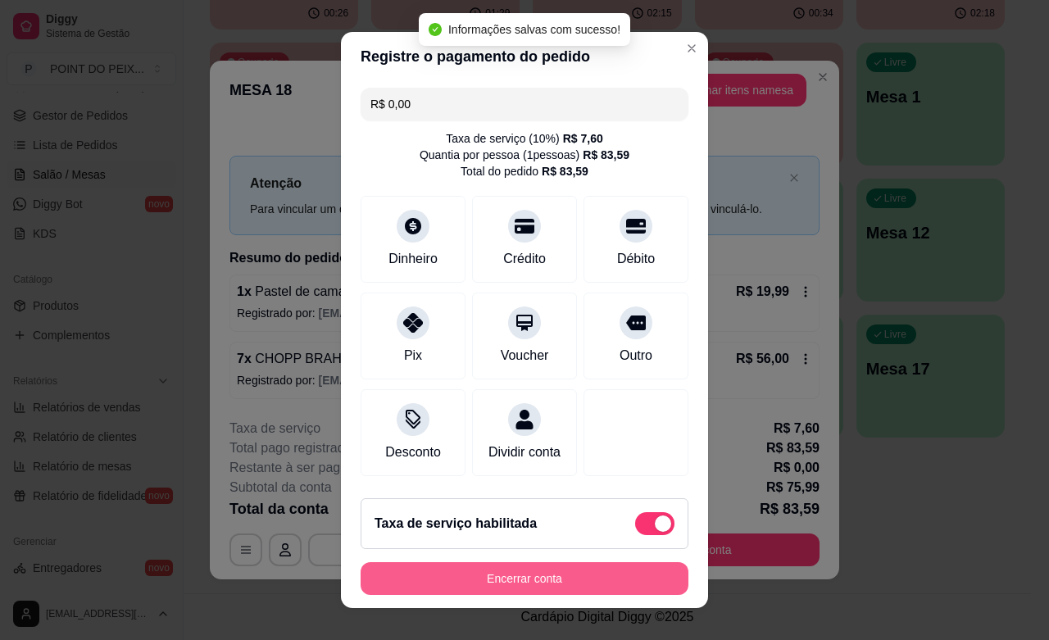
click at [570, 586] on button "Encerrar conta" at bounding box center [524, 578] width 328 height 33
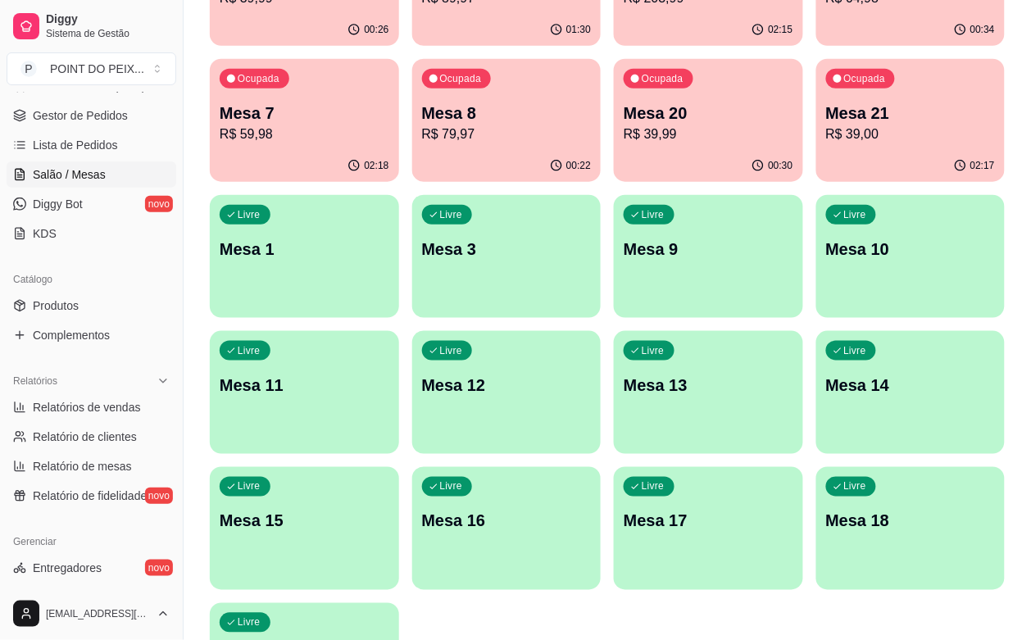
scroll to position [0, 0]
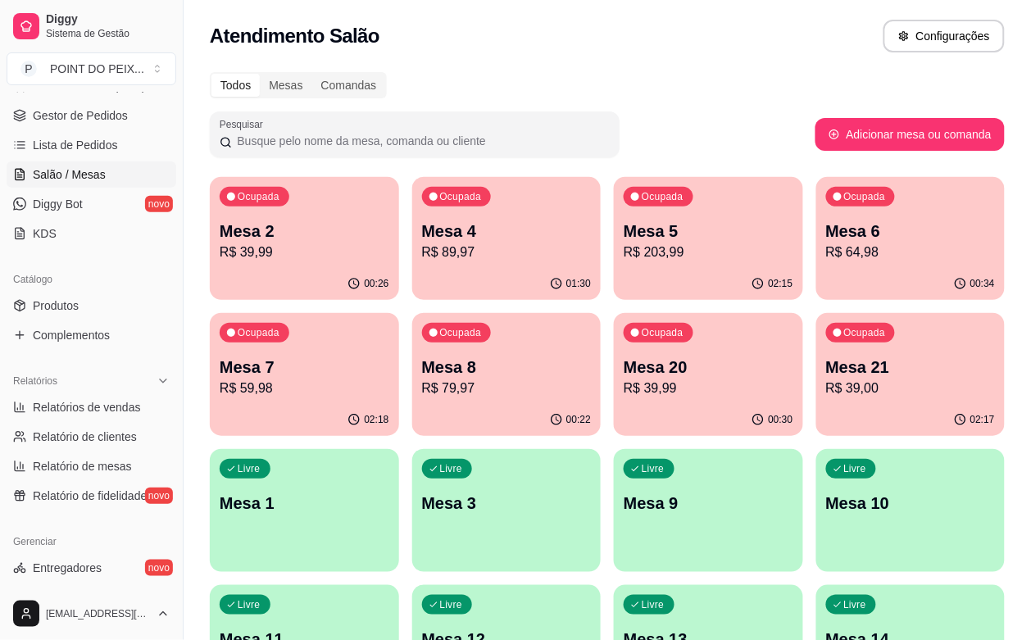
click at [826, 243] on p "R$ 64,98" at bounding box center [911, 253] width 170 height 20
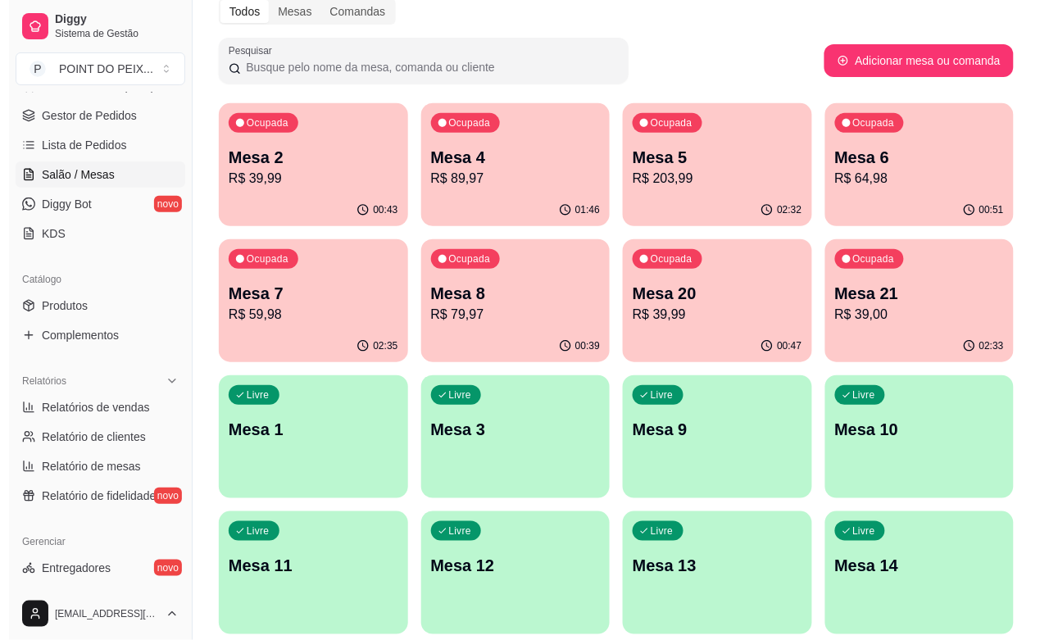
scroll to position [66, 0]
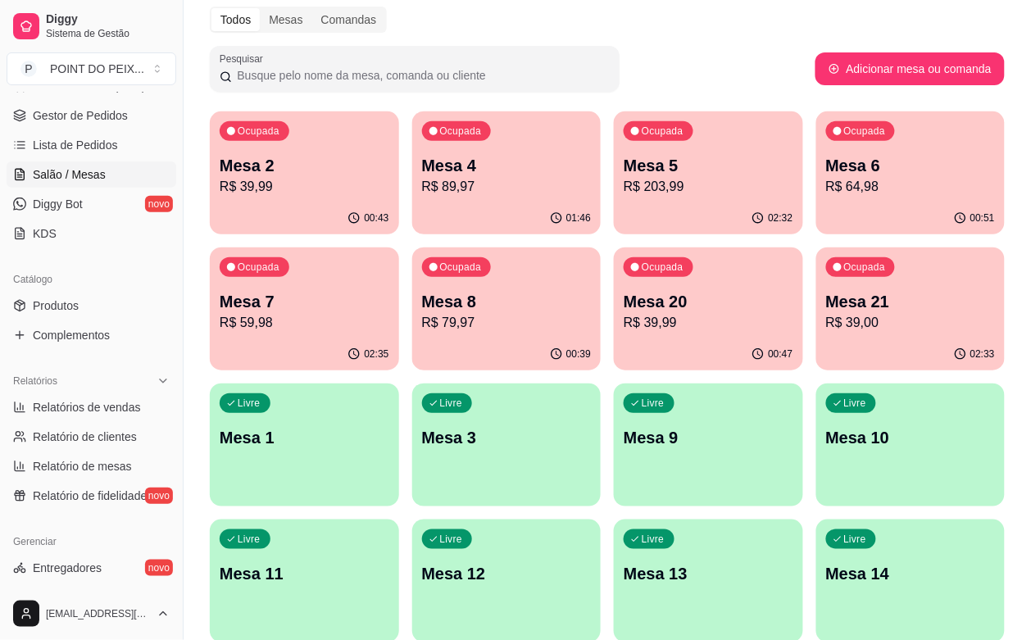
click at [826, 329] on p "R$ 39,00" at bounding box center [911, 323] width 170 height 20
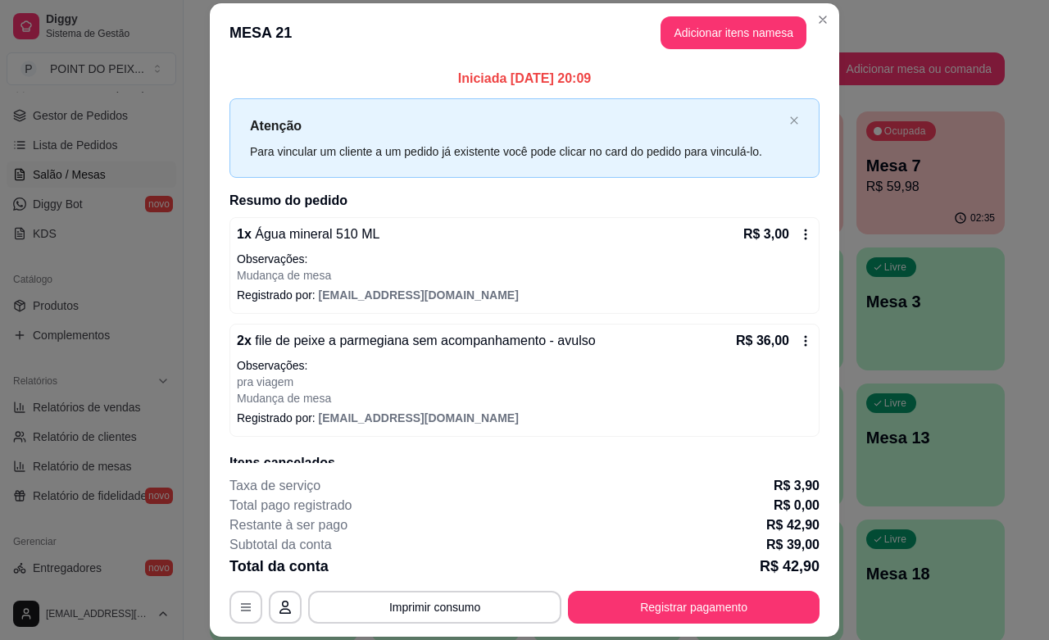
scroll to position [102, 0]
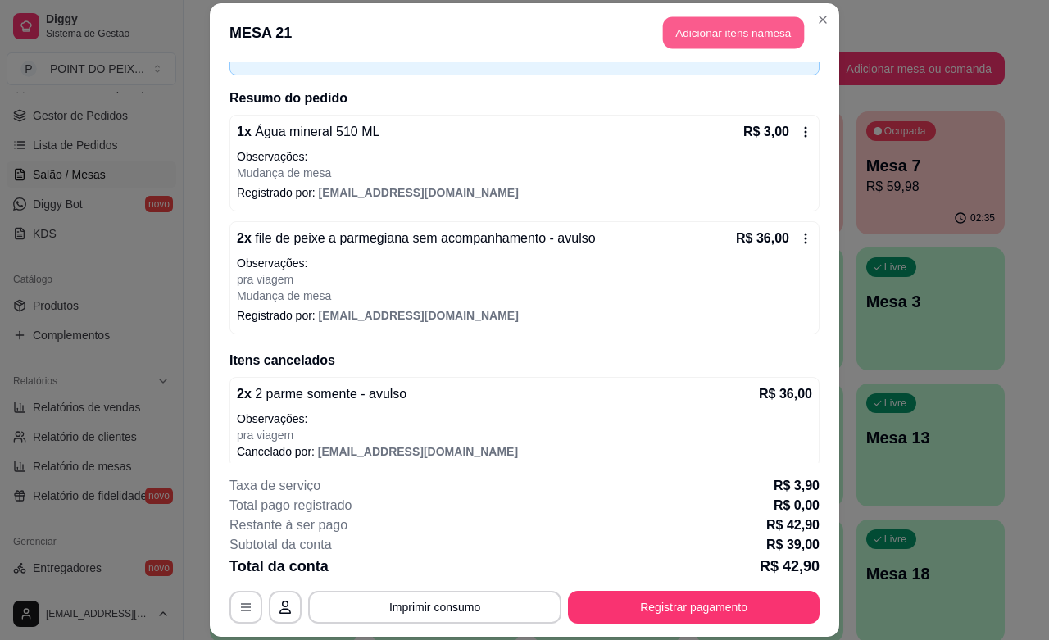
click at [715, 21] on button "Adicionar itens na mesa" at bounding box center [733, 33] width 141 height 32
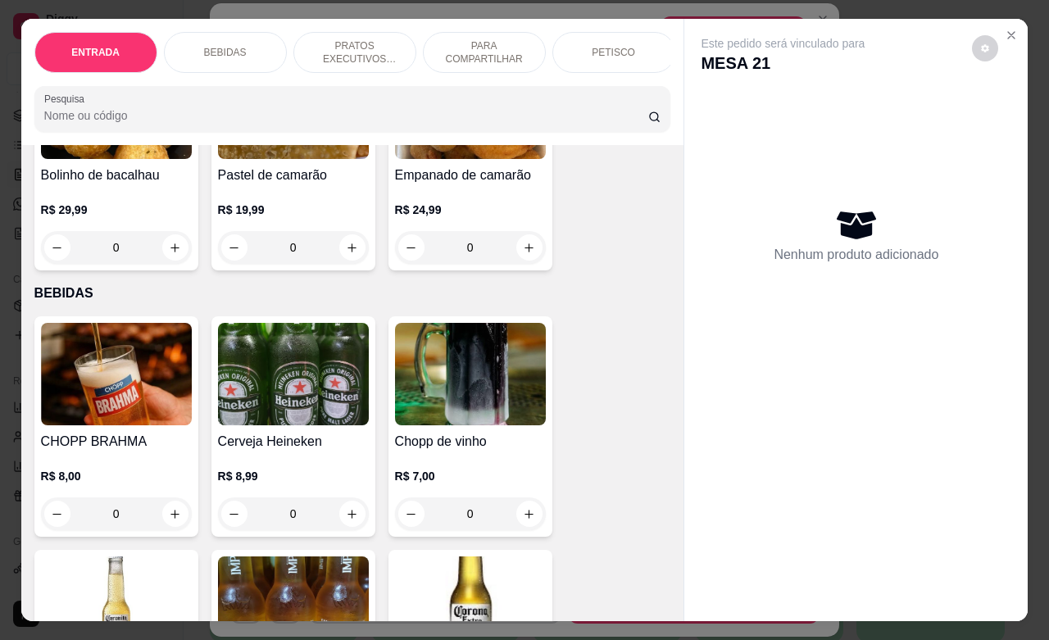
scroll to position [205, 0]
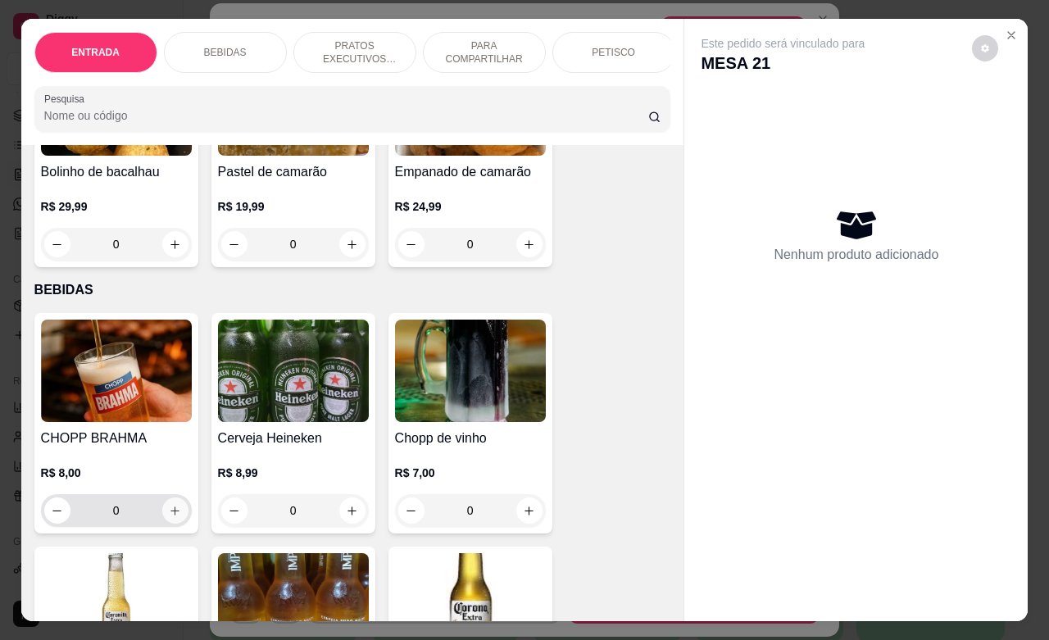
click at [169, 513] on icon "increase-product-quantity" at bounding box center [175, 511] width 12 height 12
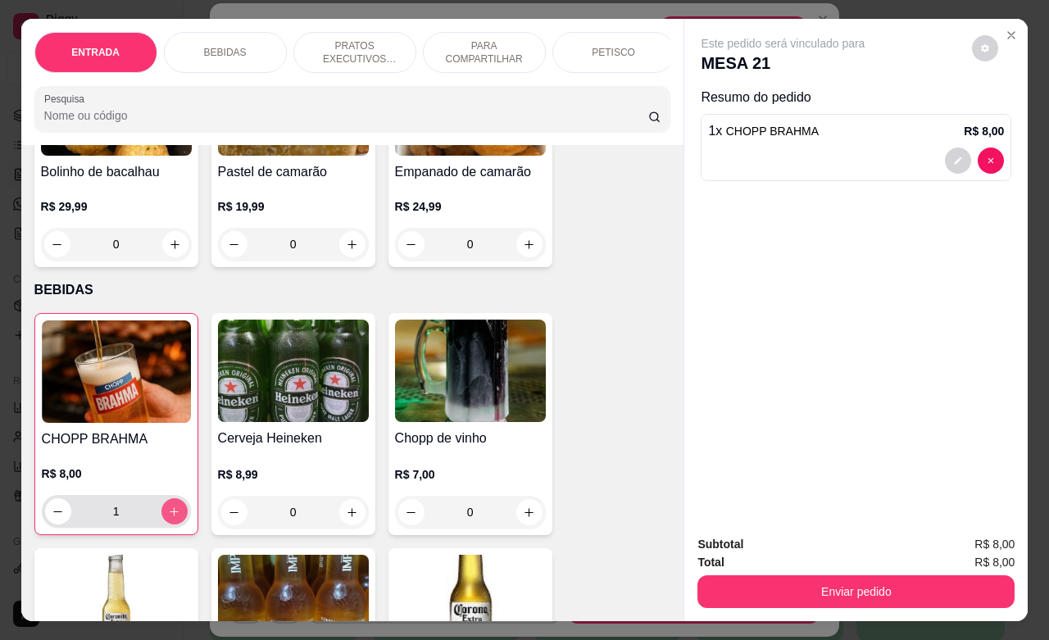
click at [161, 513] on button "increase-product-quantity" at bounding box center [174, 511] width 26 height 26
click at [161, 513] on button "increase-product-quantity" at bounding box center [173, 511] width 25 height 25
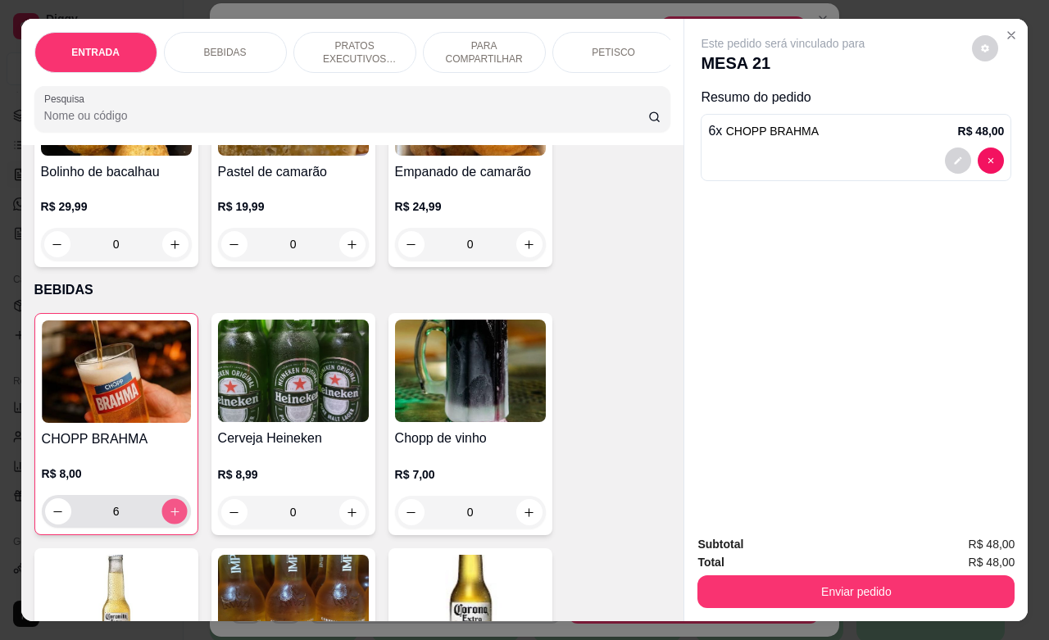
click at [164, 518] on button "increase-product-quantity" at bounding box center [173, 511] width 25 height 25
click at [168, 518] on icon "increase-product-quantity" at bounding box center [174, 512] width 12 height 12
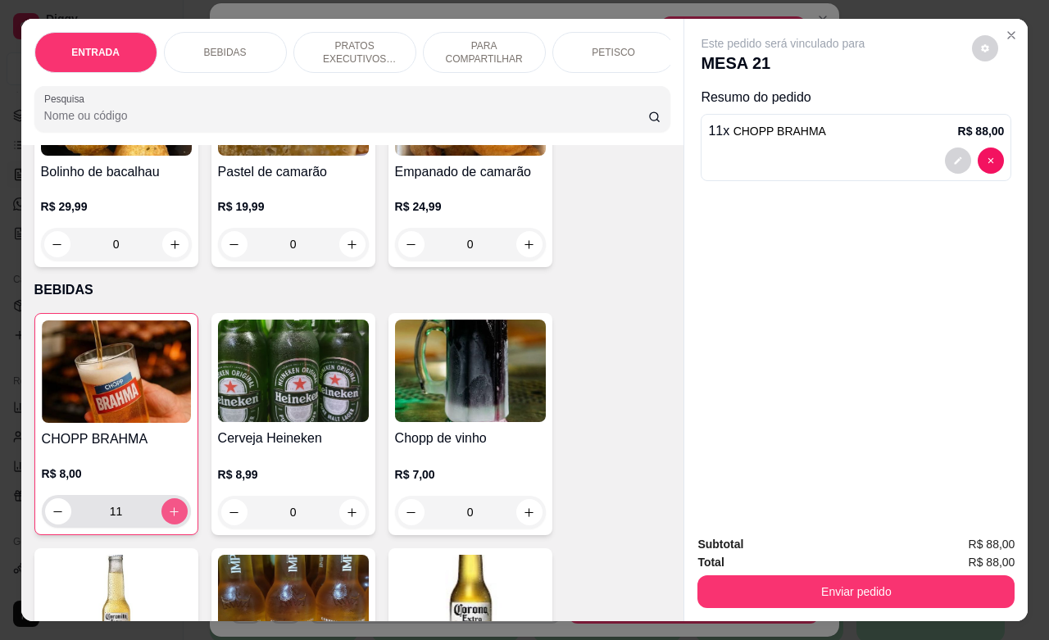
click at [168, 518] on icon "increase-product-quantity" at bounding box center [174, 512] width 12 height 12
type input "14"
click at [777, 562] on div "Subtotal R$ 112,00 Total R$ 112,00 Enviar pedido" at bounding box center [855, 571] width 317 height 73
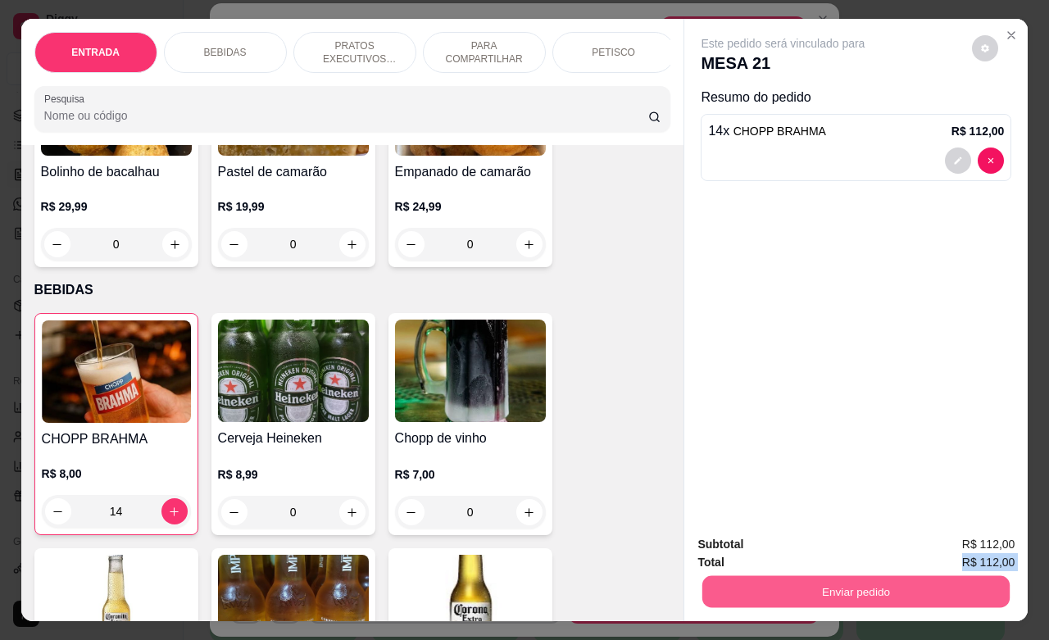
click at [780, 575] on button "Enviar pedido" at bounding box center [855, 591] width 307 height 32
click at [767, 539] on button "Não registrar e enviar pedido" at bounding box center [800, 542] width 166 height 30
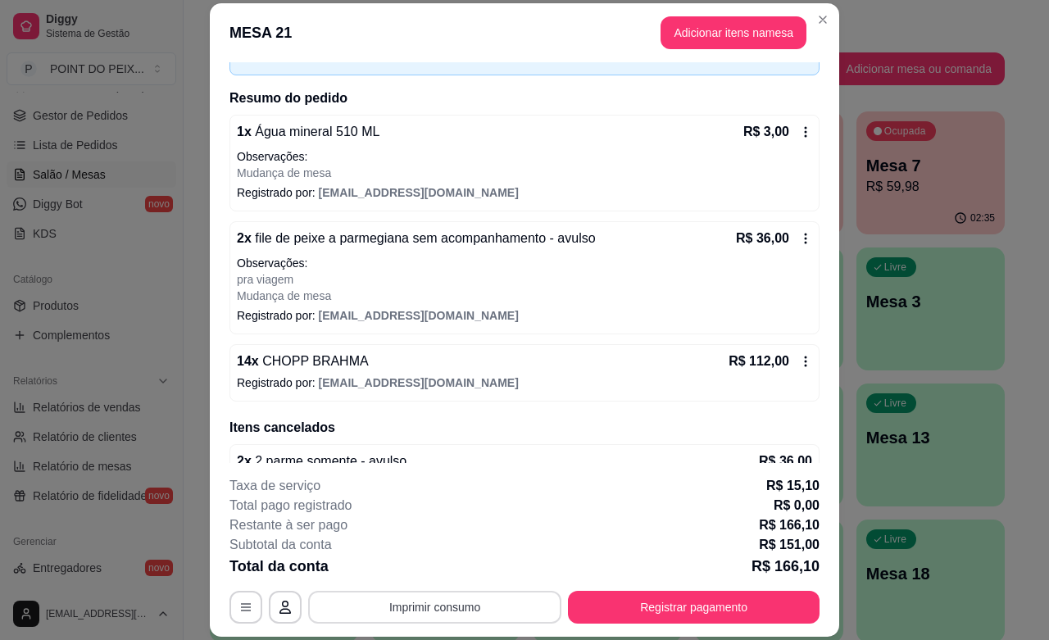
click at [497, 610] on button "Imprimir consumo" at bounding box center [434, 607] width 253 height 33
click at [448, 574] on button "IMPRESSORA" at bounding box center [431, 569] width 119 height 26
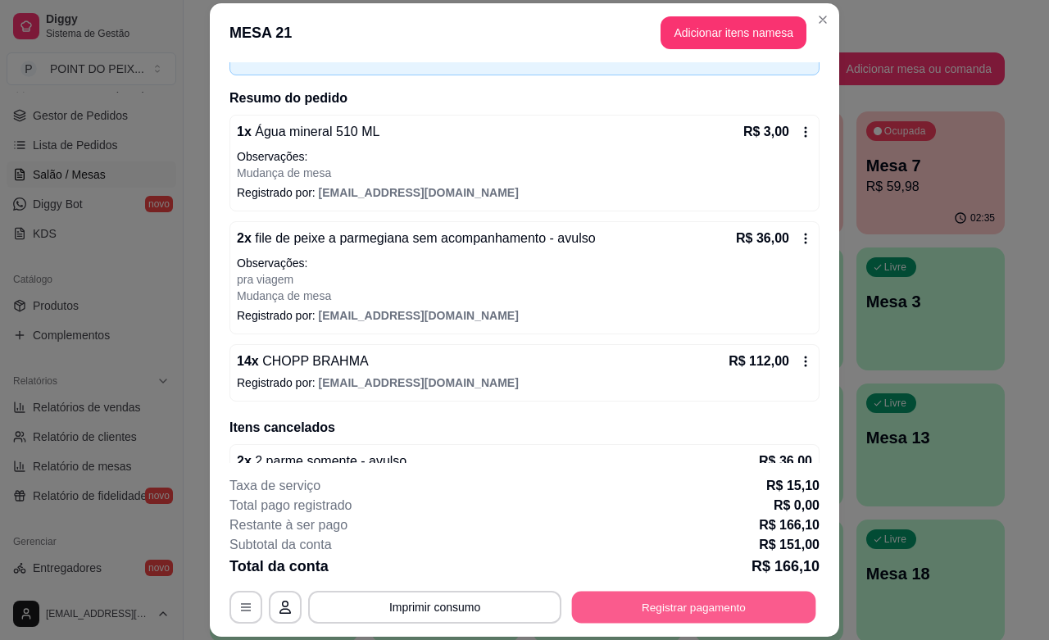
click at [707, 599] on button "Registrar pagamento" at bounding box center [694, 608] width 244 height 32
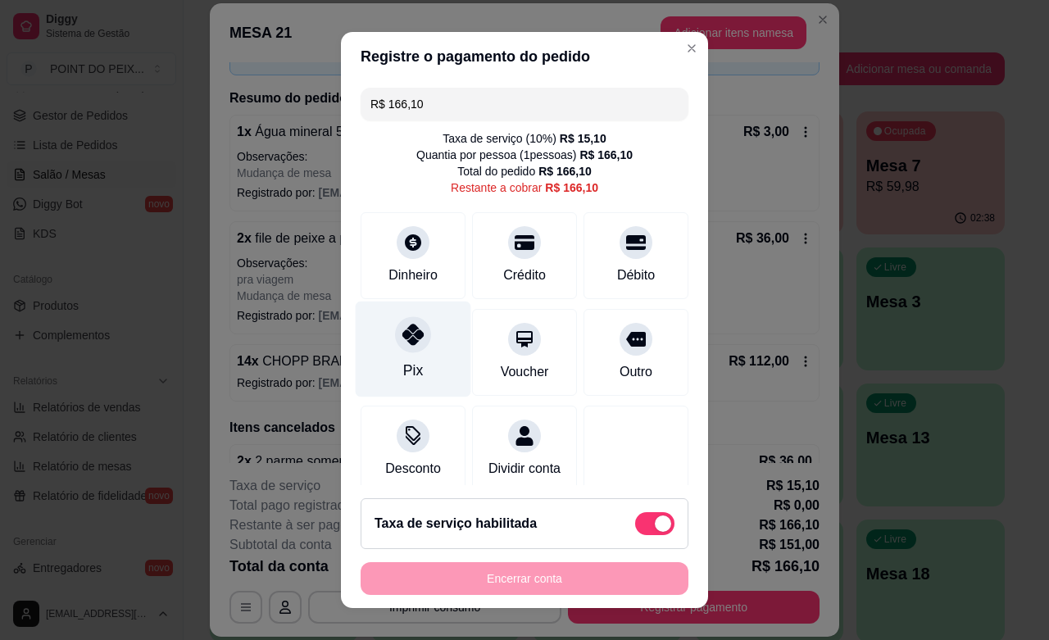
click at [400, 353] on div "Pix" at bounding box center [414, 350] width 116 height 96
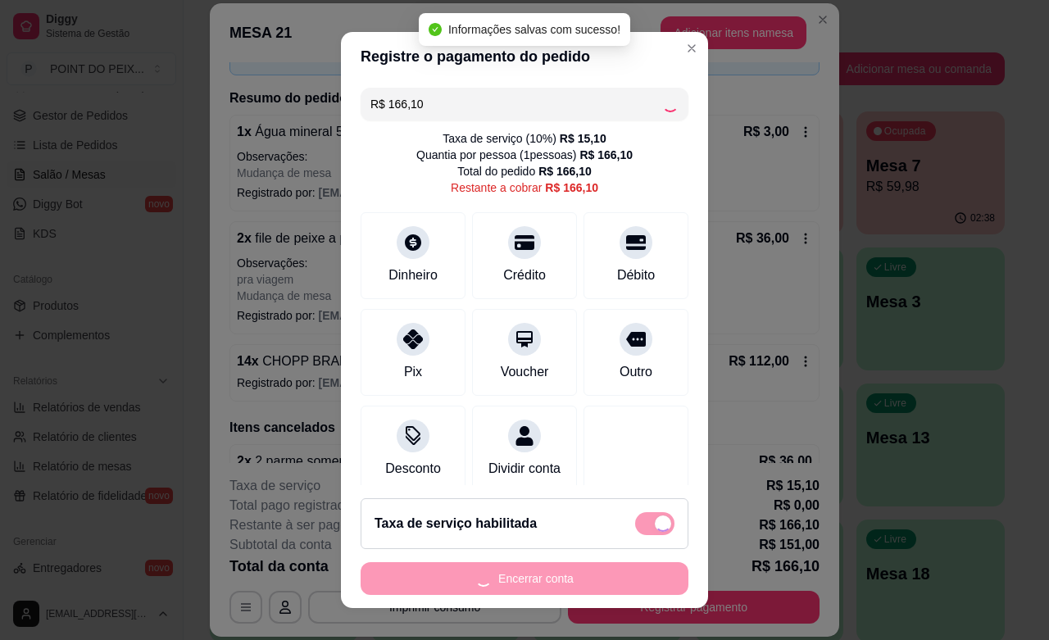
type input "R$ 0,00"
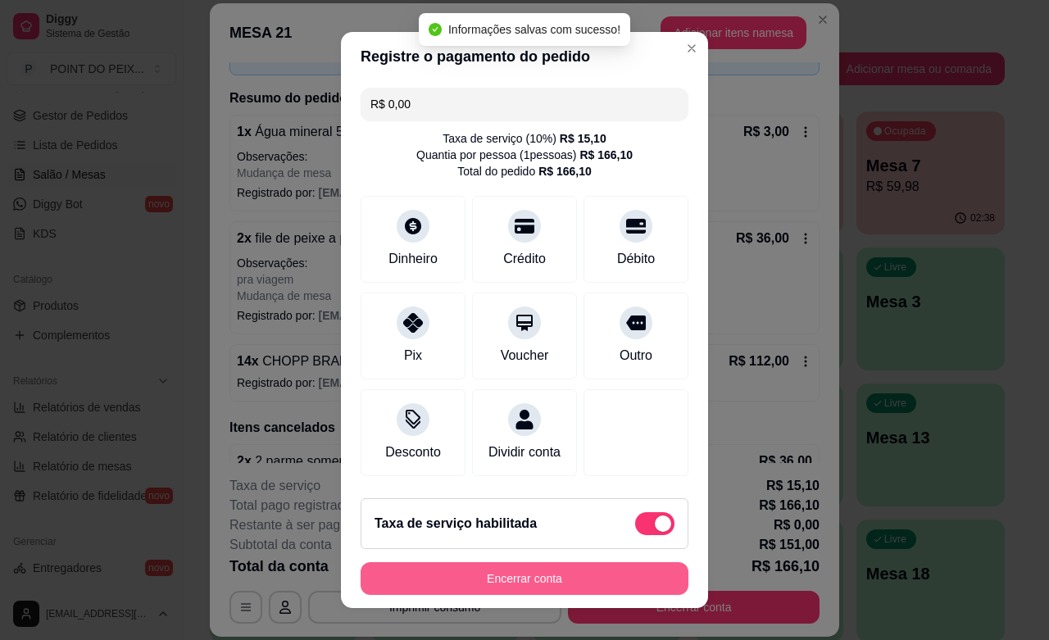
click at [567, 584] on button "Encerrar conta" at bounding box center [524, 578] width 328 height 33
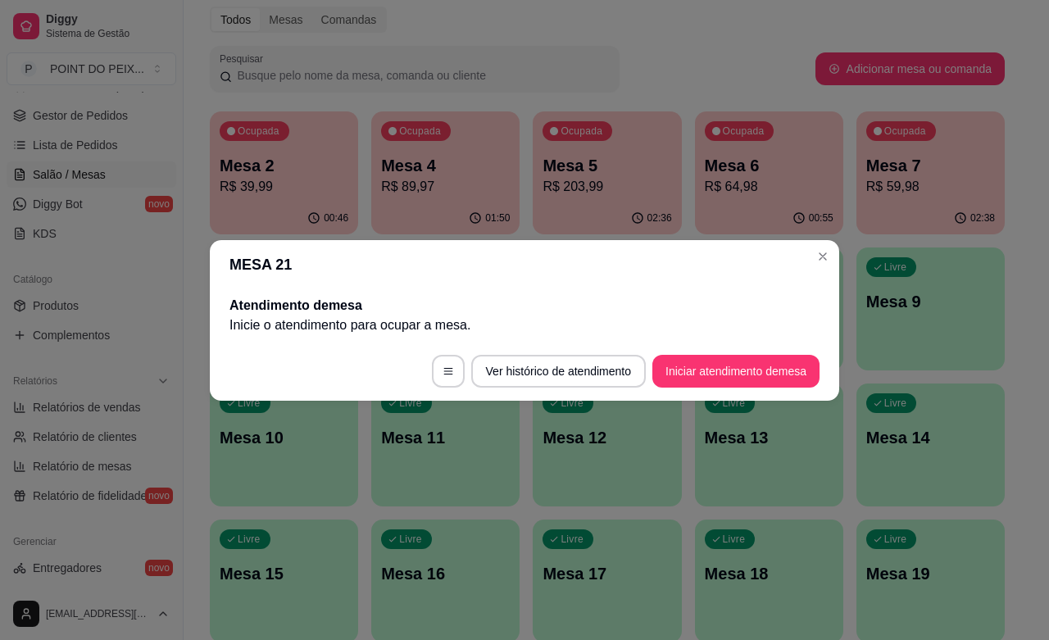
scroll to position [0, 0]
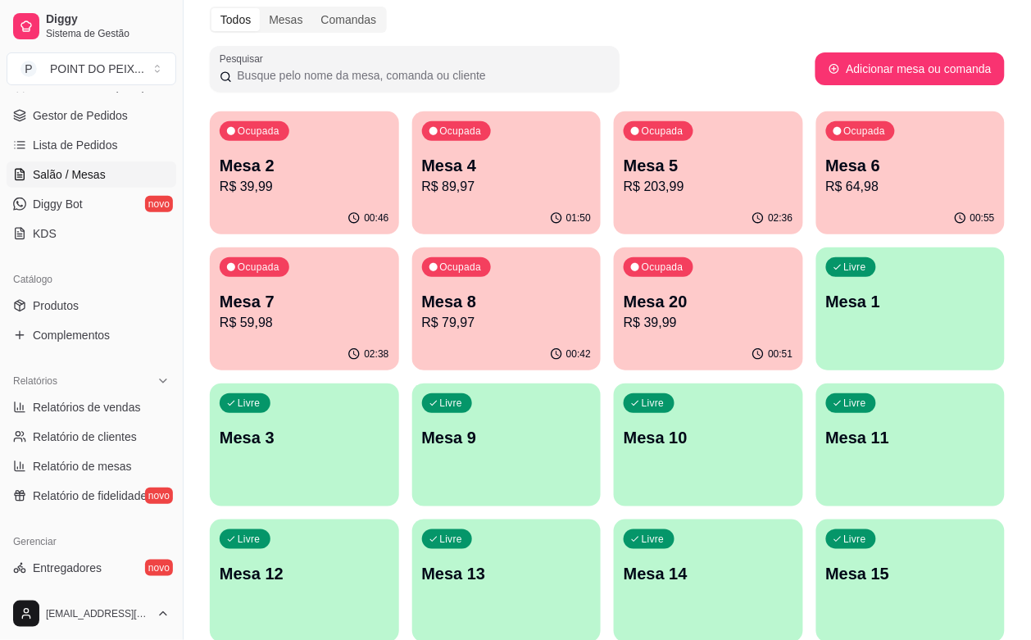
click at [300, 201] on div "Ocupada Mesa 2 R$ 39,99" at bounding box center [304, 156] width 189 height 91
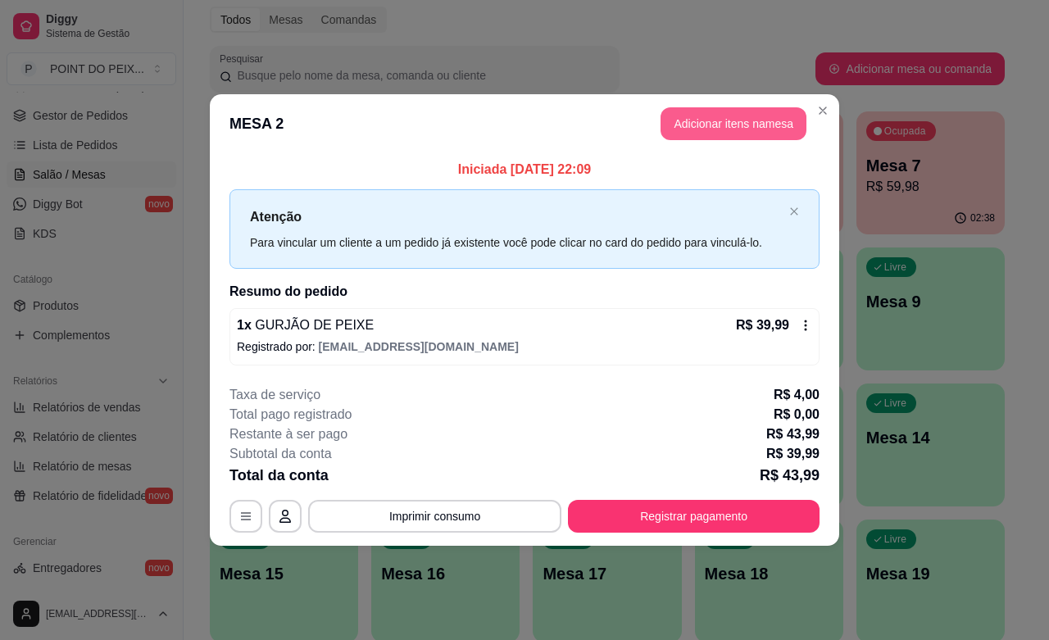
click at [777, 120] on button "Adicionar itens na mesa" at bounding box center [733, 123] width 146 height 33
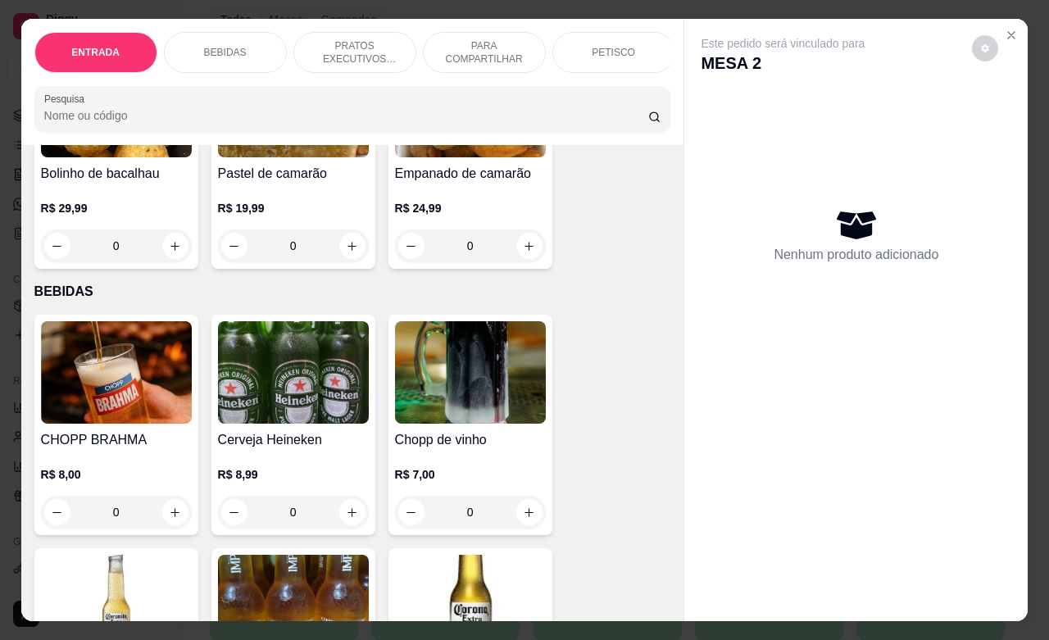
scroll to position [205, 0]
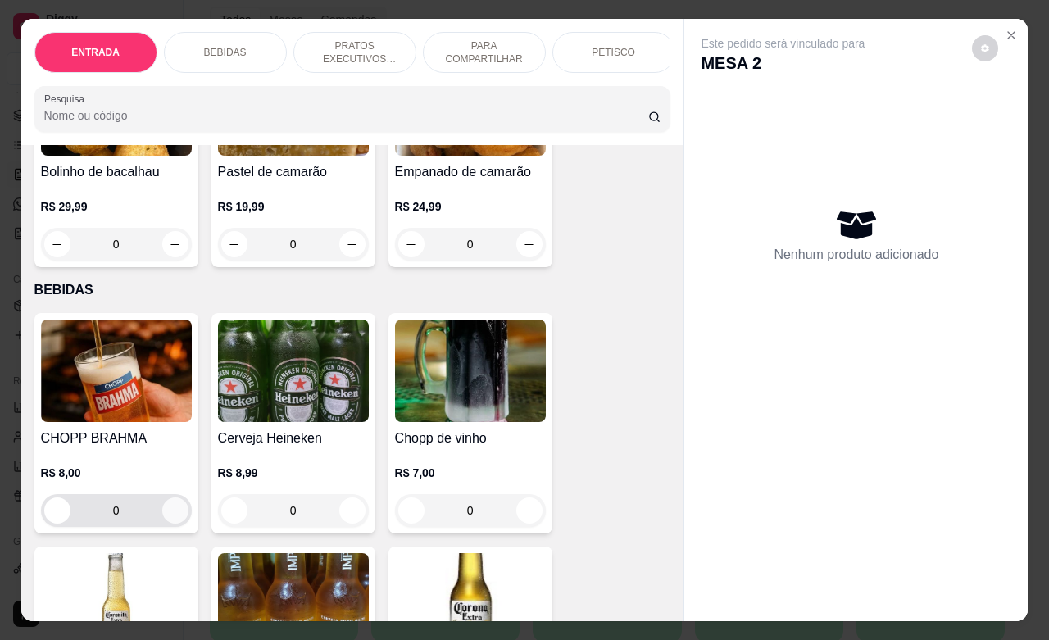
click at [169, 524] on button "increase-product-quantity" at bounding box center [175, 510] width 26 height 26
click at [169, 517] on icon "increase-product-quantity" at bounding box center [175, 511] width 12 height 12
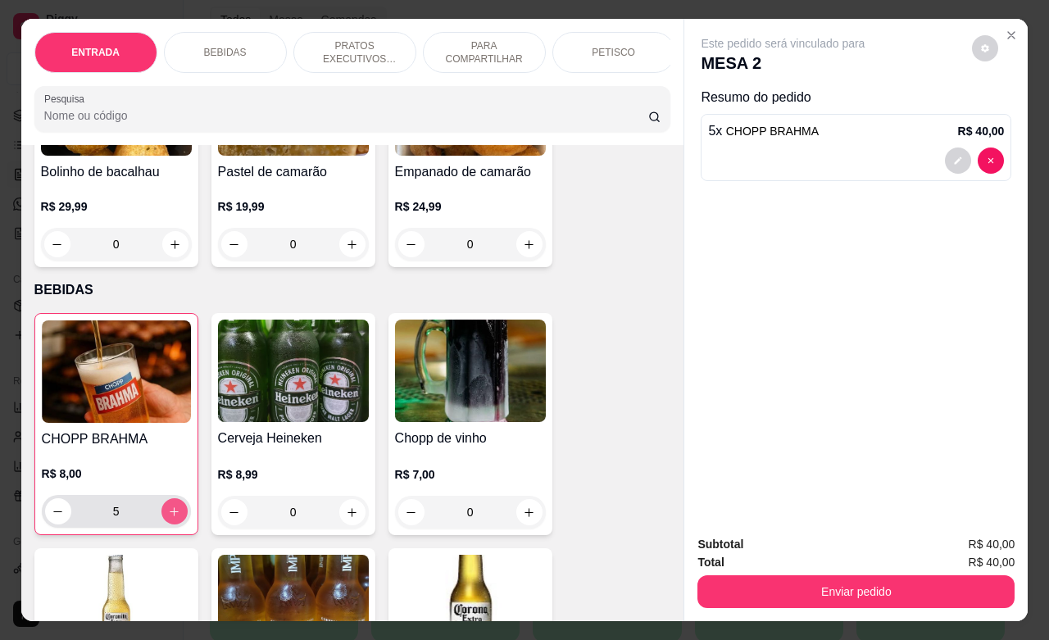
click at [169, 518] on icon "increase-product-quantity" at bounding box center [174, 512] width 12 height 12
type input "7"
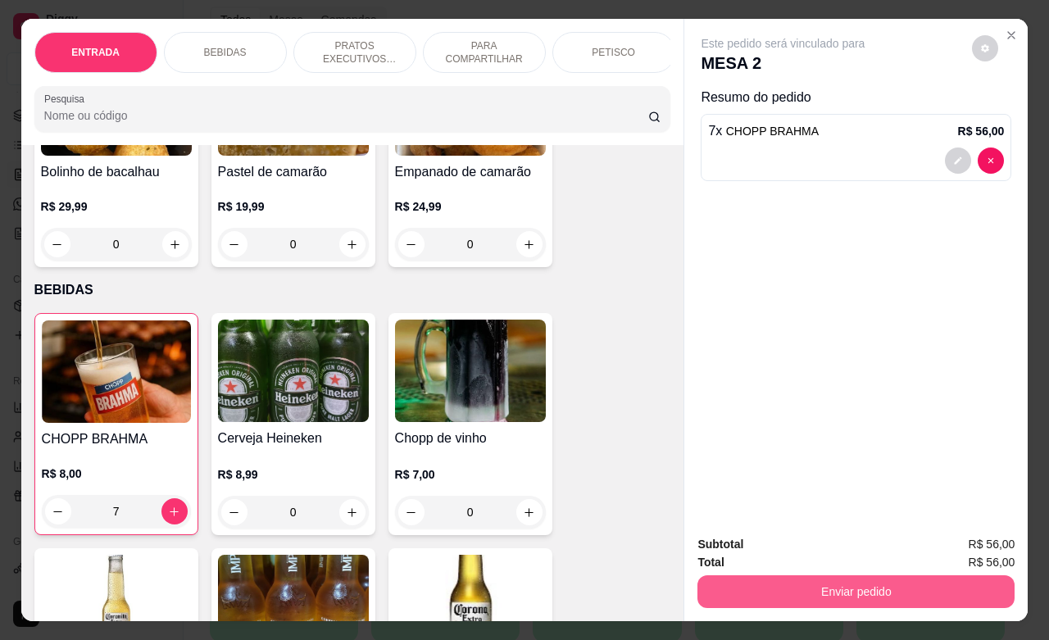
click at [846, 583] on button "Enviar pedido" at bounding box center [855, 591] width 317 height 33
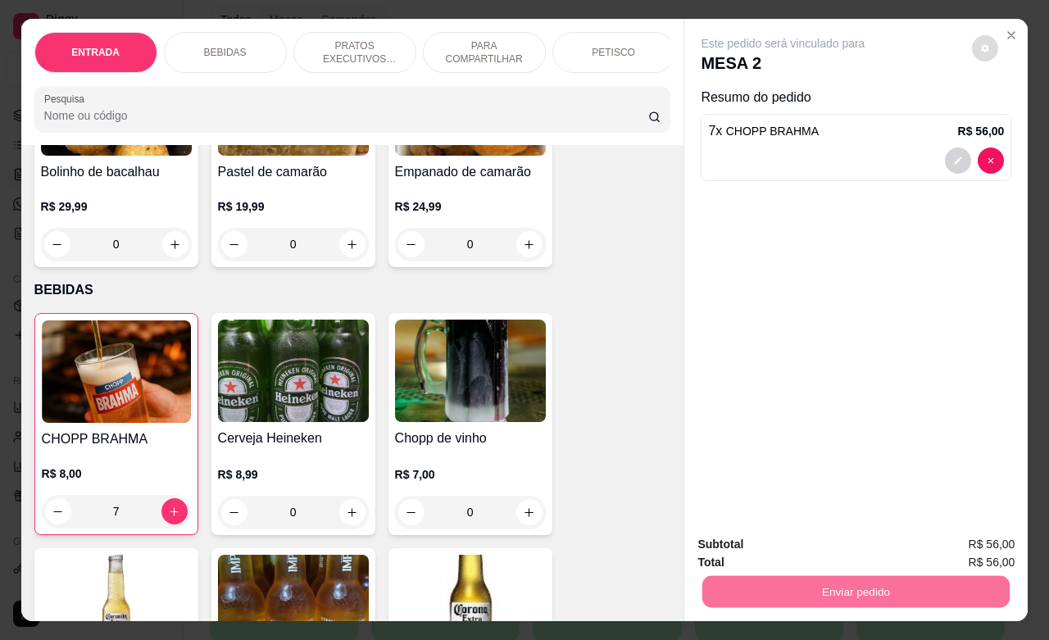
click at [980, 43] on icon "decrease-product-quantity" at bounding box center [985, 48] width 10 height 10
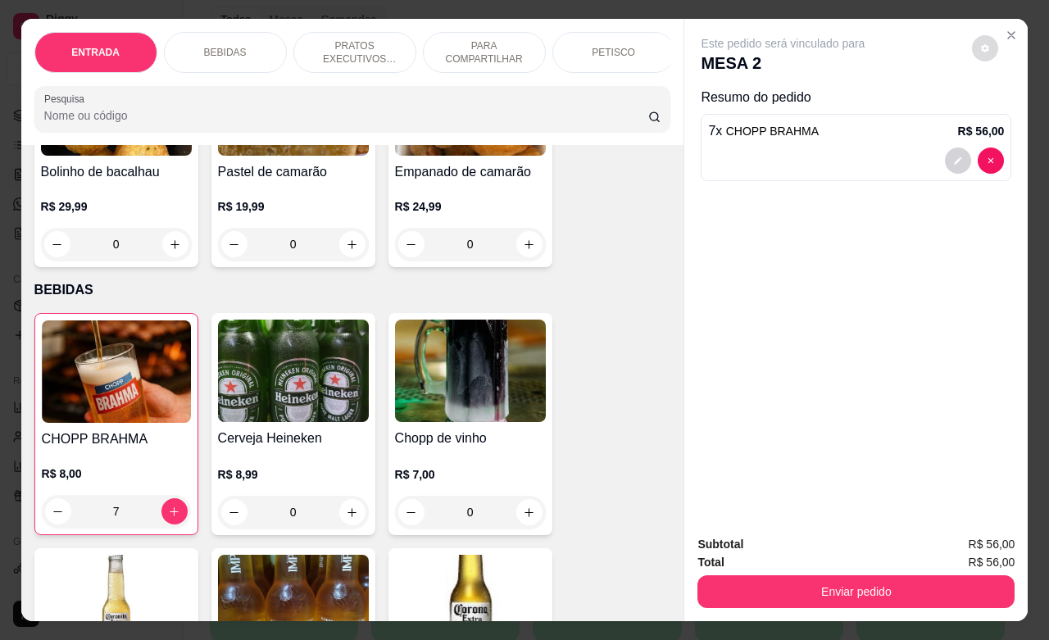
click at [982, 45] on icon "decrease-product-quantity" at bounding box center [986, 49] width 8 height 8
click at [996, 101] on span "Automatic updates" at bounding box center [999, 105] width 16 height 13
click at [996, 106] on input "Automatic updates" at bounding box center [992, 111] width 11 height 11
checkbox input "true"
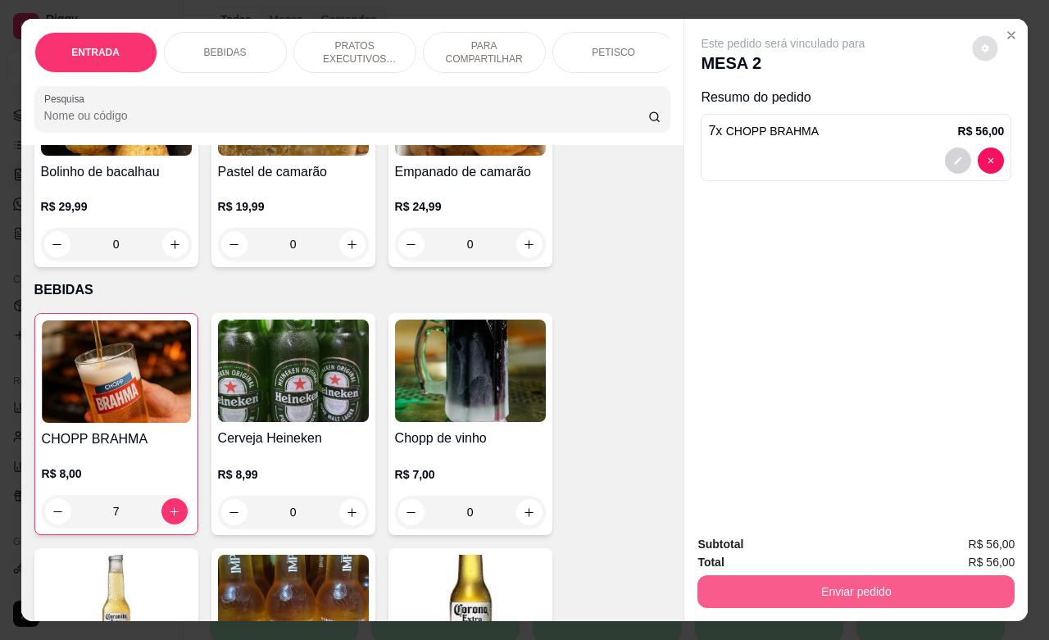
click at [820, 583] on button "Enviar pedido" at bounding box center [855, 591] width 317 height 33
click at [816, 575] on button "Enviar pedido" at bounding box center [855, 591] width 317 height 33
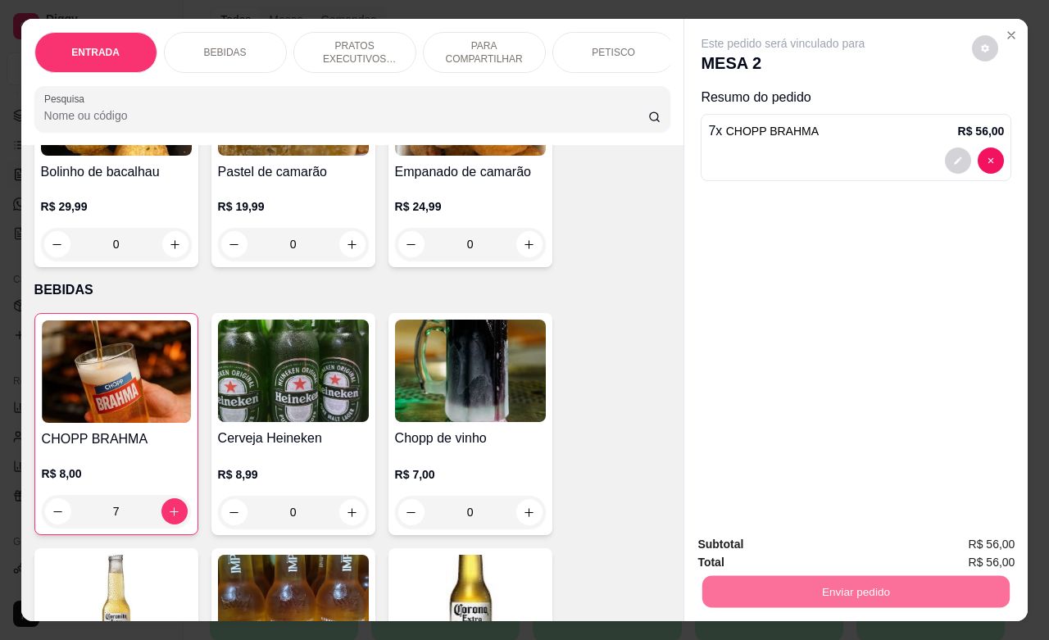
click at [809, 546] on button "Não registrar e enviar pedido" at bounding box center [799, 542] width 170 height 31
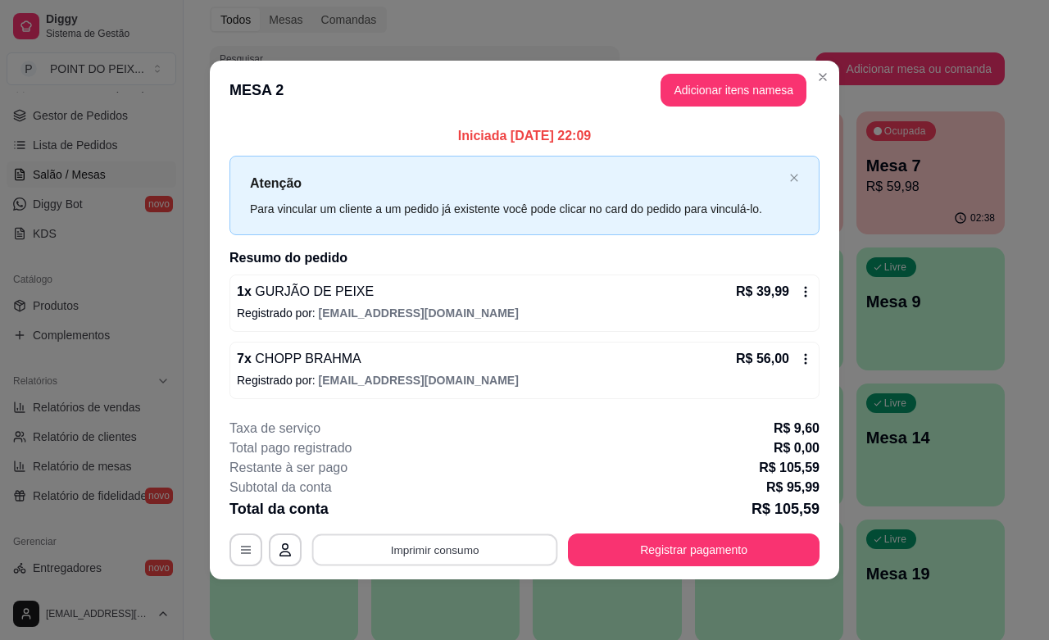
click at [493, 542] on button "Imprimir consumo" at bounding box center [435, 550] width 246 height 32
click at [471, 514] on button "IMPRESSORA" at bounding box center [439, 513] width 119 height 26
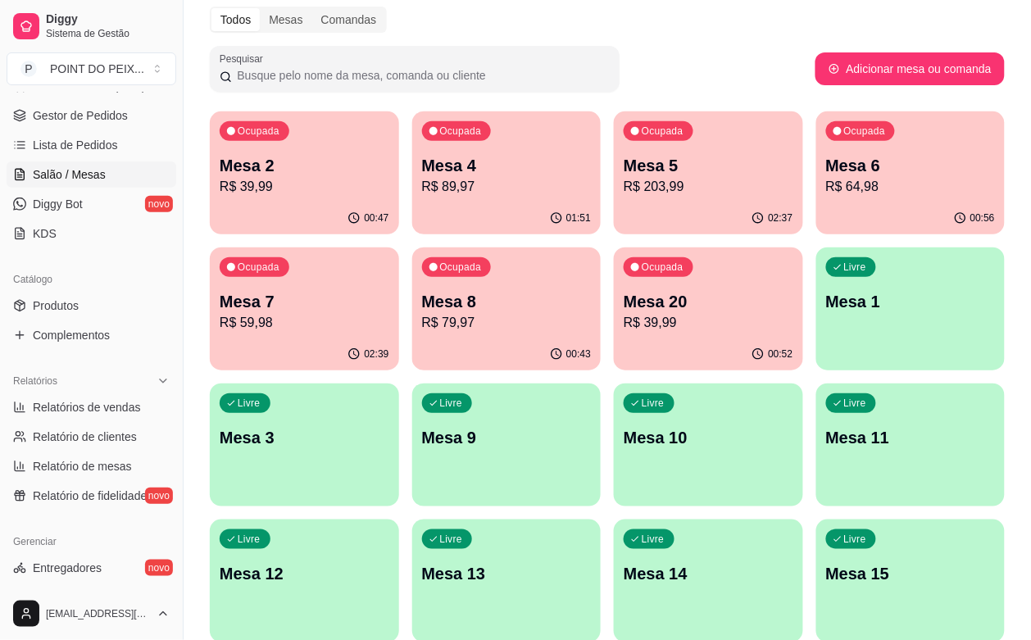
click at [296, 190] on p "R$ 39,99" at bounding box center [305, 187] width 170 height 20
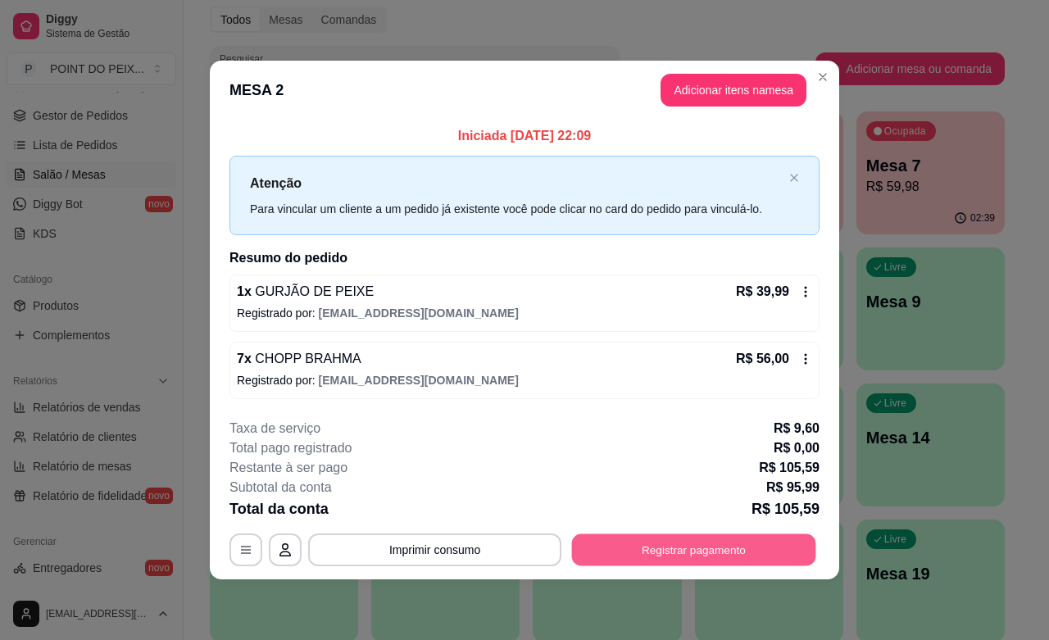
click at [647, 555] on button "Registrar pagamento" at bounding box center [694, 550] width 244 height 32
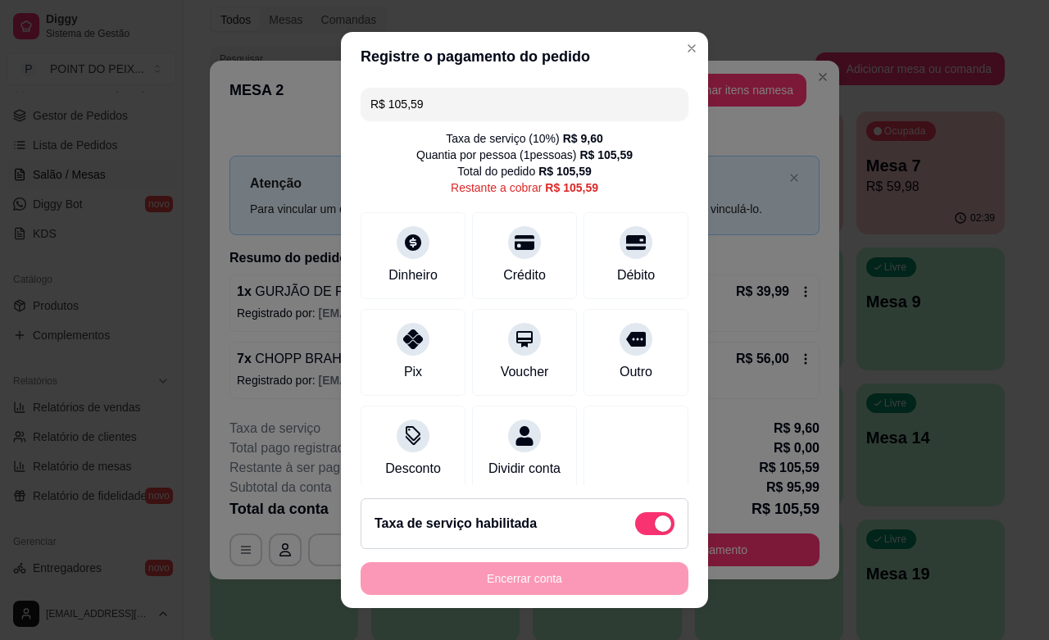
click at [635, 516] on span at bounding box center [654, 523] width 39 height 23
click at [634, 526] on input "checkbox" at bounding box center [639, 531] width 11 height 11
checkbox input "true"
type input "R$ 95,99"
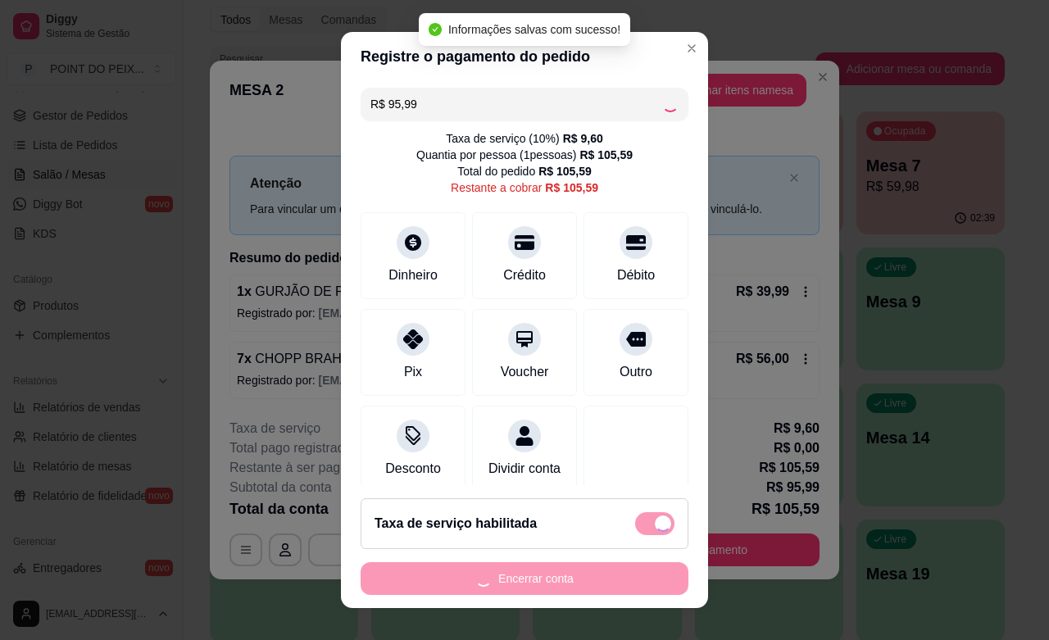
checkbox input "false"
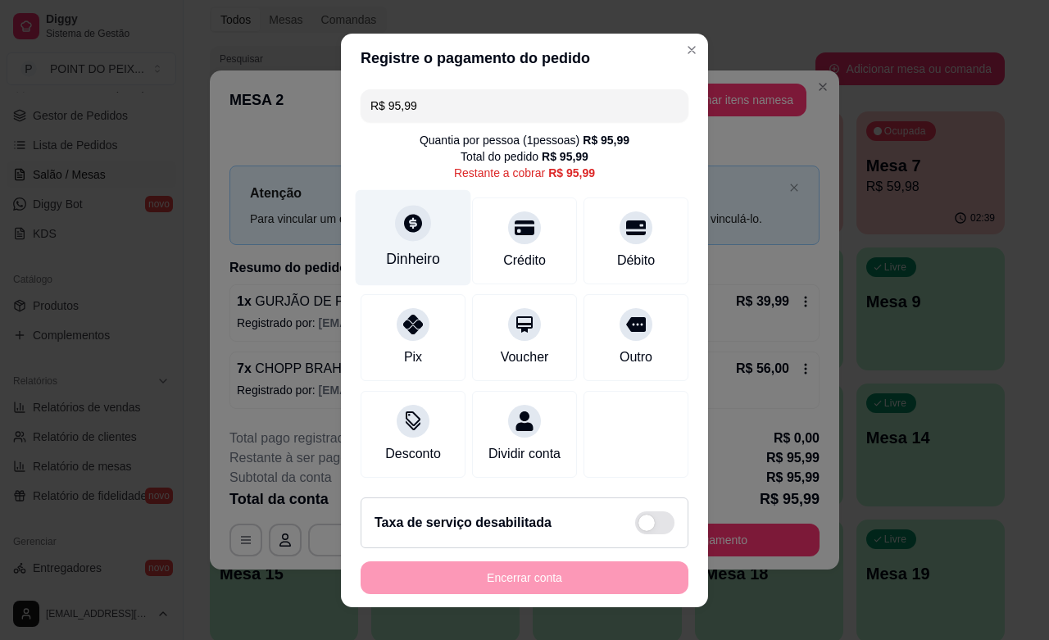
click at [410, 252] on div "Dinheiro" at bounding box center [413, 258] width 54 height 21
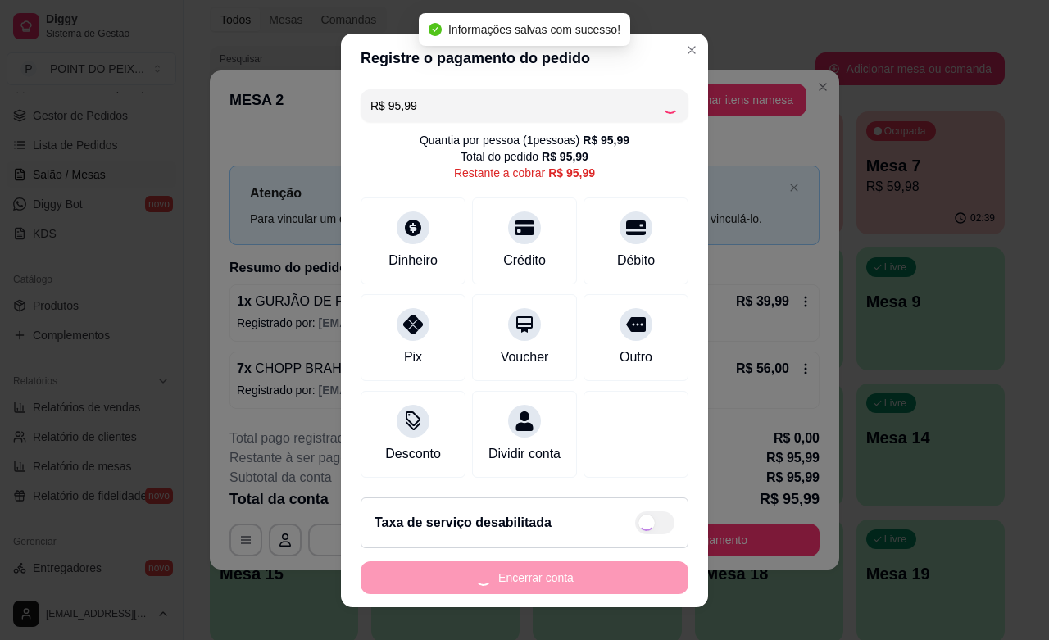
type input "R$ 0,00"
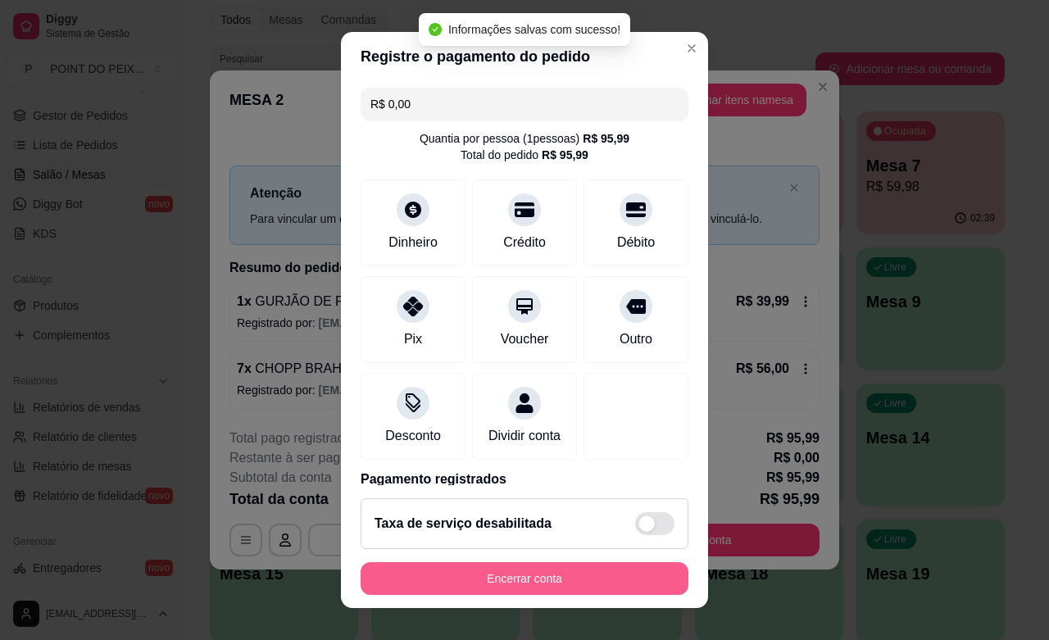
click at [587, 582] on button "Encerrar conta" at bounding box center [524, 578] width 328 height 33
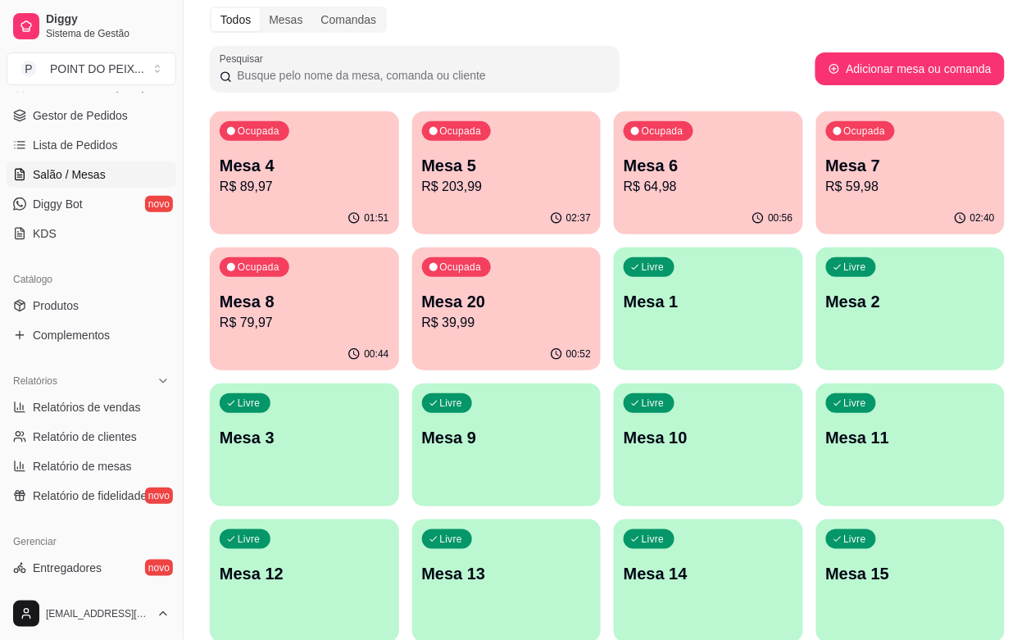
click at [306, 193] on p "R$ 89,97" at bounding box center [305, 187] width 170 height 20
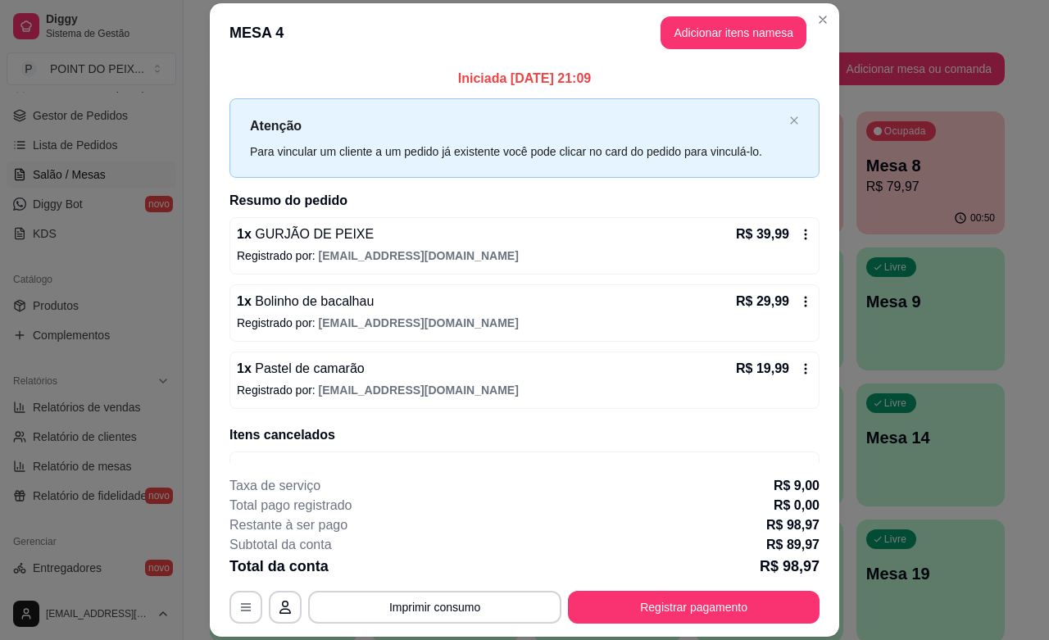
click at [799, 371] on icon at bounding box center [805, 368] width 13 height 13
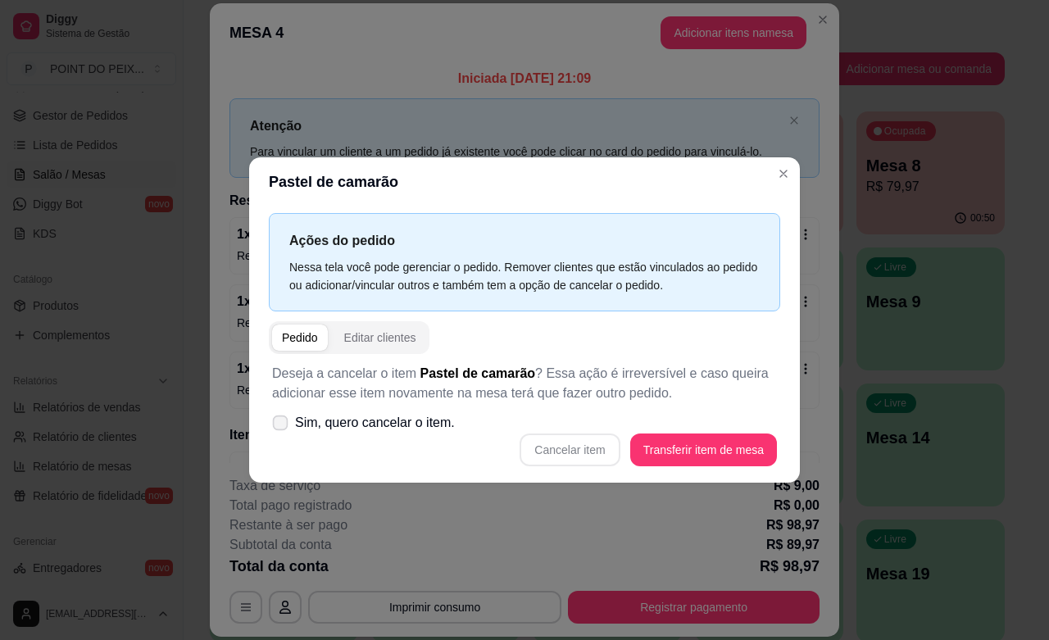
click at [279, 427] on icon at bounding box center [280, 422] width 12 height 9
click at [279, 427] on input "Sim, quero cancelar o item." at bounding box center [276, 430] width 11 height 11
checkbox input "true"
click at [550, 449] on button "Cancelar item" at bounding box center [569, 449] width 100 height 33
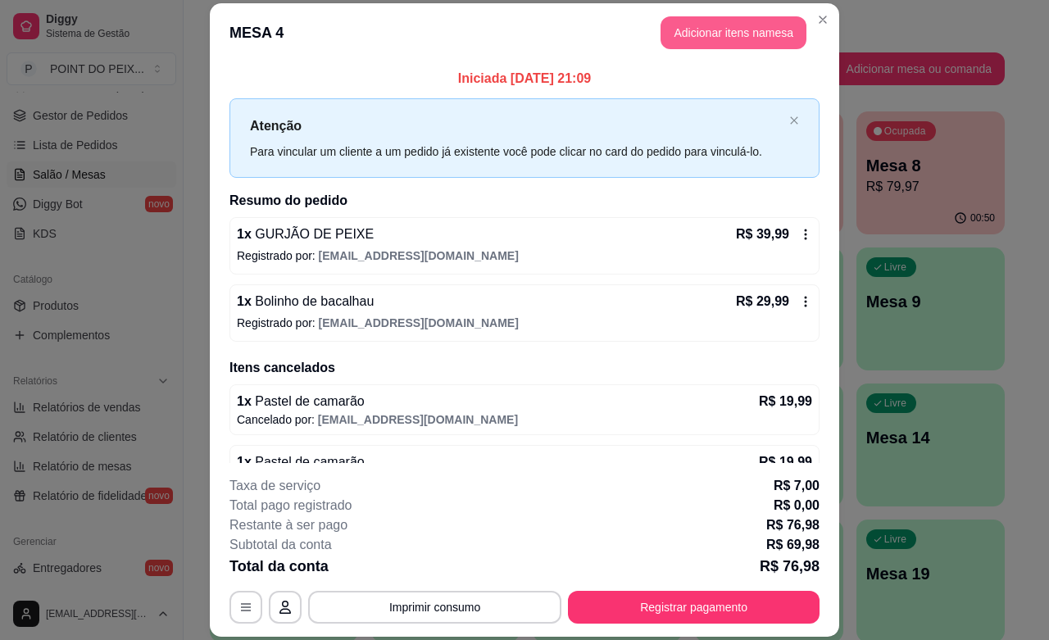
click at [739, 26] on button "Adicionar itens na mesa" at bounding box center [733, 32] width 146 height 33
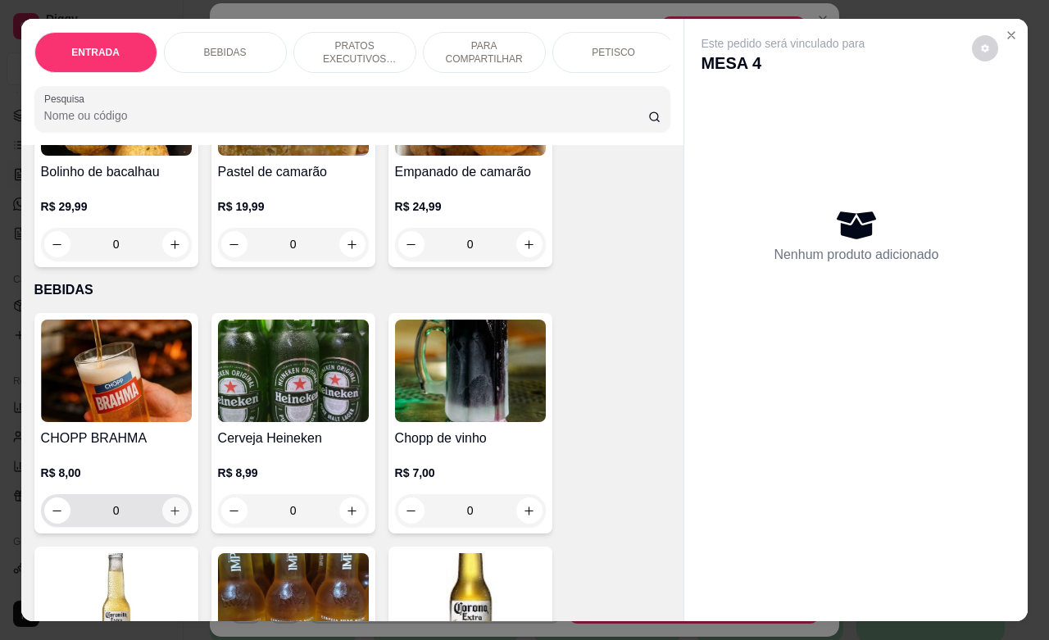
click at [169, 517] on icon "increase-product-quantity" at bounding box center [175, 511] width 12 height 12
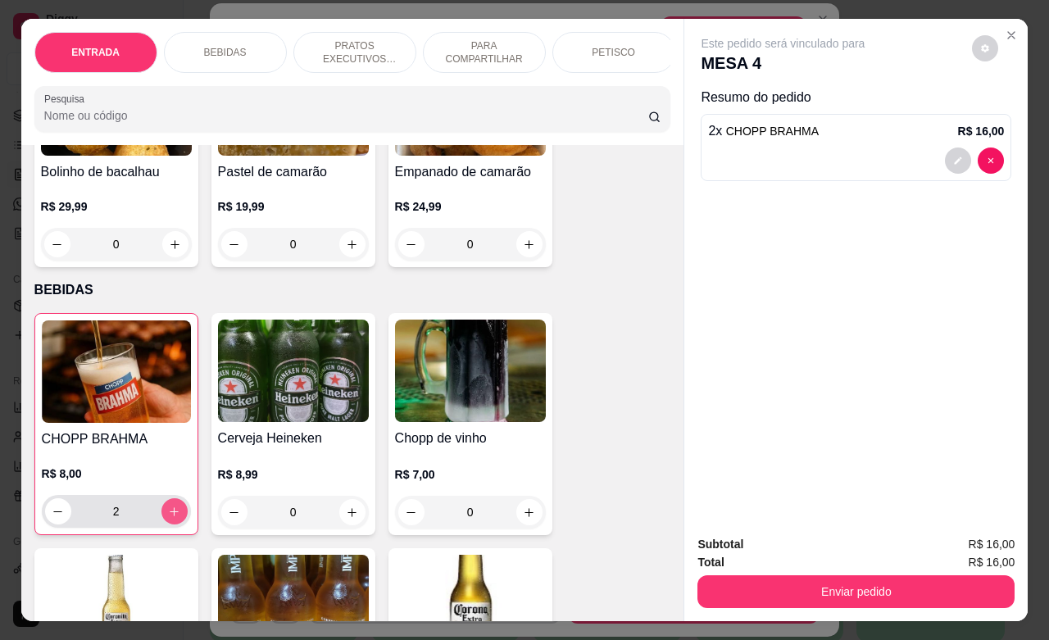
click at [168, 518] on icon "increase-product-quantity" at bounding box center [174, 512] width 12 height 12
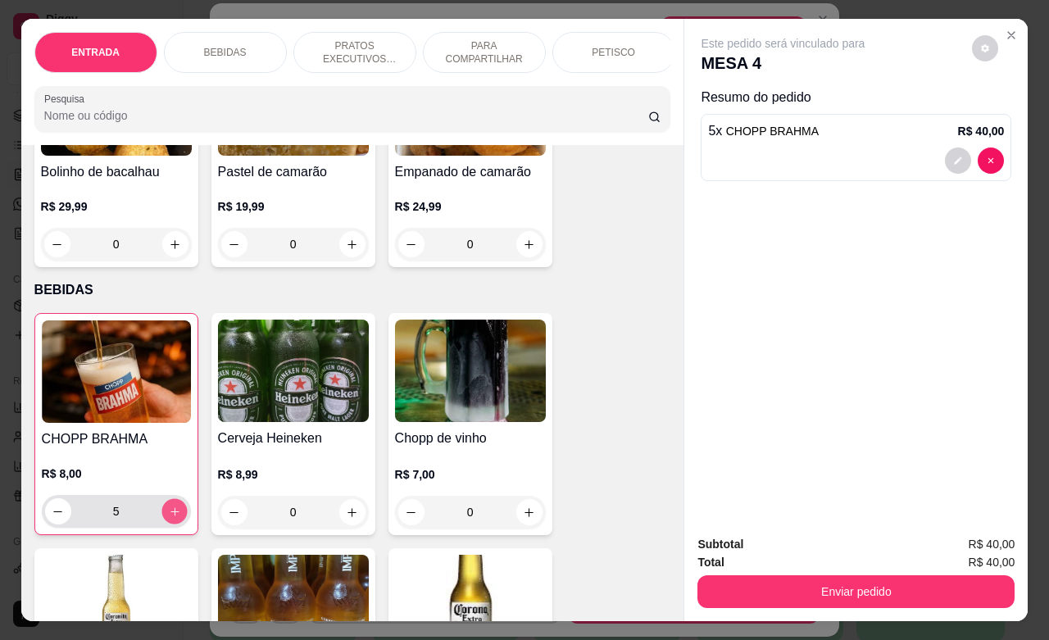
click at [168, 518] on icon "increase-product-quantity" at bounding box center [174, 512] width 12 height 12
type input "9"
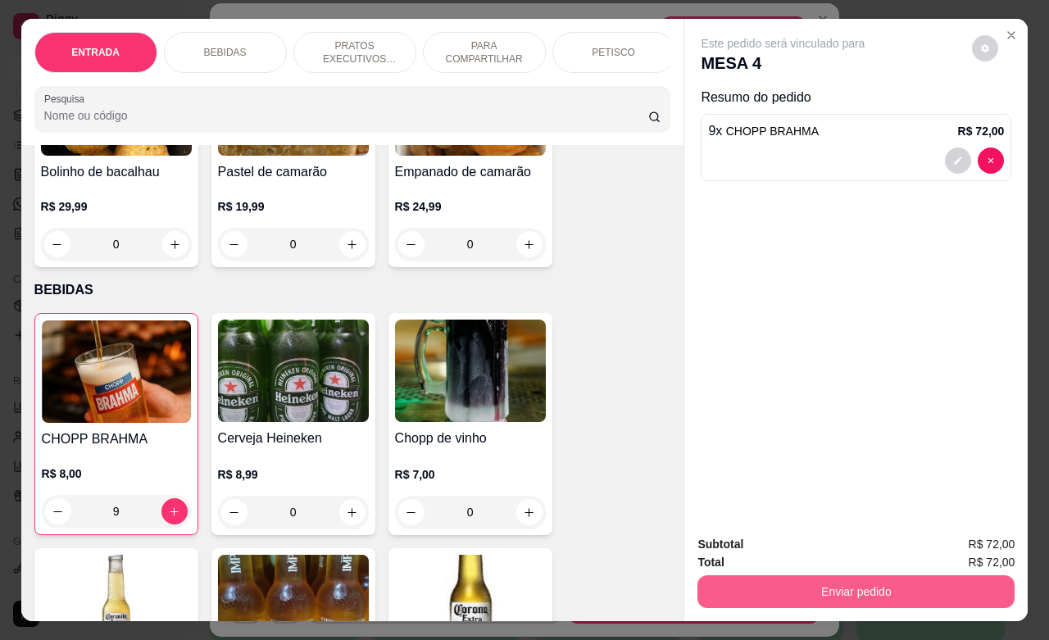
click at [796, 594] on button "Enviar pedido" at bounding box center [855, 591] width 317 height 33
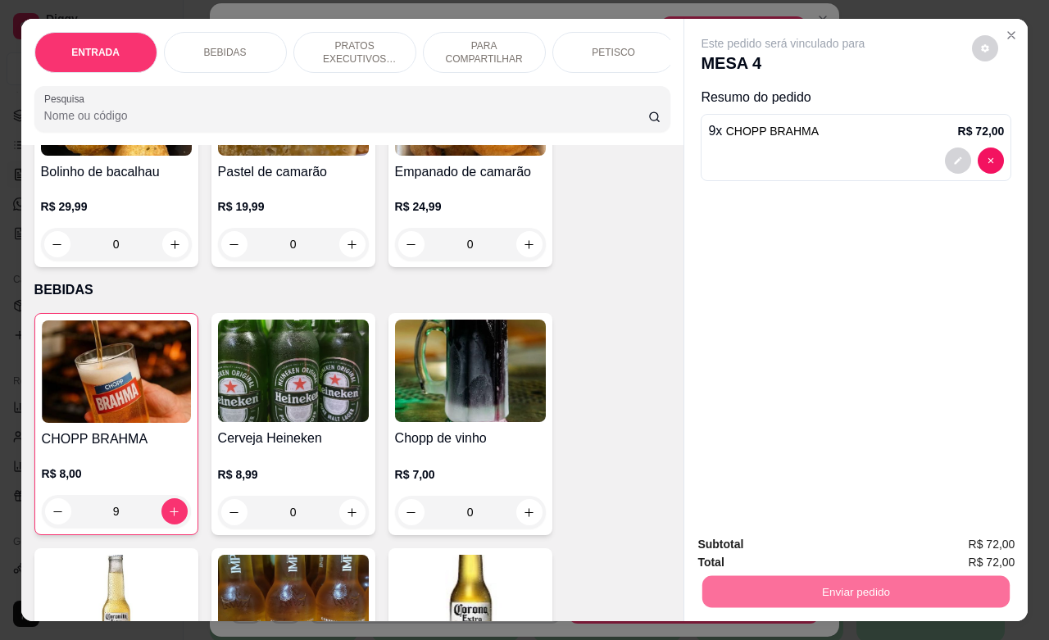
click at [817, 537] on button "Não registrar e enviar pedido" at bounding box center [799, 542] width 170 height 31
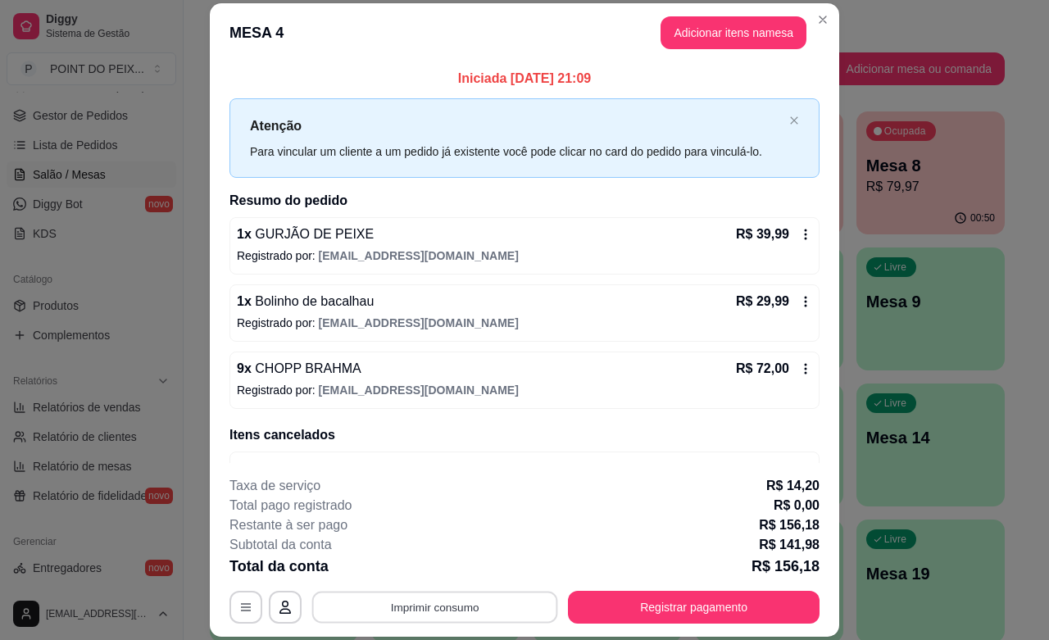
click at [501, 602] on button "Imprimir consumo" at bounding box center [435, 608] width 246 height 32
click at [441, 568] on button "IMPRESSORA" at bounding box center [431, 569] width 119 height 26
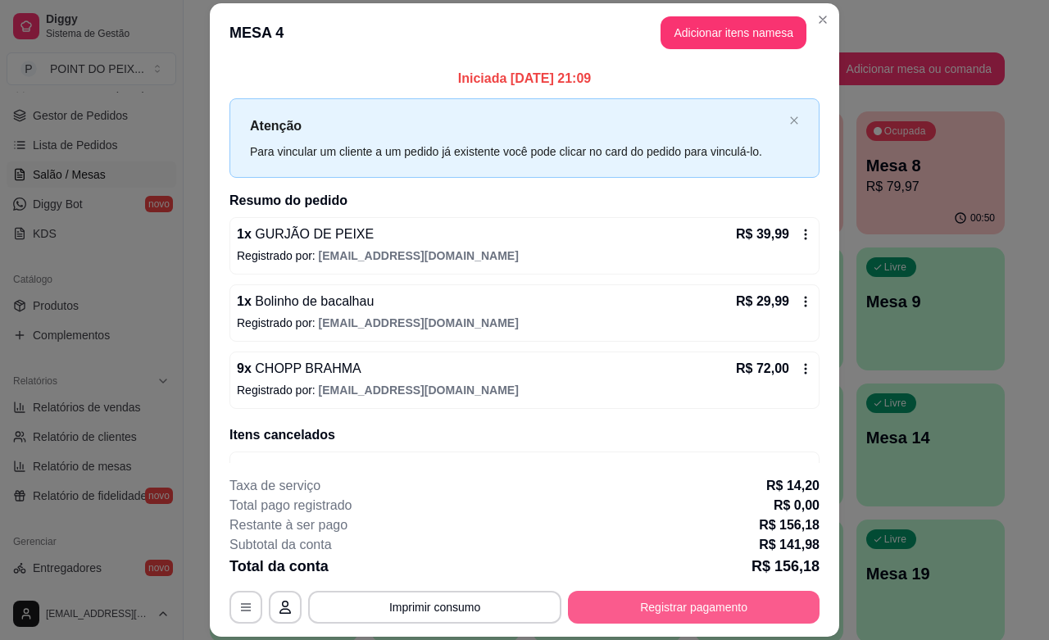
click at [732, 612] on button "Registrar pagamento" at bounding box center [694, 607] width 252 height 33
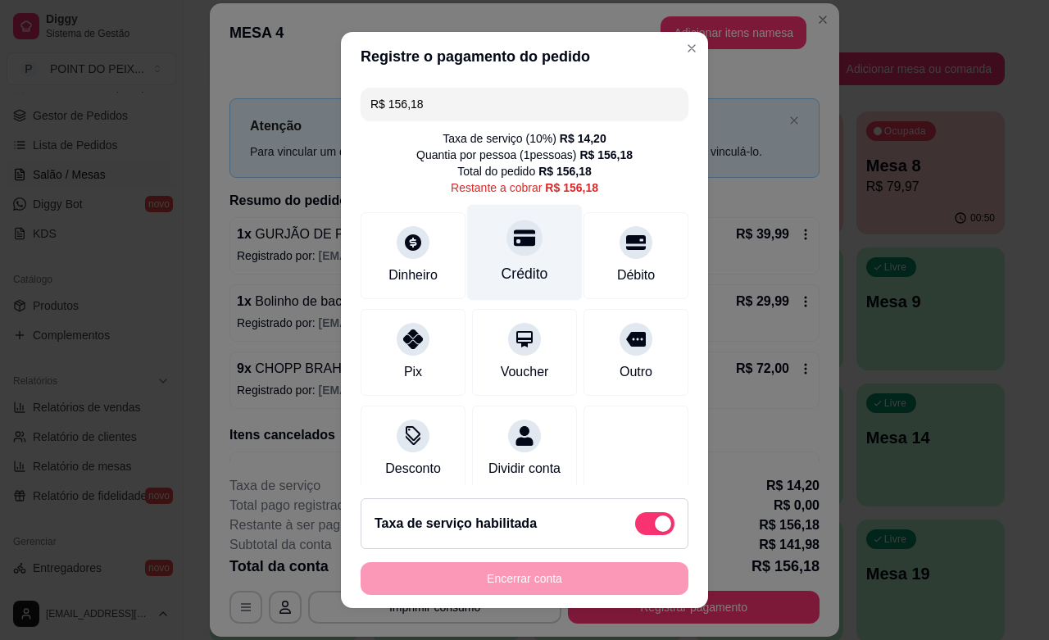
click at [504, 266] on div "Crédito" at bounding box center [524, 273] width 47 height 21
type input "R$ 0,00"
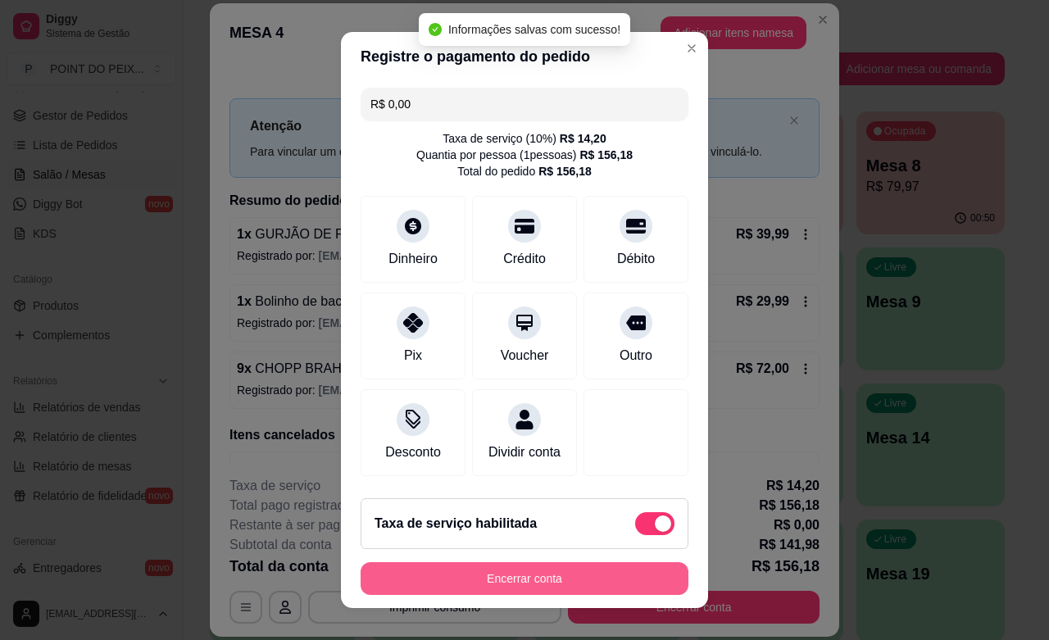
click at [539, 580] on button "Encerrar conta" at bounding box center [524, 578] width 328 height 33
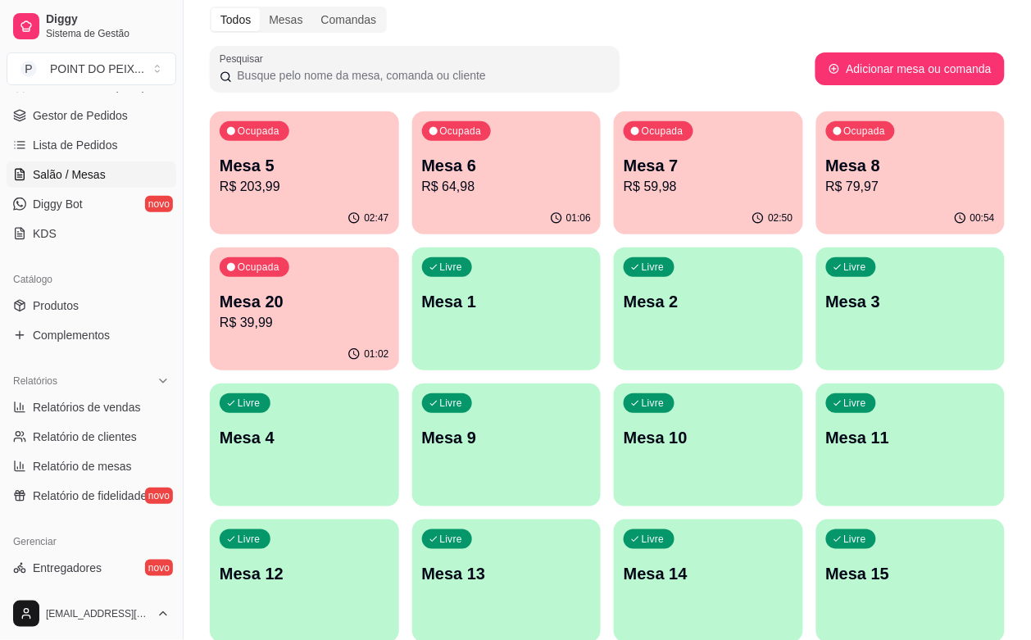
click at [816, 211] on div "00:54" at bounding box center [910, 218] width 189 height 32
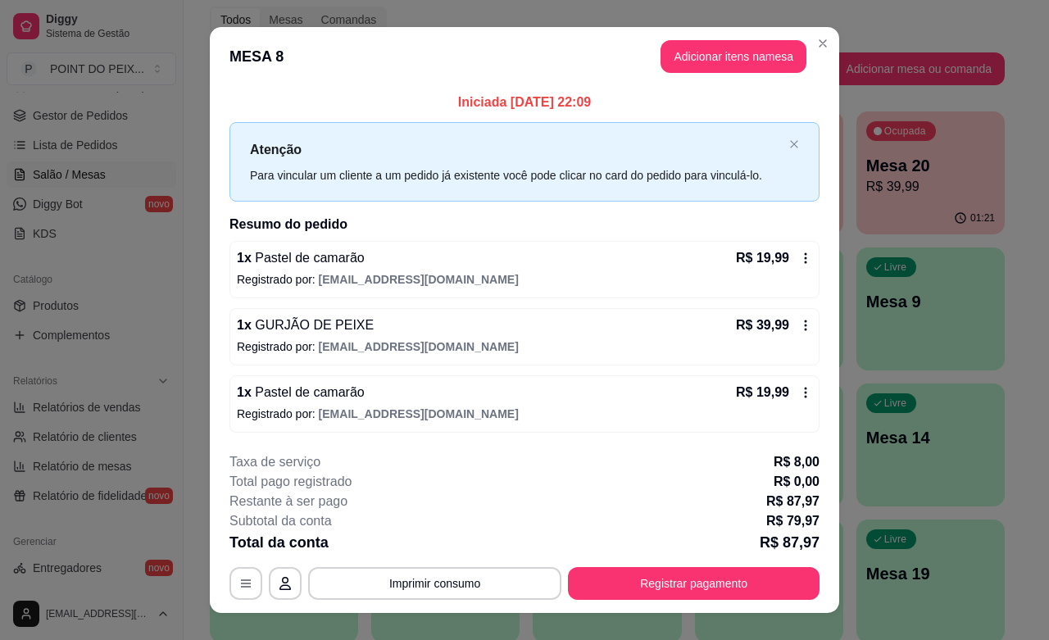
click at [799, 395] on icon at bounding box center [805, 392] width 13 height 13
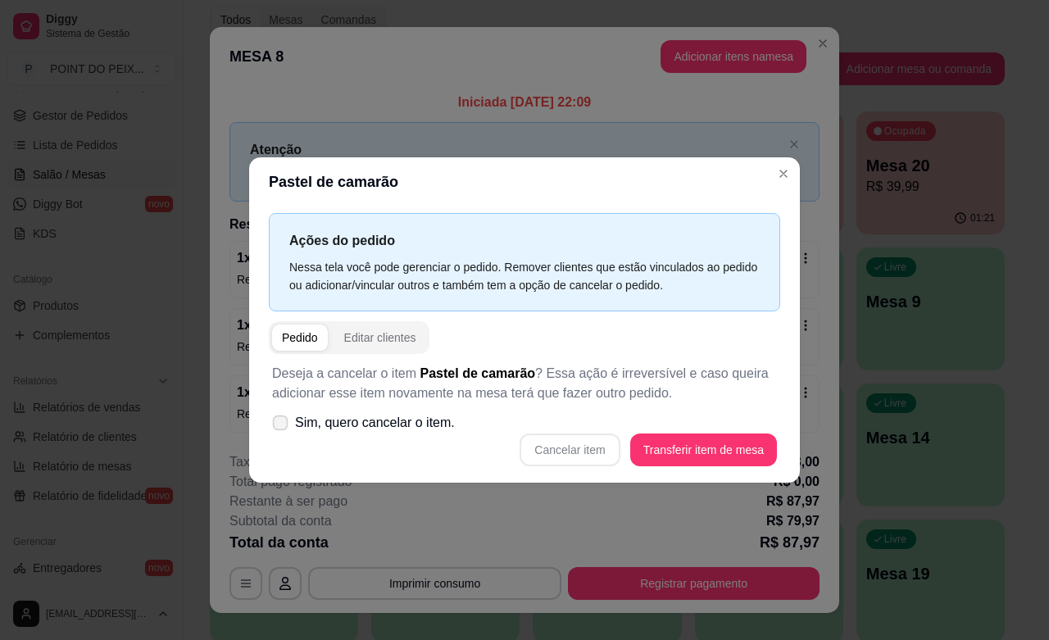
click at [277, 416] on span at bounding box center [281, 423] width 16 height 16
click at [277, 425] on input "Sim, quero cancelar o item." at bounding box center [276, 430] width 11 height 11
checkbox input "true"
click at [551, 447] on button "Cancelar item" at bounding box center [569, 449] width 97 height 32
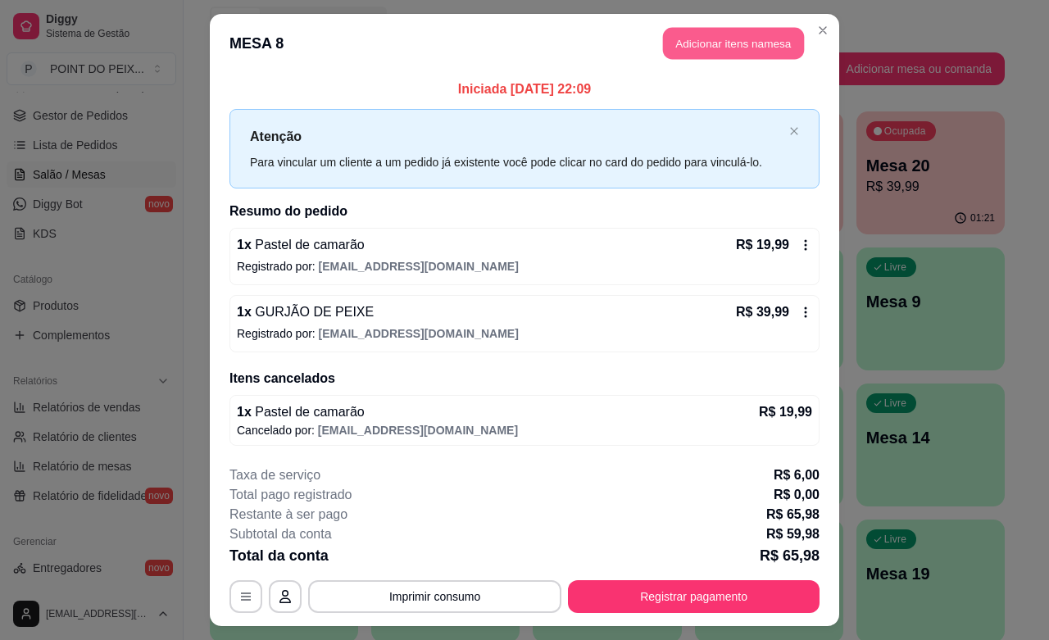
click at [746, 48] on button "Adicionar itens na mesa" at bounding box center [733, 44] width 141 height 32
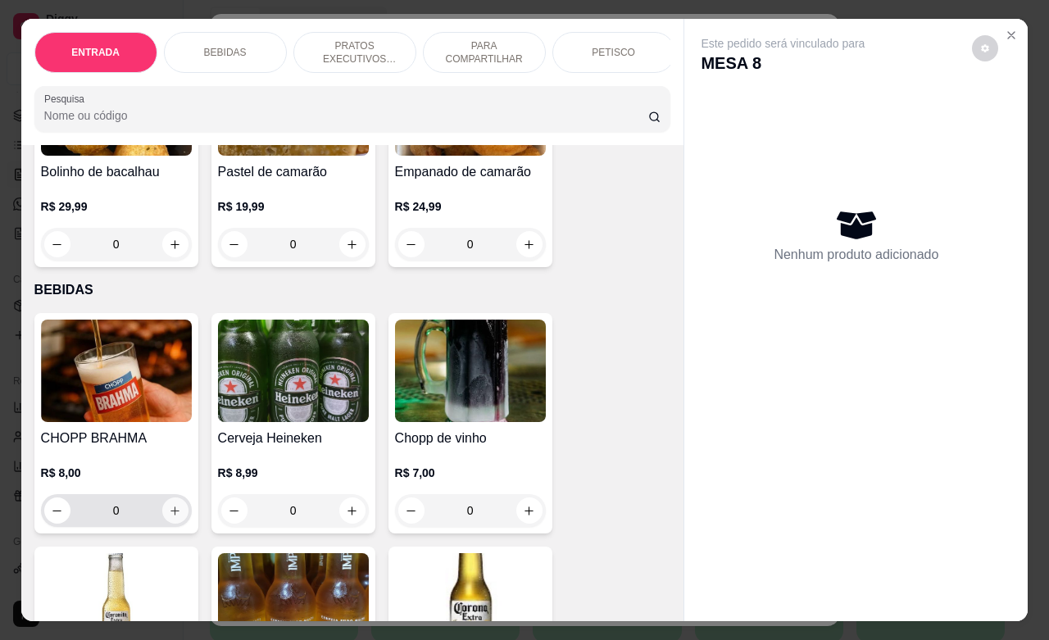
click at [169, 517] on icon "increase-product-quantity" at bounding box center [175, 511] width 12 height 12
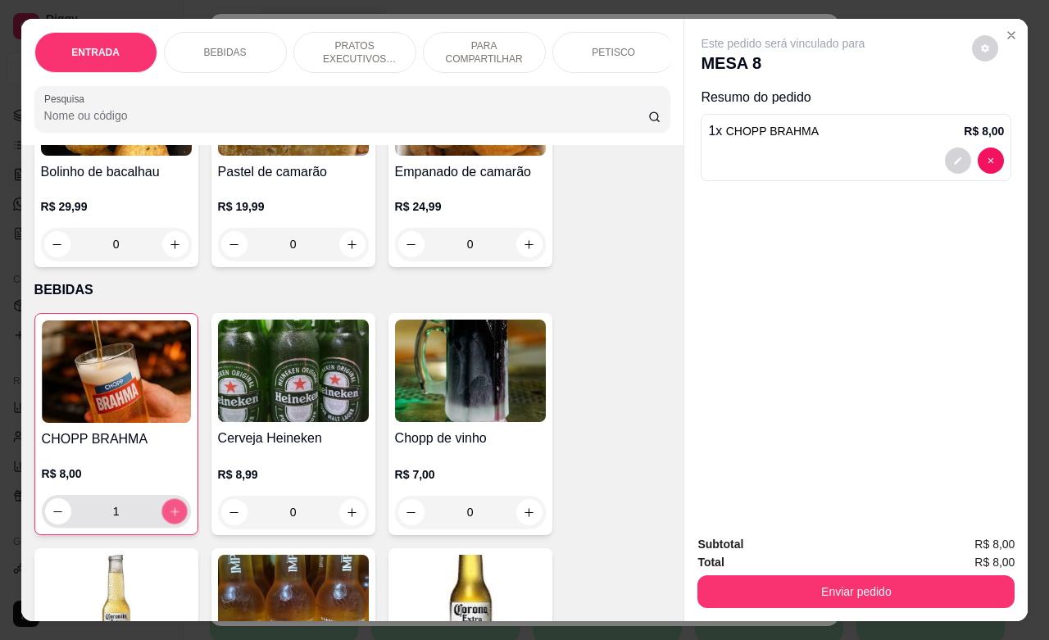
click at [169, 518] on icon "increase-product-quantity" at bounding box center [174, 512] width 12 height 12
type input "4"
click at [346, 519] on icon "increase-product-quantity" at bounding box center [352, 512] width 12 height 12
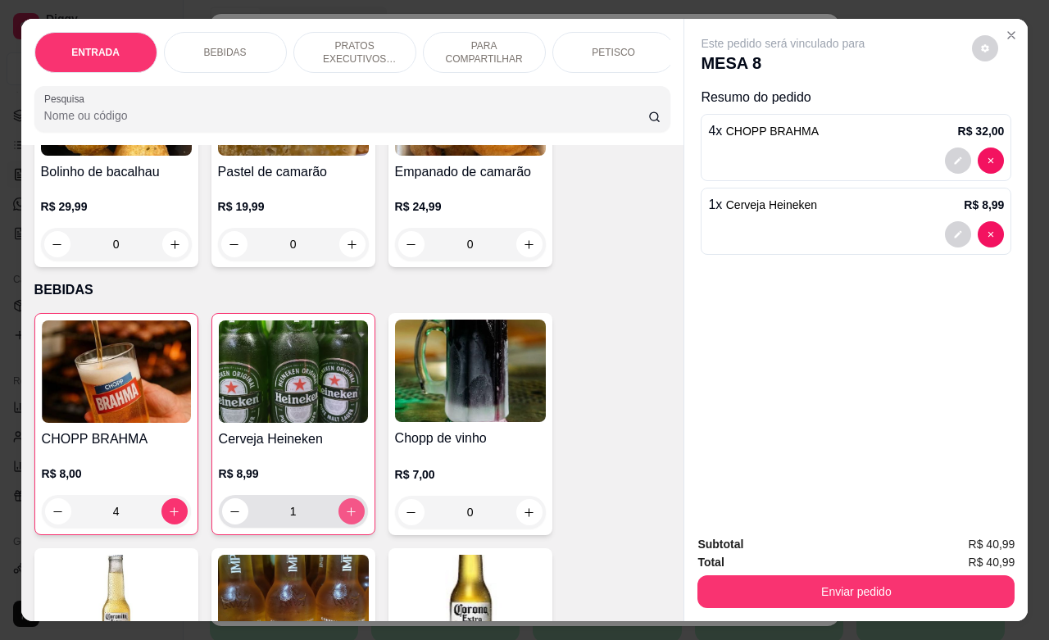
type input "1"
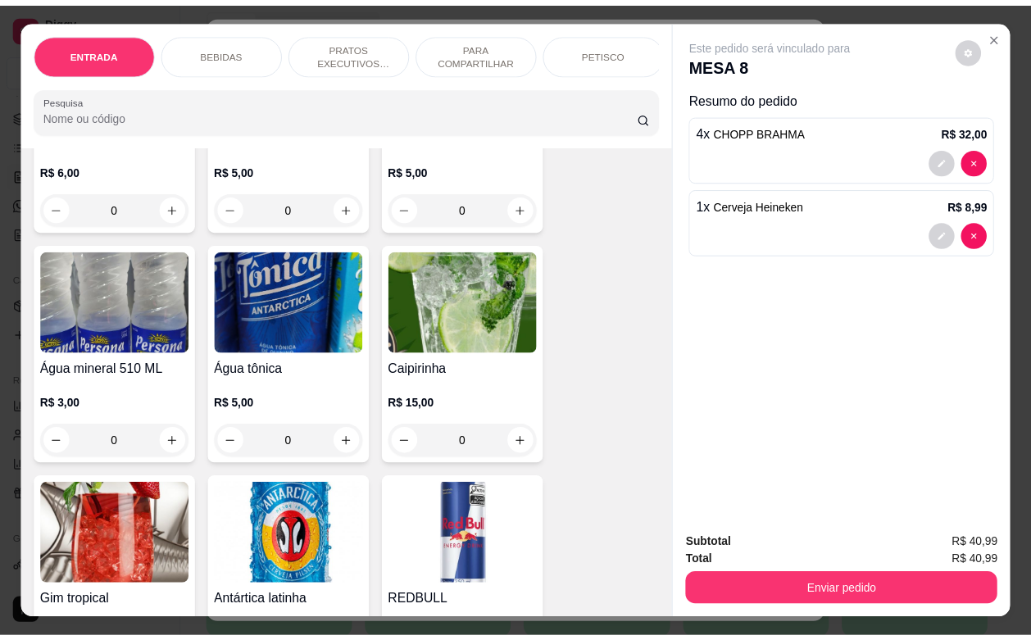
scroll to position [1331, 0]
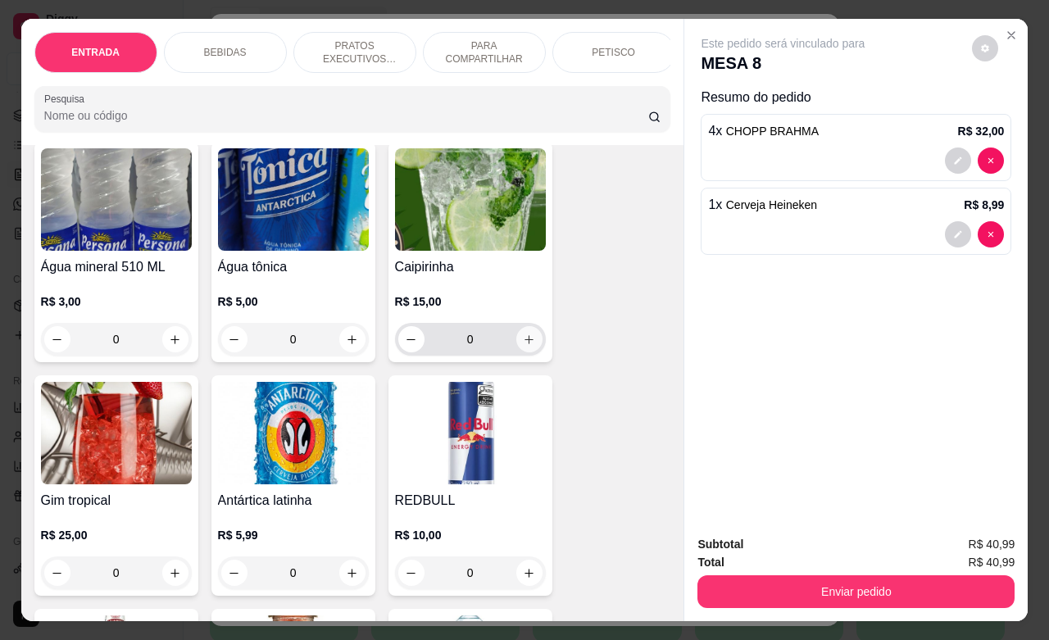
click at [526, 352] on button "increase-product-quantity" at bounding box center [529, 339] width 26 height 26
type input "1"
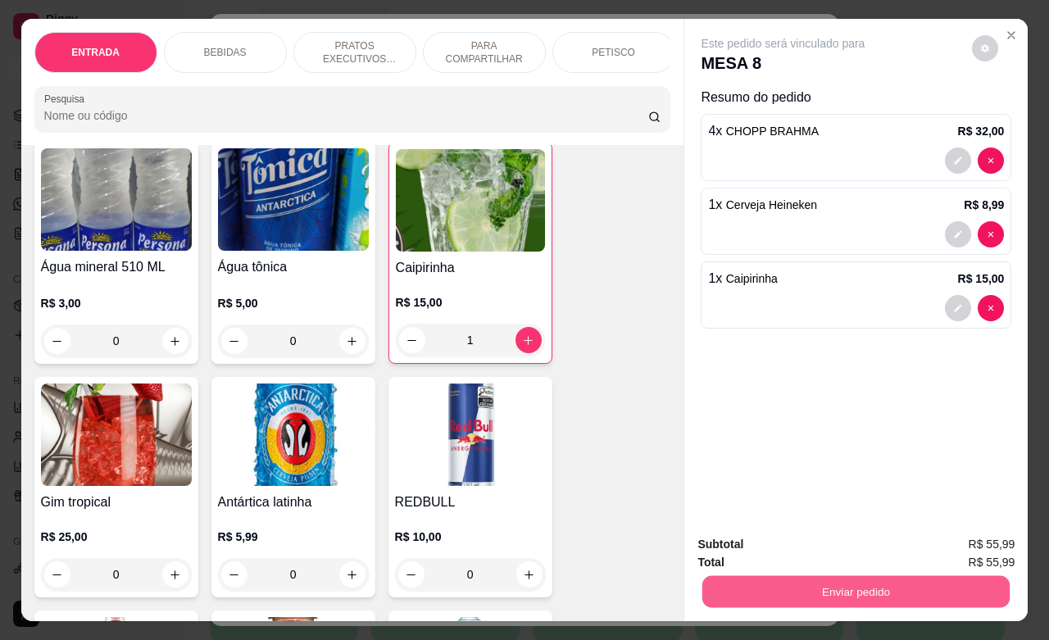
click at [778, 575] on button "Enviar pedido" at bounding box center [855, 591] width 307 height 32
click at [772, 539] on button "Não registrar e enviar pedido" at bounding box center [800, 542] width 166 height 30
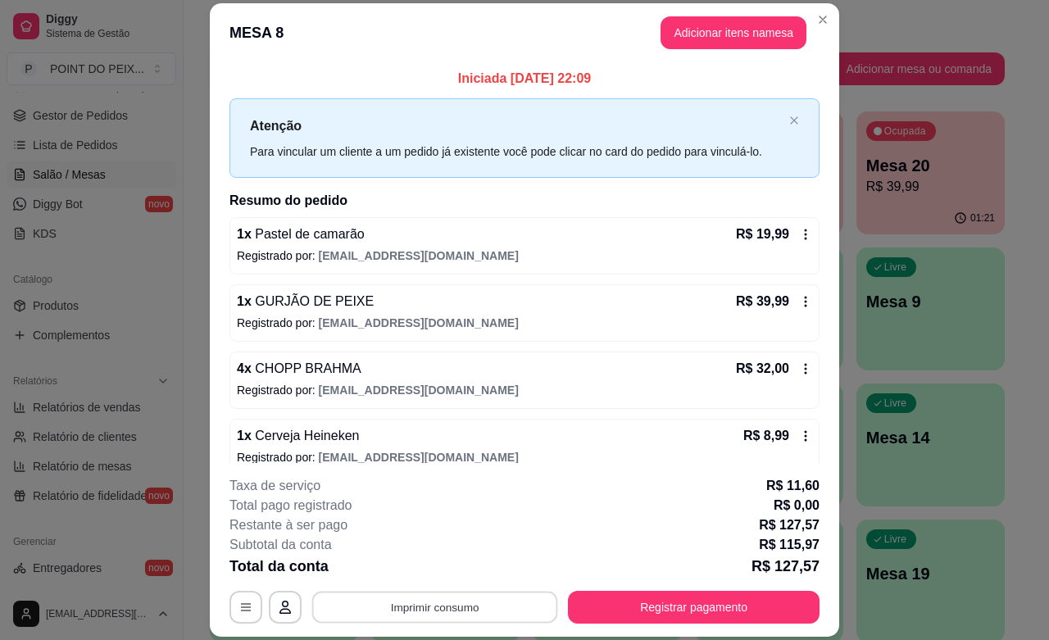
click at [449, 611] on button "Imprimir consumo" at bounding box center [435, 608] width 246 height 32
click at [434, 568] on button "IMPRESSORA" at bounding box center [431, 568] width 115 height 25
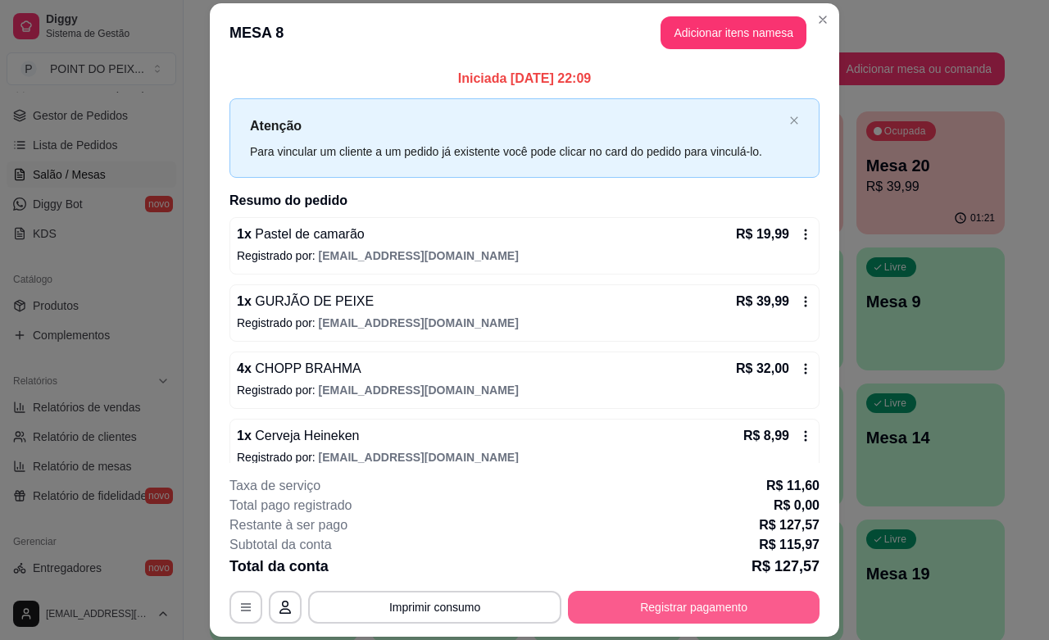
click at [649, 609] on button "Registrar pagamento" at bounding box center [694, 607] width 252 height 33
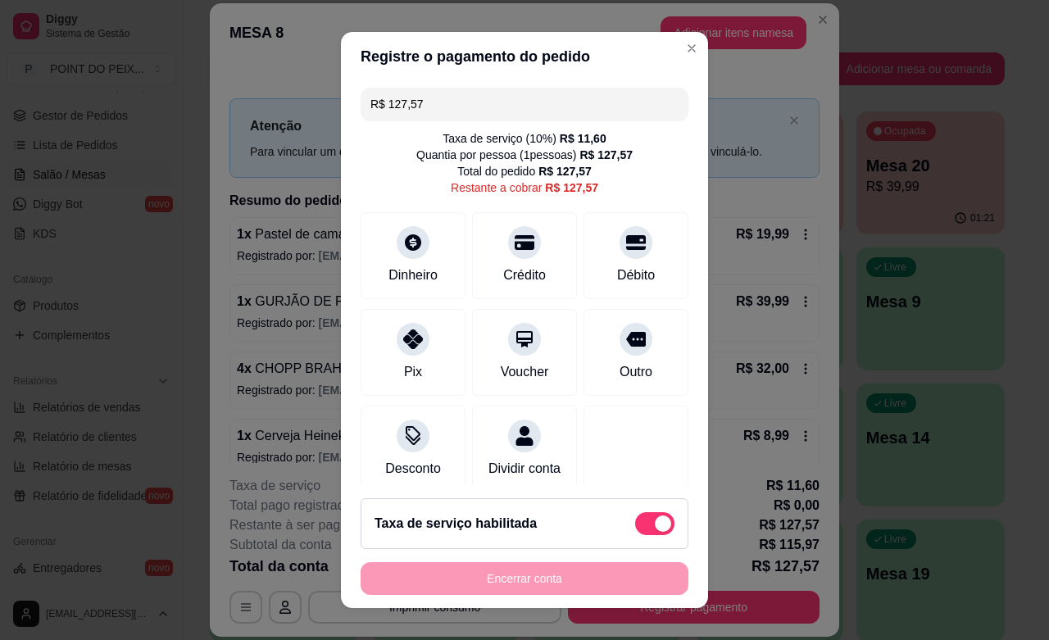
drag, startPoint x: 419, startPoint y: 101, endPoint x: 338, endPoint y: 97, distance: 81.2
click at [341, 97] on div "R$ 127,57 Taxa de serviço ( 10 %) R$ 11,60 Quantia por pessoa ( 1 pessoas) R$ 1…" at bounding box center [524, 283] width 367 height 404
click at [404, 351] on div at bounding box center [413, 334] width 36 height 36
drag, startPoint x: 410, startPoint y: 104, endPoint x: 365, endPoint y: 113, distance: 46.0
click at [370, 107] on input "R$ 70,57" at bounding box center [524, 104] width 308 height 33
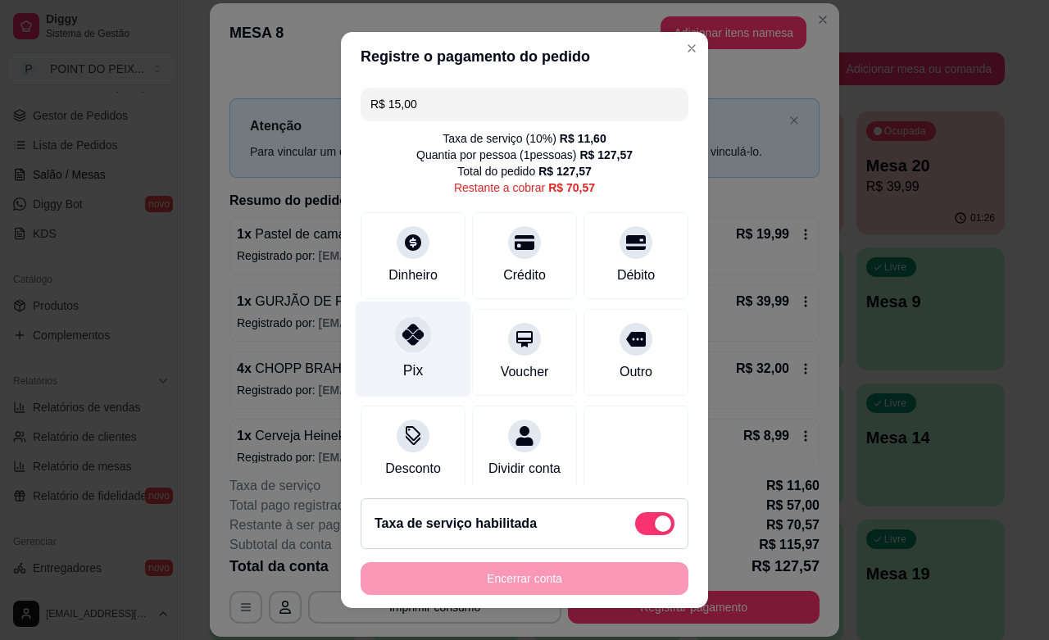
click at [400, 346] on div at bounding box center [413, 334] width 36 height 36
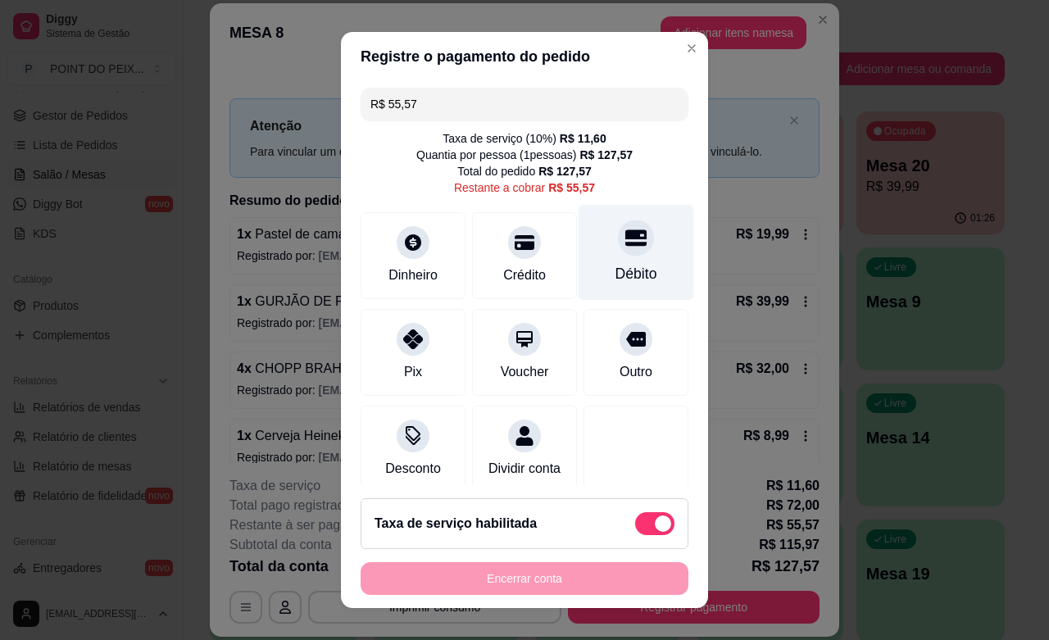
click at [609, 259] on div "Débito" at bounding box center [636, 253] width 116 height 96
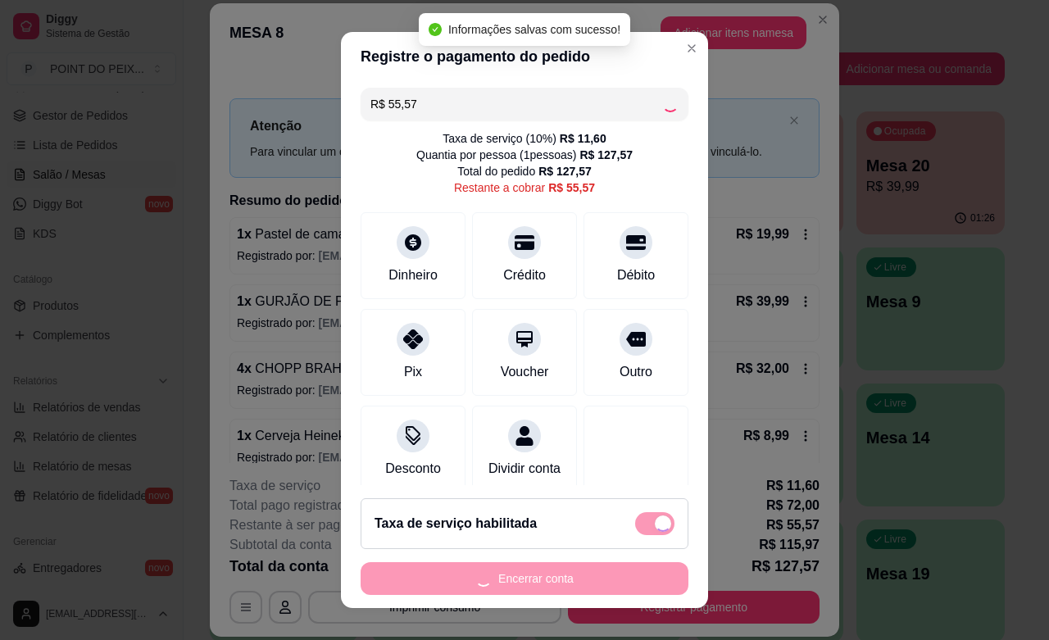
type input "R$ 0,00"
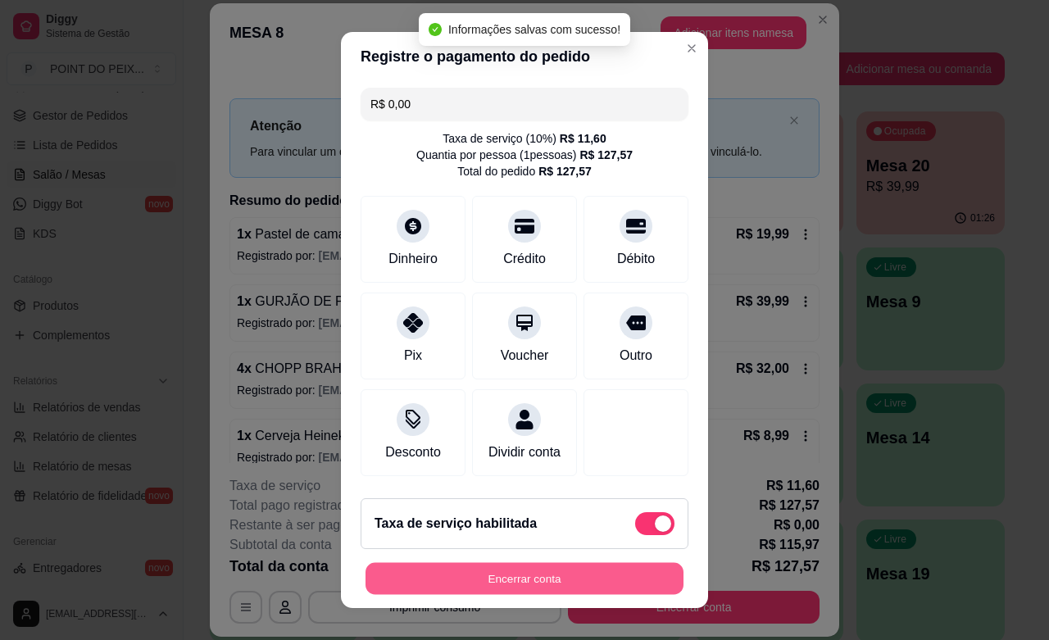
click at [586, 579] on button "Encerrar conta" at bounding box center [524, 579] width 318 height 32
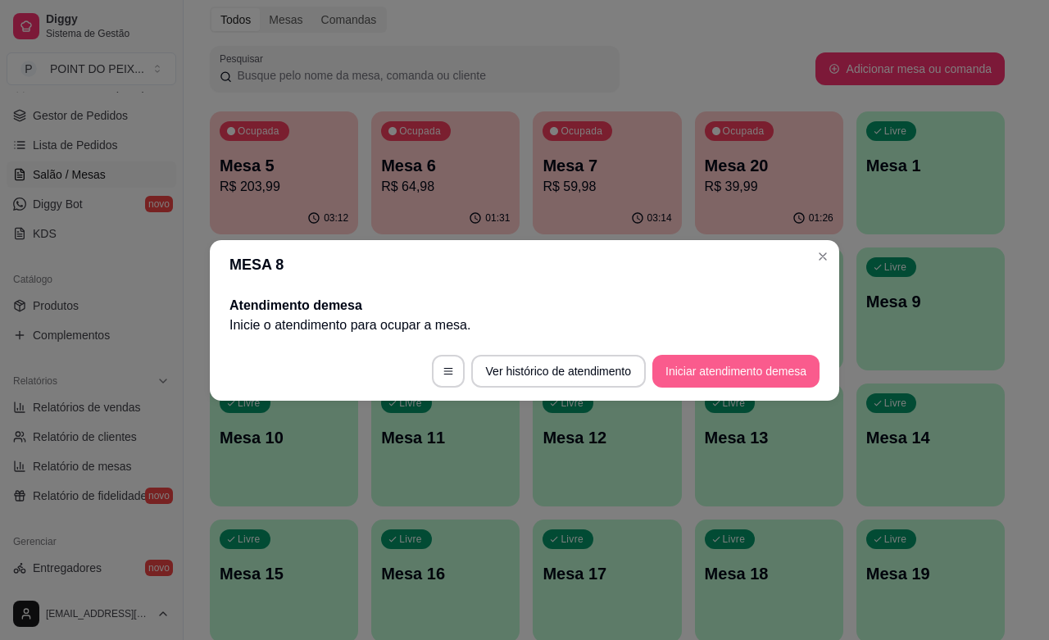
click at [723, 366] on button "Iniciar atendimento de mesa" at bounding box center [735, 371] width 167 height 33
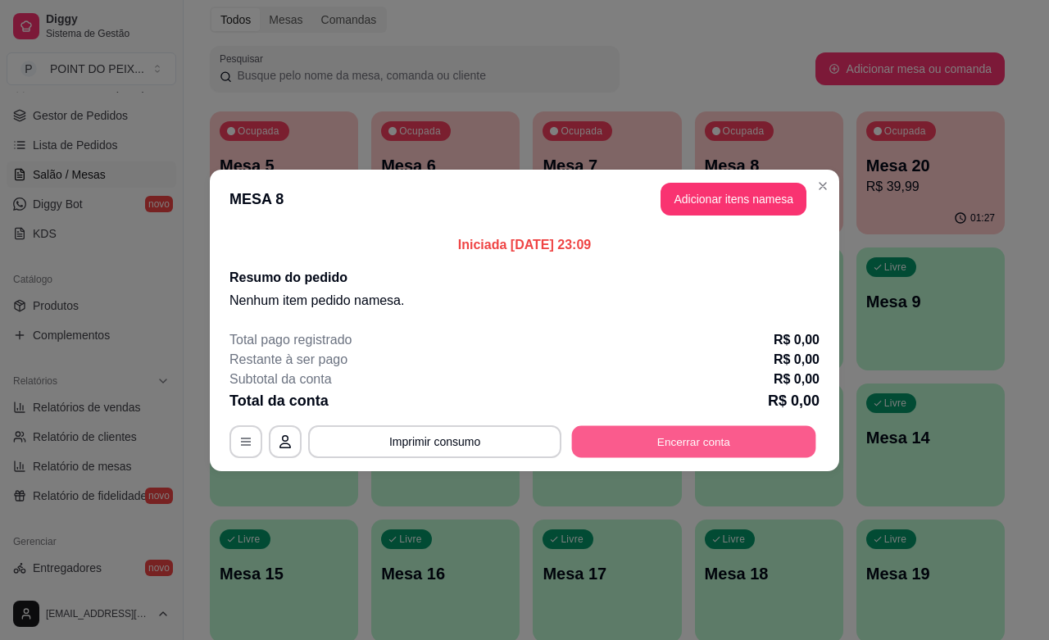
click at [742, 438] on button "Encerrar conta" at bounding box center [694, 441] width 244 height 32
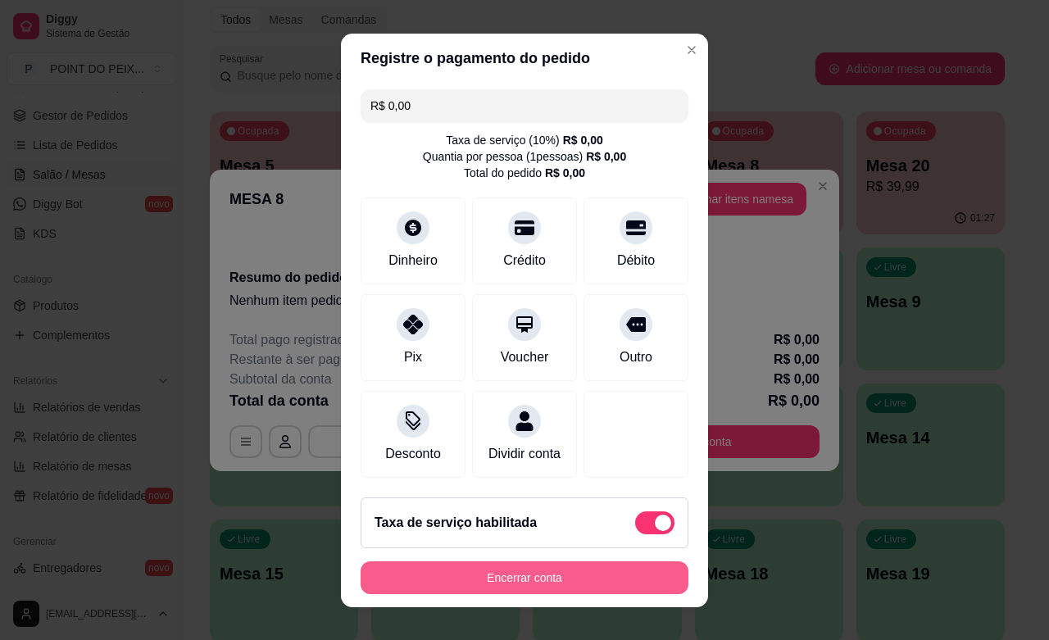
click at [542, 570] on button "Encerrar conta" at bounding box center [524, 577] width 328 height 33
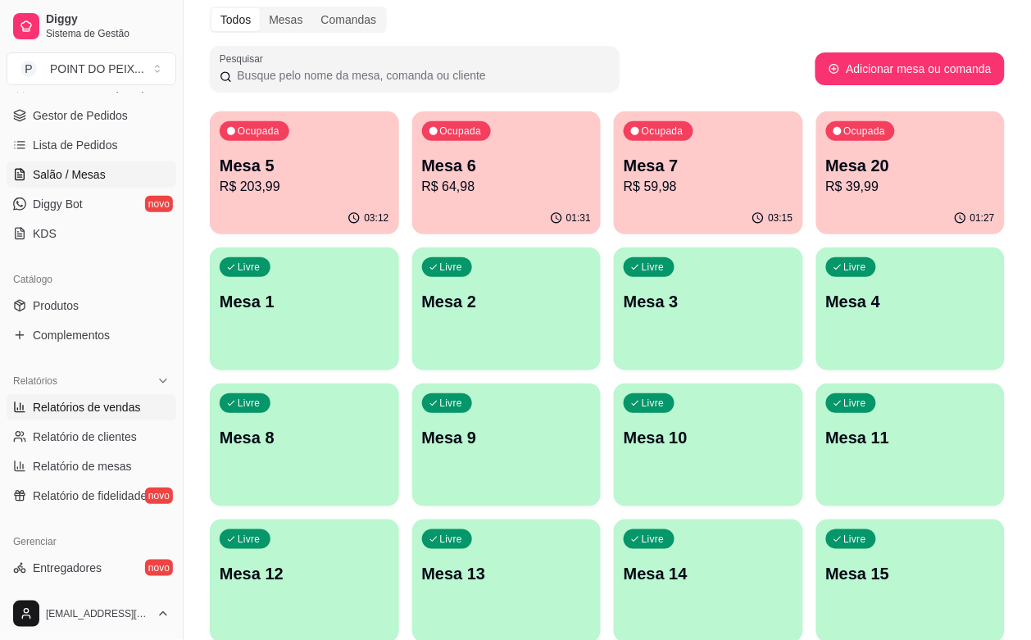
click at [111, 412] on span "Relatórios de vendas" at bounding box center [87, 407] width 108 height 16
select select "ALL"
select select "0"
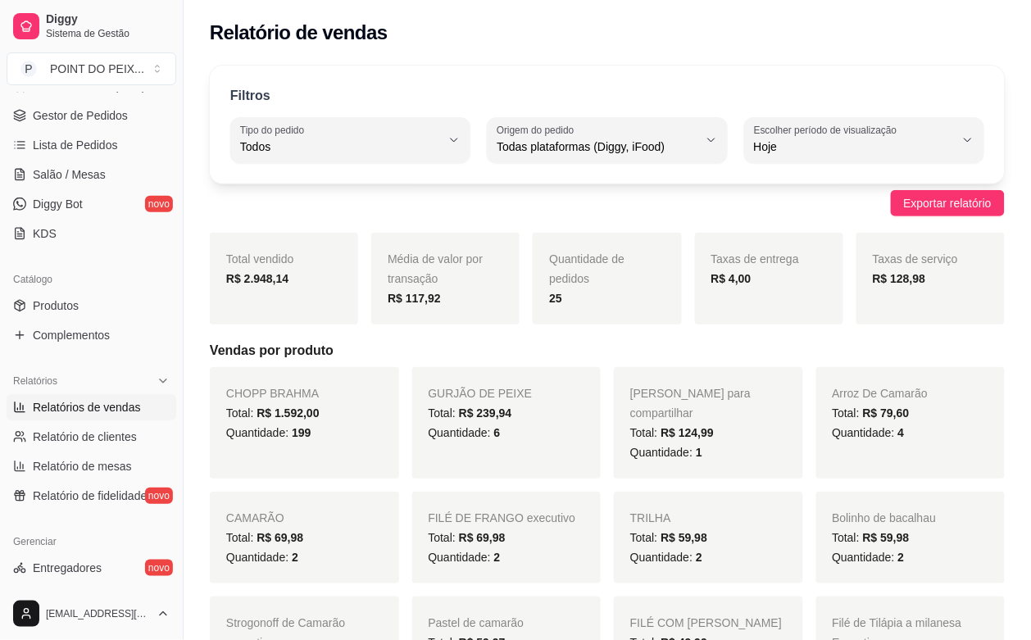
scroll to position [333, 0]
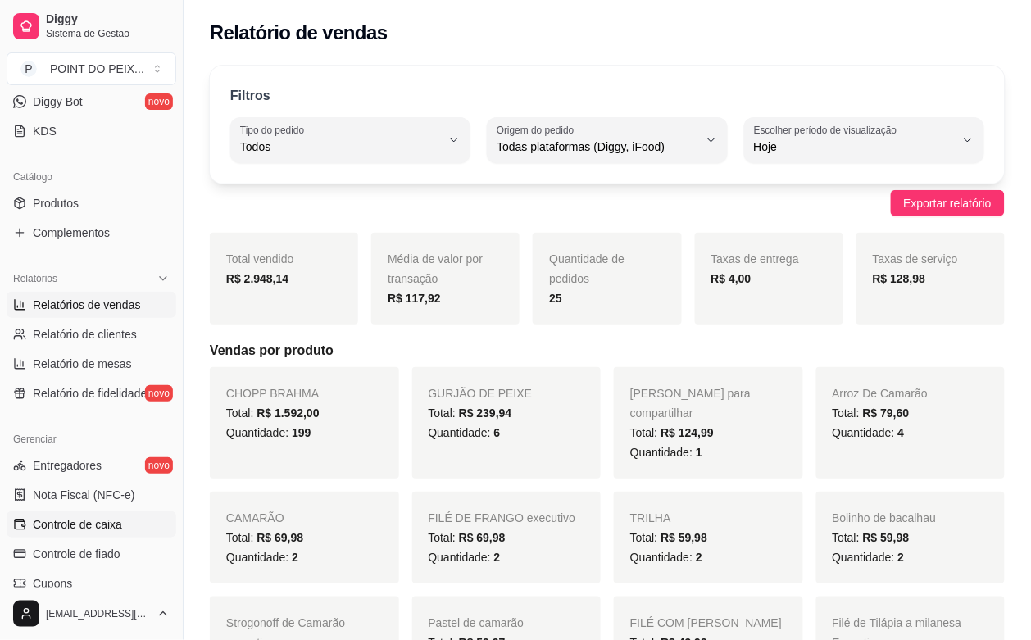
click at [92, 529] on span "Controle de caixa" at bounding box center [77, 524] width 89 height 16
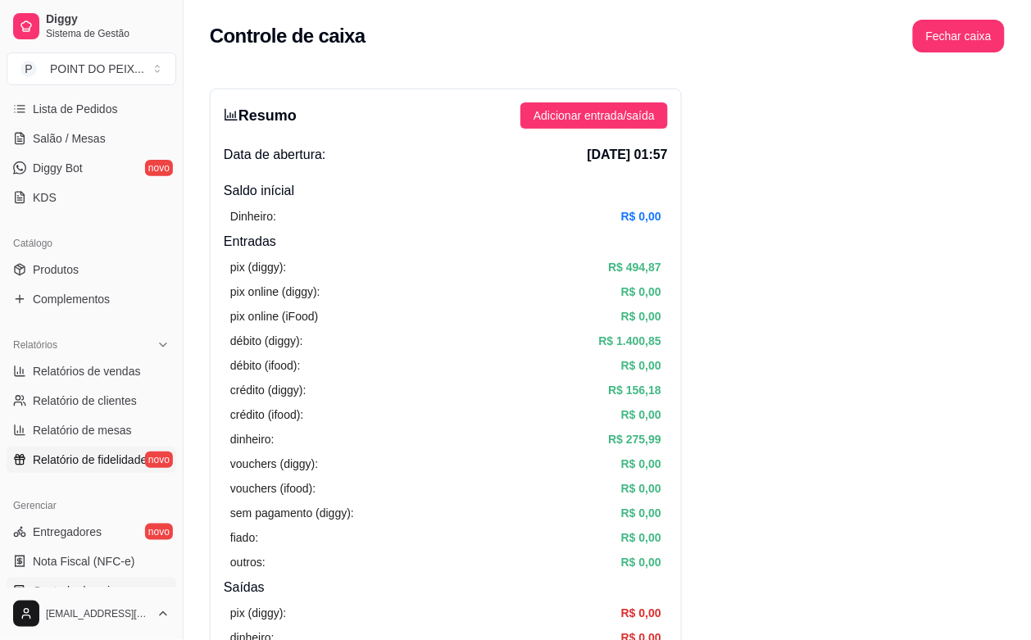
scroll to position [231, 0]
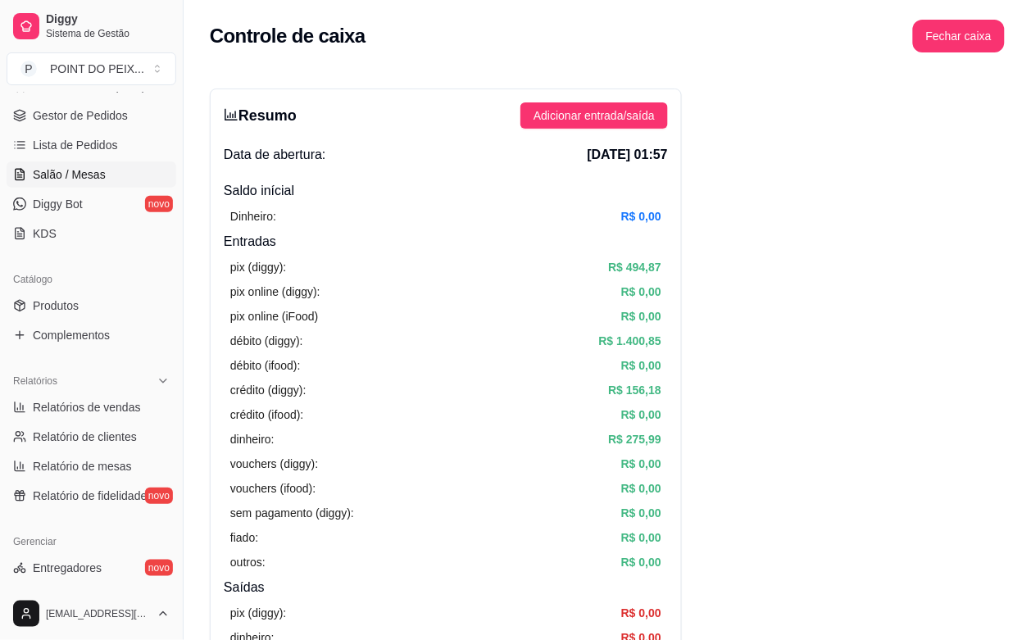
click at [84, 179] on span "Salão / Mesas" at bounding box center [69, 174] width 73 height 16
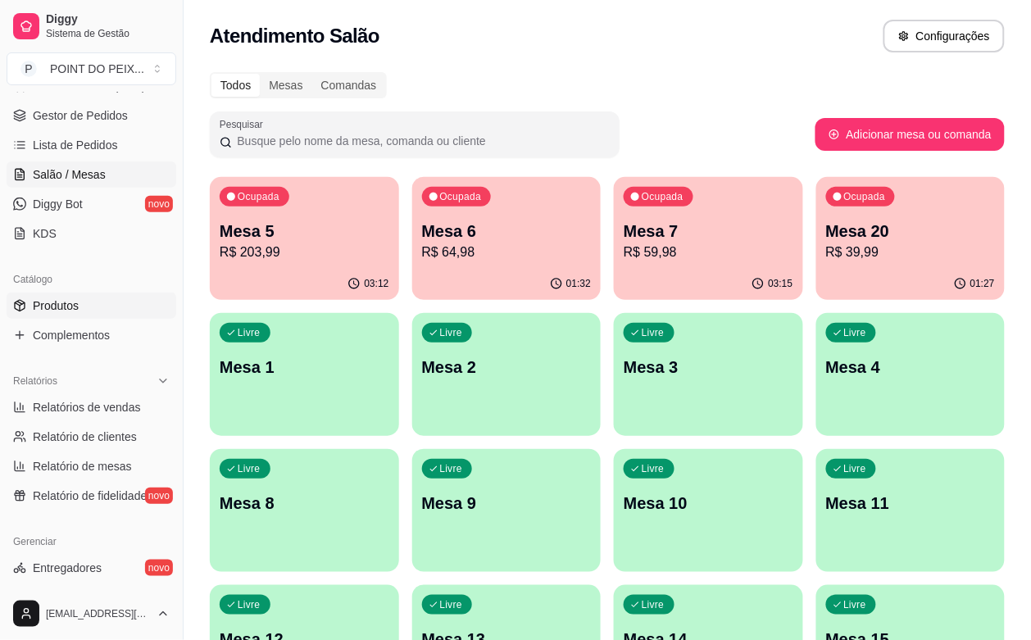
click at [75, 306] on span "Produtos" at bounding box center [56, 305] width 46 height 16
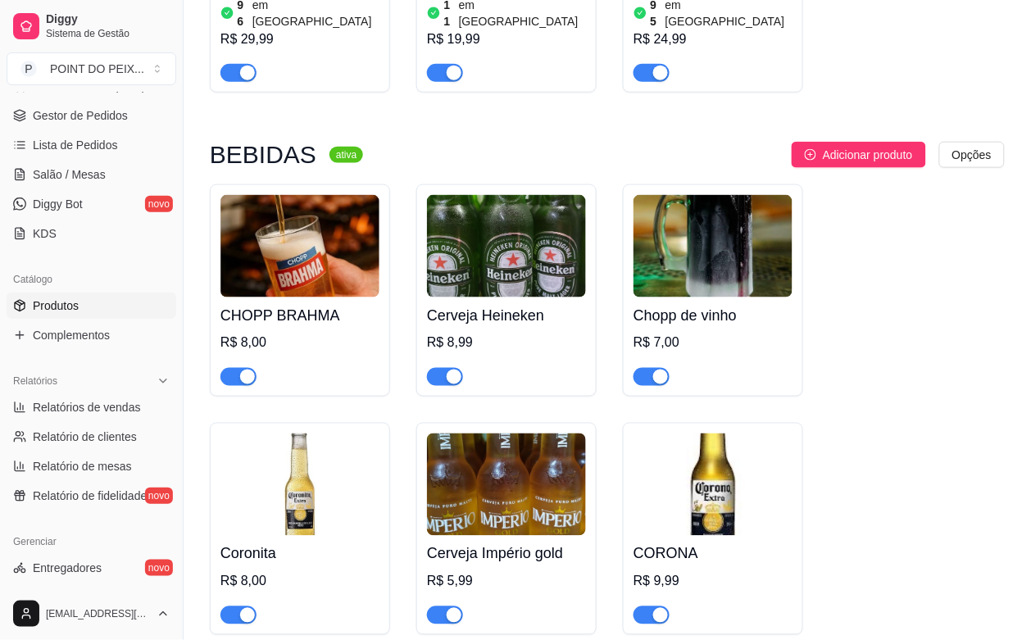
scroll to position [307, 0]
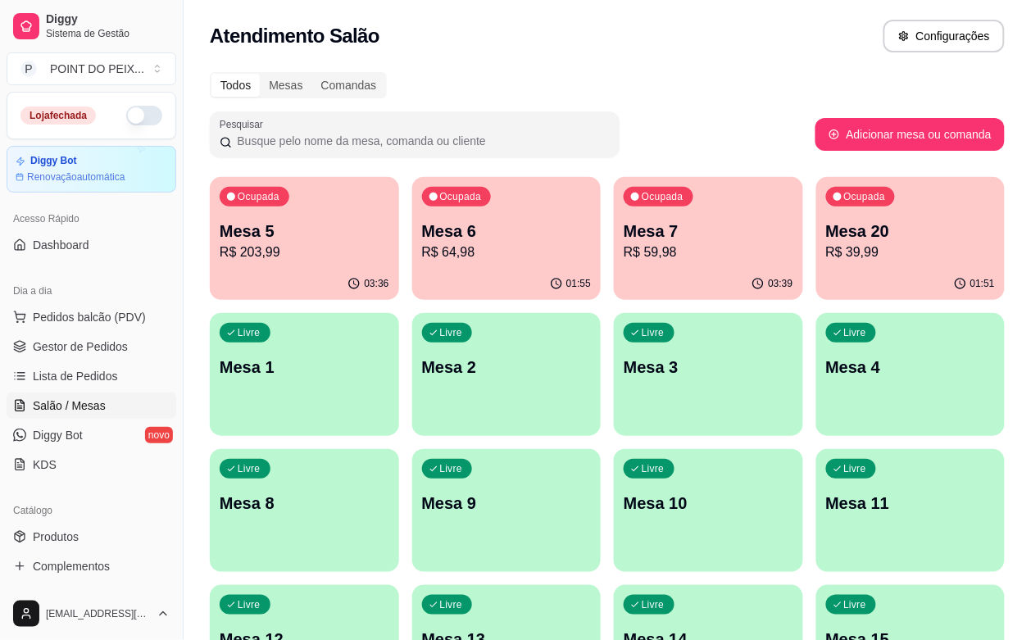
click at [751, 277] on icon "button" at bounding box center [757, 283] width 13 height 13
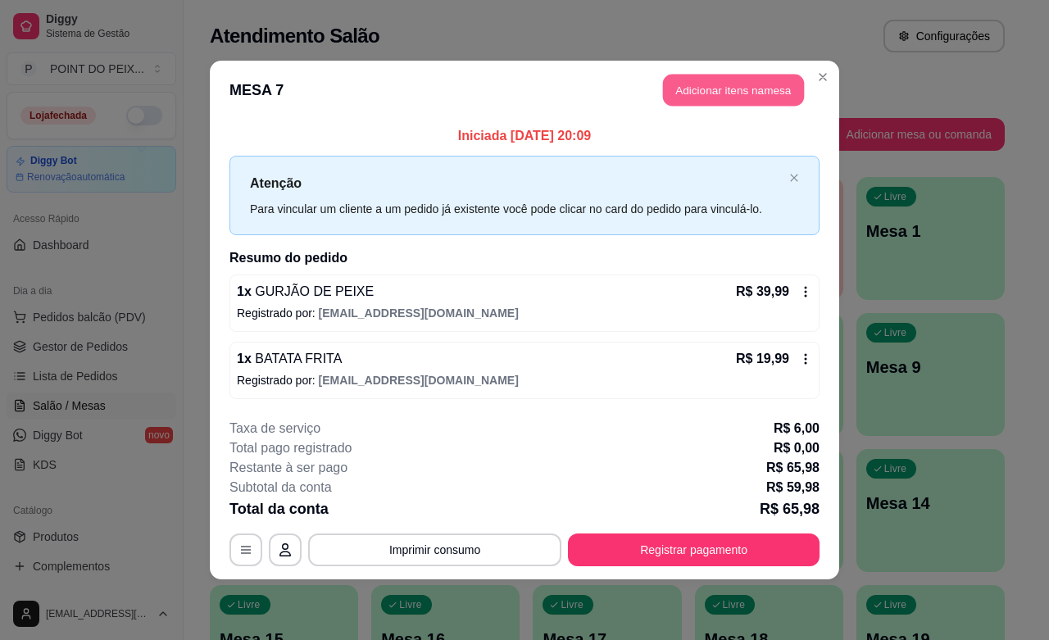
click at [719, 88] on button "Adicionar itens na mesa" at bounding box center [733, 91] width 141 height 32
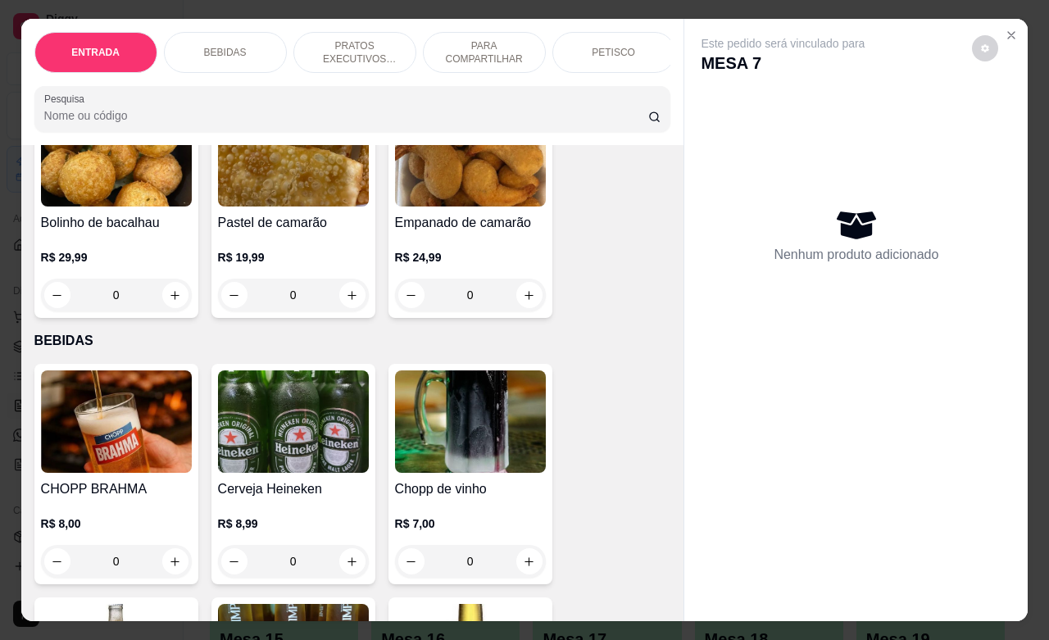
scroll to position [205, 0]
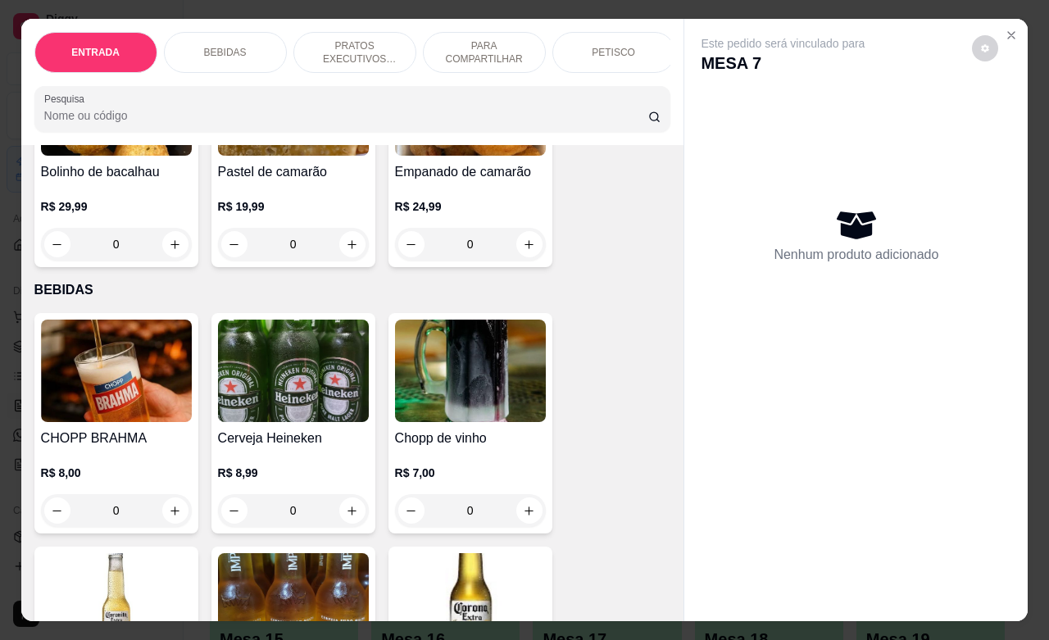
drag, startPoint x: 91, startPoint y: 527, endPoint x: 83, endPoint y: 529, distance: 8.6
click at [83, 527] on input "0" at bounding box center [116, 510] width 92 height 33
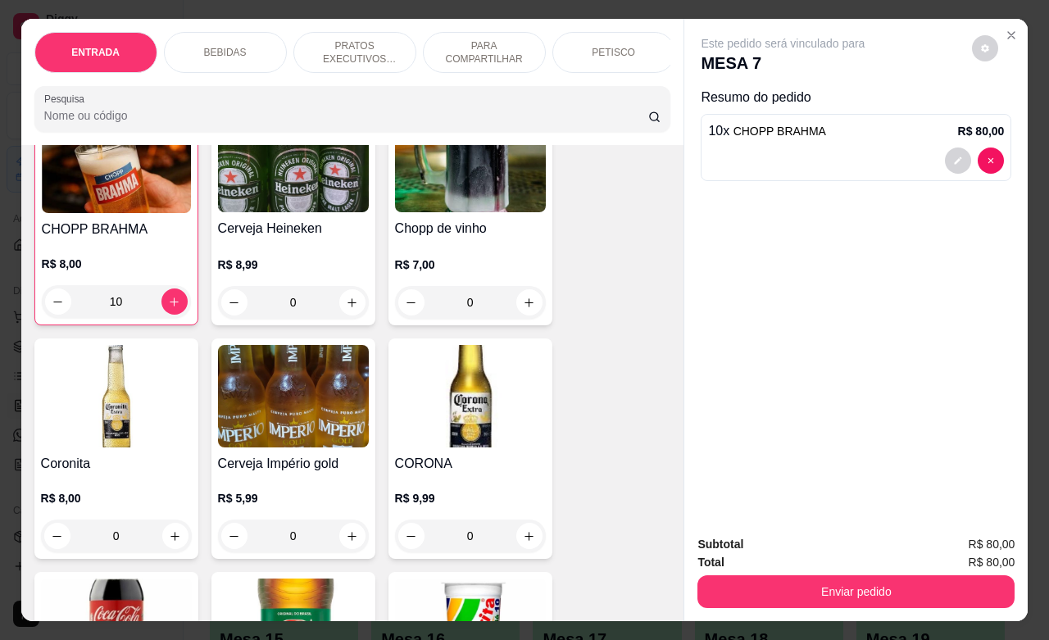
scroll to position [512, 0]
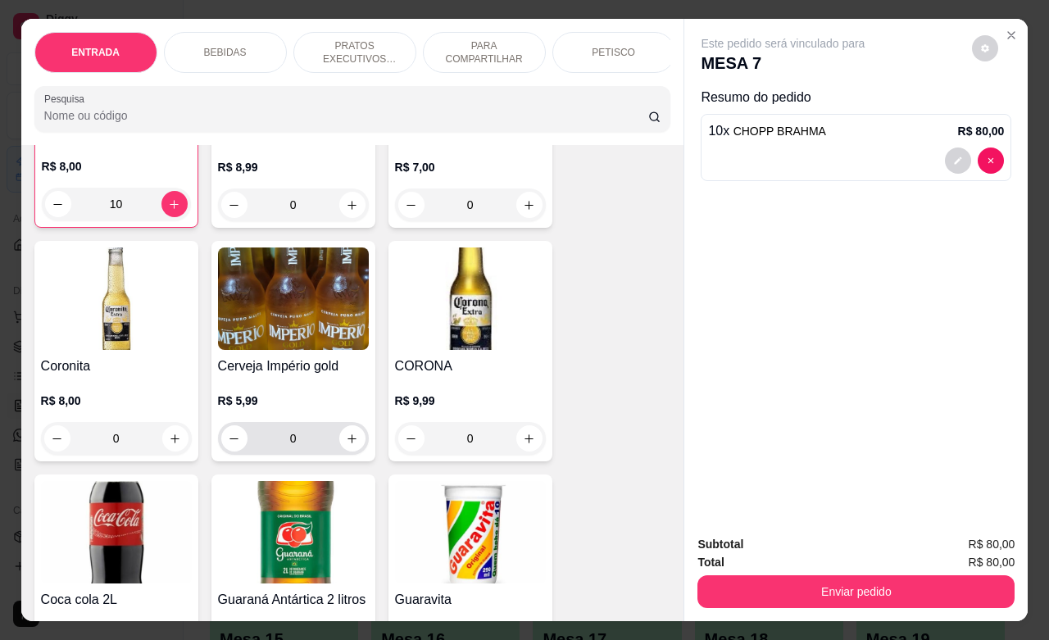
type input "10"
drag, startPoint x: 297, startPoint y: 449, endPoint x: 275, endPoint y: 453, distance: 21.7
click at [275, 453] on input "0" at bounding box center [293, 438] width 92 height 33
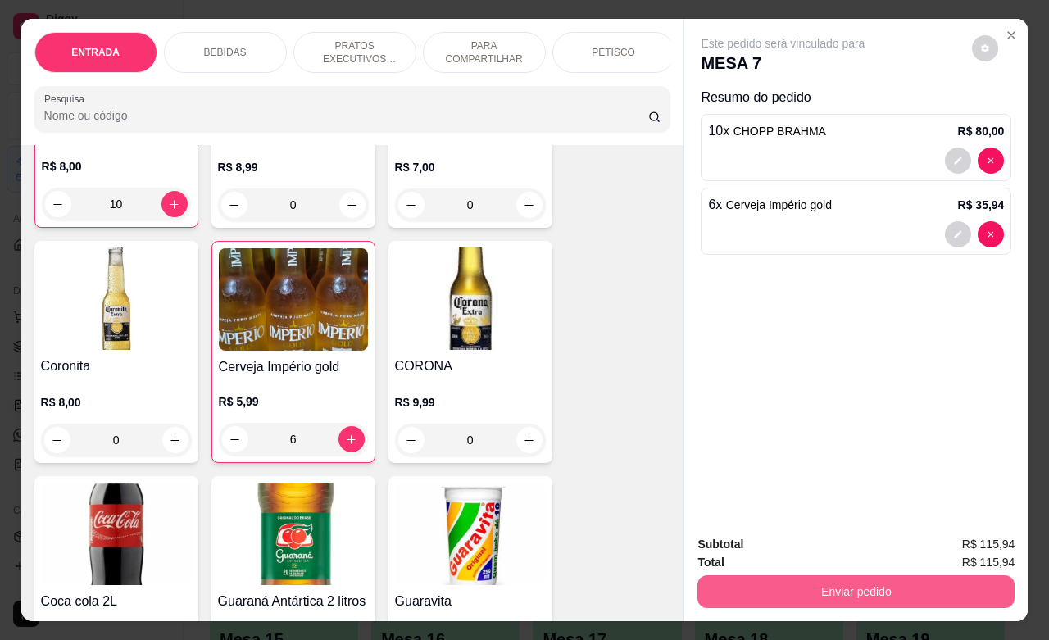
type input "6"
click at [822, 583] on button "Enviar pedido" at bounding box center [855, 591] width 317 height 33
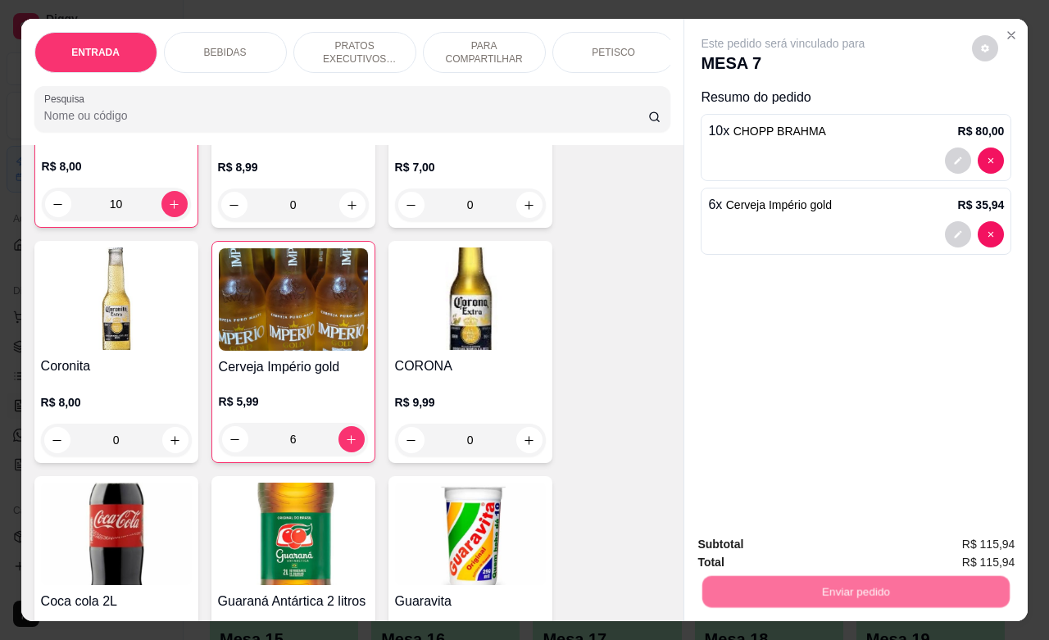
click at [791, 542] on button "Não registrar e enviar pedido" at bounding box center [799, 542] width 170 height 31
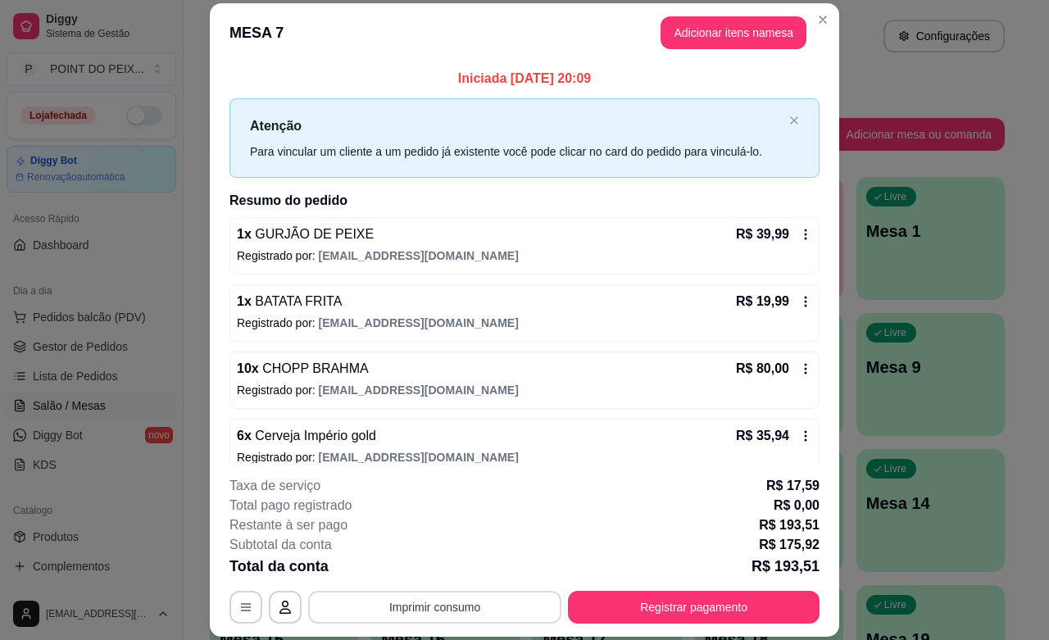
click at [489, 608] on button "Imprimir consumo" at bounding box center [434, 607] width 253 height 33
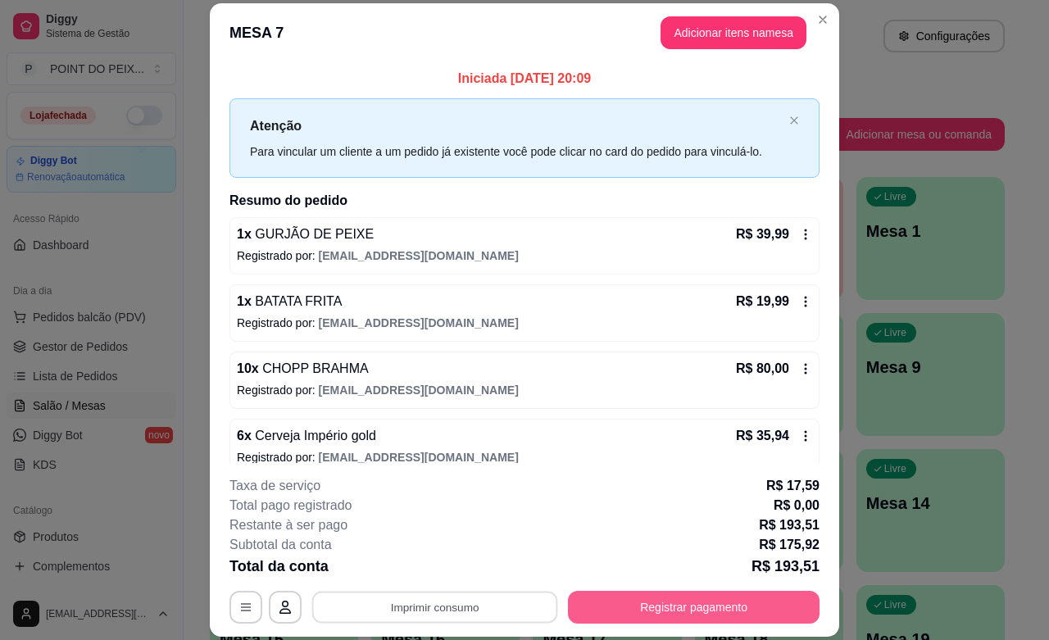
click at [668, 607] on button "Registrar pagamento" at bounding box center [694, 607] width 252 height 33
click at [682, 607] on button "Registrar pagamento" at bounding box center [694, 608] width 244 height 32
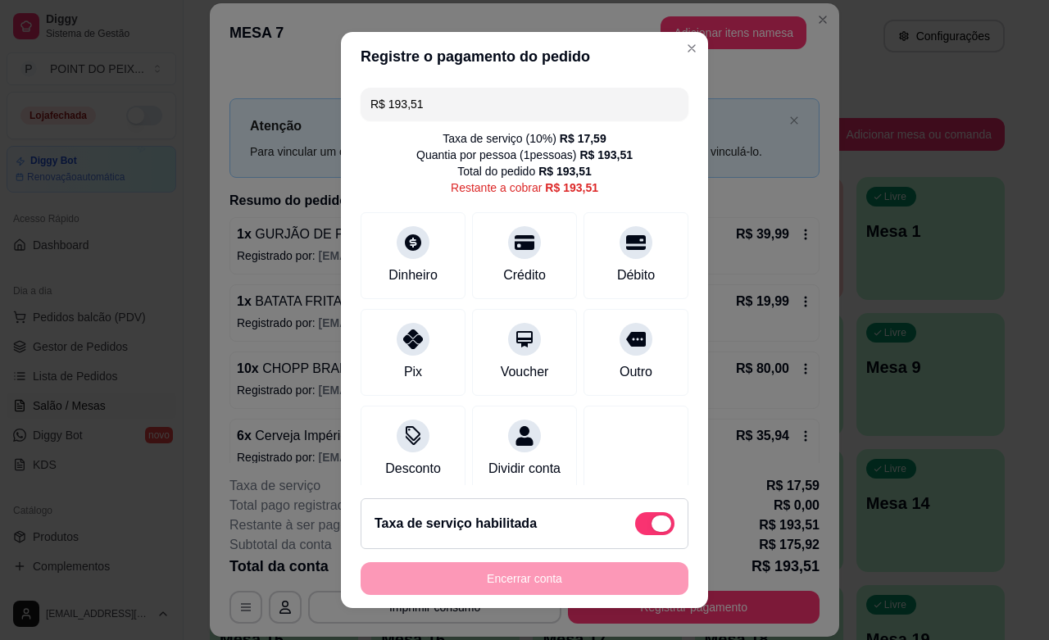
click at [651, 525] on span at bounding box center [661, 523] width 20 height 16
click at [634, 526] on input "checkbox" at bounding box center [639, 531] width 11 height 11
checkbox input "true"
type input "R$ 175,92"
checkbox input "false"
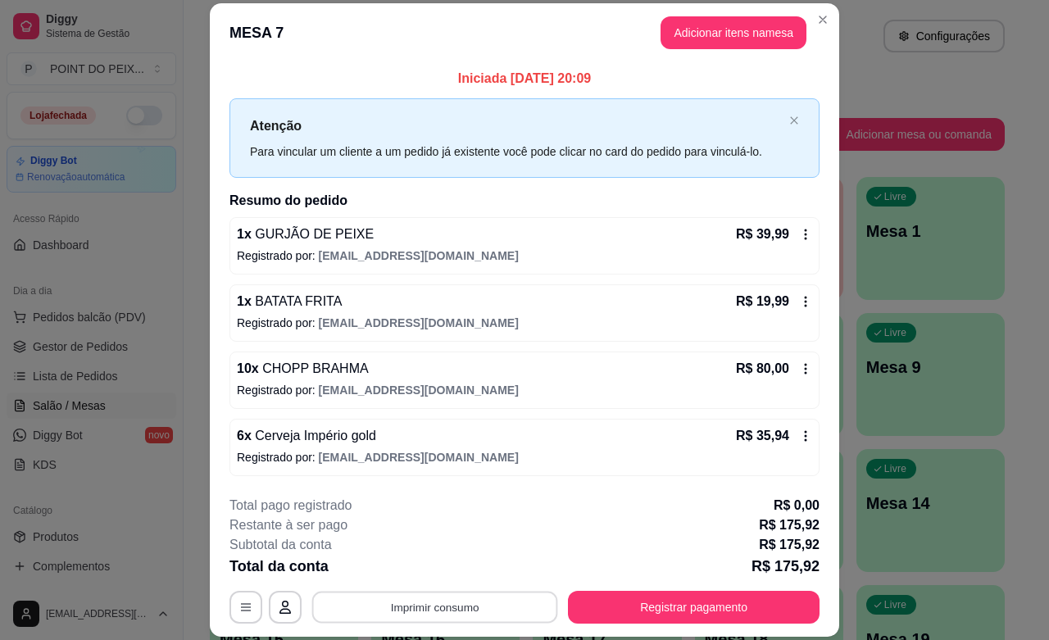
click at [447, 607] on button "Imprimir consumo" at bounding box center [435, 608] width 246 height 32
click at [447, 574] on button "IMPRESSORA" at bounding box center [431, 569] width 119 height 26
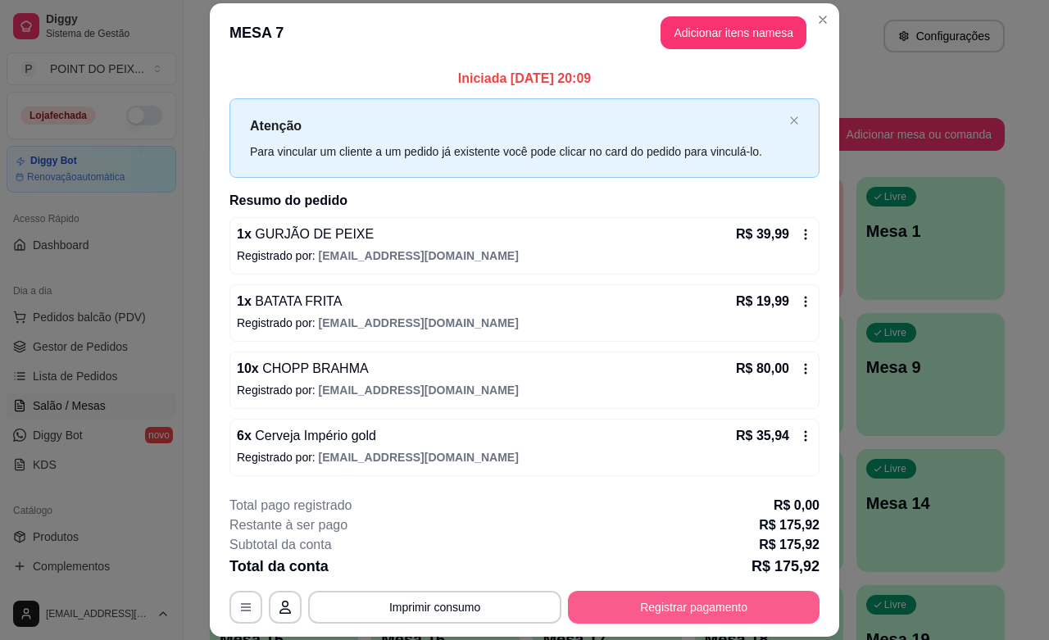
click at [603, 609] on button "Registrar pagamento" at bounding box center [694, 607] width 252 height 33
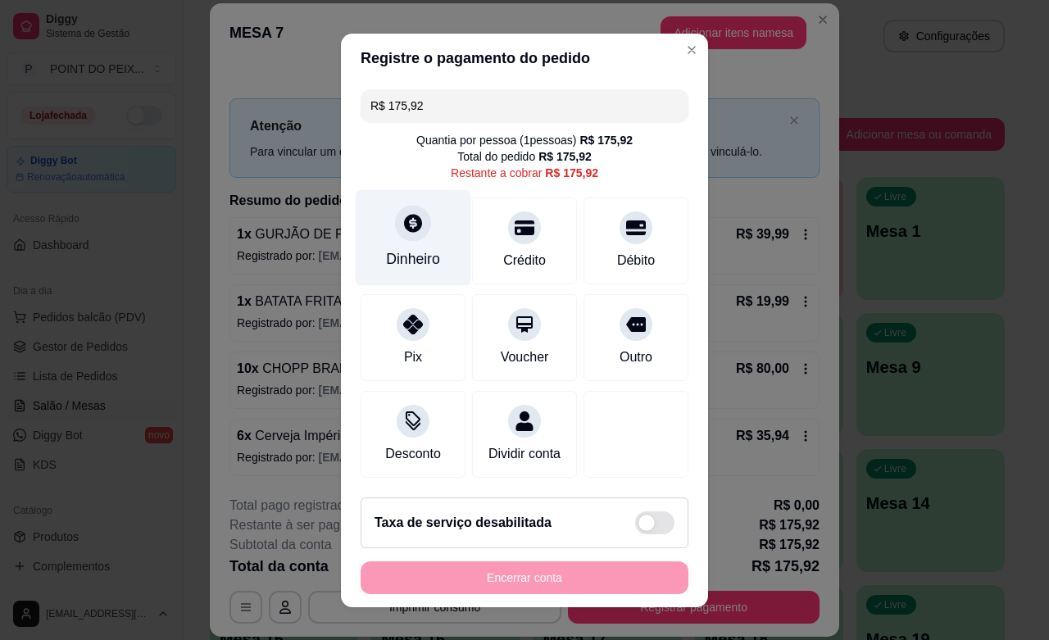
click at [395, 232] on div at bounding box center [413, 223] width 36 height 36
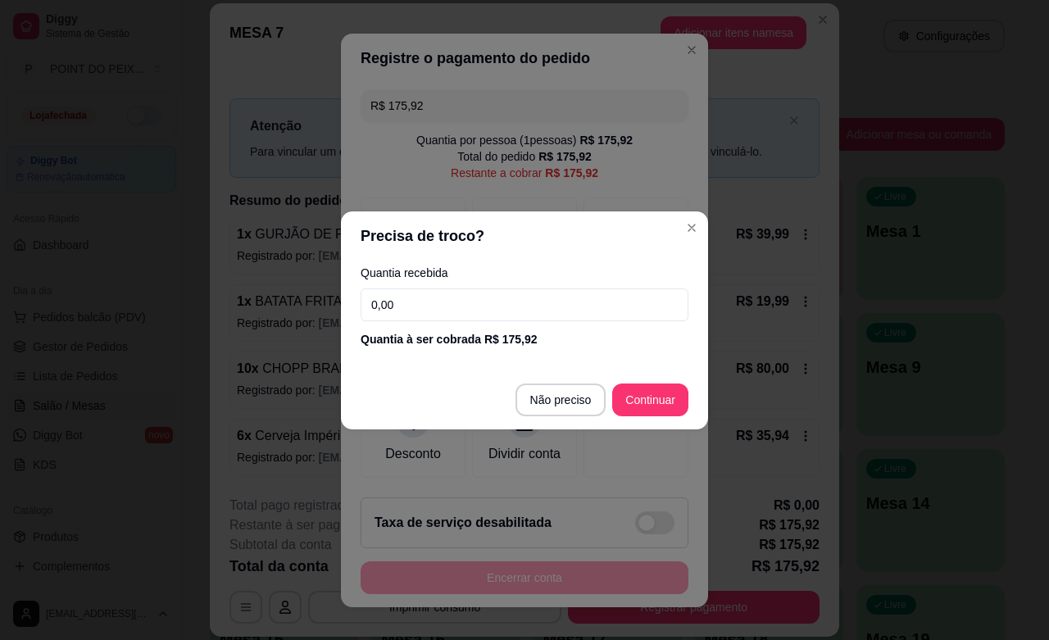
drag, startPoint x: 426, startPoint y: 305, endPoint x: 348, endPoint y: 321, distance: 79.5
click at [348, 321] on div "Quantia recebida 0,00 Quantia à ser cobrada R$ 175,92" at bounding box center [524, 307] width 367 height 93
type input "200,00"
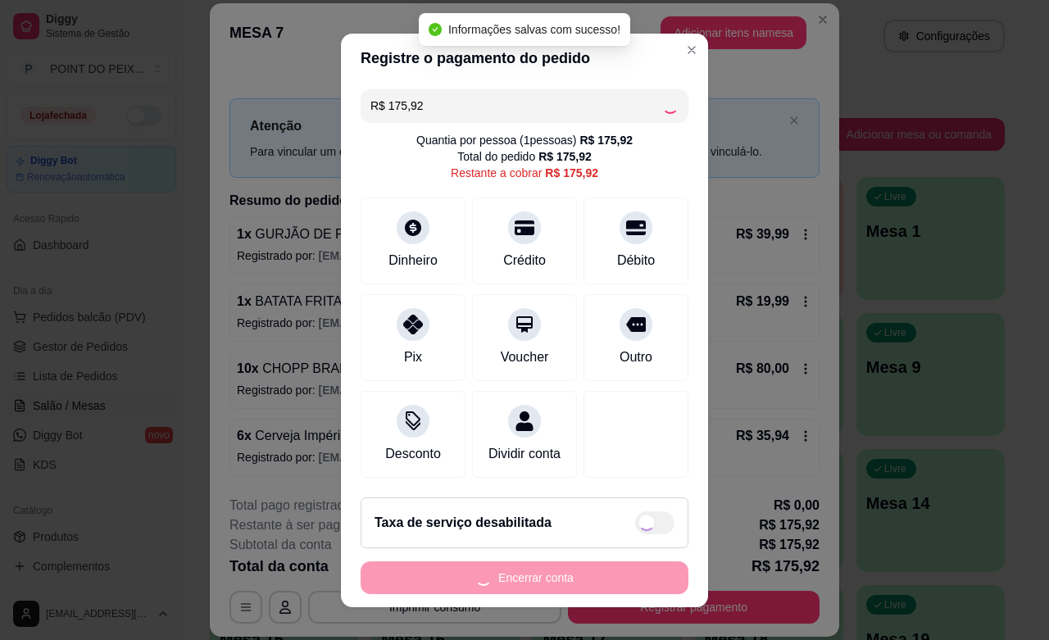
type input "R$ 0,00"
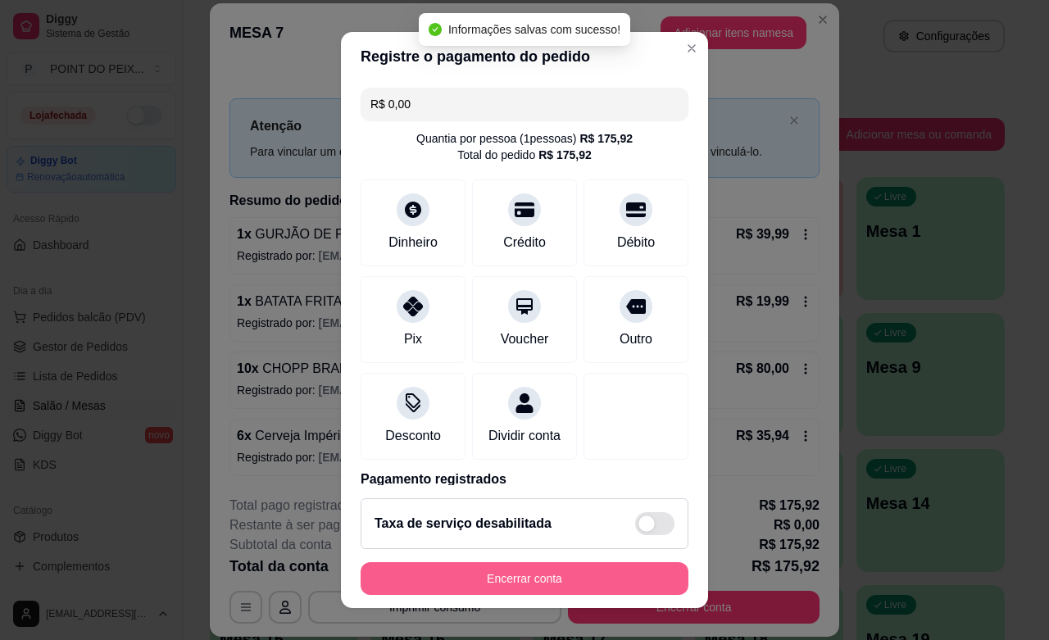
click at [526, 583] on button "Encerrar conta" at bounding box center [524, 578] width 328 height 33
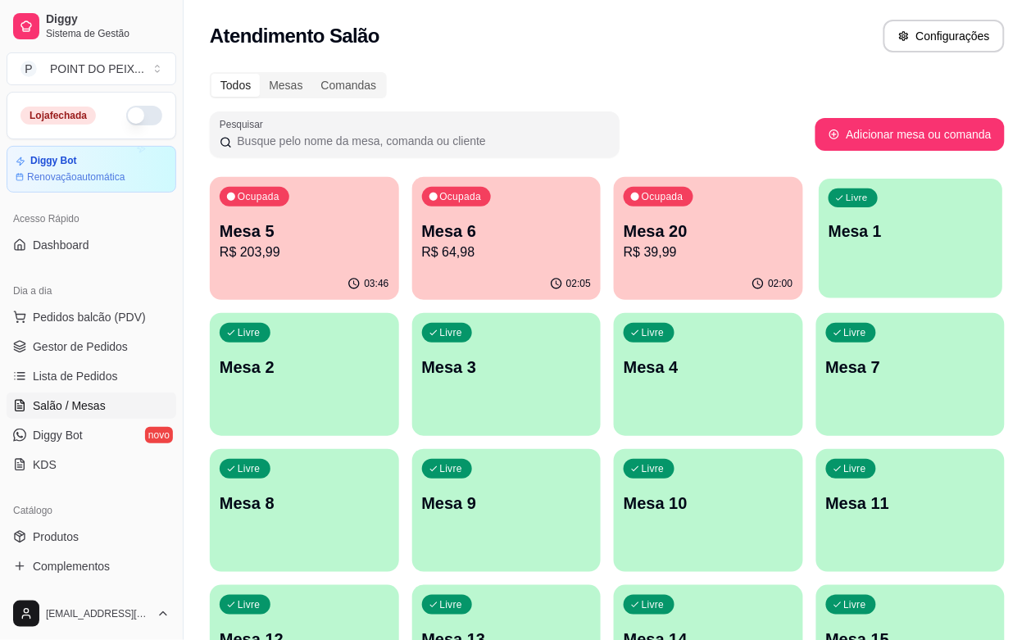
click at [823, 274] on div "Livre Mesa 1" at bounding box center [910, 229] width 184 height 100
click at [364, 279] on p "03:46" at bounding box center [376, 283] width 25 height 13
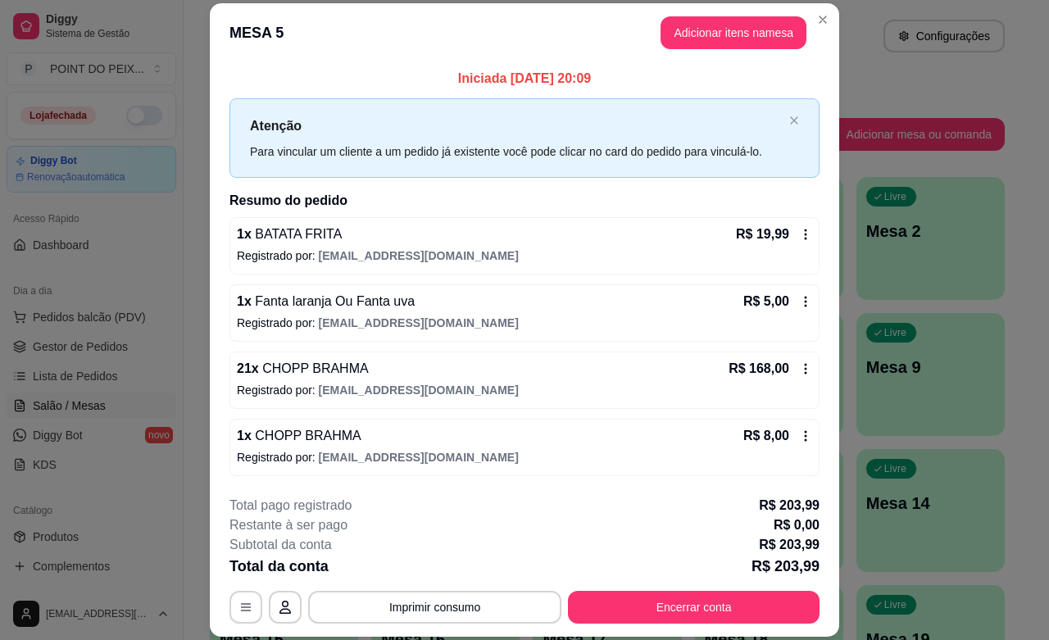
scroll to position [68, 0]
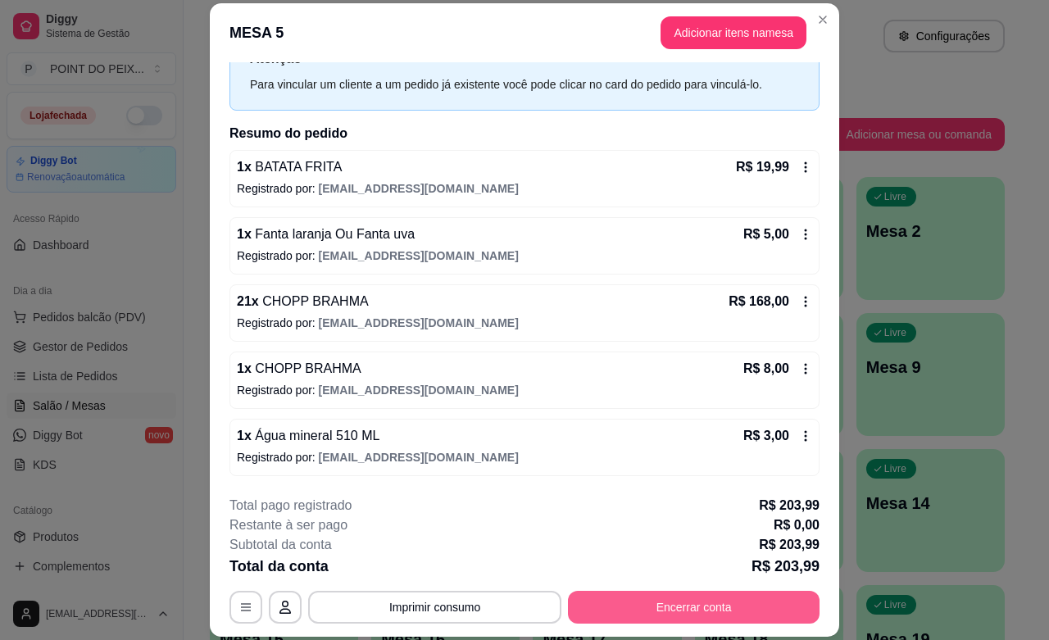
click at [723, 604] on button "Encerrar conta" at bounding box center [694, 607] width 252 height 33
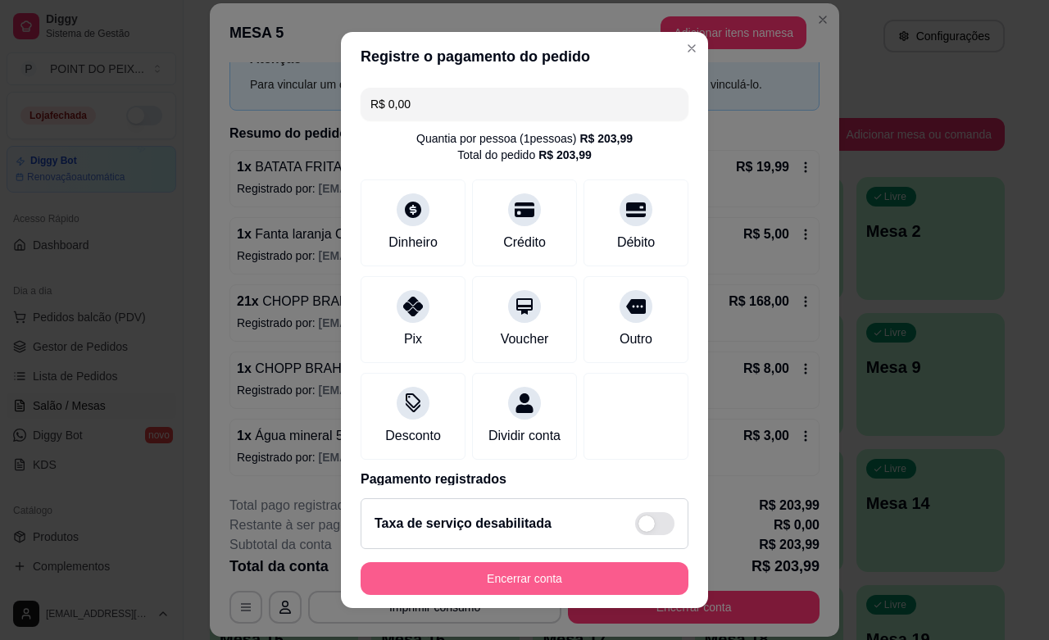
click at [625, 583] on button "Encerrar conta" at bounding box center [524, 578] width 328 height 33
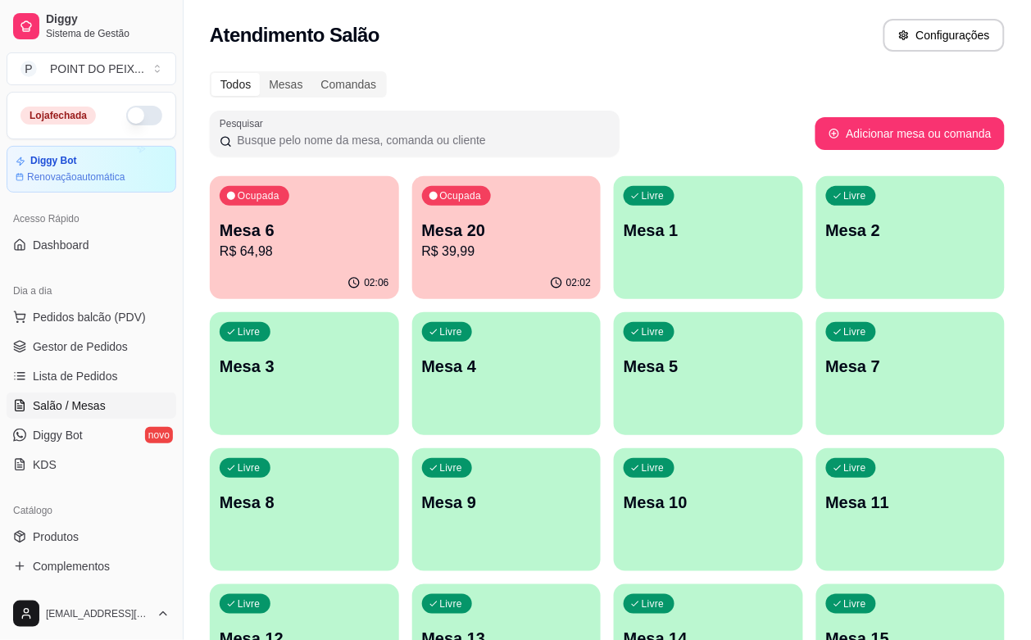
scroll to position [0, 0]
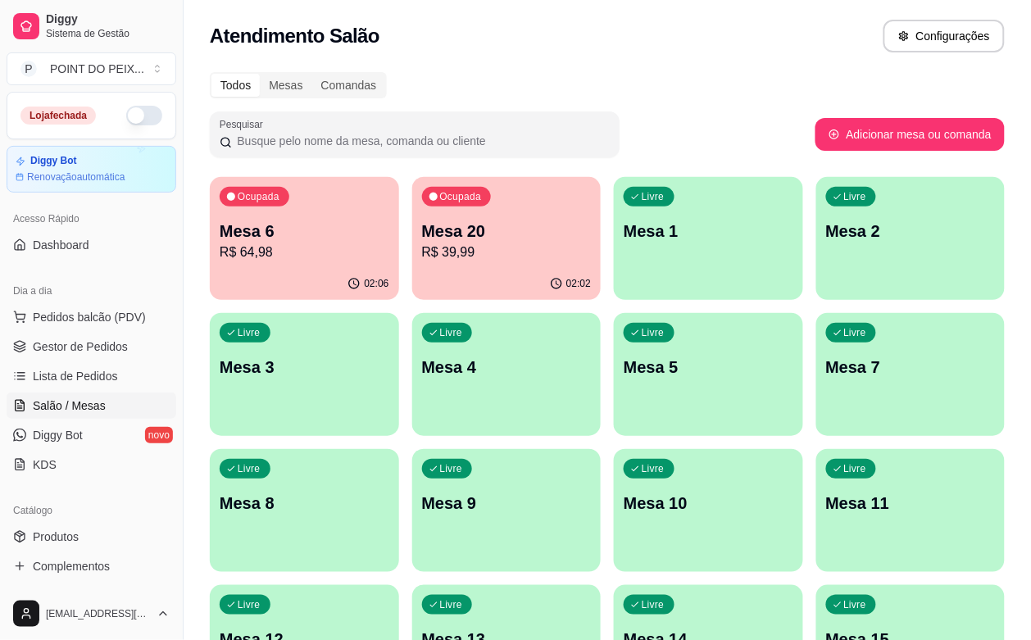
click at [601, 449] on div "Livre Mesa 9" at bounding box center [506, 500] width 189 height 103
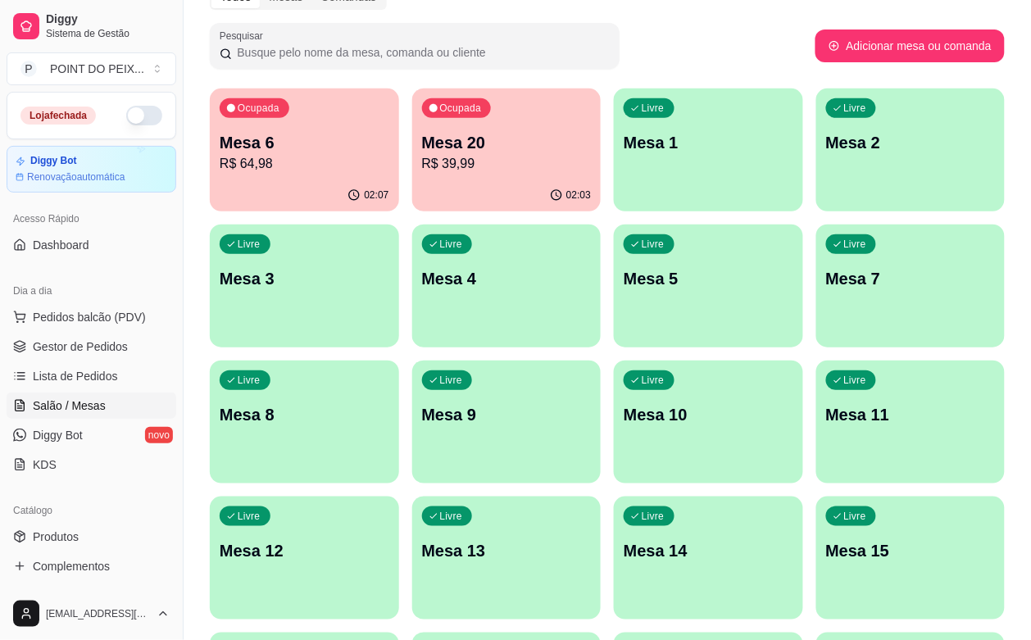
scroll to position [66, 0]
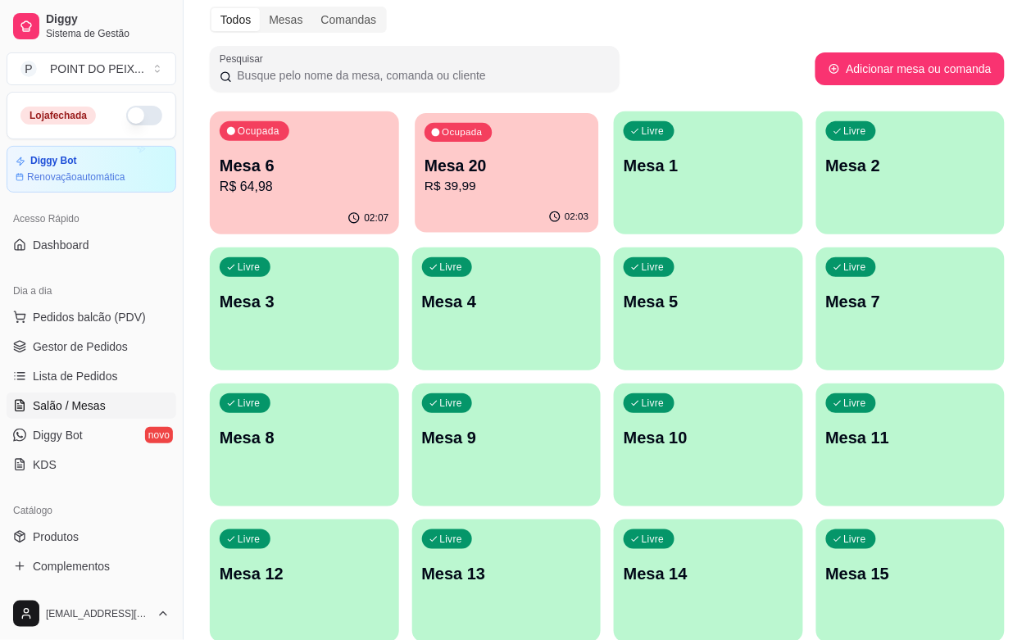
click at [415, 209] on div "02:03" at bounding box center [507, 217] width 184 height 31
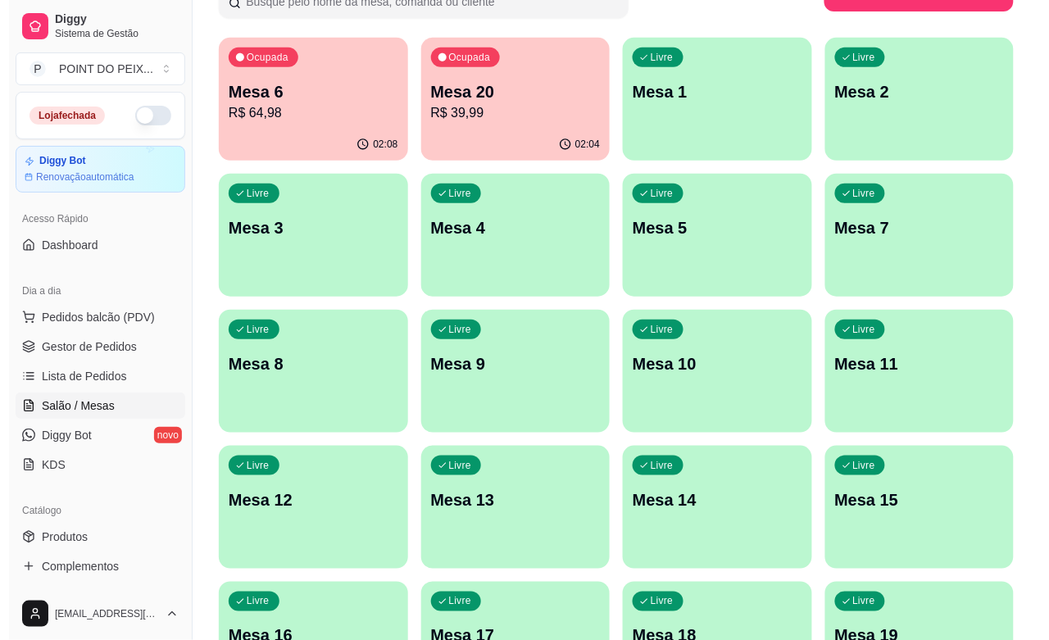
scroll to position [270, 0]
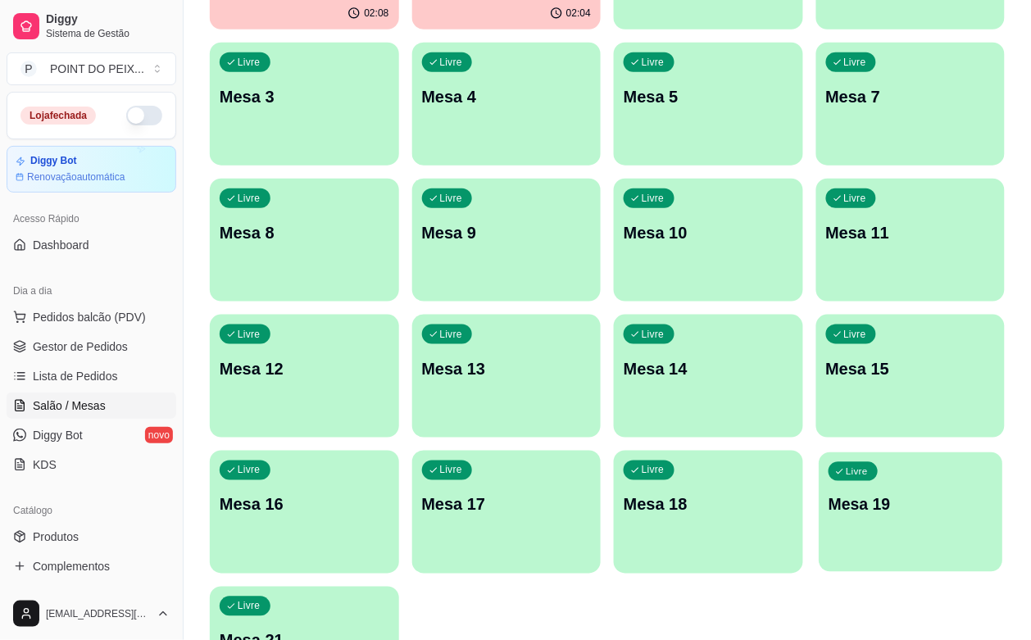
click at [911, 452] on div "Livre Mesa 19" at bounding box center [910, 502] width 184 height 100
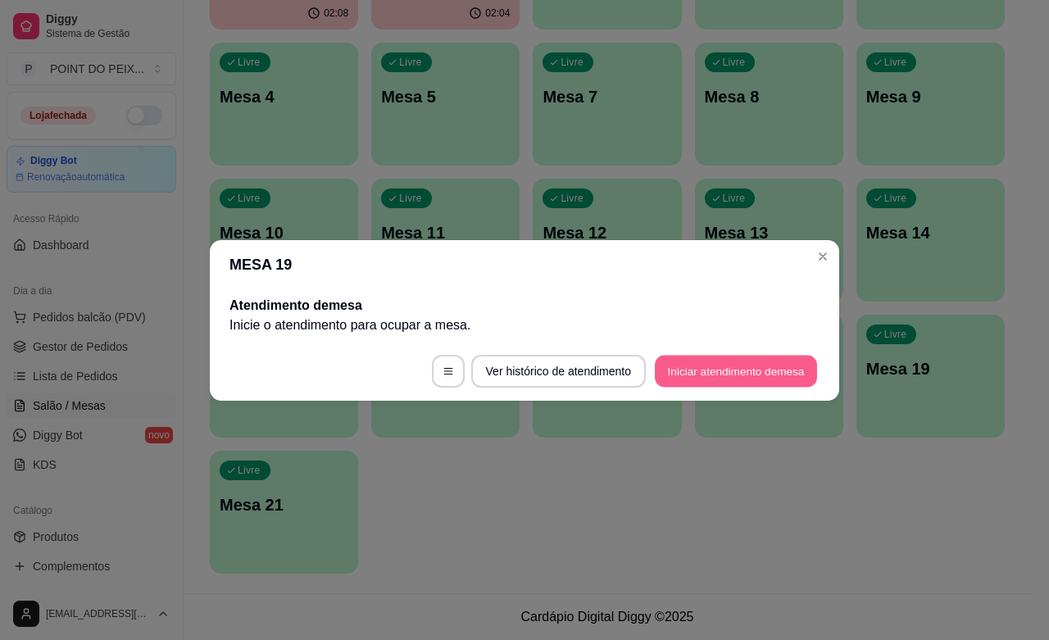
click at [723, 371] on button "Iniciar atendimento de mesa" at bounding box center [736, 371] width 162 height 32
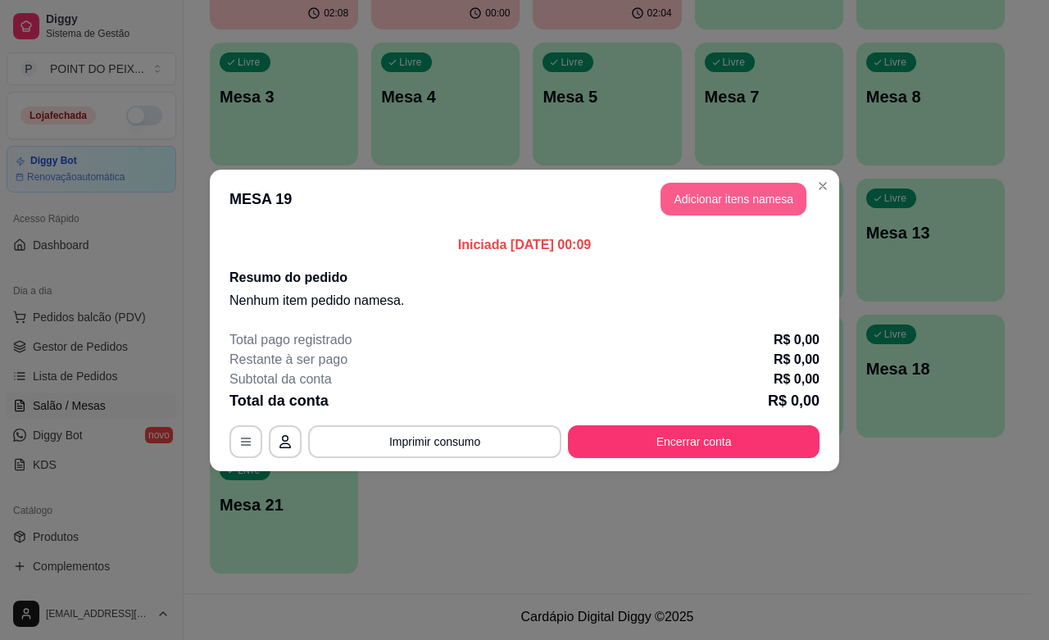
click at [759, 199] on button "Adicionar itens na mesa" at bounding box center [733, 199] width 146 height 33
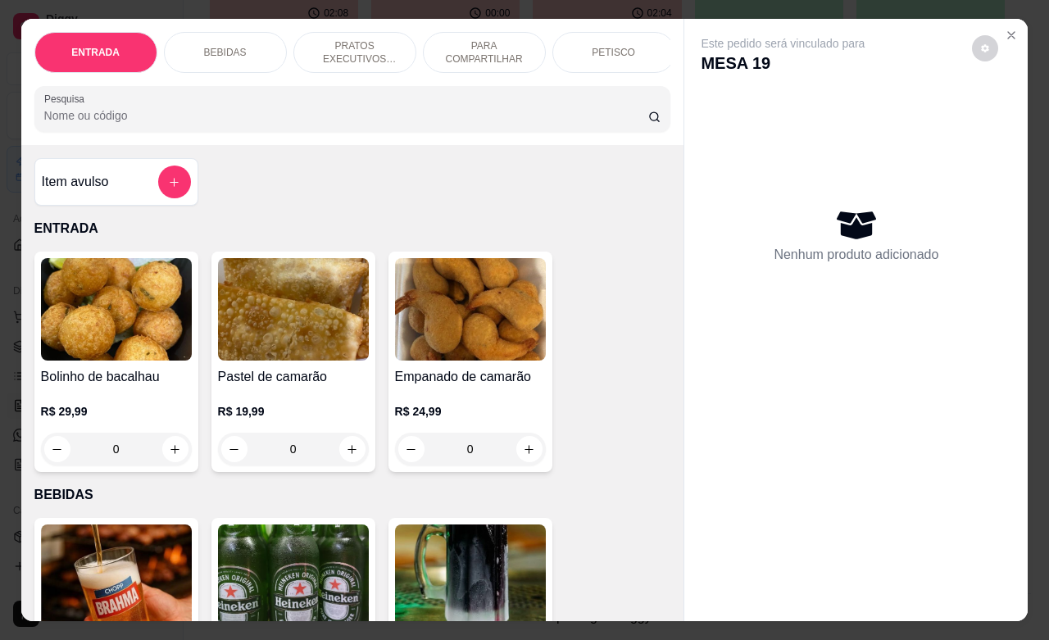
click at [592, 46] on p "PETISCO" at bounding box center [613, 52] width 43 height 13
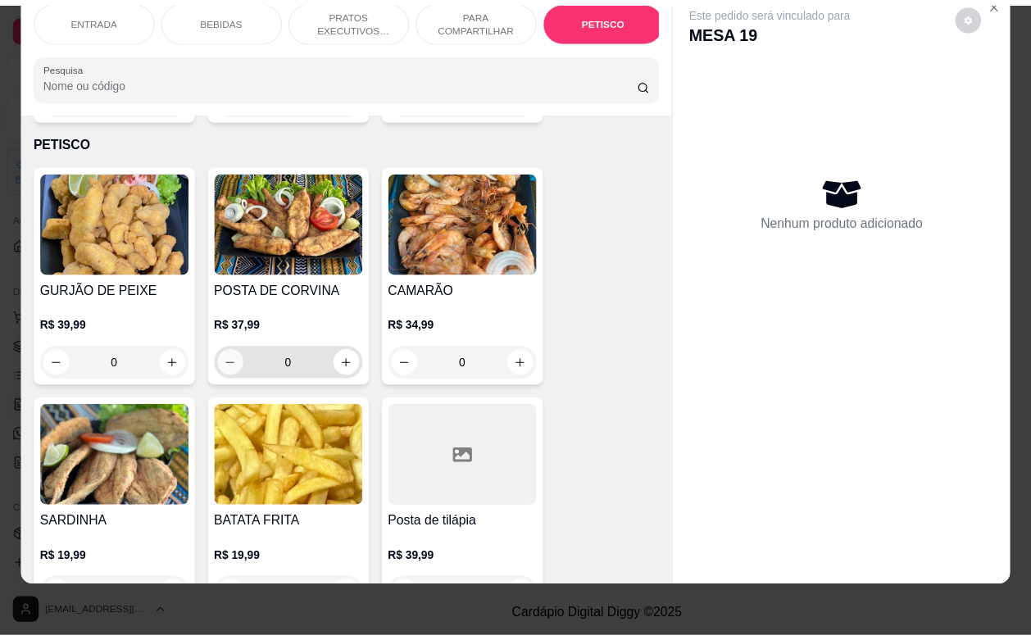
scroll to position [3927, 0]
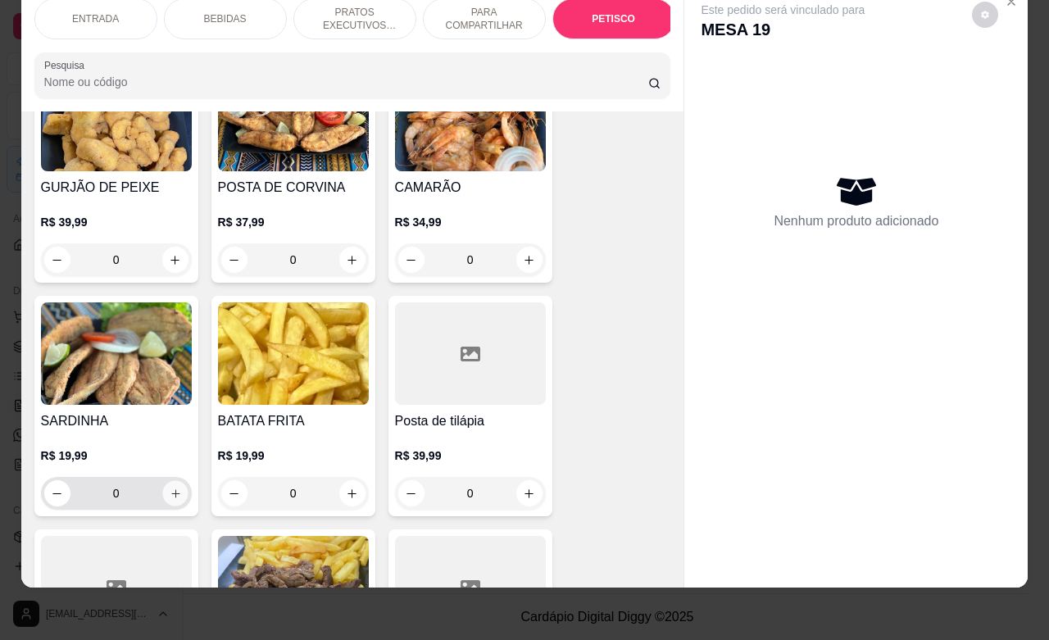
click at [169, 487] on icon "increase-product-quantity" at bounding box center [175, 493] width 12 height 12
type input "1"
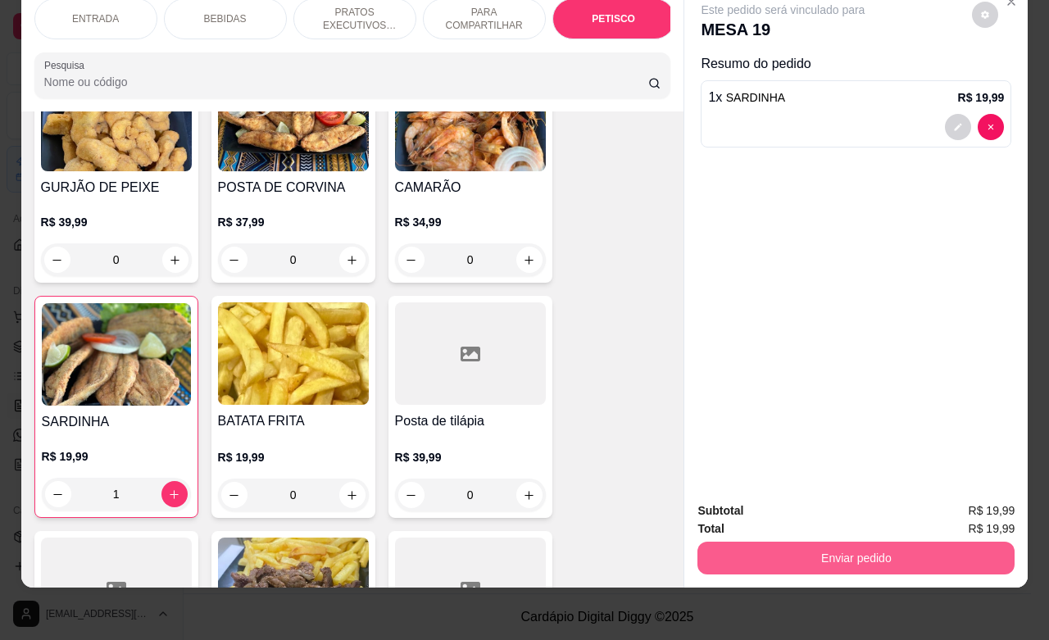
click at [760, 542] on button "Enviar pedido" at bounding box center [855, 558] width 317 height 33
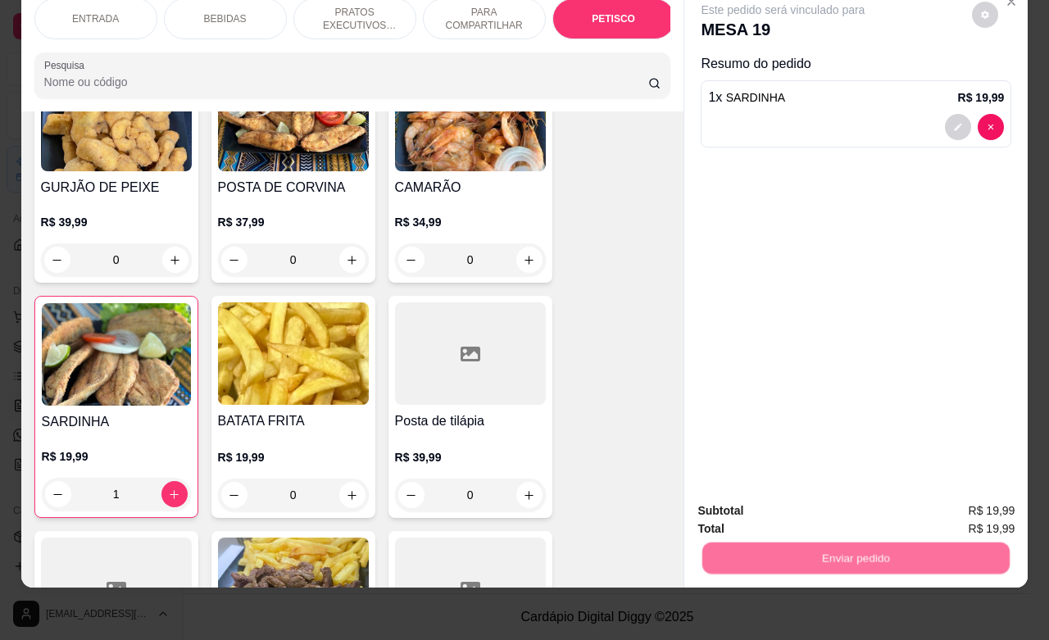
click at [759, 497] on button "Não registrar e enviar pedido" at bounding box center [799, 500] width 170 height 31
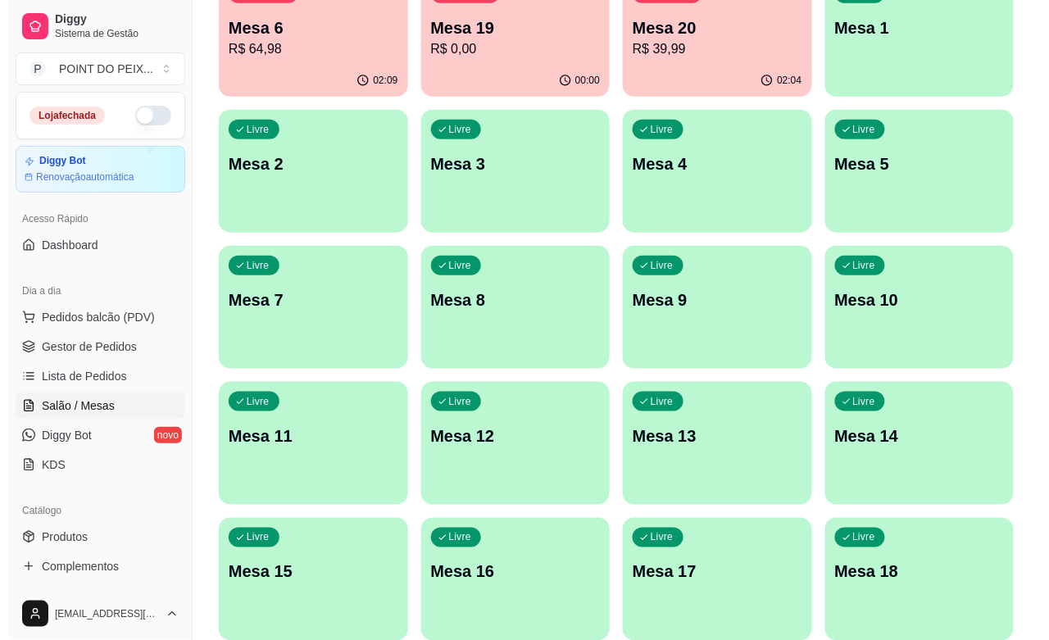
scroll to position [168, 0]
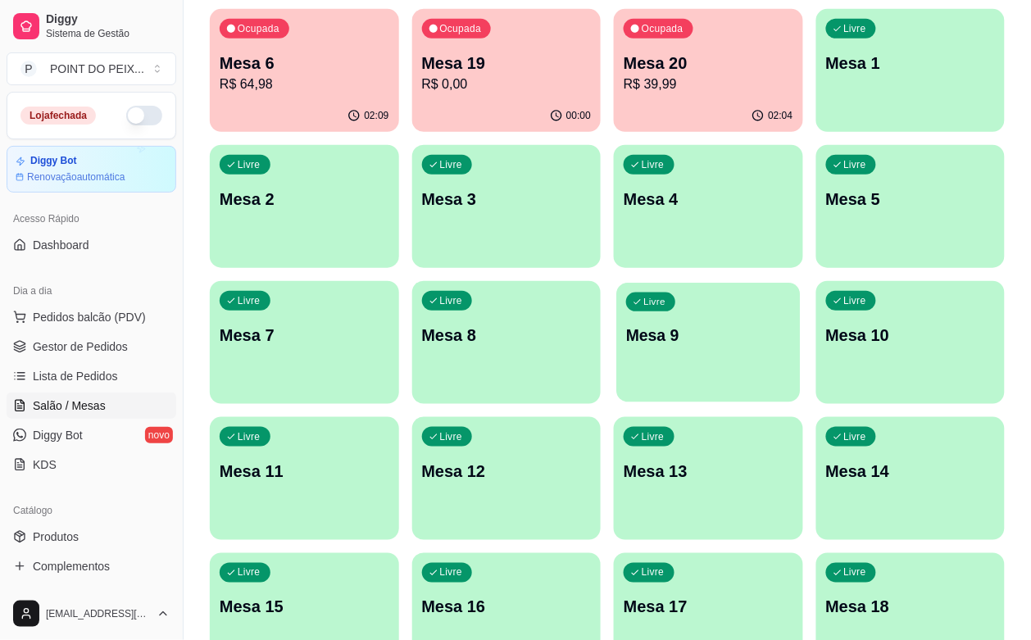
click at [616, 367] on div "Livre Mesa 9" at bounding box center [708, 333] width 184 height 100
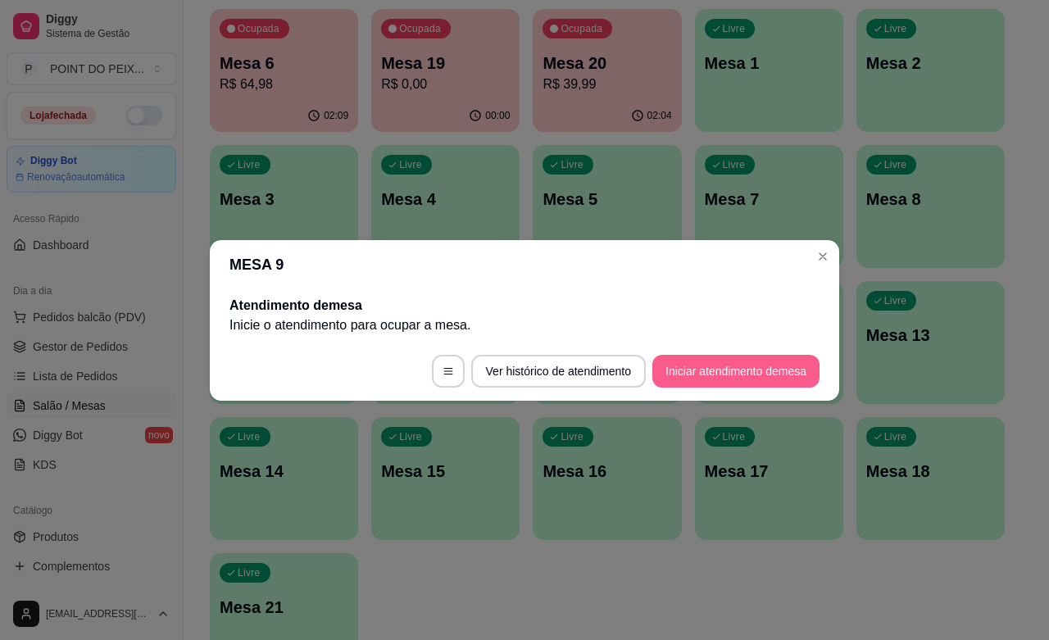
click at [670, 367] on button "Iniciar atendimento de mesa" at bounding box center [735, 371] width 167 height 33
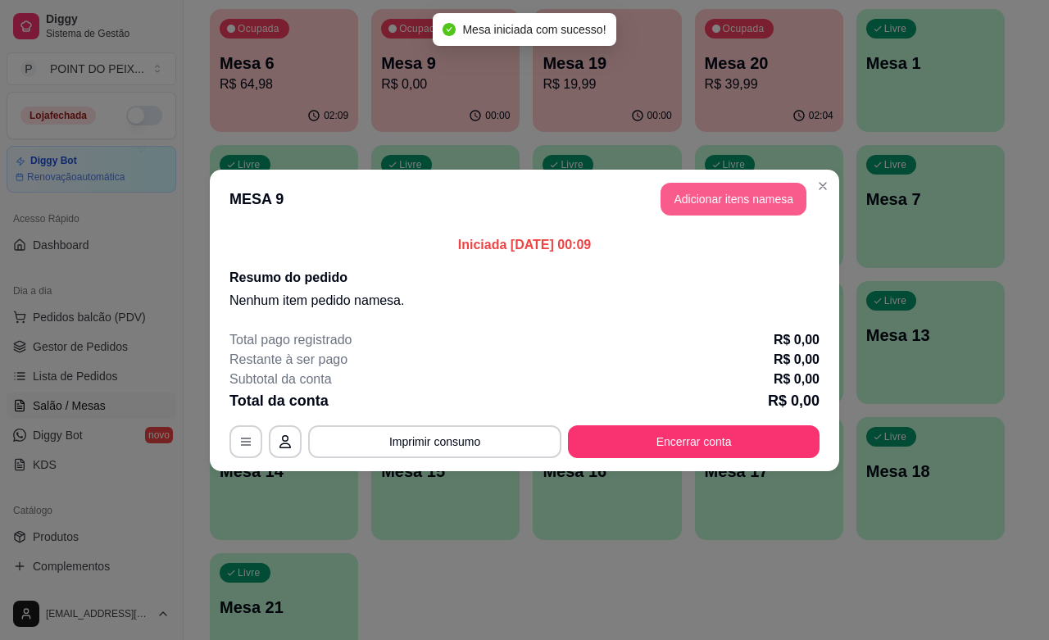
click at [713, 193] on button "Adicionar itens na mesa" at bounding box center [733, 199] width 146 height 33
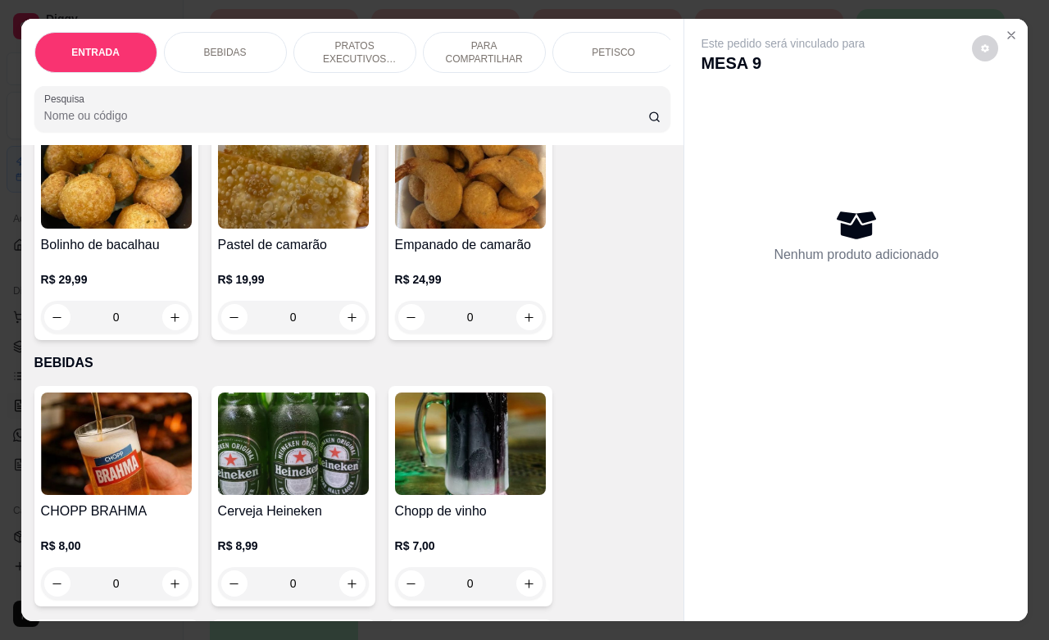
scroll to position [205, 0]
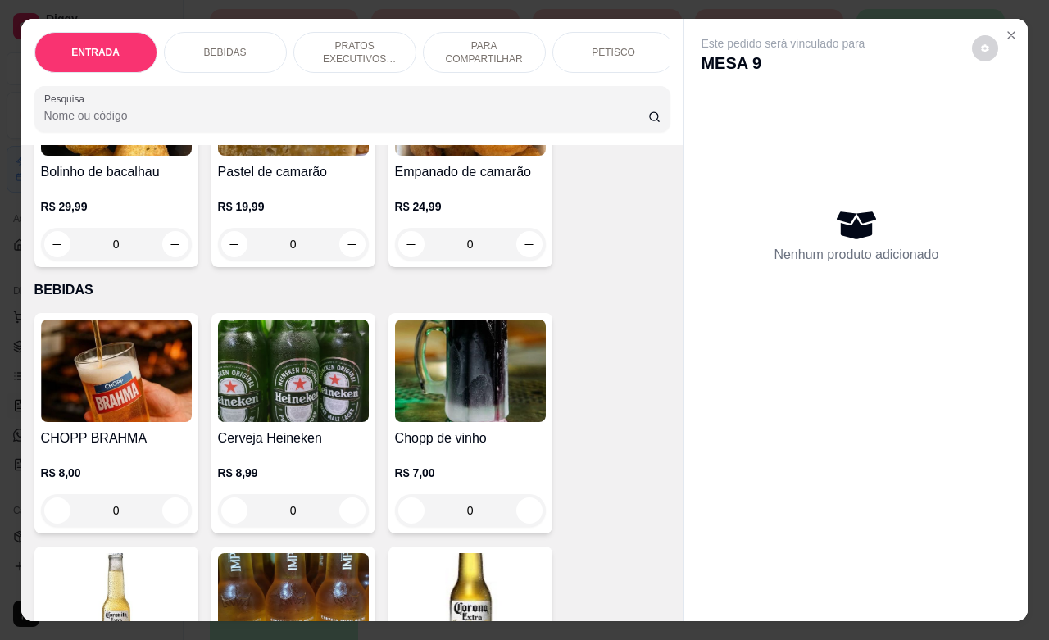
drag, startPoint x: 128, startPoint y: 517, endPoint x: 96, endPoint y: 526, distance: 33.2
click at [96, 526] on input "0" at bounding box center [116, 510] width 92 height 33
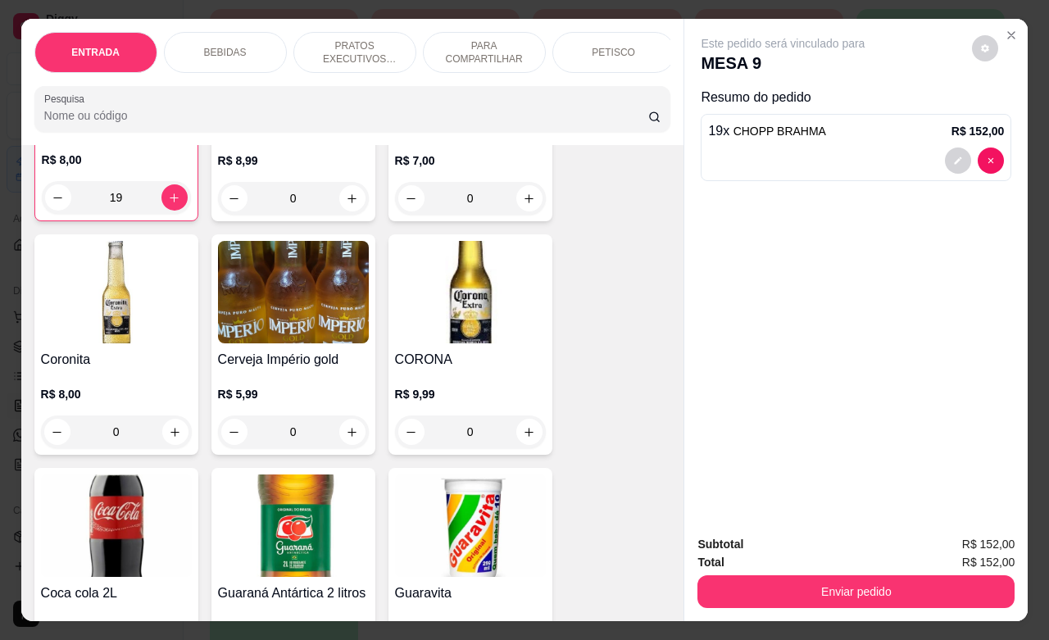
scroll to position [614, 0]
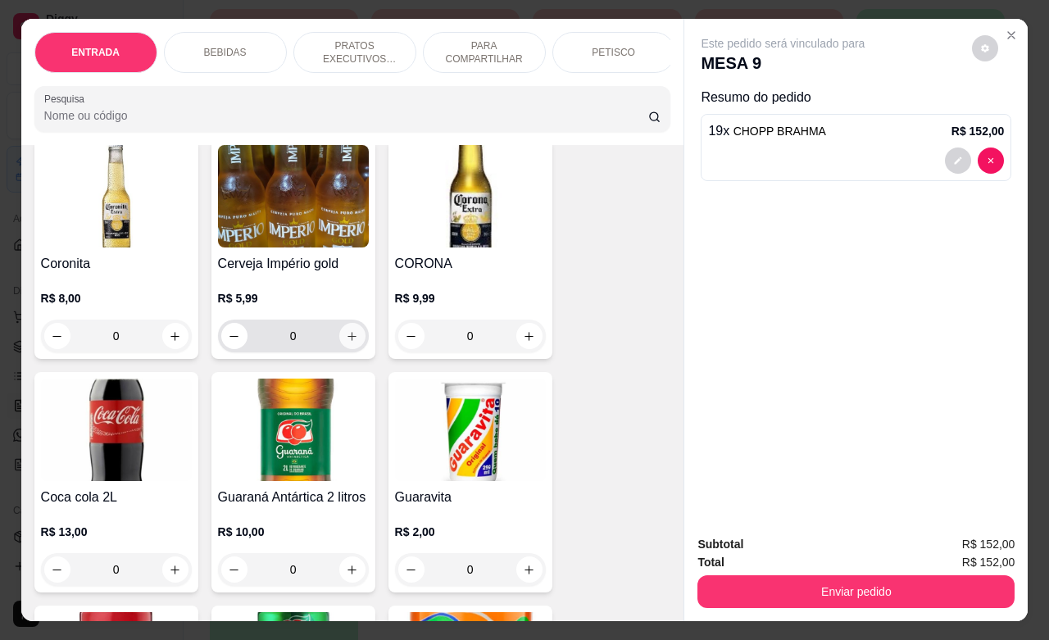
type input "19"
click at [346, 342] on icon "increase-product-quantity" at bounding box center [352, 336] width 12 height 12
click at [346, 341] on icon "increase-product-quantity" at bounding box center [352, 336] width 12 height 12
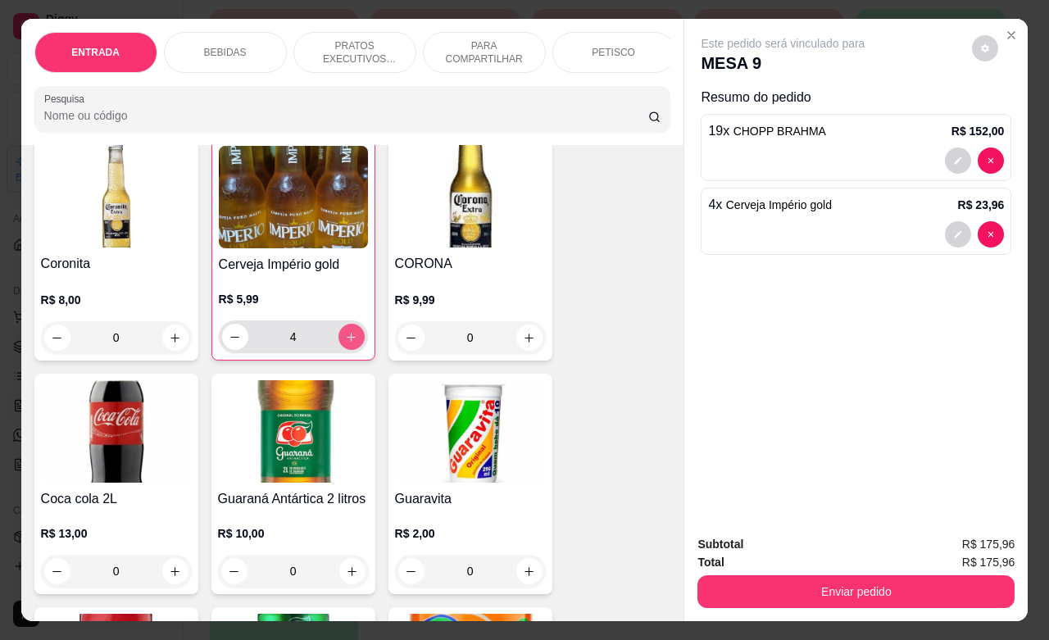
click at [345, 341] on icon "increase-product-quantity" at bounding box center [351, 337] width 12 height 12
type input "7"
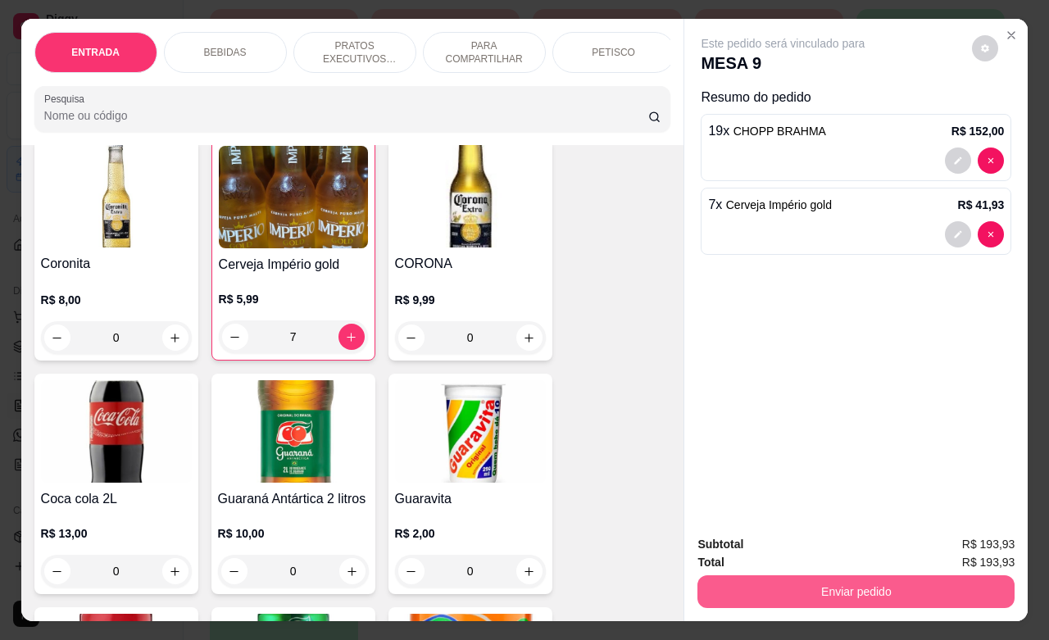
click at [764, 575] on button "Enviar pedido" at bounding box center [855, 591] width 317 height 33
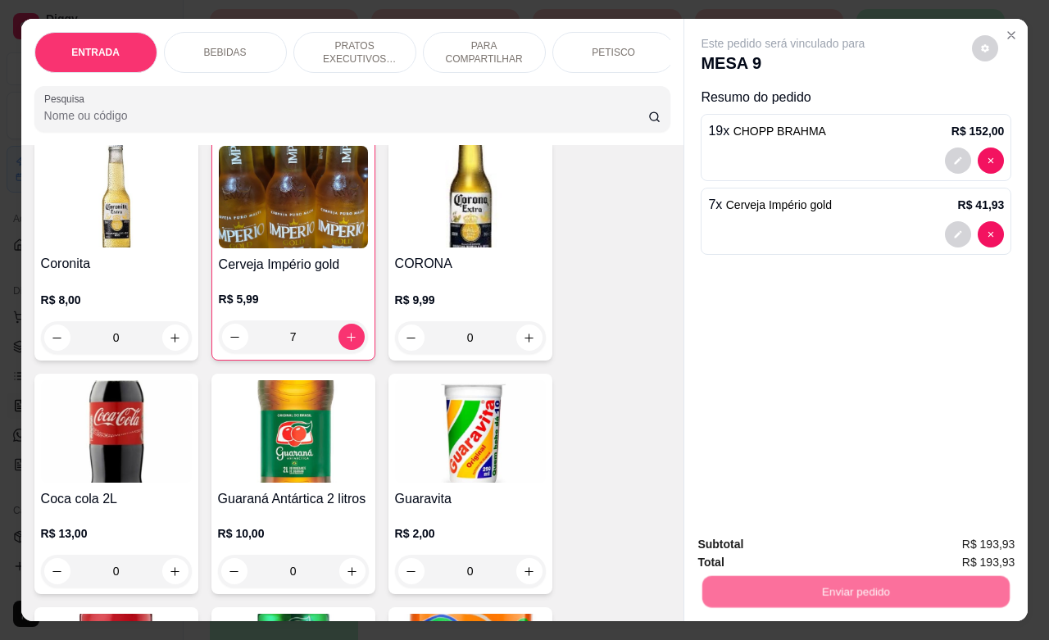
click at [754, 535] on button "Não registrar e enviar pedido" at bounding box center [799, 542] width 170 height 31
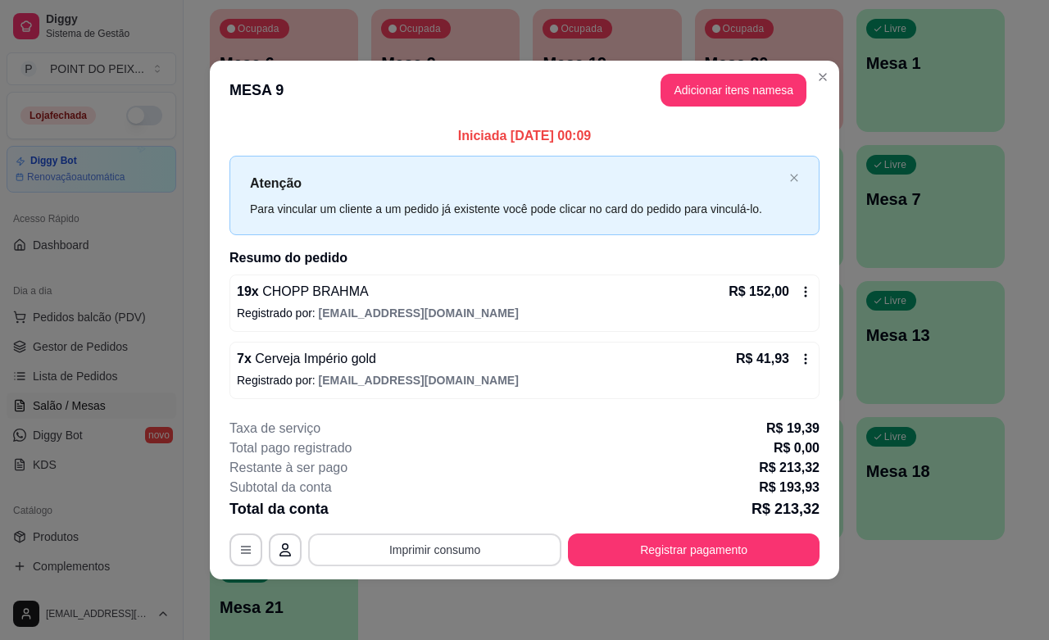
click at [489, 542] on button "Imprimir consumo" at bounding box center [434, 549] width 253 height 33
click at [441, 517] on button "IMPRESSORA" at bounding box center [439, 512] width 115 height 25
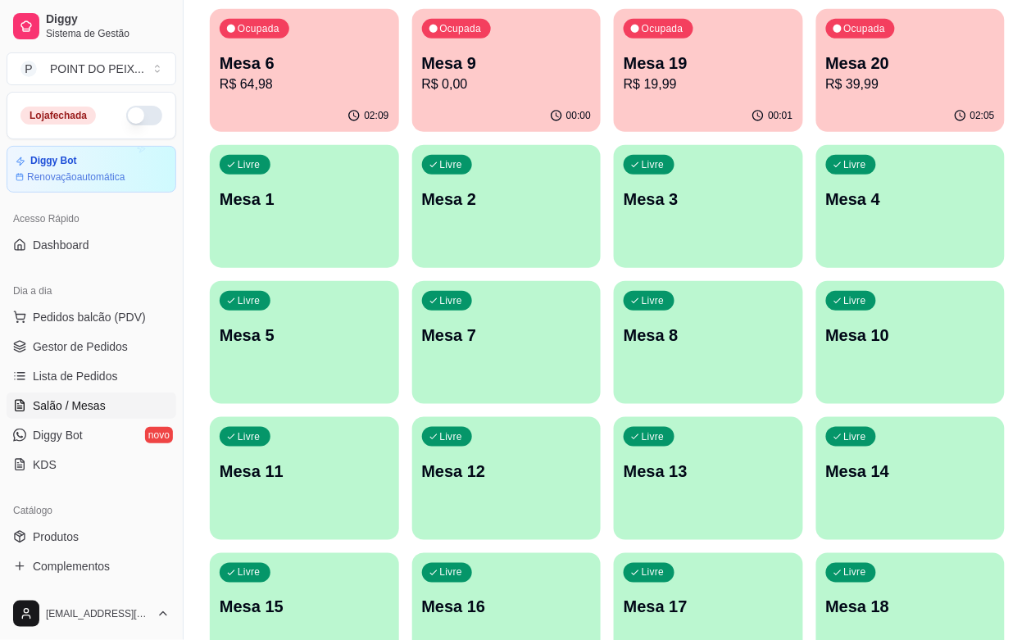
click at [816, 99] on div "Ocupada Mesa 20 R$ 39,99" at bounding box center [910, 54] width 189 height 91
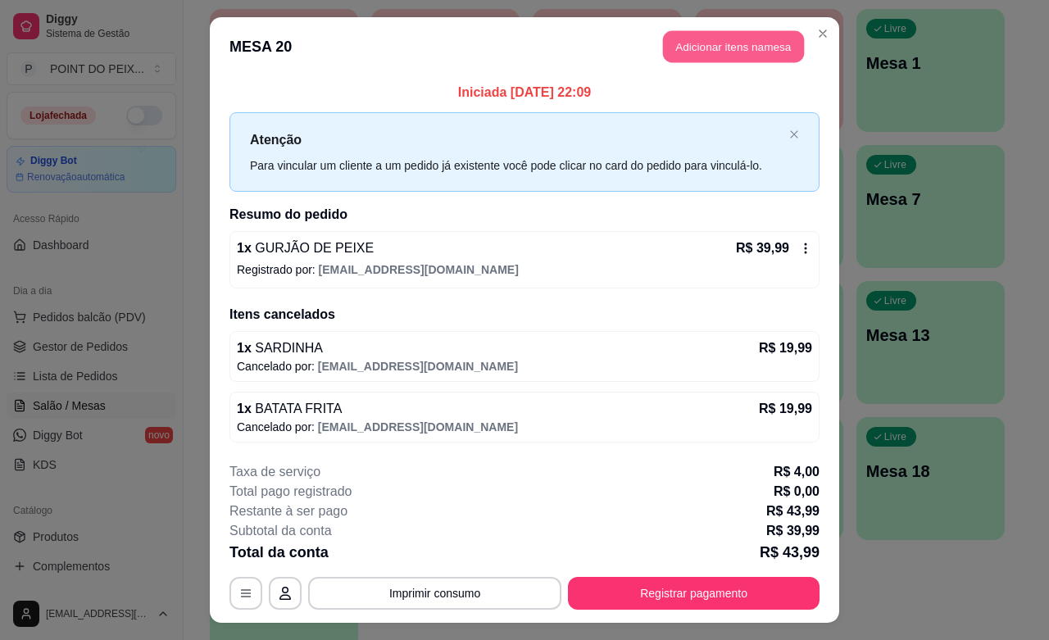
click at [743, 49] on button "Adicionar itens na mesa" at bounding box center [733, 47] width 141 height 32
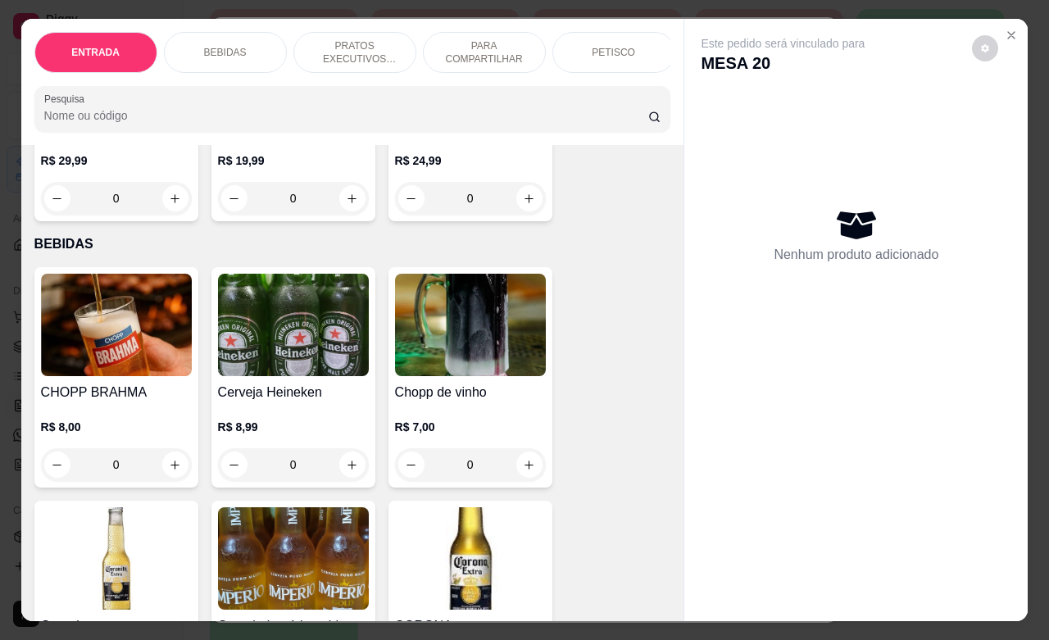
scroll to position [410, 0]
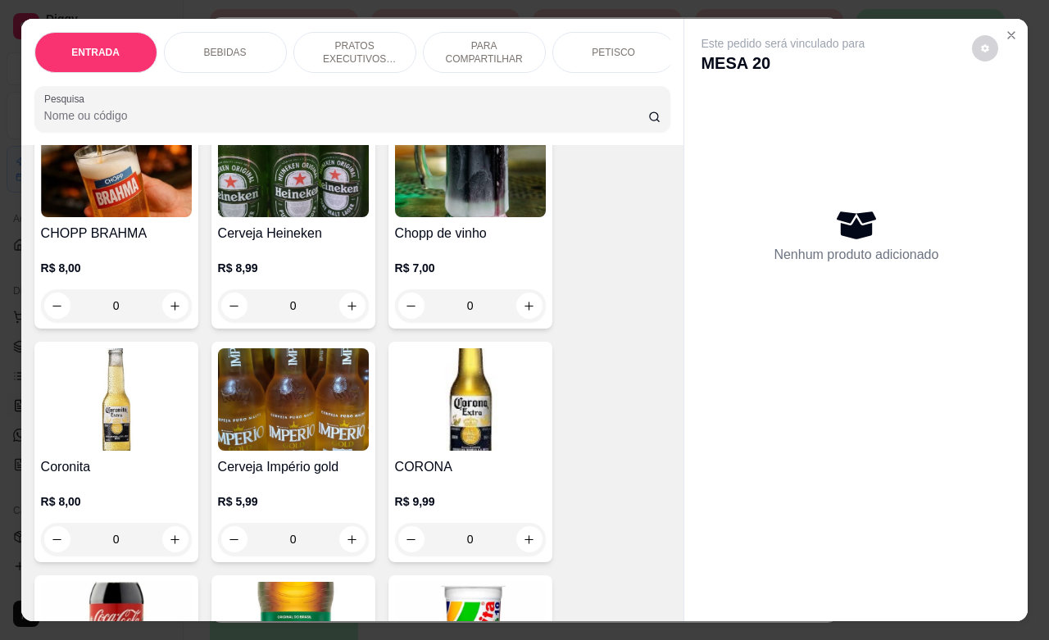
click at [169, 319] on button "increase-product-quantity" at bounding box center [175, 305] width 26 height 26
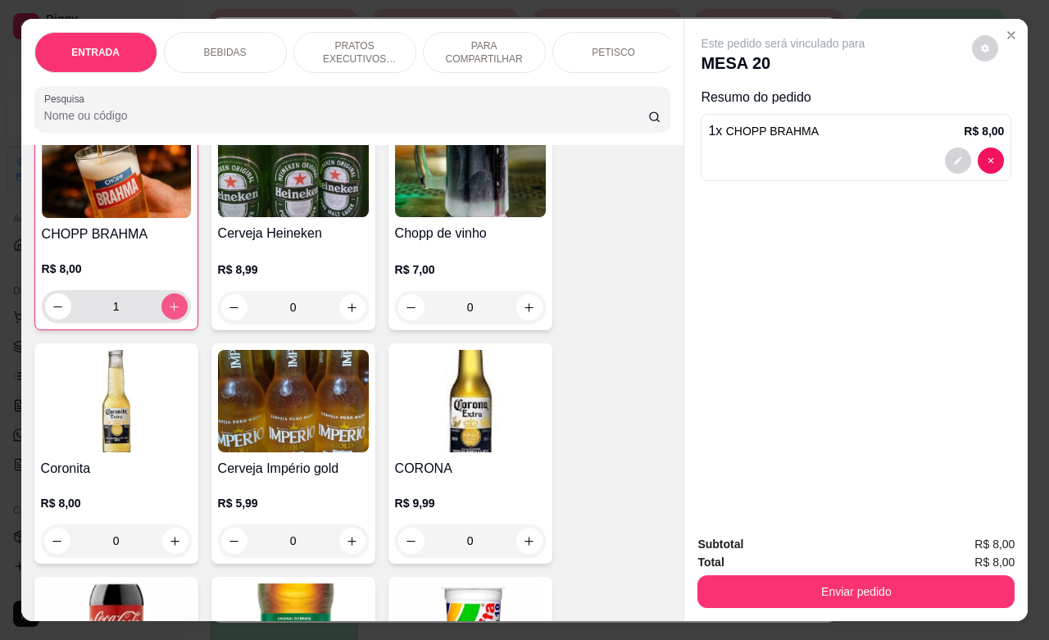
type input "1"
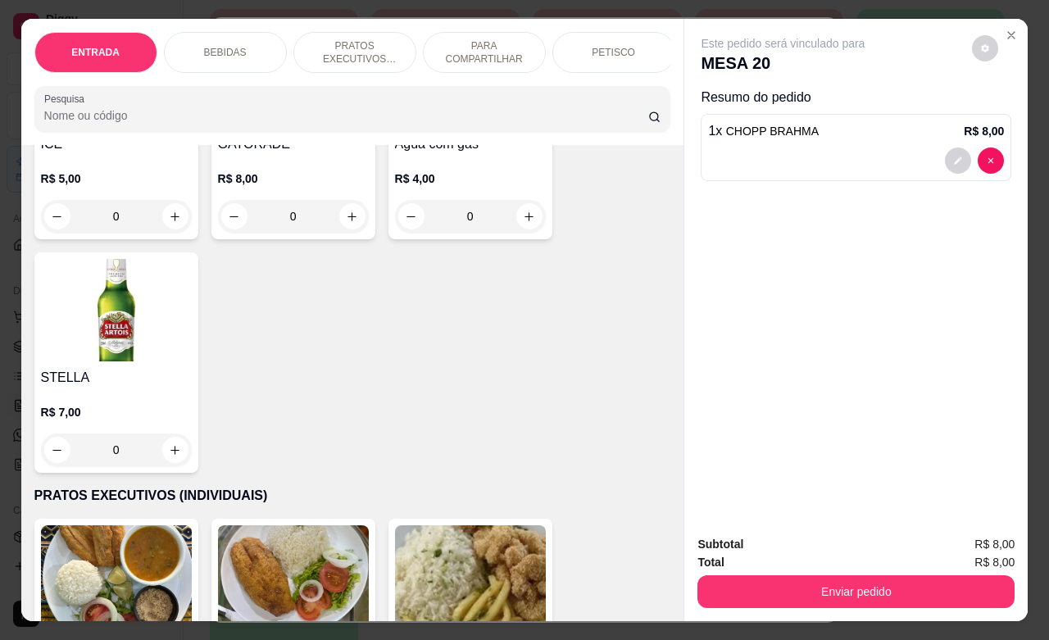
scroll to position [2049, 0]
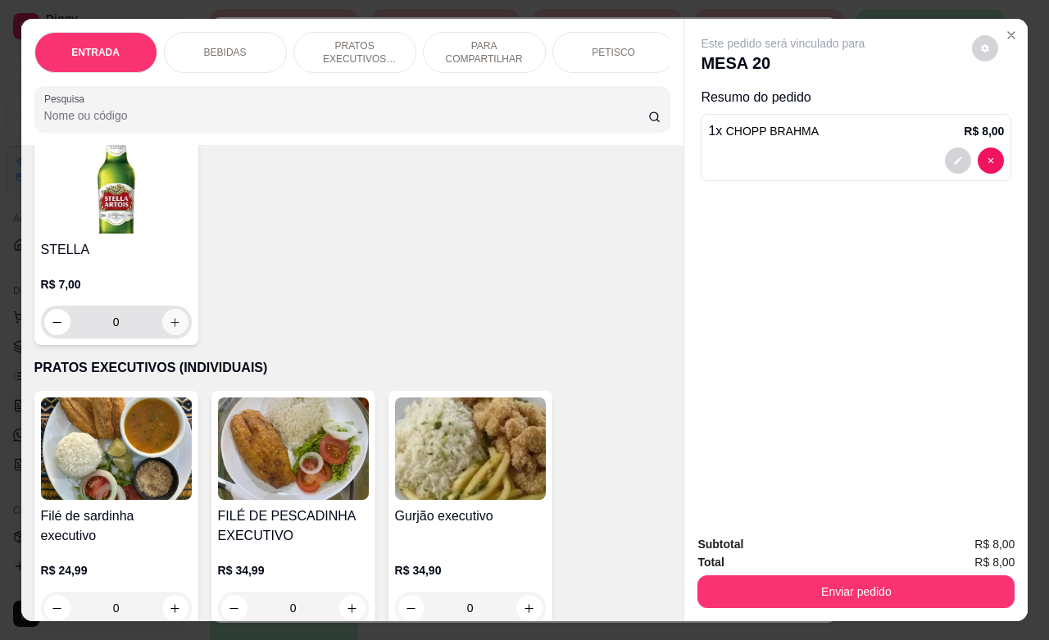
click at [170, 335] on button "increase-product-quantity" at bounding box center [175, 322] width 26 height 26
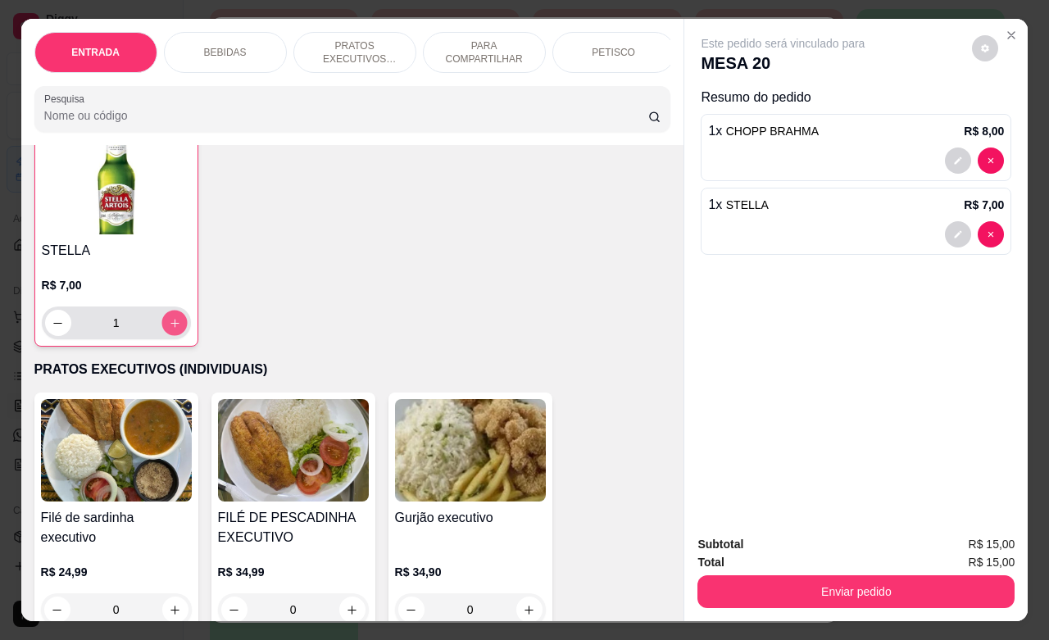
click at [170, 336] on button "increase-product-quantity" at bounding box center [173, 323] width 25 height 25
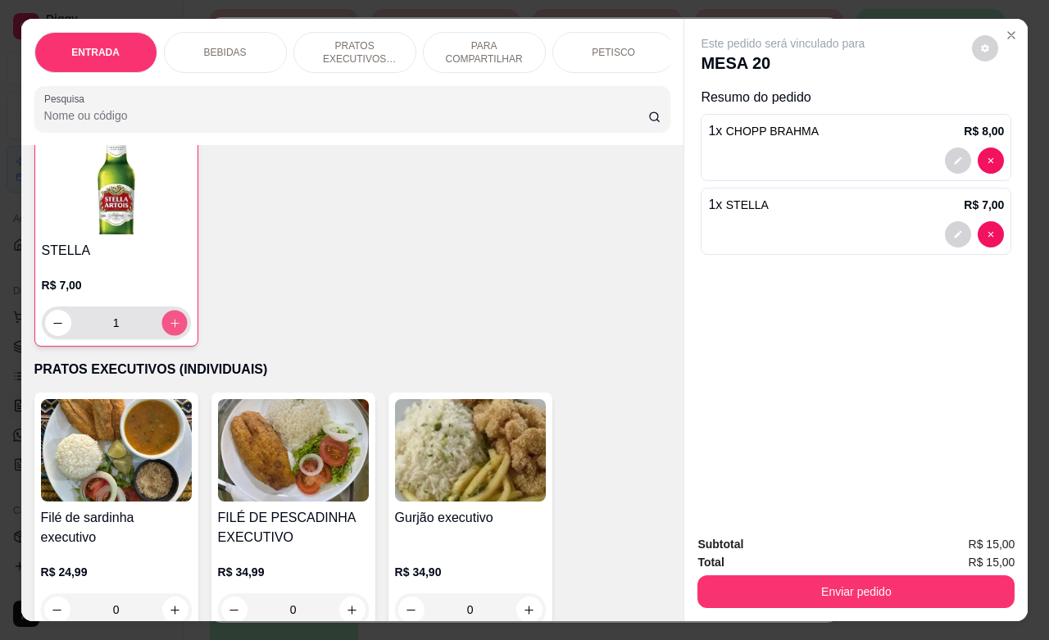
click at [170, 336] on button "increase-product-quantity" at bounding box center [173, 323] width 25 height 25
type input "7"
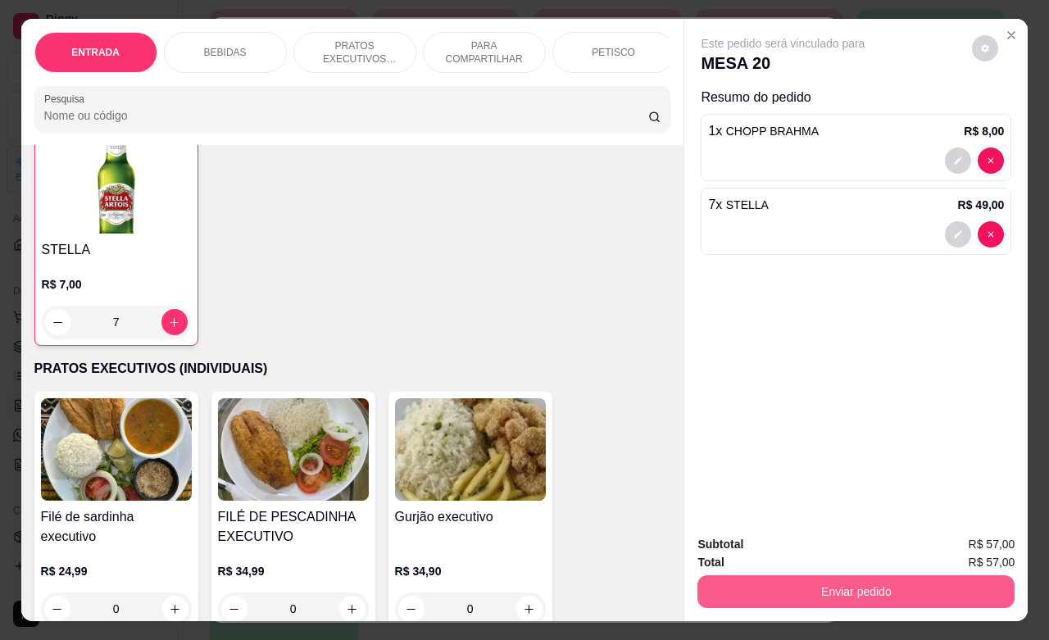
click at [845, 587] on button "Enviar pedido" at bounding box center [855, 591] width 317 height 33
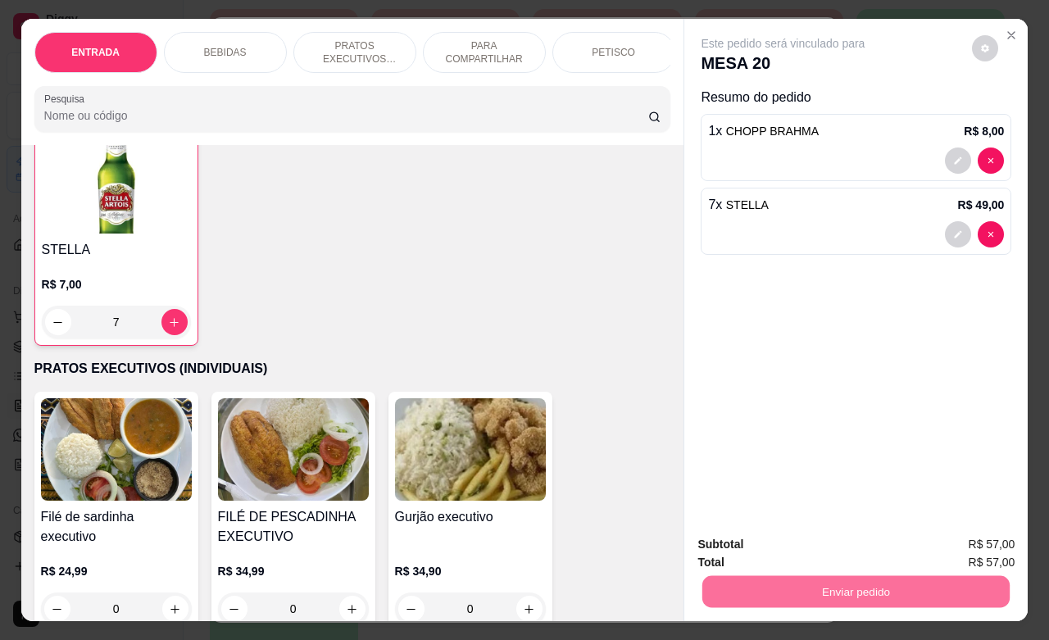
click at [800, 545] on button "Não registrar e enviar pedido" at bounding box center [799, 542] width 170 height 31
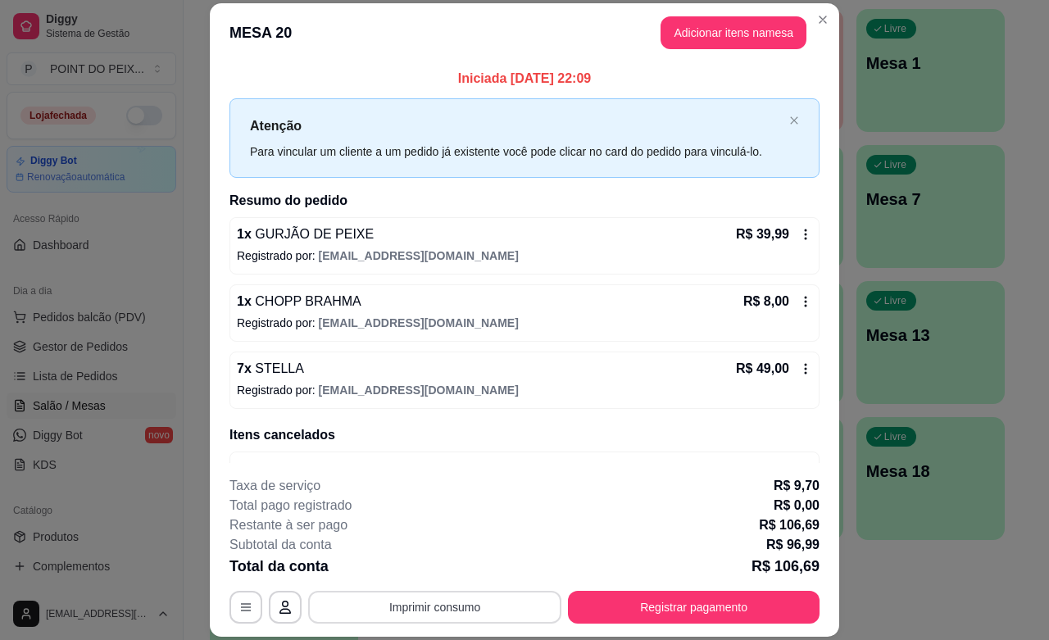
click at [471, 607] on button "Imprimir consumo" at bounding box center [434, 607] width 253 height 33
click at [445, 568] on button "IMPRESSORA" at bounding box center [431, 569] width 119 height 26
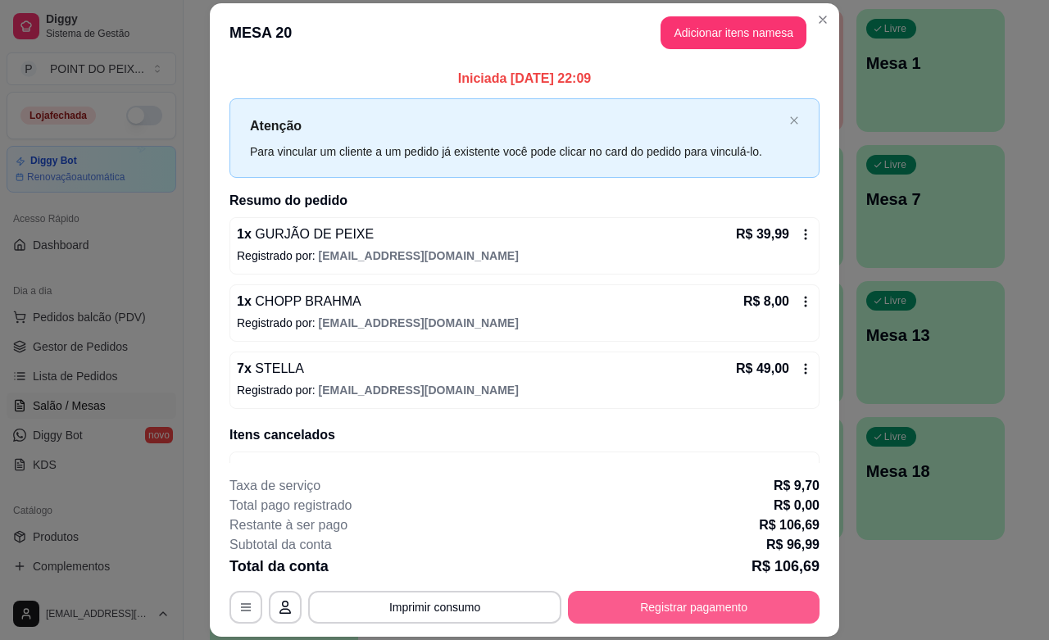
click at [599, 603] on button "Registrar pagamento" at bounding box center [694, 607] width 252 height 33
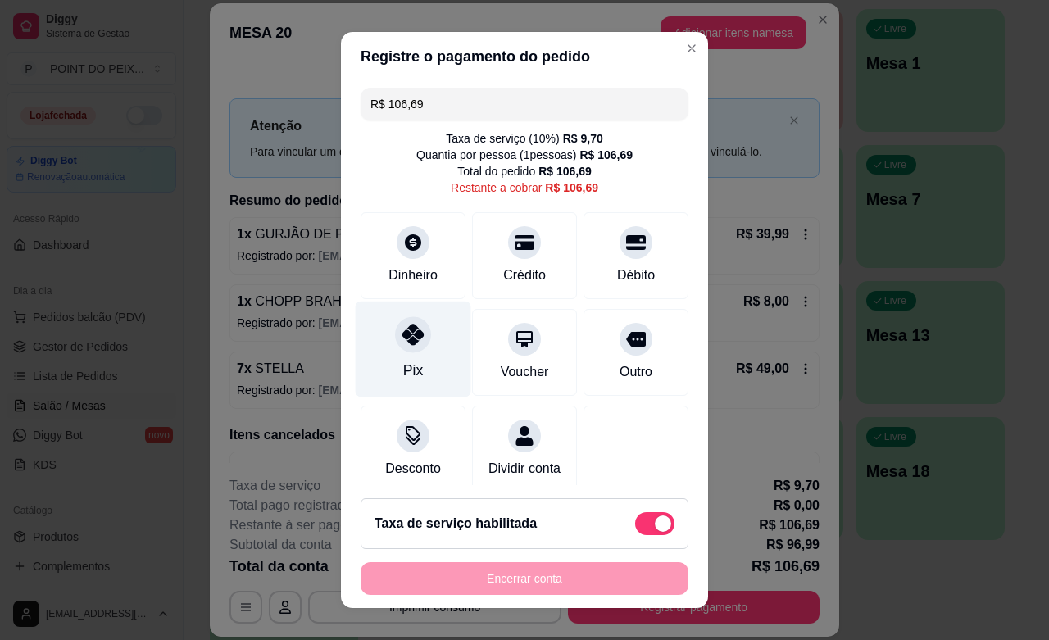
click at [407, 369] on div "Pix" at bounding box center [414, 350] width 116 height 96
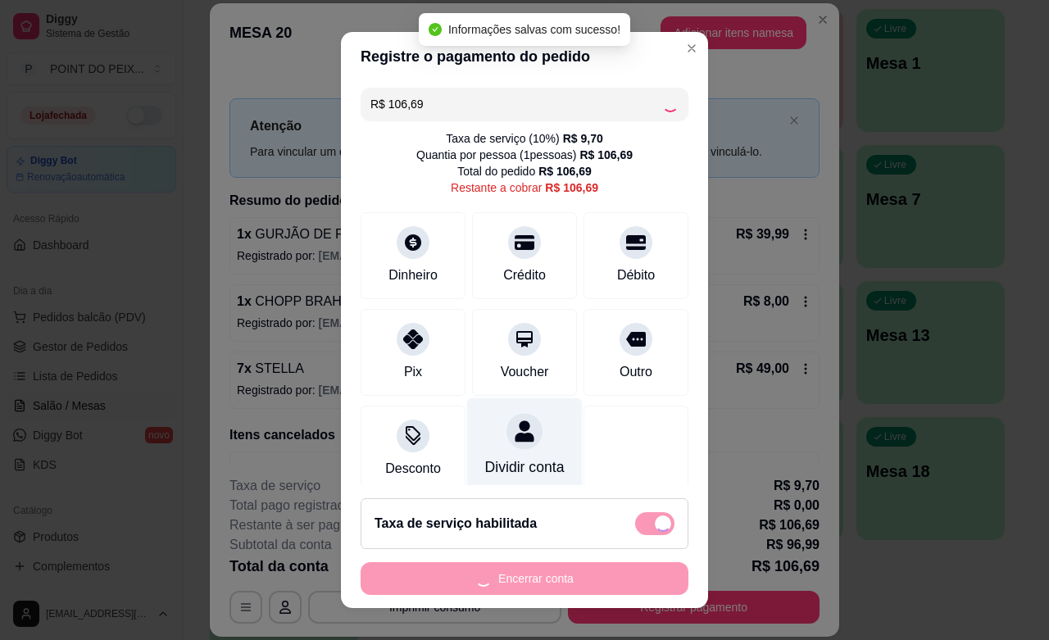
type input "R$ 0,00"
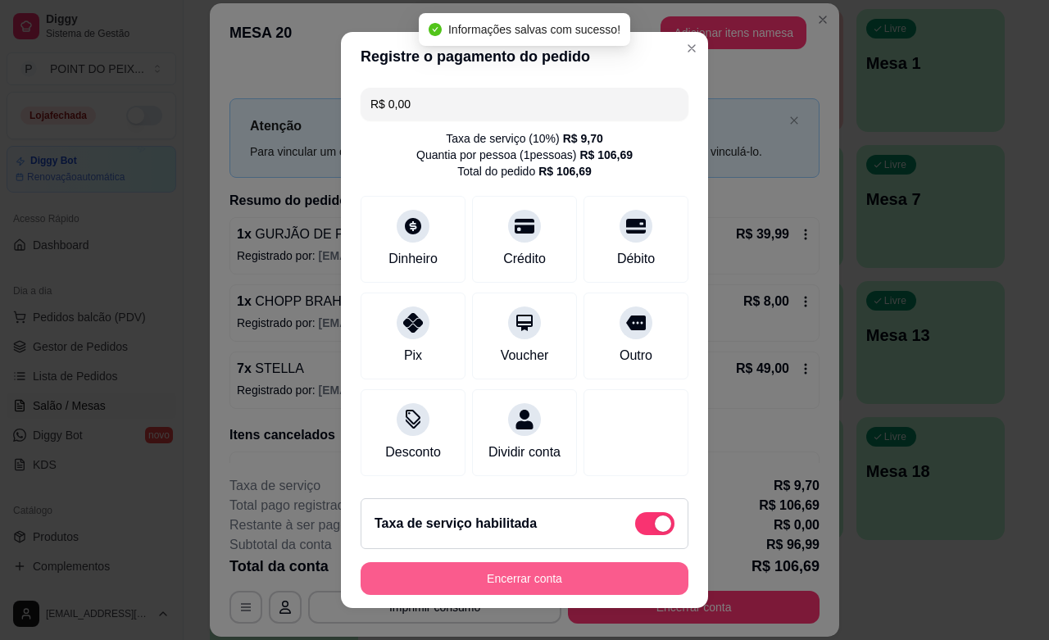
click at [561, 583] on button "Encerrar conta" at bounding box center [524, 578] width 328 height 33
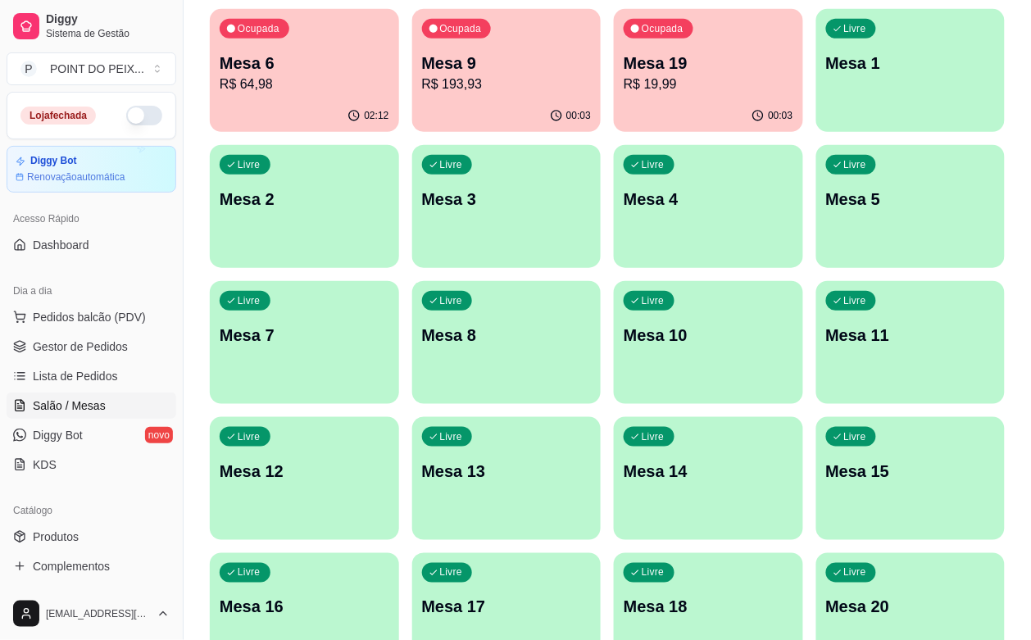
click at [614, 97] on div "Ocupada Mesa 19 R$ 19,99" at bounding box center [708, 54] width 189 height 91
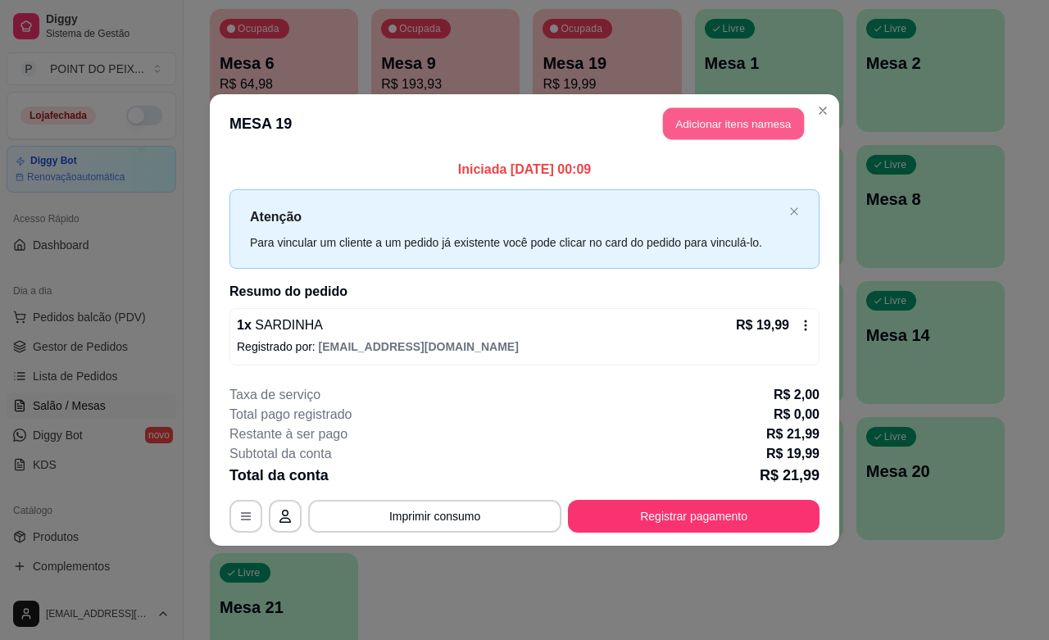
click at [752, 133] on button "Adicionar itens na mesa" at bounding box center [733, 124] width 141 height 32
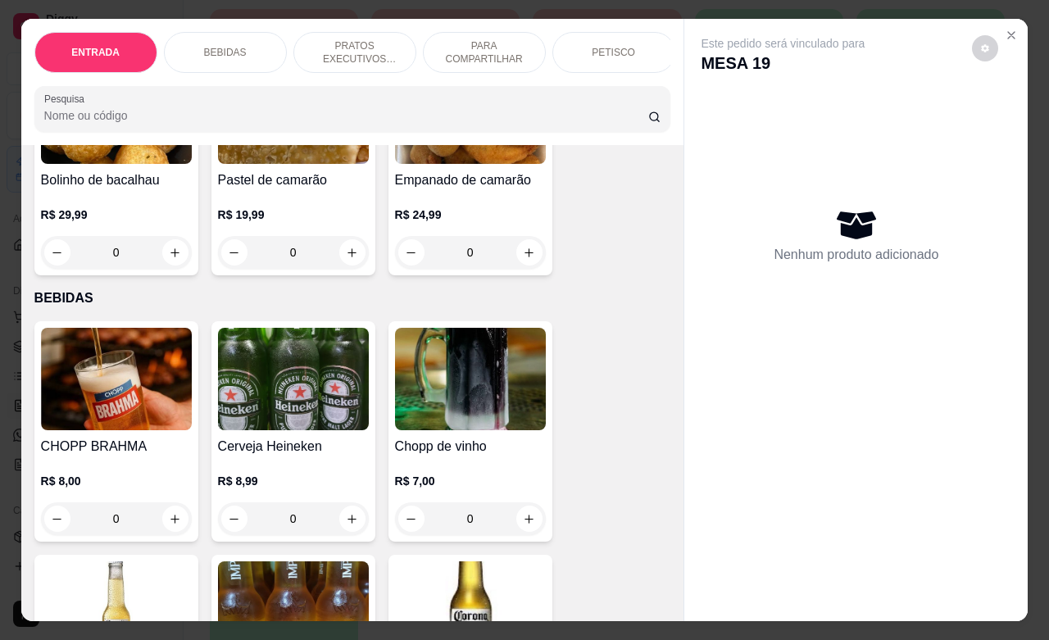
scroll to position [205, 0]
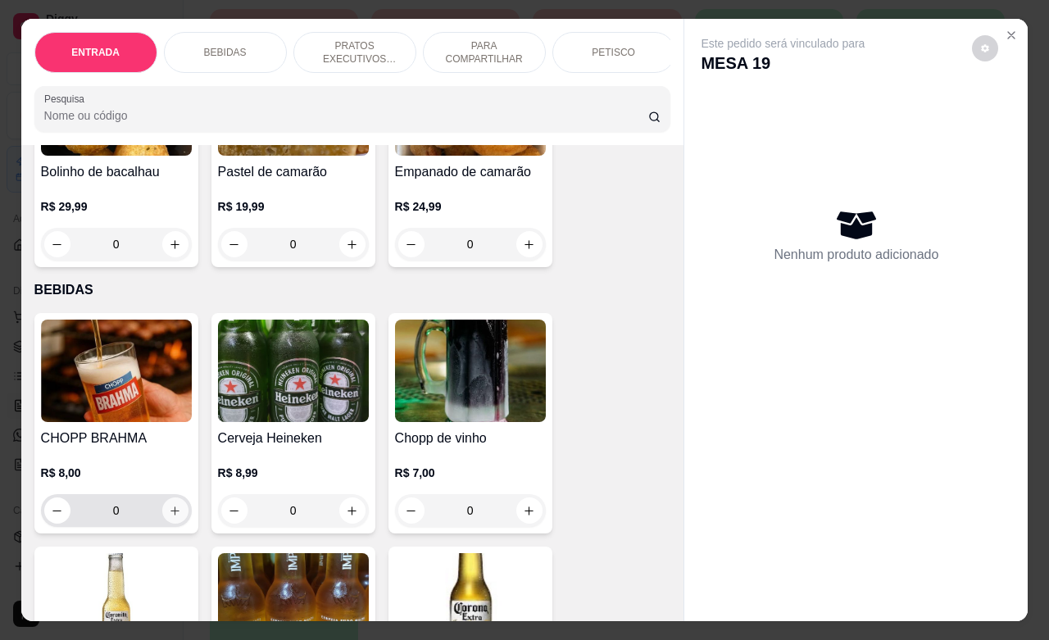
click at [169, 515] on icon "increase-product-quantity" at bounding box center [175, 511] width 12 height 12
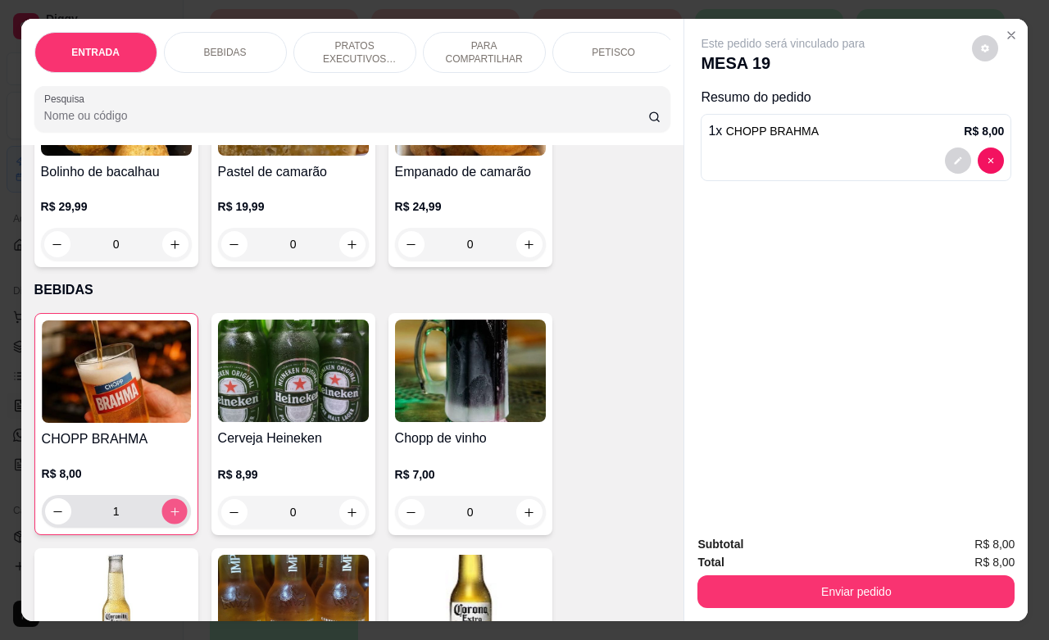
click at [168, 515] on icon "increase-product-quantity" at bounding box center [174, 512] width 12 height 12
type input "4"
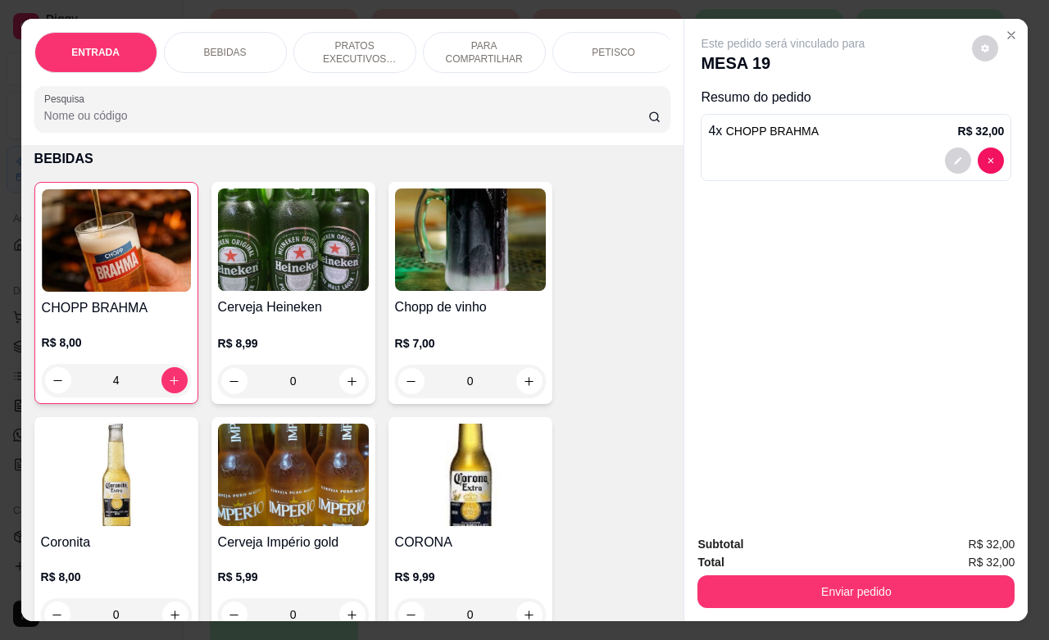
scroll to position [410, 0]
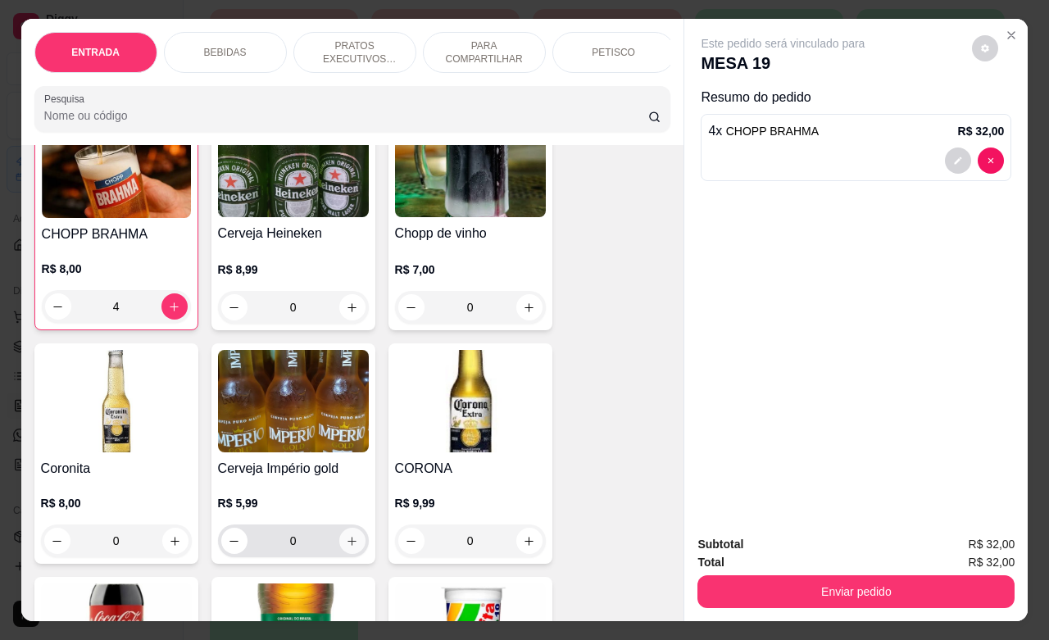
click at [341, 542] on button "increase-product-quantity" at bounding box center [352, 541] width 26 height 26
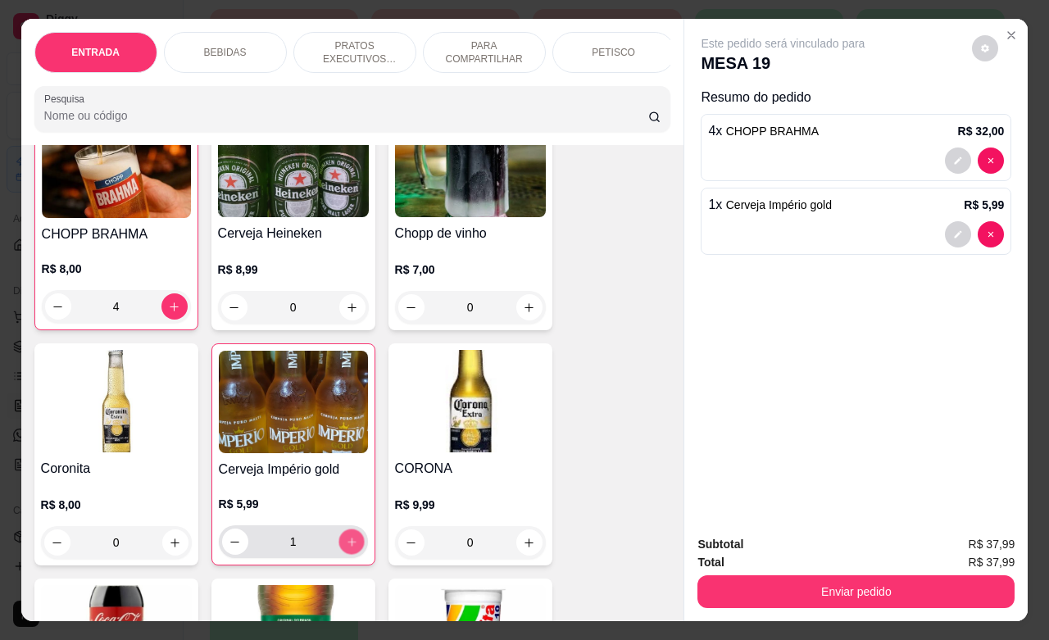
click at [341, 542] on button "increase-product-quantity" at bounding box center [350, 541] width 25 height 25
click at [342, 542] on button "increase-product-quantity" at bounding box center [350, 541] width 25 height 25
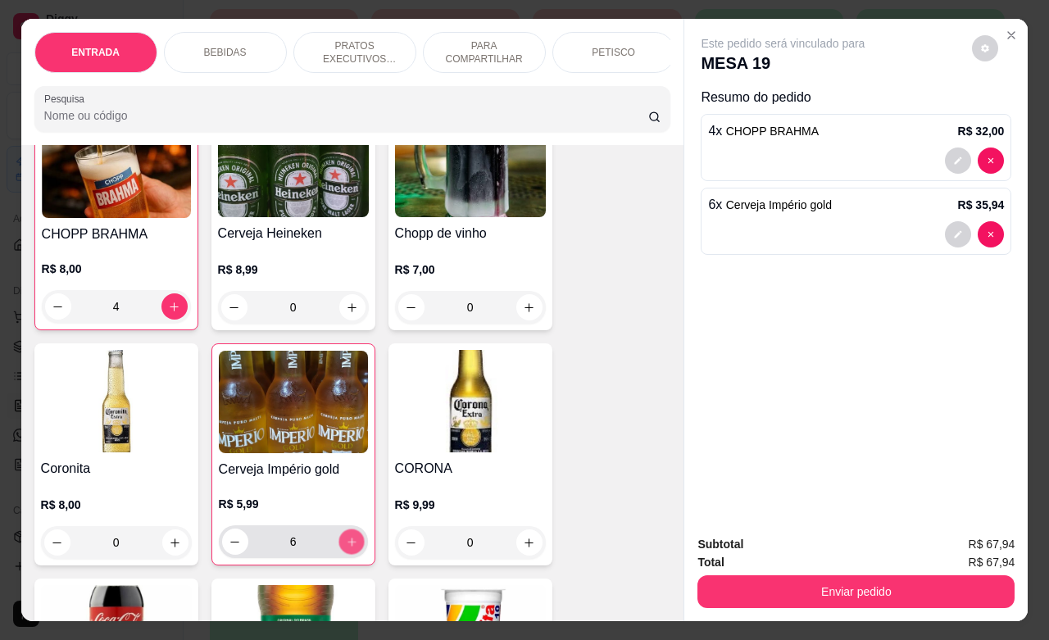
click at [342, 542] on button "increase-product-quantity" at bounding box center [350, 541] width 25 height 25
type input "7"
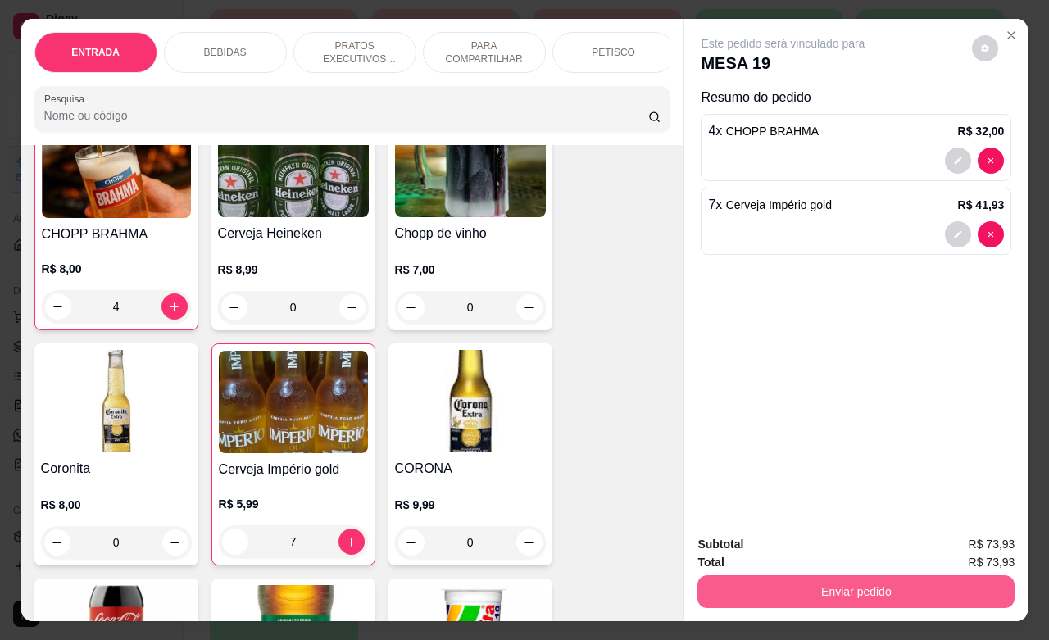
click at [828, 580] on button "Enviar pedido" at bounding box center [855, 591] width 317 height 33
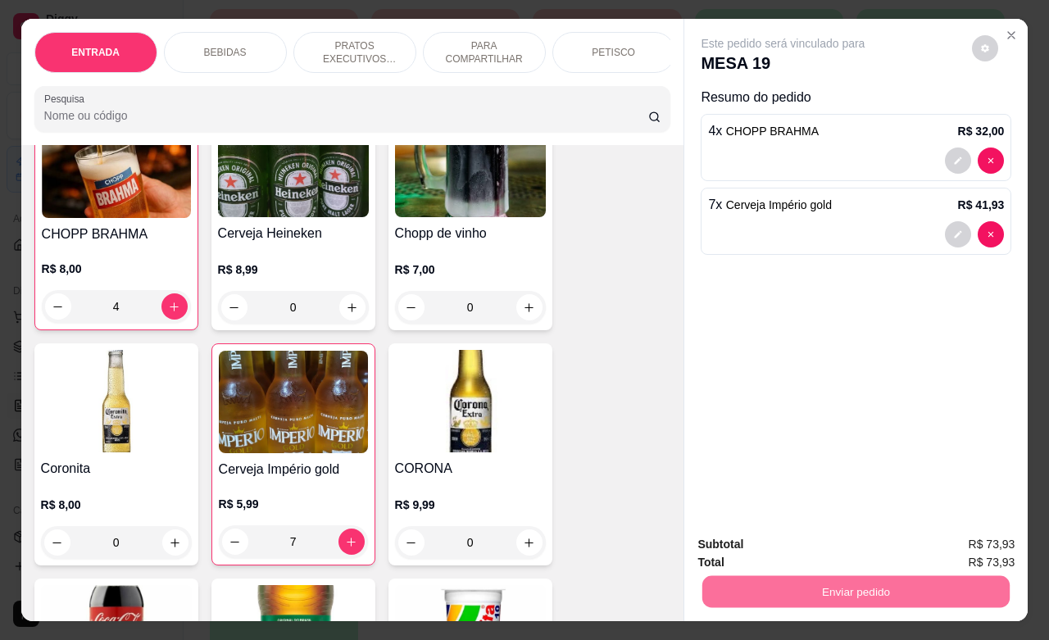
click at [751, 541] on button "Não registrar e enviar pedido" at bounding box center [799, 542] width 170 height 31
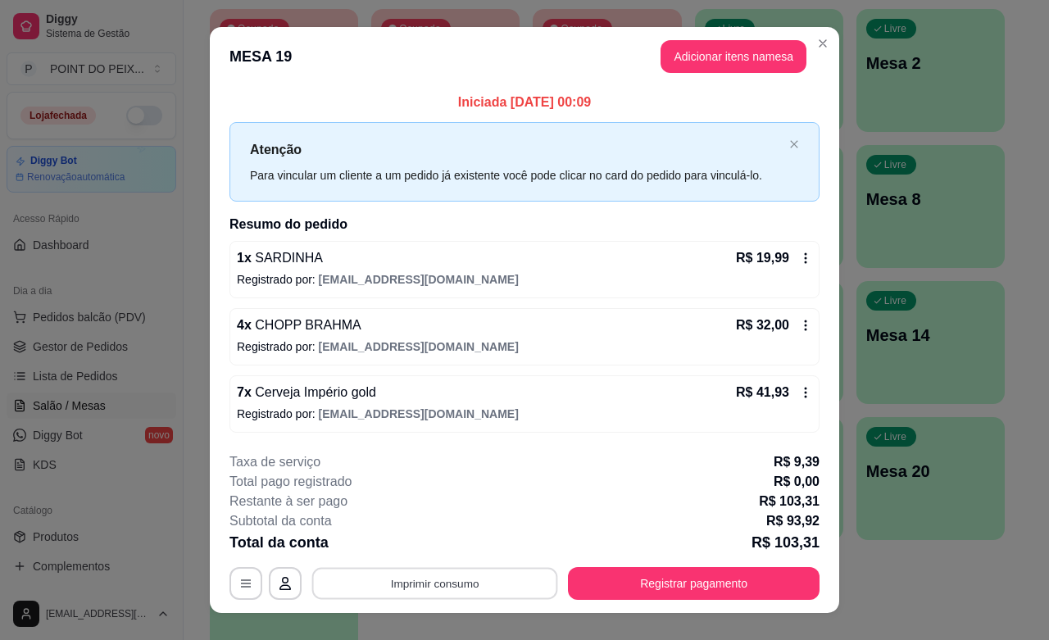
click at [448, 586] on button "Imprimir consumo" at bounding box center [435, 584] width 246 height 32
click at [455, 551] on button "IMPRESSORA" at bounding box center [431, 546] width 119 height 26
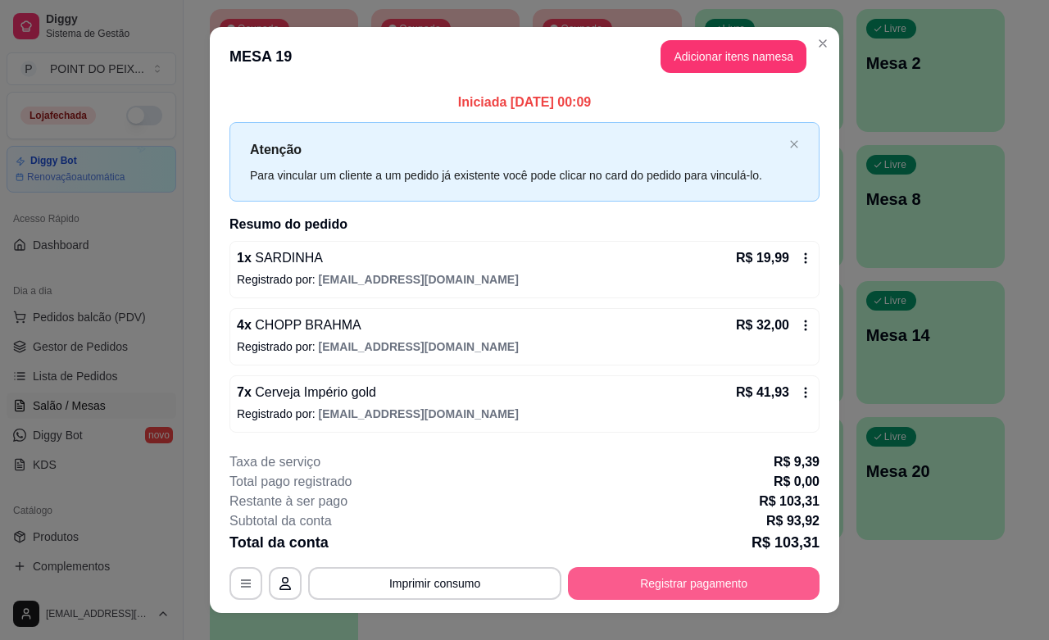
click at [678, 588] on button "Registrar pagamento" at bounding box center [694, 583] width 252 height 33
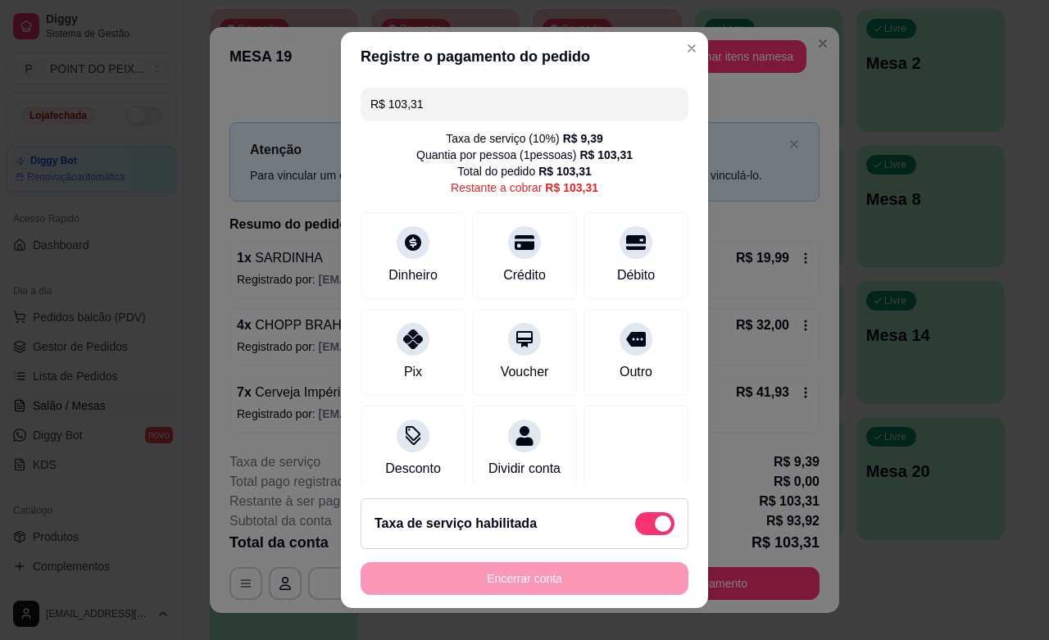
drag, startPoint x: 420, startPoint y: 111, endPoint x: 338, endPoint y: 84, distance: 87.1
click at [341, 84] on div "R$ 103,31 Taxa de serviço ( 10 %) R$ 9,39 Quantia por pessoa ( 1 pessoas) R$ 10…" at bounding box center [524, 283] width 367 height 404
click at [403, 365] on div "Pix" at bounding box center [413, 370] width 20 height 21
click at [418, 271] on div "Dinheiro" at bounding box center [413, 273] width 54 height 21
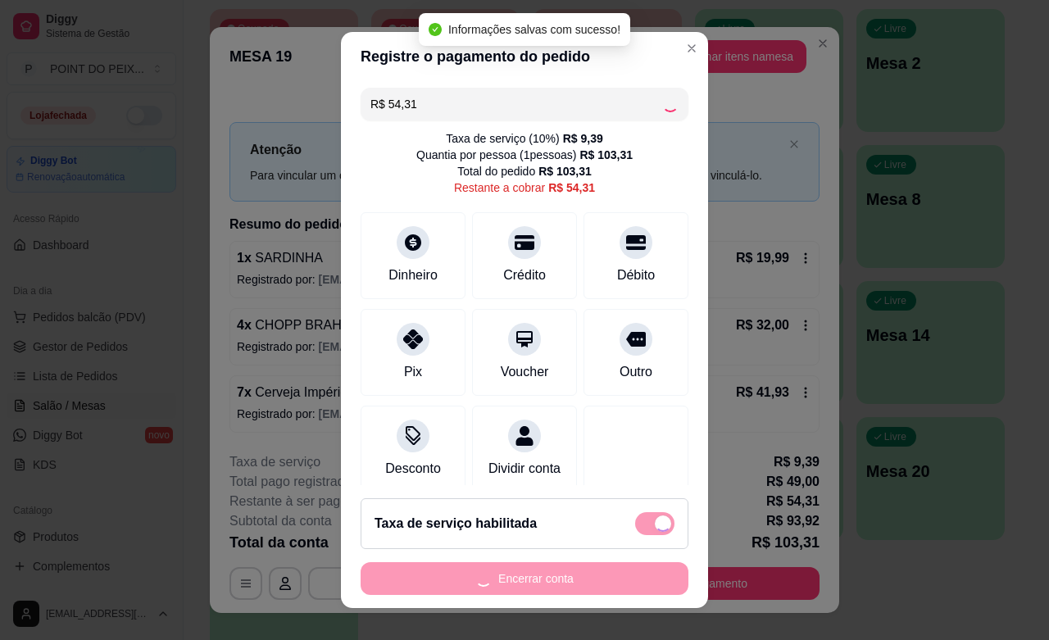
type input "R$ 0,00"
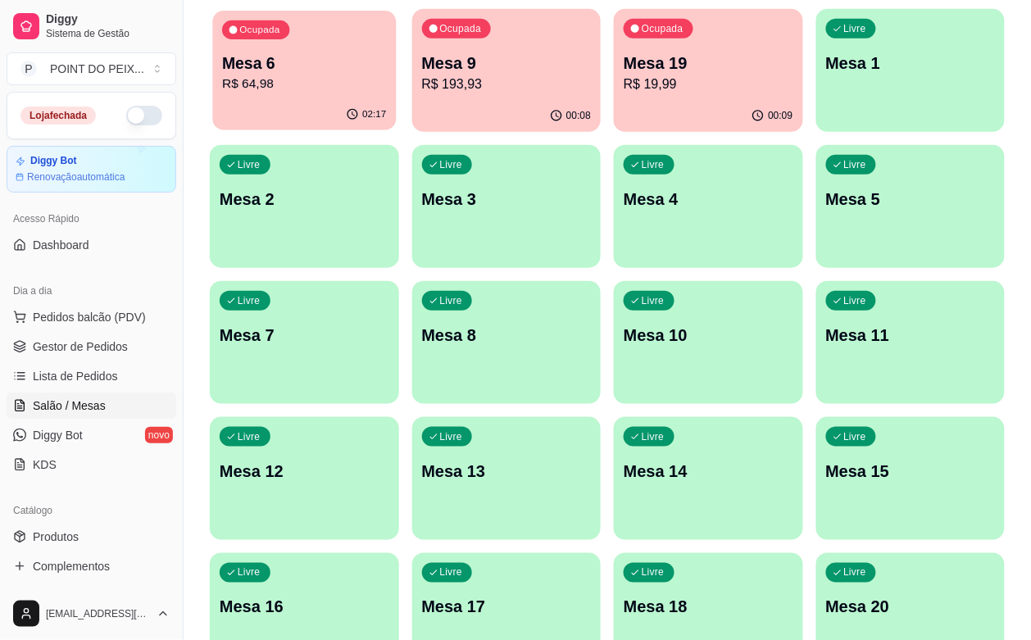
click at [297, 94] on div "Ocupada Mesa 6 R$ 64,98" at bounding box center [304, 55] width 184 height 88
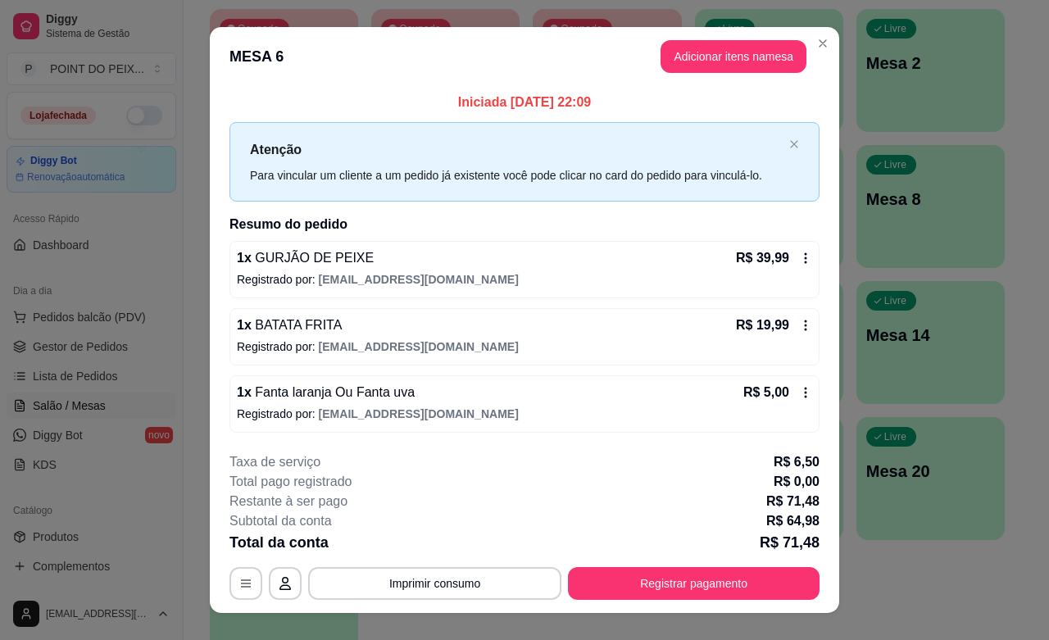
scroll to position [25, 0]
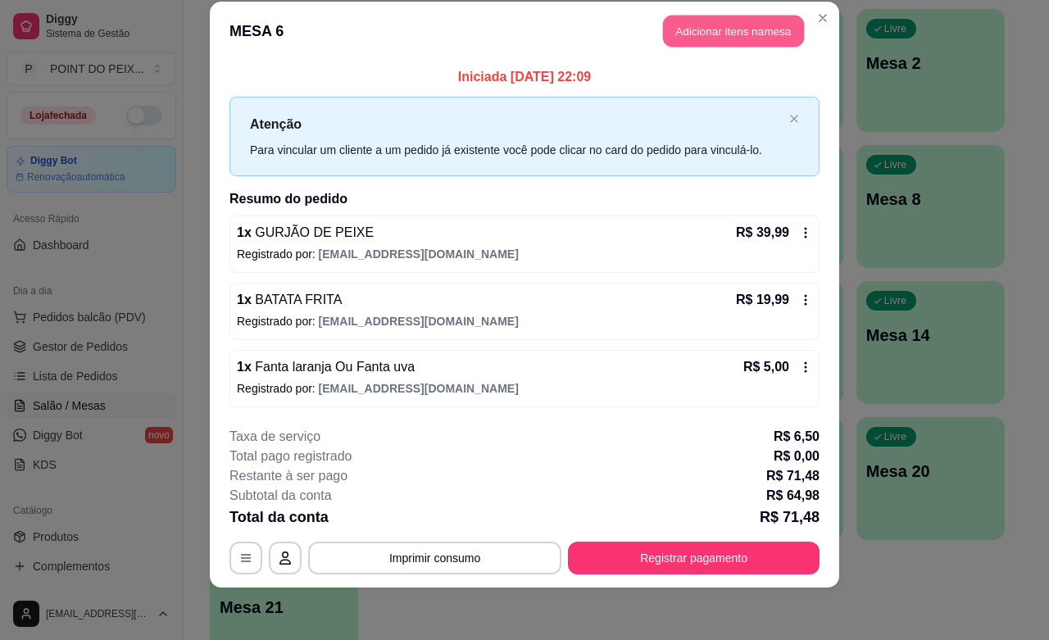
click at [719, 30] on button "Adicionar itens na mesa" at bounding box center [733, 32] width 141 height 32
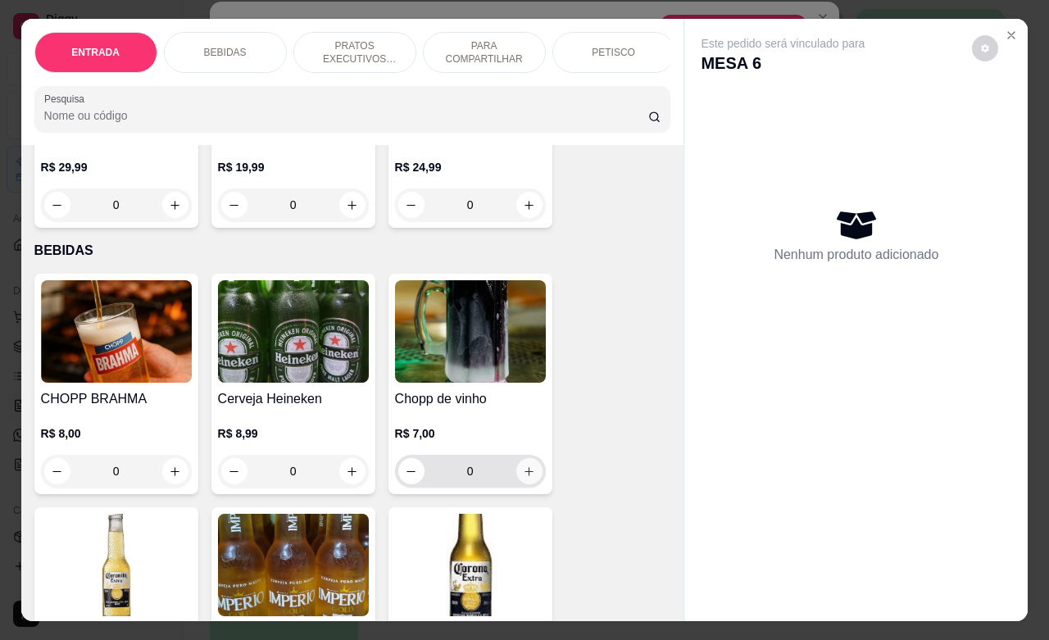
scroll to position [307, 0]
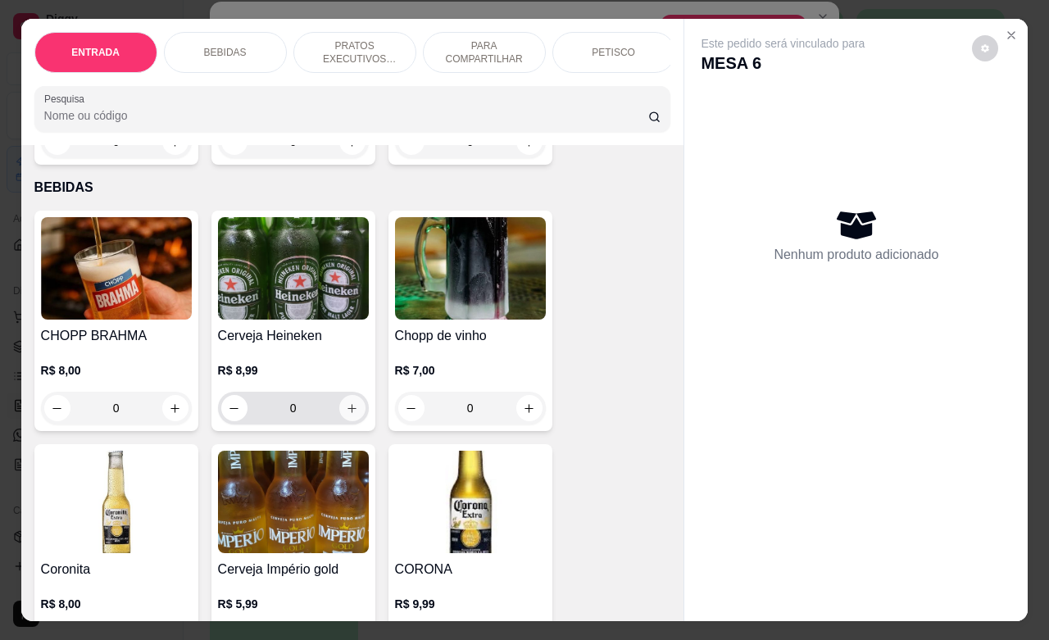
click at [347, 421] on button "increase-product-quantity" at bounding box center [352, 408] width 26 height 26
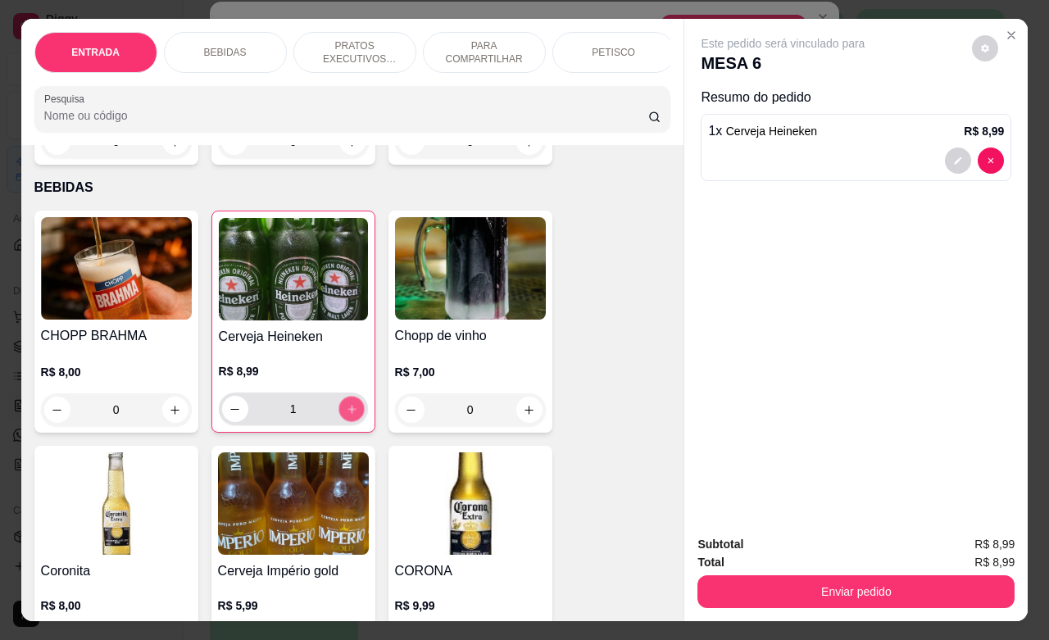
click at [347, 422] on button "increase-product-quantity" at bounding box center [350, 409] width 25 height 25
type input "2"
click at [169, 416] on icon "increase-product-quantity" at bounding box center [175, 410] width 12 height 12
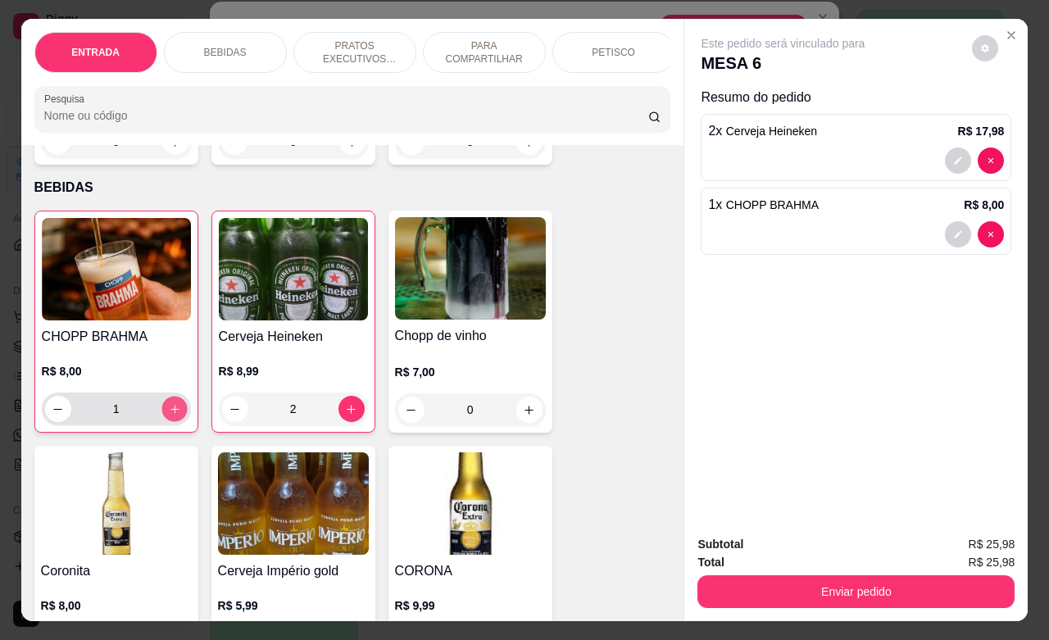
click at [169, 415] on icon "increase-product-quantity" at bounding box center [174, 409] width 12 height 12
type input "2"
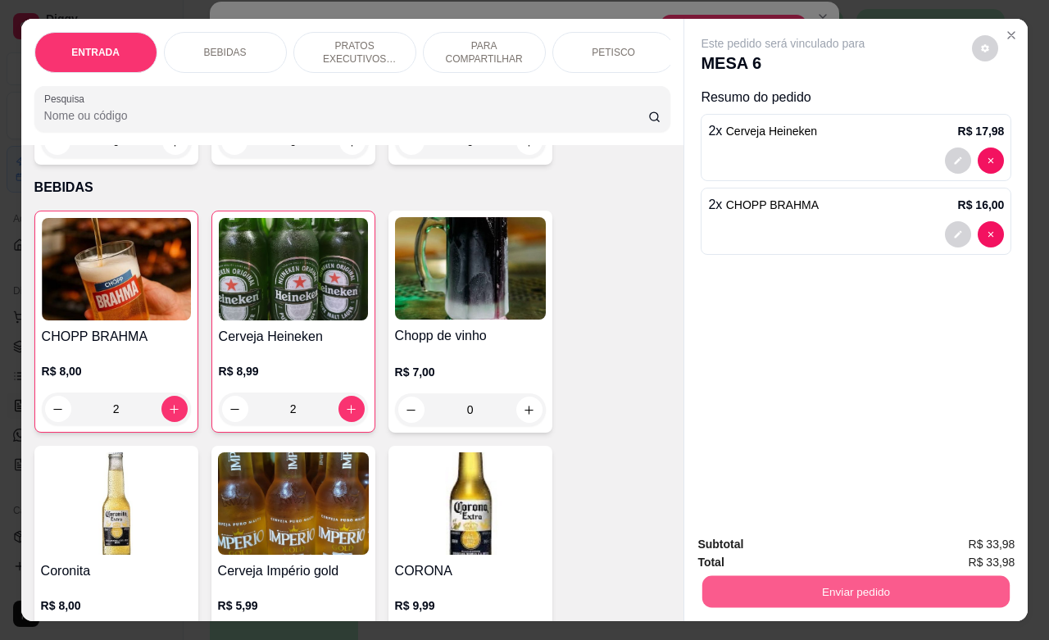
click at [850, 587] on button "Enviar pedido" at bounding box center [855, 591] width 307 height 32
click at [748, 537] on button "Não registrar e enviar pedido" at bounding box center [800, 542] width 166 height 30
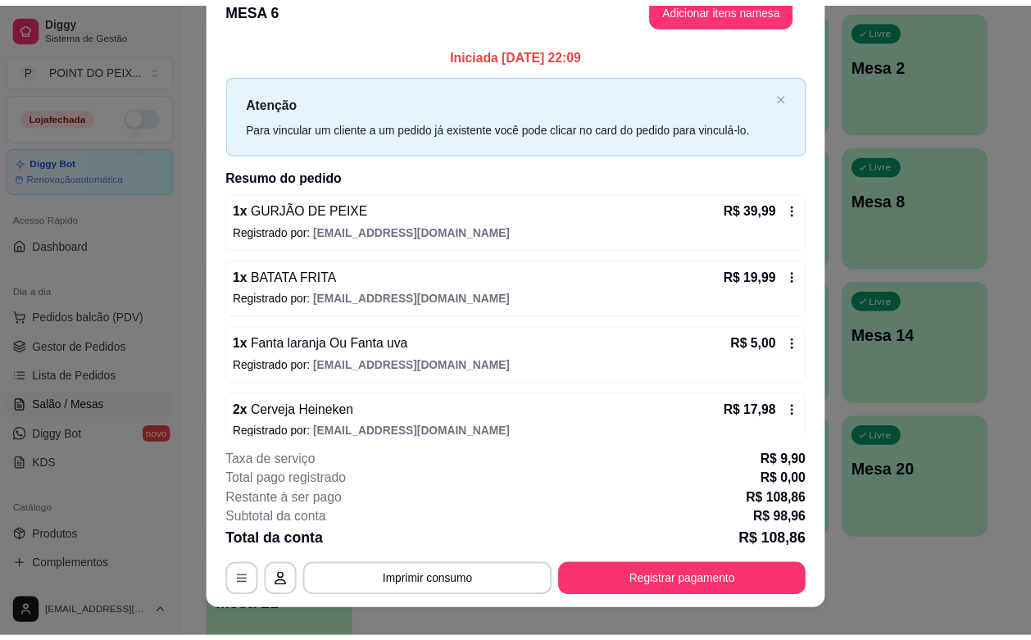
scroll to position [2, 0]
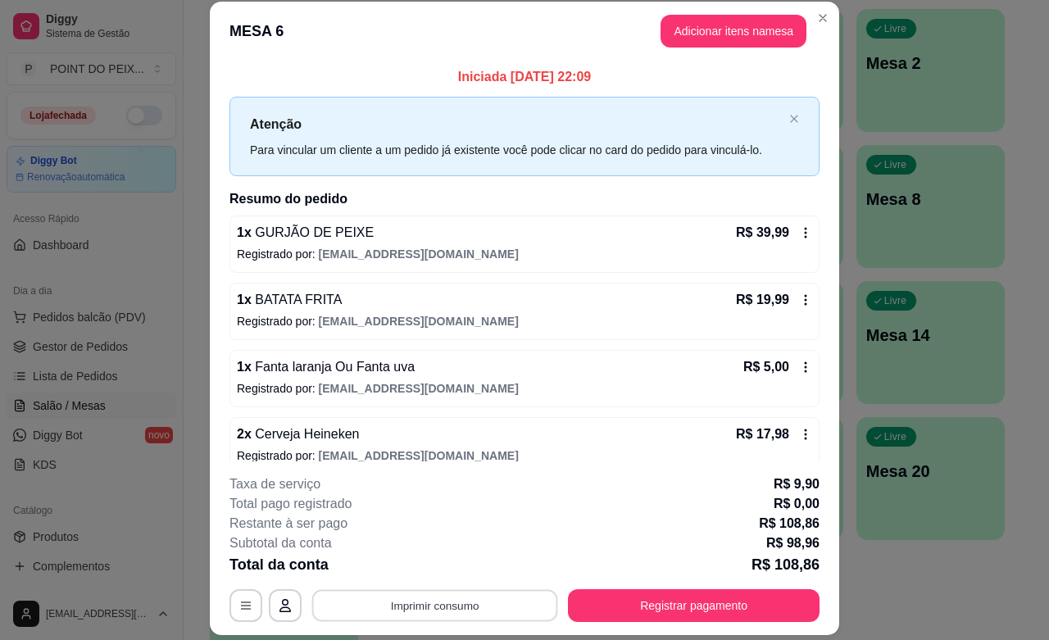
click at [447, 594] on button "Imprimir consumo" at bounding box center [435, 606] width 246 height 32
click at [433, 564] on button "IMPRESSORA" at bounding box center [431, 568] width 119 height 26
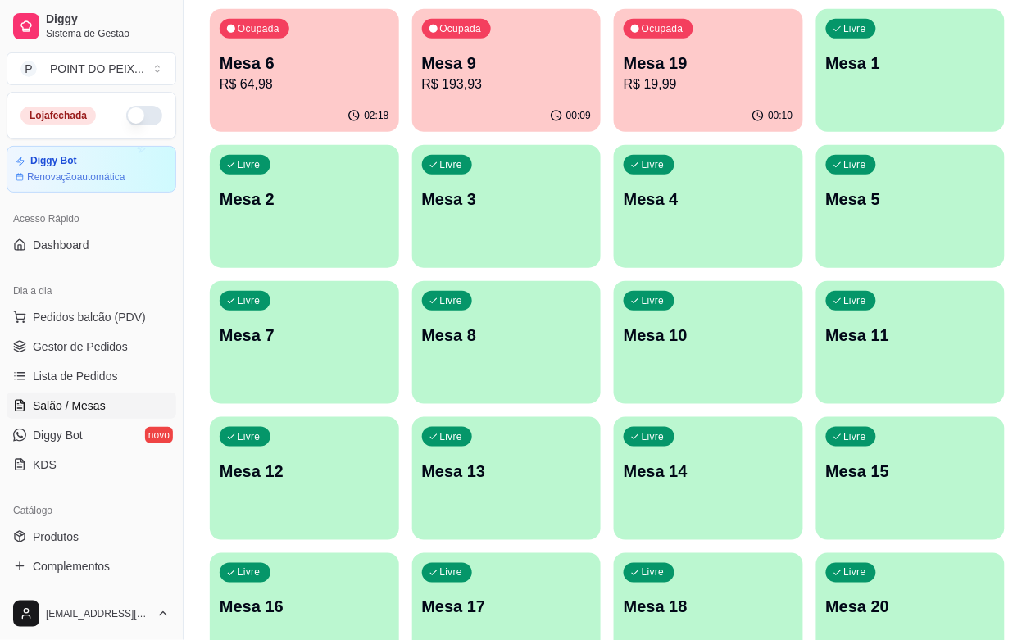
click at [617, 102] on div "00:10" at bounding box center [708, 116] width 189 height 32
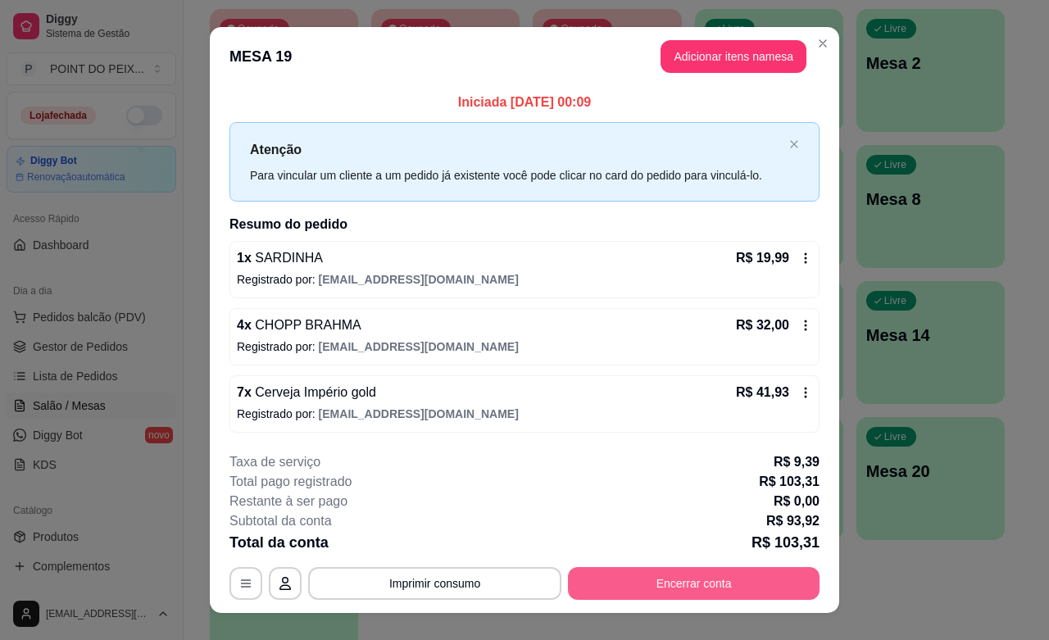
click at [710, 583] on button "Encerrar conta" at bounding box center [694, 583] width 252 height 33
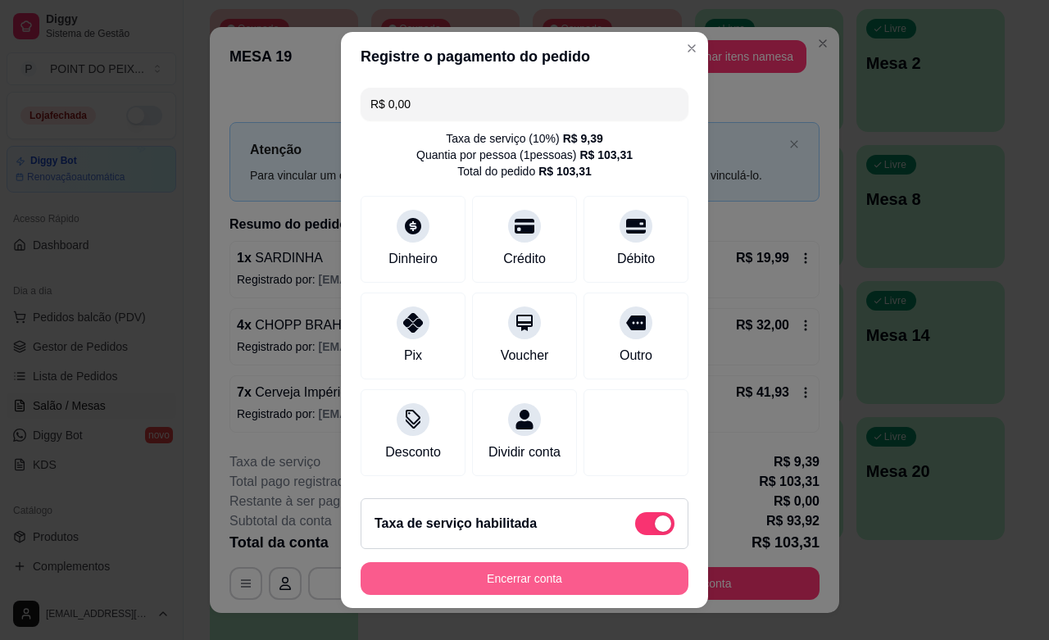
click at [582, 578] on button "Encerrar conta" at bounding box center [524, 578] width 328 height 33
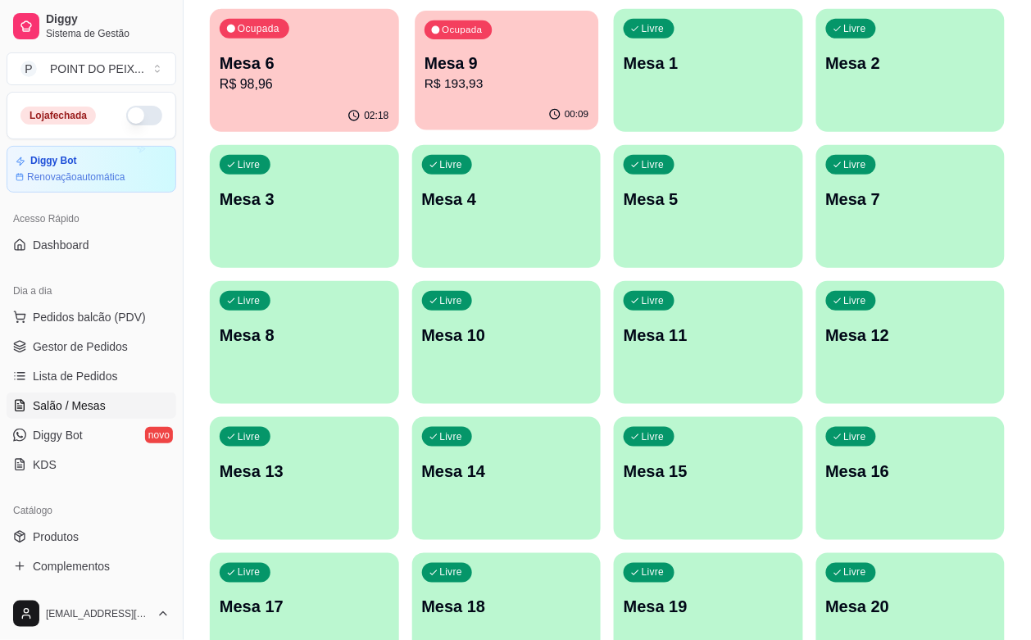
click at [445, 120] on div "00:09" at bounding box center [507, 114] width 184 height 31
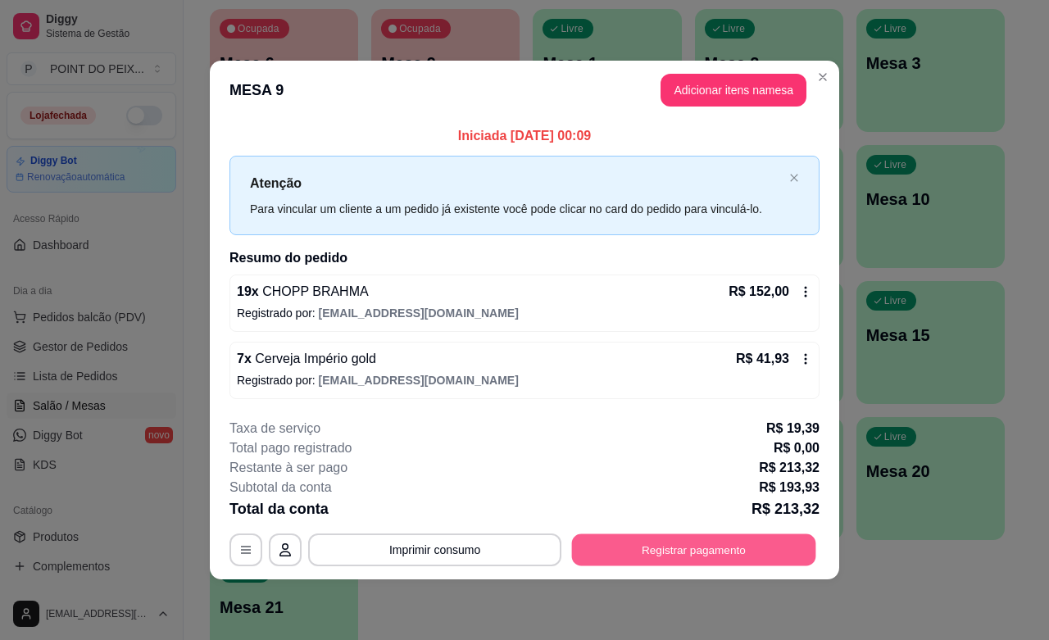
click at [681, 555] on button "Registrar pagamento" at bounding box center [694, 550] width 244 height 32
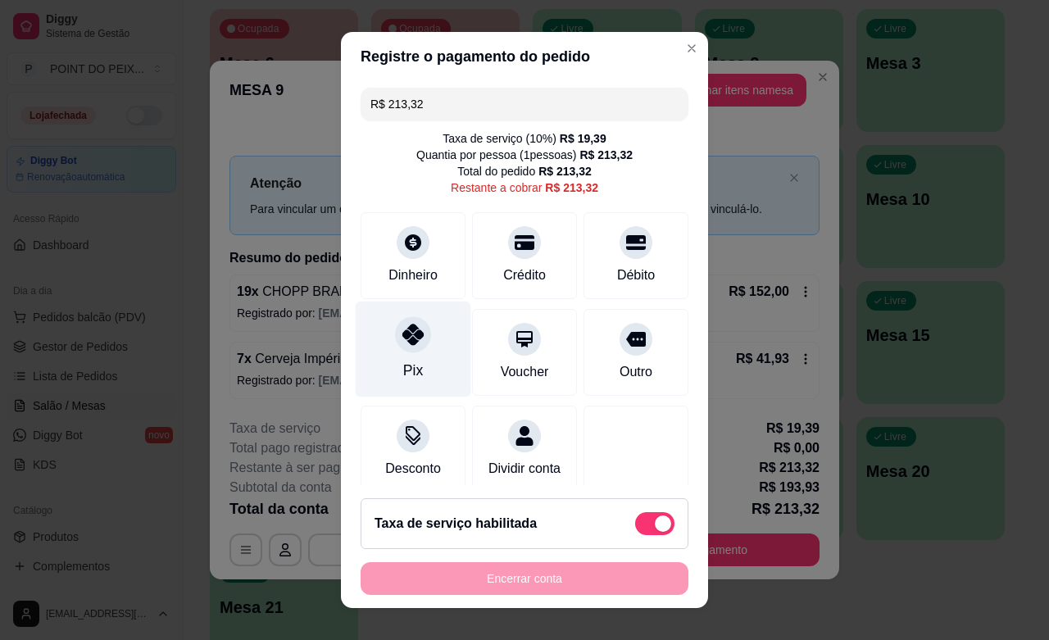
click at [407, 366] on div "Pix" at bounding box center [414, 350] width 116 height 96
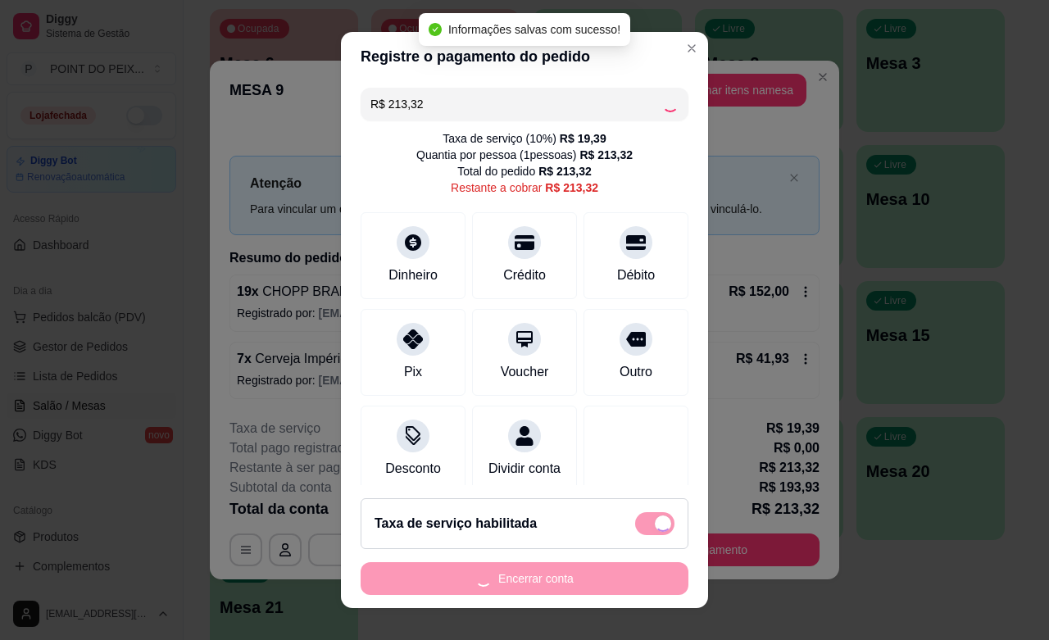
type input "R$ 0,00"
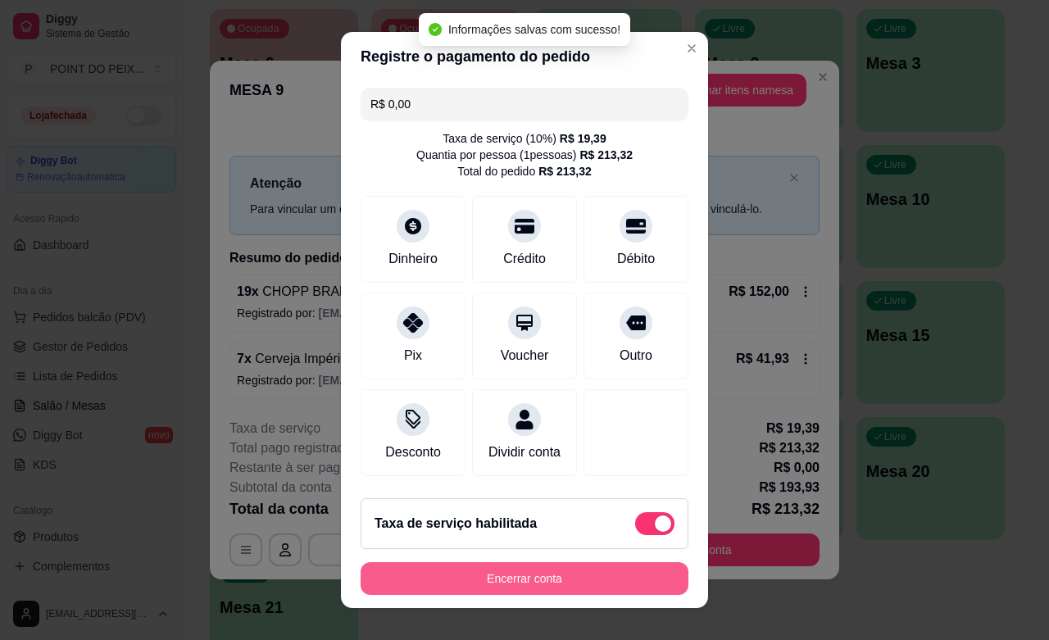
click at [603, 574] on button "Encerrar conta" at bounding box center [524, 578] width 328 height 33
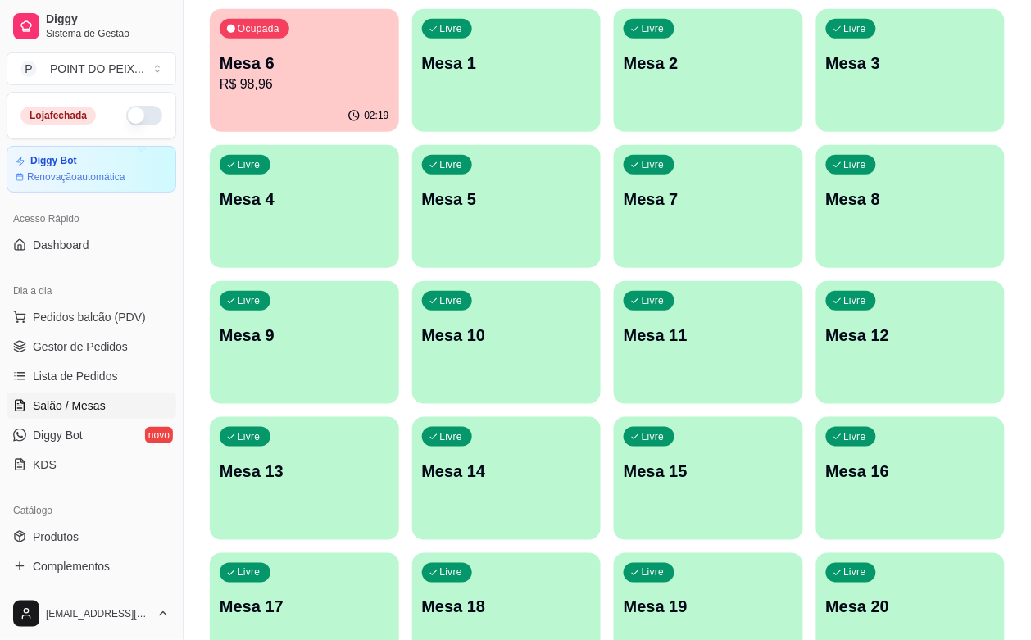
click at [307, 98] on div "Ocupada Mesa 6 R$ 98,96" at bounding box center [304, 54] width 189 height 91
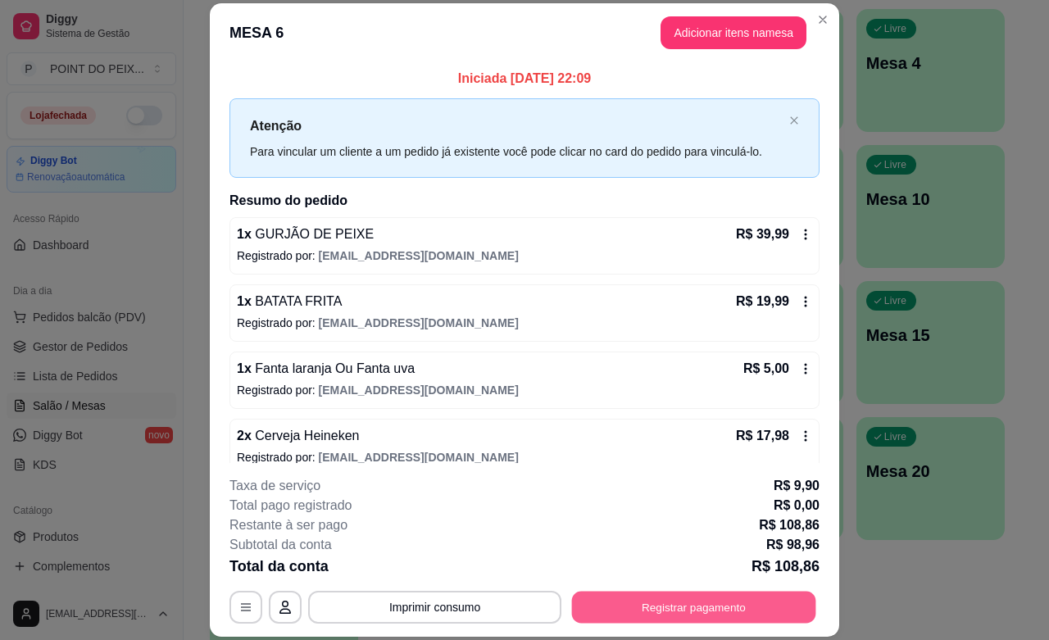
click at [723, 607] on button "Registrar pagamento" at bounding box center [694, 608] width 244 height 32
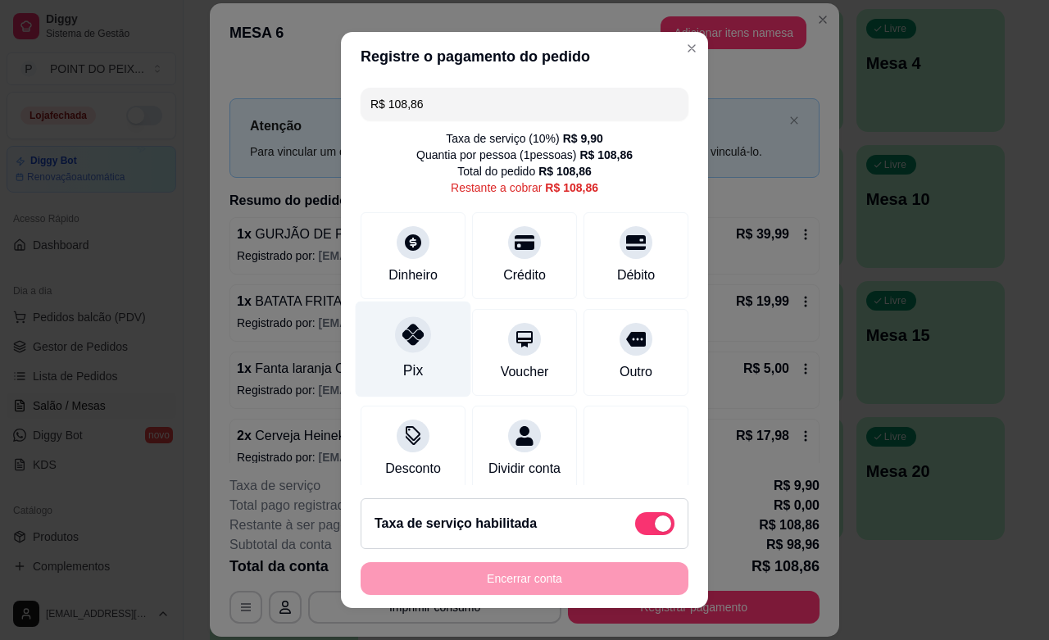
click at [395, 349] on div at bounding box center [413, 334] width 36 height 36
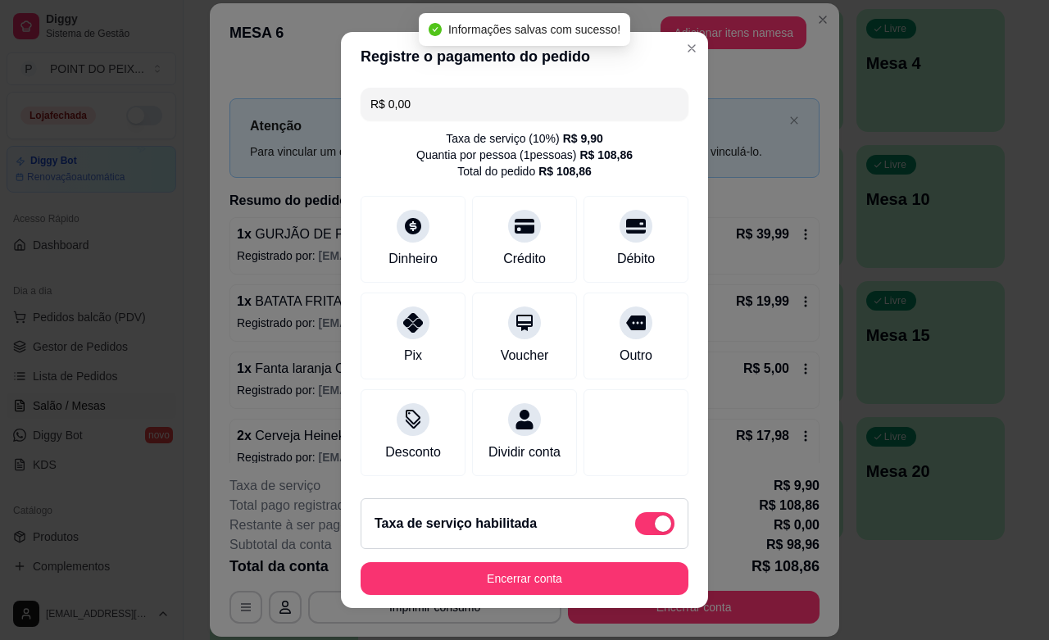
type input "R$ 0,00"
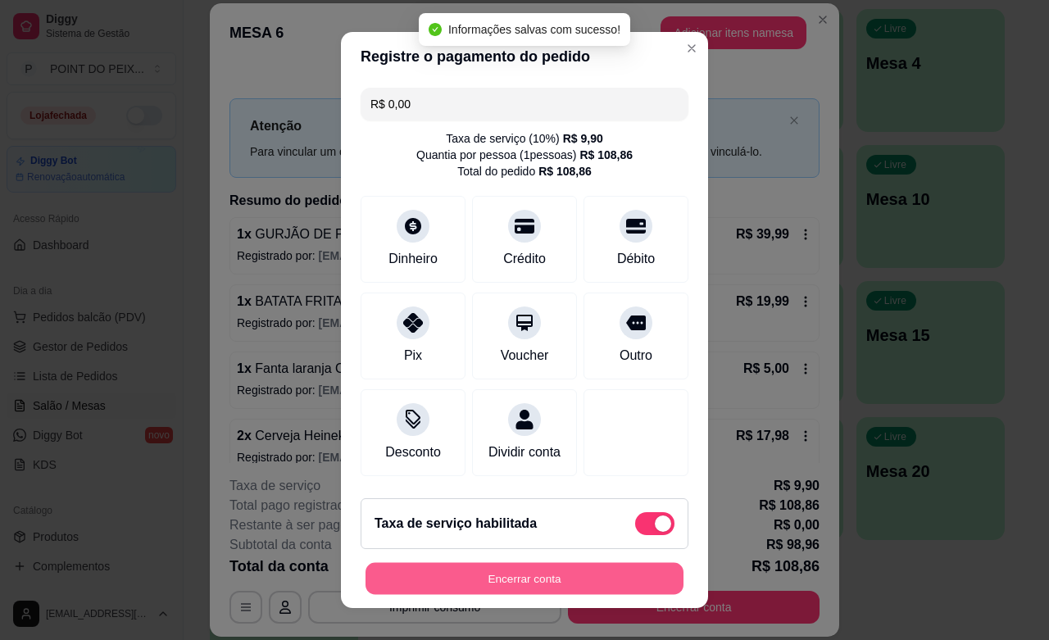
click at [579, 578] on button "Encerrar conta" at bounding box center [524, 579] width 318 height 32
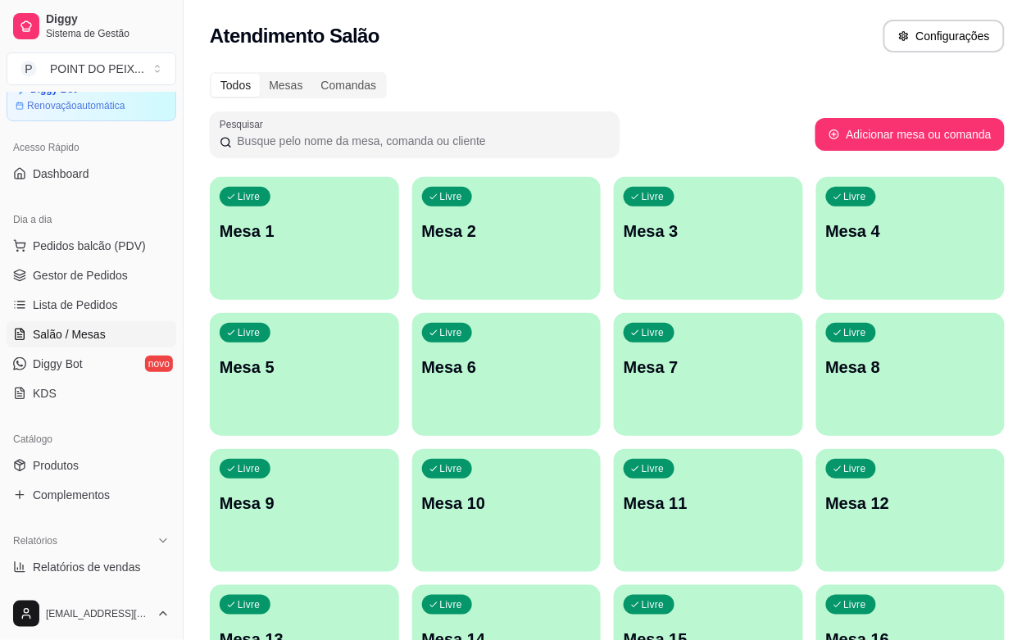
scroll to position [205, 0]
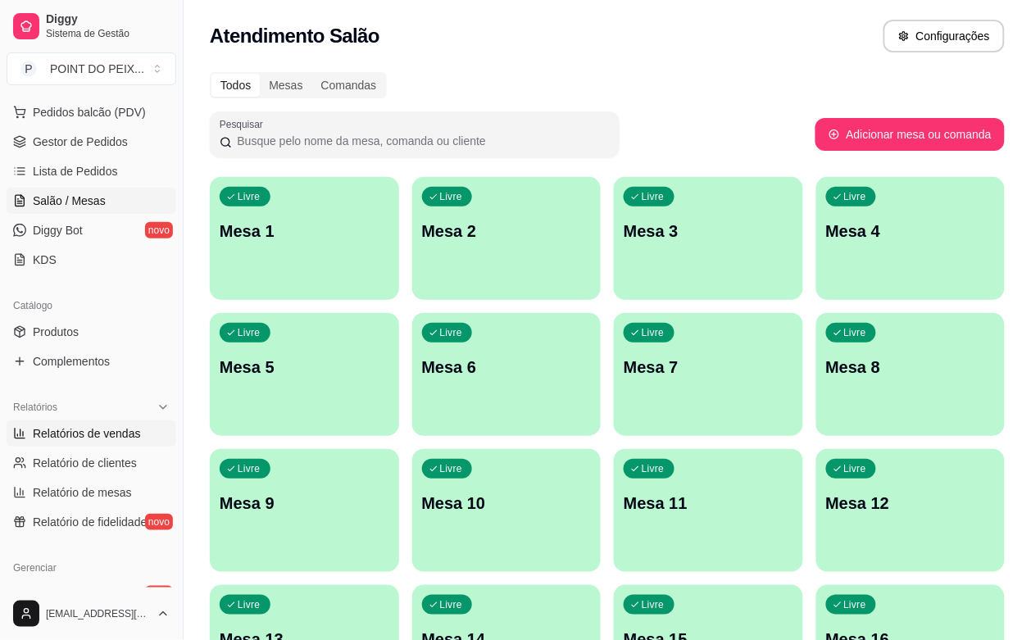
click at [105, 433] on span "Relatórios de vendas" at bounding box center [87, 433] width 108 height 16
select select "ALL"
select select "0"
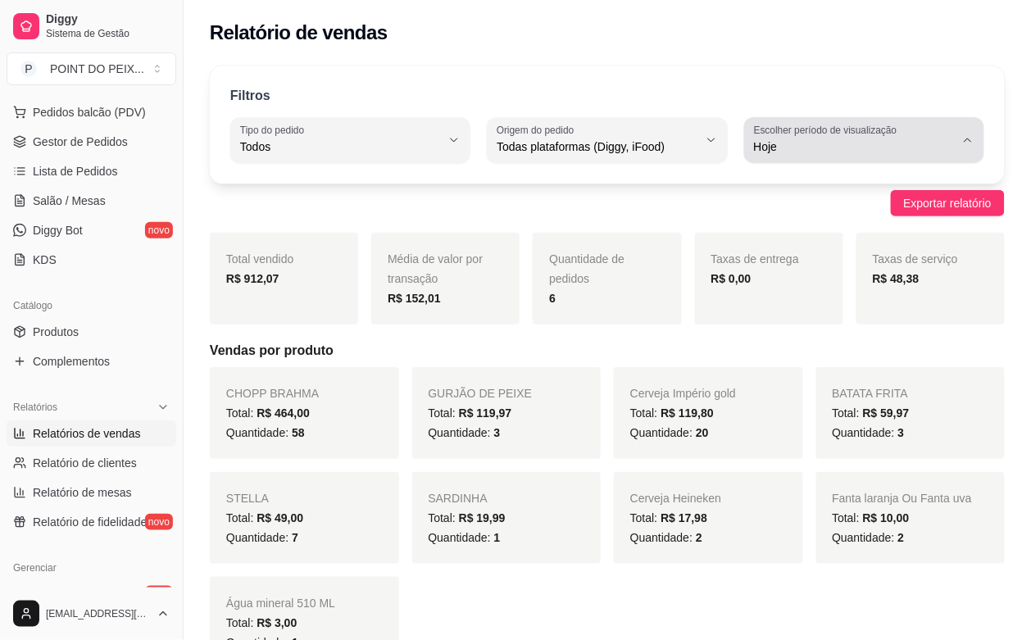
click at [967, 146] on icon "button" at bounding box center [967, 140] width 13 height 13
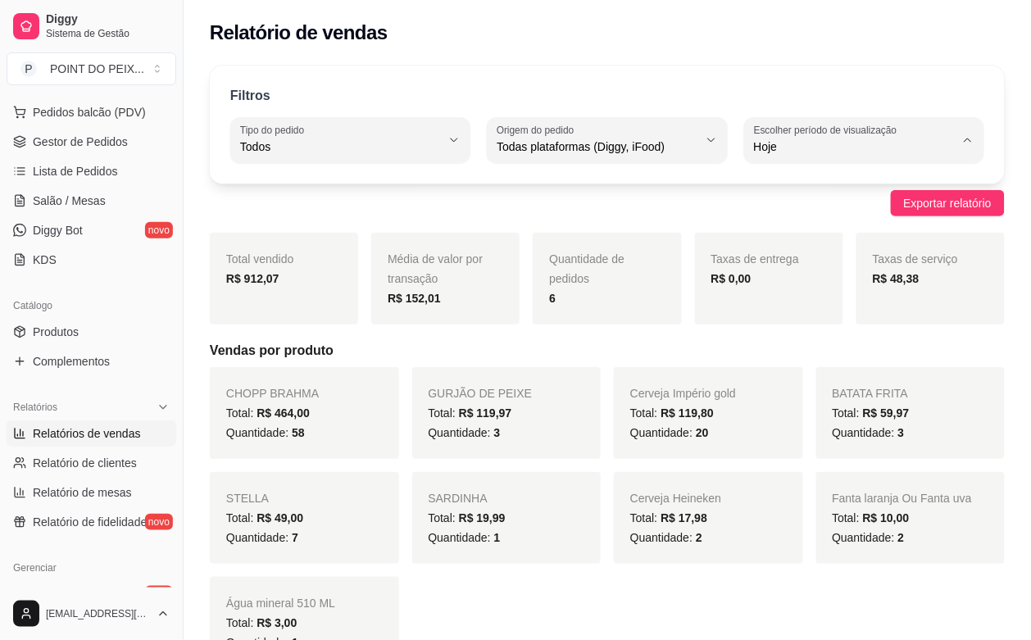
click at [826, 206] on span "Ontem" at bounding box center [856, 213] width 190 height 16
type input "1"
select select "1"
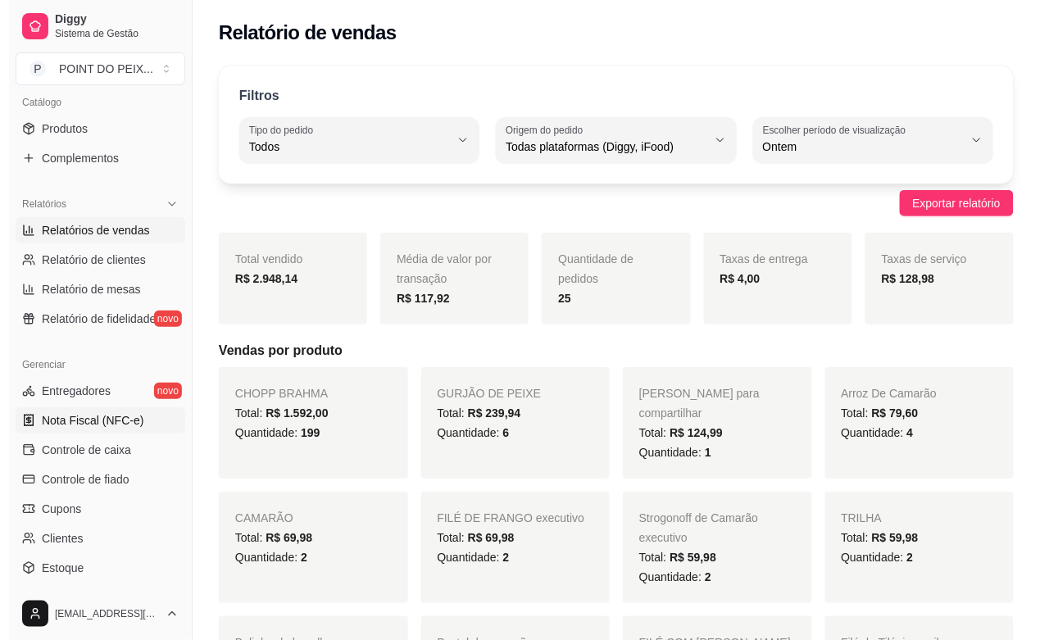
scroll to position [410, 0]
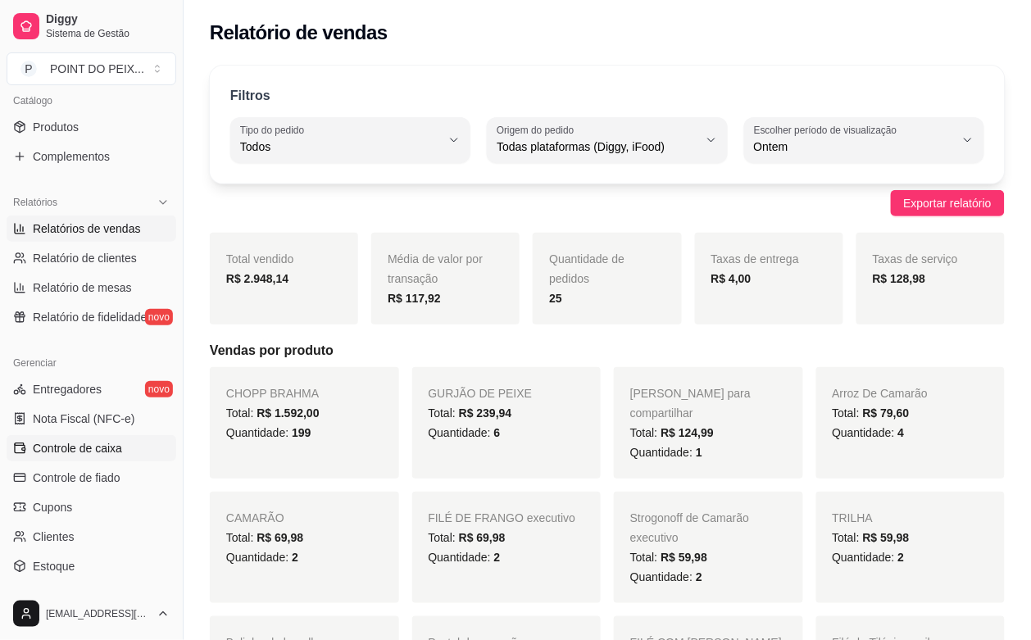
click at [100, 455] on span "Controle de caixa" at bounding box center [77, 448] width 89 height 16
